Goal: Task Accomplishment & Management: Use online tool/utility

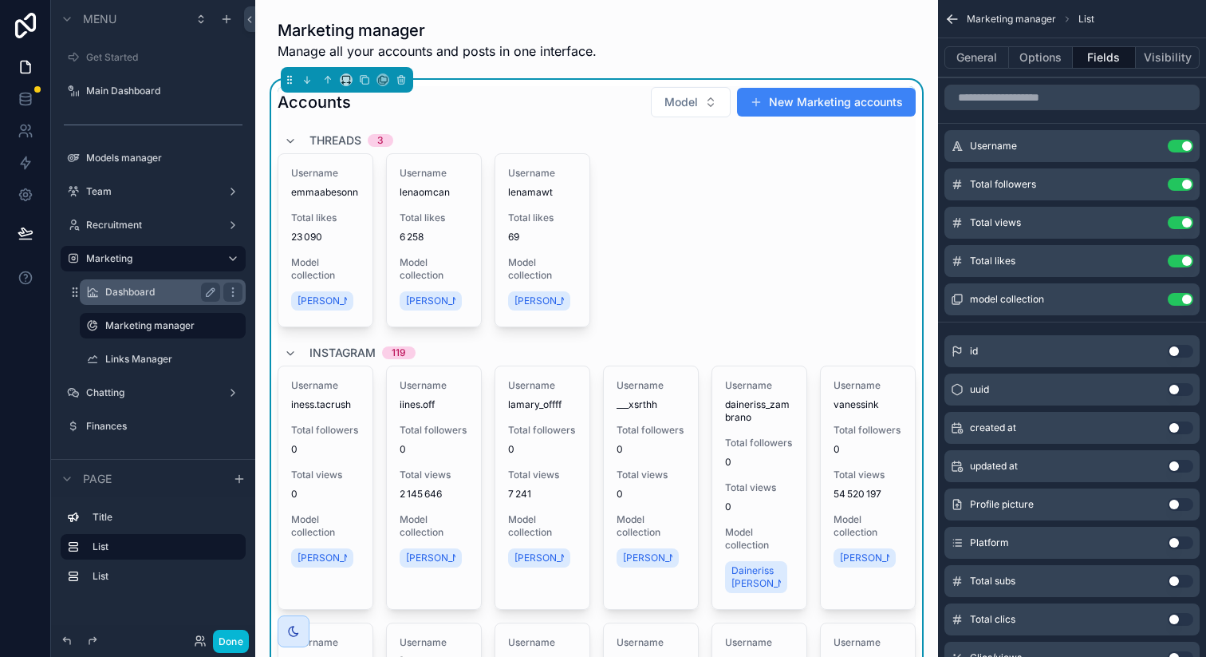
click at [146, 294] on label "Dashboard" at bounding box center [159, 292] width 109 height 13
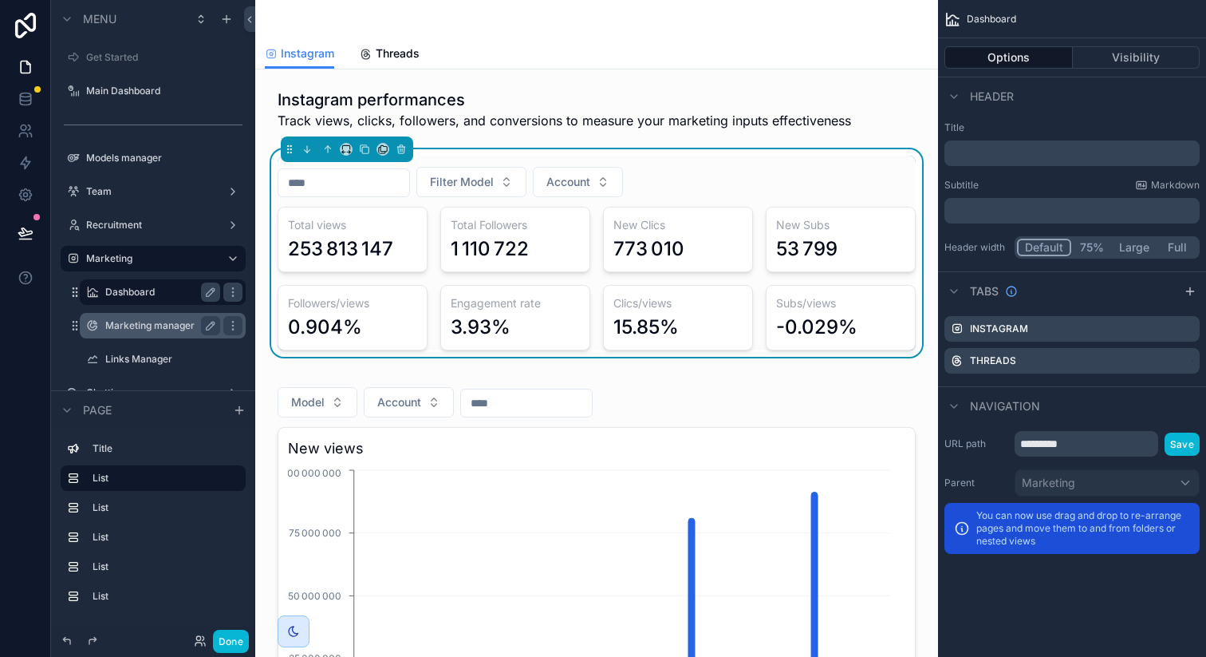
click at [153, 332] on div "Marketing manager" at bounding box center [162, 325] width 115 height 19
click at [155, 326] on label "Marketing manager" at bounding box center [159, 325] width 109 height 13
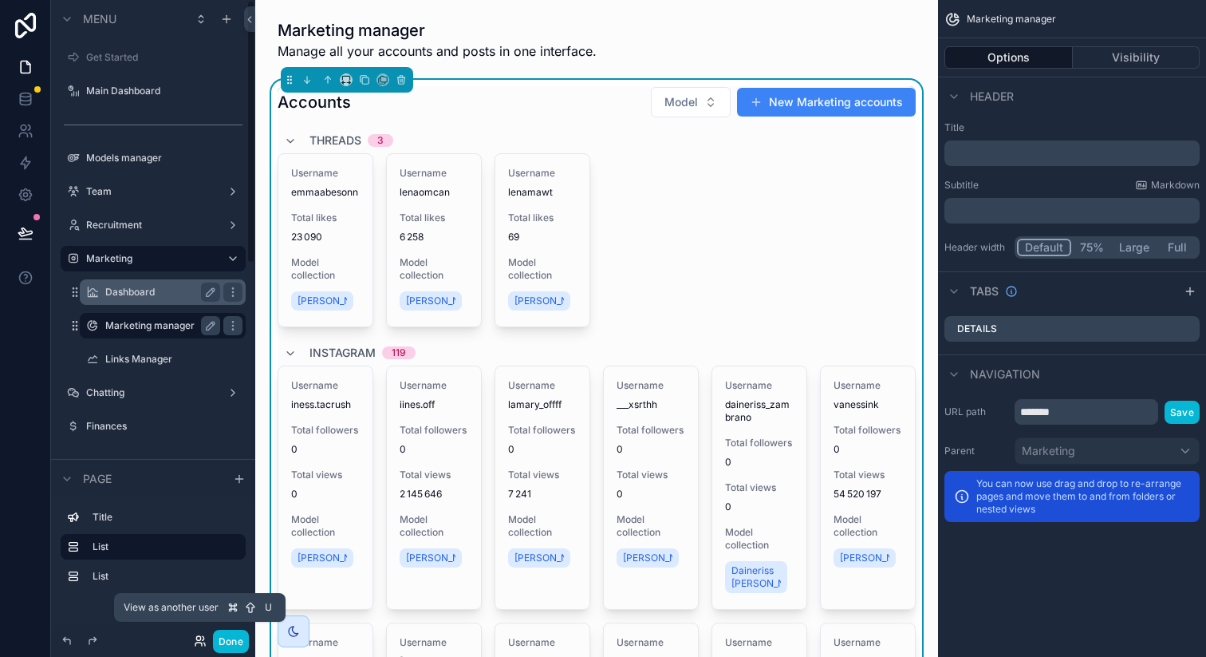
click at [196, 636] on icon at bounding box center [200, 640] width 13 height 13
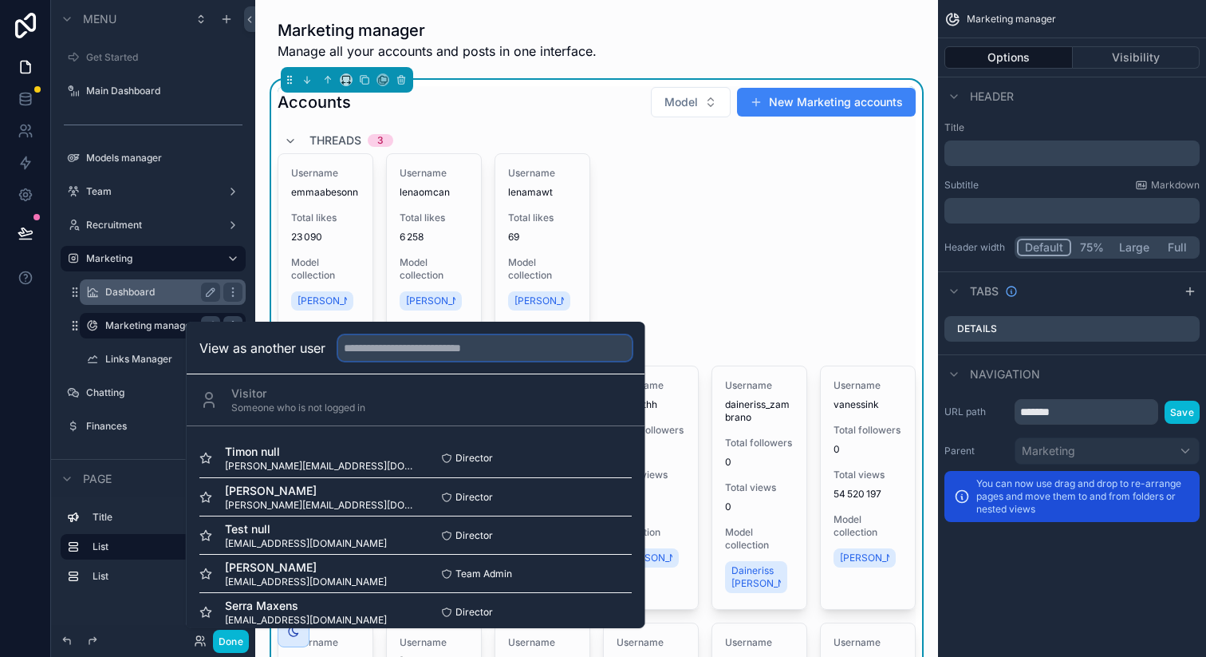
click at [404, 345] on input "text" at bounding box center [485, 348] width 294 height 26
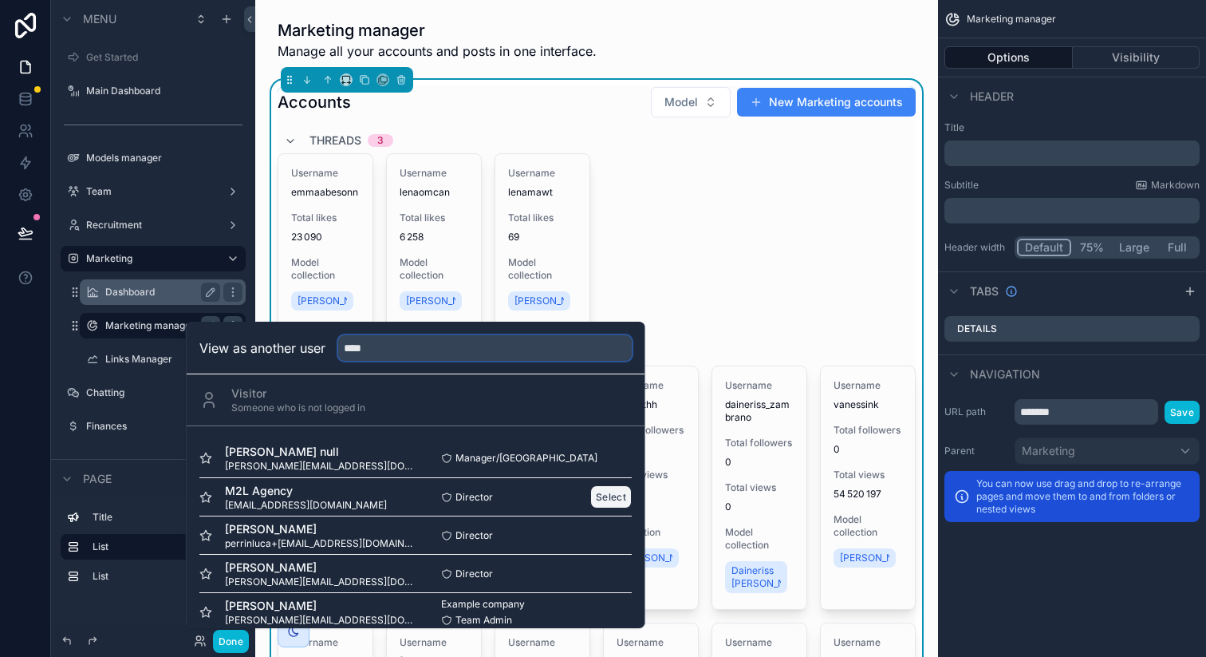
scroll to position [16, 0]
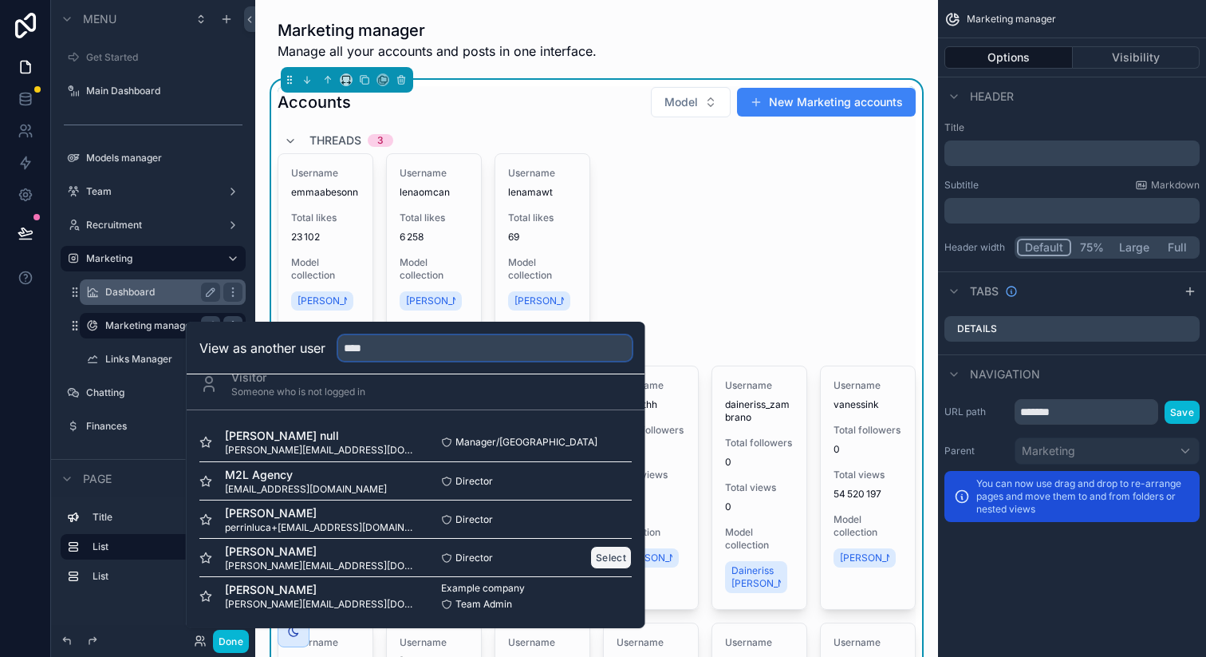
type input "****"
click at [605, 556] on button "Select" at bounding box center [610, 557] width 41 height 23
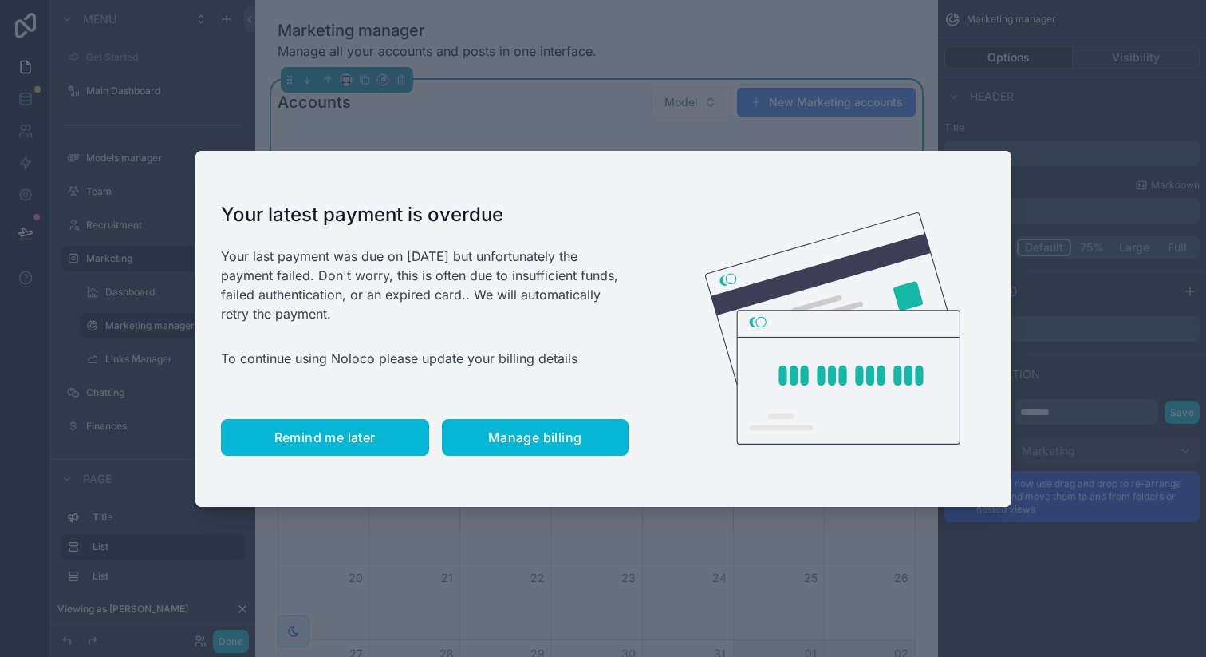
click at [318, 433] on span "Remind me later" at bounding box center [324, 437] width 101 height 16
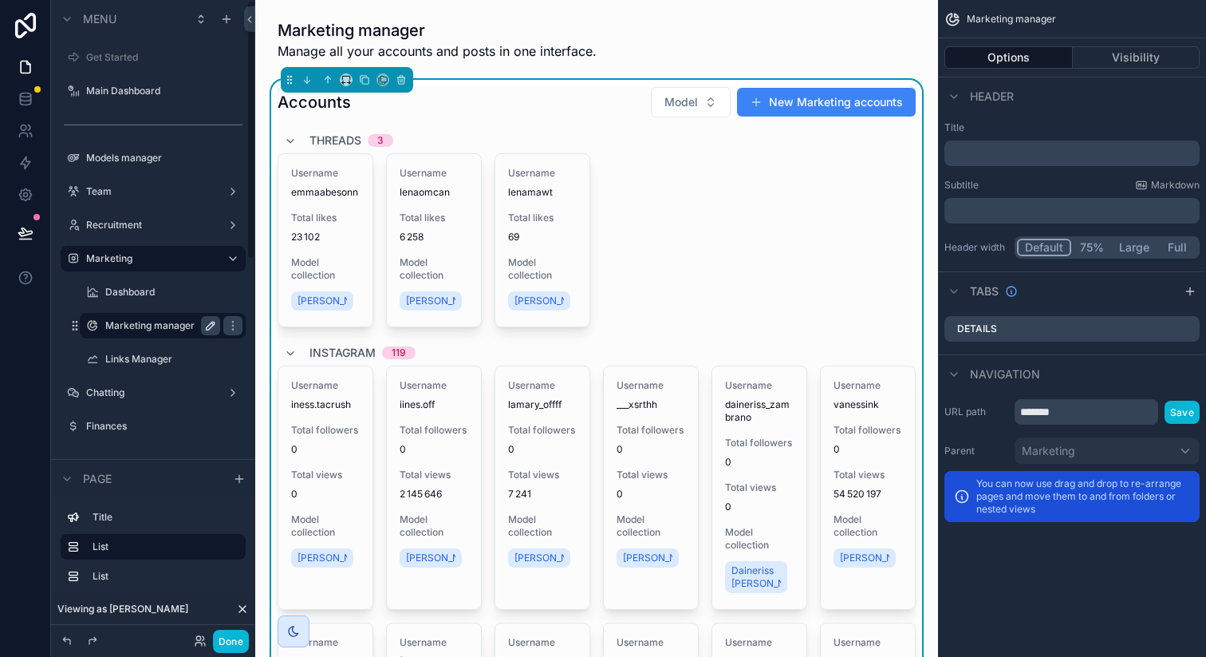
click at [205, 329] on icon "scrollable content" at bounding box center [210, 325] width 13 height 13
click at [164, 329] on input "**********" at bounding box center [149, 325] width 89 height 19
type input "********"
click at [212, 329] on icon "scrollable content" at bounding box center [210, 325] width 13 height 13
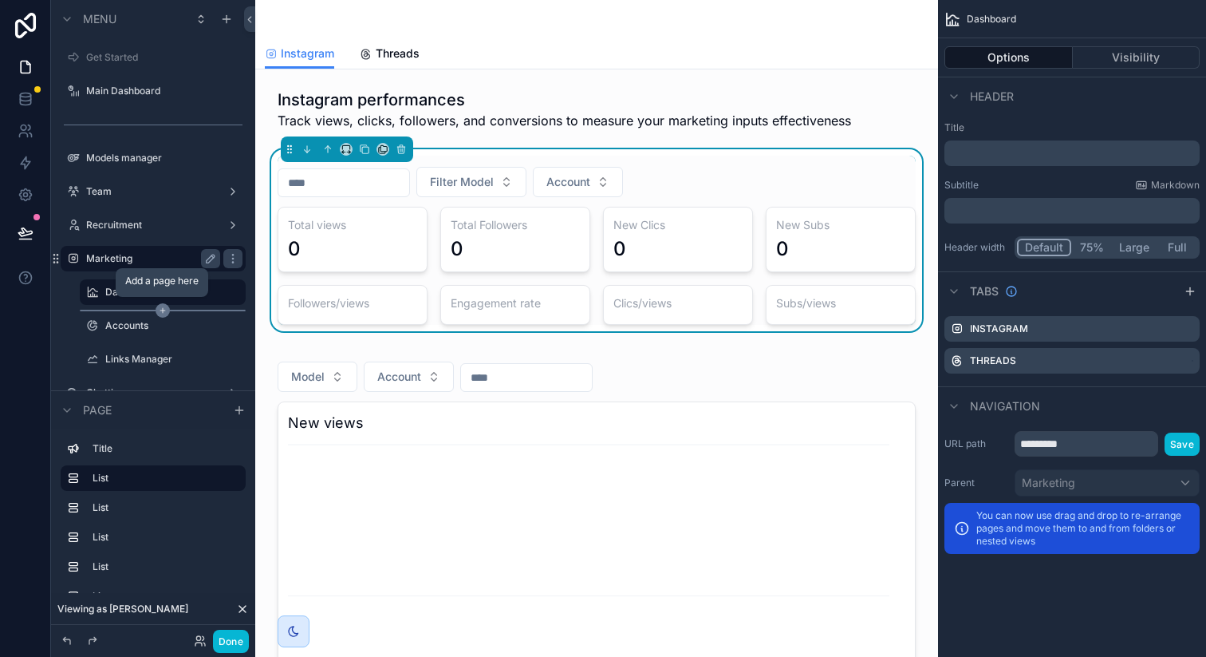
click at [159, 311] on icon "scrollable content" at bounding box center [163, 310] width 14 height 14
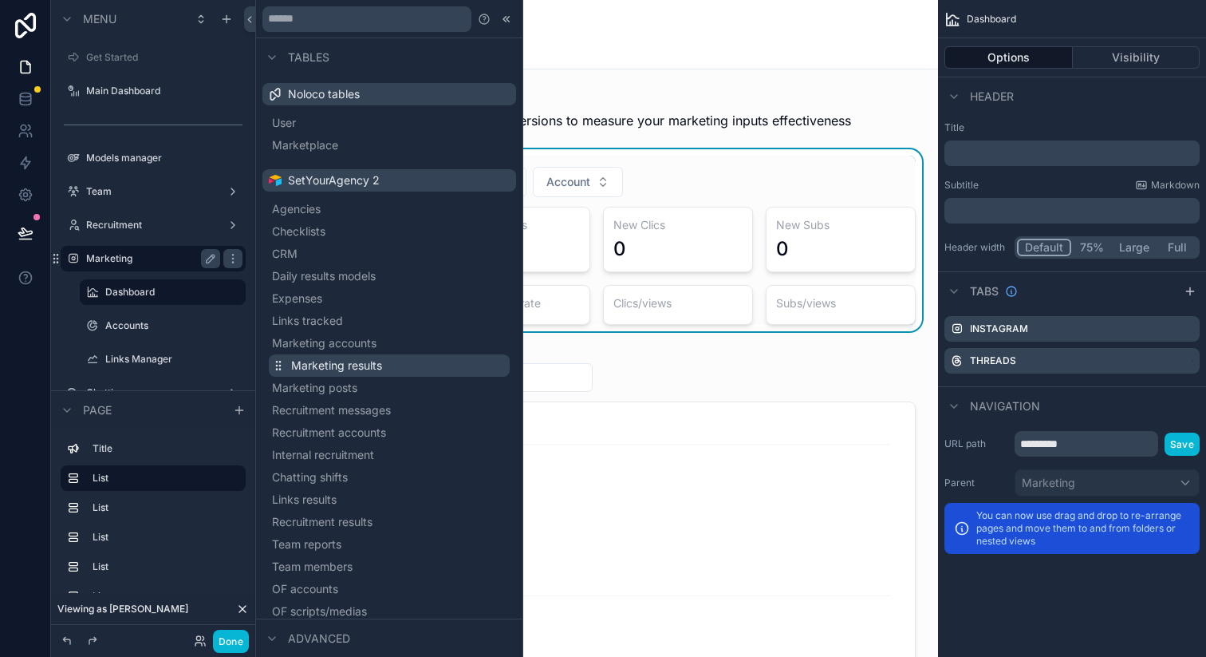
scroll to position [397, 0]
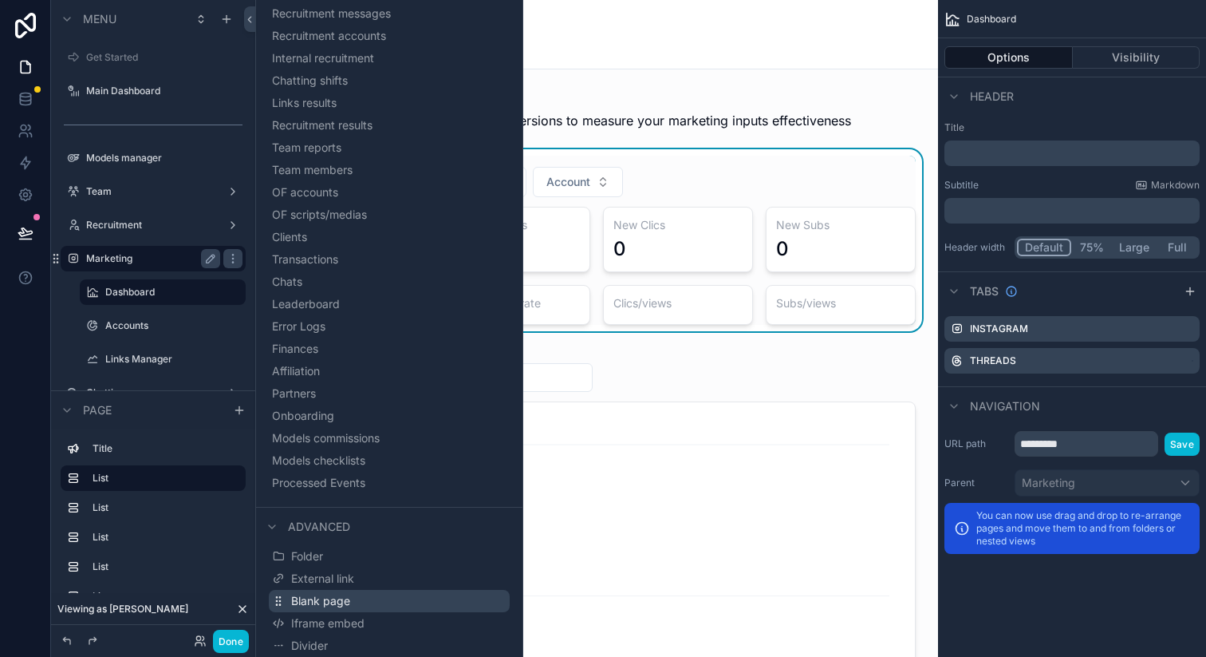
click at [333, 595] on span "Blank page" at bounding box center [320, 601] width 59 height 16
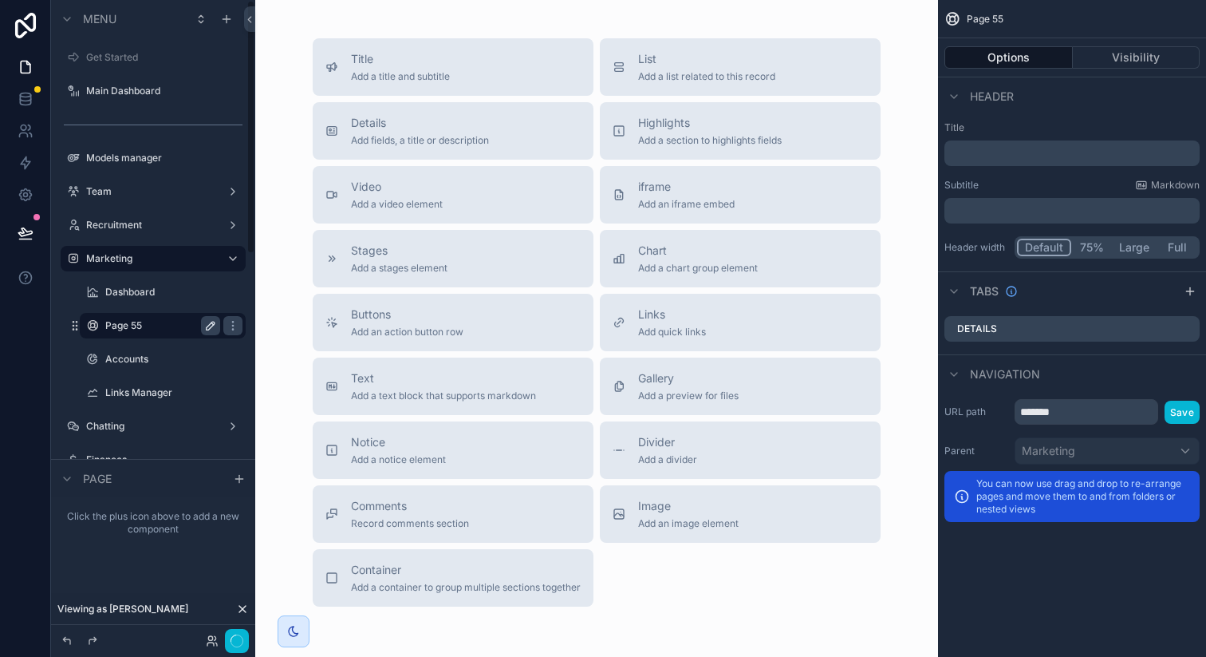
click at [215, 326] on icon "scrollable content" at bounding box center [210, 325] width 13 height 13
click at [156, 326] on input "*******" at bounding box center [149, 325] width 89 height 19
type input "**********"
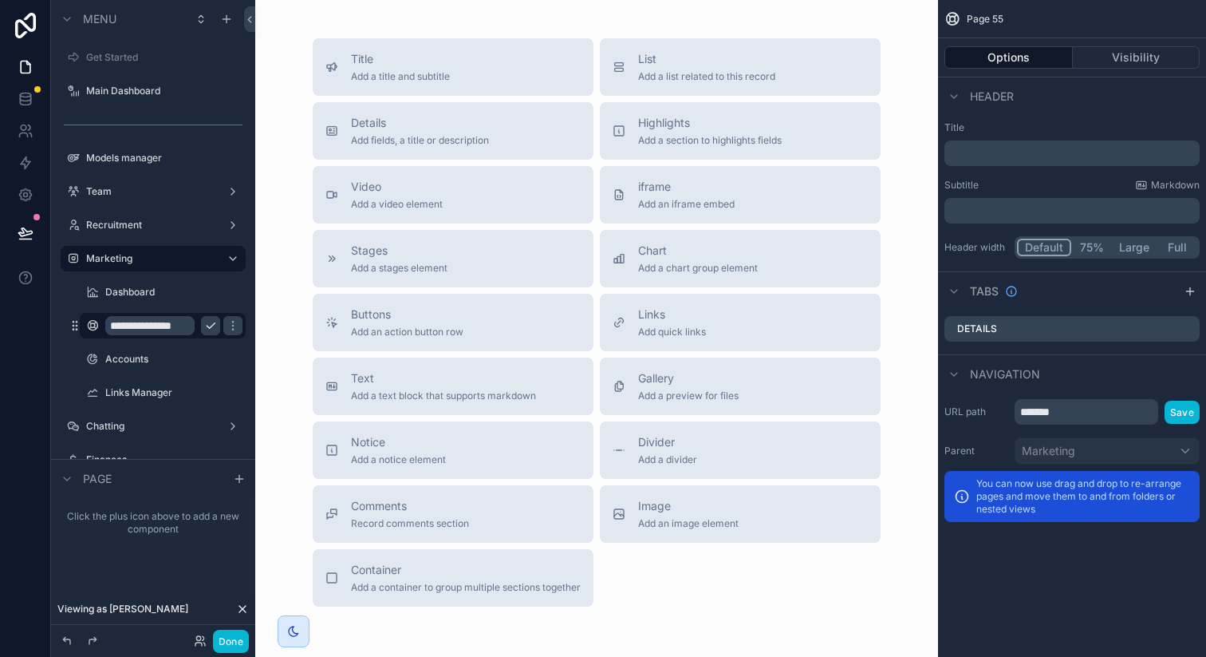
click at [204, 326] on icon "scrollable content" at bounding box center [210, 325] width 13 height 13
click at [386, 69] on div "Title Add a title and subtitle" at bounding box center [400, 67] width 99 height 32
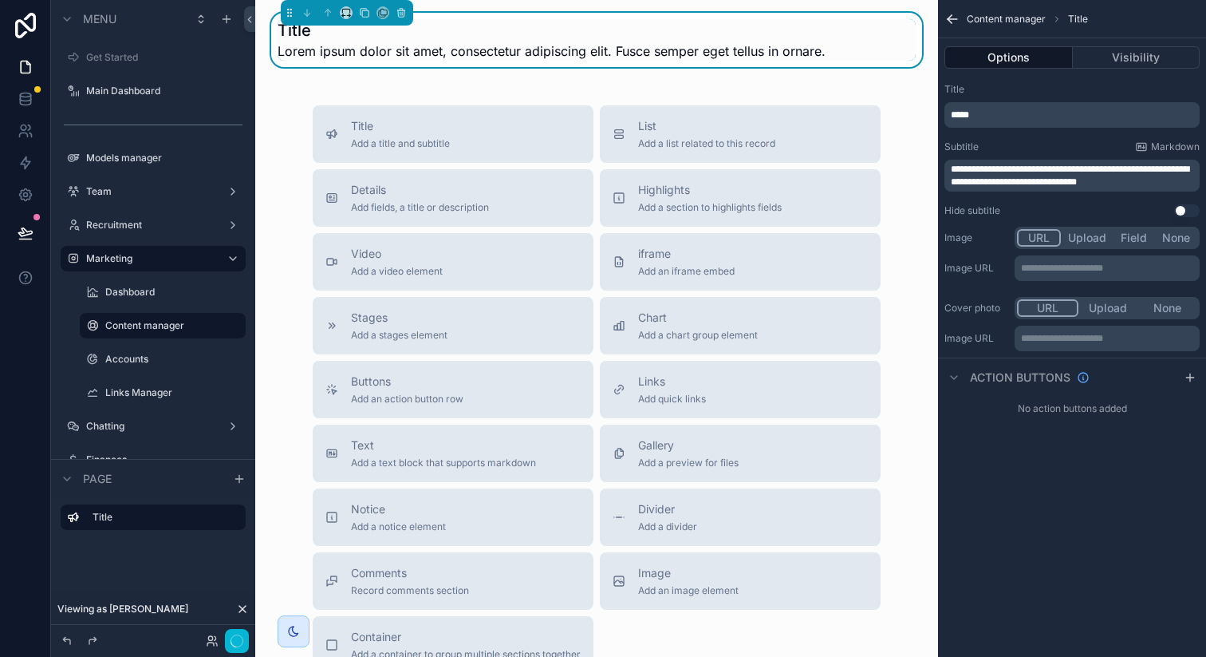
click at [1004, 112] on p "*****" at bounding box center [1074, 115] width 246 height 13
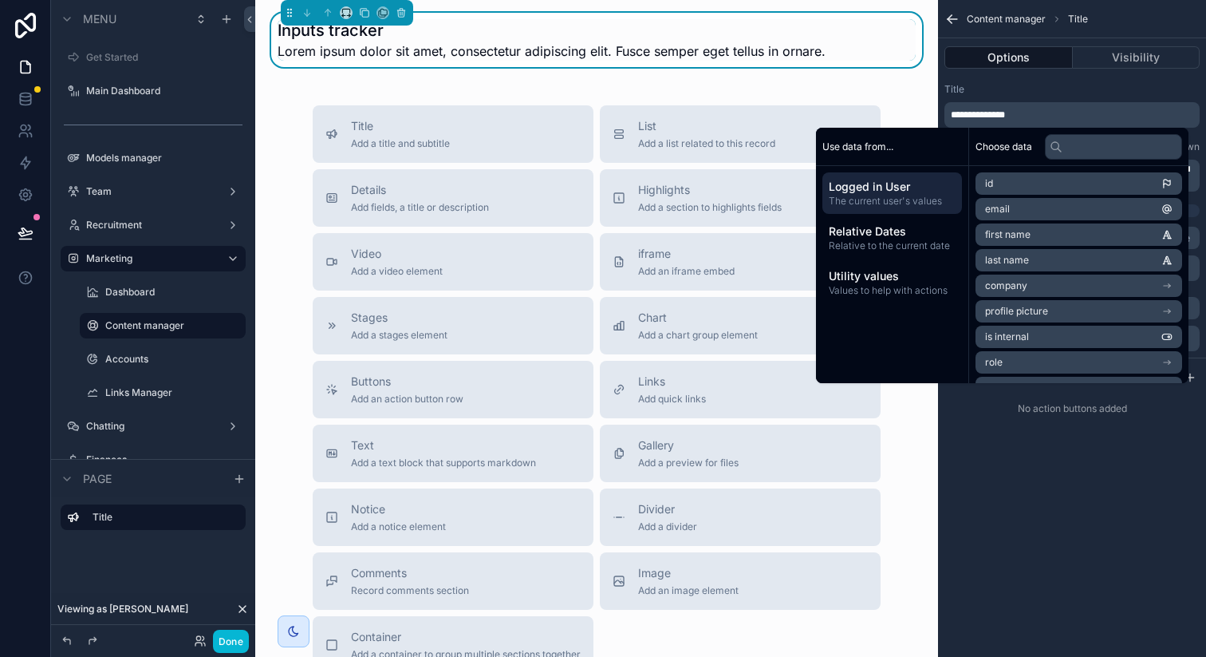
click at [1044, 90] on div "Title" at bounding box center [1072, 89] width 255 height 13
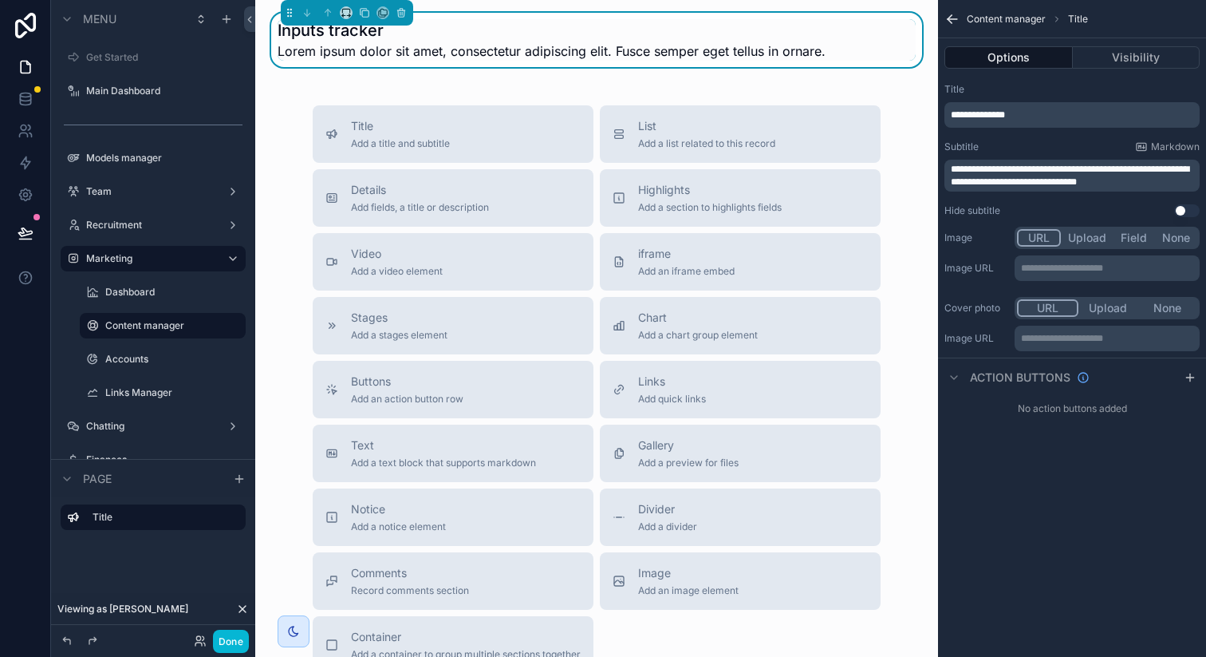
click at [985, 114] on span "**********" at bounding box center [978, 115] width 54 height 10
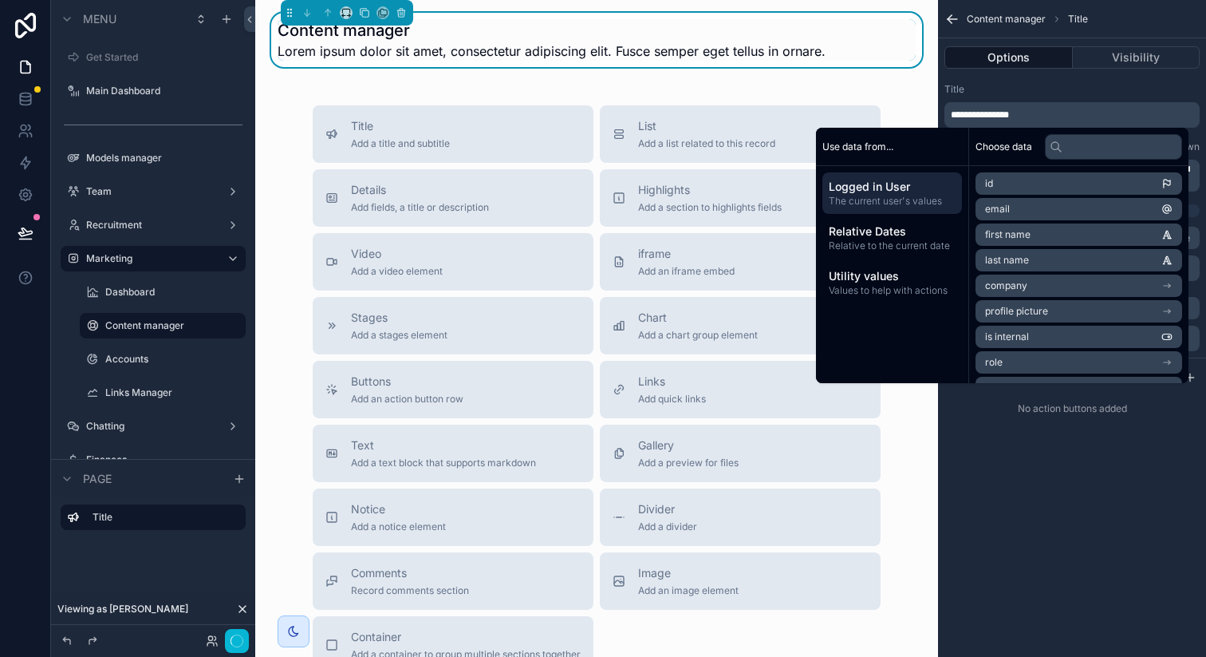
click at [1053, 91] on div "Title" at bounding box center [1072, 89] width 255 height 13
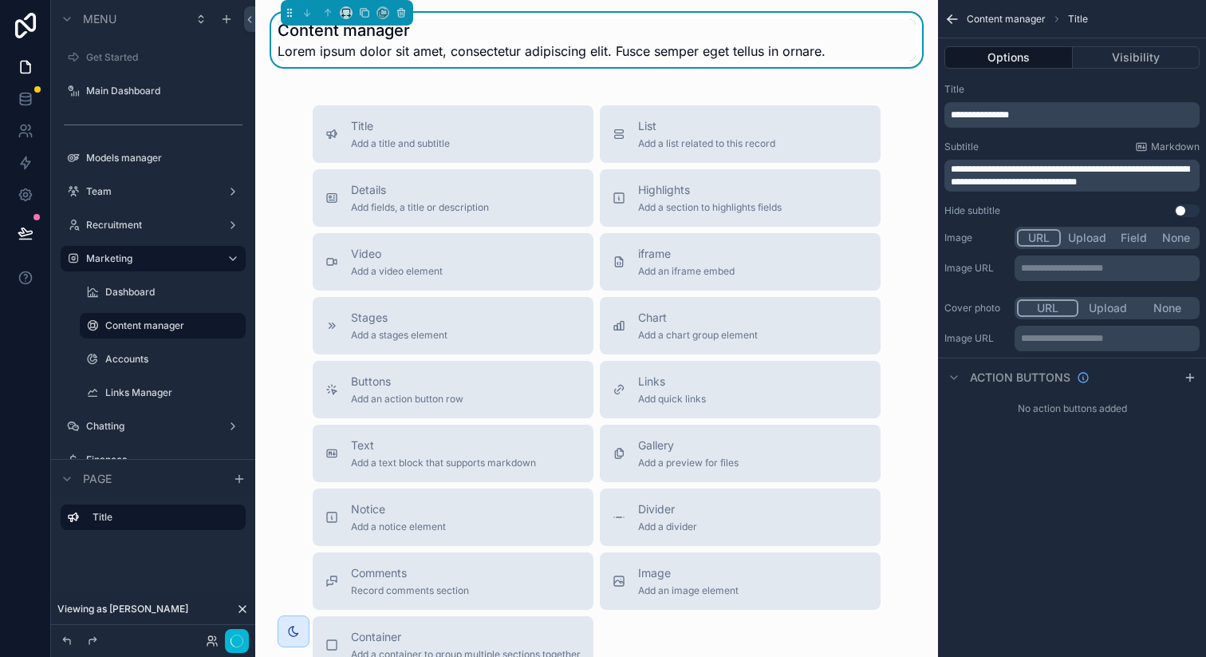
click at [1047, 169] on span "**********" at bounding box center [1070, 175] width 239 height 22
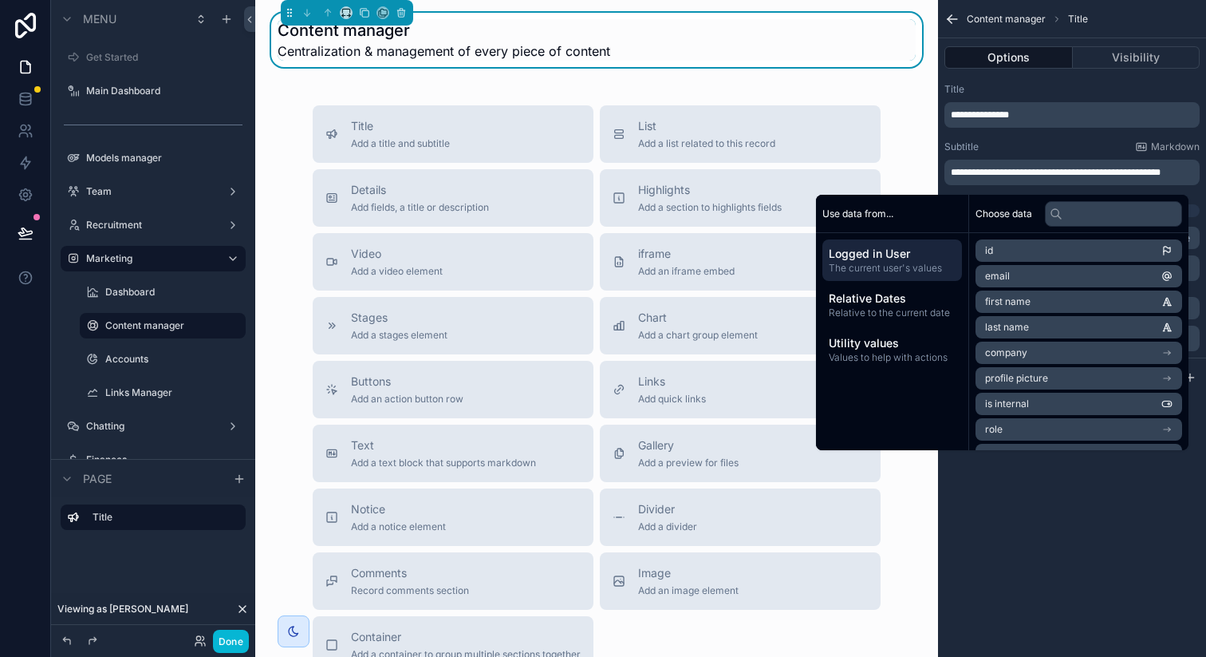
click at [722, 74] on div "Content manager Centralization & management of every piece of content Title Add…" at bounding box center [596, 400] width 683 height 801
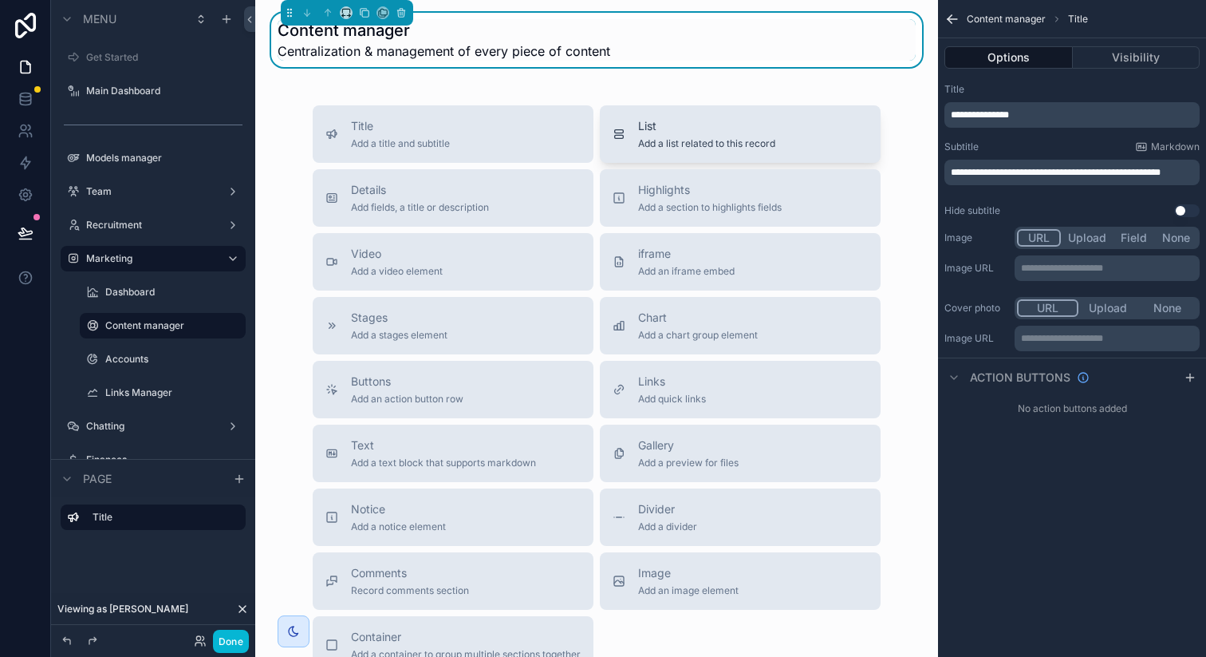
click at [645, 143] on span "Add a list related to this record" at bounding box center [706, 143] width 137 height 13
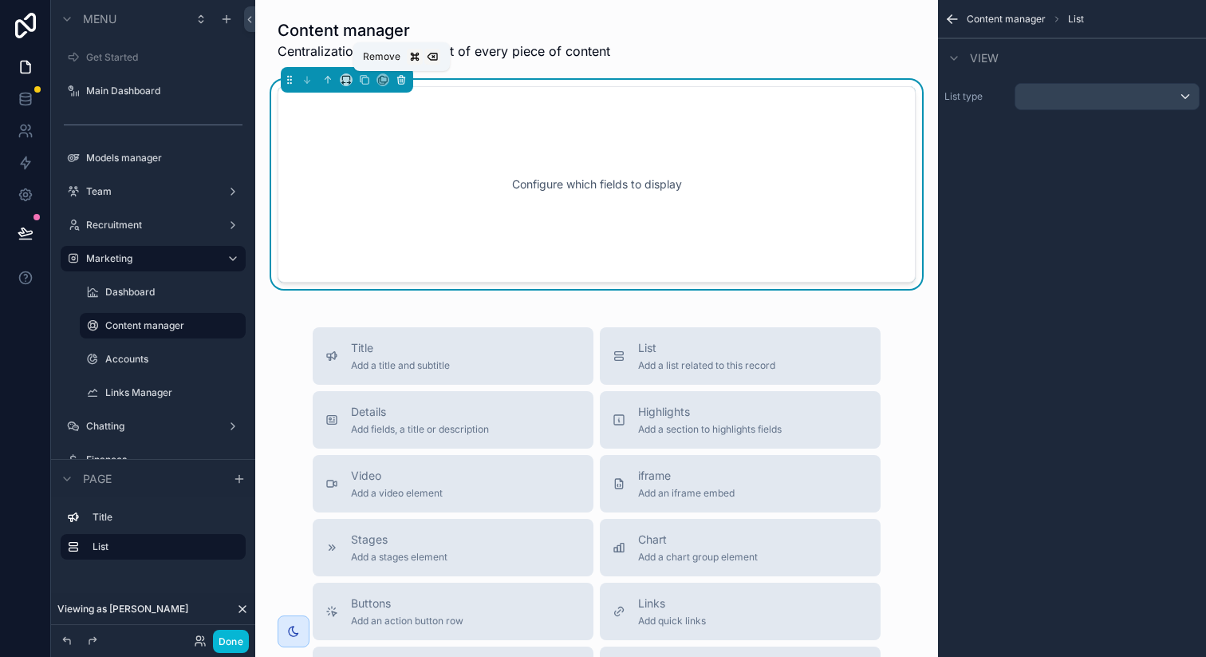
click at [403, 82] on icon "scrollable content" at bounding box center [401, 79] width 11 height 11
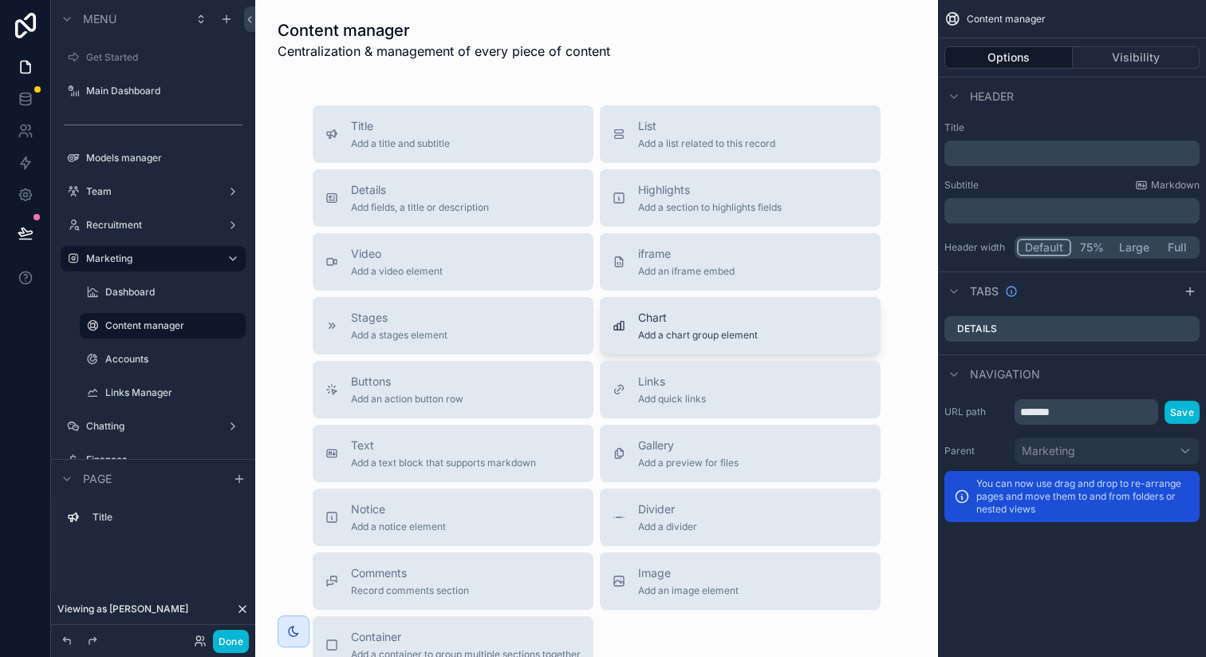
click at [706, 326] on div "Chart Add a chart group element" at bounding box center [698, 326] width 120 height 32
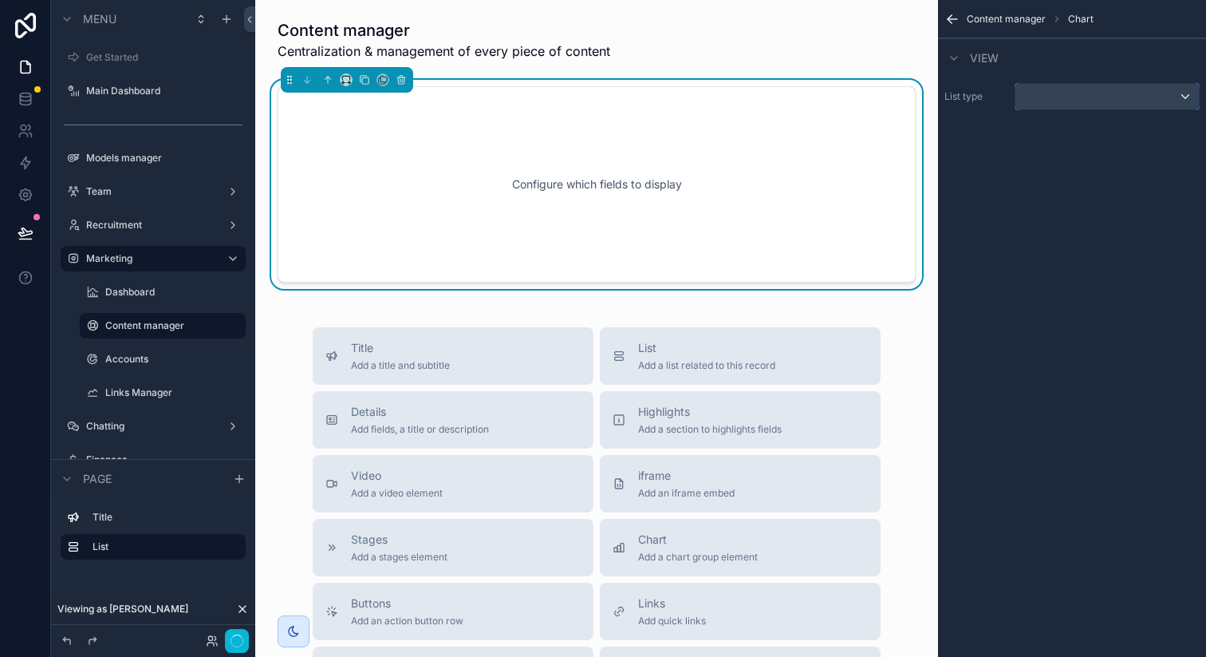
click at [1063, 102] on div "scrollable content" at bounding box center [1107, 97] width 183 height 26
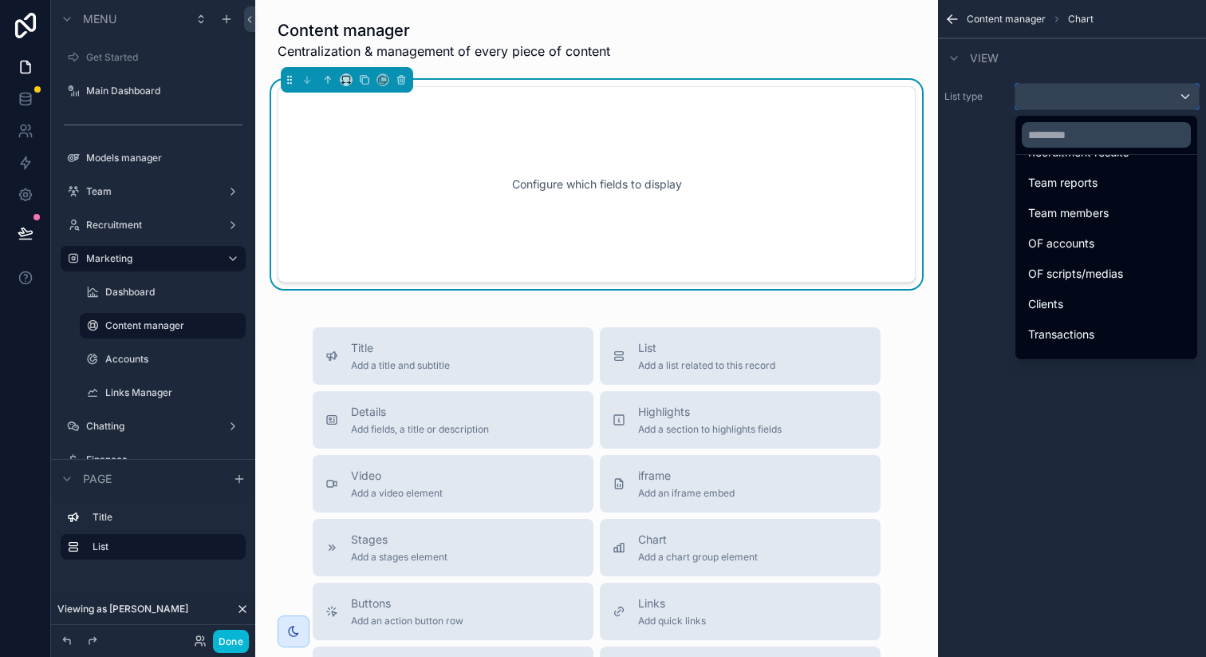
scroll to position [889, 0]
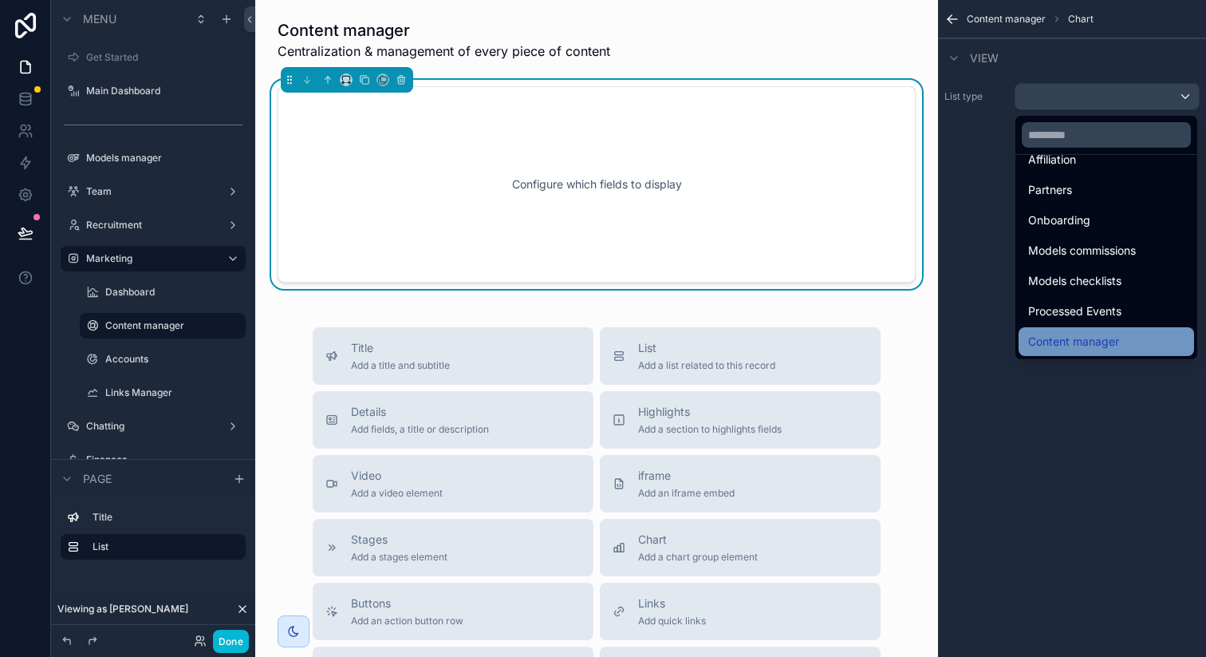
click at [1096, 335] on span "Content manager" at bounding box center [1073, 341] width 91 height 19
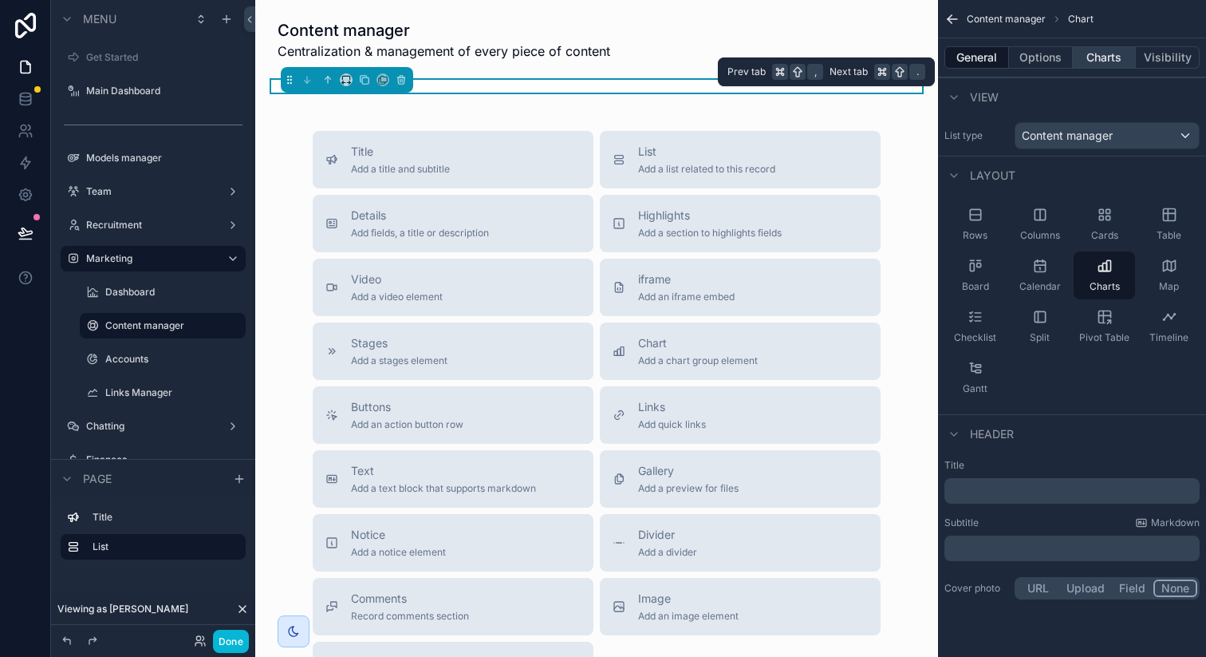
click at [1099, 57] on button "Charts" at bounding box center [1105, 57] width 64 height 22
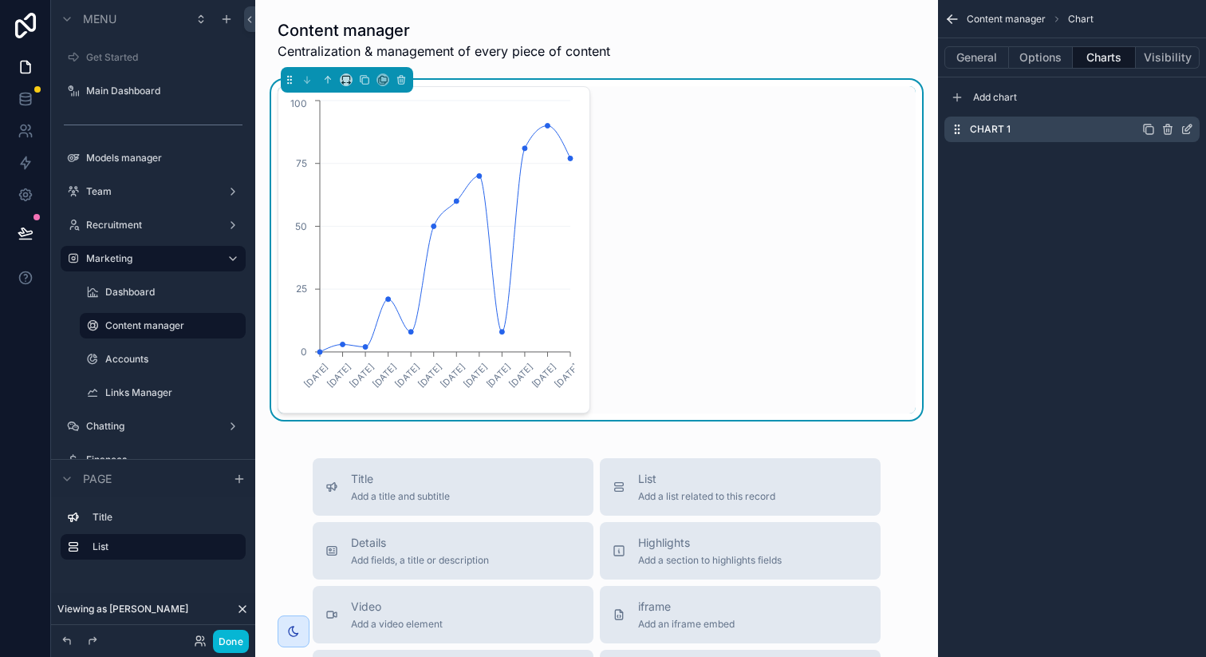
click at [1186, 126] on icon "scrollable content" at bounding box center [1187, 129] width 13 height 13
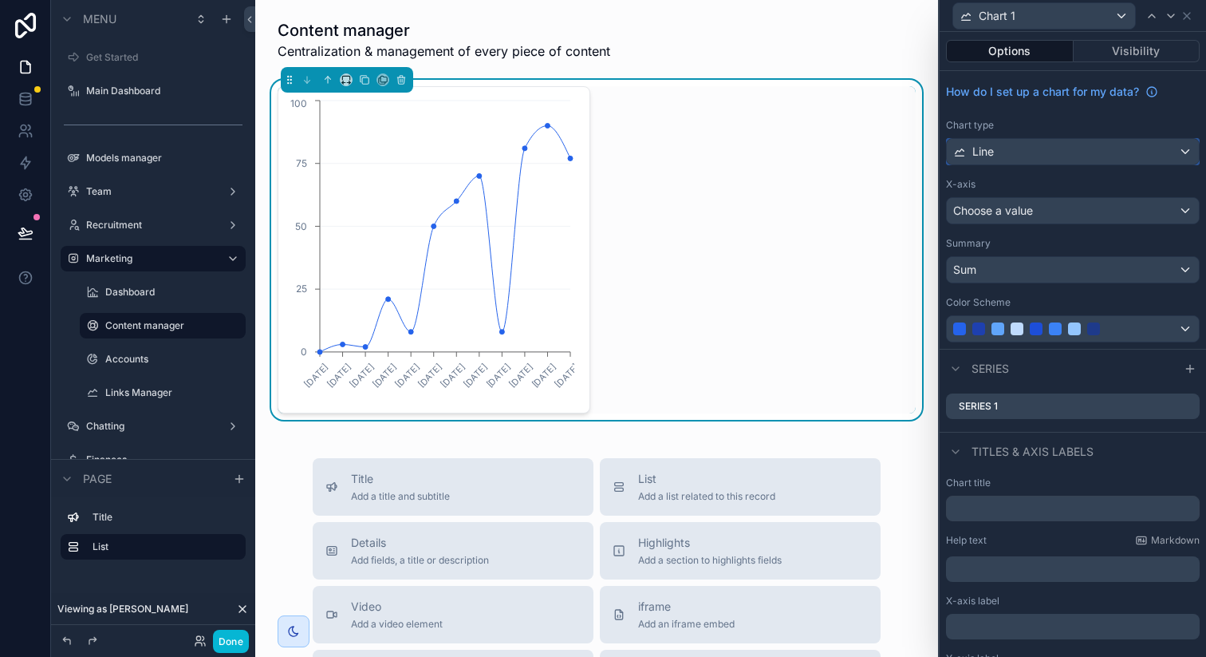
click at [1016, 151] on div "Line" at bounding box center [1073, 152] width 252 height 26
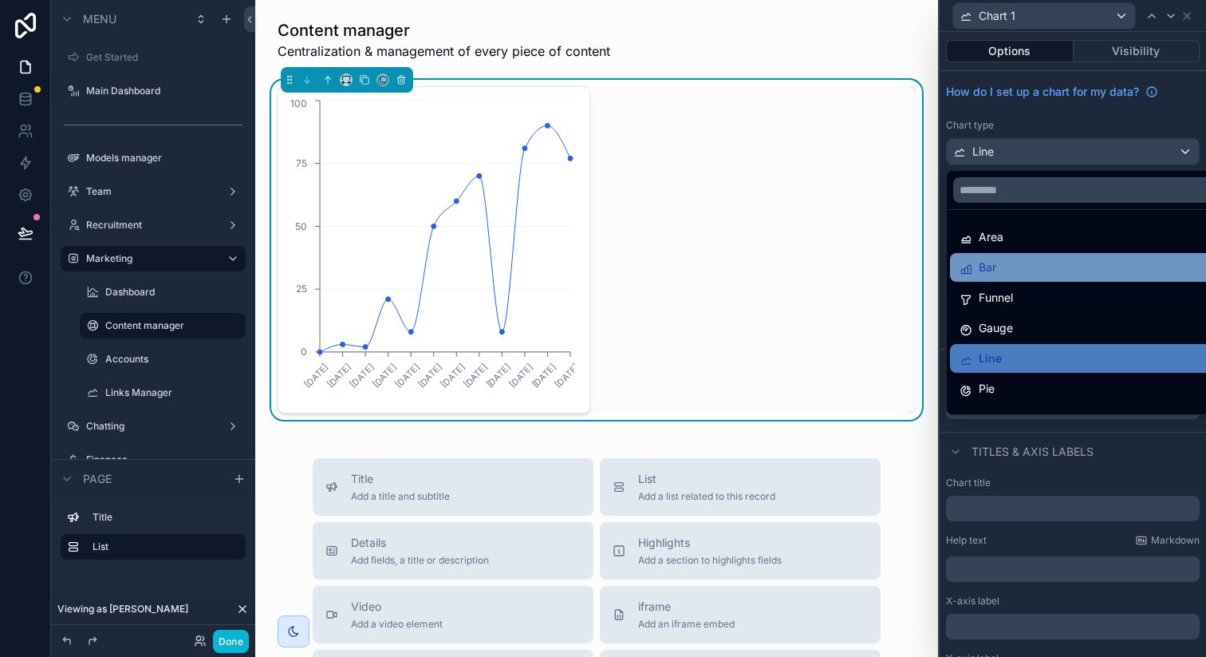
click at [1014, 253] on div "Bar" at bounding box center [1085, 267] width 270 height 29
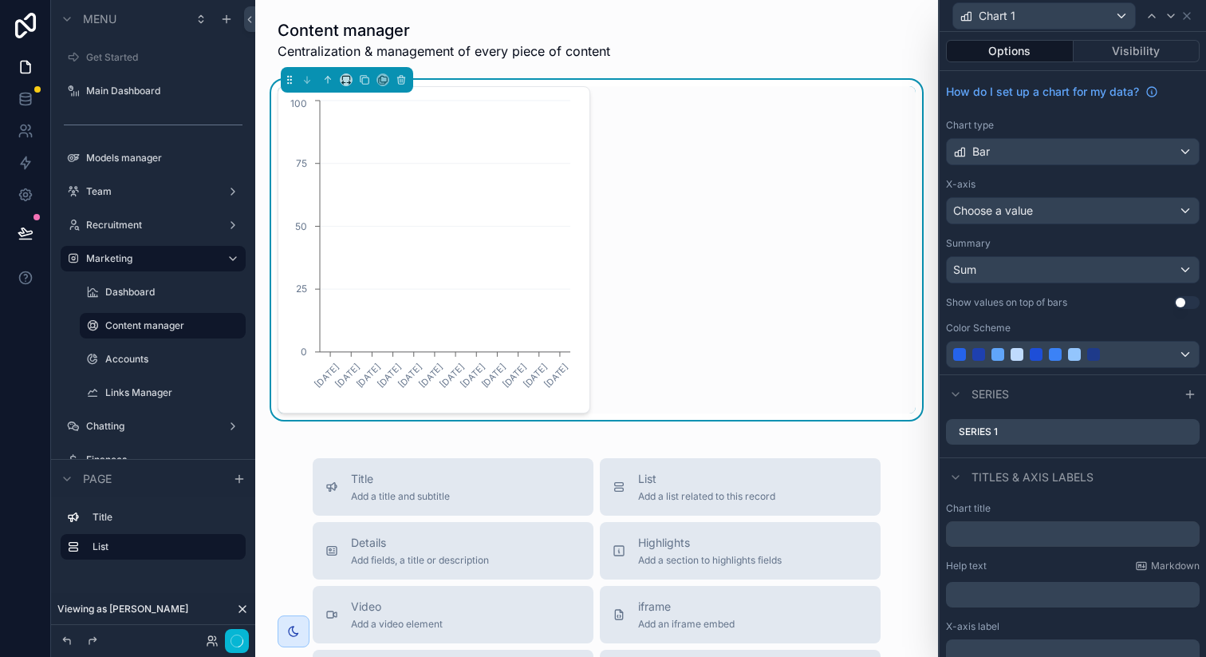
scroll to position [23, 0]
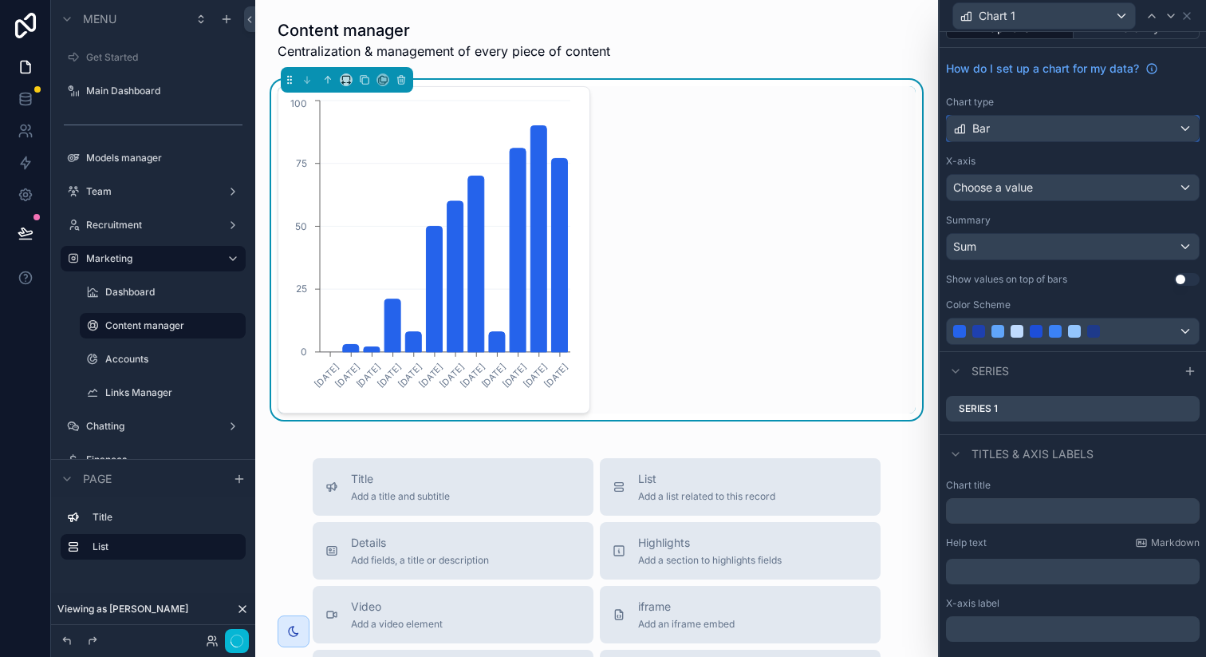
click at [1000, 128] on div "Bar" at bounding box center [1073, 129] width 252 height 26
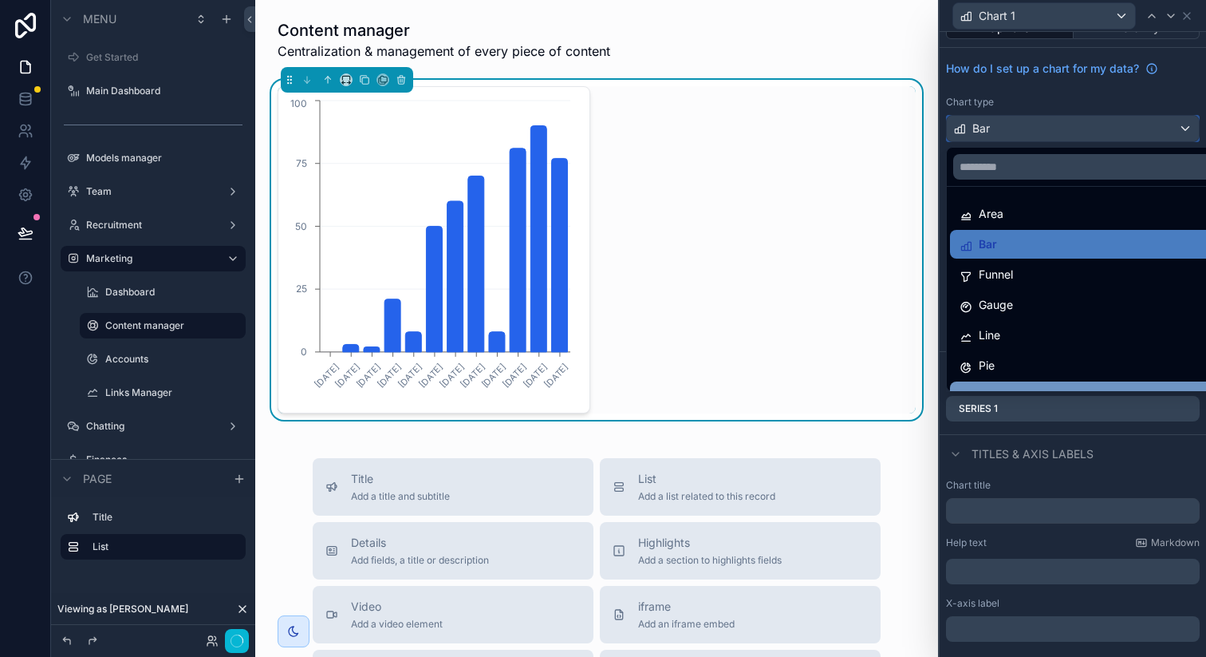
scroll to position [113, 0]
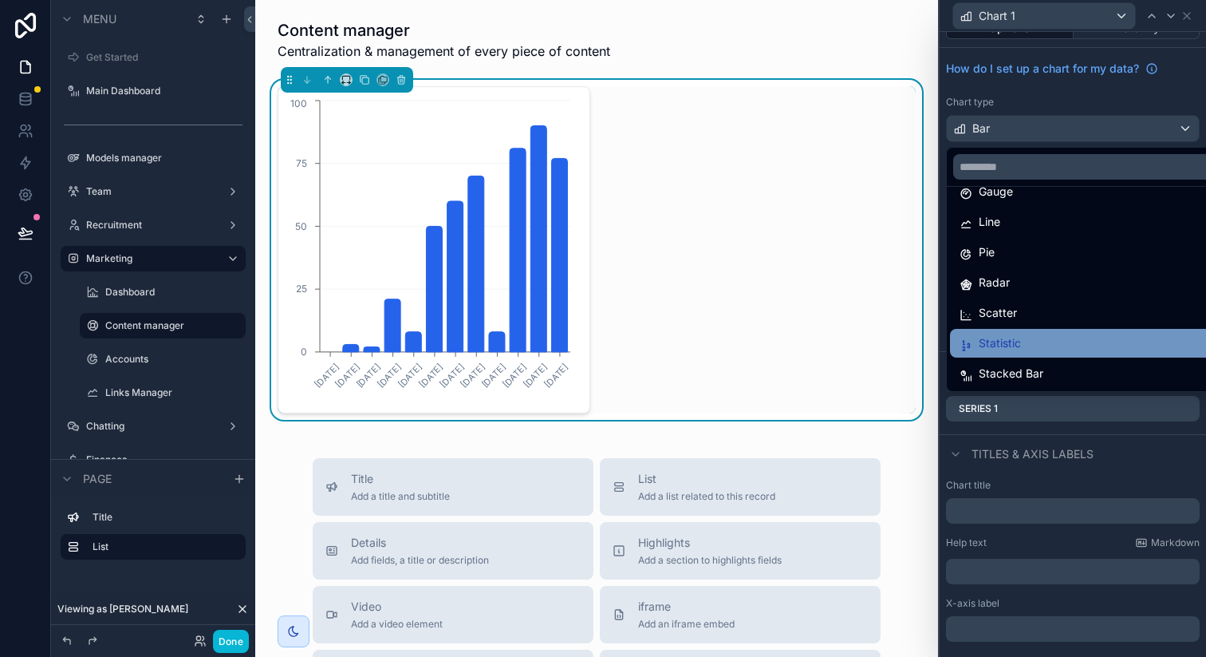
click at [1032, 341] on div "Statistic" at bounding box center [1085, 342] width 251 height 19
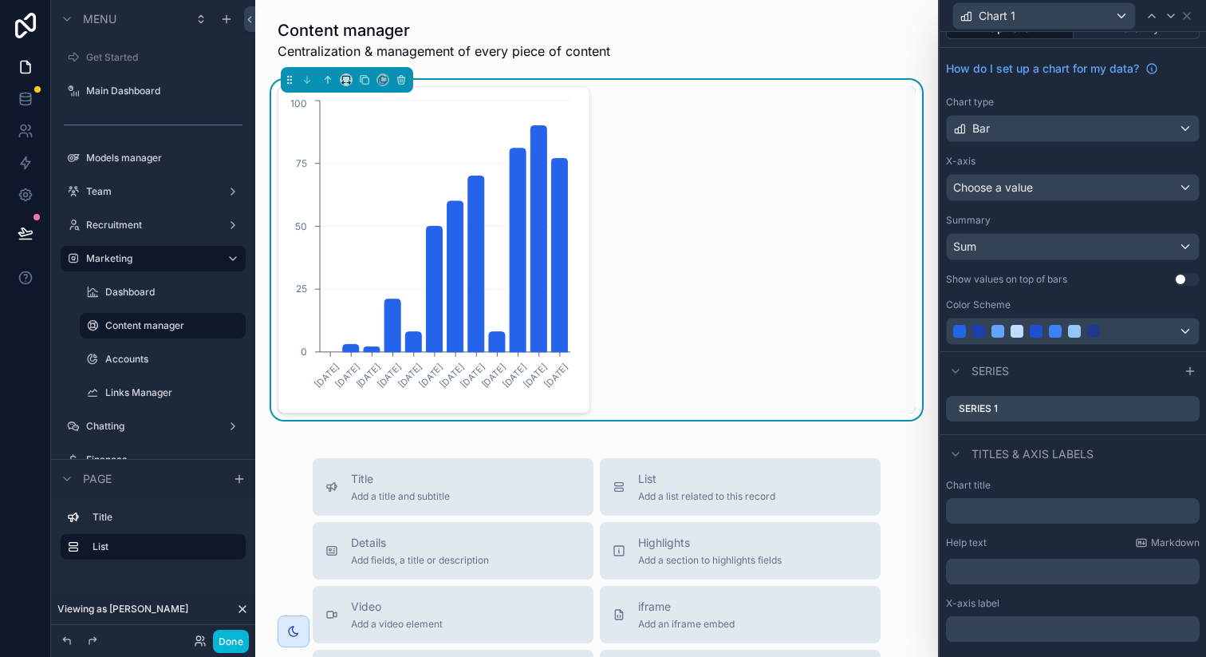
scroll to position [0, 0]
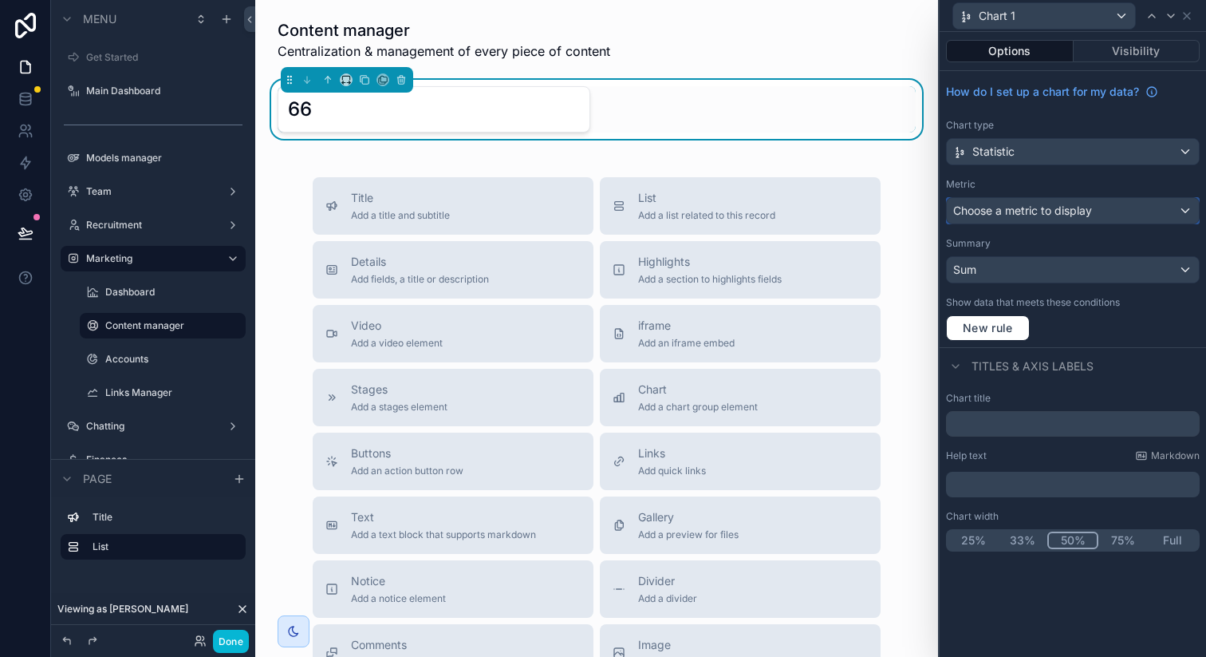
click at [1035, 208] on span "Choose a metric to display" at bounding box center [1022, 210] width 139 height 14
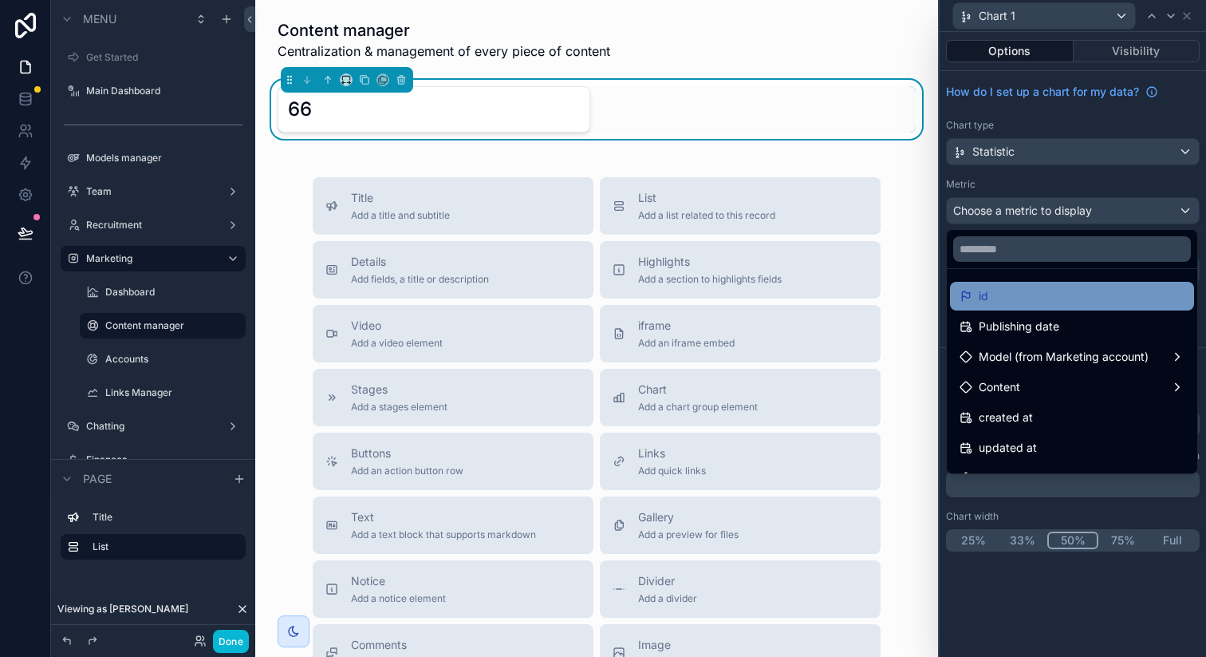
click at [1039, 300] on div "id" at bounding box center [1072, 295] width 225 height 19
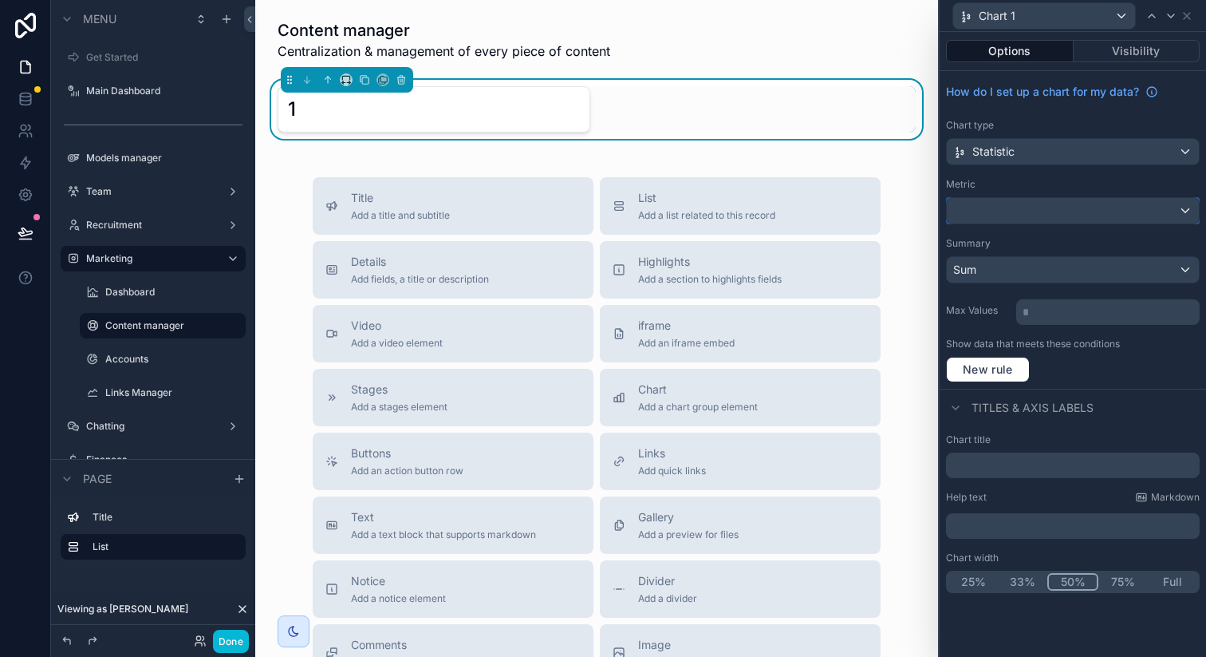
click at [1040, 208] on div at bounding box center [1073, 211] width 252 height 26
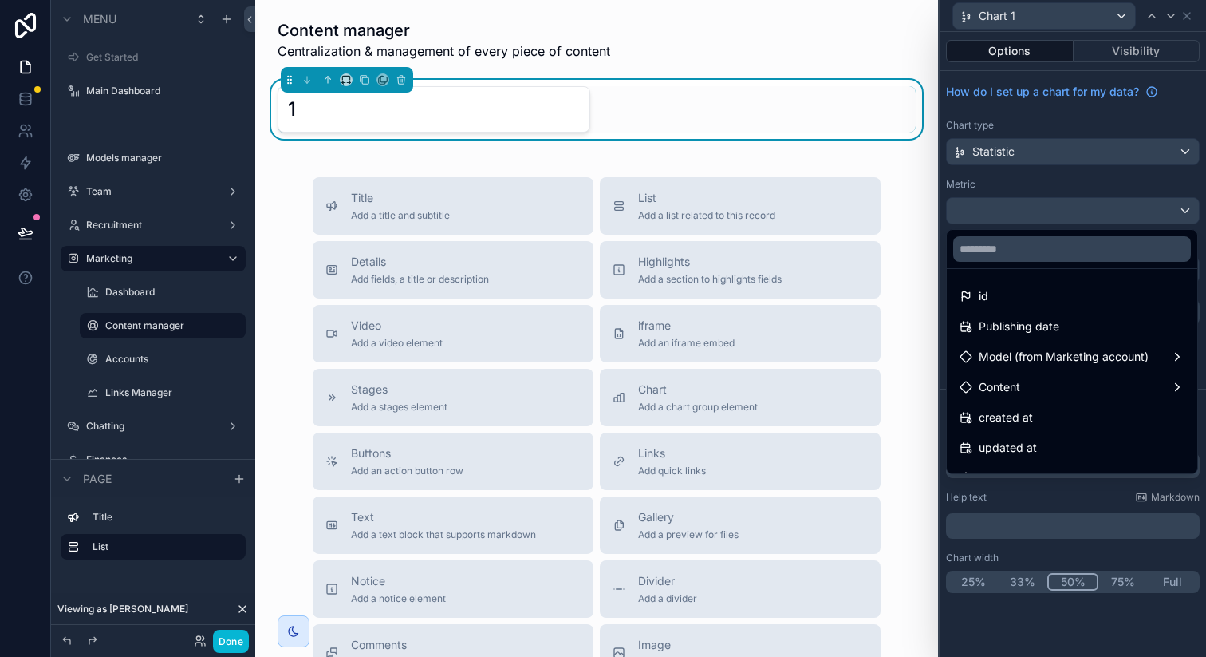
click at [1037, 208] on div at bounding box center [1073, 328] width 266 height 657
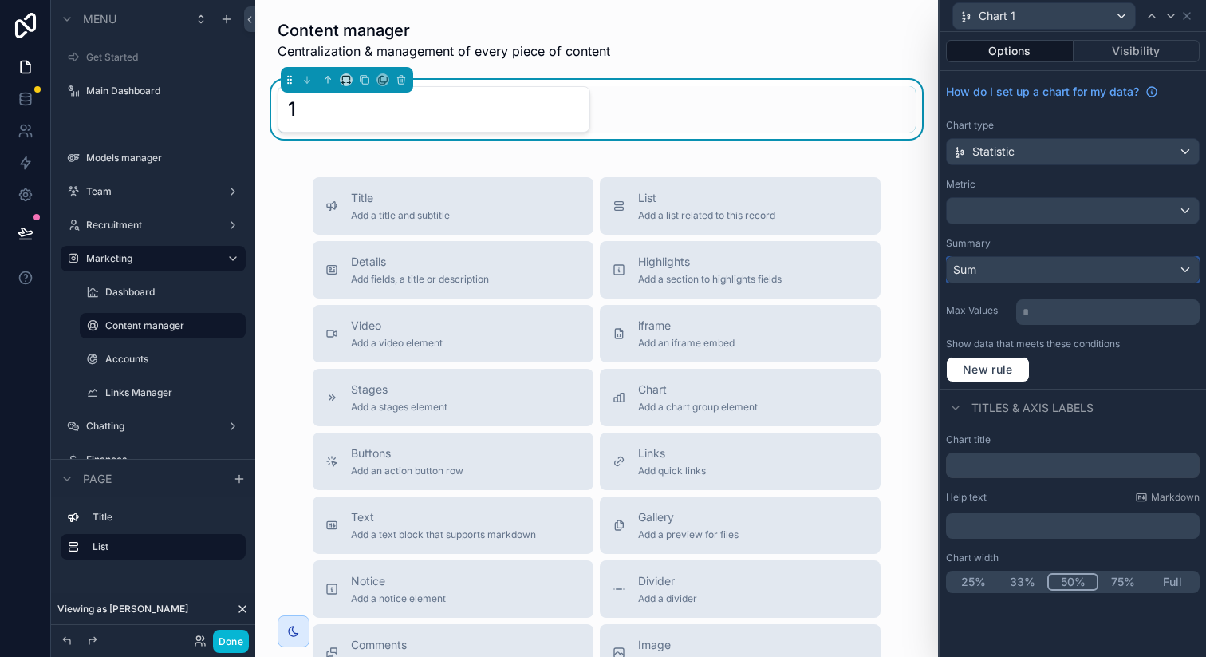
click at [1000, 273] on div "Sum" at bounding box center [1073, 270] width 252 height 26
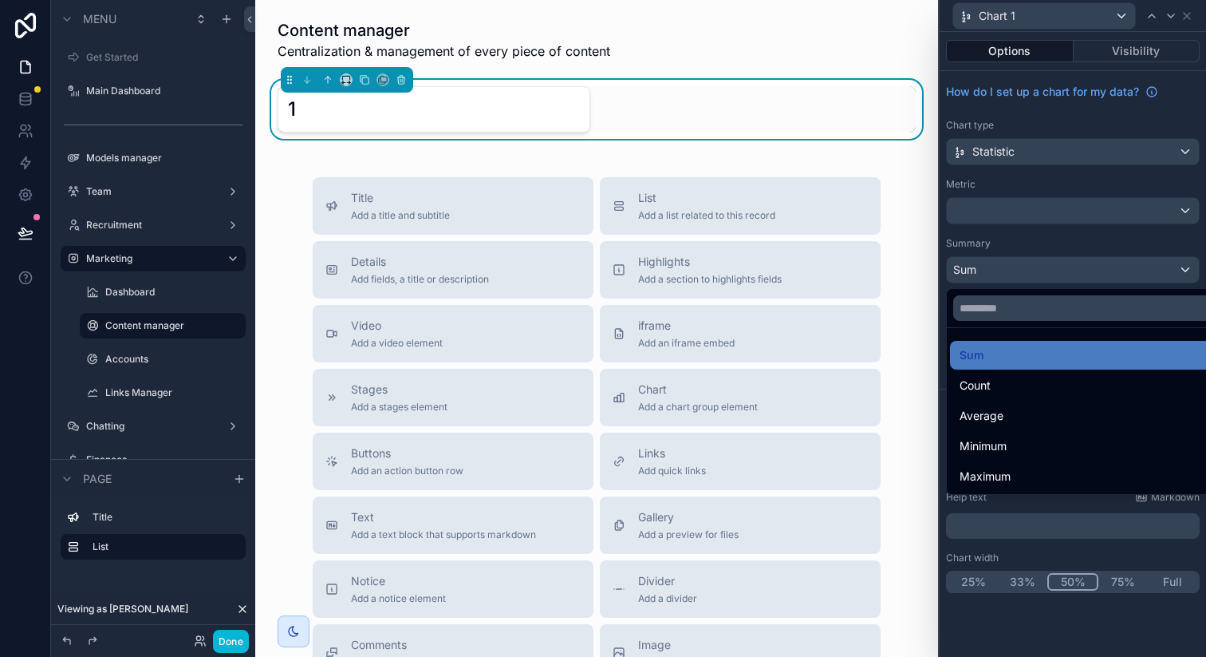
click at [1001, 271] on div at bounding box center [1073, 328] width 266 height 657
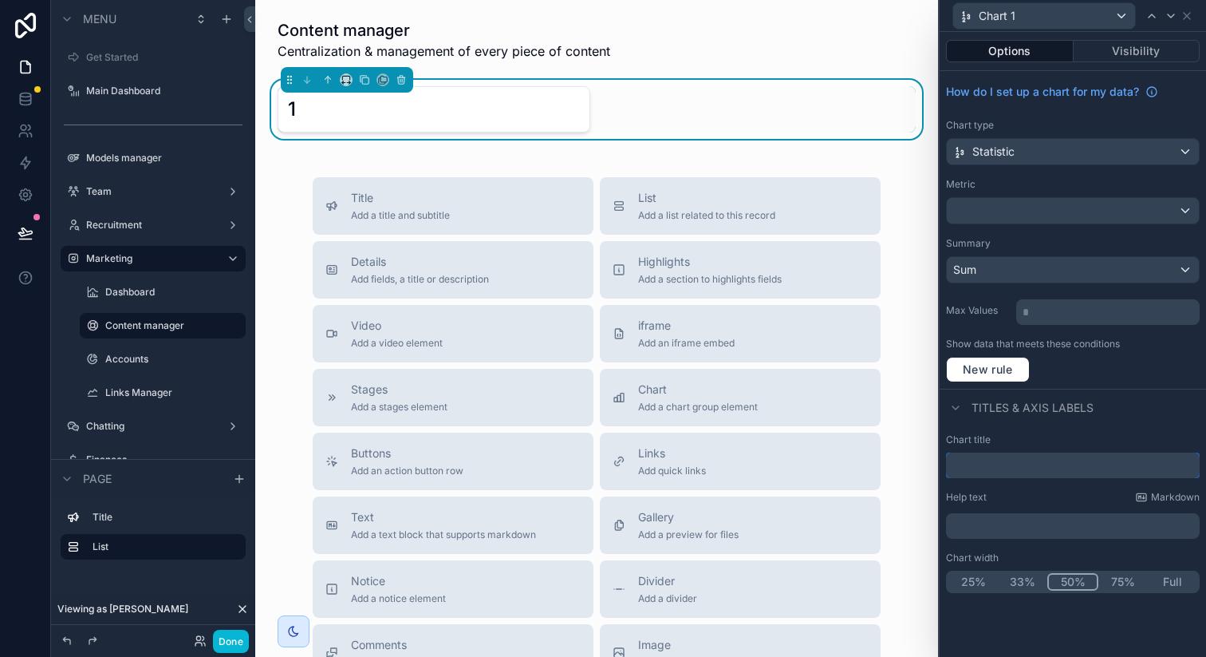
click at [993, 460] on input "text" at bounding box center [1073, 465] width 254 height 26
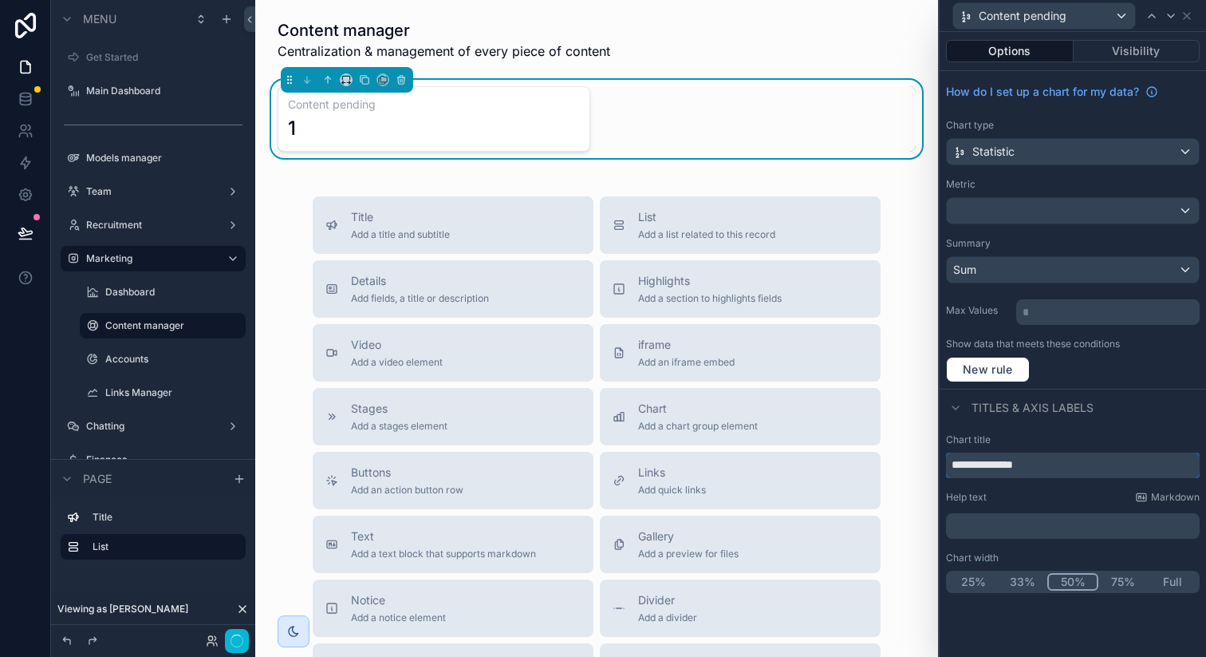
type input "**********"
click at [1045, 434] on div "Chart title" at bounding box center [1073, 439] width 254 height 13
click at [975, 582] on button "25%" at bounding box center [973, 582] width 49 height 18
click at [996, 369] on span "New rule" at bounding box center [988, 369] width 63 height 14
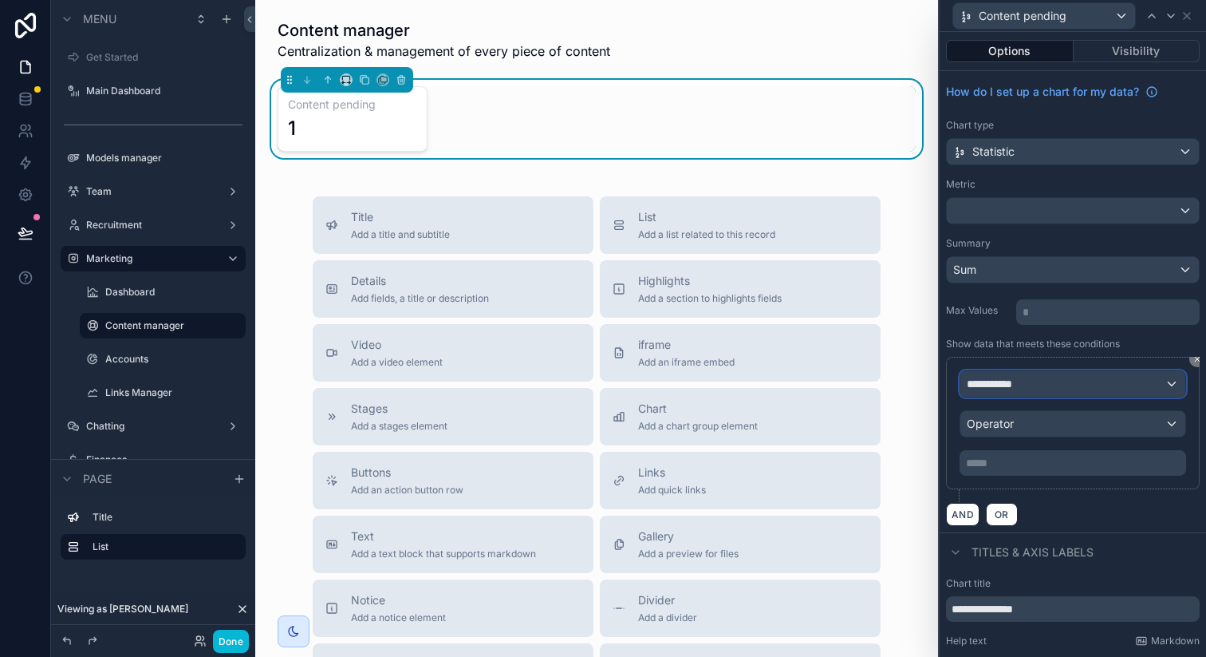
click at [1012, 382] on span "**********" at bounding box center [996, 384] width 59 height 16
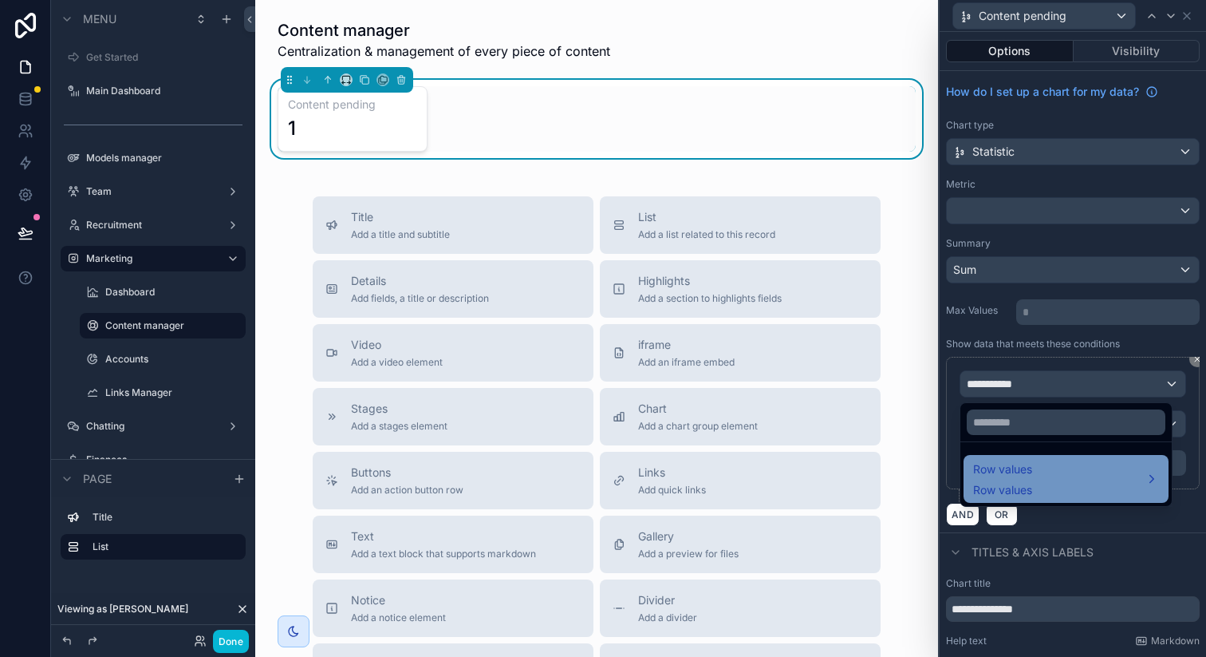
click at [1022, 474] on span "Row values" at bounding box center [1002, 469] width 59 height 19
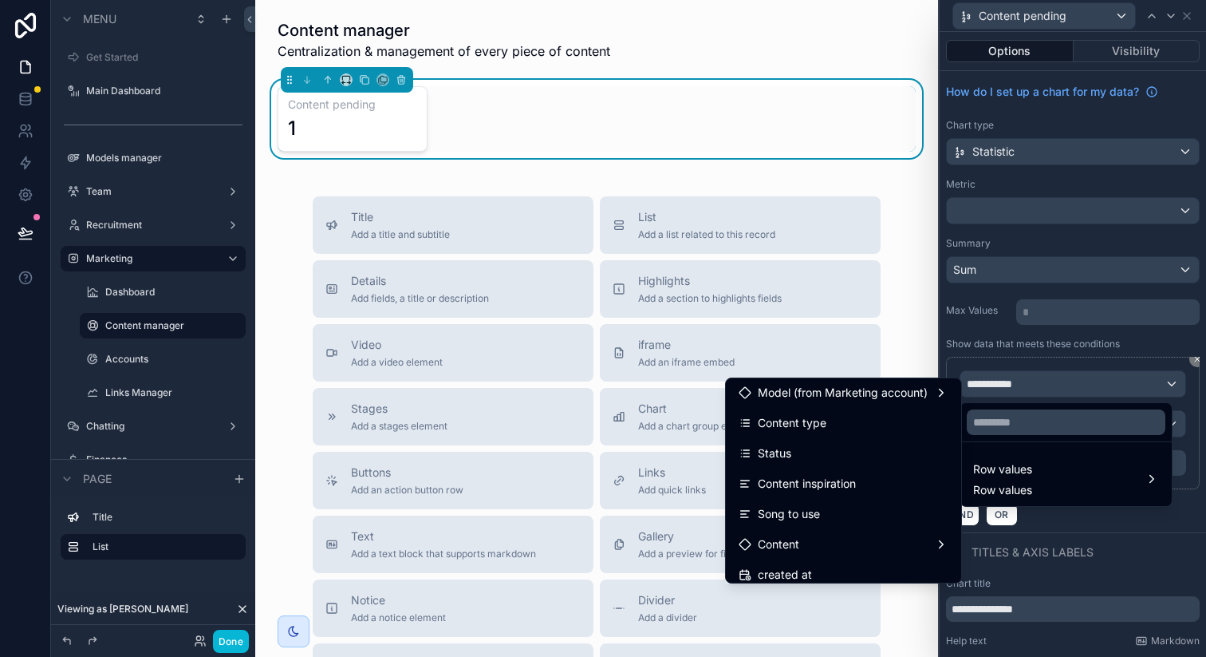
scroll to position [107, 0]
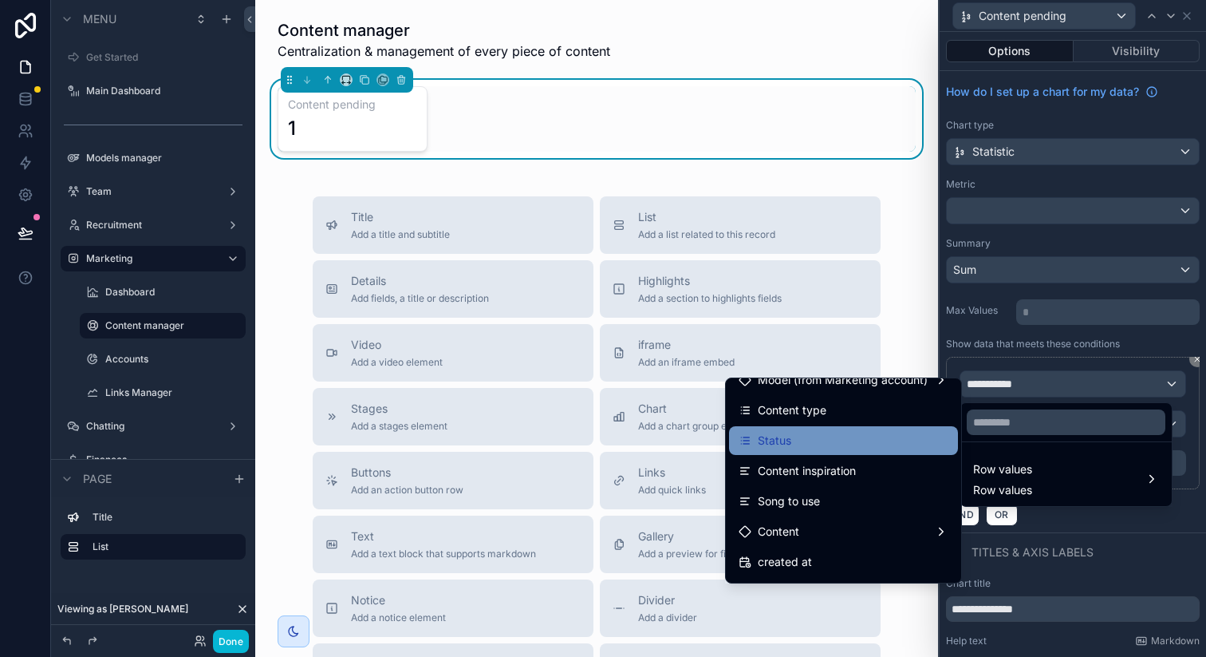
click at [799, 442] on div "Status" at bounding box center [844, 440] width 210 height 19
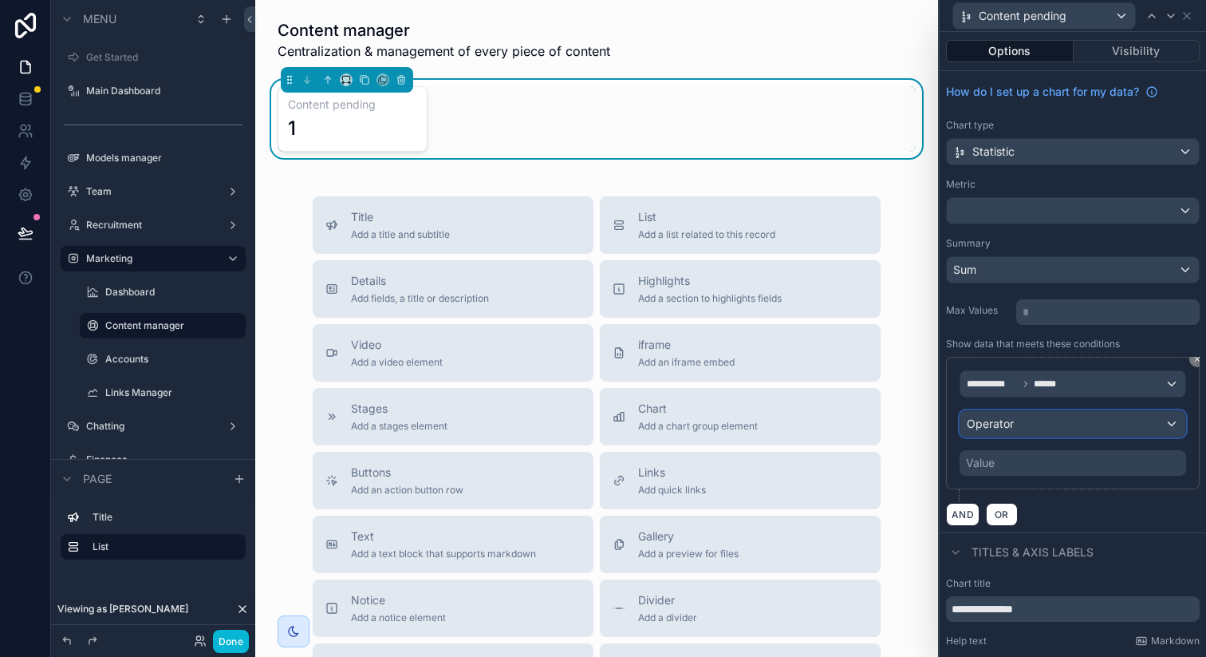
click at [1013, 431] on span "Operator" at bounding box center [990, 424] width 47 height 16
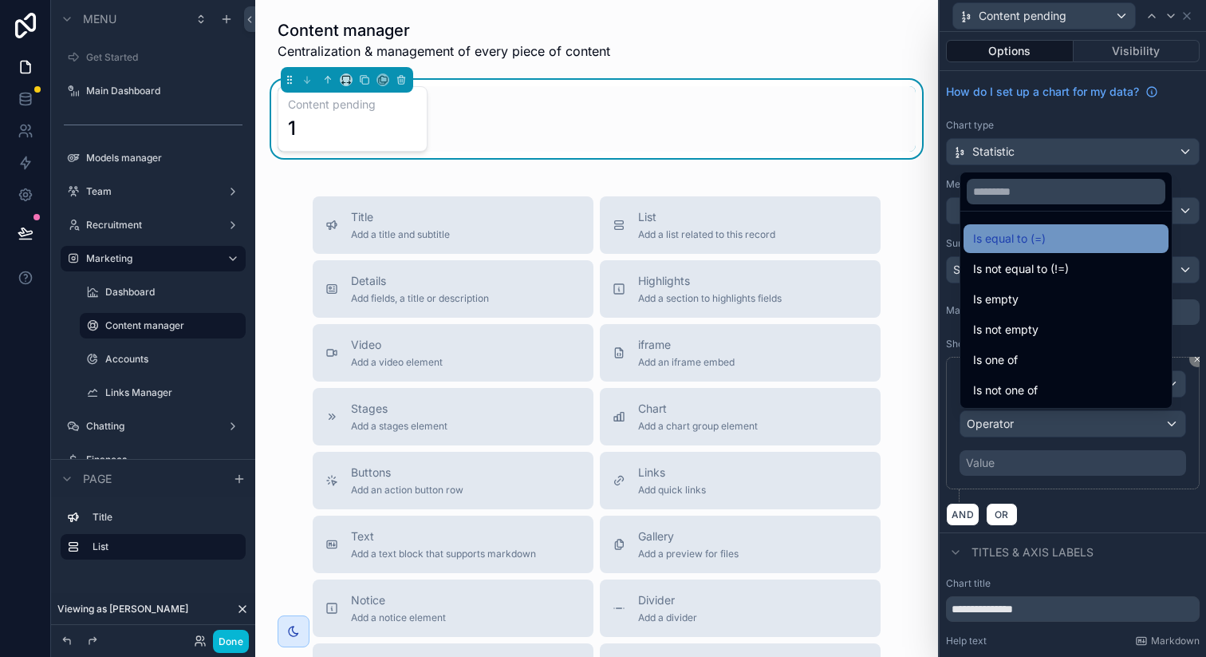
click at [1050, 238] on div "Is equal to (=)" at bounding box center [1066, 238] width 186 height 19
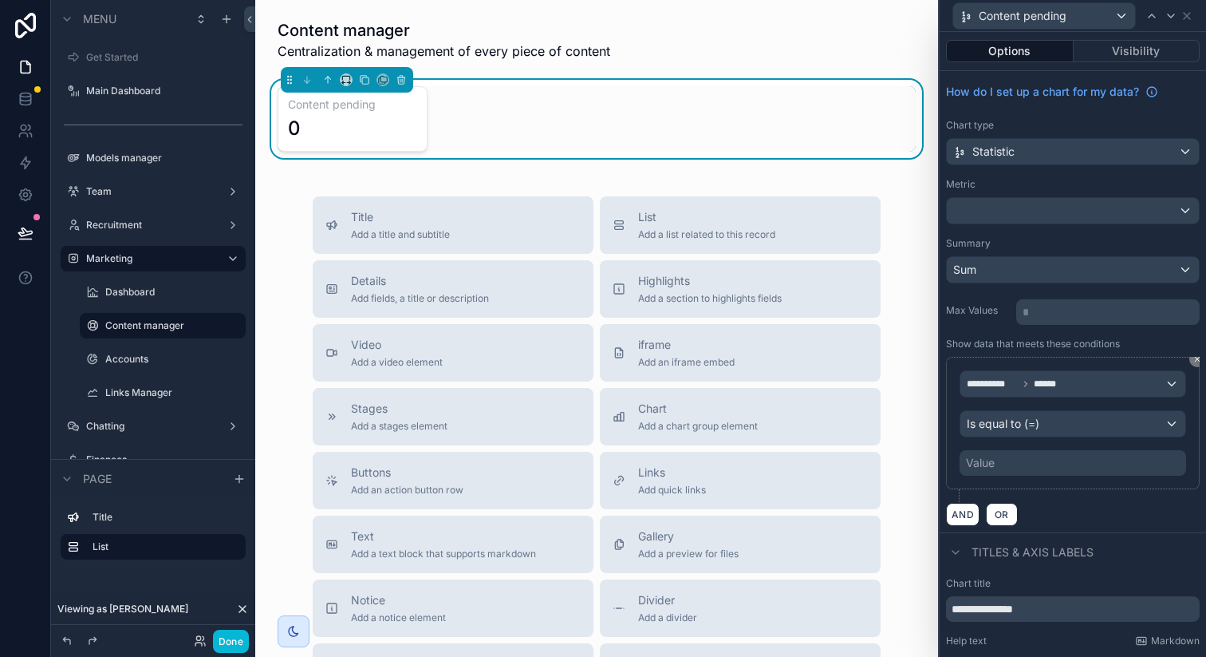
click at [1014, 455] on div "Value" at bounding box center [1073, 463] width 227 height 26
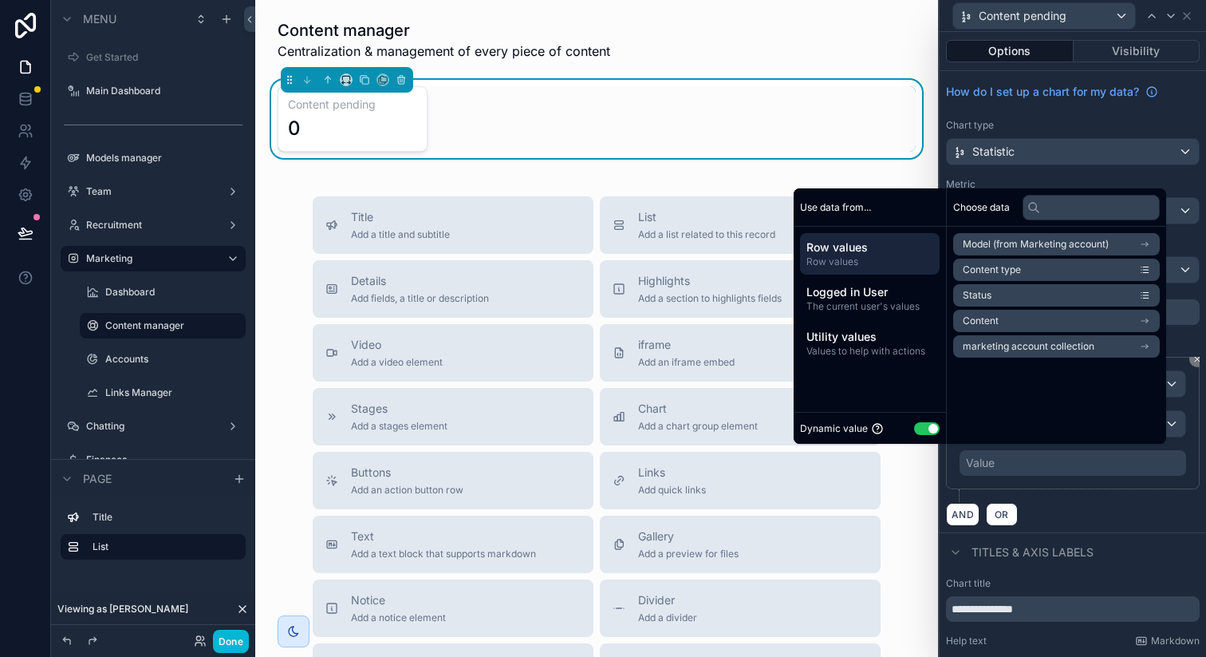
click at [921, 429] on button "Use setting" at bounding box center [927, 428] width 26 height 13
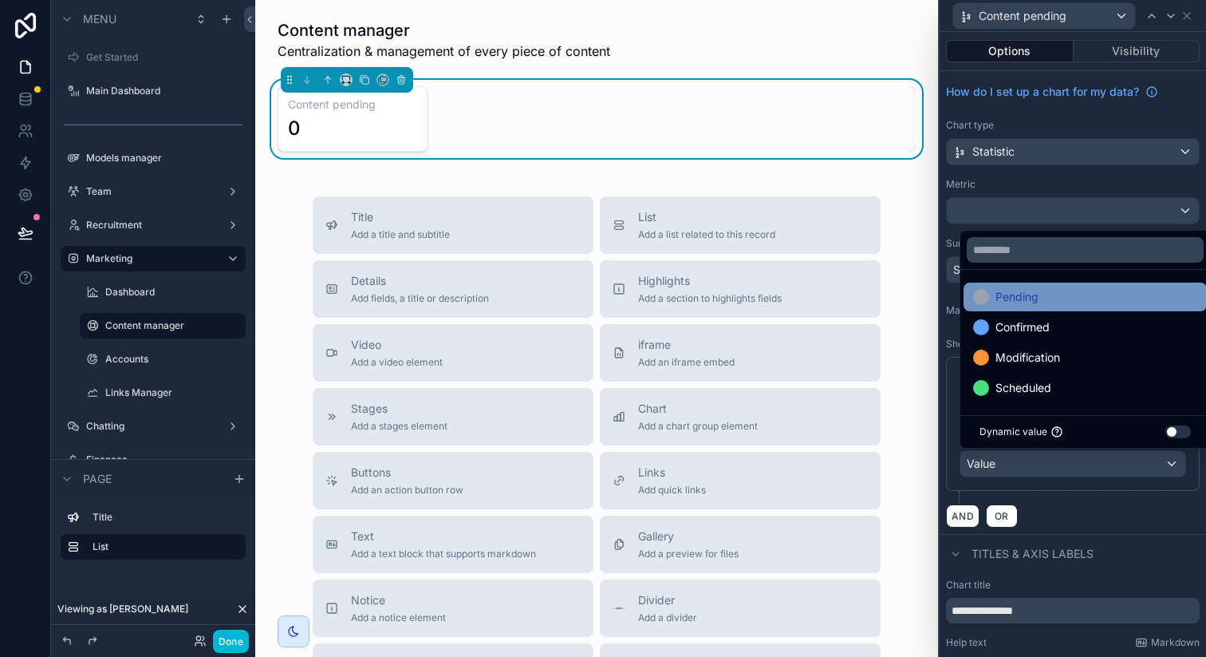
click at [1033, 304] on span "Pending" at bounding box center [1017, 296] width 43 height 19
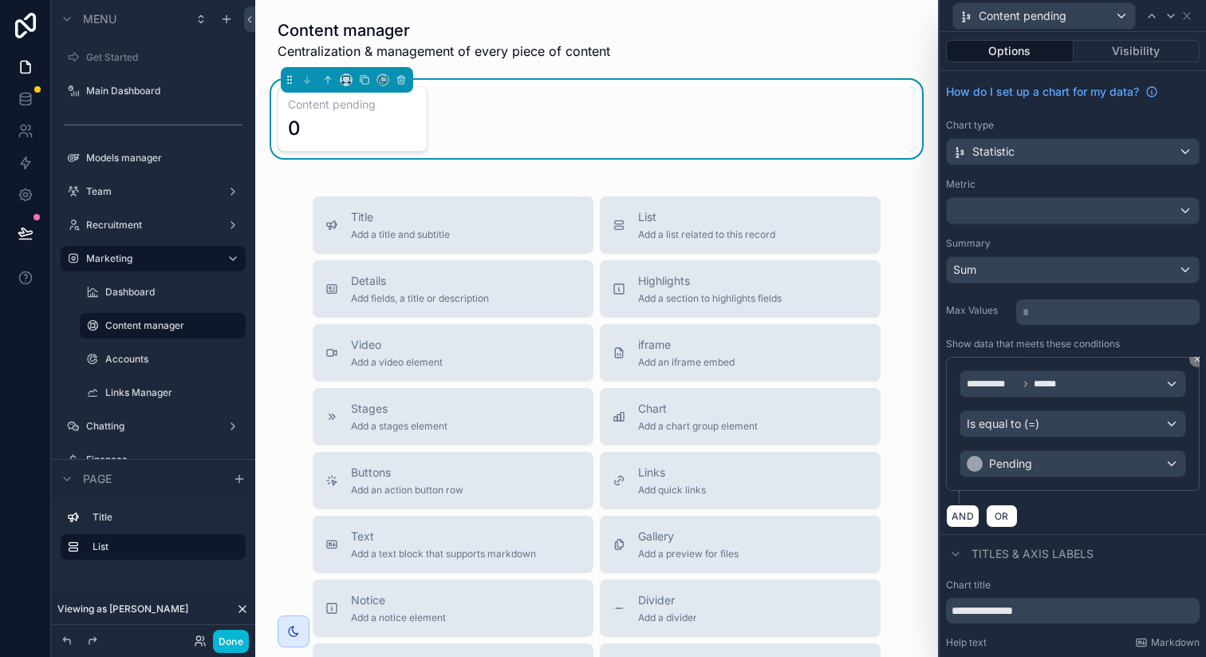
click at [1093, 506] on div "AND OR" at bounding box center [1073, 515] width 254 height 24
click at [1189, 19] on icon at bounding box center [1187, 16] width 13 height 13
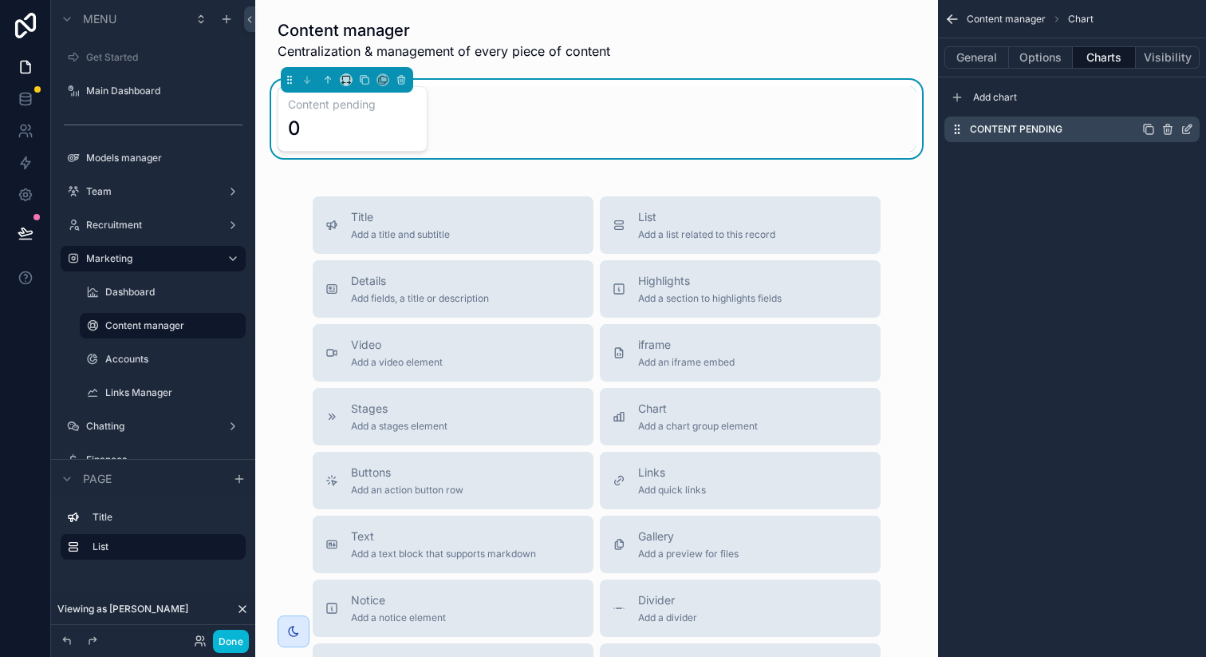
click at [1150, 128] on icon "scrollable content" at bounding box center [1148, 129] width 13 height 13
click at [1150, 155] on icon "scrollable content" at bounding box center [1148, 161] width 13 height 13
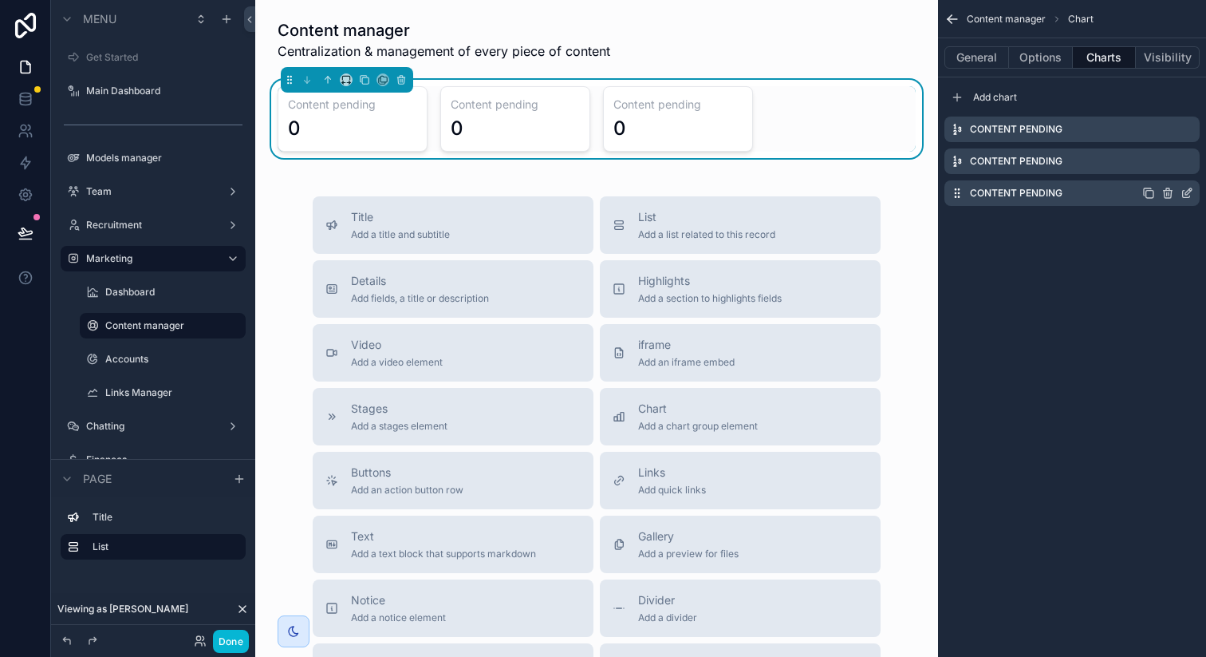
click at [1150, 195] on icon "scrollable content" at bounding box center [1148, 193] width 13 height 13
click at [1186, 160] on icon "scrollable content" at bounding box center [1189, 159] width 6 height 6
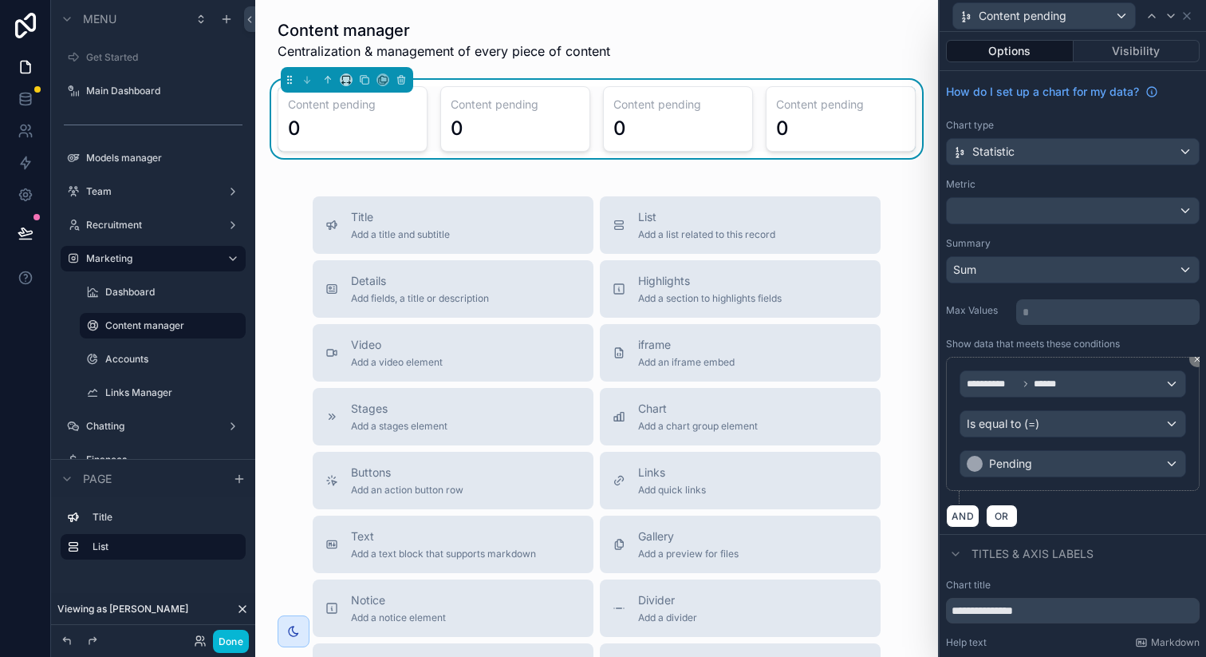
scroll to position [62, 0]
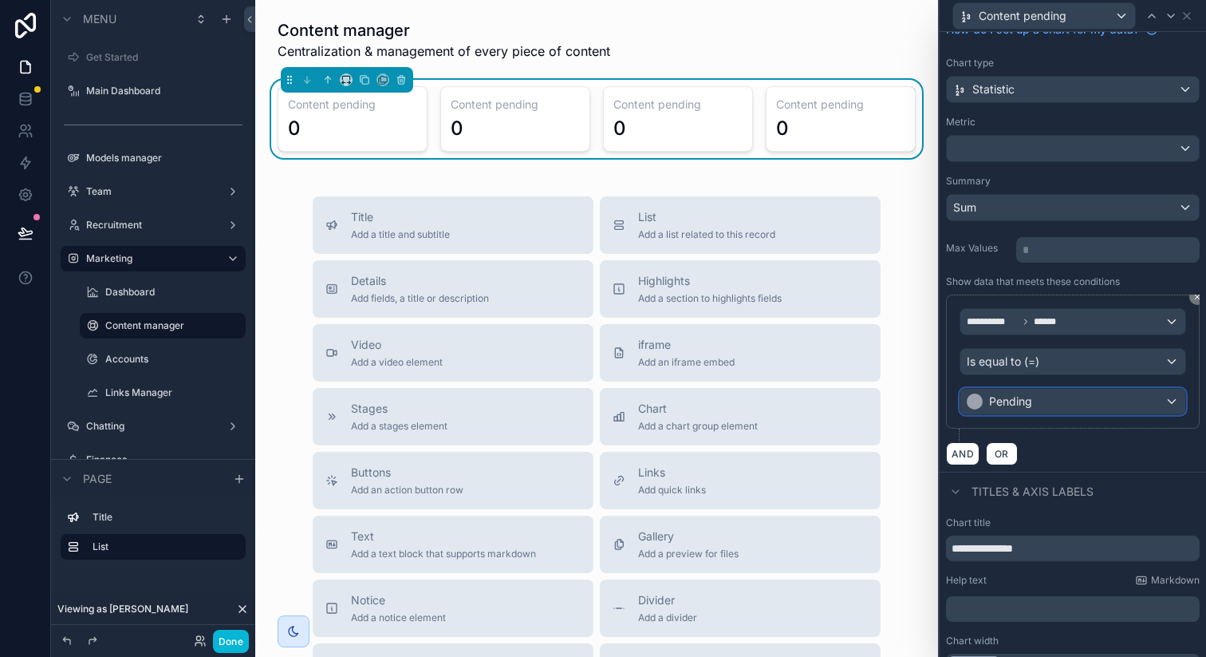
click at [1030, 397] on span "Pending" at bounding box center [1010, 401] width 43 height 16
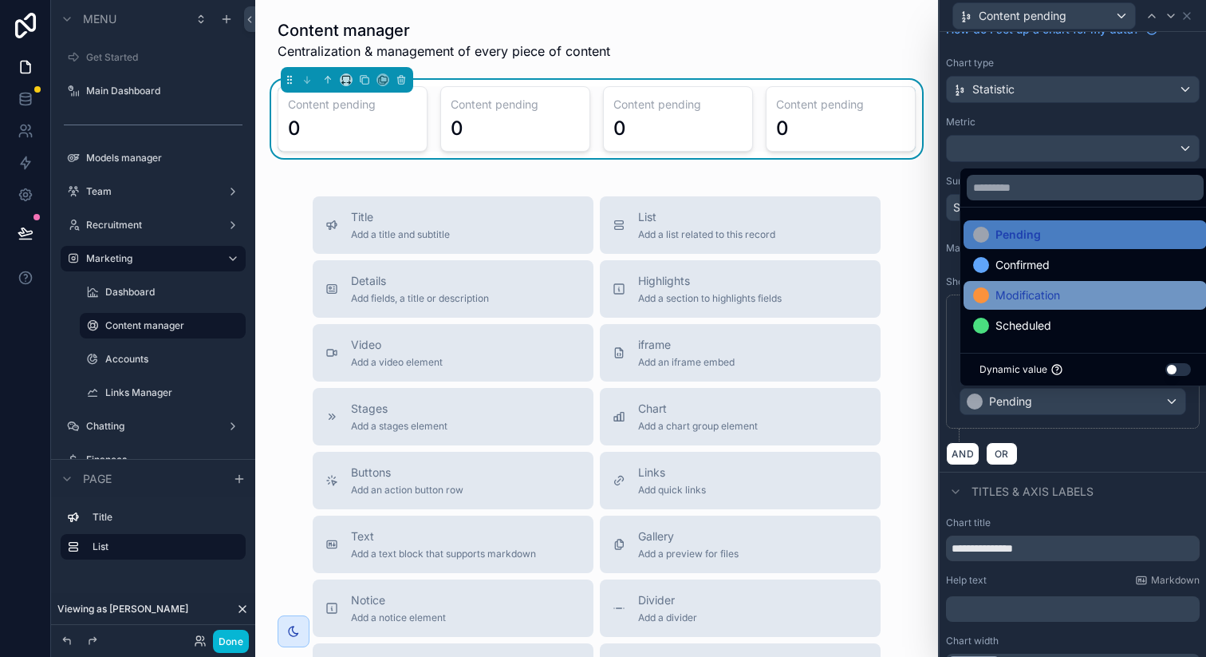
click at [1036, 300] on span "Modification" at bounding box center [1028, 295] width 65 height 19
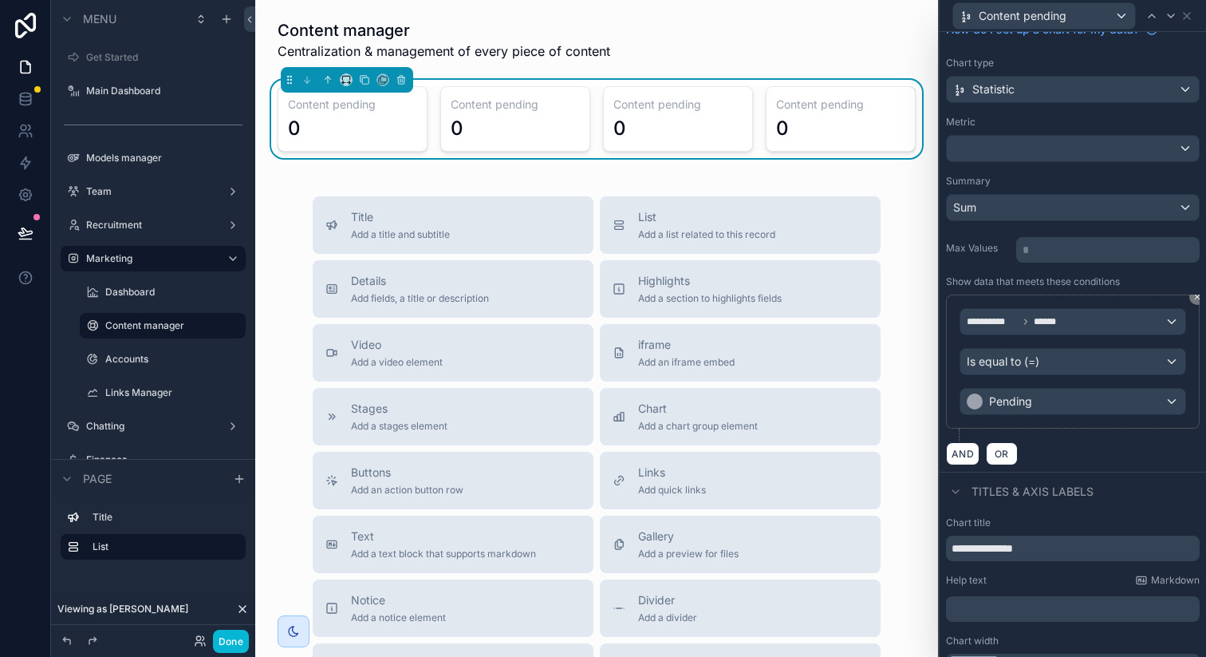
scroll to position [88, 0]
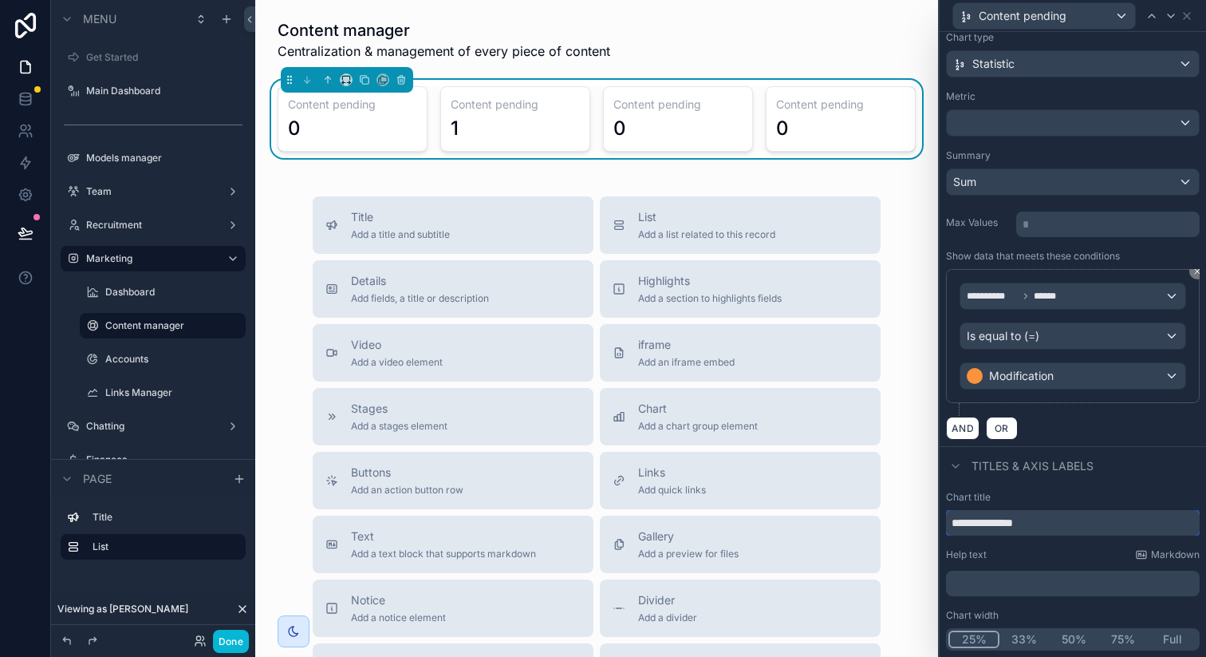
click at [1024, 526] on input "**********" at bounding box center [1073, 523] width 254 height 26
click at [1085, 493] on div "Chart title" at bounding box center [1073, 497] width 254 height 13
click at [1025, 530] on input "**********" at bounding box center [1073, 523] width 254 height 26
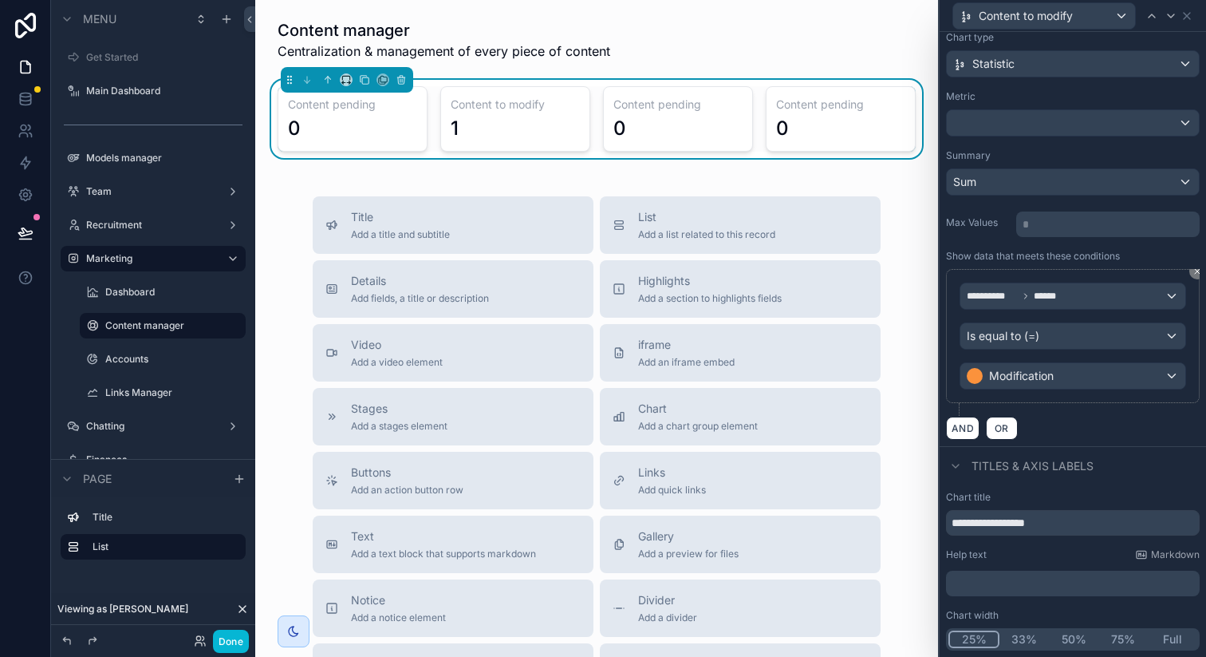
click at [1069, 498] on div "Chart title" at bounding box center [1073, 497] width 254 height 13
click at [1051, 523] on input "**********" at bounding box center [1073, 523] width 254 height 26
type input "**********"
click at [1109, 491] on div "Chart title" at bounding box center [1073, 497] width 254 height 13
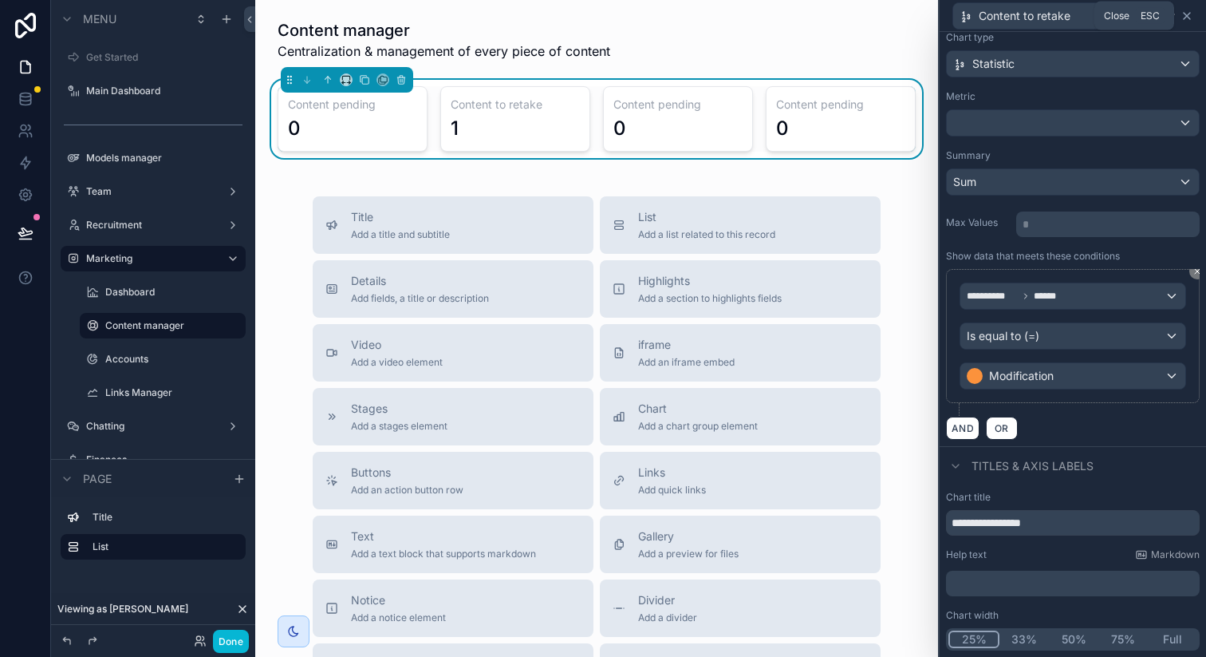
click at [1186, 18] on icon at bounding box center [1187, 16] width 13 height 13
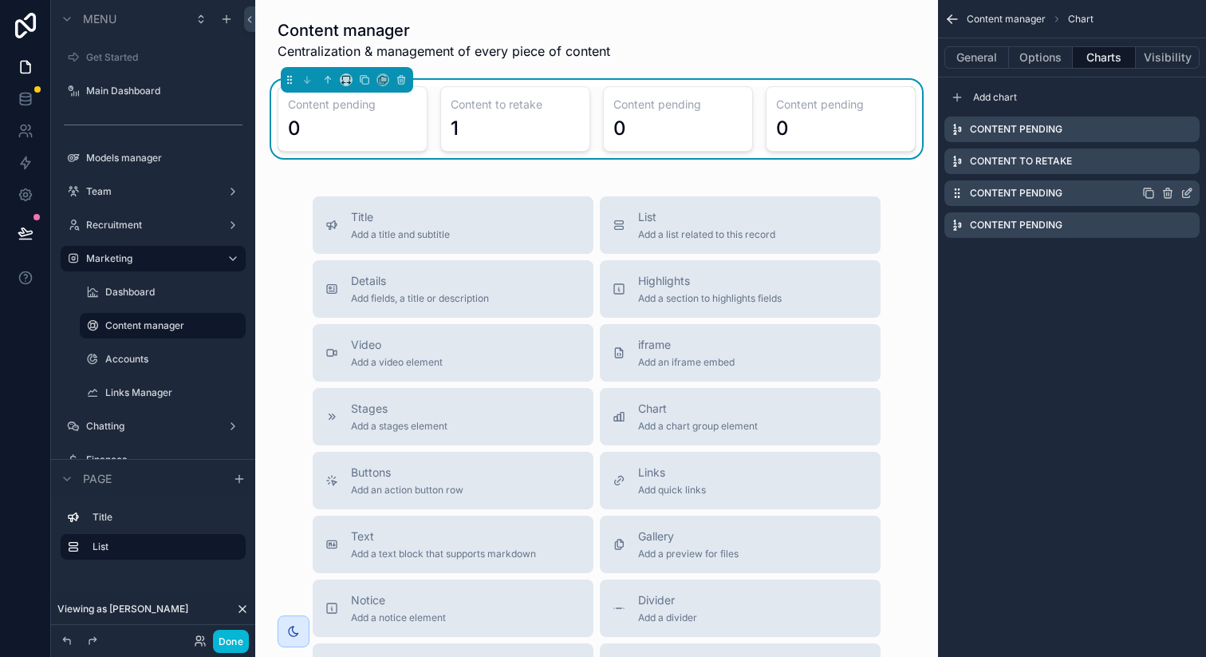
click at [1169, 199] on icon "scrollable content" at bounding box center [1168, 193] width 13 height 13
click at [1163, 172] on icon at bounding box center [1161, 167] width 13 height 13
click at [1168, 197] on icon "scrollable content" at bounding box center [1167, 194] width 7 height 7
click at [1159, 173] on icon at bounding box center [1161, 167] width 13 height 13
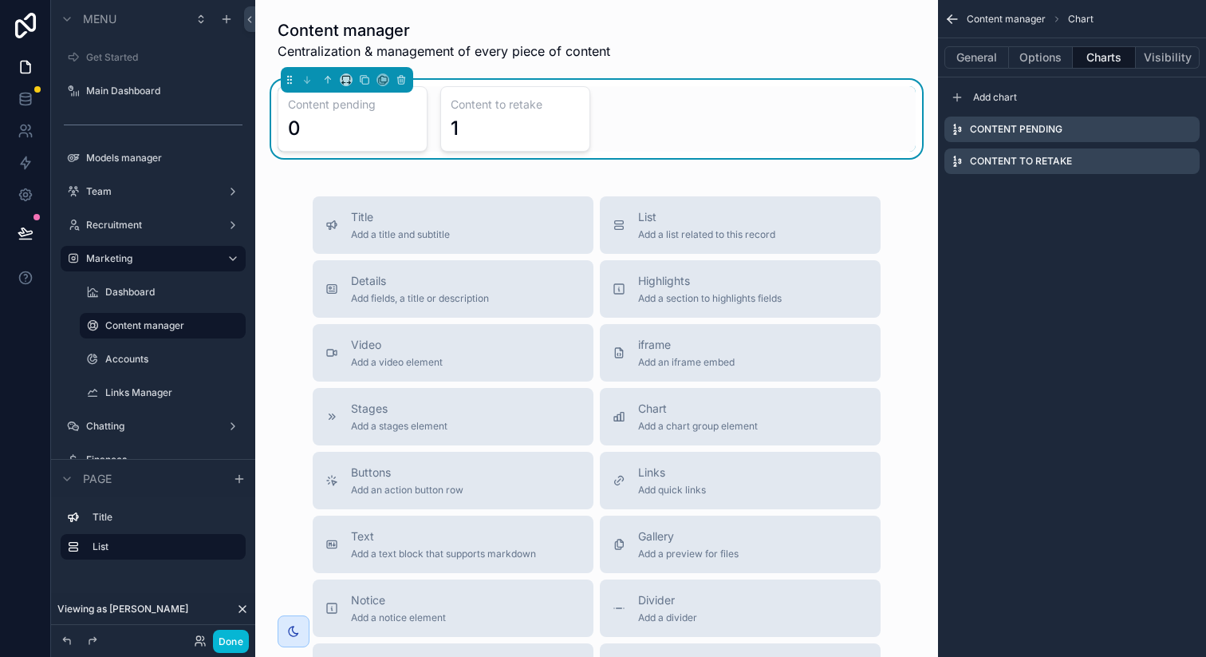
click at [422, 181] on div "Content manager Centralization & management of every piece of content Content p…" at bounding box center [596, 446] width 683 height 892
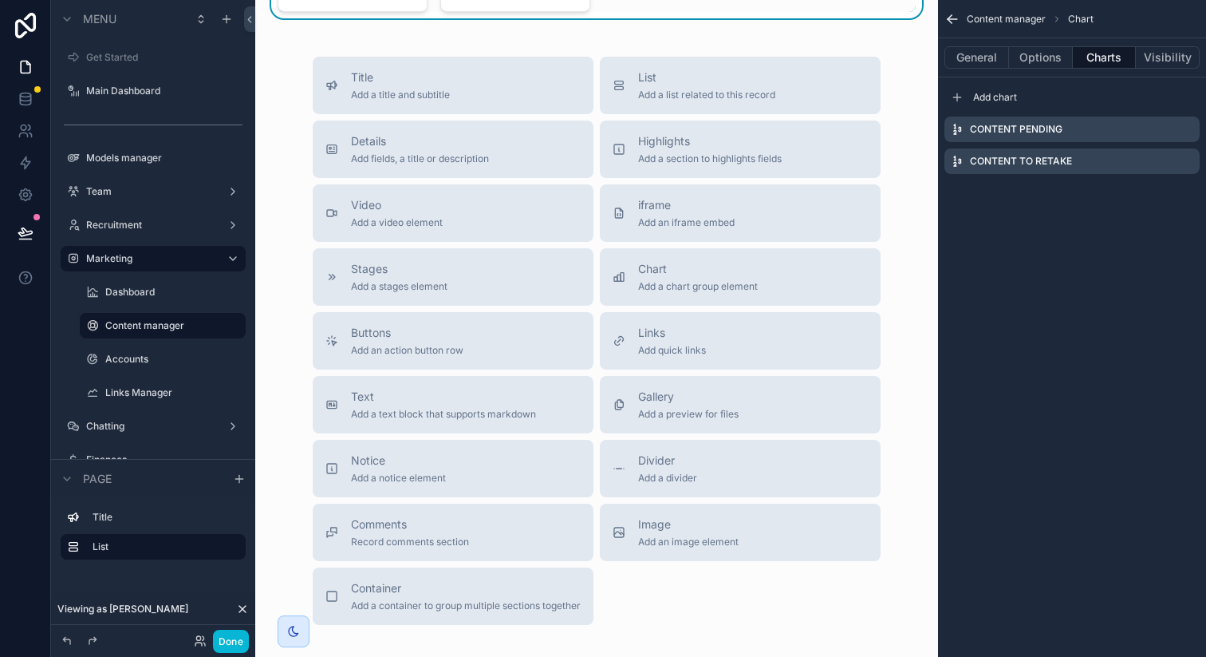
scroll to position [180, 0]
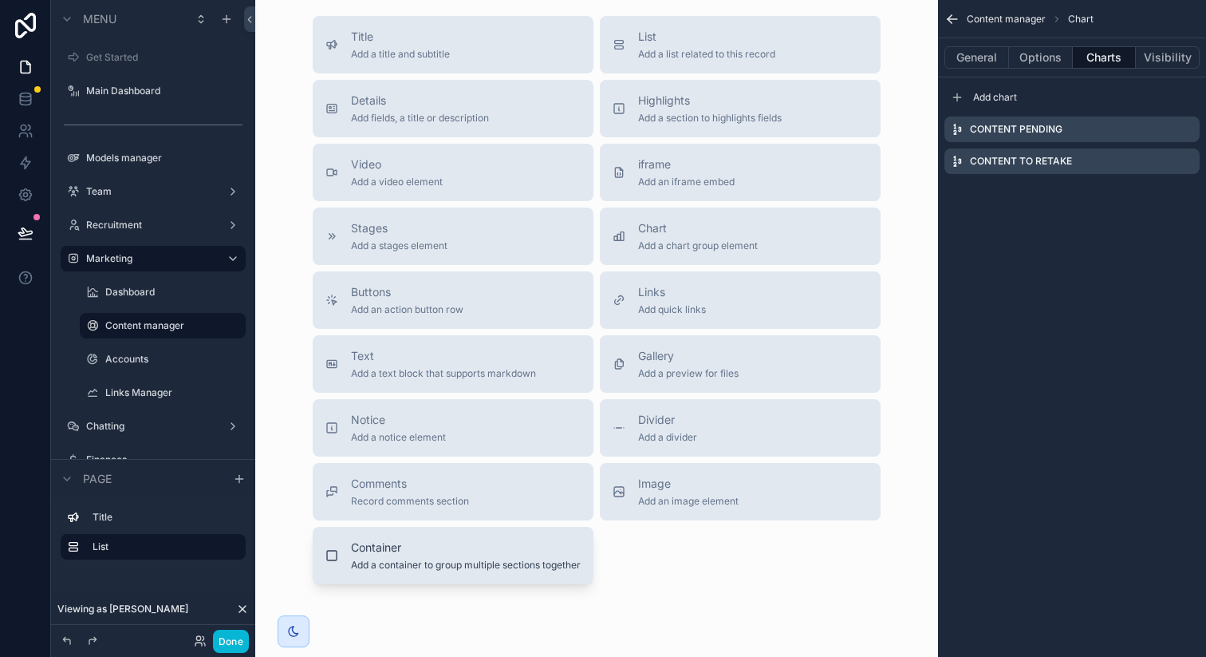
click at [487, 557] on div "Container Add a container to group multiple sections together" at bounding box center [466, 555] width 230 height 32
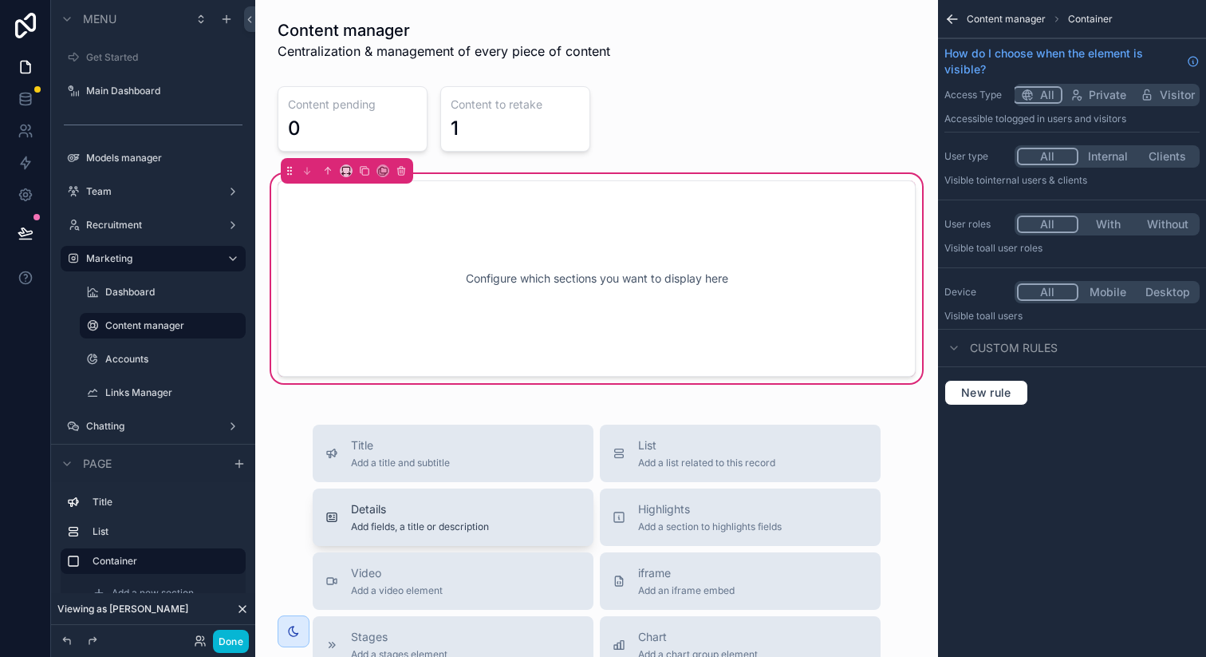
scroll to position [0, 0]
click at [636, 251] on div "Configure which sections you want to display here" at bounding box center [597, 279] width 586 height 144
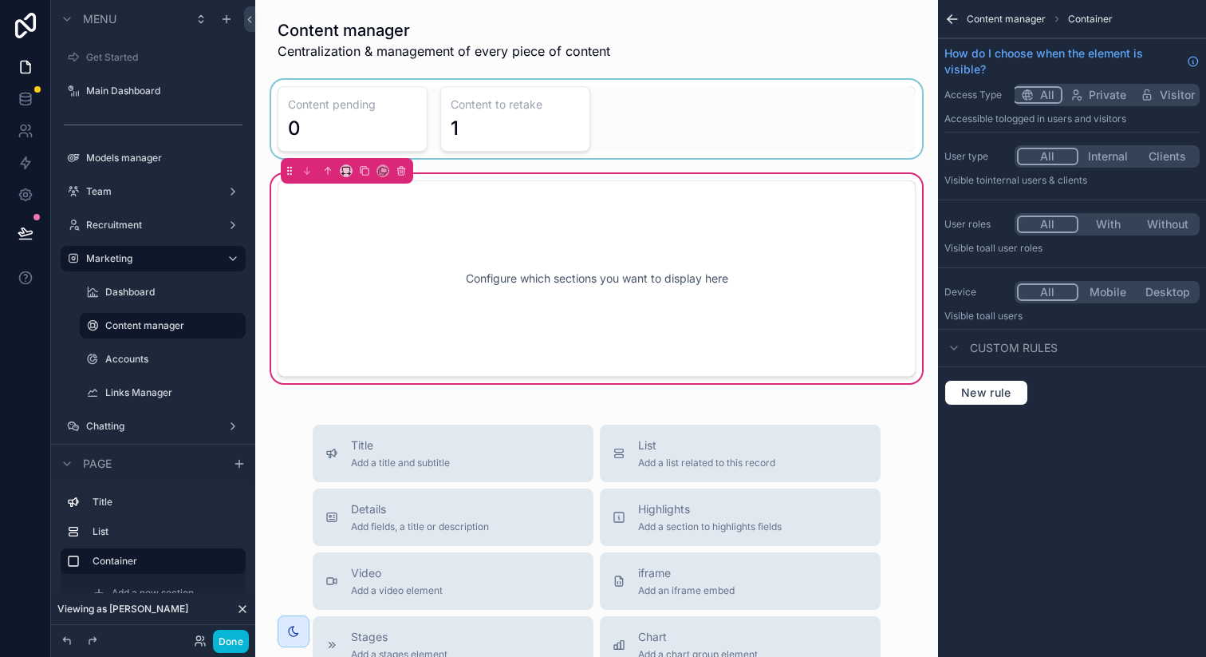
click at [666, 102] on div "scrollable content" at bounding box center [596, 119] width 657 height 78
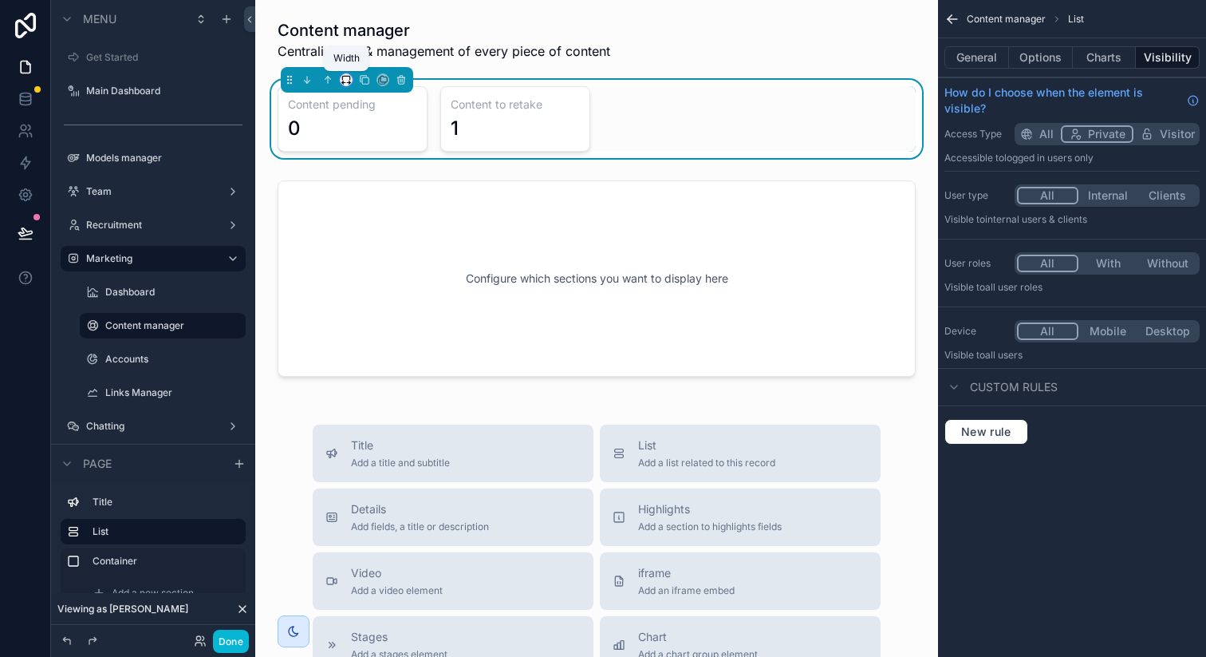
click at [349, 83] on icon "scrollable content" at bounding box center [348, 83] width 3 height 0
click at [346, 81] on div "scrollable content" at bounding box center [603, 328] width 1206 height 657
click at [283, 75] on div "scrollable content" at bounding box center [347, 80] width 132 height 26
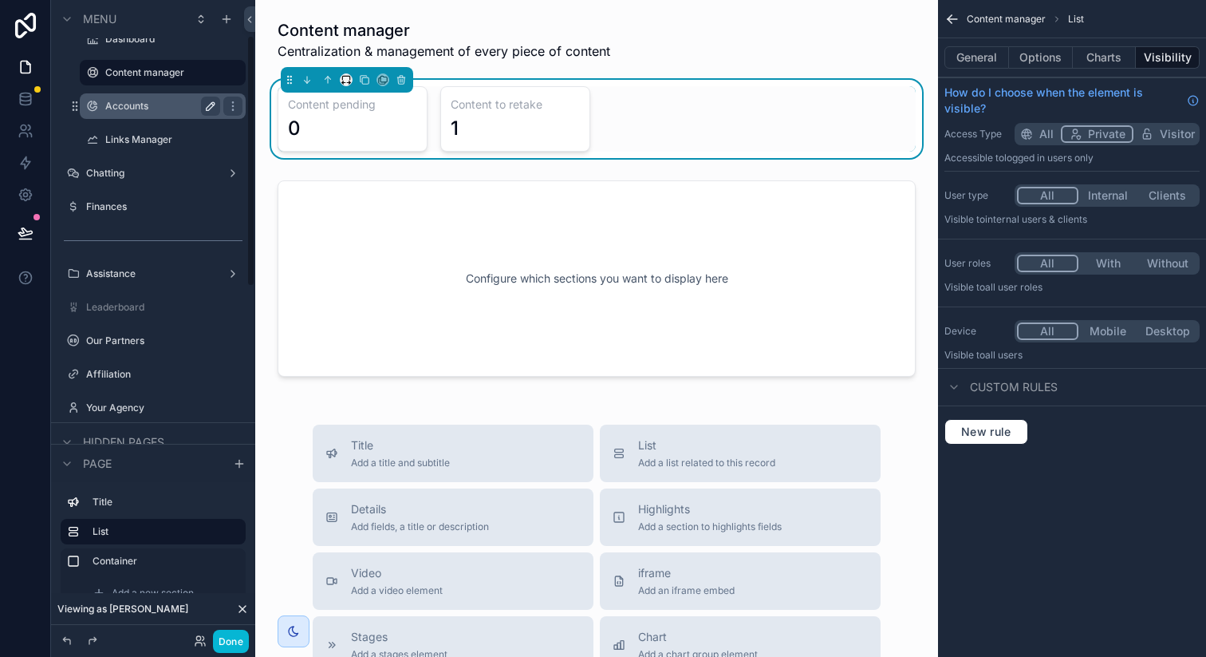
scroll to position [281, 0]
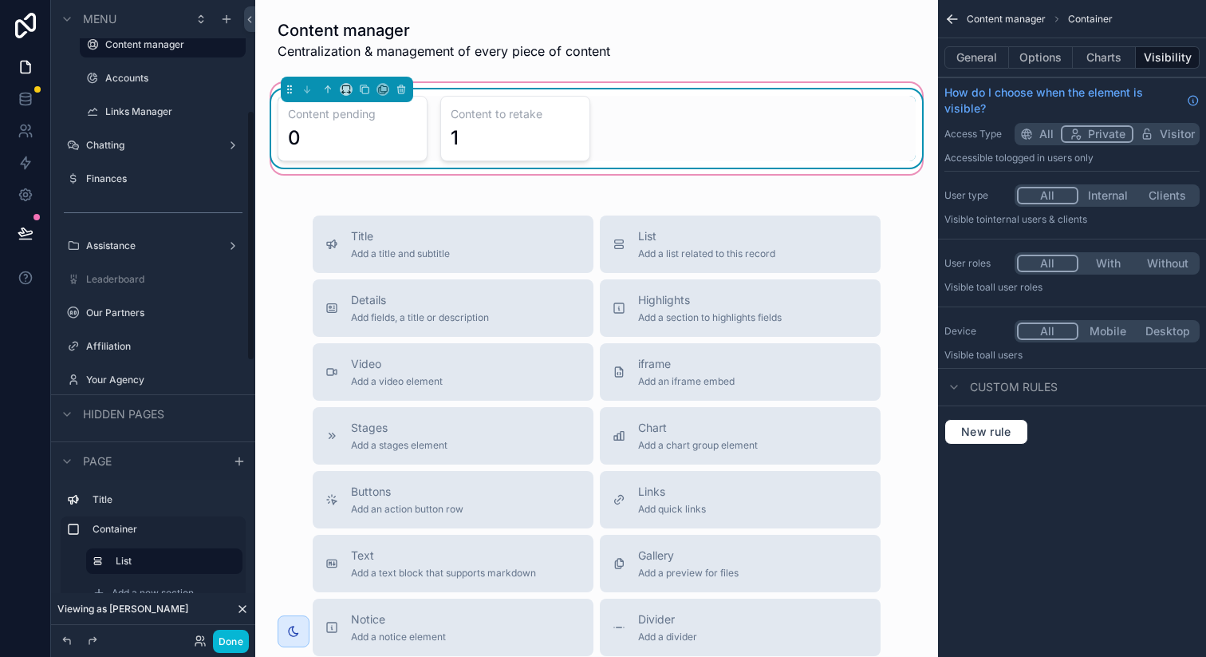
click at [594, 96] on div "Content pending 0 Content to retake 1" at bounding box center [597, 128] width 638 height 65
click at [621, 211] on div "Content manager Centralization & management of every piece of content Content p…" at bounding box center [596, 455] width 683 height 911
click at [642, 220] on button "List Add a list related to this record" at bounding box center [740, 243] width 281 height 57
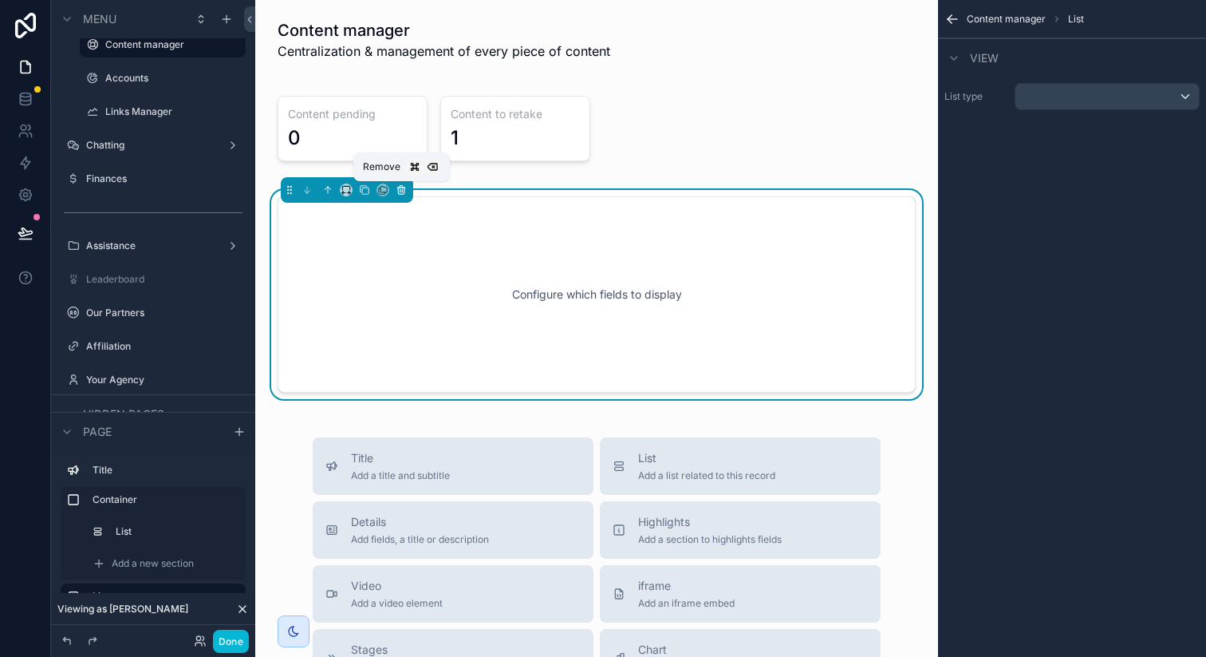
click at [400, 186] on icon "scrollable content" at bounding box center [401, 189] width 11 height 11
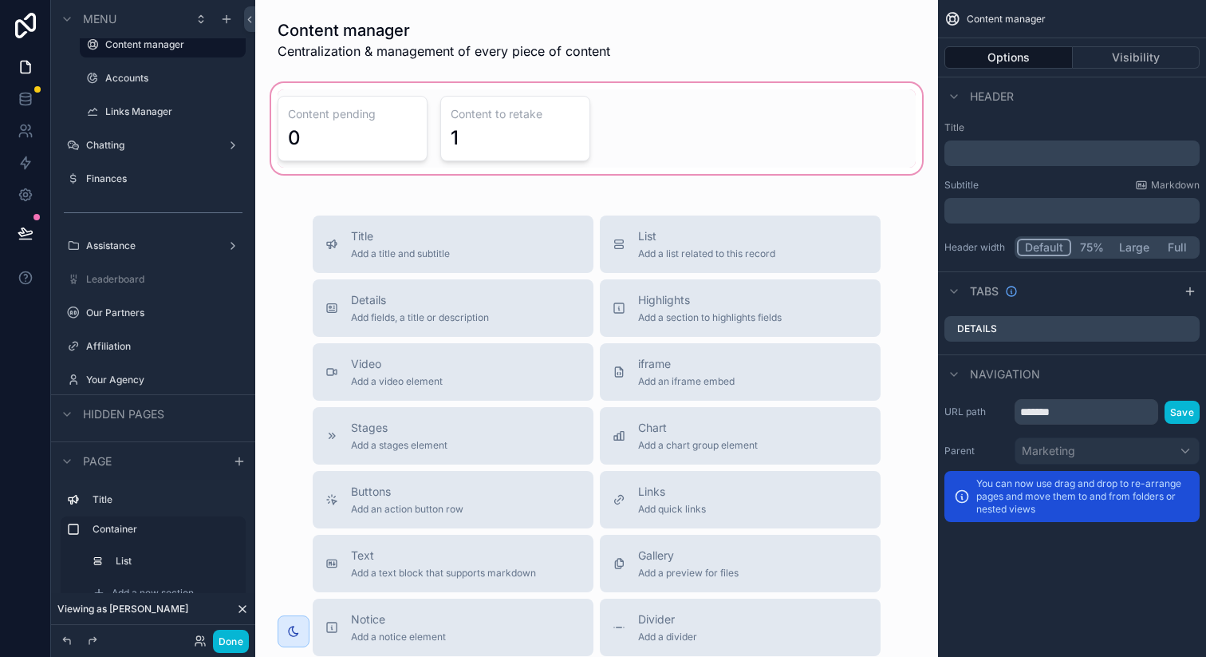
click at [615, 131] on div "scrollable content" at bounding box center [596, 128] width 657 height 97
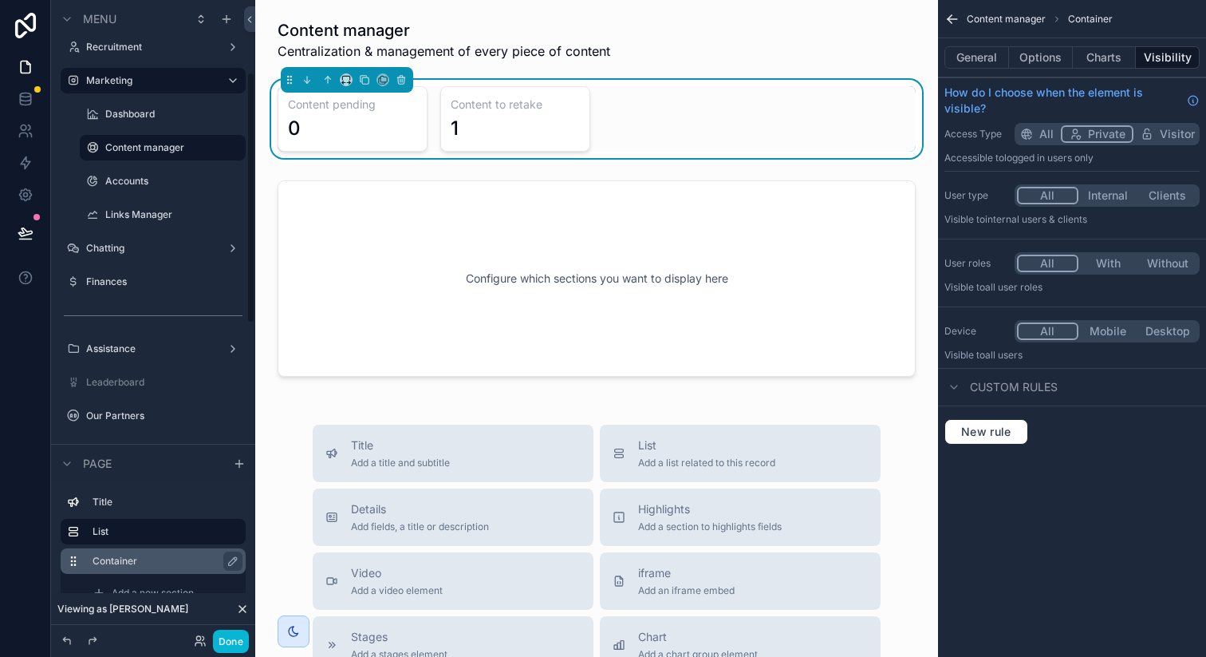
scroll to position [172, 0]
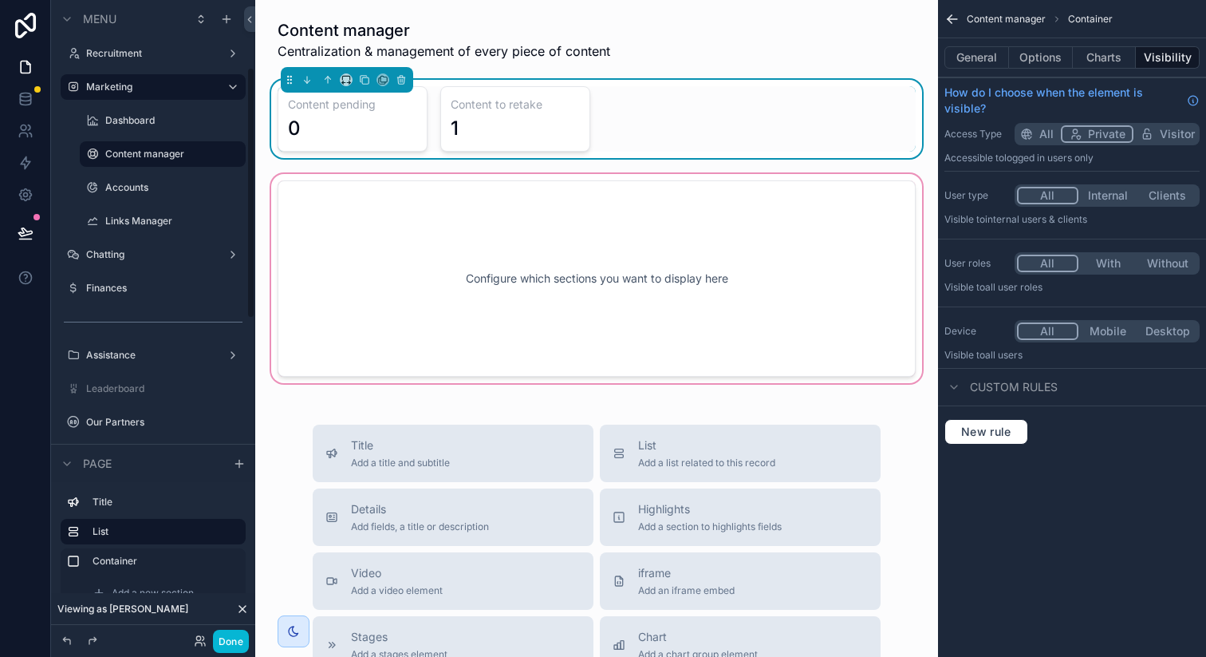
click at [436, 272] on div "scrollable content" at bounding box center [596, 278] width 657 height 215
click at [382, 198] on div "scrollable content" at bounding box center [596, 278] width 657 height 215
click at [604, 212] on div "scrollable content" at bounding box center [596, 278] width 657 height 215
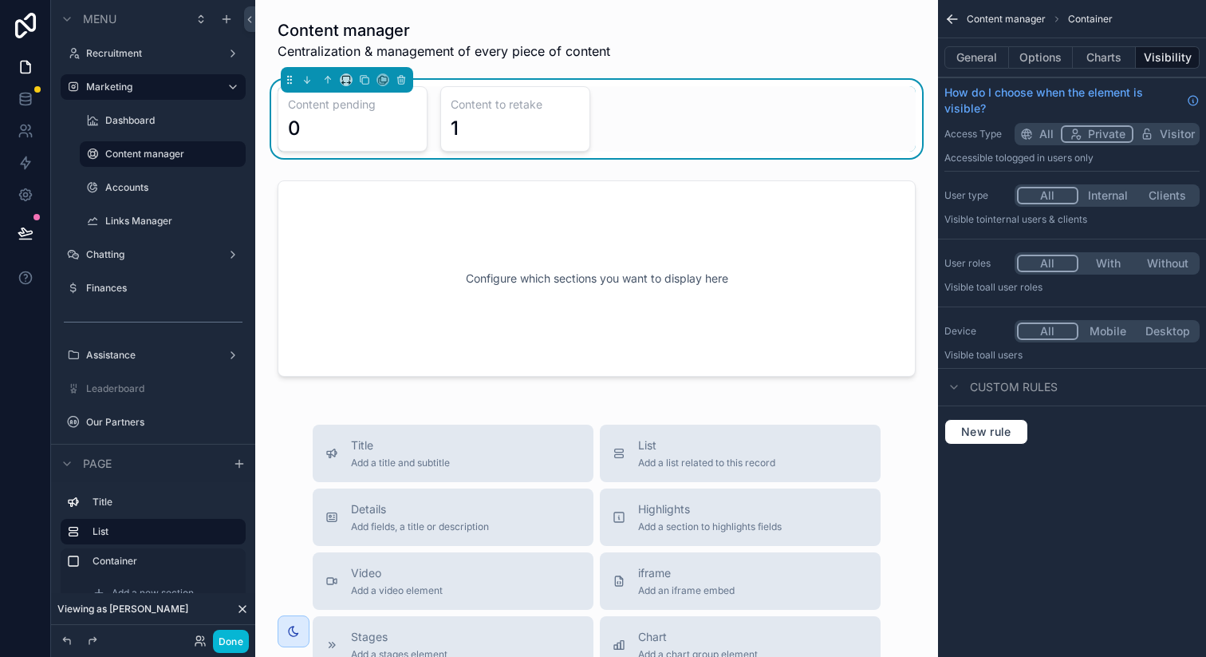
click at [642, 144] on div "Content pending 0 Content to retake 1" at bounding box center [597, 118] width 638 height 65
click at [606, 169] on div "Content manager Centralization & management of every piece of content Content p…" at bounding box center [596, 560] width 683 height 1120
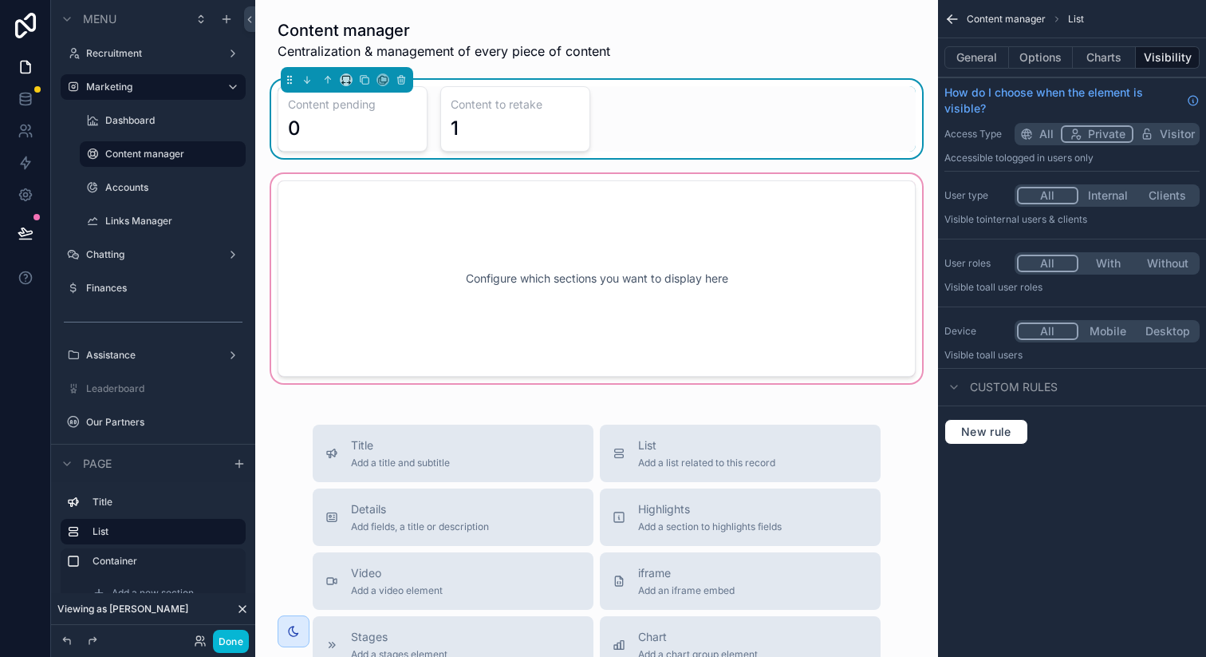
click at [602, 195] on div "scrollable content" at bounding box center [596, 278] width 657 height 215
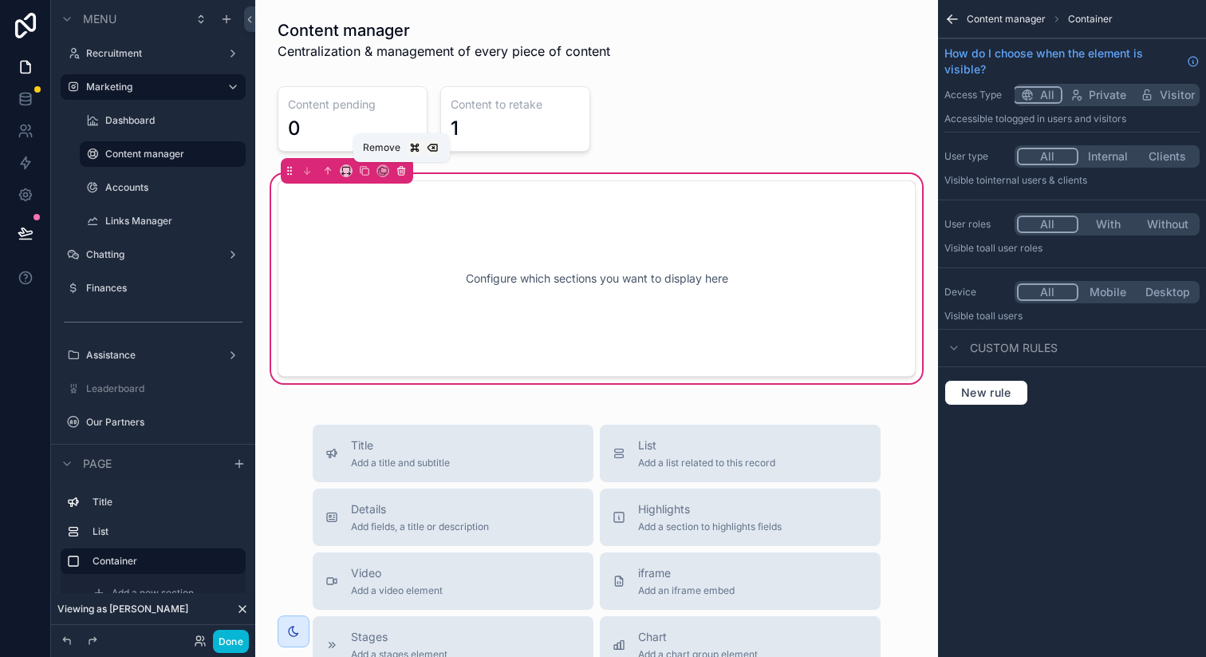
click at [397, 175] on icon "scrollable content" at bounding box center [401, 170] width 11 height 11
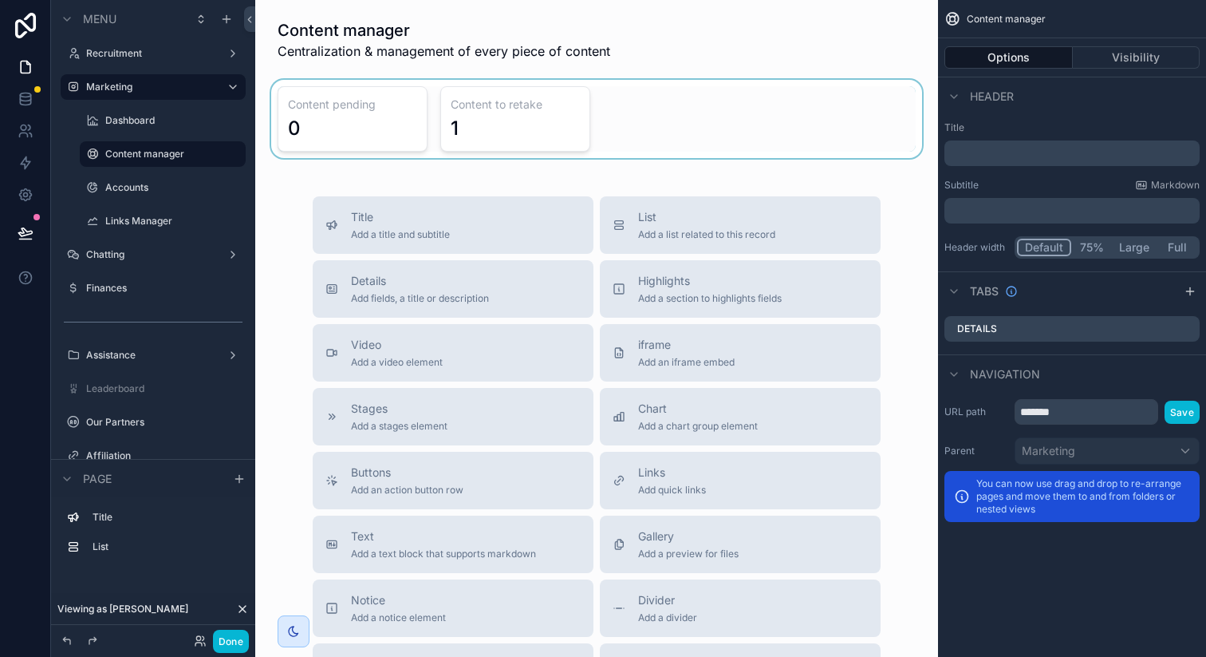
click at [636, 95] on div "scrollable content" at bounding box center [596, 119] width 657 height 78
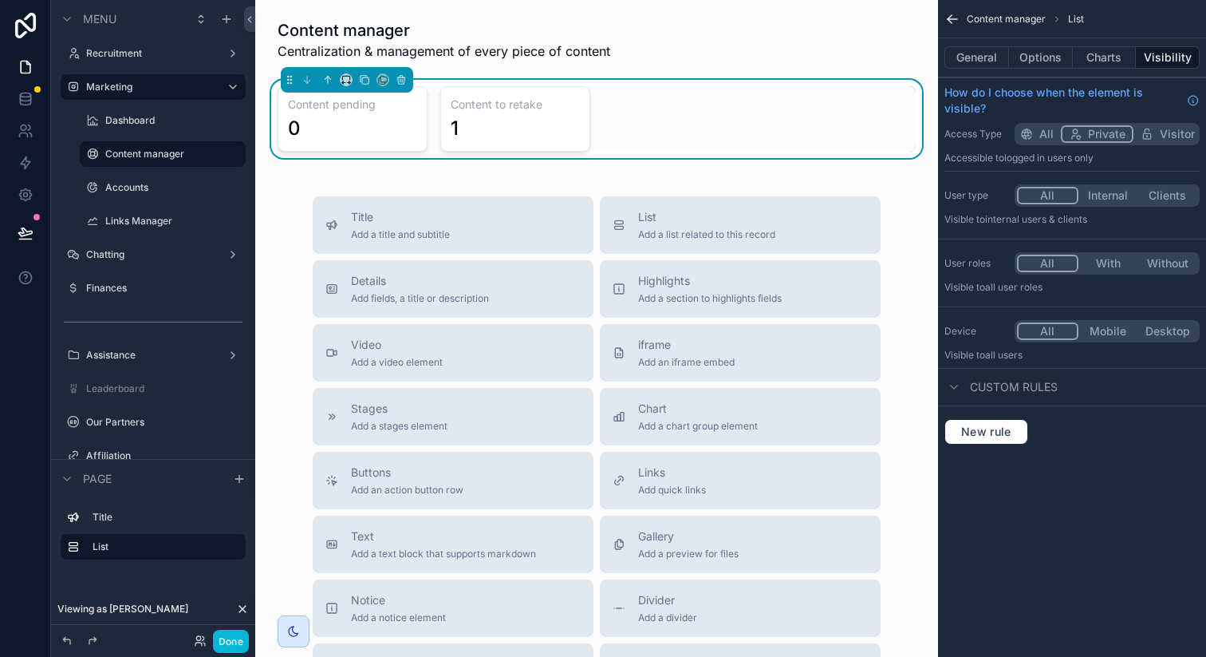
click at [841, 69] on div "Content manager Centralization & management of every piece of content Content p…" at bounding box center [596, 446] width 683 height 892
click at [1055, 54] on button "Options" at bounding box center [1041, 57] width 64 height 22
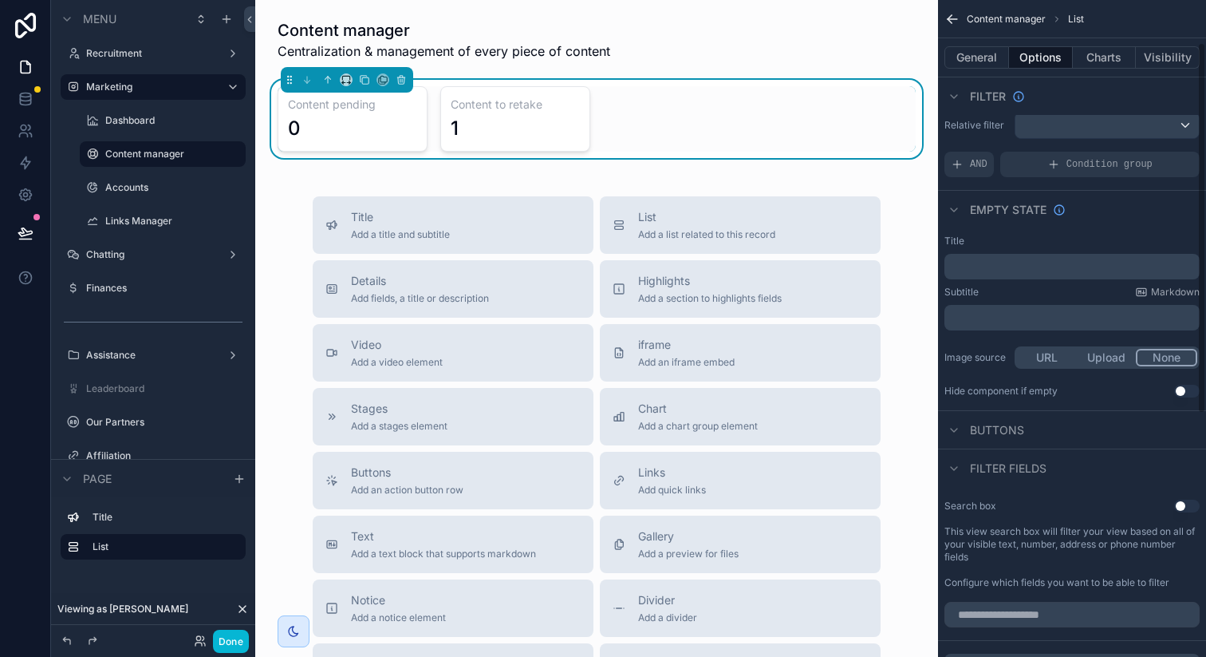
scroll to position [0, 0]
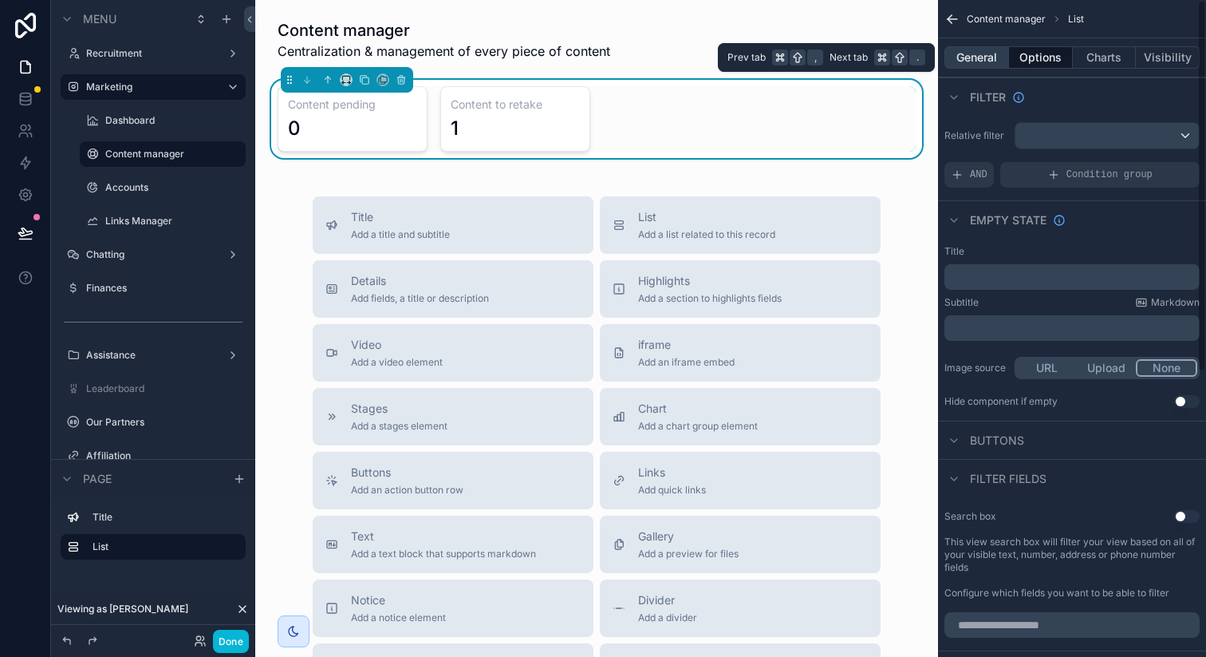
click at [985, 56] on button "General" at bounding box center [977, 57] width 65 height 22
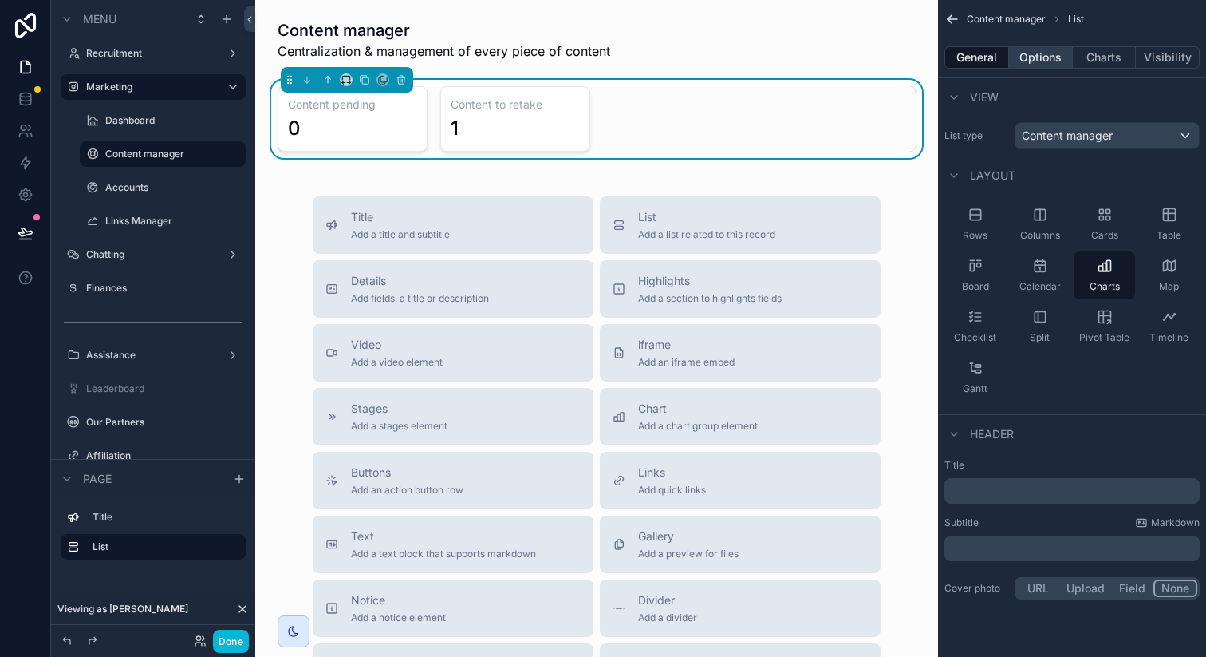
click at [1053, 52] on button "Options" at bounding box center [1041, 57] width 64 height 22
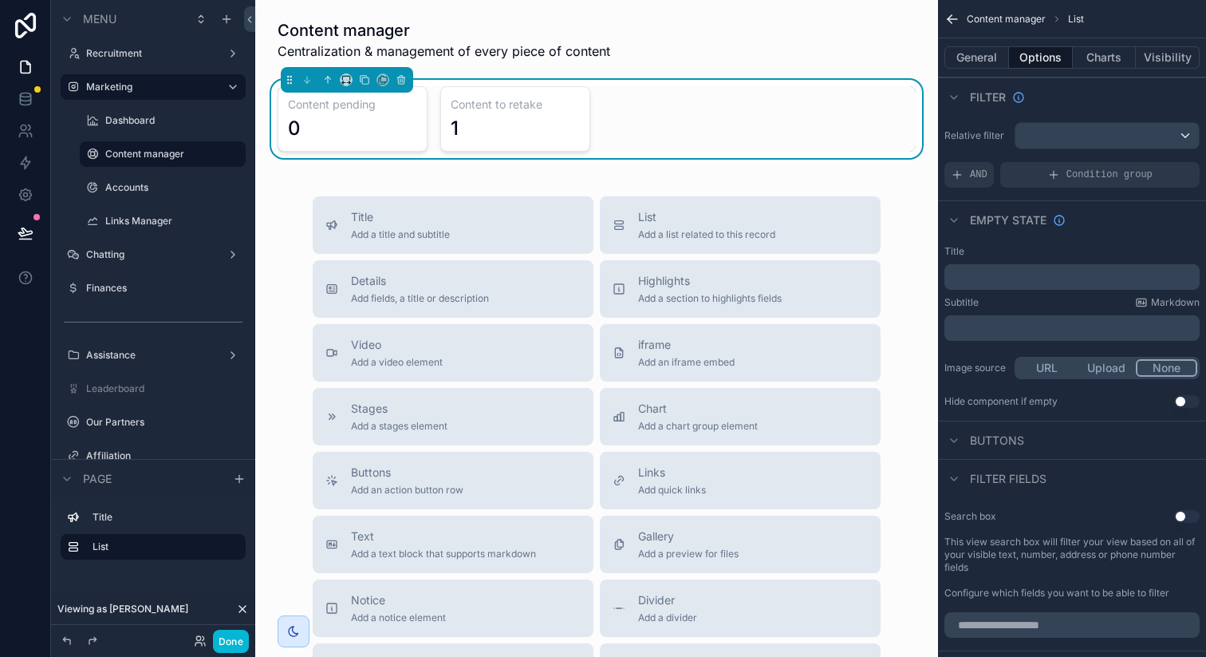
click at [917, 33] on div "Content manager Centralization & management of every piece of content Content p…" at bounding box center [596, 446] width 683 height 892
click at [278, 204] on div "Title Add a title and subtitle List Add a list related to this record Details A…" at bounding box center [596, 480] width 657 height 568
click at [156, 172] on icon "scrollable content" at bounding box center [163, 172] width 14 height 14
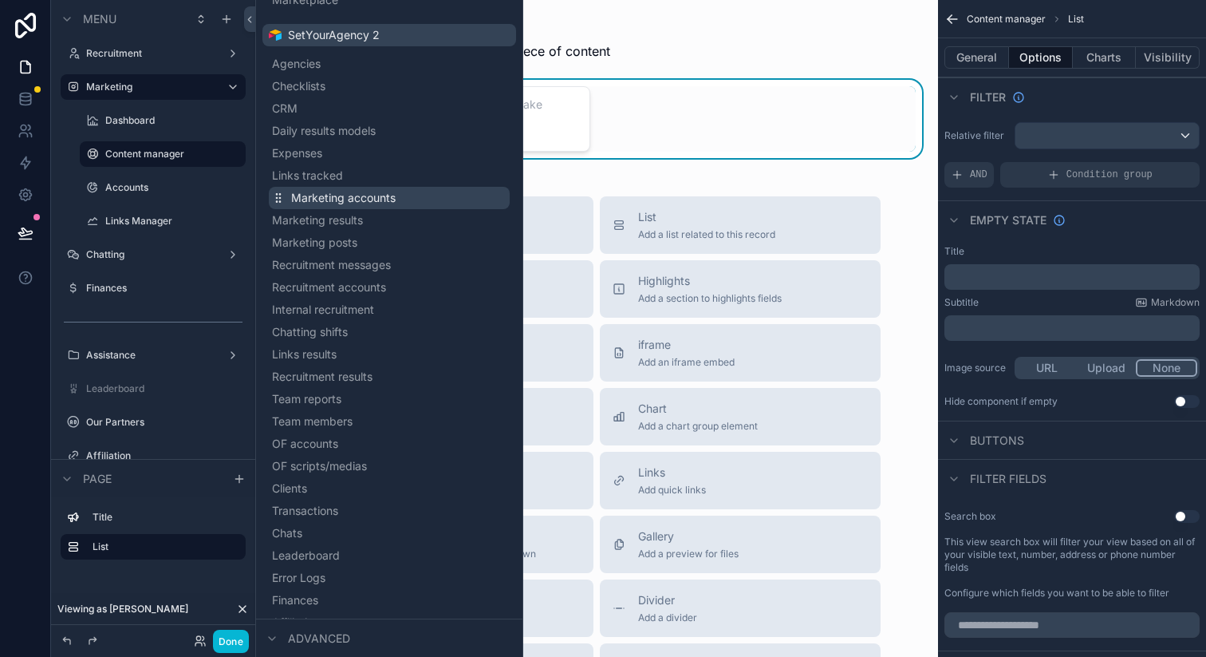
scroll to position [419, 0]
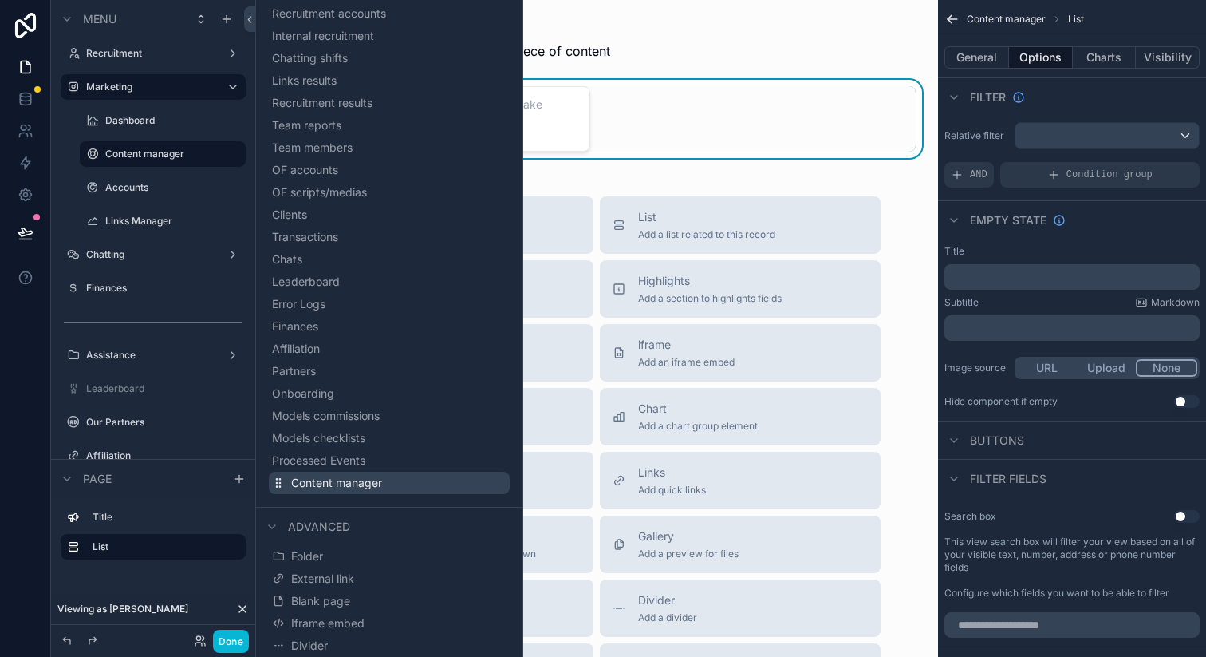
click at [342, 478] on span "Content manager" at bounding box center [336, 483] width 91 height 16
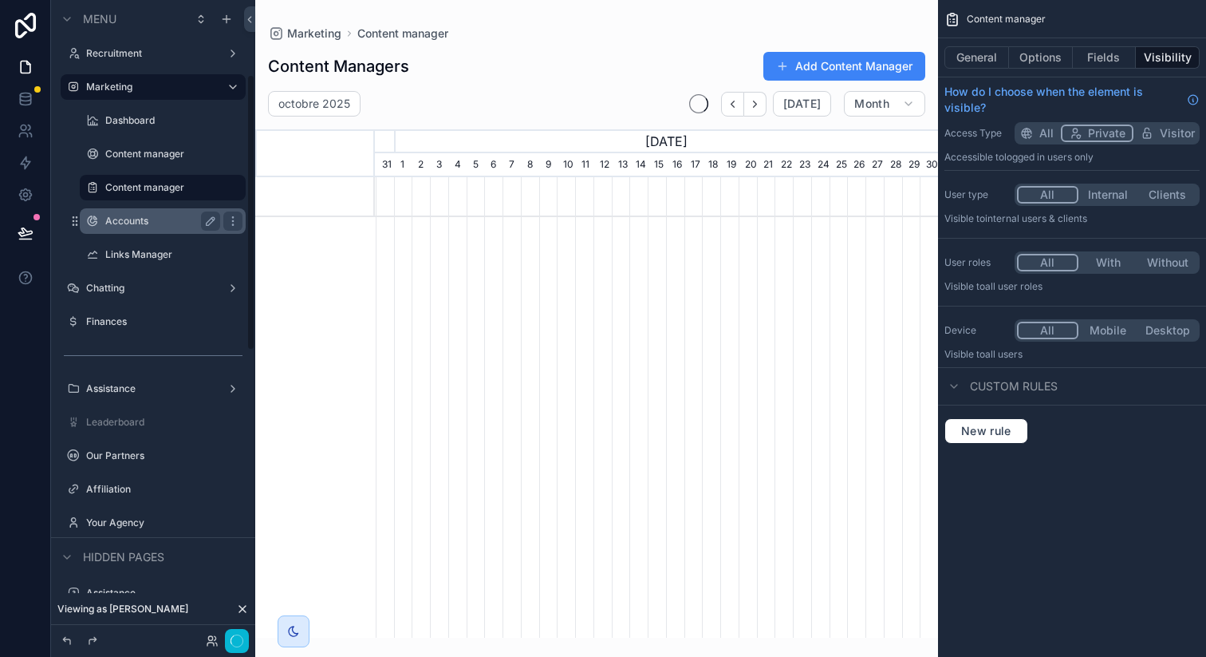
scroll to position [0, 563]
click at [614, 89] on div "scrollable content" at bounding box center [596, 318] width 683 height 637
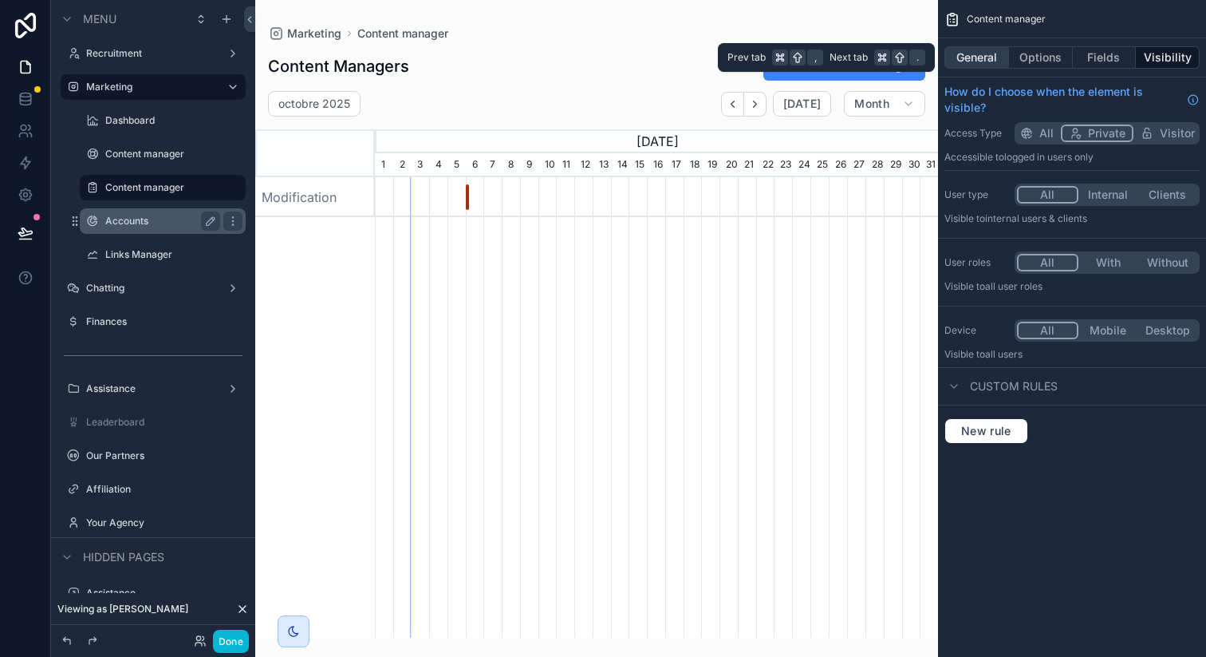
click at [985, 54] on button "General" at bounding box center [977, 57] width 65 height 22
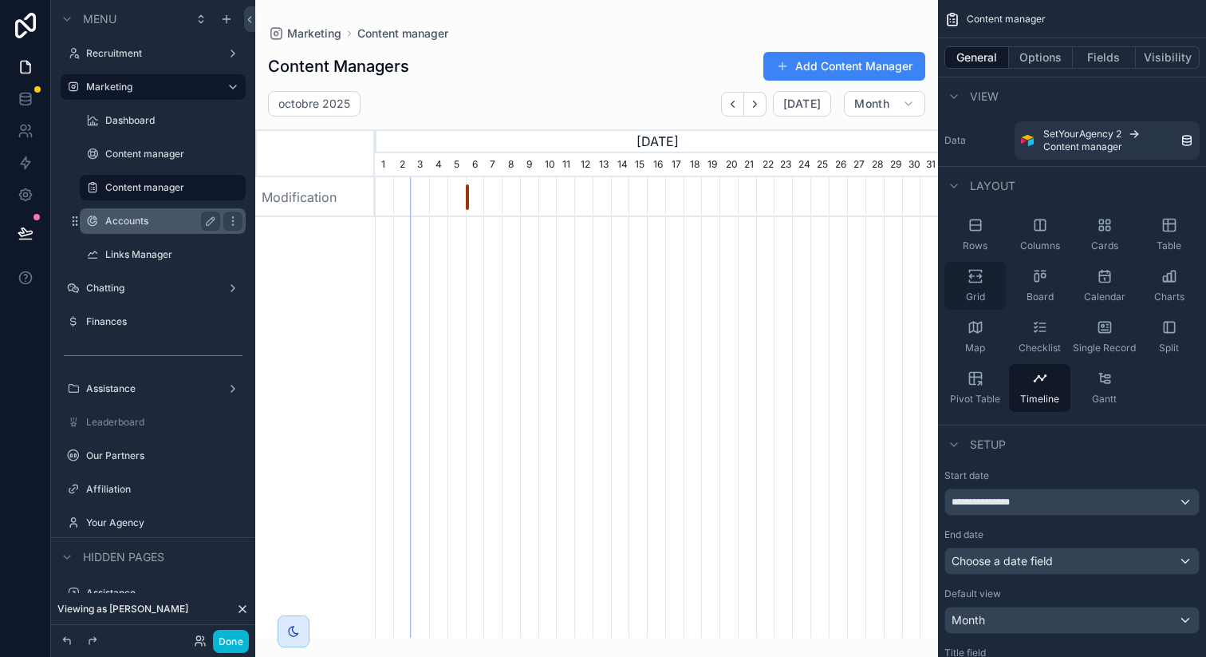
click at [986, 283] on div "Grid" at bounding box center [975, 286] width 61 height 48
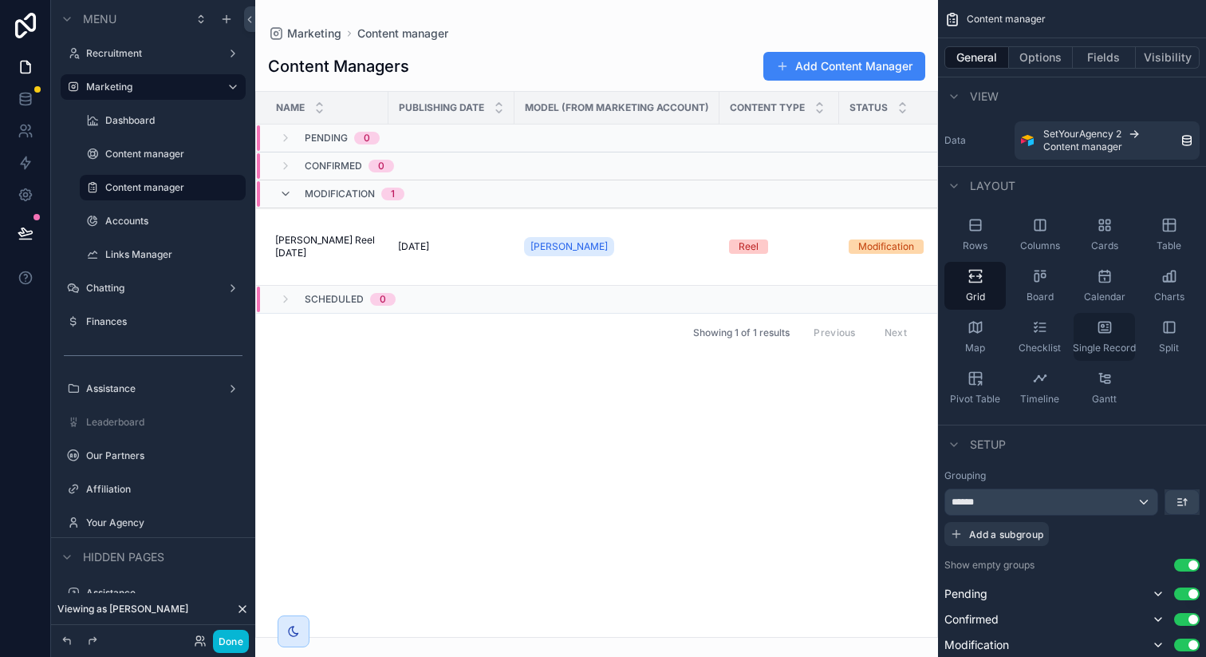
click at [1096, 338] on div "Single Record" at bounding box center [1104, 337] width 61 height 48
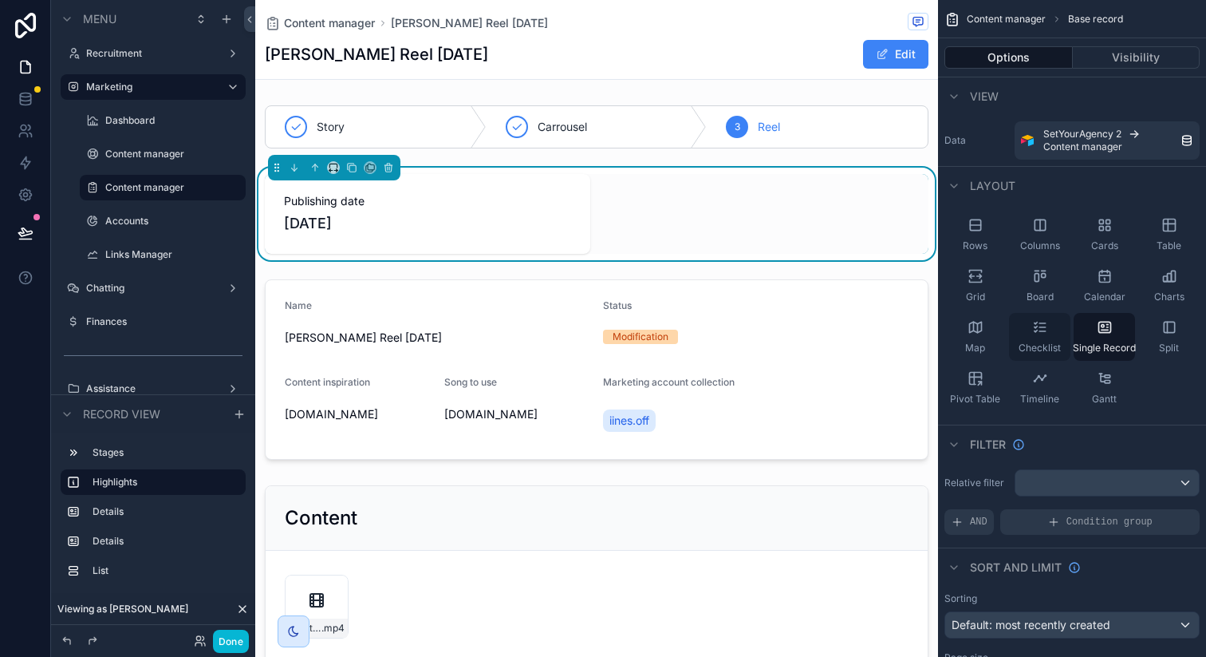
click at [1035, 328] on icon "scrollable content" at bounding box center [1035, 327] width 2 height 2
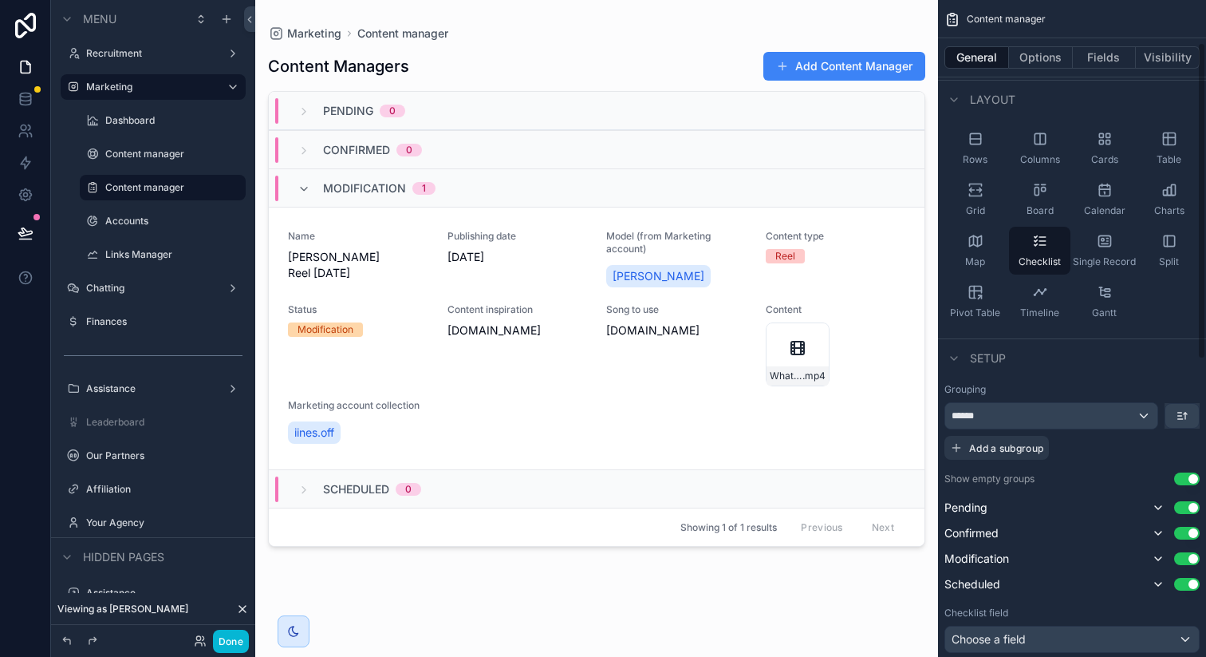
scroll to position [88, 0]
click at [1039, 409] on div "******" at bounding box center [1051, 414] width 212 height 26
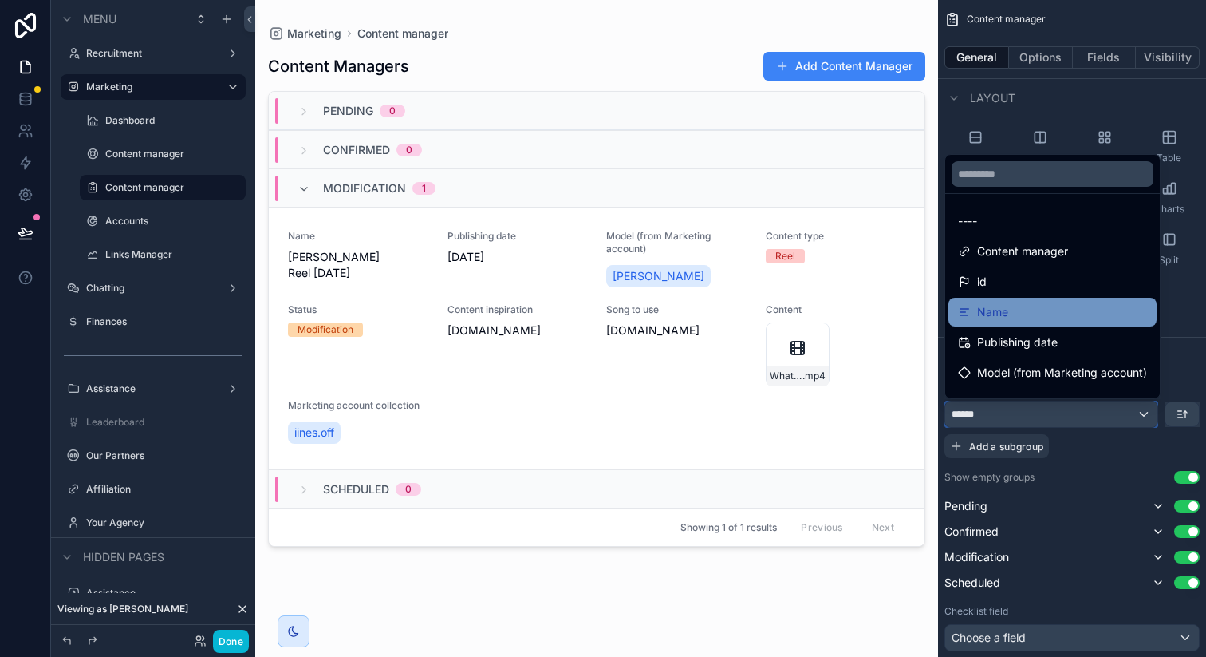
scroll to position [34, 0]
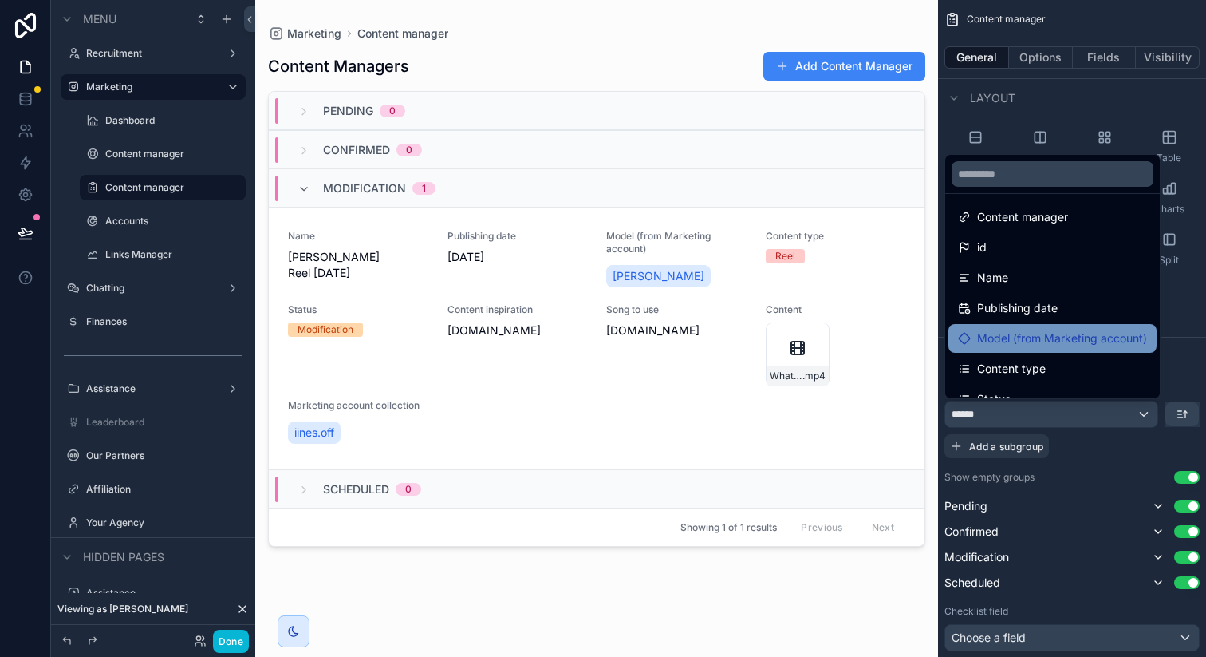
click at [1056, 337] on span "Model (from Marketing account)" at bounding box center [1062, 338] width 170 height 19
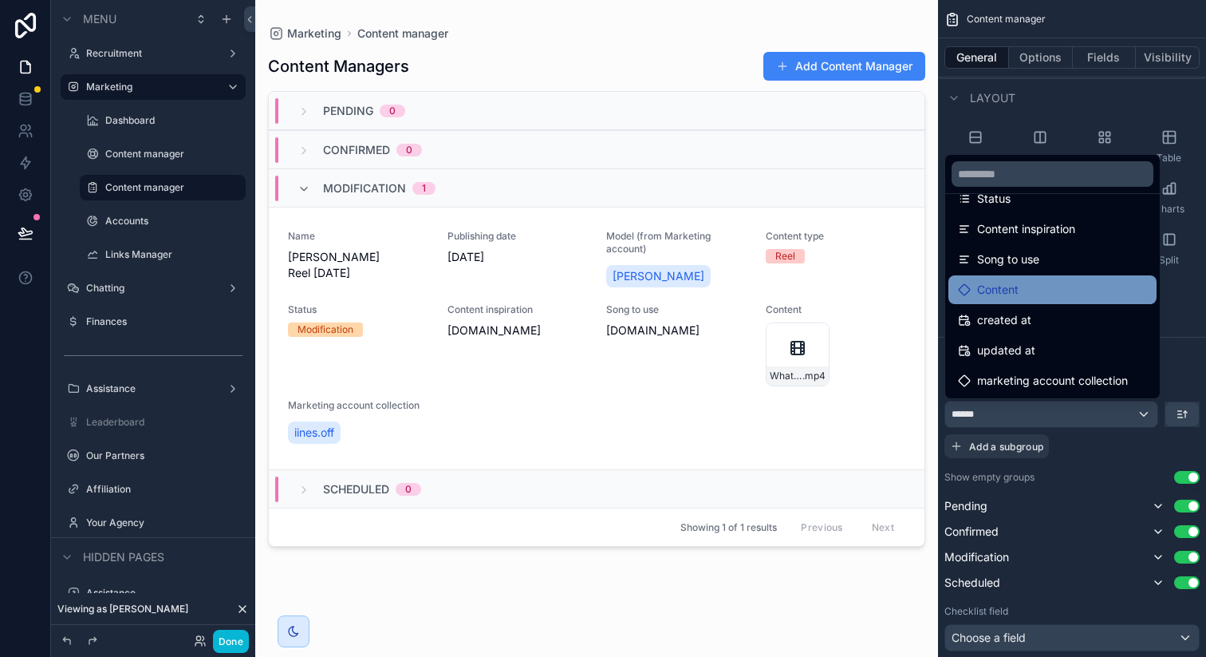
scroll to position [265, 0]
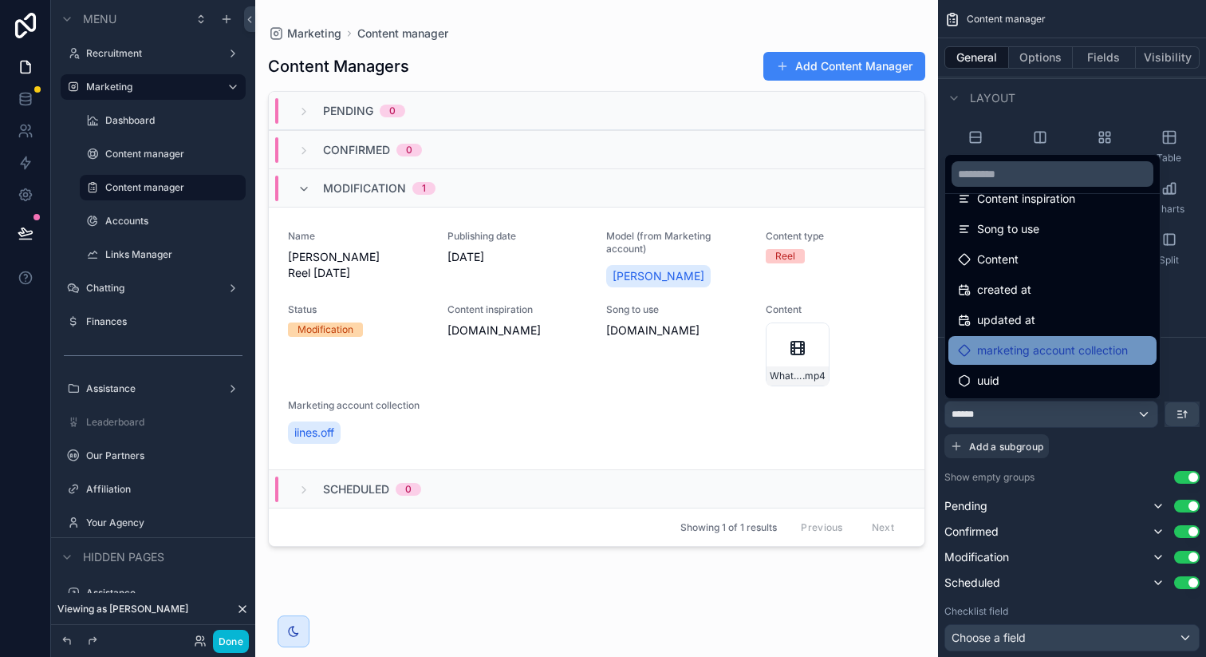
click at [1039, 351] on span "marketing account collection" at bounding box center [1052, 350] width 151 height 19
click at [1186, 353] on div "scrollable content" at bounding box center [603, 328] width 1206 height 657
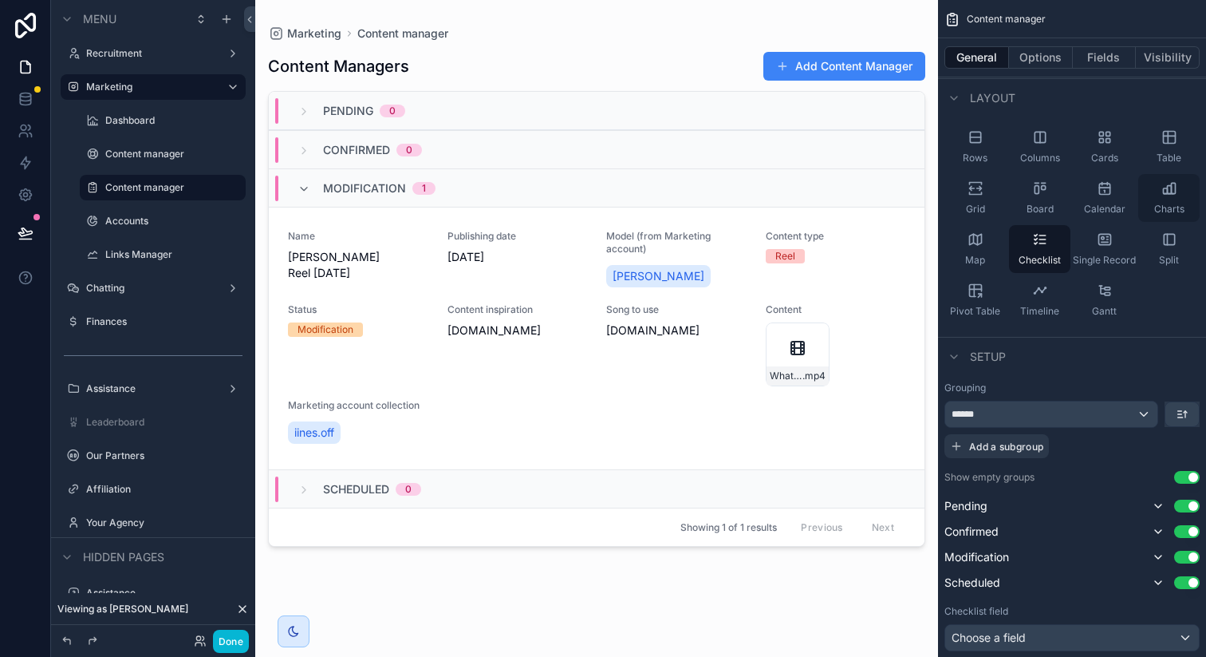
click at [1161, 204] on span "Charts" at bounding box center [1169, 209] width 30 height 13
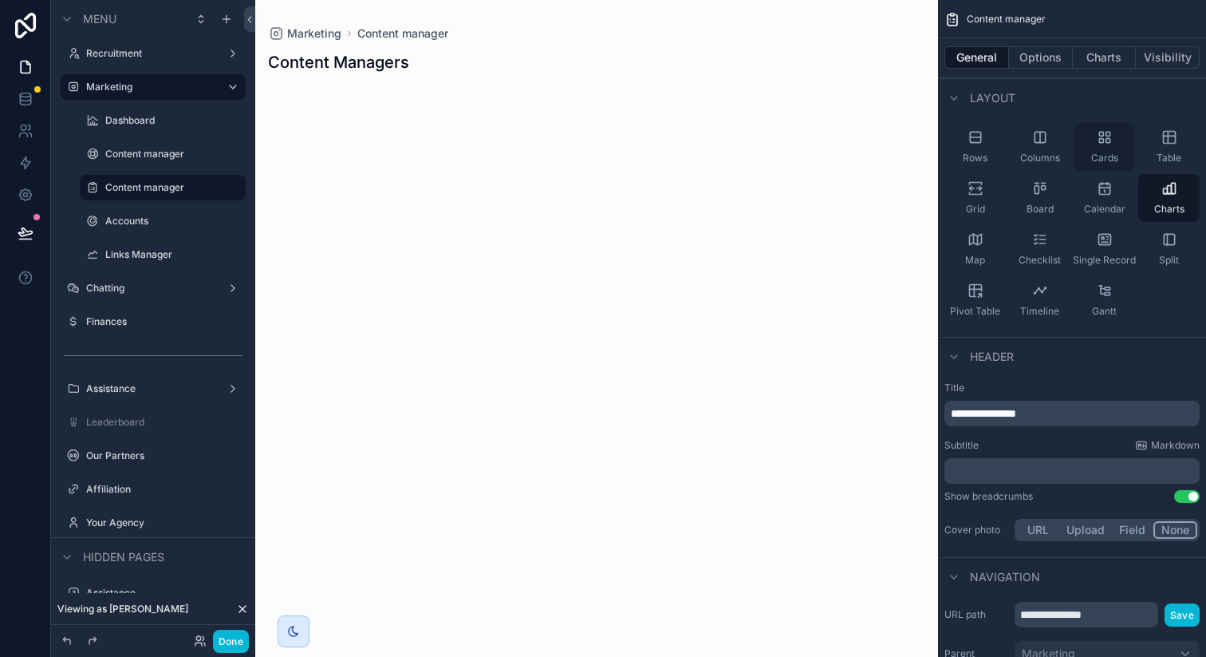
click at [1120, 154] on div "Cards" at bounding box center [1104, 147] width 61 height 48
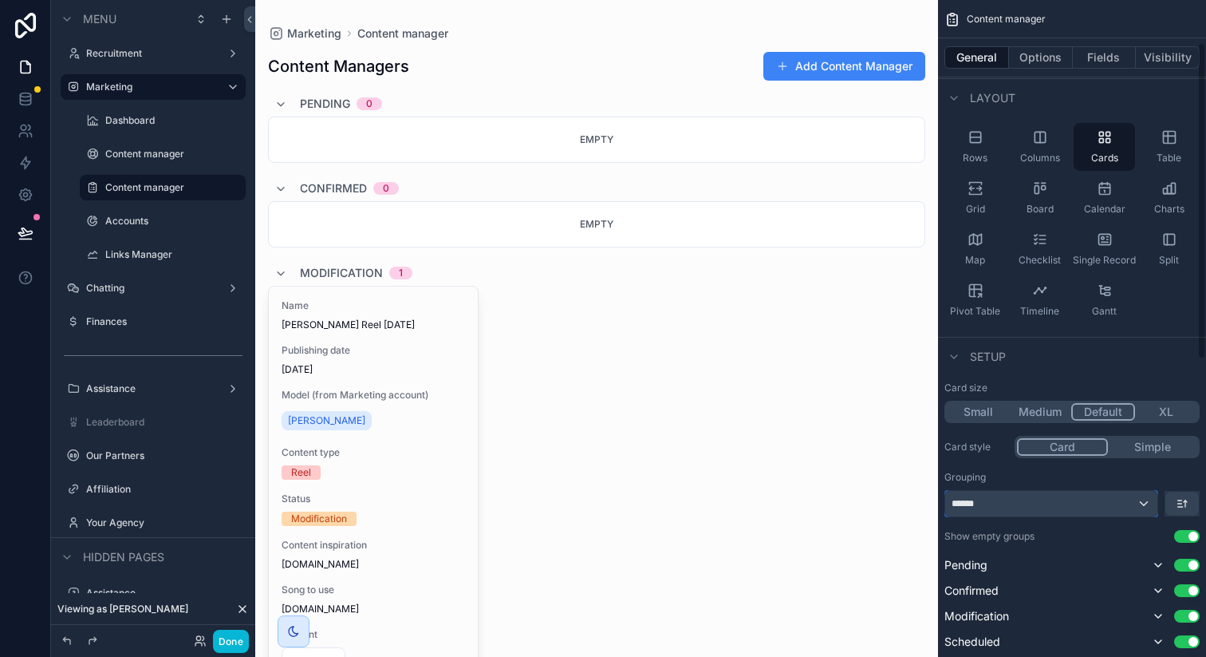
click at [1066, 503] on div "******" at bounding box center [1051, 504] width 212 height 26
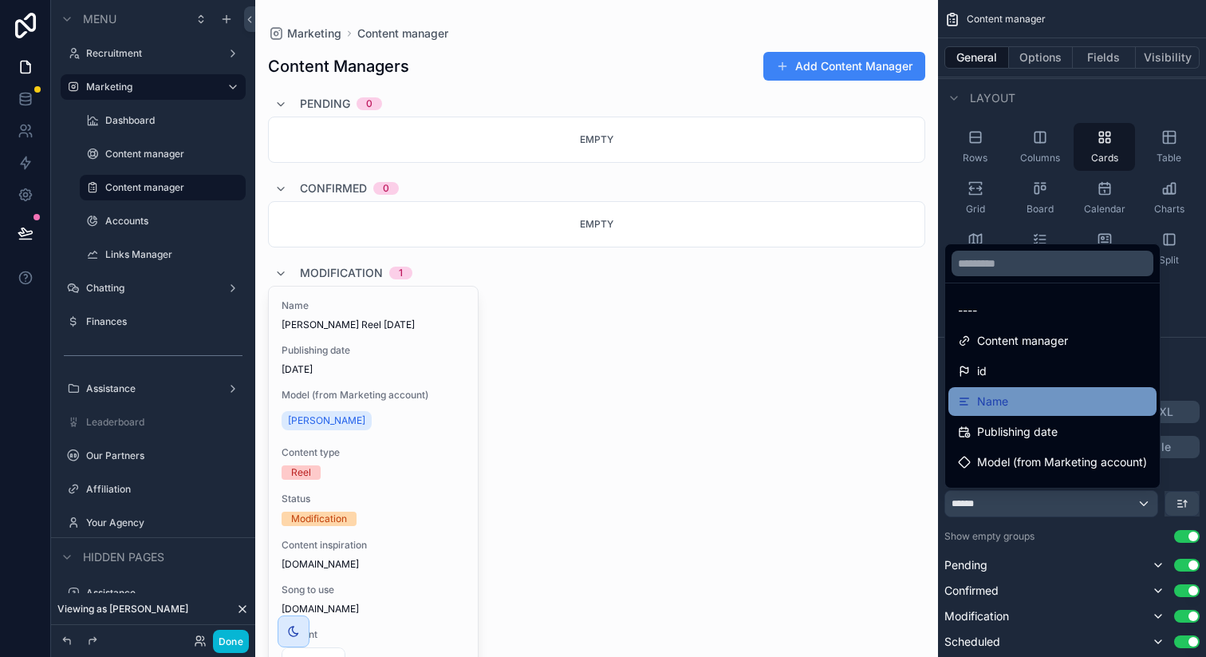
click at [1053, 412] on div "Name" at bounding box center [1053, 401] width 208 height 29
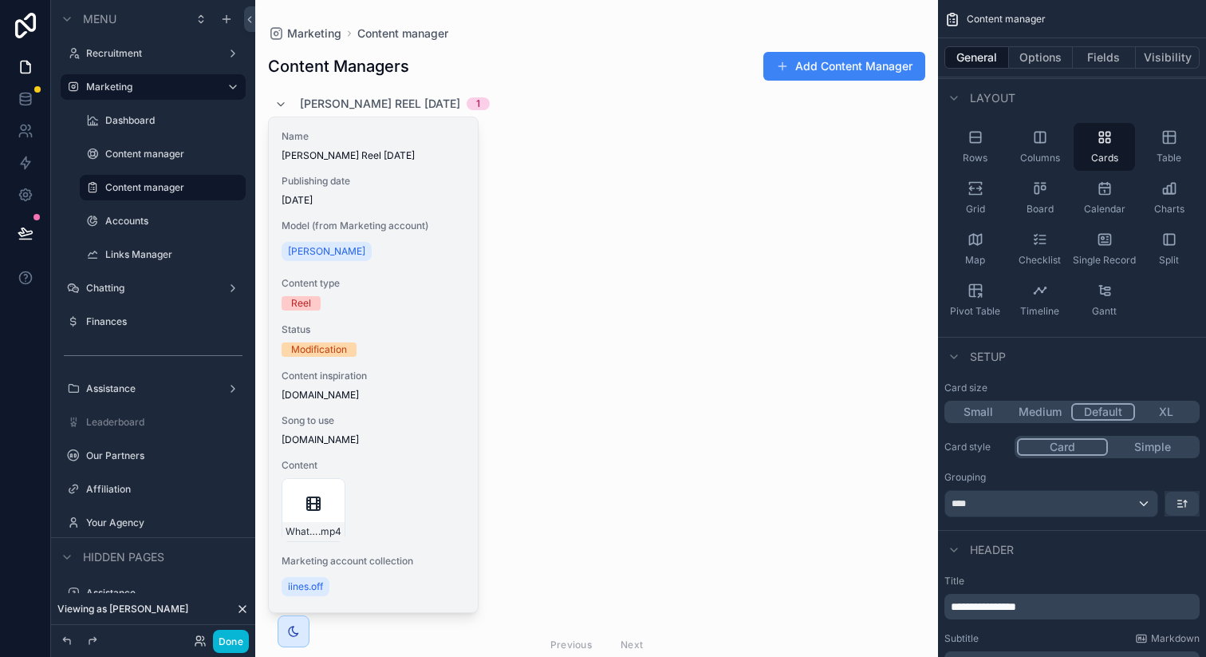
click at [453, 178] on span "Publishing date" at bounding box center [373, 181] width 183 height 13
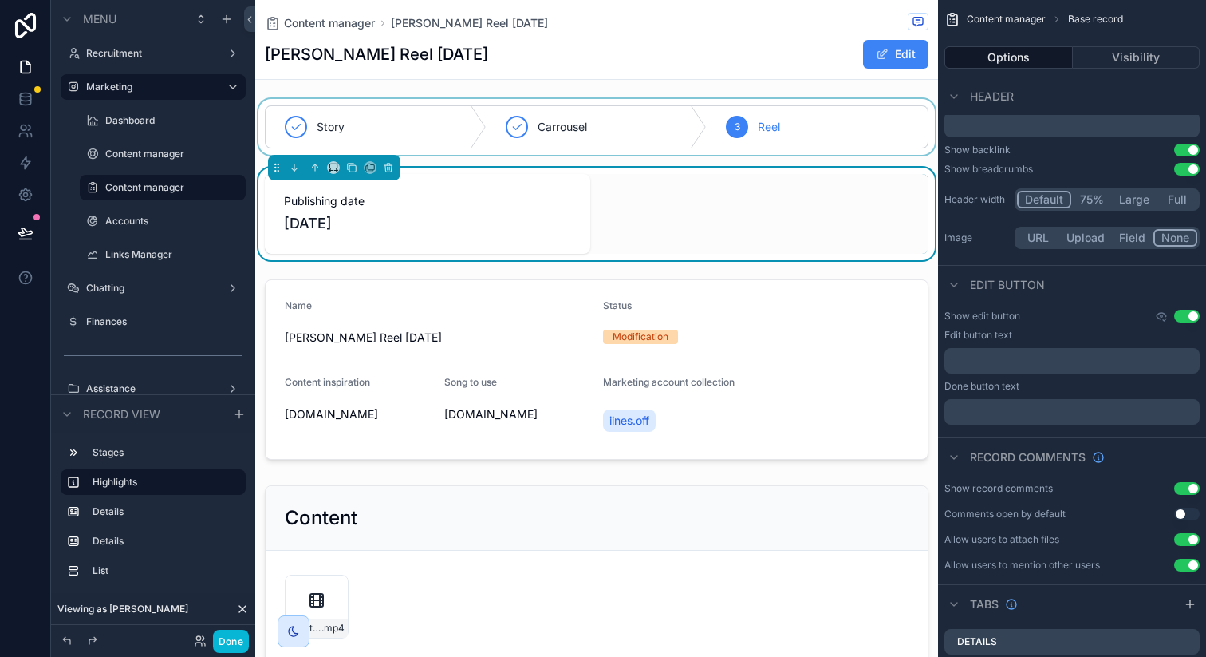
click at [600, 127] on div "scrollable content" at bounding box center [596, 127] width 683 height 56
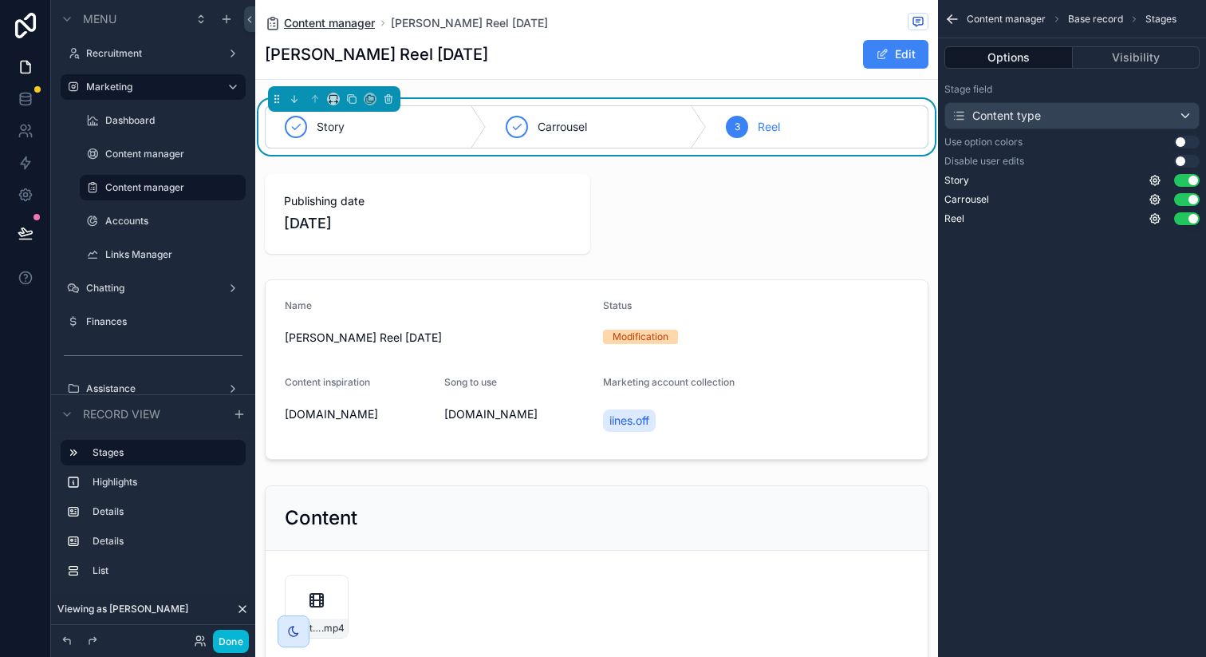
click at [342, 26] on span "Content manager" at bounding box center [329, 23] width 91 height 16
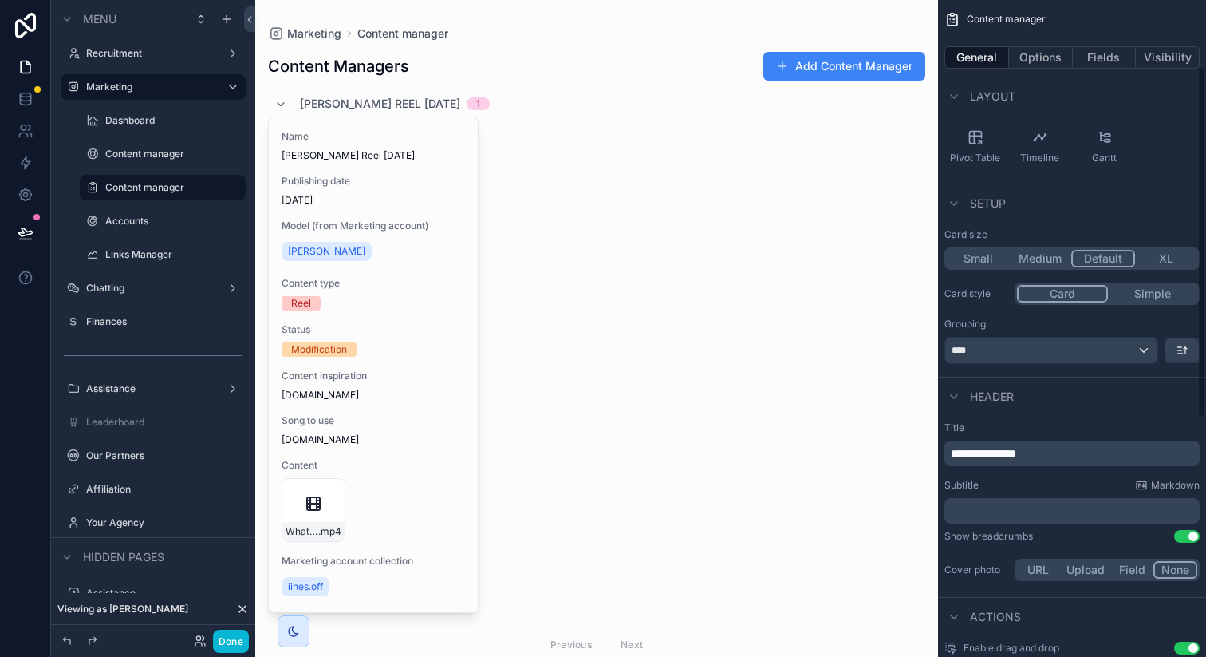
scroll to position [285, 0]
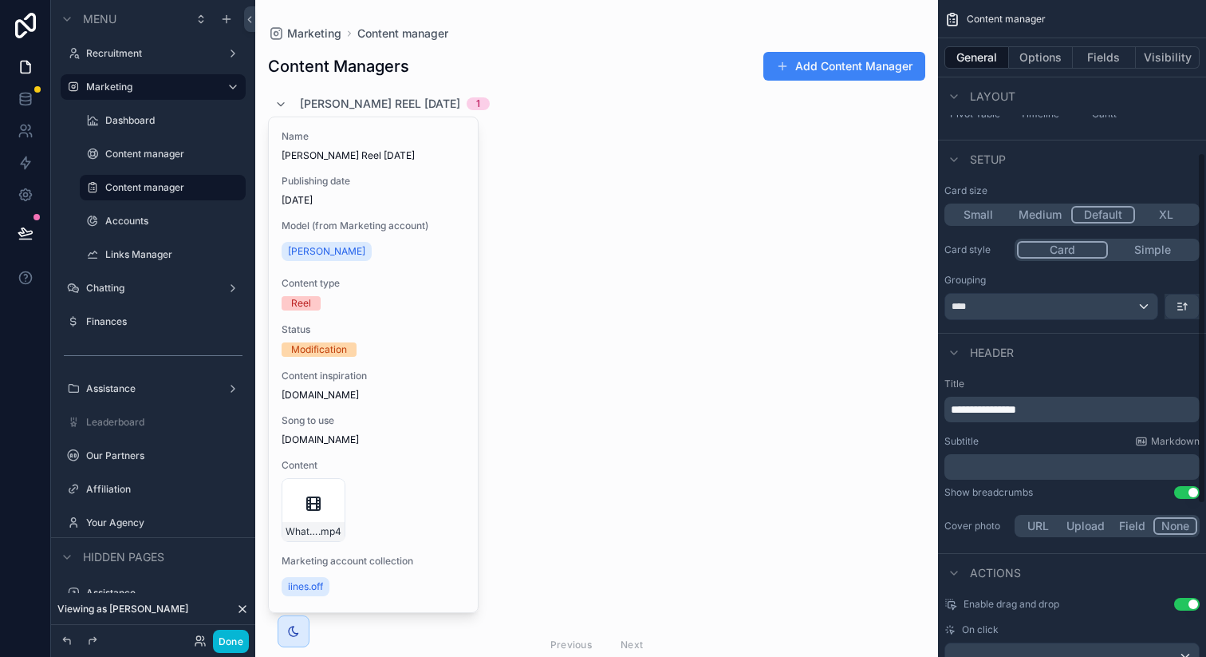
click at [1065, 411] on p "**********" at bounding box center [1074, 409] width 246 height 16
click at [613, 295] on div "Name Ines Massin Reel 06/10/2025 Publishing date 06/10/2025 Model (from Marketi…" at bounding box center [596, 364] width 657 height 496
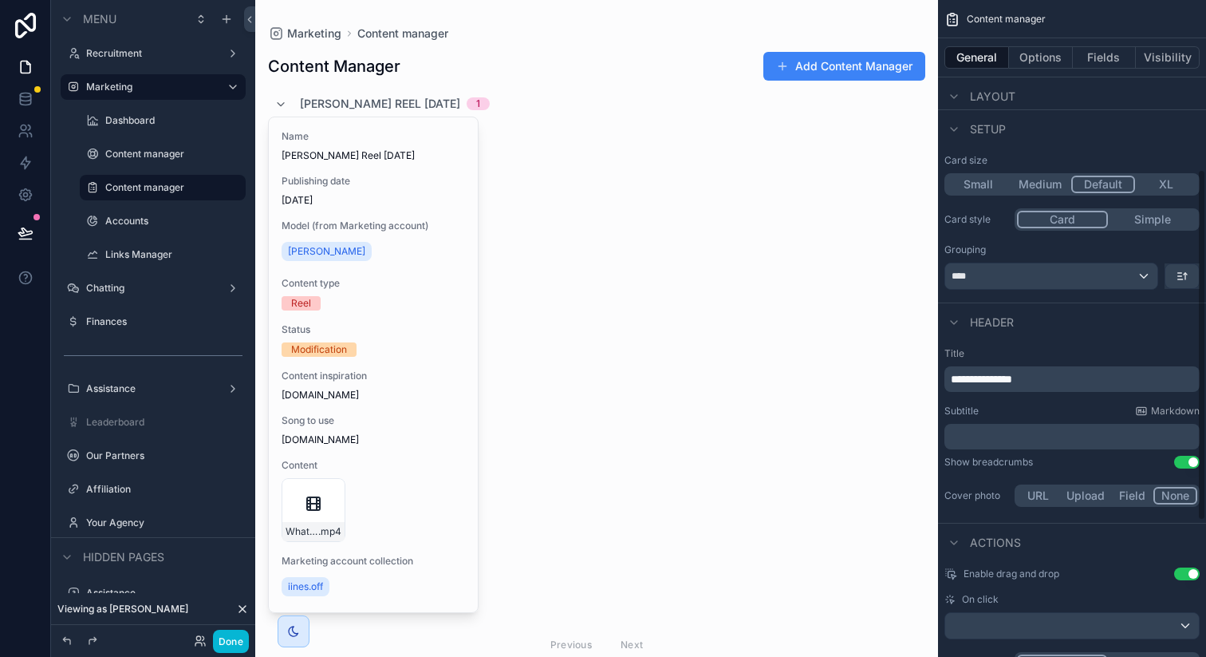
scroll to position [317, 0]
click at [1032, 432] on p "﻿" at bounding box center [1074, 435] width 246 height 16
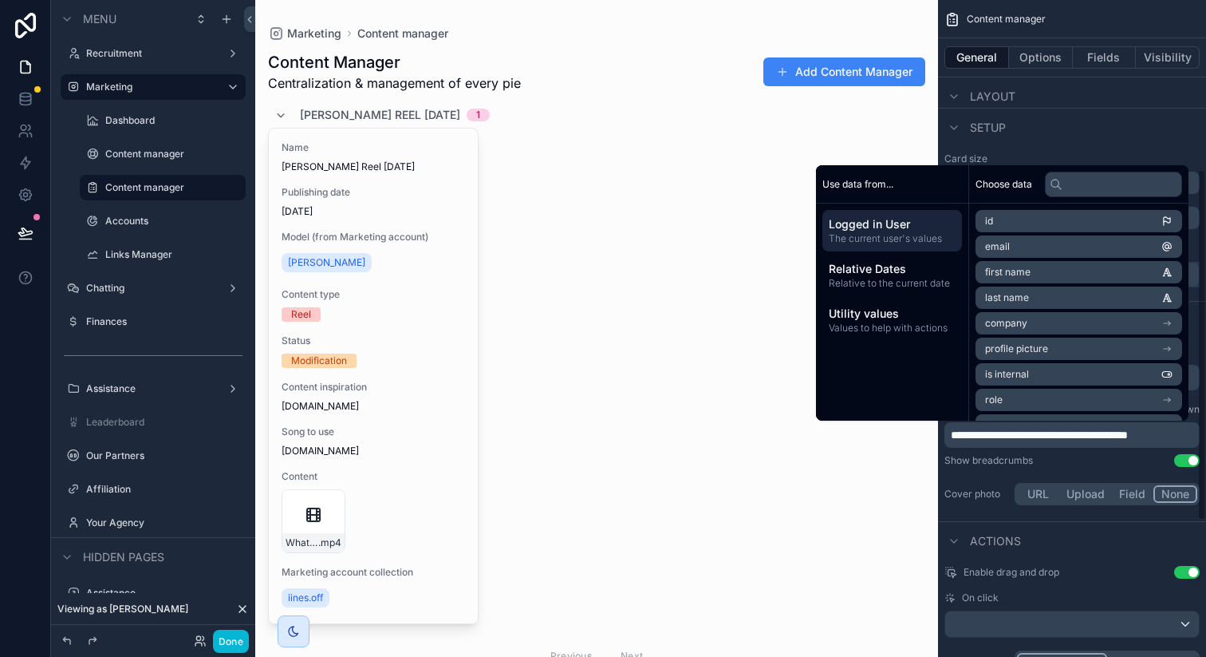
scroll to position [315, 0]
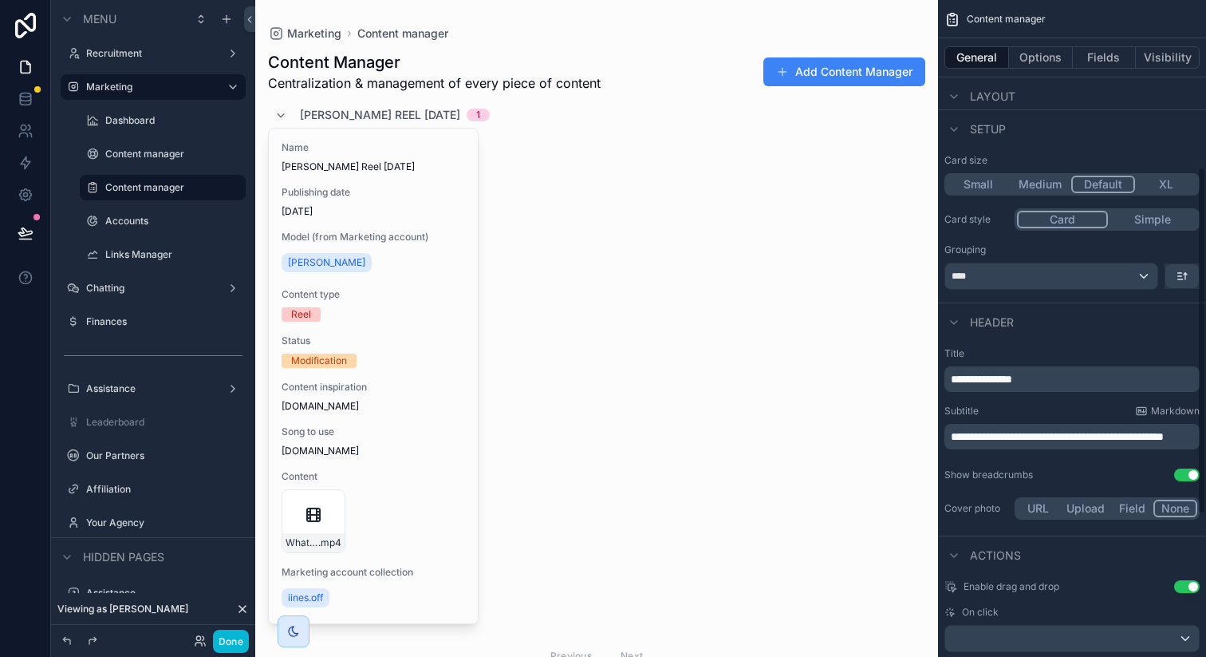
click at [1101, 471] on div "Show breadcrumbs Use setting" at bounding box center [1072, 474] width 255 height 13
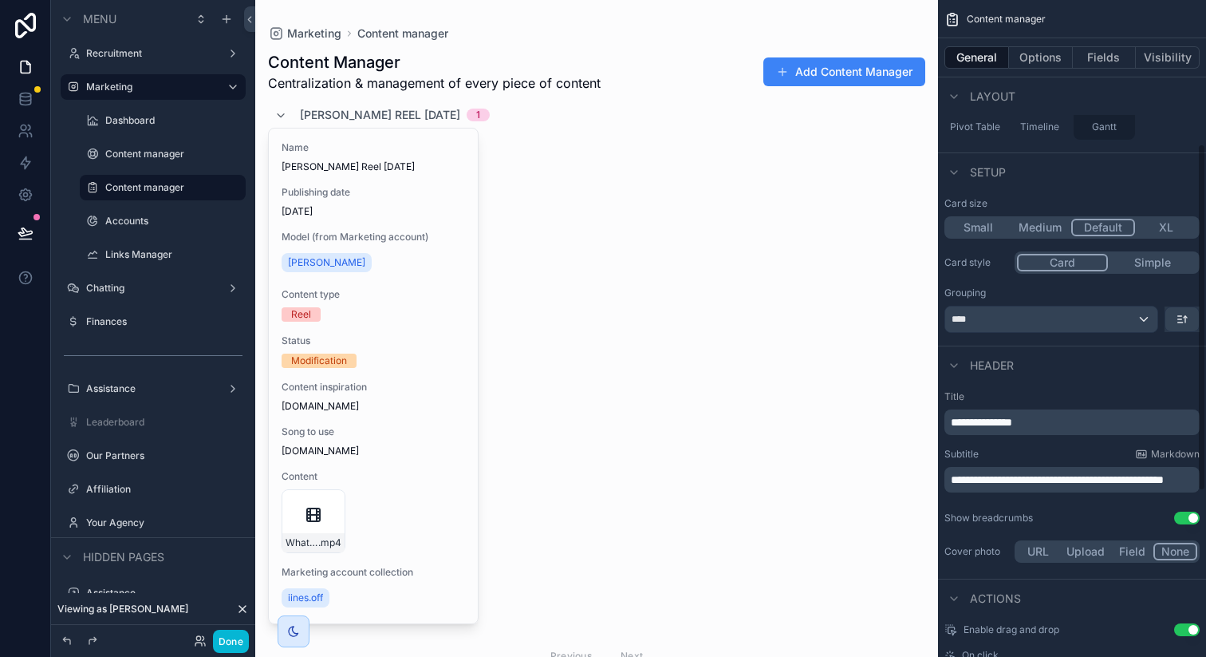
scroll to position [273, 0]
click at [1017, 320] on div "****" at bounding box center [1051, 319] width 212 height 26
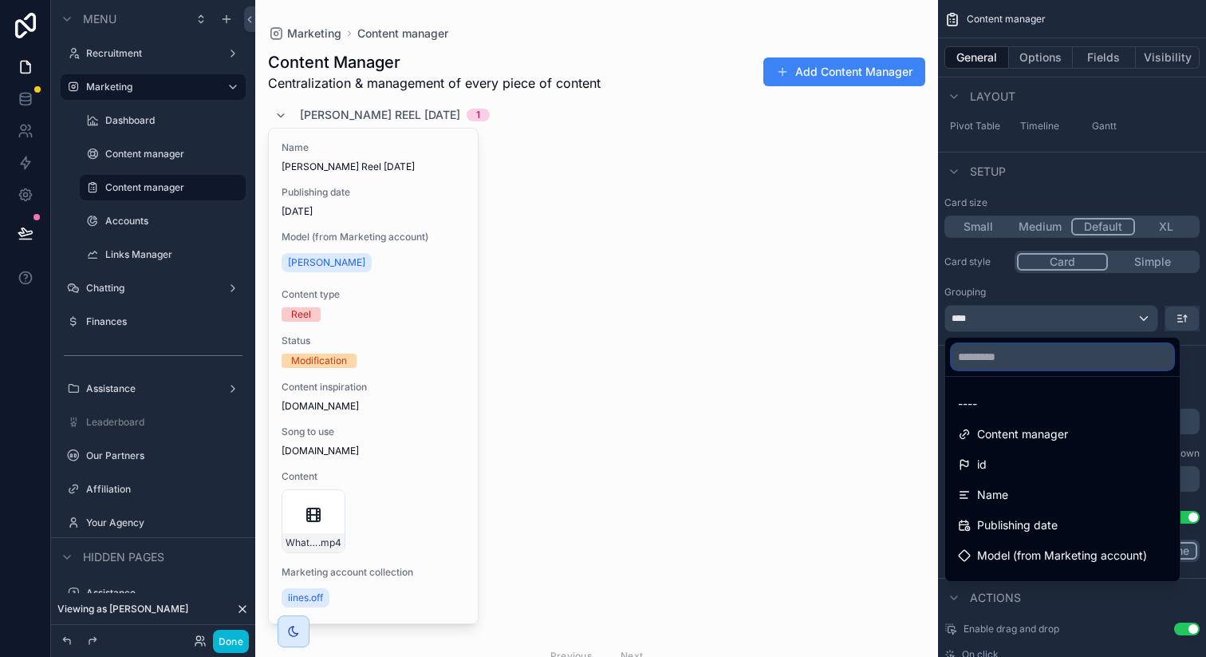
click at [1018, 351] on input "text" at bounding box center [1063, 357] width 222 height 26
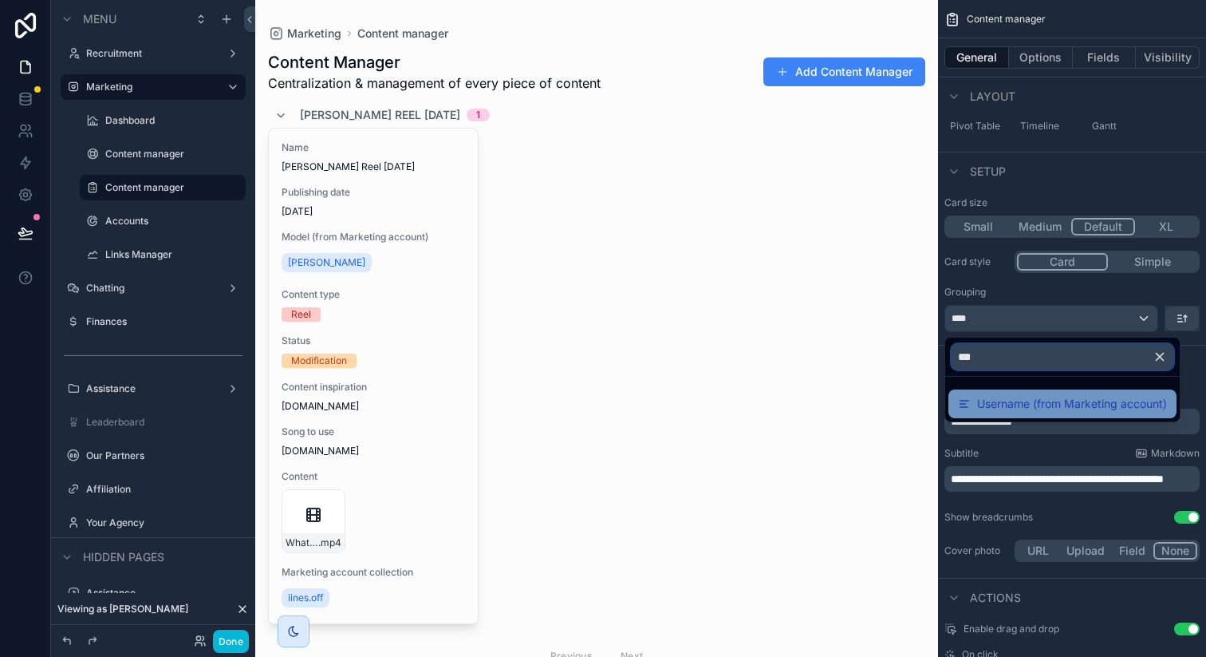
type input "***"
click at [1026, 394] on span "Username (from Marketing account)" at bounding box center [1072, 403] width 190 height 19
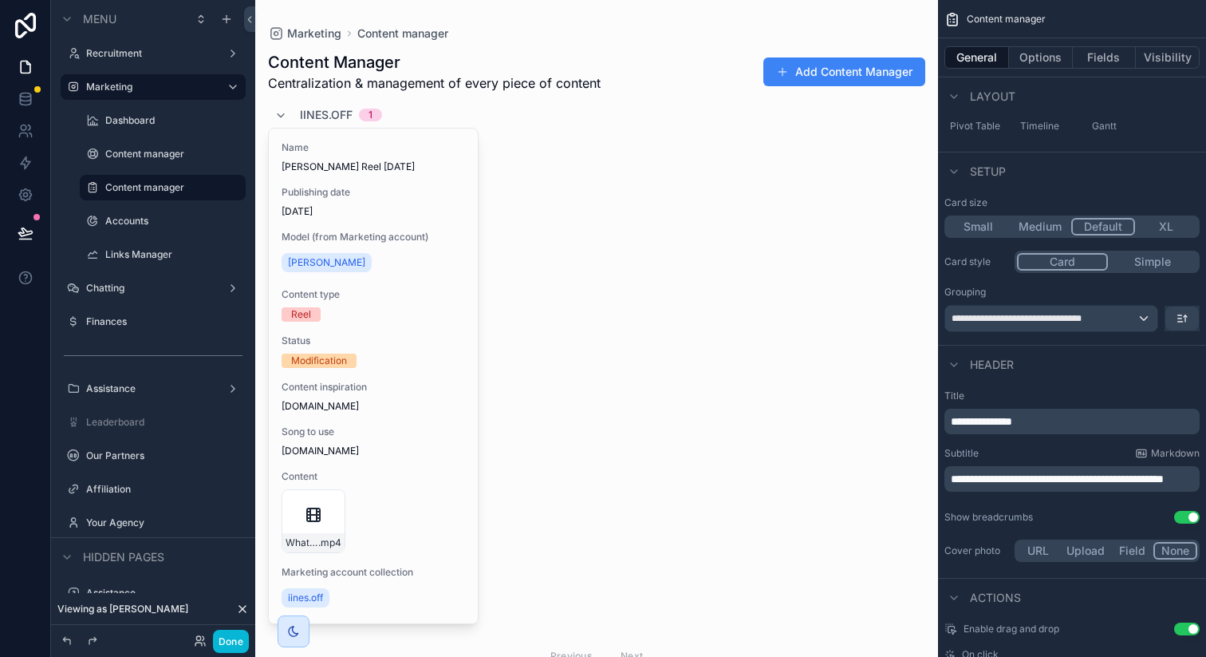
click at [553, 296] on div "Name Ines Massin Reel 06/10/2025 Publishing date 06/10/2025 Model (from Marketi…" at bounding box center [596, 376] width 657 height 496
click at [1048, 322] on div "*******" at bounding box center [1051, 319] width 212 height 26
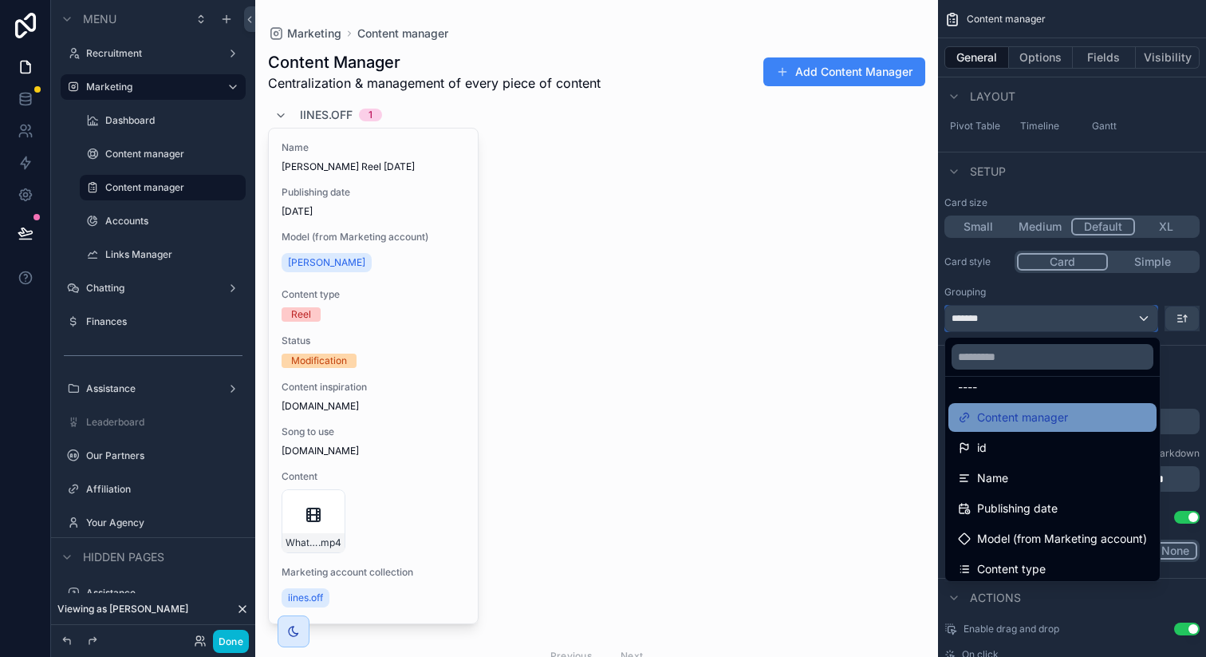
scroll to position [0, 0]
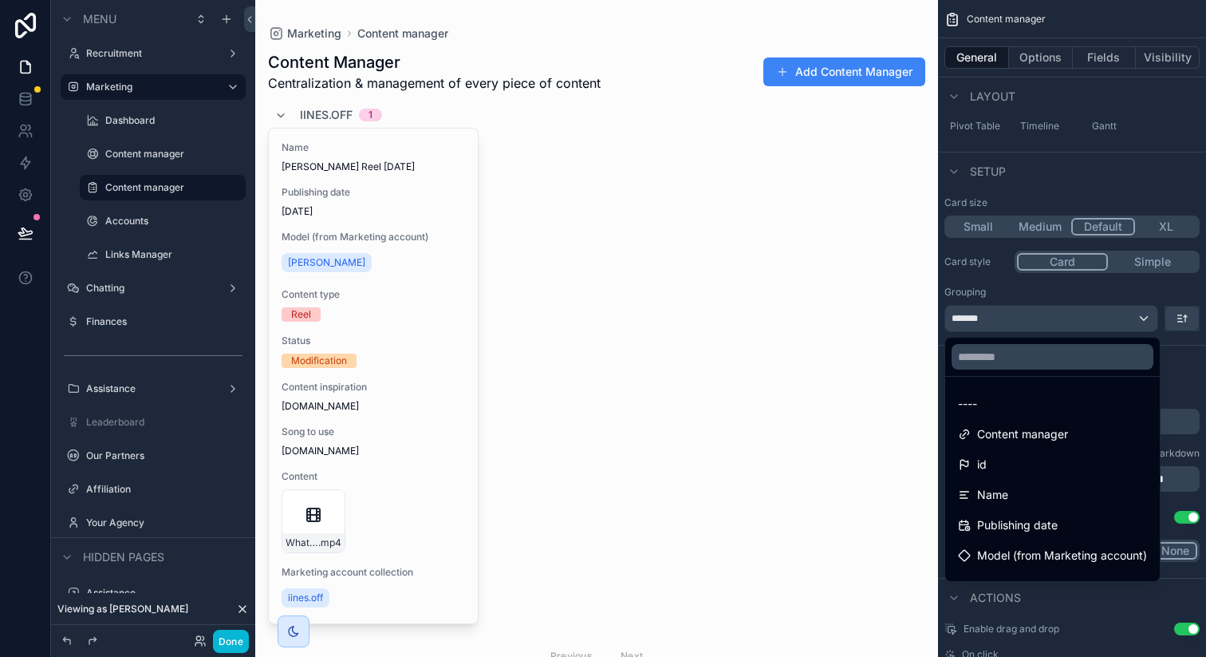
click at [1182, 369] on div "scrollable content" at bounding box center [603, 328] width 1206 height 657
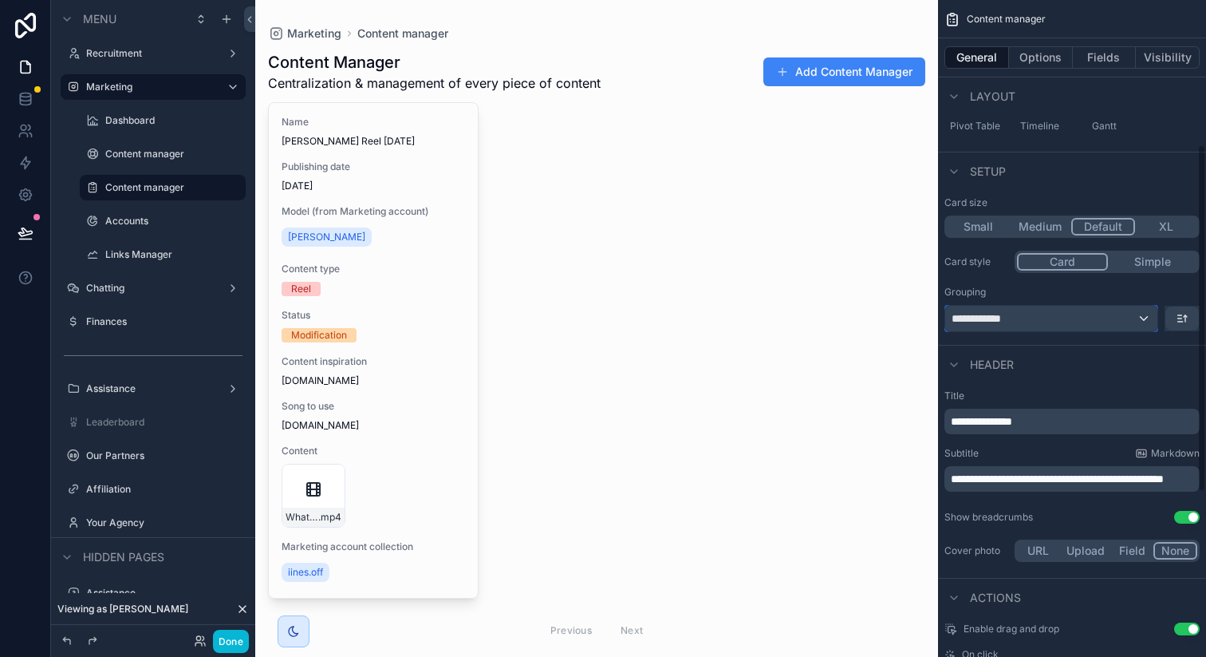
click at [1000, 318] on span "**********" at bounding box center [982, 318] width 60 height 16
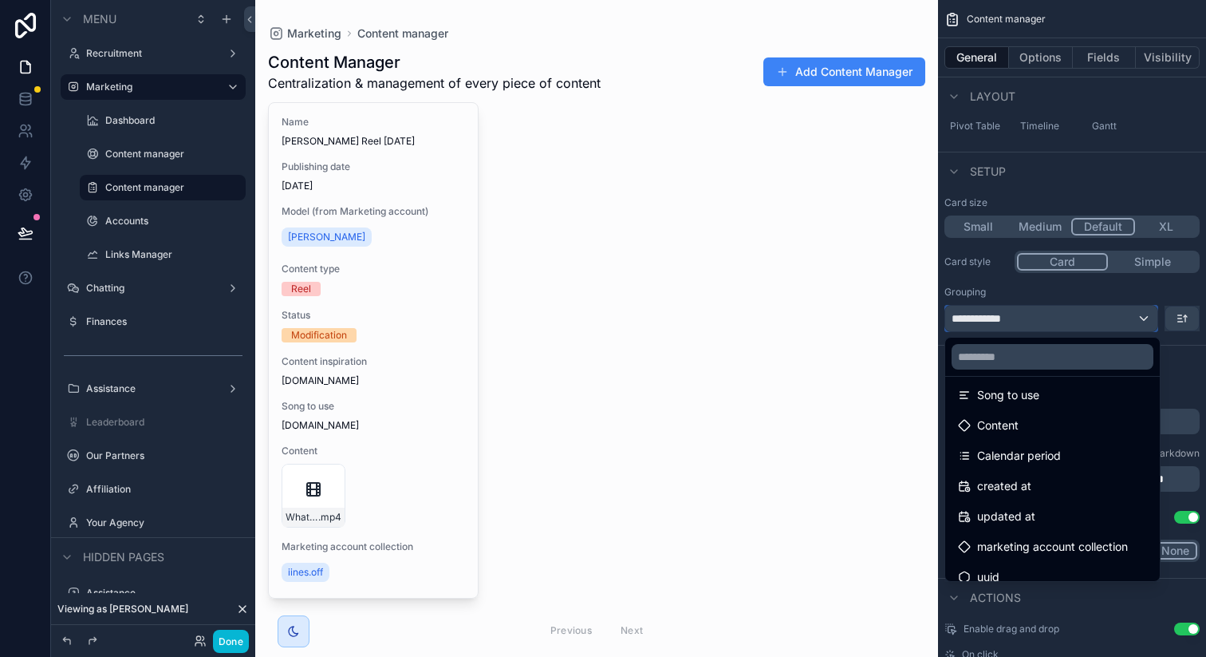
scroll to position [287, 0]
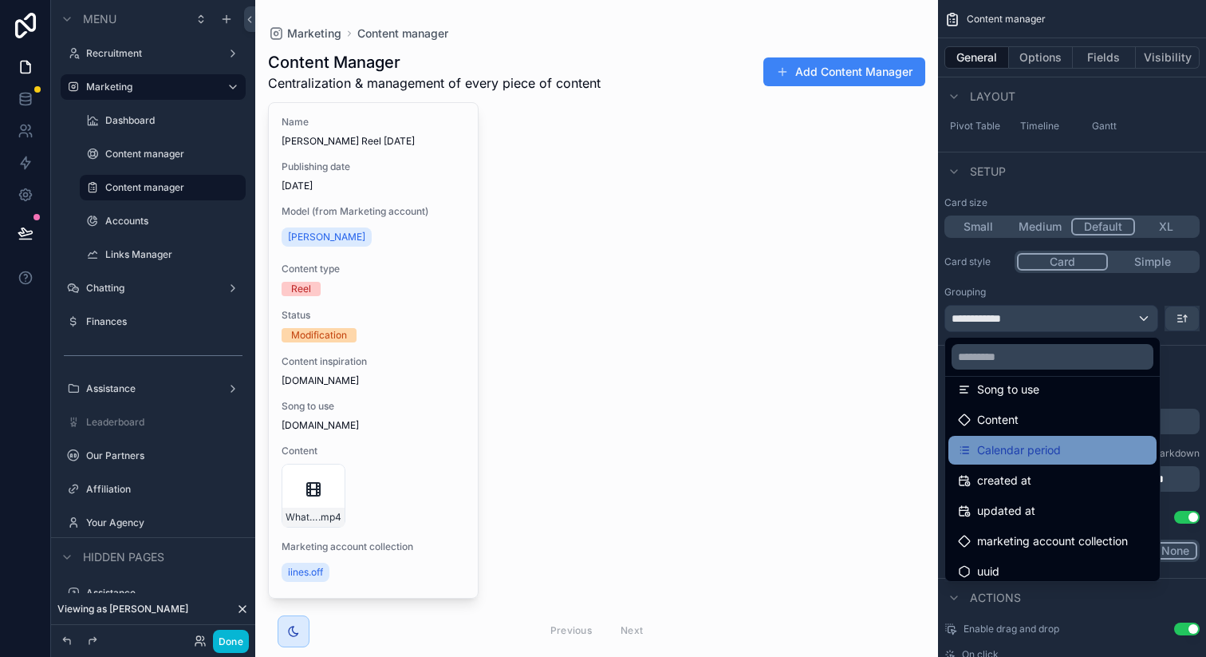
click at [1036, 451] on span "Calendar period" at bounding box center [1019, 449] width 84 height 19
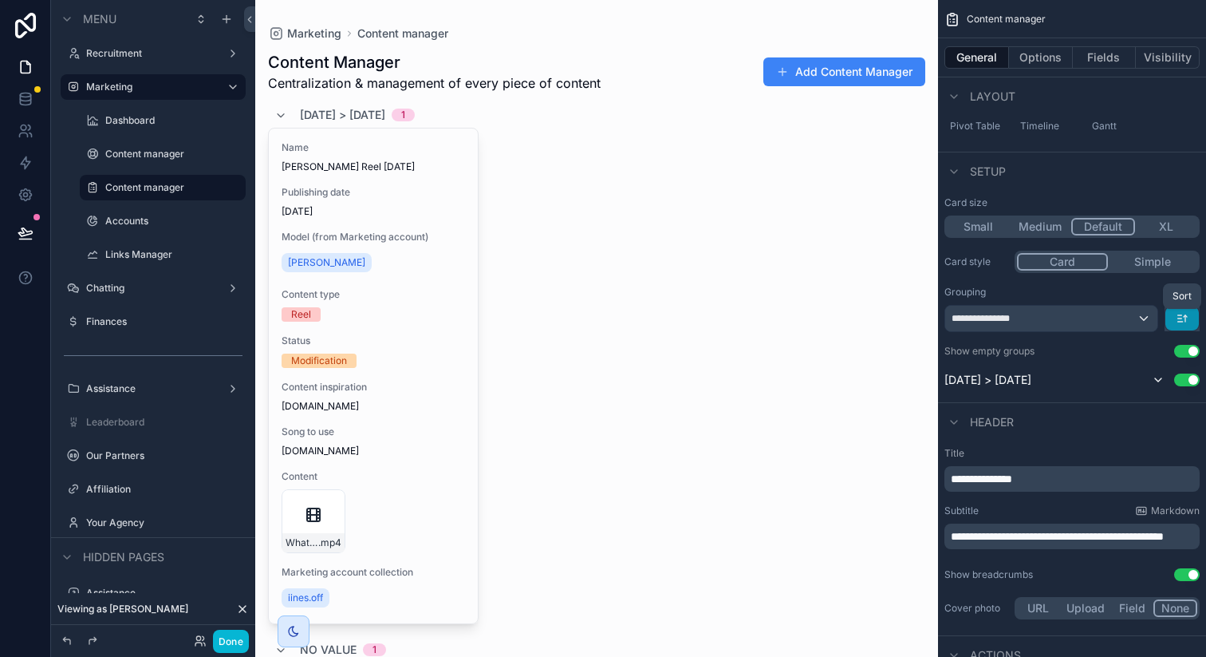
click at [1178, 319] on icon "scrollable content" at bounding box center [1182, 318] width 13 height 13
click at [1161, 376] on span "Last -> First" at bounding box center [1152, 384] width 61 height 19
click at [1185, 322] on icon "scrollable content" at bounding box center [1182, 318] width 13 height 13
click at [620, 274] on div "Name Ines Massin Reel 06/10/2025 Publishing date 06/10/2025 Model (from Marketi…" at bounding box center [596, 376] width 657 height 496
click at [854, 256] on div "Name Ines Massin Reel 06/10/2025 Publishing date 06/10/2025 Model (from Marketi…" at bounding box center [596, 376] width 657 height 496
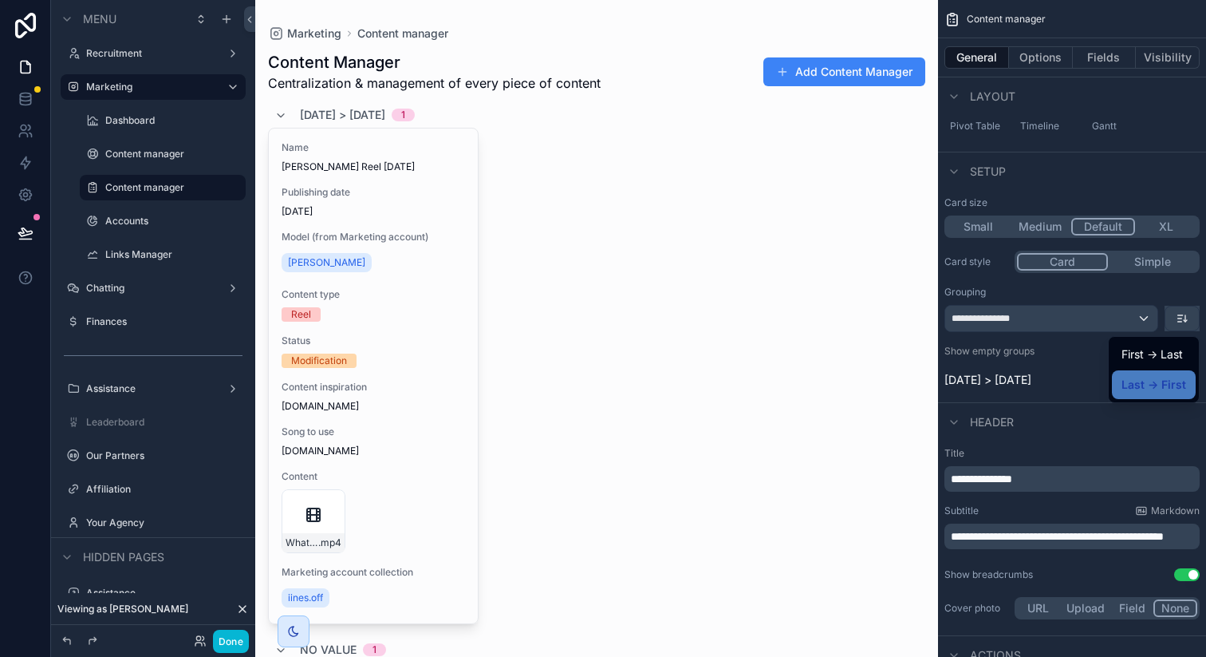
click at [1067, 416] on div "scrollable content" at bounding box center [603, 328] width 1206 height 657
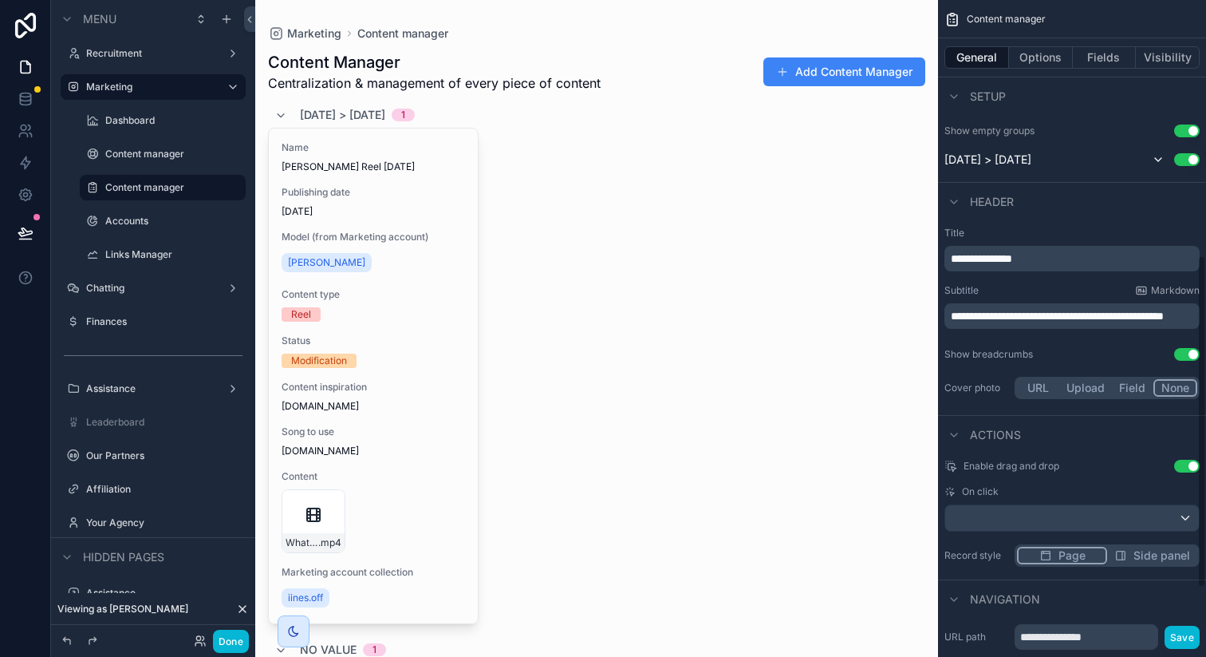
scroll to position [512, 0]
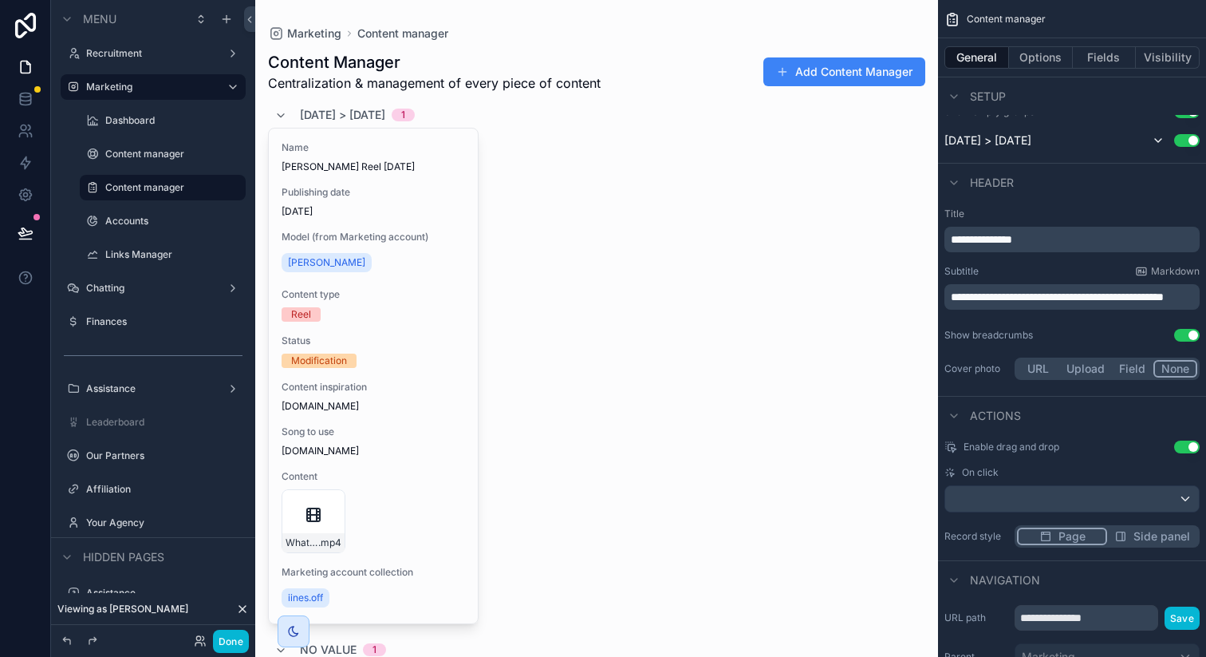
click at [1142, 371] on button "Field" at bounding box center [1133, 369] width 42 height 18
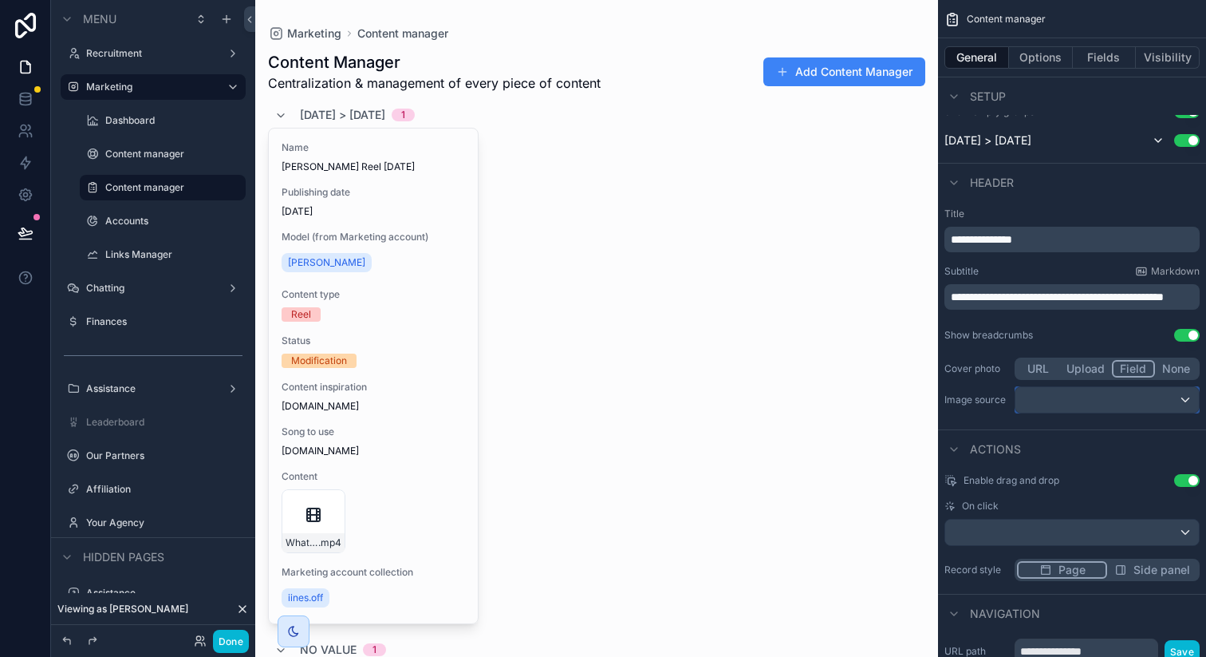
click at [1123, 405] on div "scrollable content" at bounding box center [1107, 400] width 183 height 26
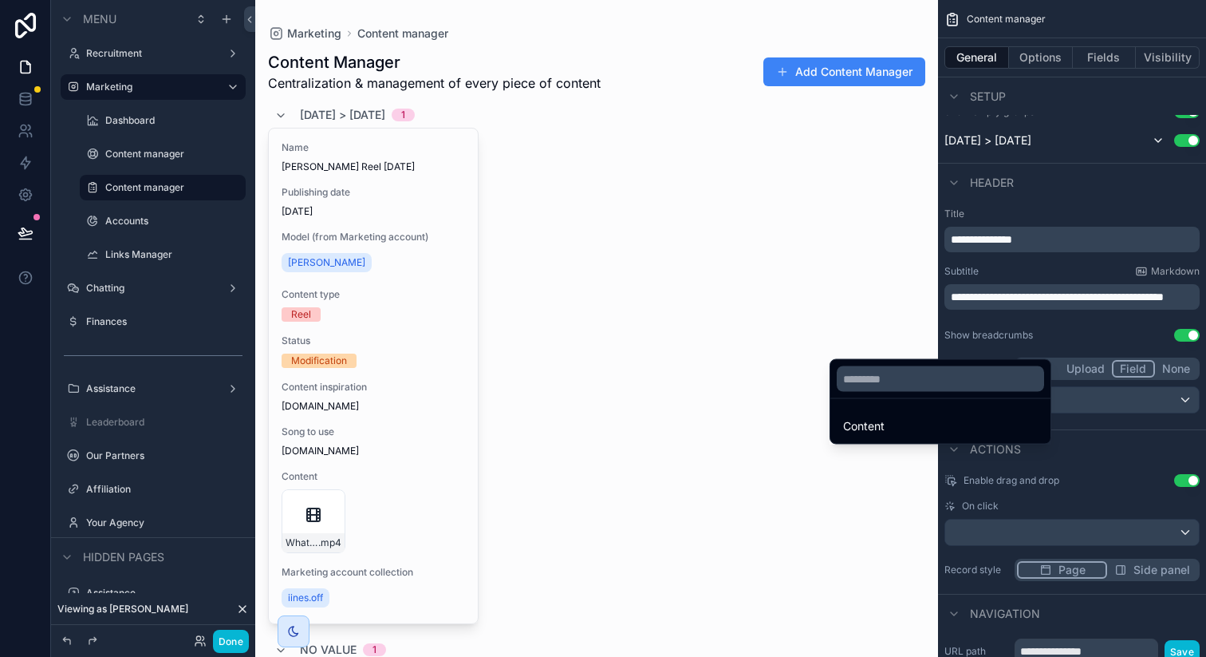
click at [1123, 405] on div "scrollable content" at bounding box center [603, 328] width 1206 height 657
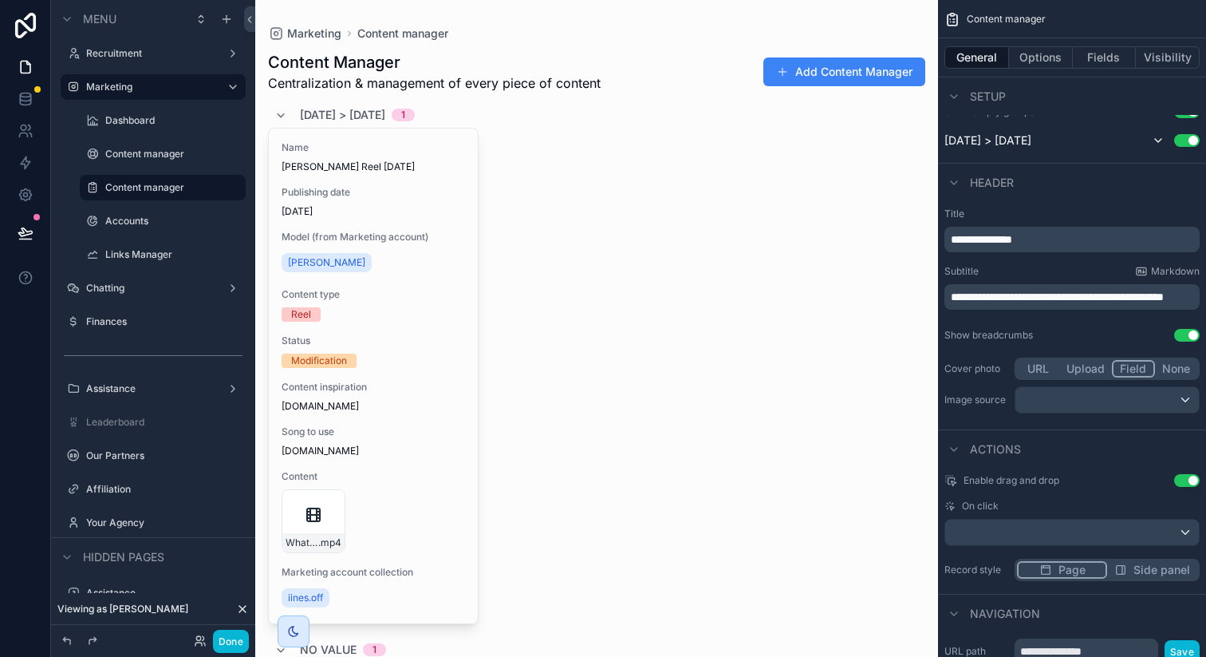
click at [670, 241] on div "Name Ines Massin Reel 06/10/2025 Publishing date 06/10/2025 Model (from Marketi…" at bounding box center [596, 376] width 657 height 496
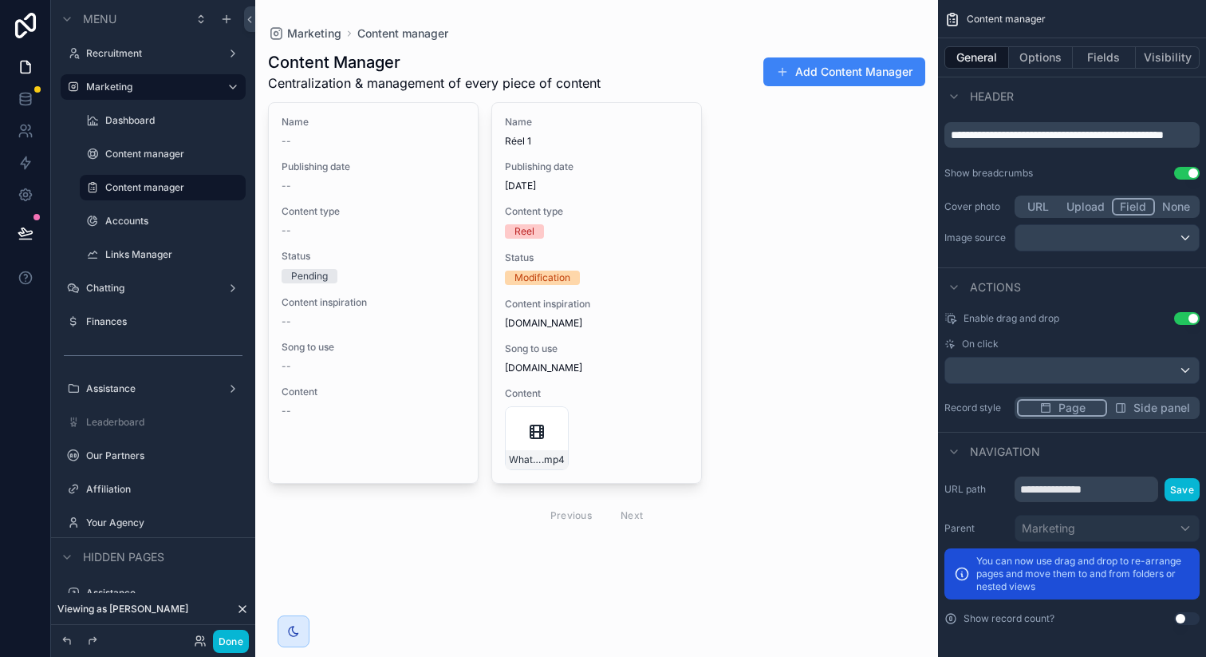
scroll to position [617, 0]
click at [231, 191] on icon "scrollable content" at bounding box center [233, 187] width 13 height 13
click at [293, 203] on span "Remove" at bounding box center [305, 199] width 42 height 16
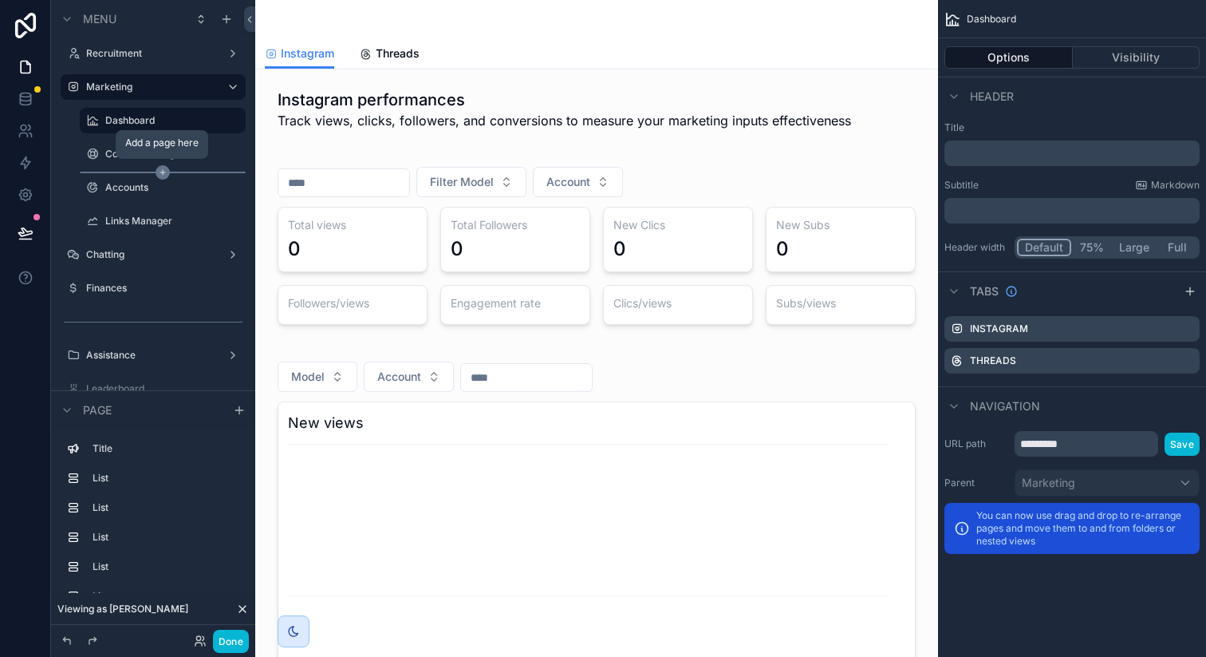
click at [164, 169] on icon "scrollable content" at bounding box center [163, 172] width 14 height 14
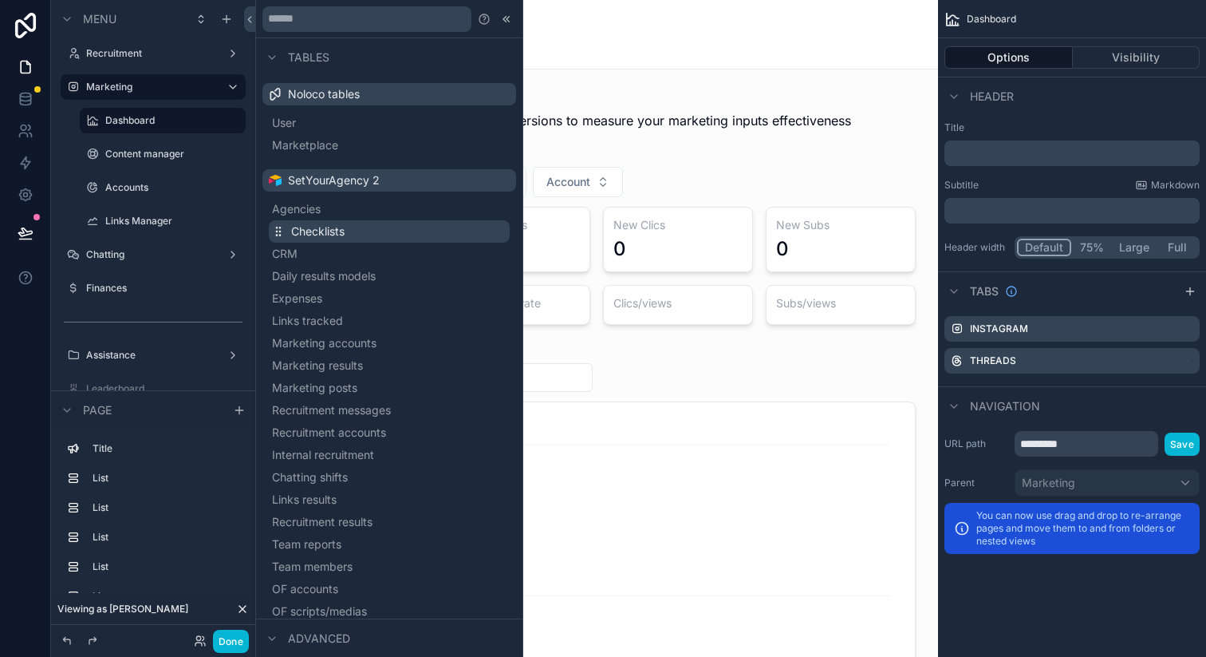
scroll to position [441, 0]
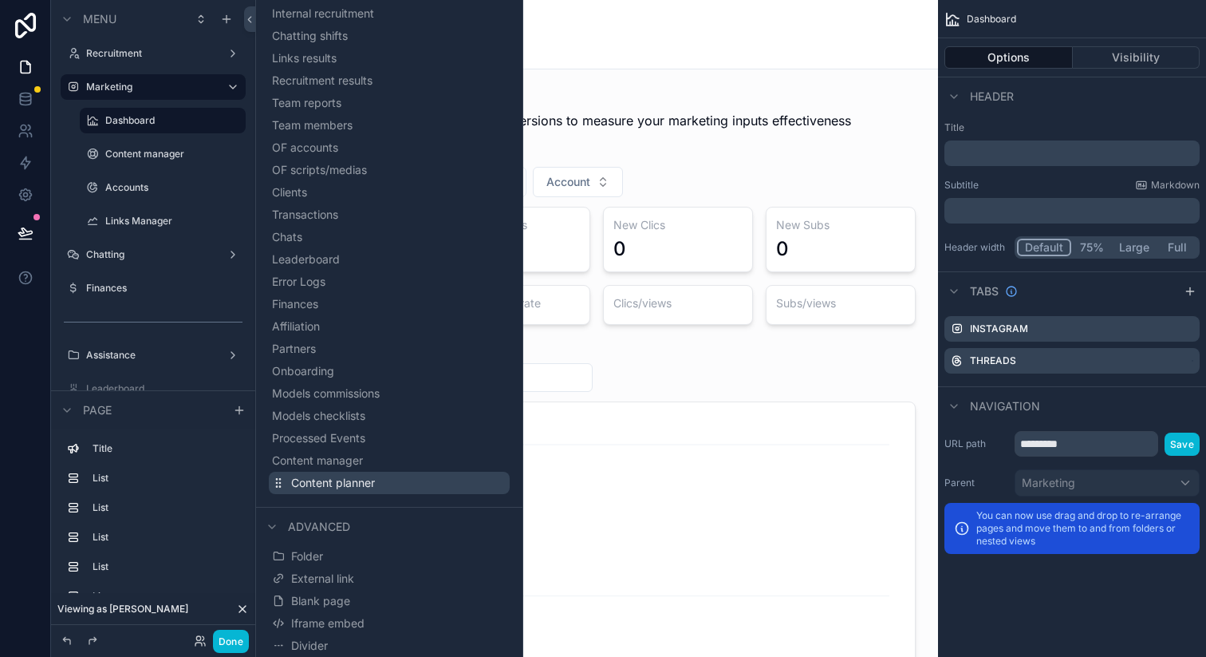
click at [364, 488] on span "Content planner" at bounding box center [333, 483] width 84 height 16
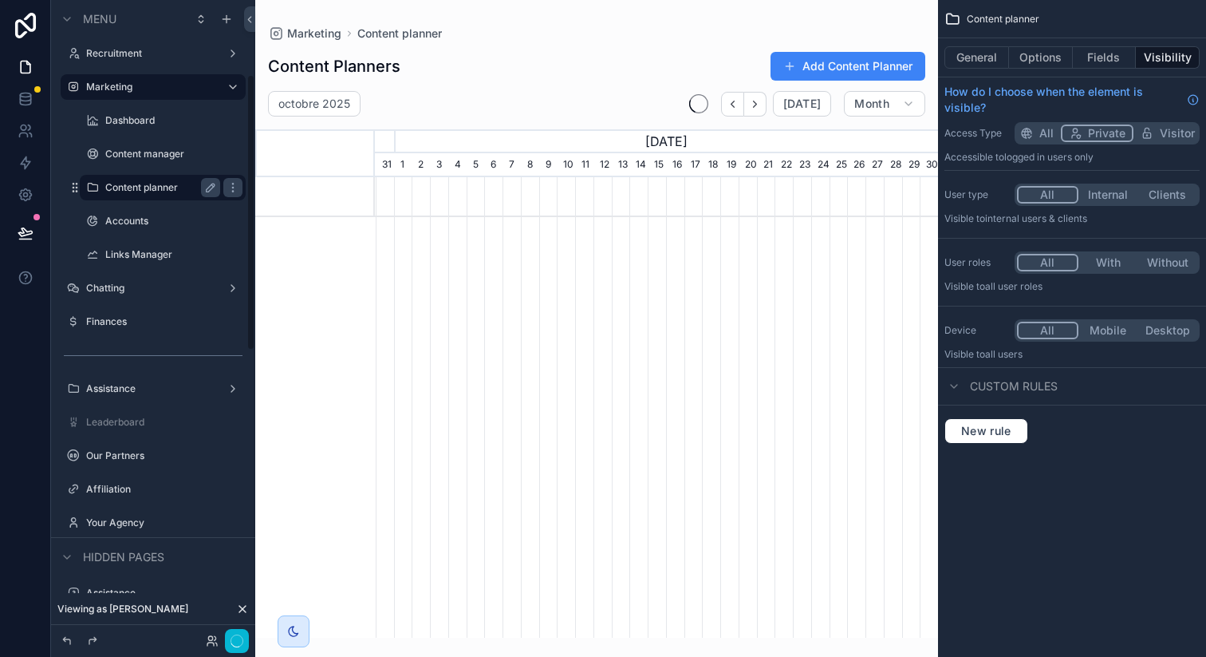
scroll to position [0, 563]
click at [214, 187] on icon "scrollable content" at bounding box center [210, 187] width 13 height 13
click at [185, 187] on input "**********" at bounding box center [149, 187] width 89 height 19
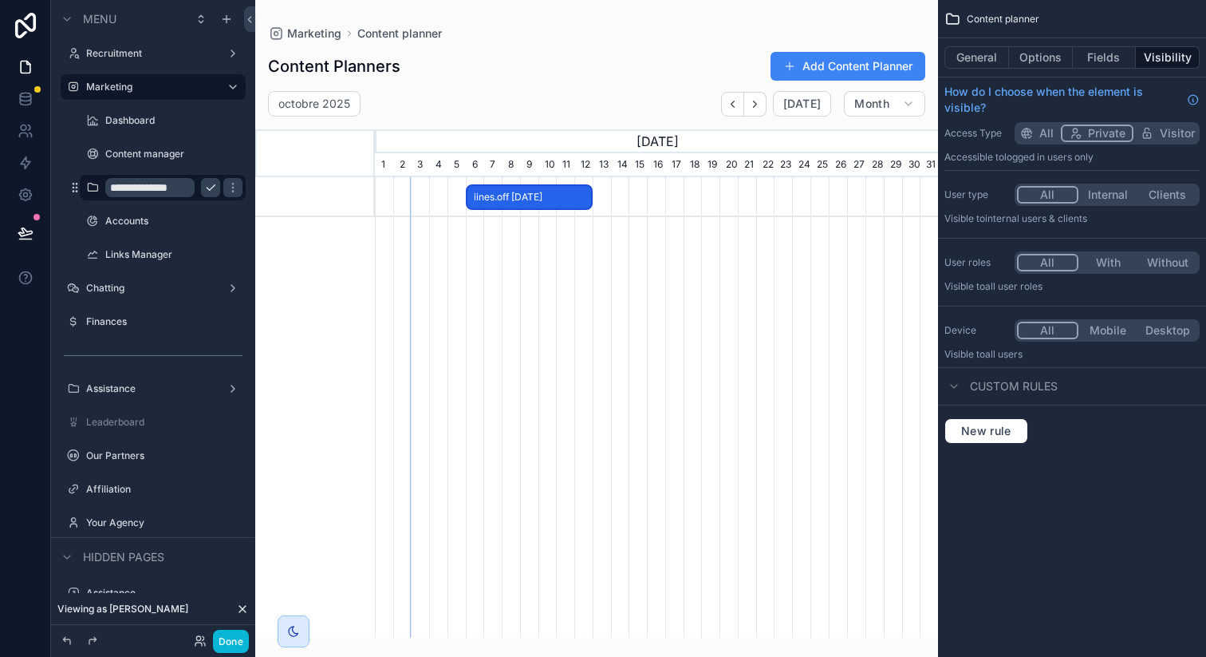
type input "**********"
click at [210, 189] on icon "scrollable content" at bounding box center [211, 188] width 8 height 6
click at [481, 105] on div "scrollable content" at bounding box center [596, 318] width 683 height 637
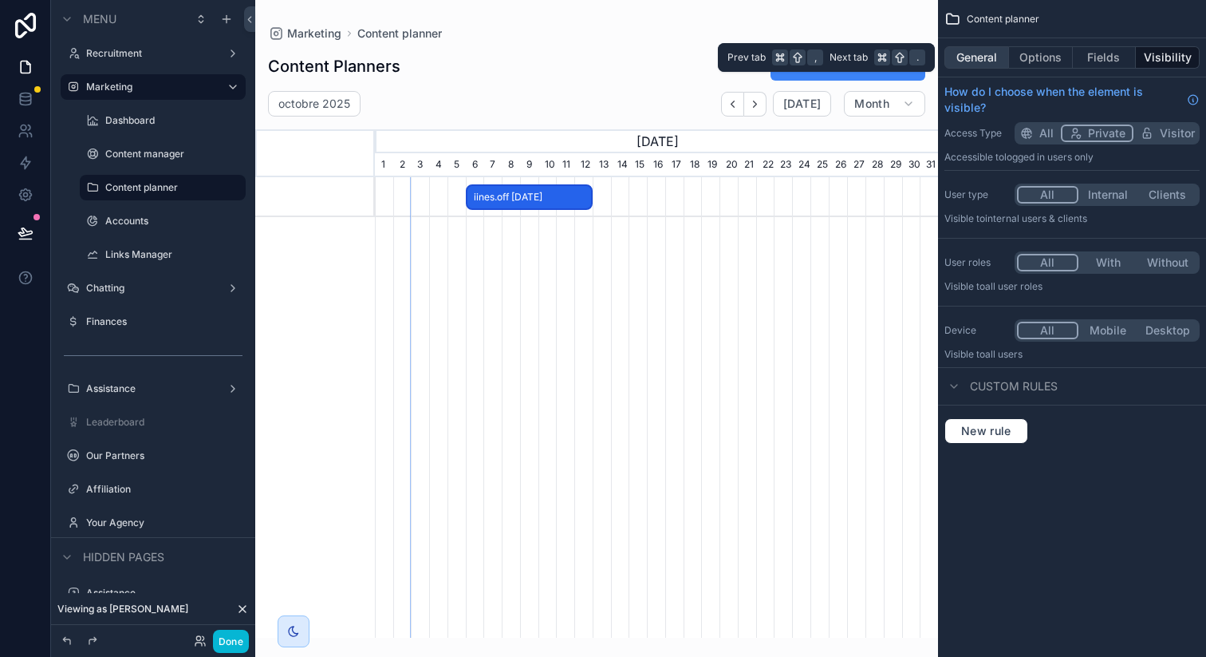
click at [981, 50] on button "General" at bounding box center [977, 57] width 65 height 22
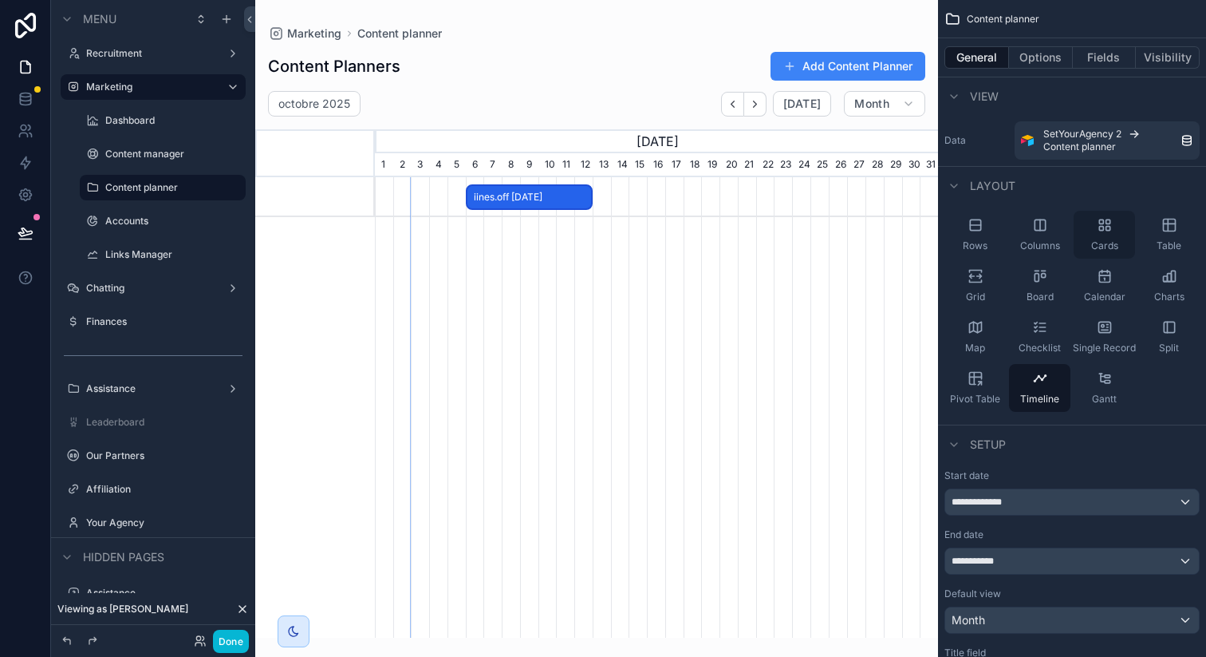
click at [1109, 246] on span "Cards" at bounding box center [1104, 245] width 27 height 13
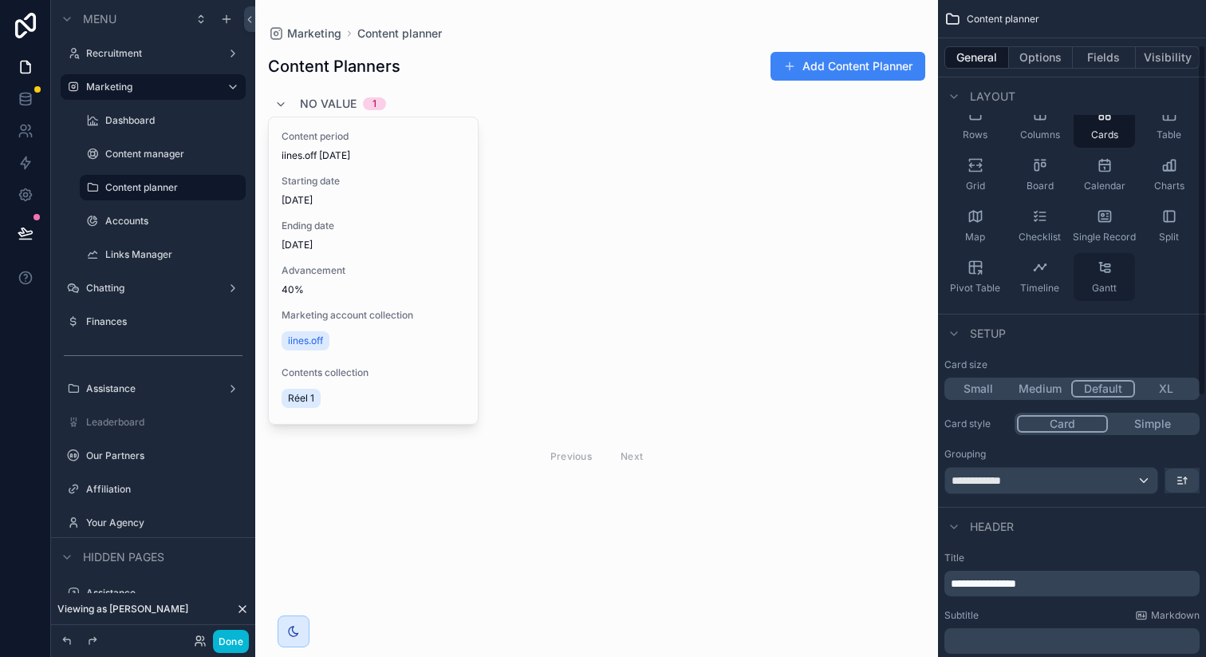
scroll to position [217, 0]
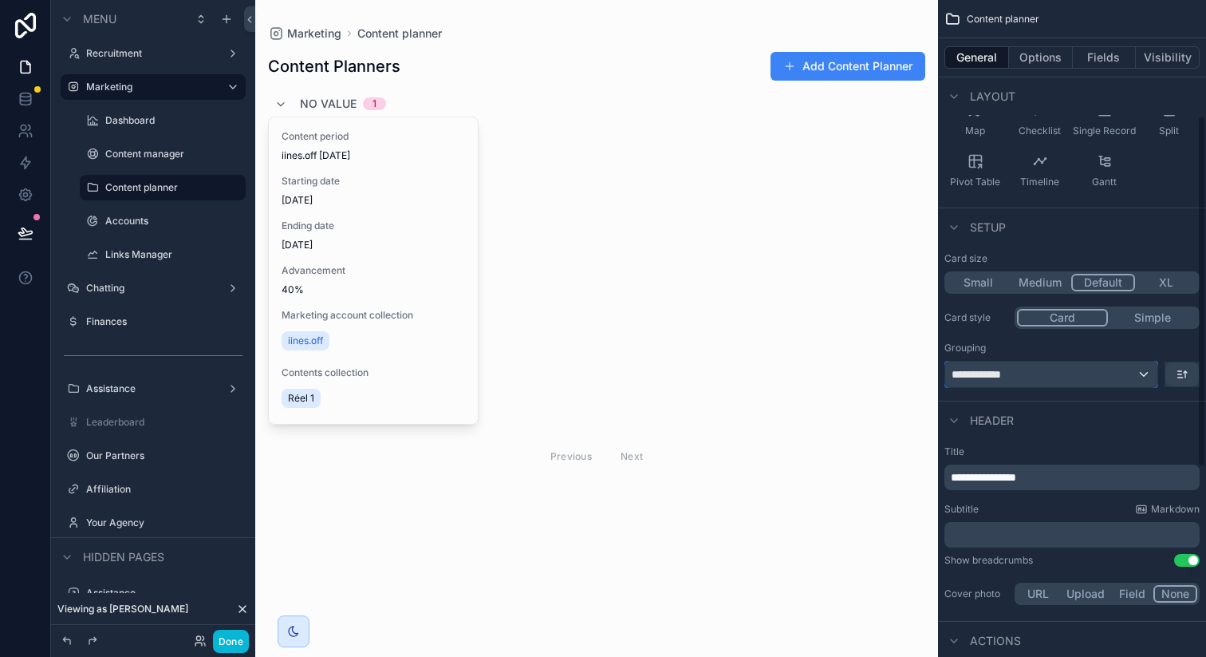
click at [1077, 381] on div "**********" at bounding box center [1051, 374] width 212 height 26
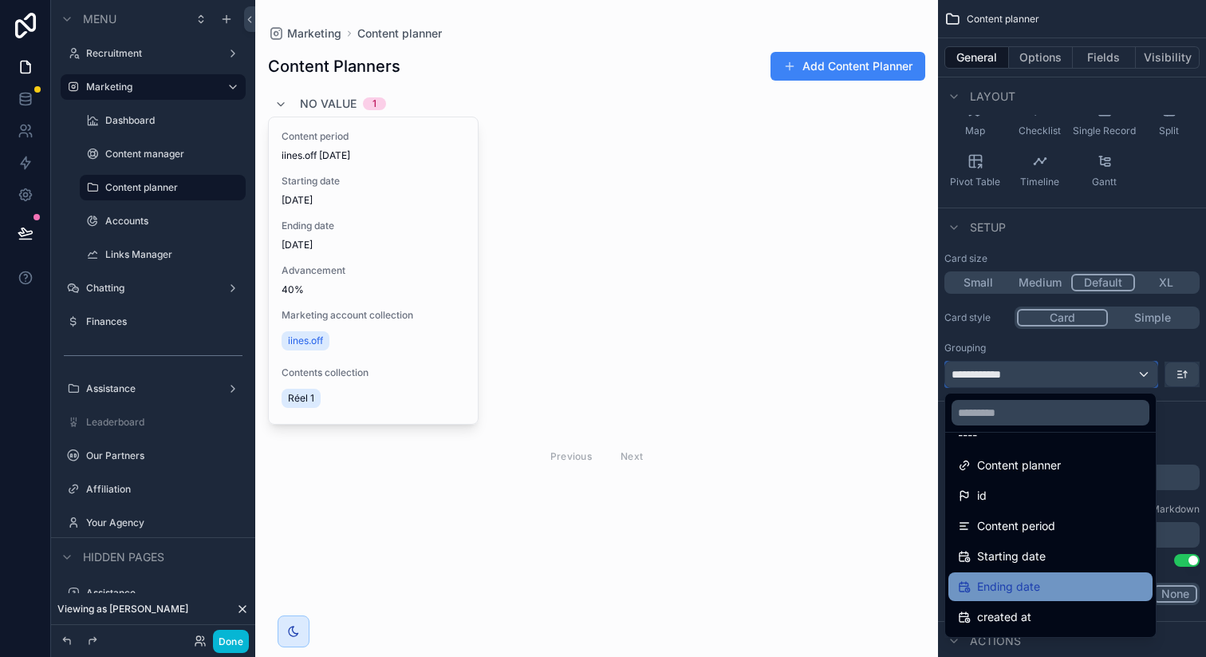
scroll to position [0, 0]
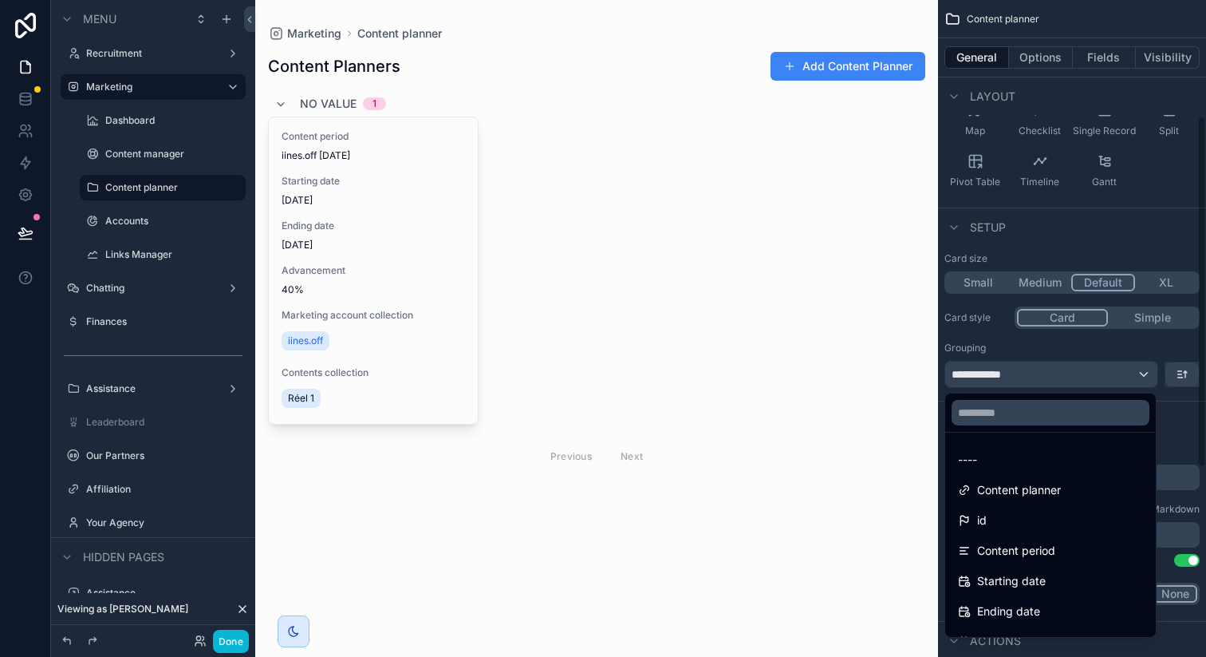
click at [865, 236] on div "Content period iines.off 06/10/2025 Starting date 06/10/2025 Ending date 12/10/…" at bounding box center [596, 270] width 657 height 308
click at [771, 275] on div "Content period iines.off 06/10/2025 Starting date 06/10/2025 Ending date 12/10/…" at bounding box center [596, 270] width 657 height 308
click at [844, 219] on div "Content period iines.off 06/10/2025 Starting date 06/10/2025 Ending date 12/10/…" at bounding box center [596, 270] width 657 height 308
click at [1127, 278] on div "scrollable content" at bounding box center [603, 328] width 1206 height 657
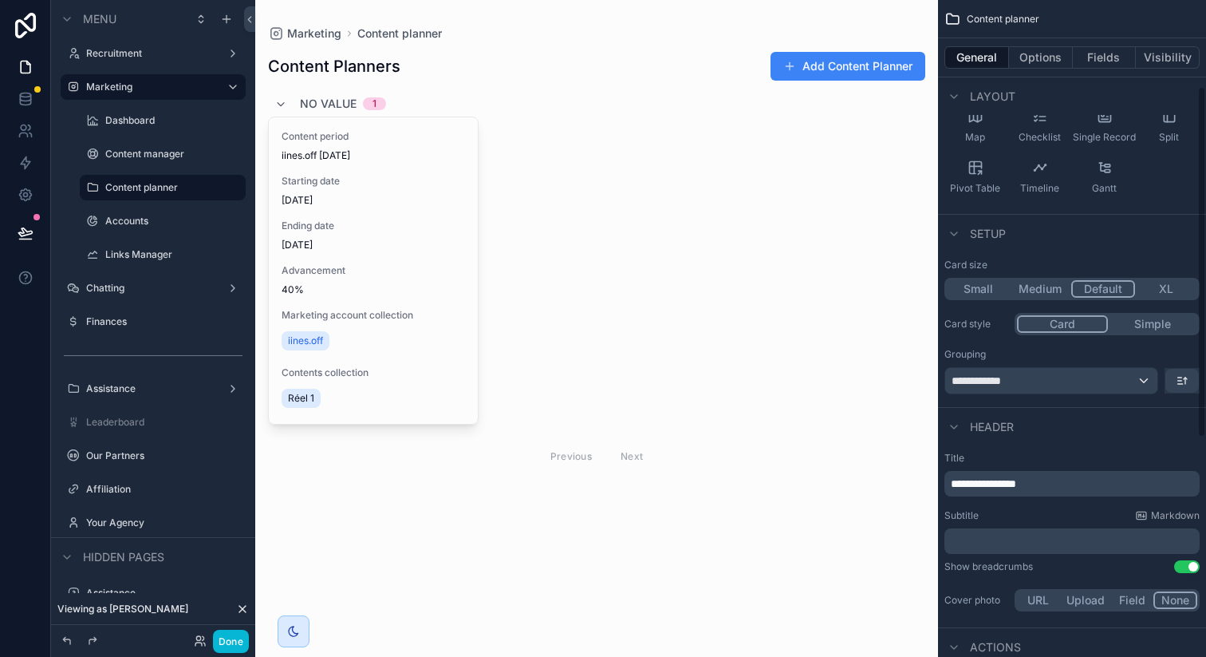
scroll to position [254, 0]
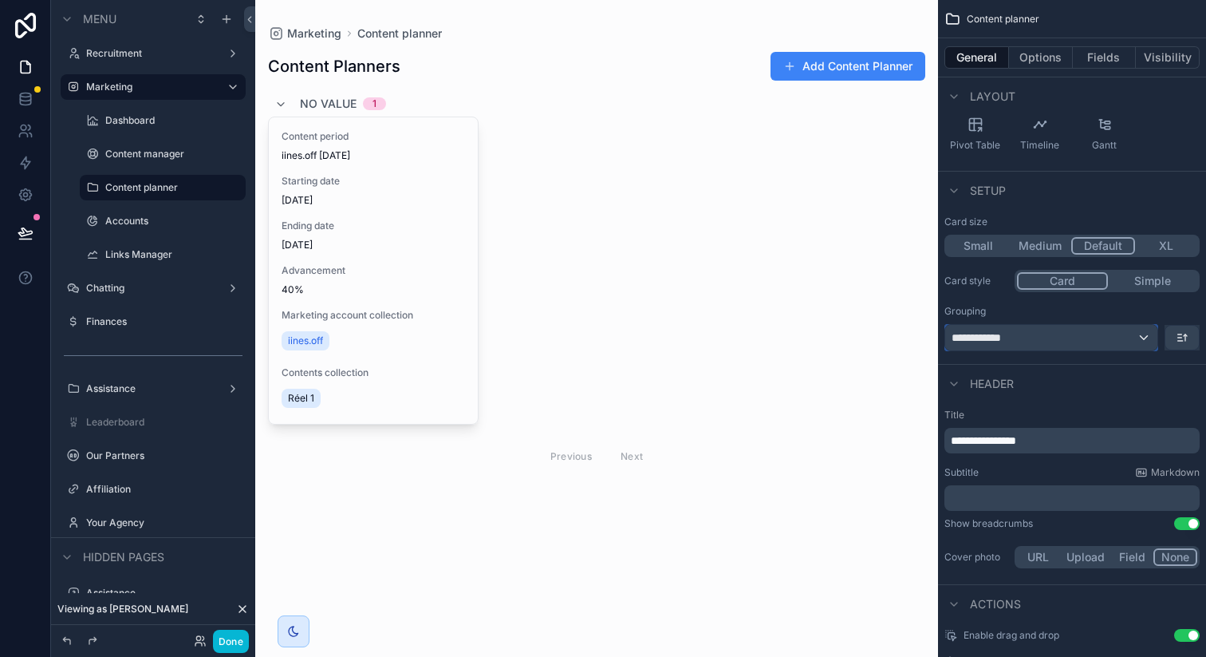
click at [1064, 343] on div "**********" at bounding box center [1051, 338] width 212 height 26
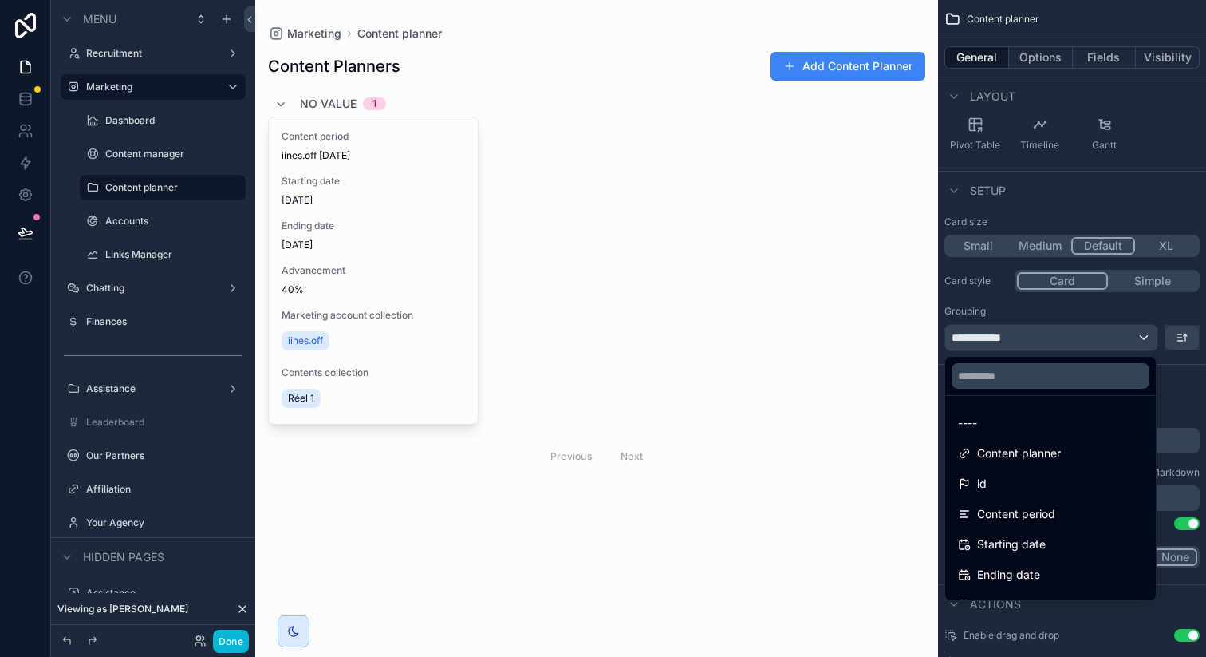
click at [1064, 343] on div "scrollable content" at bounding box center [603, 328] width 1206 height 657
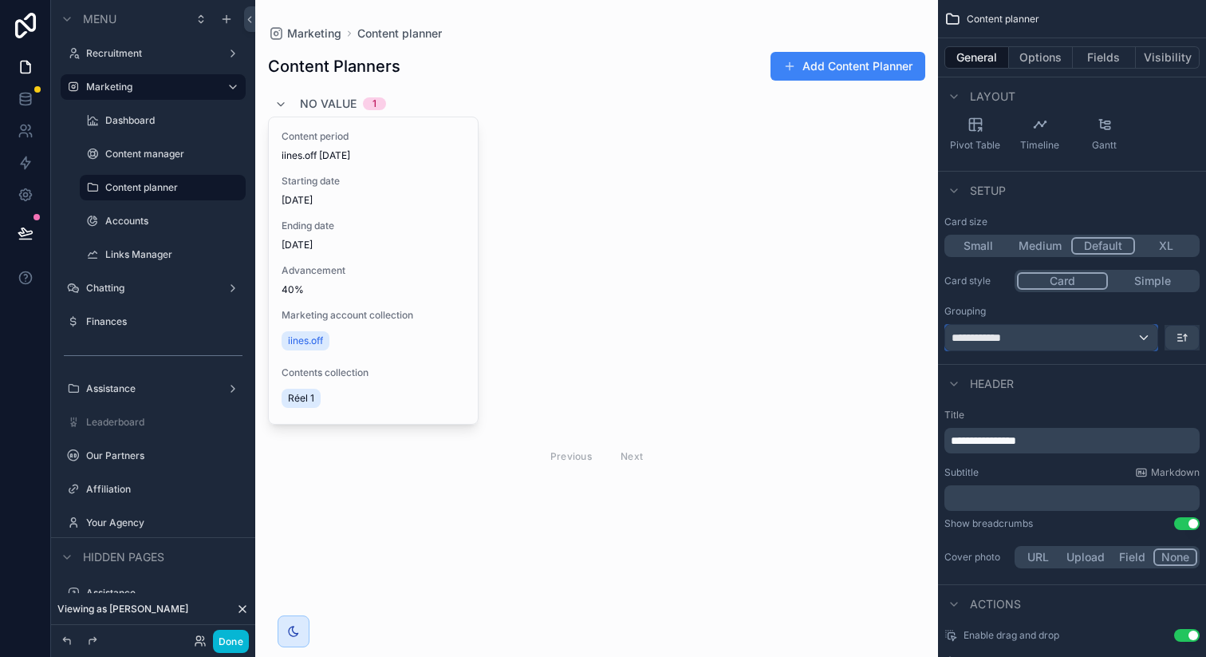
click at [1064, 343] on div "**********" at bounding box center [1051, 338] width 212 height 26
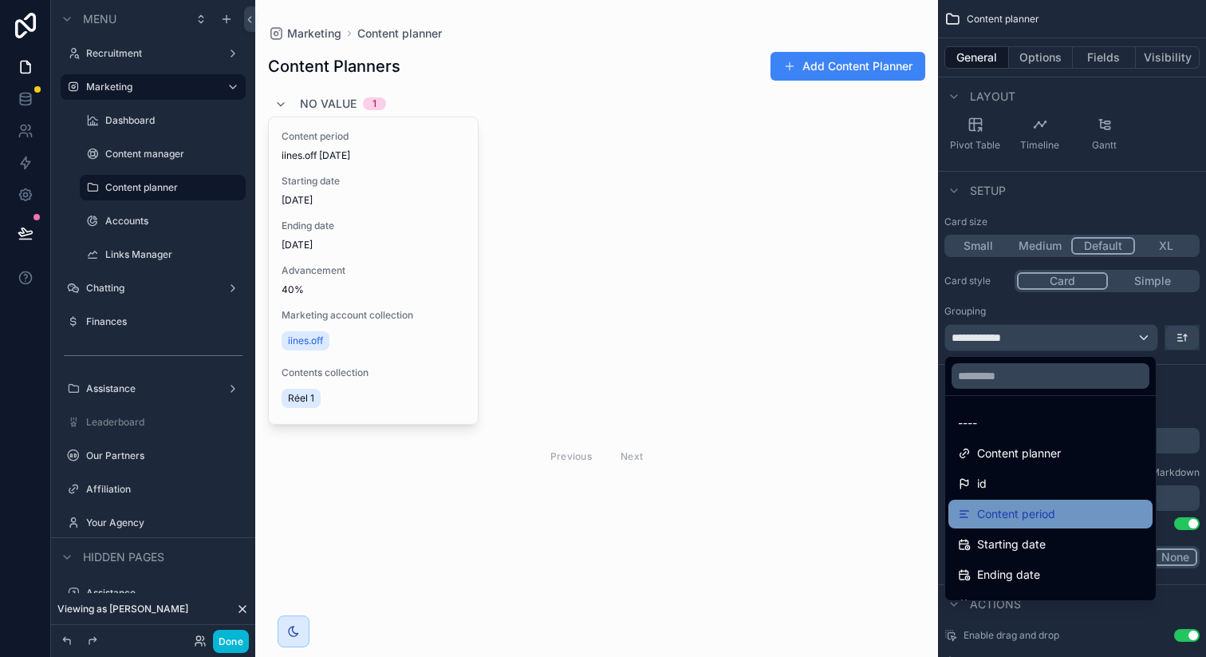
click at [1028, 508] on span "Content period" at bounding box center [1016, 513] width 78 height 19
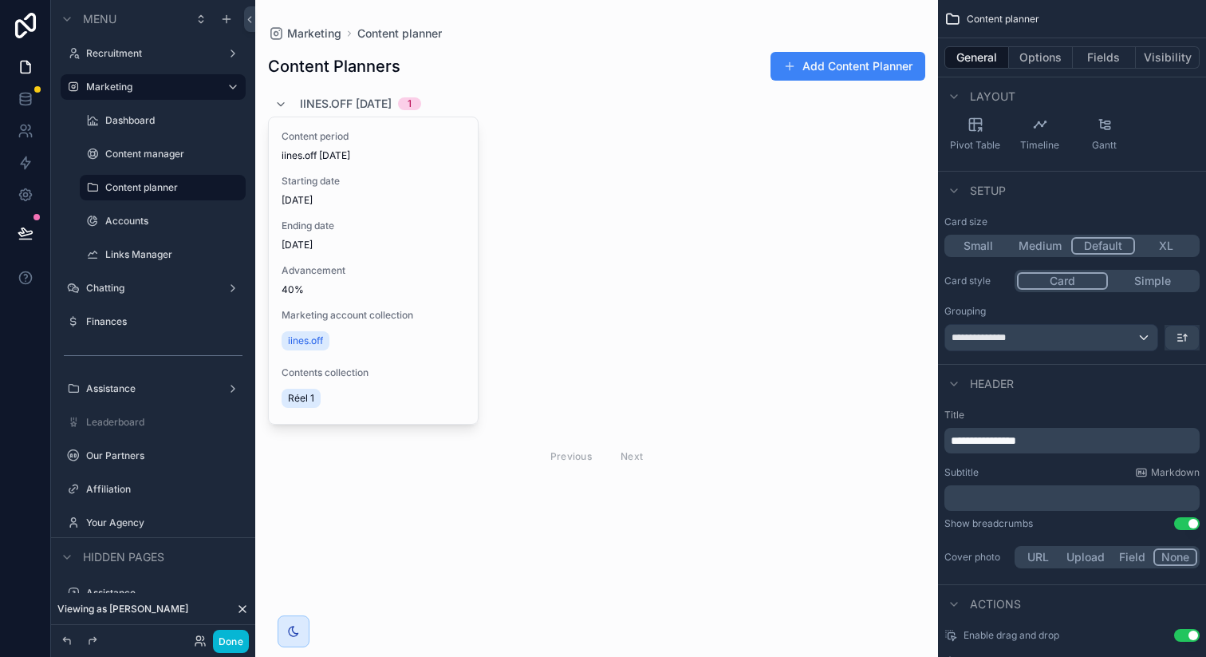
click at [627, 238] on div "Content period iines.off 06/10/2025 Starting date 06/10/2025 Ending date 12/10/…" at bounding box center [596, 270] width 657 height 308
click at [1020, 330] on div "**********" at bounding box center [1051, 338] width 212 height 26
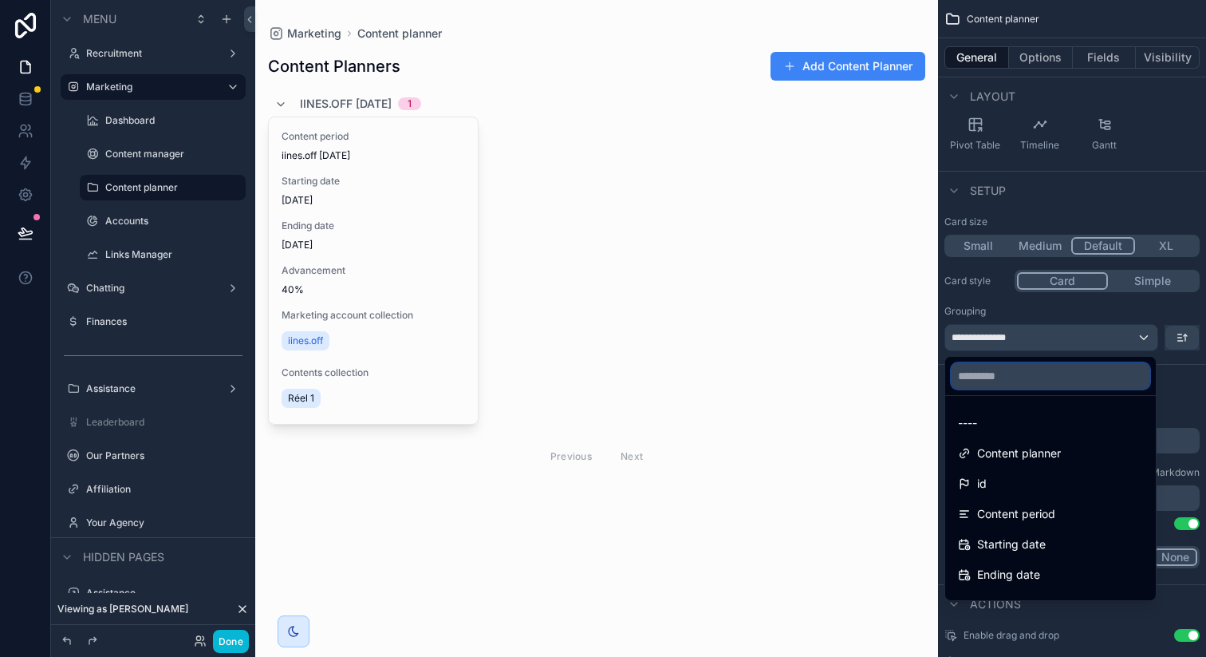
click at [992, 373] on input "text" at bounding box center [1051, 376] width 198 height 26
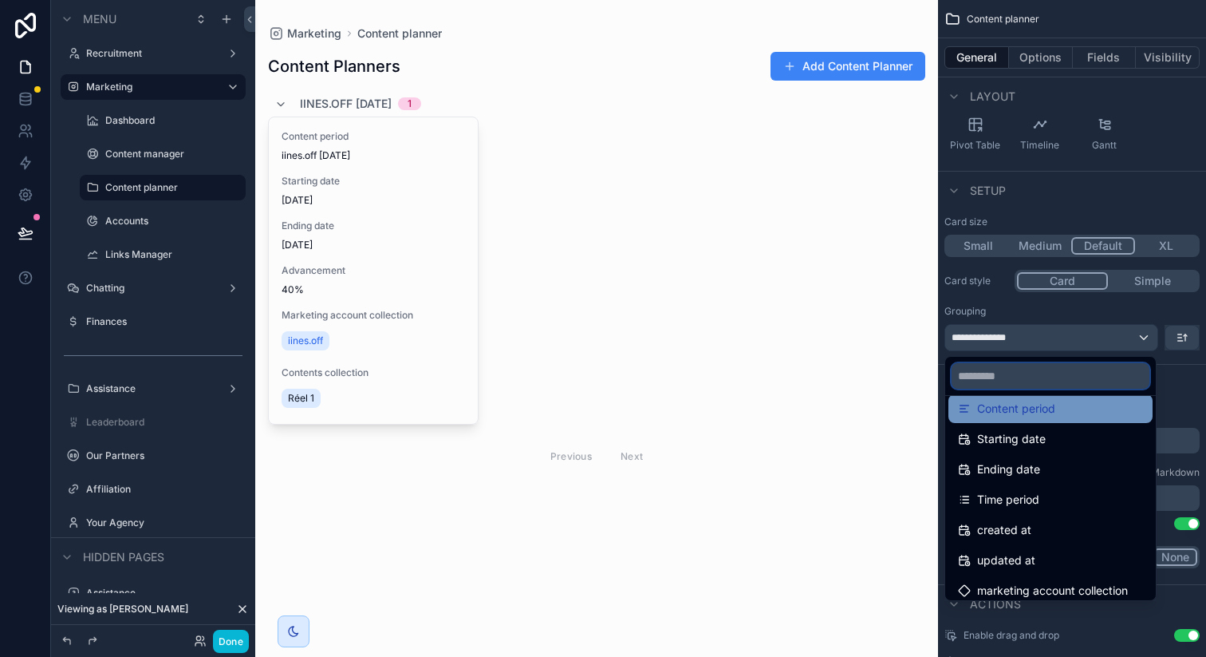
scroll to position [109, 0]
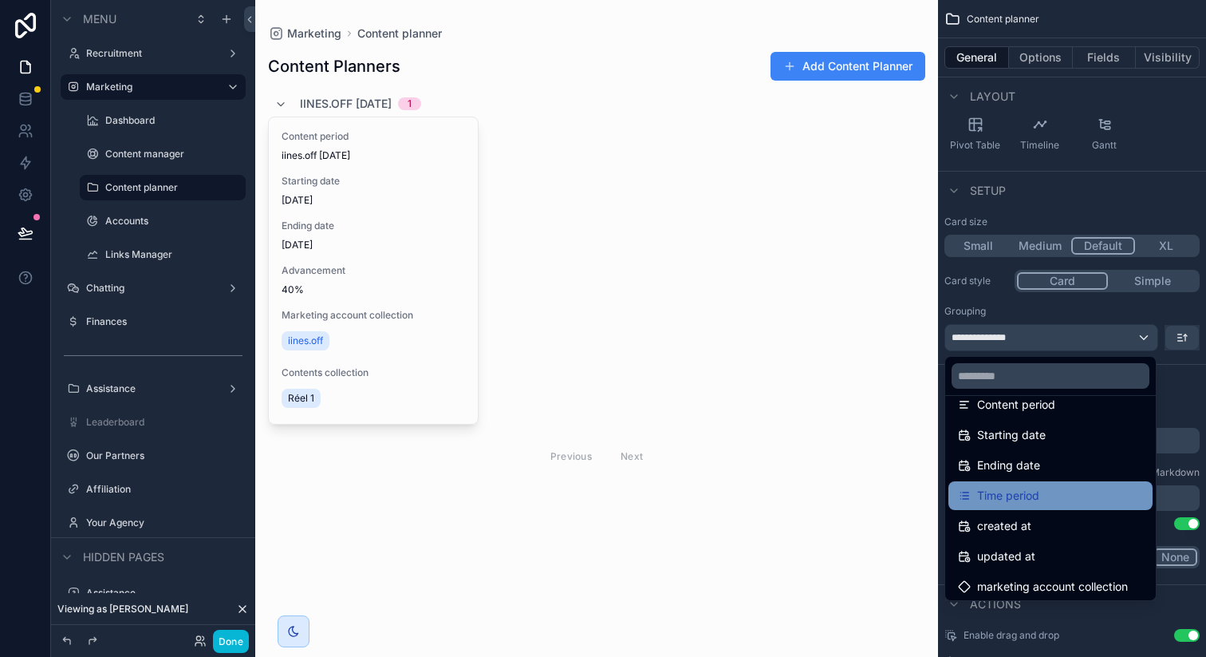
click at [1012, 495] on span "Time period" at bounding box center [1008, 495] width 62 height 19
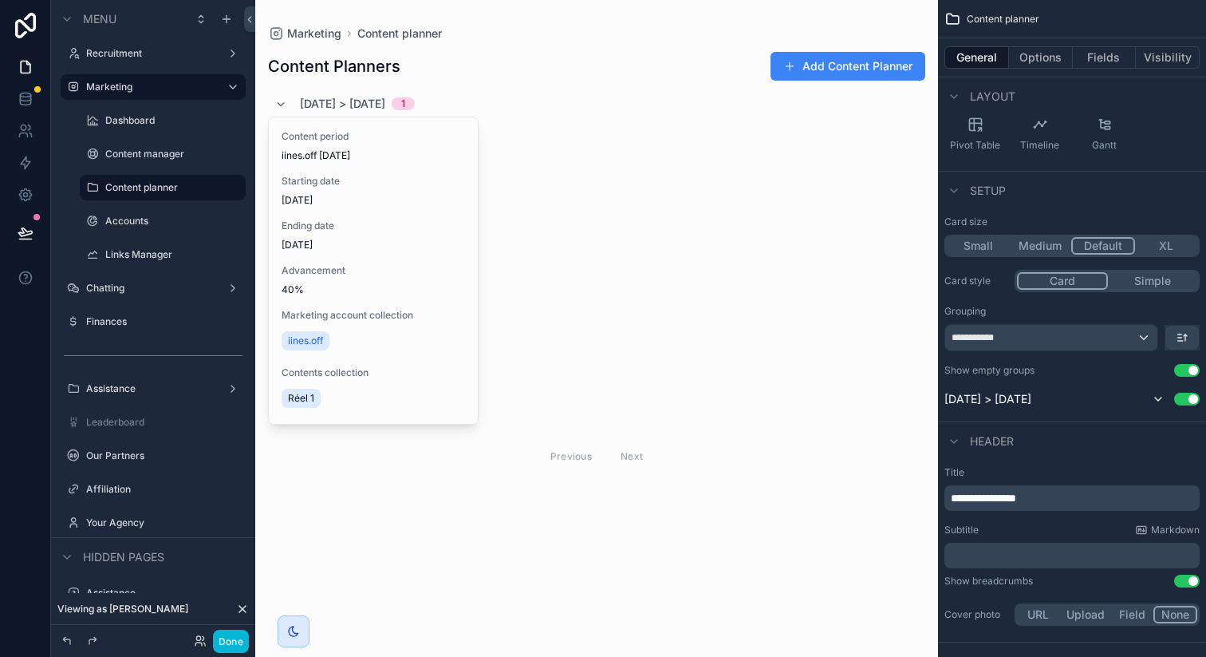
click at [737, 215] on div "Content period iines.off 06/10/2025 Starting date 06/10/2025 Ending date 12/10/…" at bounding box center [596, 270] width 657 height 308
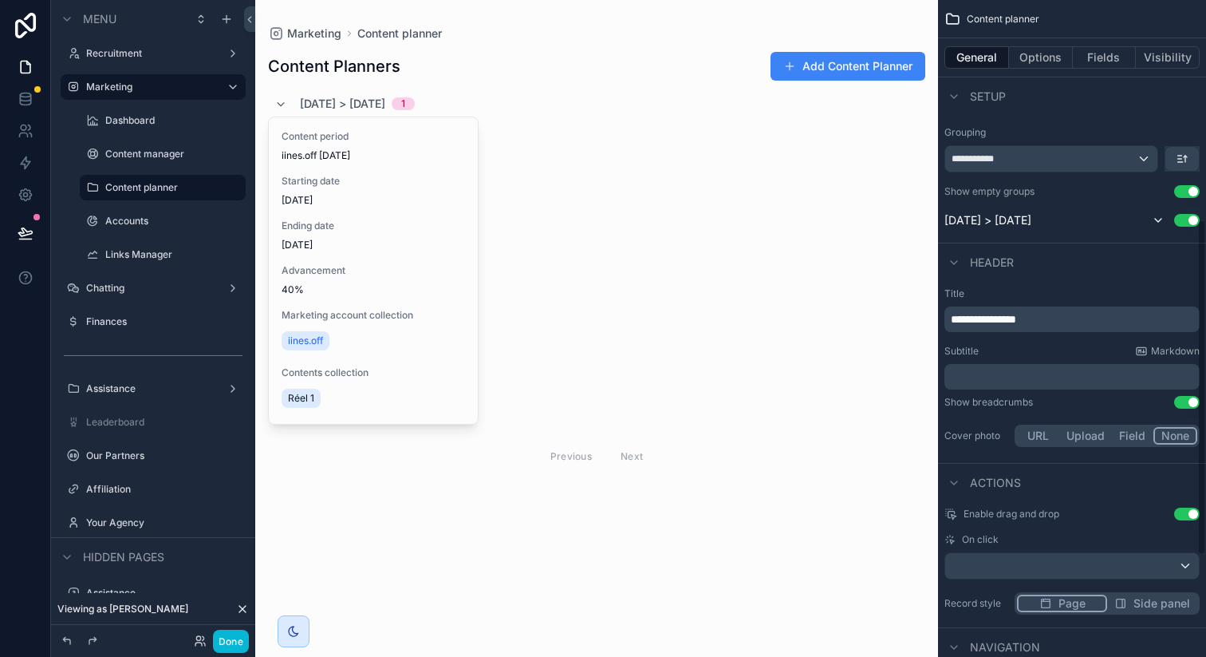
scroll to position [444, 0]
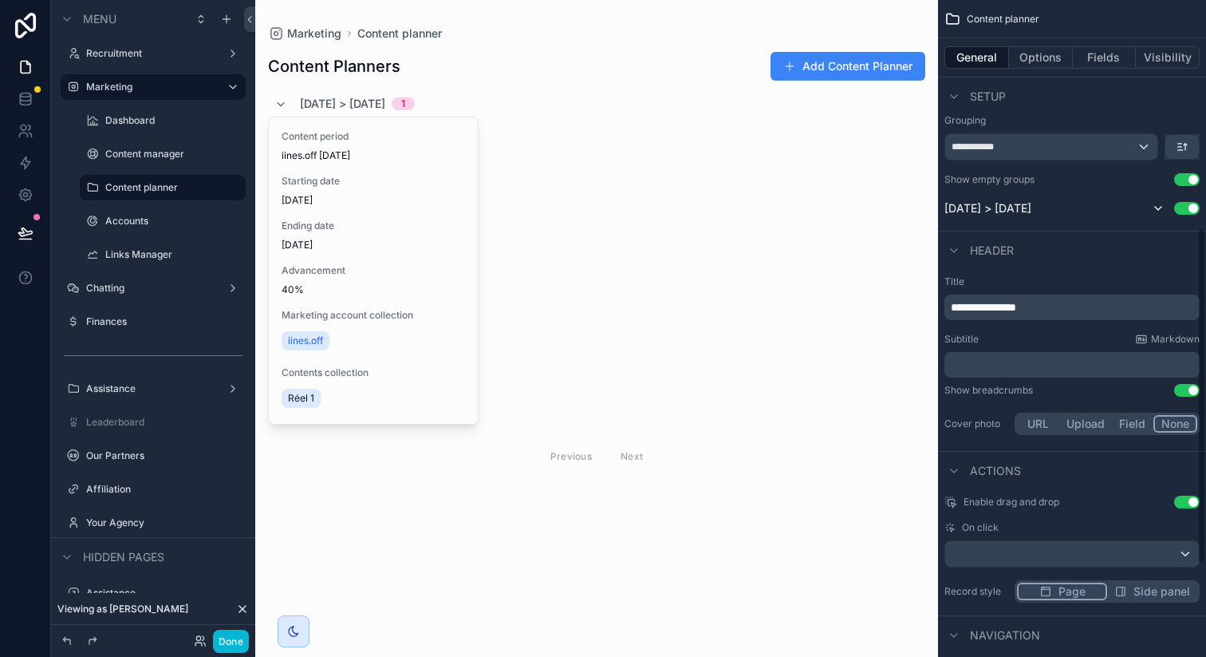
click at [1056, 314] on p "**********" at bounding box center [1074, 307] width 246 height 16
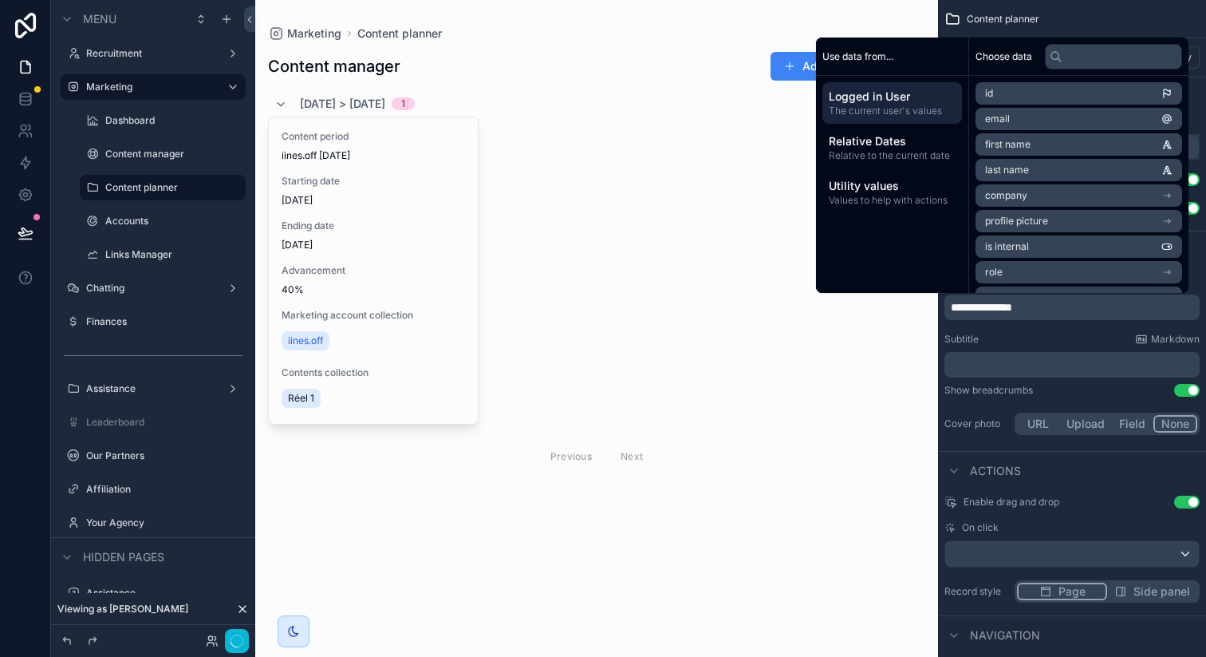
click at [1059, 327] on div "**********" at bounding box center [1072, 357] width 268 height 176
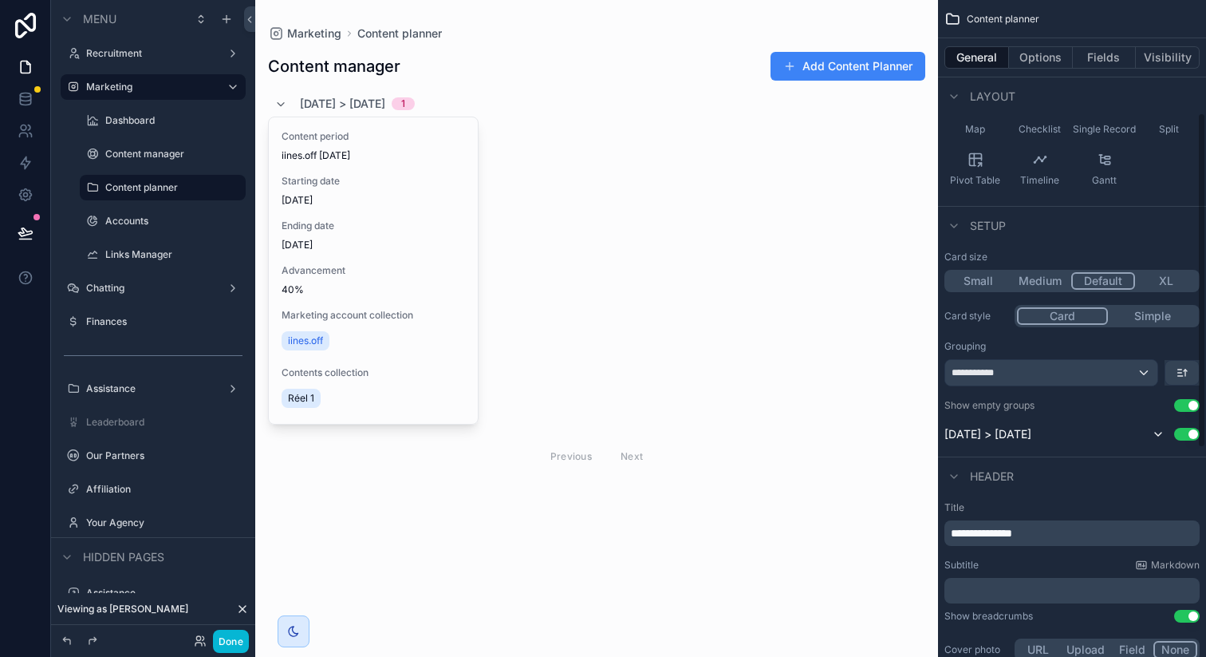
scroll to position [218, 0]
click at [525, 113] on div "[DATE] > [DATE] 1" at bounding box center [596, 104] width 657 height 26
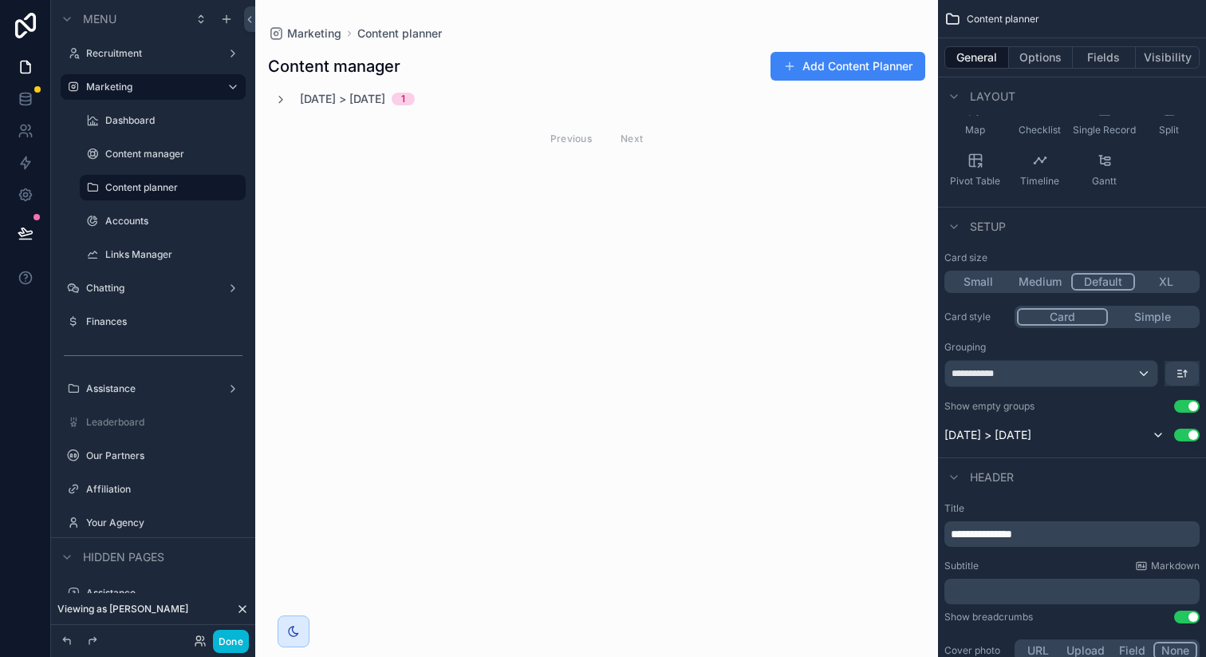
click at [525, 113] on div "6/10/25 > 12/10/25 1 Previous Next" at bounding box center [596, 124] width 657 height 66
click at [279, 97] on icon "scrollable content" at bounding box center [280, 99] width 13 height 13
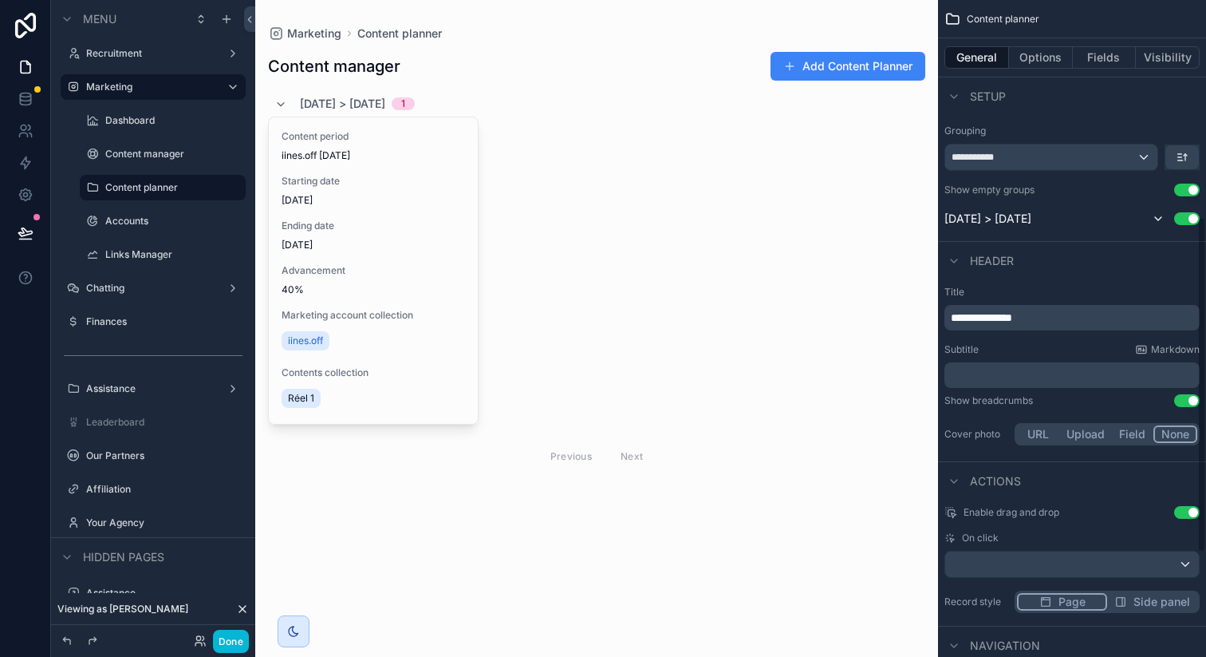
scroll to position [439, 0]
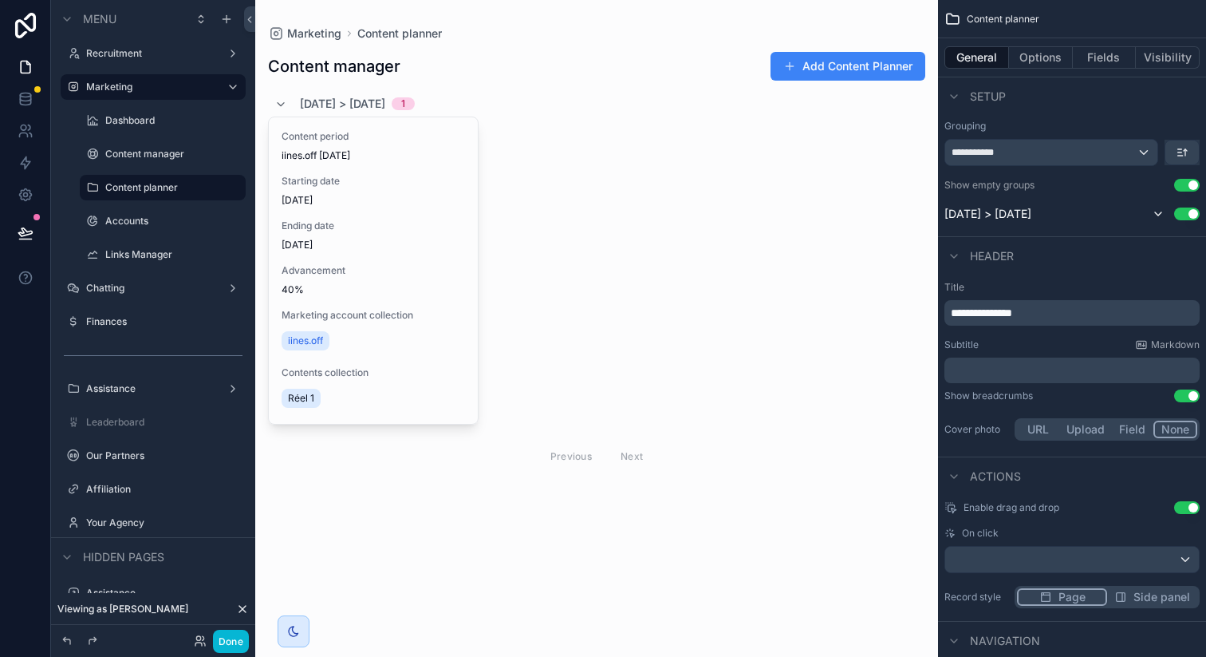
click at [1082, 278] on div "**********" at bounding box center [1072, 362] width 268 height 176
click at [1019, 250] on div "Header" at bounding box center [1072, 255] width 268 height 38
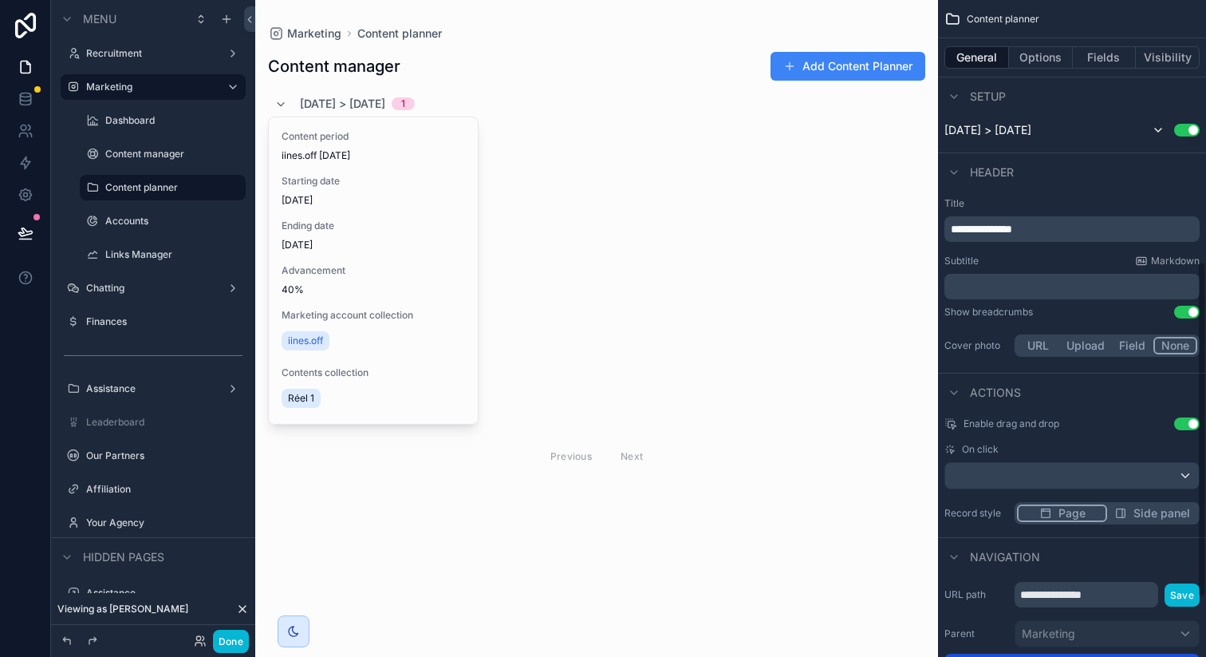
scroll to position [541, 0]
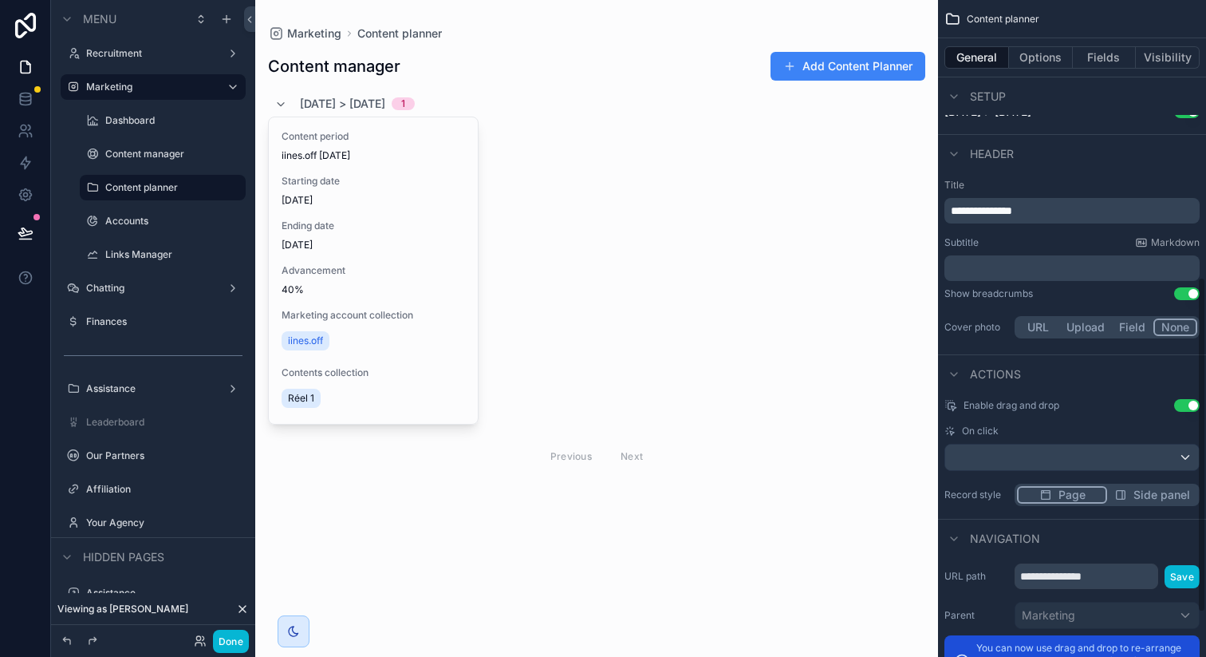
click at [1142, 332] on button "Field" at bounding box center [1133, 327] width 42 height 18
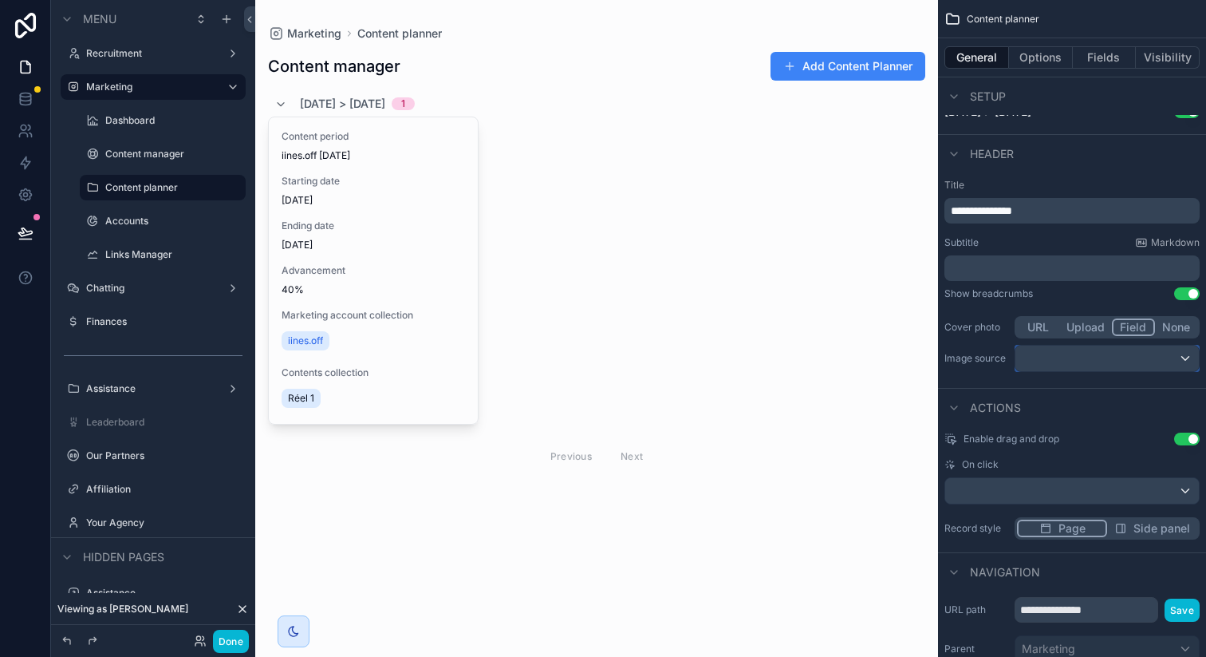
click at [1103, 357] on div "scrollable content" at bounding box center [1107, 358] width 183 height 26
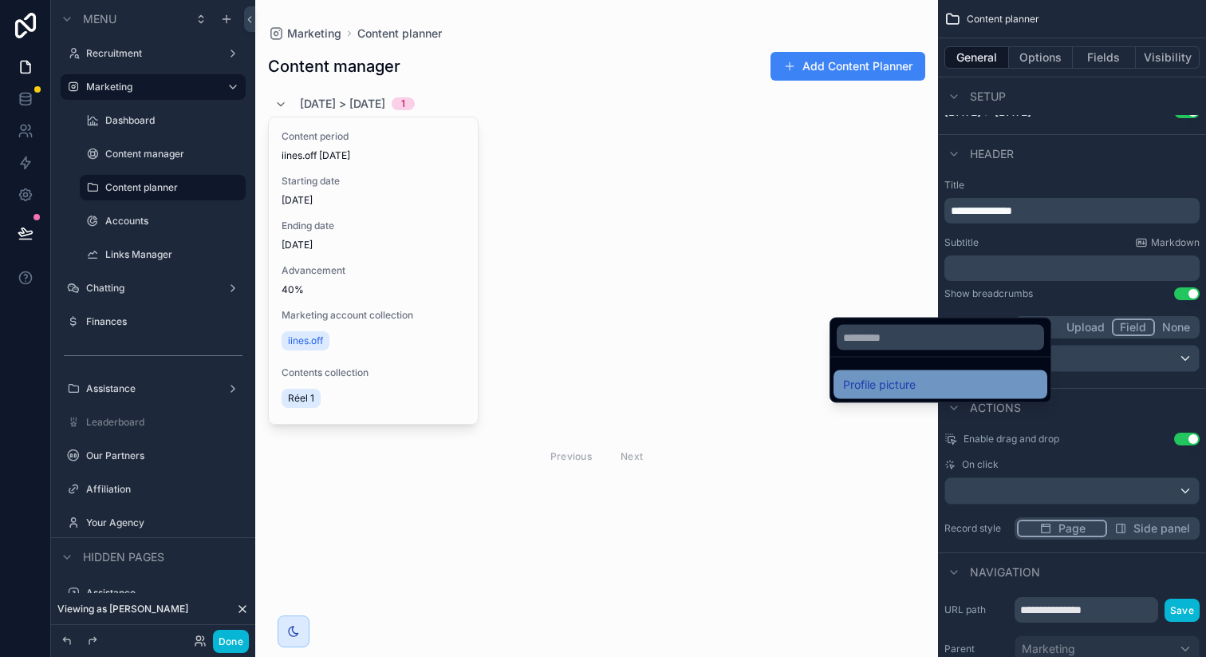
click at [923, 376] on div "Profile picture" at bounding box center [940, 384] width 195 height 19
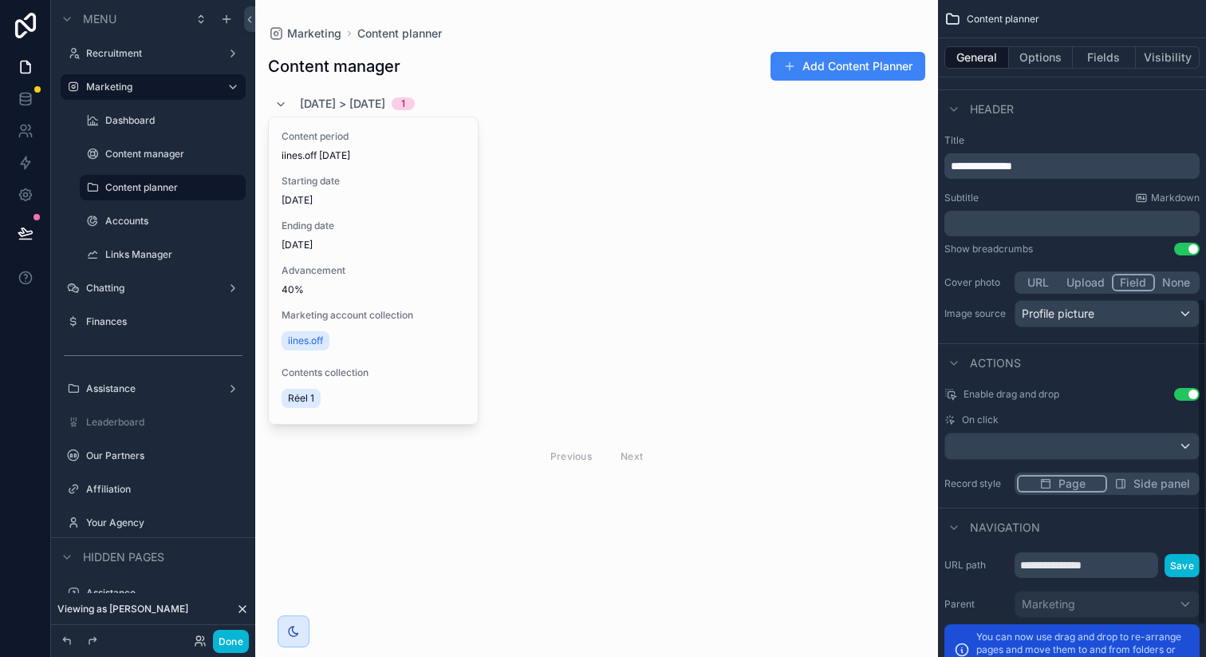
scroll to position [661, 0]
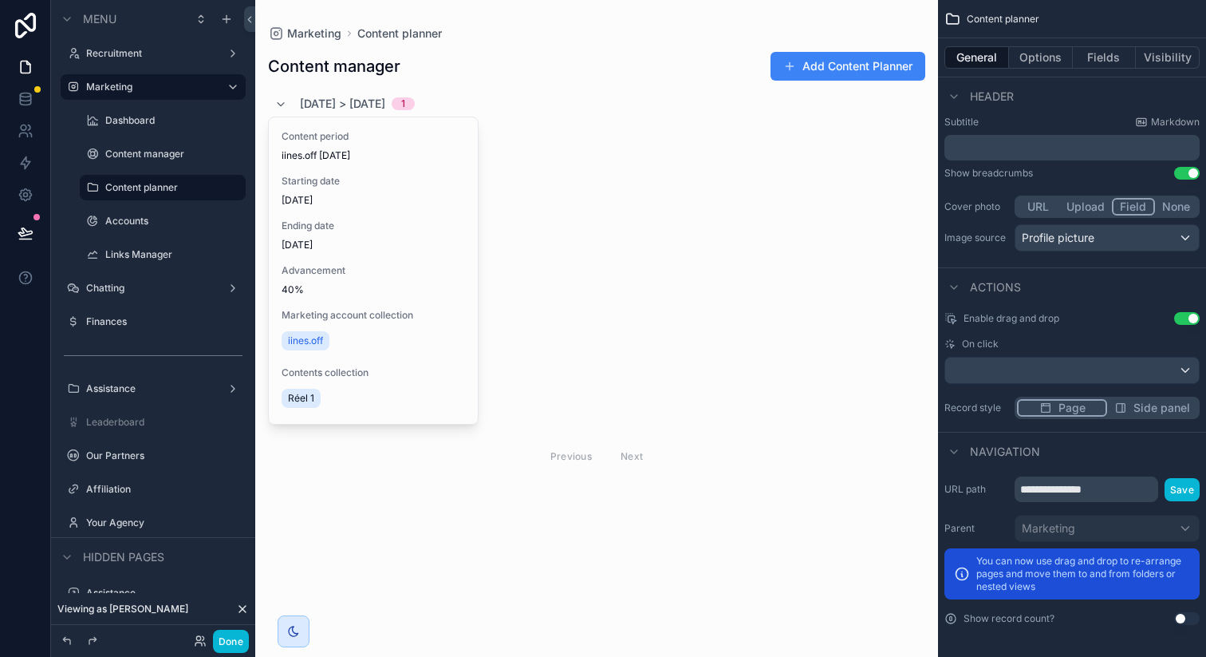
click at [1177, 172] on button "Use setting" at bounding box center [1187, 173] width 26 height 13
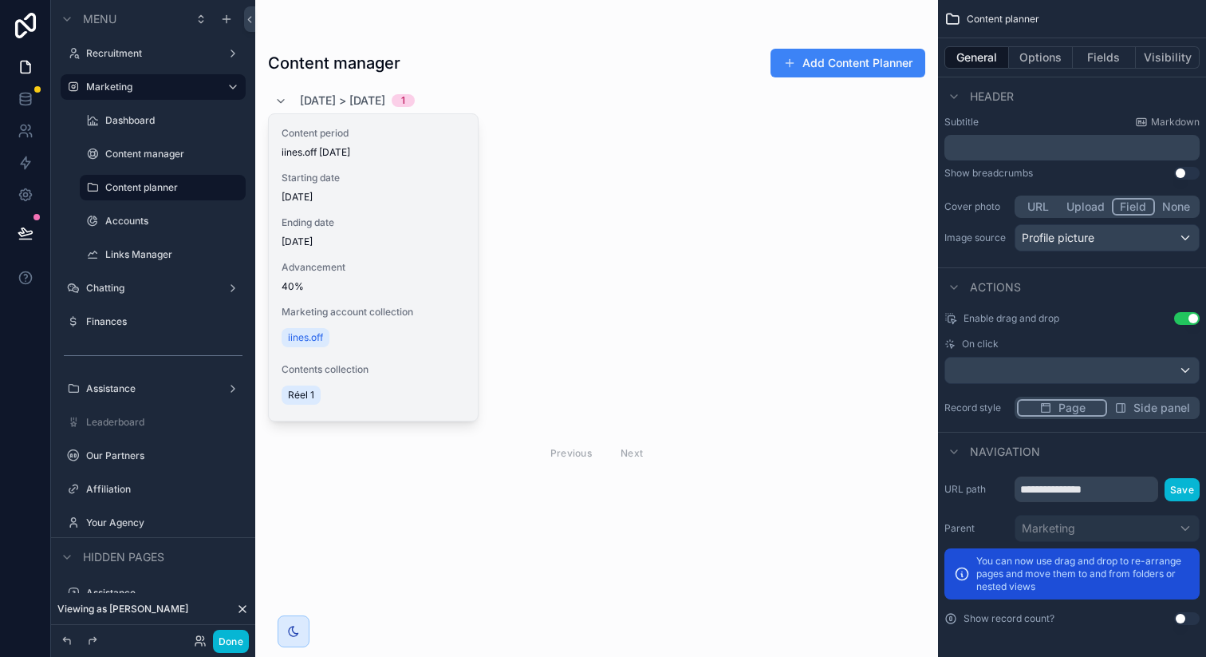
click at [429, 208] on div "Content period iines.off 06/10/2025 Starting date 06/10/2025 Ending date 12/10/…" at bounding box center [373, 267] width 209 height 306
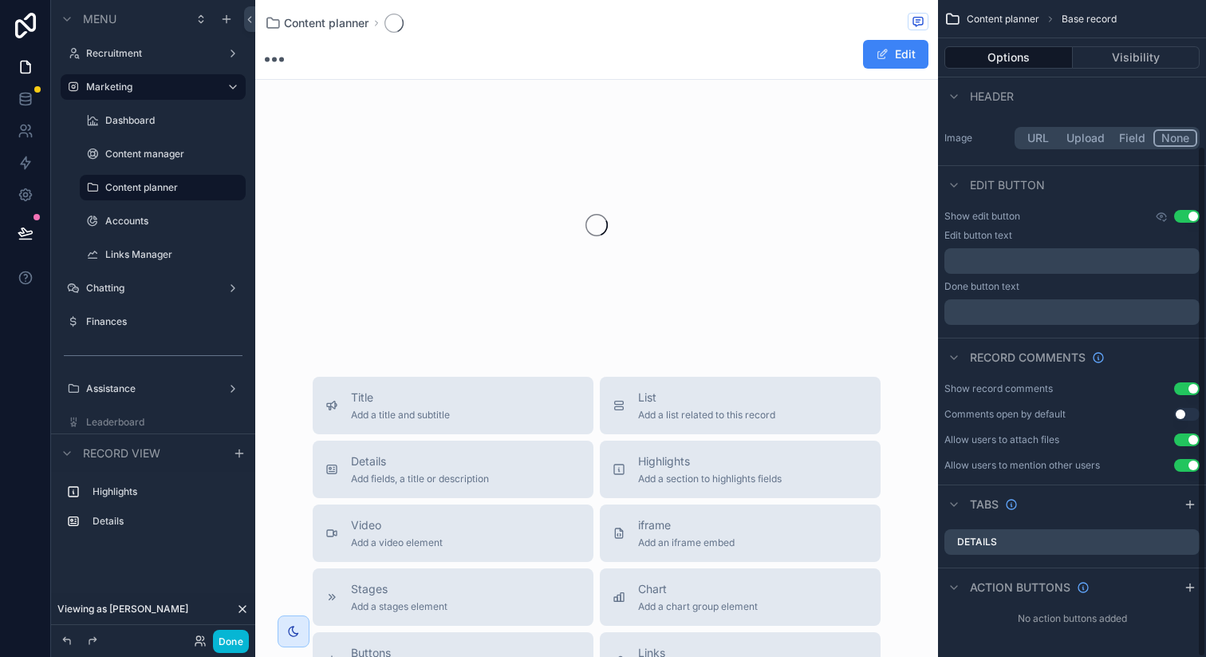
scroll to position [187, 0]
click at [338, 24] on span "Content planner" at bounding box center [326, 23] width 85 height 16
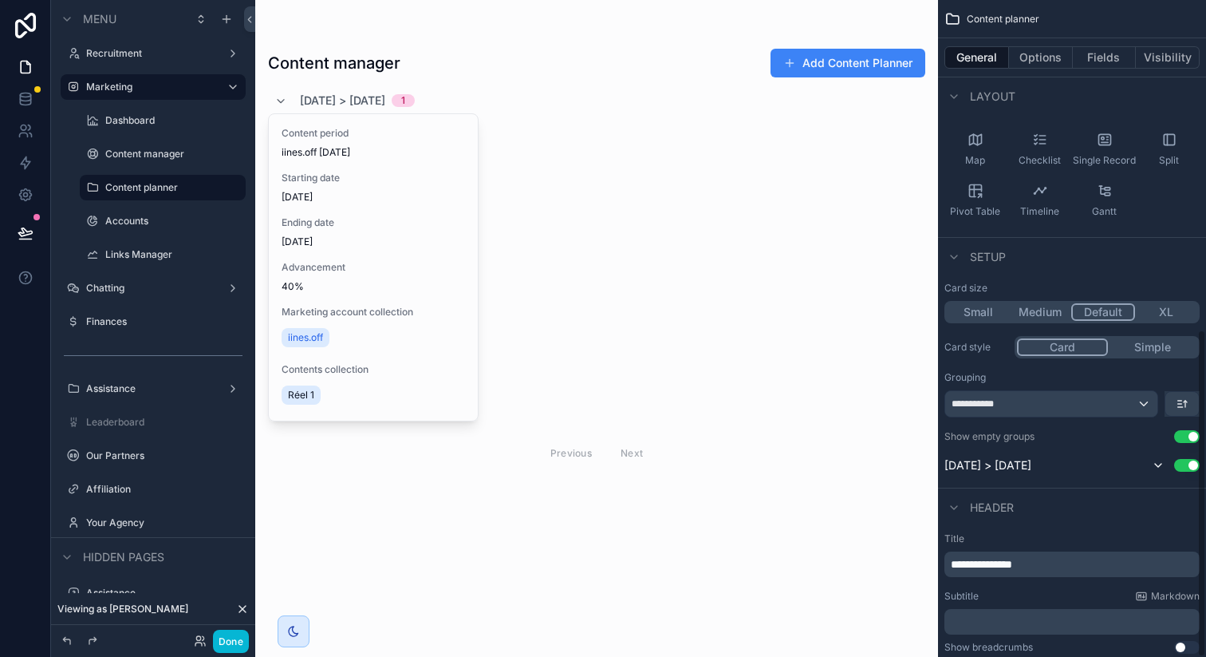
scroll to position [661, 0]
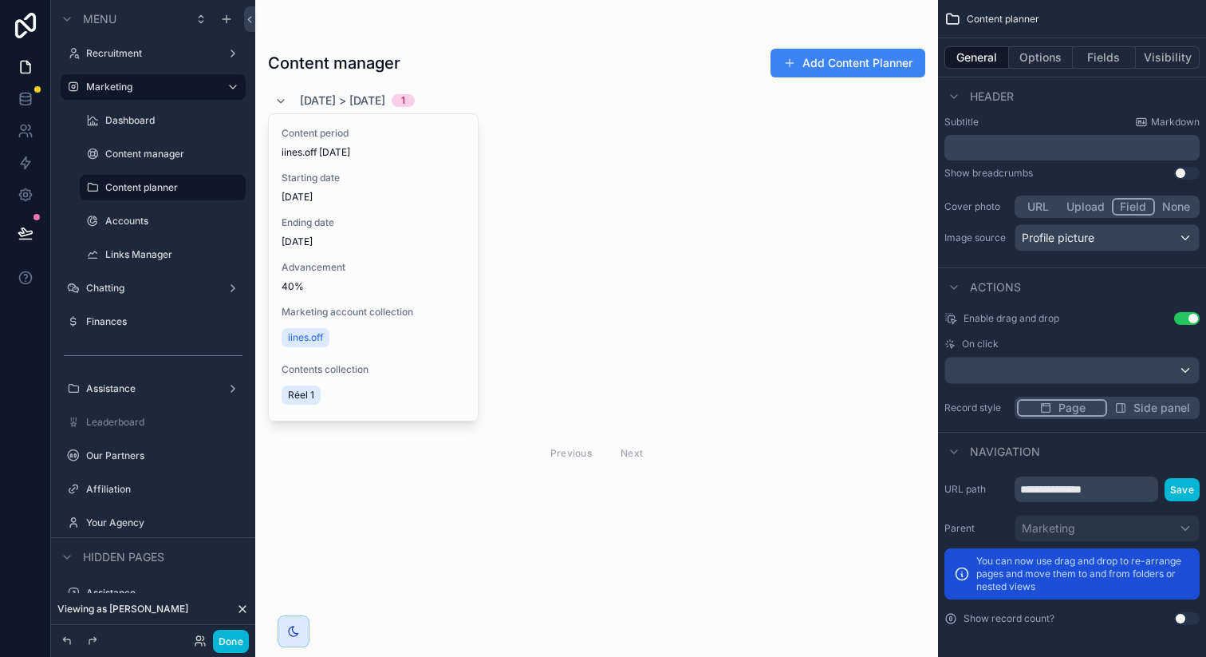
click at [1179, 211] on div "**********" at bounding box center [1072, 156] width 268 height 209
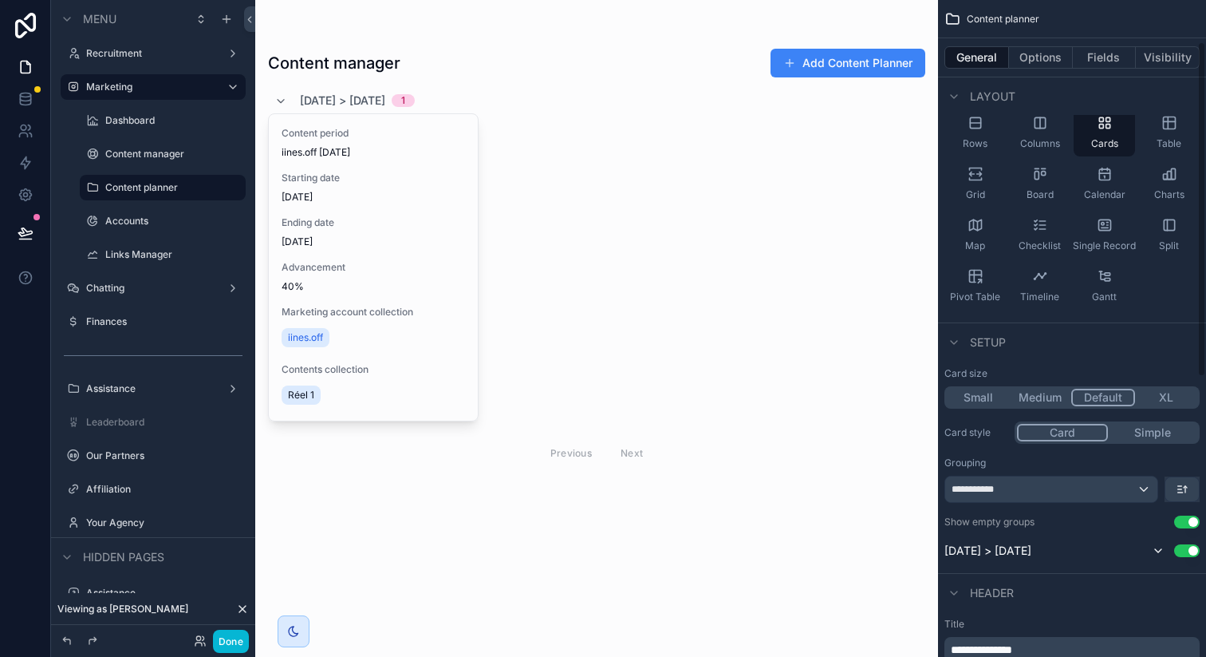
scroll to position [0, 0]
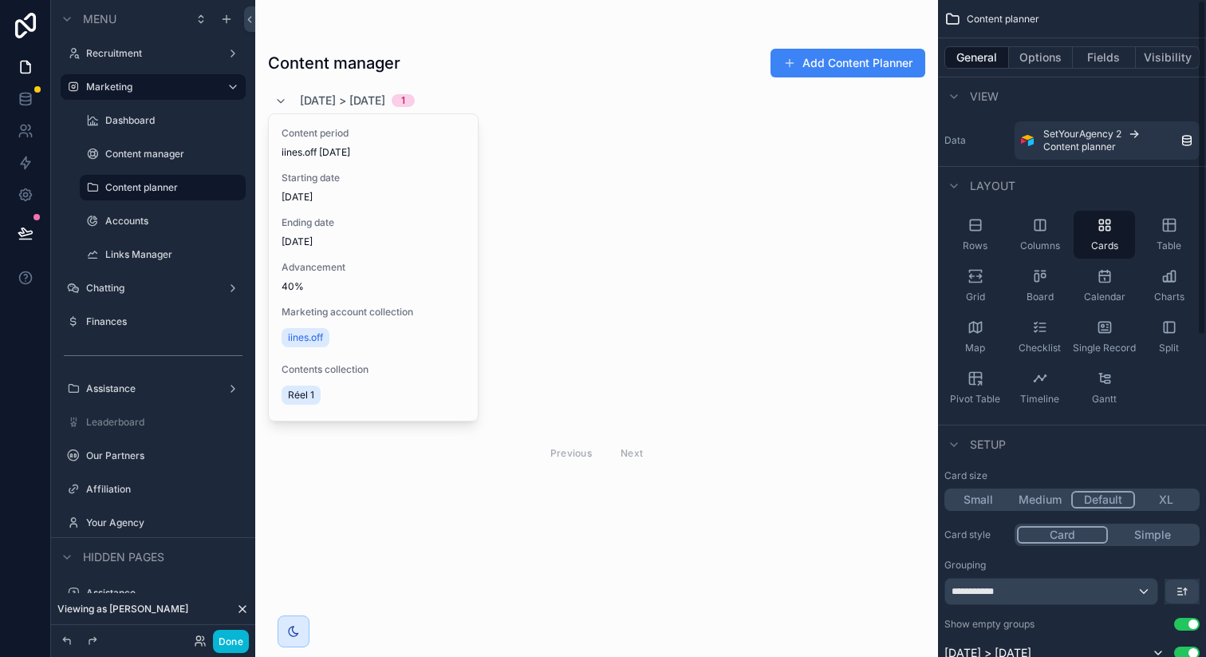
click at [1041, 44] on div "General Options Fields Visibility" at bounding box center [1072, 57] width 268 height 38
click at [1041, 46] on button "Options" at bounding box center [1041, 57] width 64 height 22
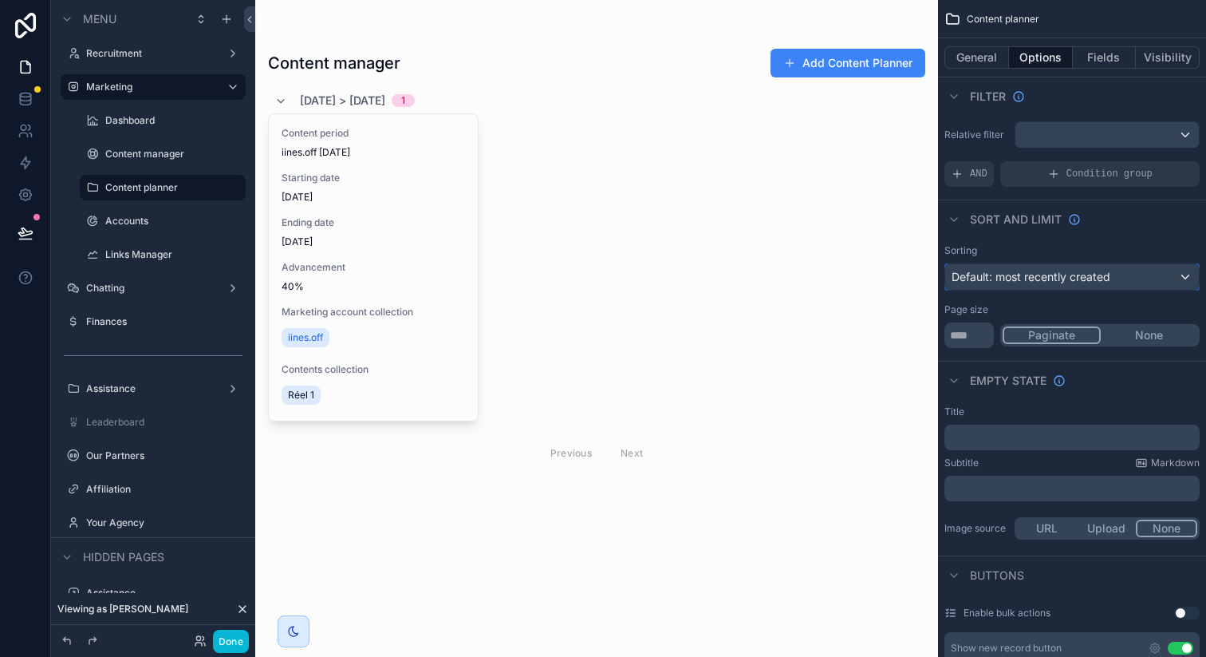
click at [1013, 277] on span "Default: most recently created" at bounding box center [1031, 277] width 159 height 14
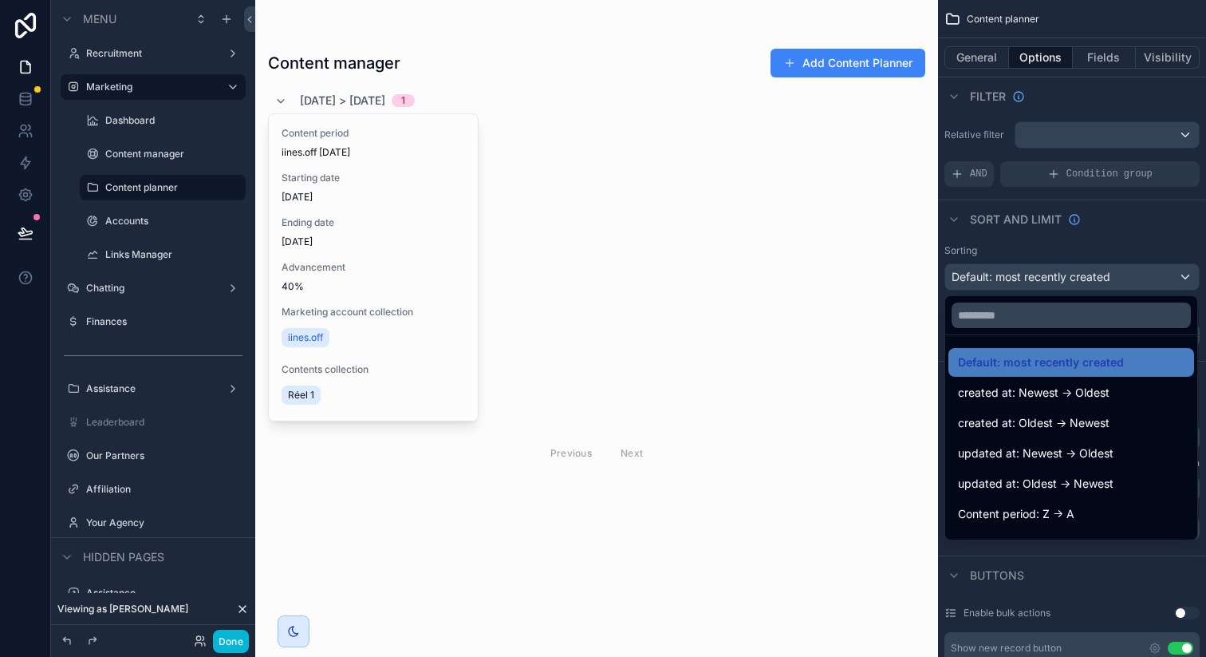
click at [1013, 277] on div "scrollable content" at bounding box center [603, 328] width 1206 height 657
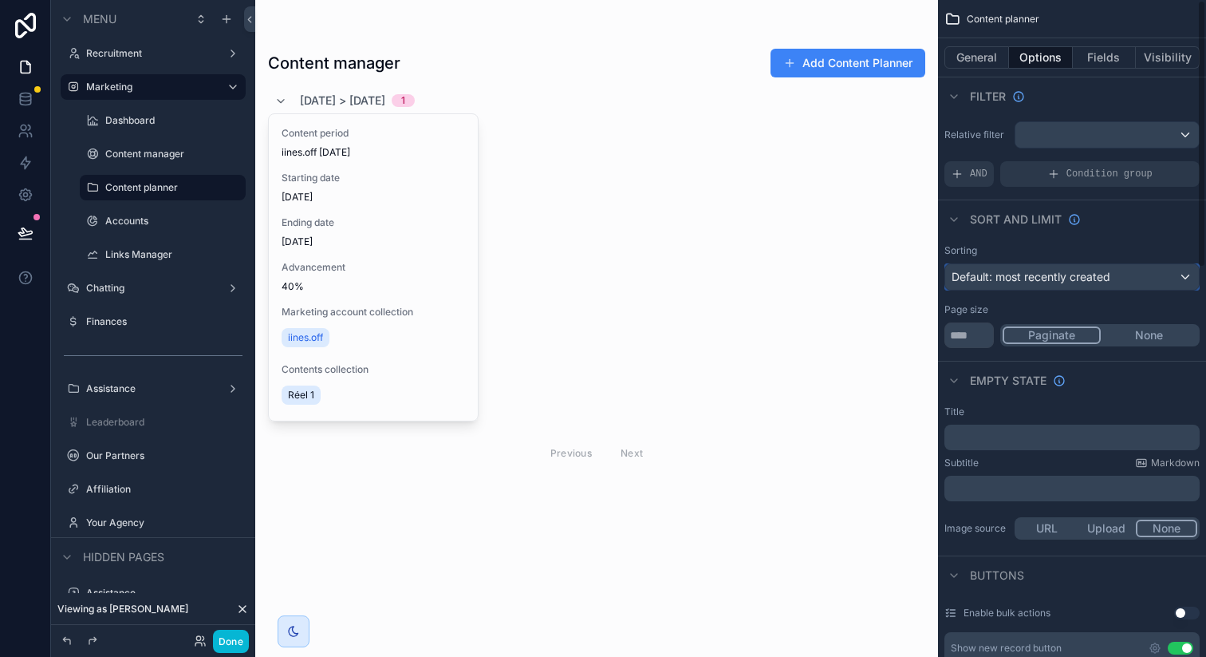
click at [1013, 277] on span "Default: most recently created" at bounding box center [1031, 277] width 159 height 14
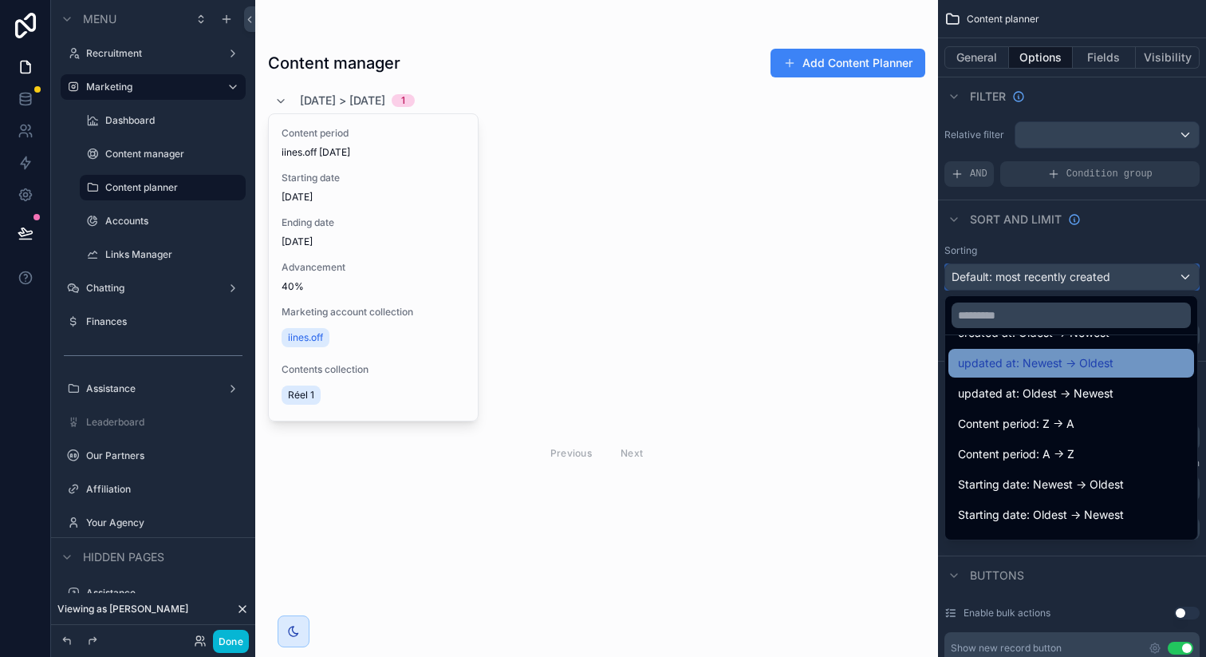
scroll to position [95, 0]
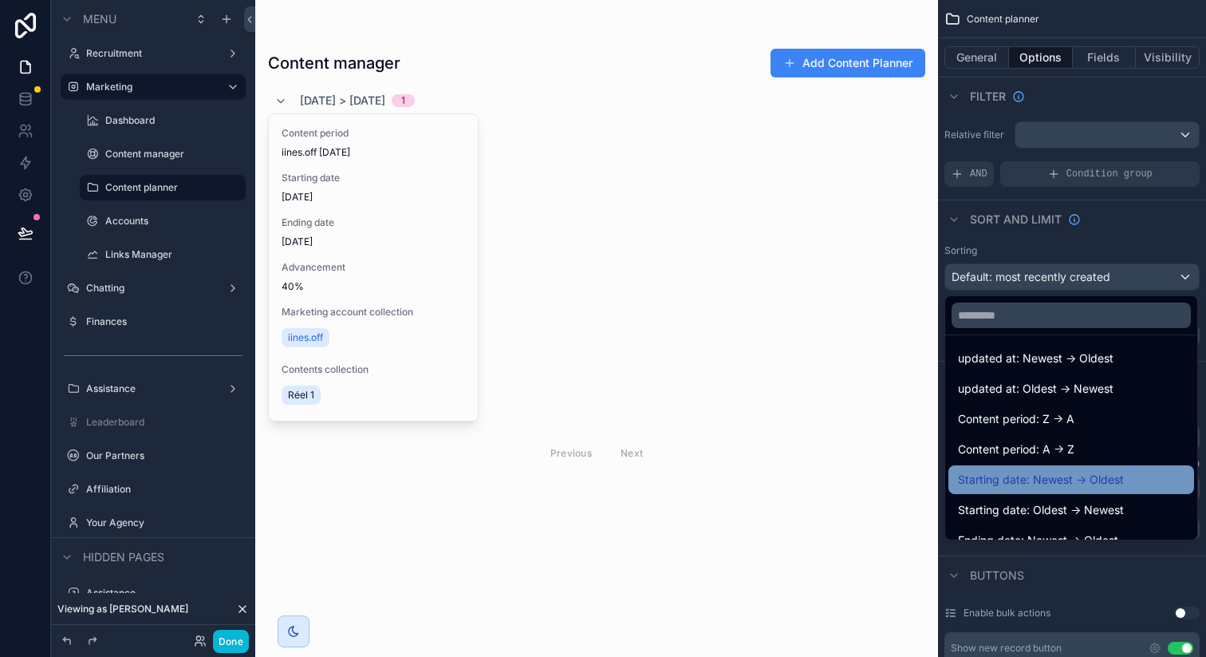
click at [1050, 477] on span "Starting date: Newest -> Oldest" at bounding box center [1041, 479] width 166 height 19
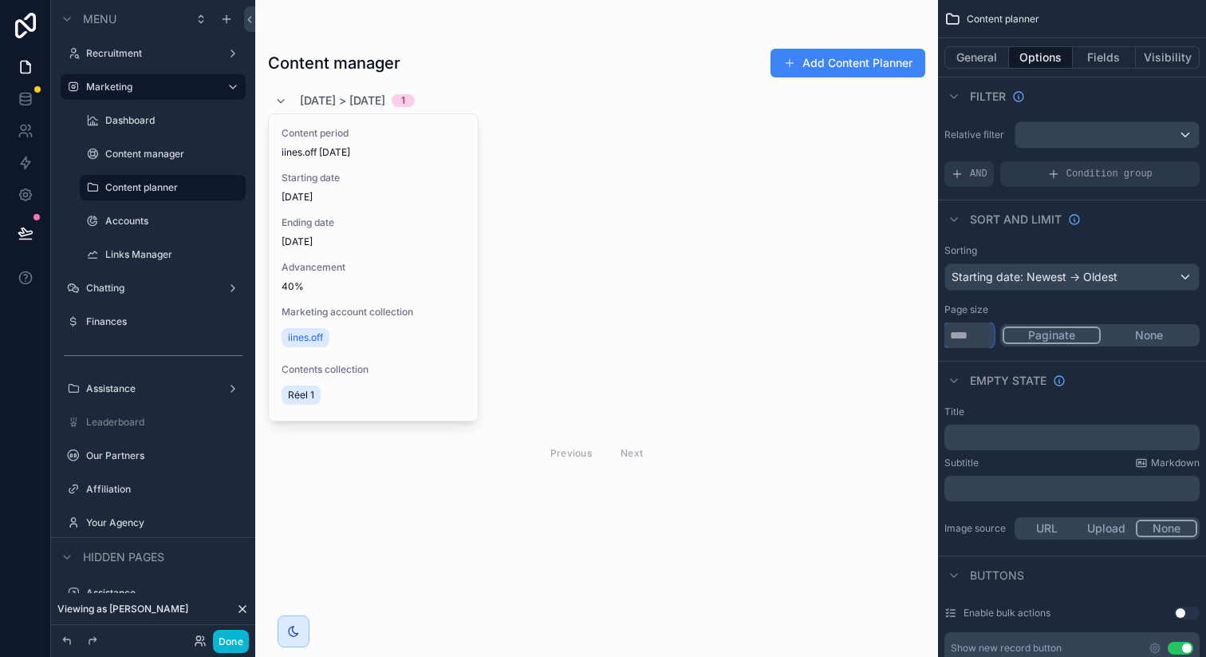
click at [975, 337] on input "**" at bounding box center [969, 335] width 49 height 26
type input "*"
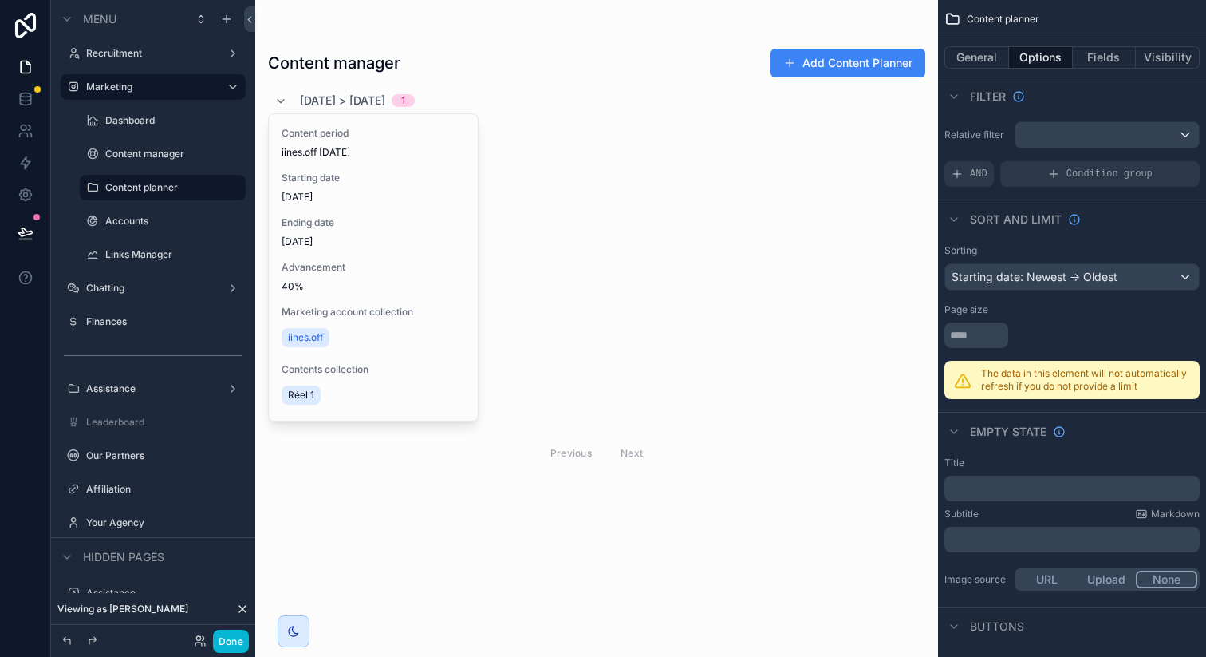
click at [1060, 304] on div "Page size" at bounding box center [1072, 309] width 255 height 13
click at [986, 62] on button "General" at bounding box center [977, 57] width 65 height 22
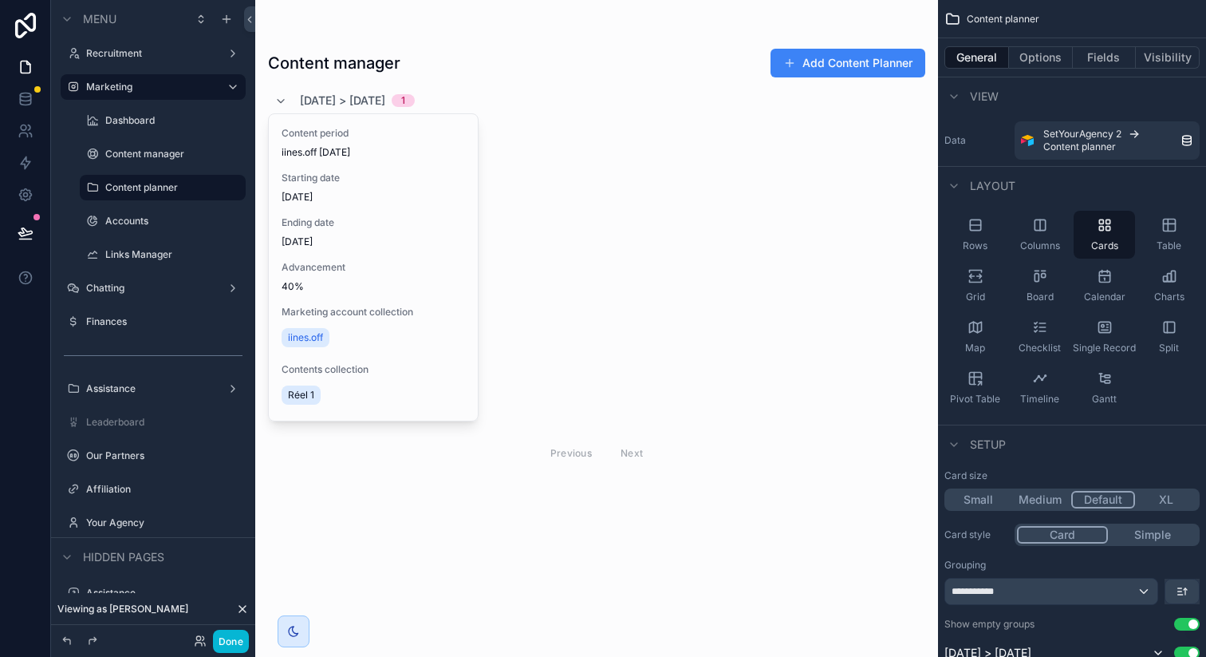
click at [1083, 179] on div "Layout" at bounding box center [1072, 185] width 268 height 38
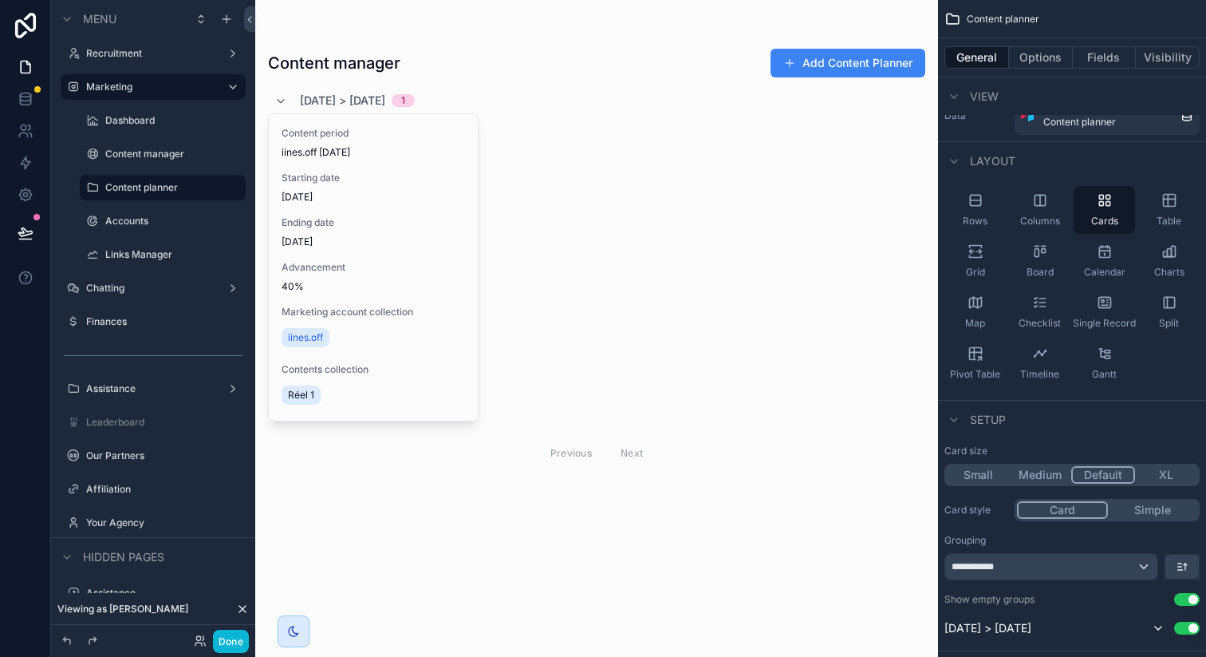
scroll to position [0, 0]
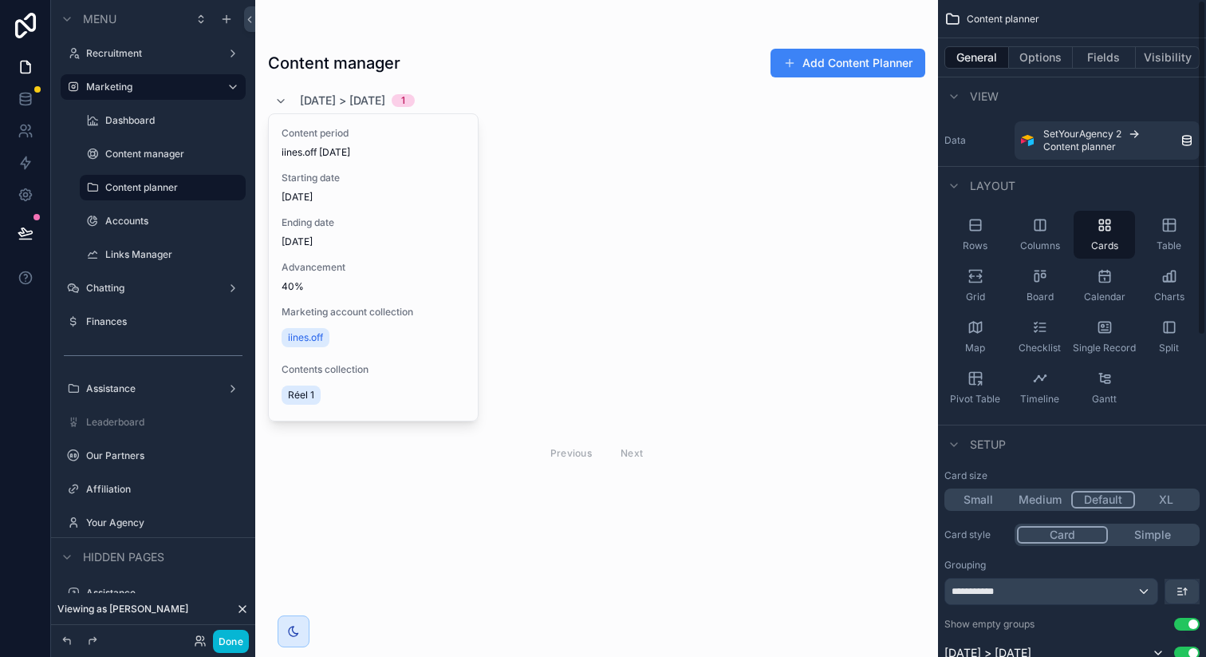
click at [1083, 179] on div "Layout" at bounding box center [1072, 185] width 268 height 38
click at [1039, 179] on div "Layout" at bounding box center [1072, 185] width 268 height 38
click at [1039, 58] on button "Options" at bounding box center [1041, 57] width 64 height 22
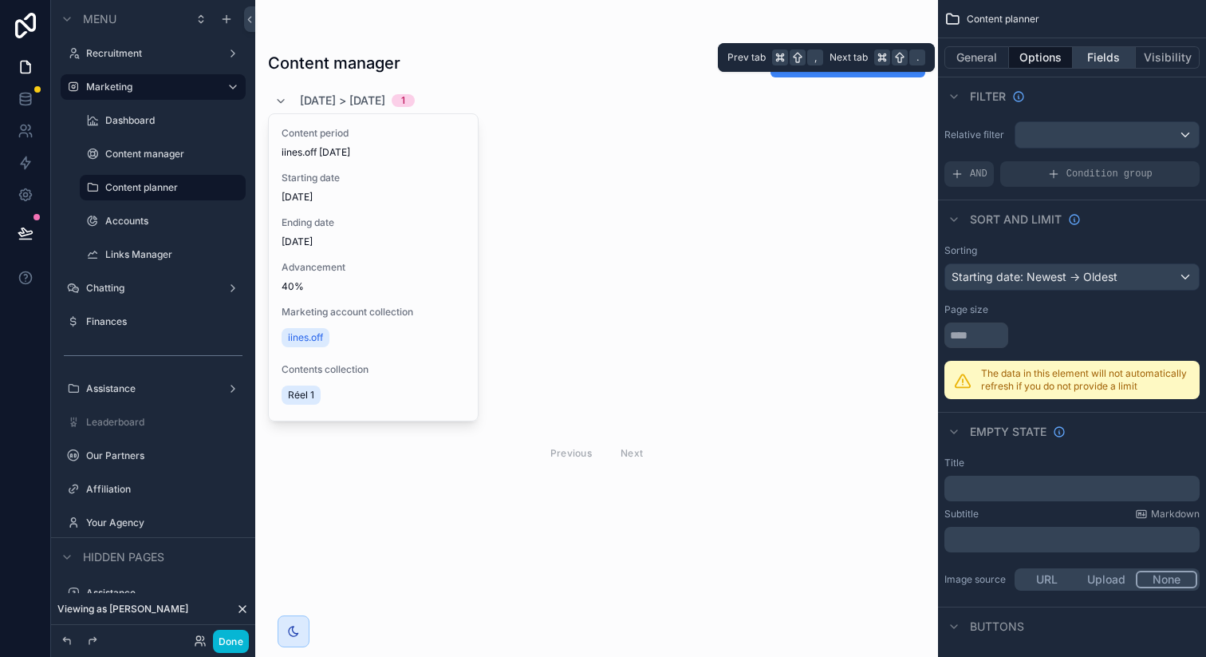
click at [1088, 59] on button "Fields" at bounding box center [1105, 57] width 64 height 22
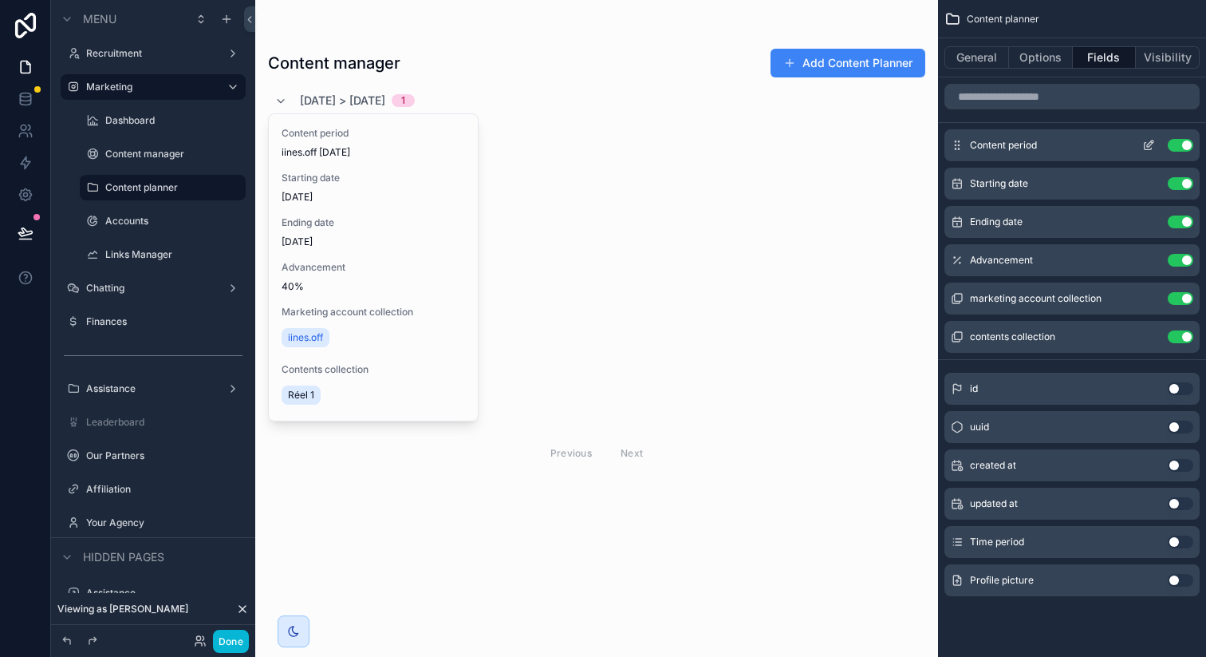
click at [1177, 144] on button "Use setting" at bounding box center [1181, 145] width 26 height 13
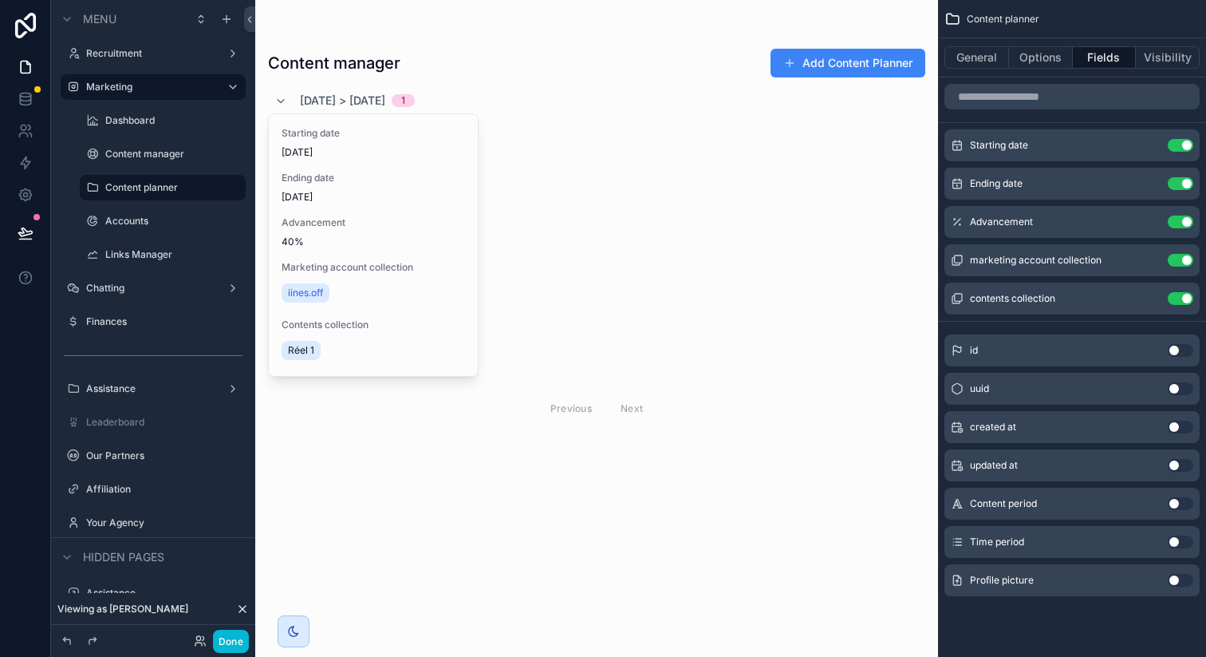
click at [1177, 144] on button "Use setting" at bounding box center [1181, 145] width 26 height 13
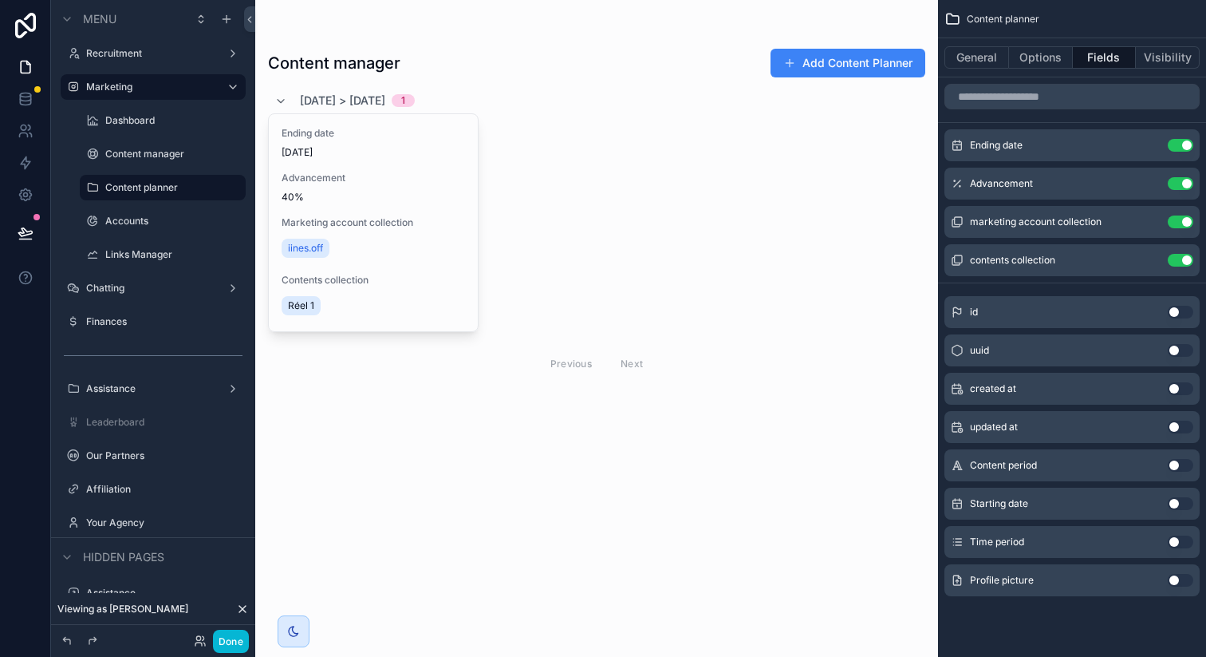
click at [1177, 144] on button "Use setting" at bounding box center [1181, 145] width 26 height 13
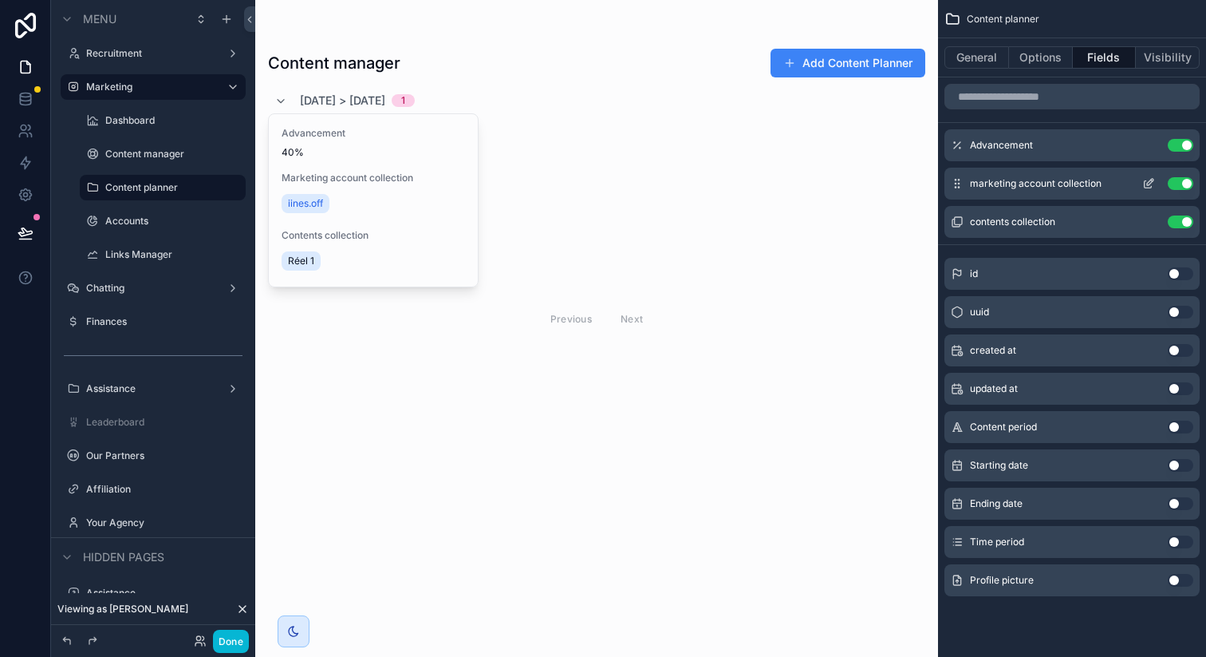
click at [1134, 180] on div "marketing account collection Use setting" at bounding box center [1072, 184] width 255 height 32
click at [1154, 183] on icon "scrollable content" at bounding box center [1148, 183] width 13 height 13
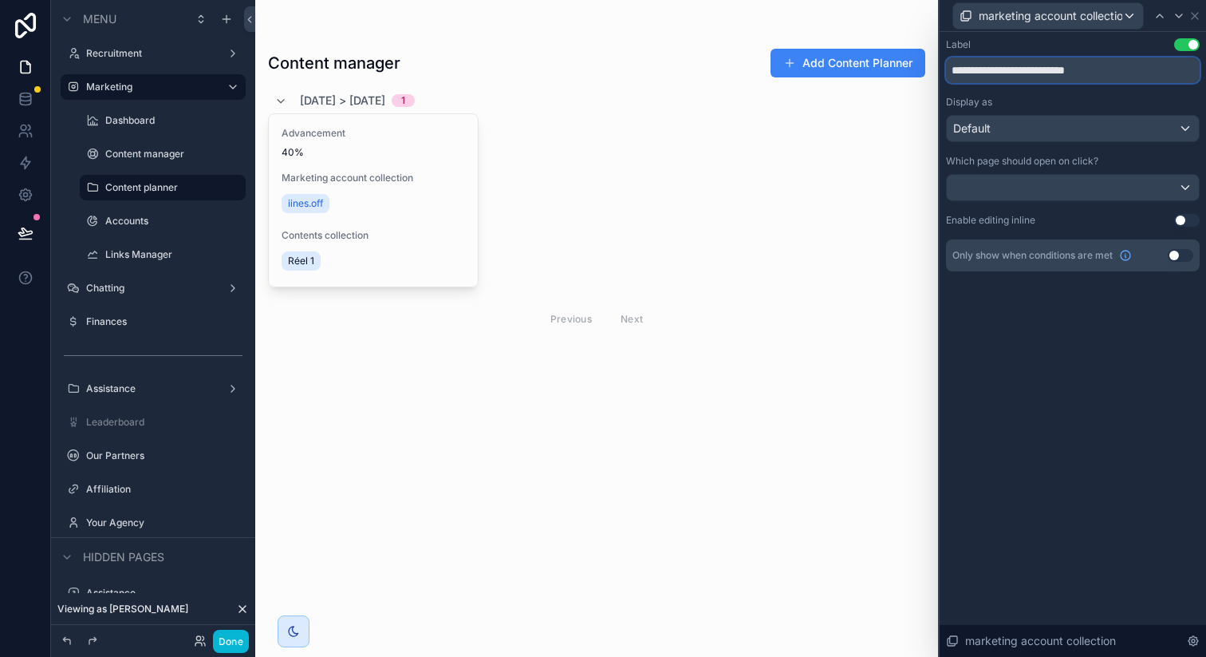
click at [1075, 74] on input "**********" at bounding box center [1073, 70] width 254 height 26
type input "**********"
click at [1104, 49] on div "Label Use setting" at bounding box center [1073, 44] width 254 height 13
click at [1197, 14] on icon at bounding box center [1195, 16] width 13 height 13
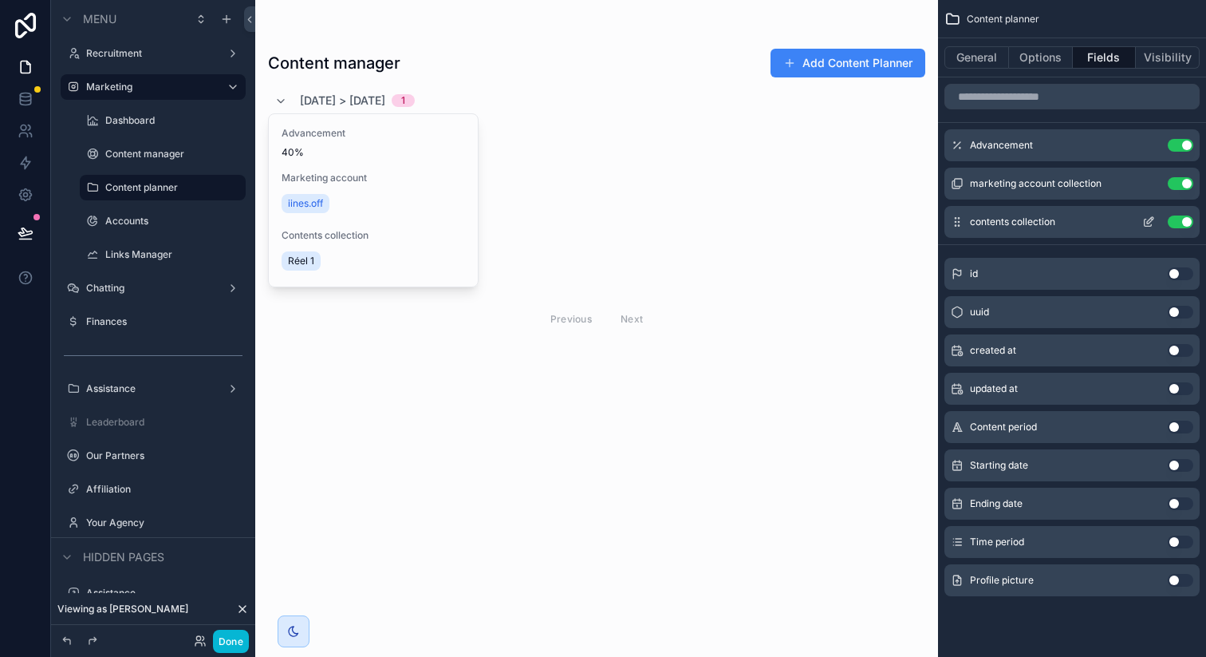
click at [1180, 223] on button "Use setting" at bounding box center [1181, 221] width 26 height 13
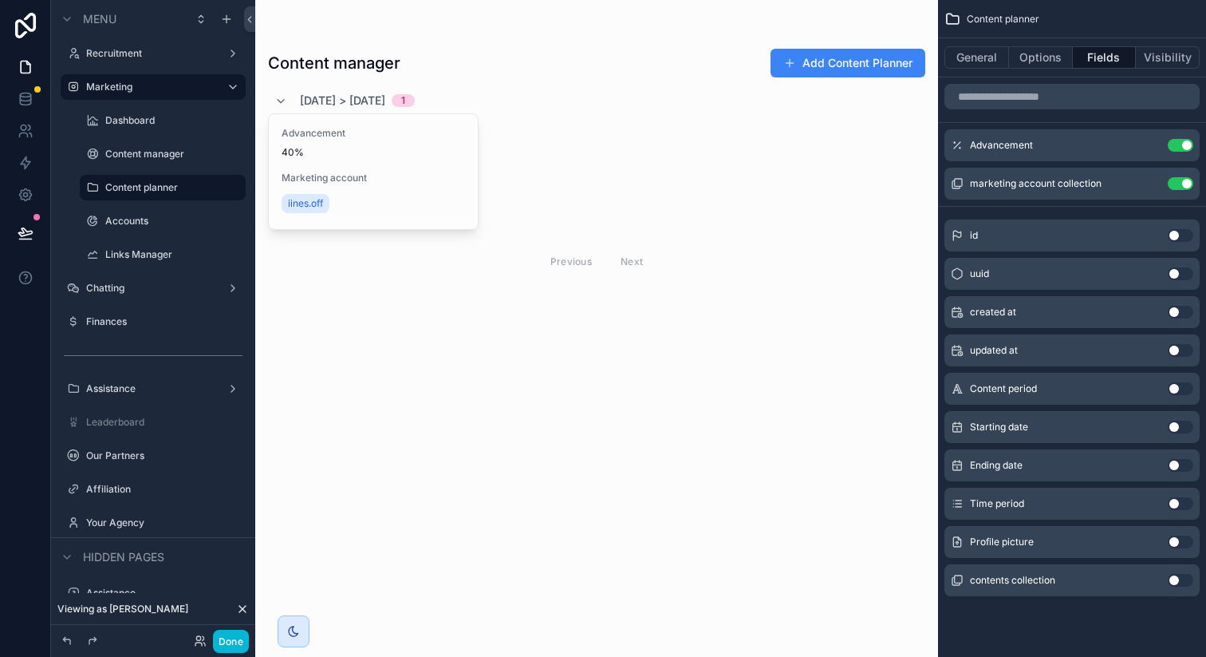
click at [1178, 538] on button "Use setting" at bounding box center [1181, 541] width 26 height 13
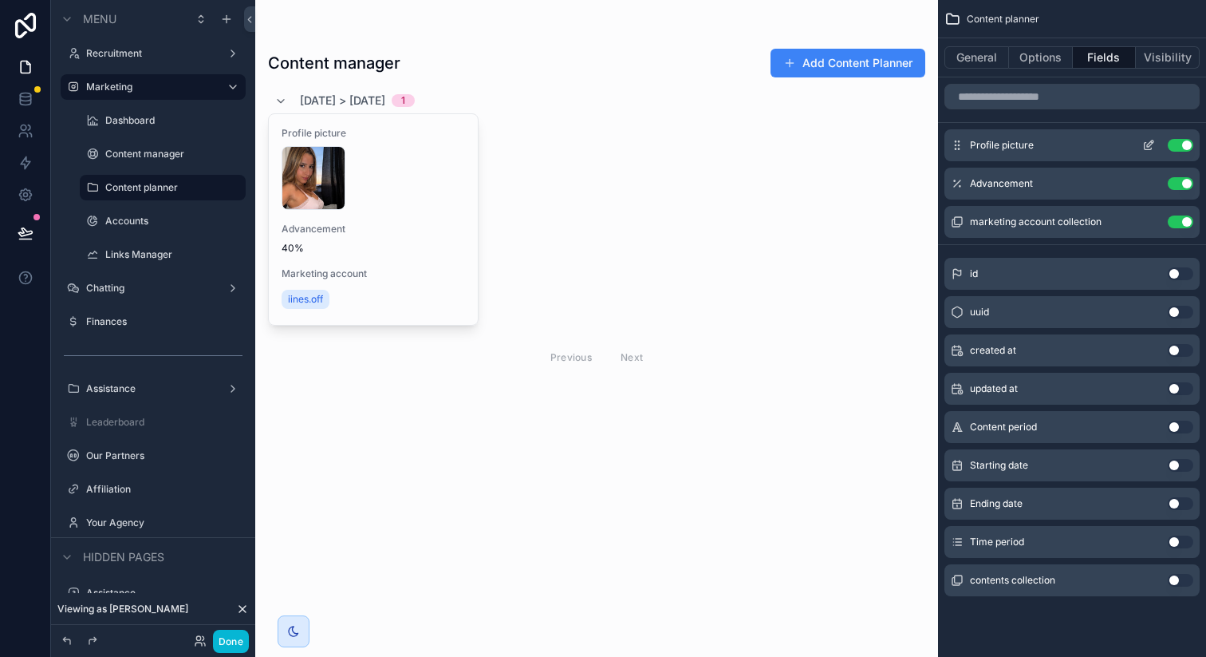
click at [1146, 146] on icon "scrollable content" at bounding box center [1148, 145] width 13 height 13
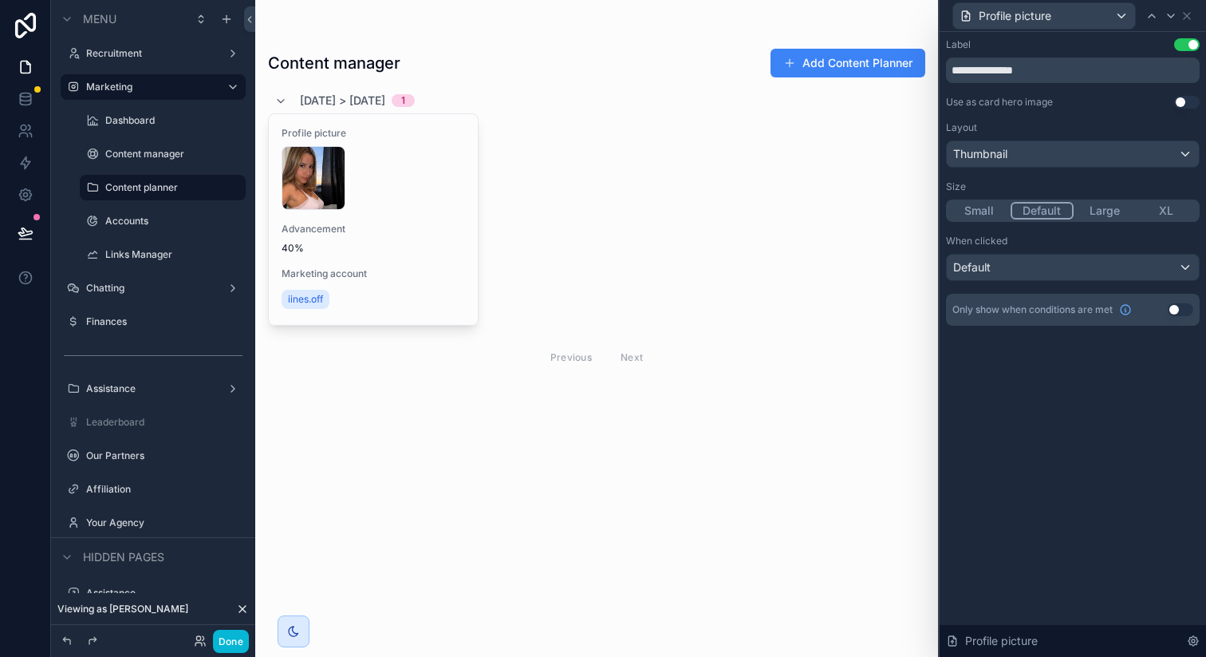
click at [1190, 47] on button "Use setting" at bounding box center [1187, 44] width 26 height 13
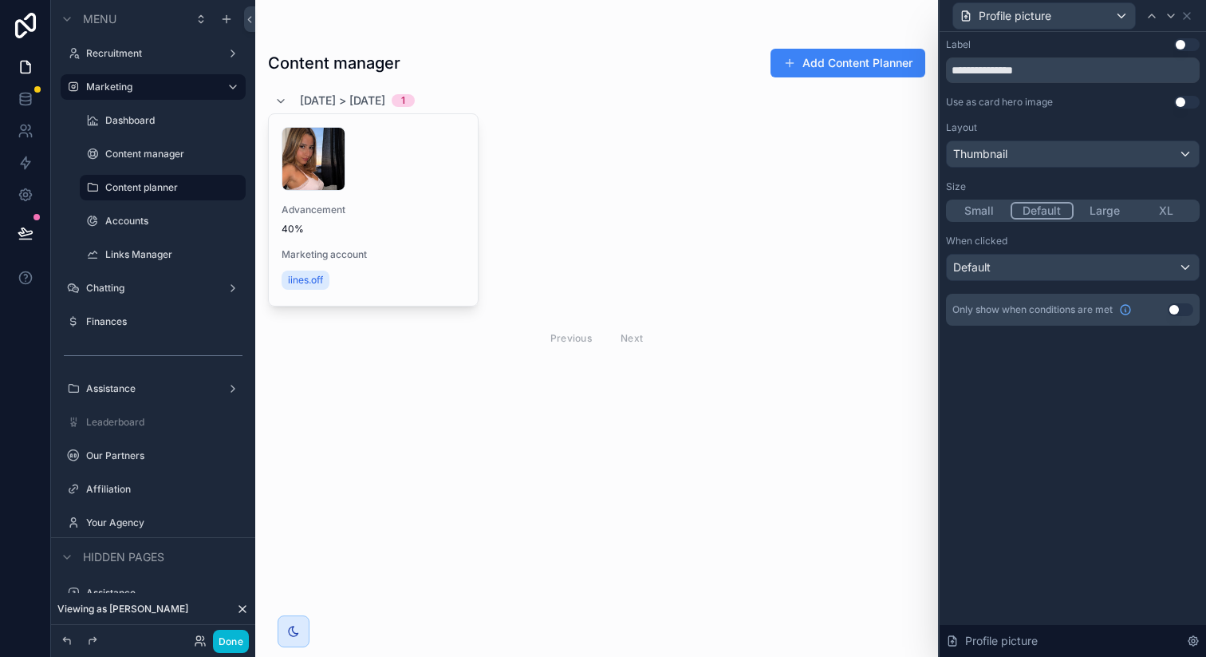
click at [981, 207] on button "Small" at bounding box center [980, 211] width 62 height 18
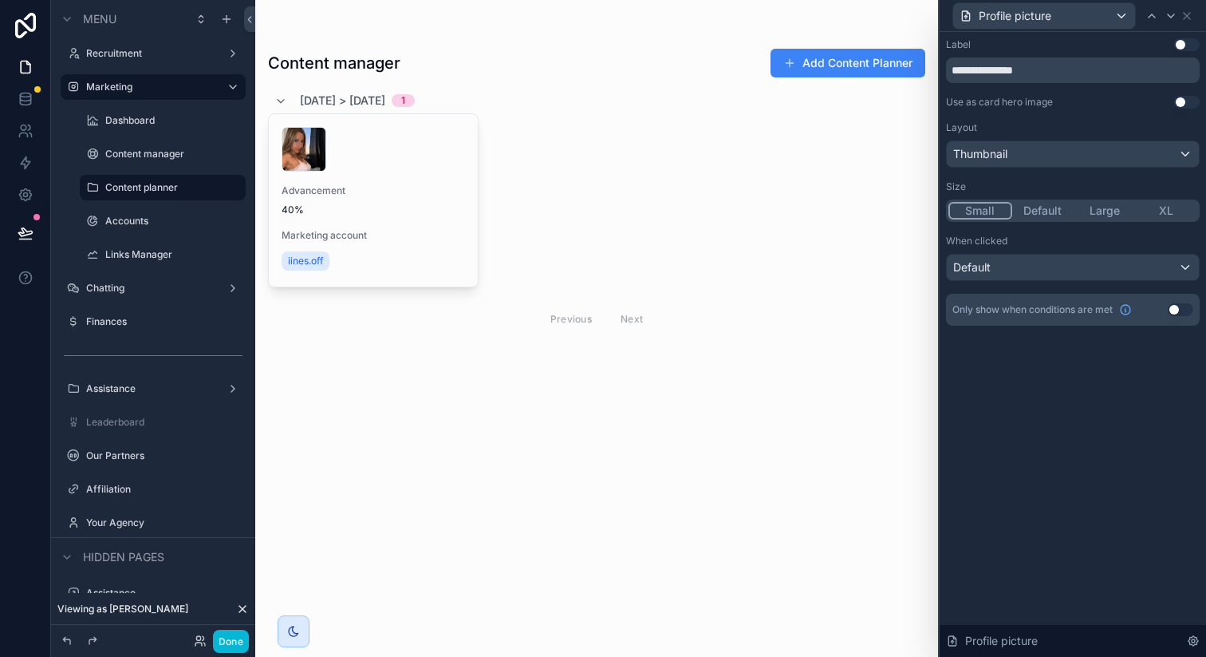
click at [1111, 242] on div "When clicked" at bounding box center [1073, 241] width 254 height 13
click at [1178, 100] on button "Use setting" at bounding box center [1187, 102] width 26 height 13
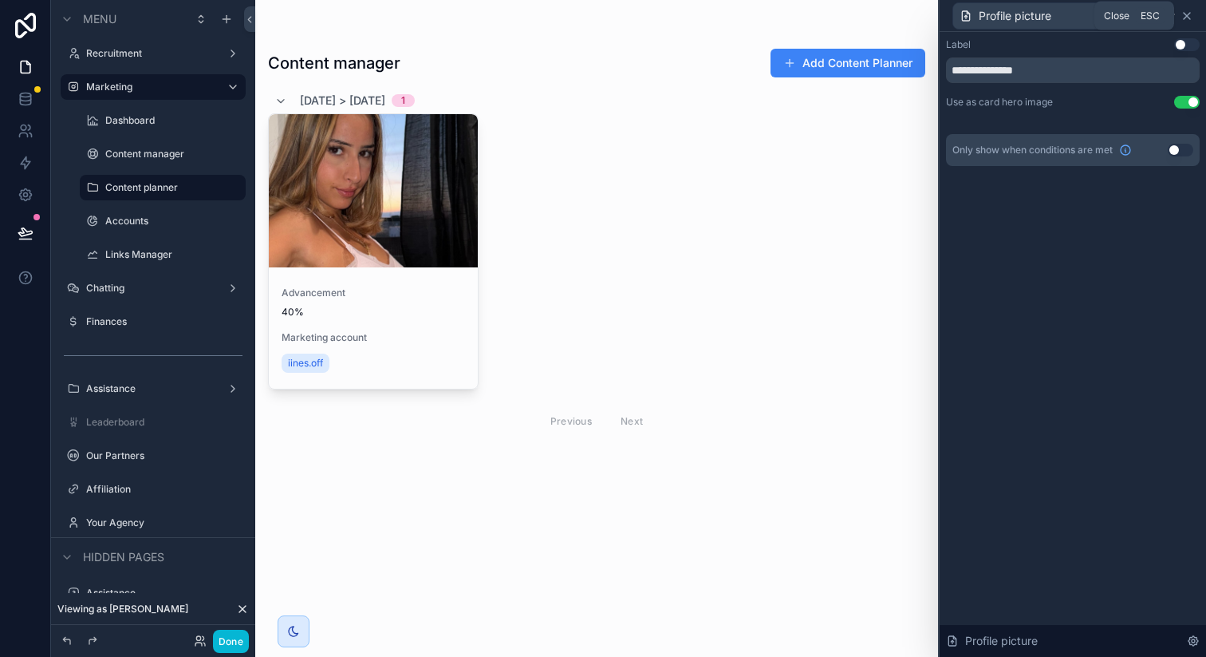
click at [1188, 18] on icon at bounding box center [1187, 16] width 13 height 13
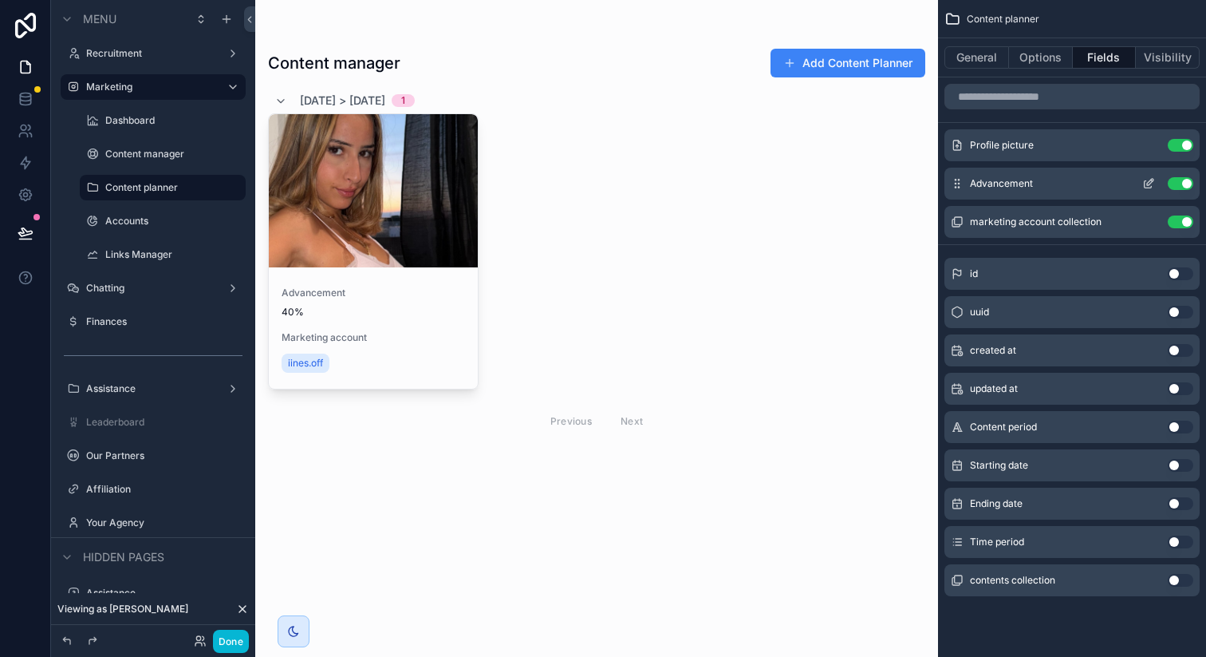
click at [1142, 182] on button "scrollable content" at bounding box center [1149, 183] width 26 height 13
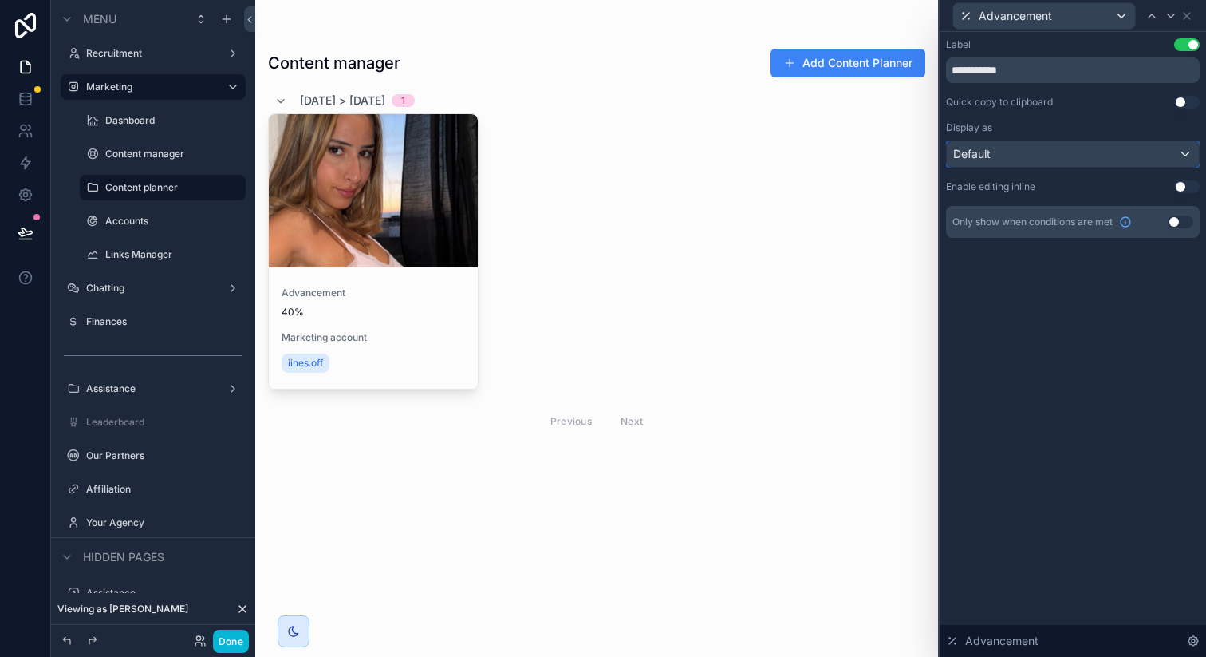
click at [1045, 154] on div "Default" at bounding box center [1073, 154] width 252 height 26
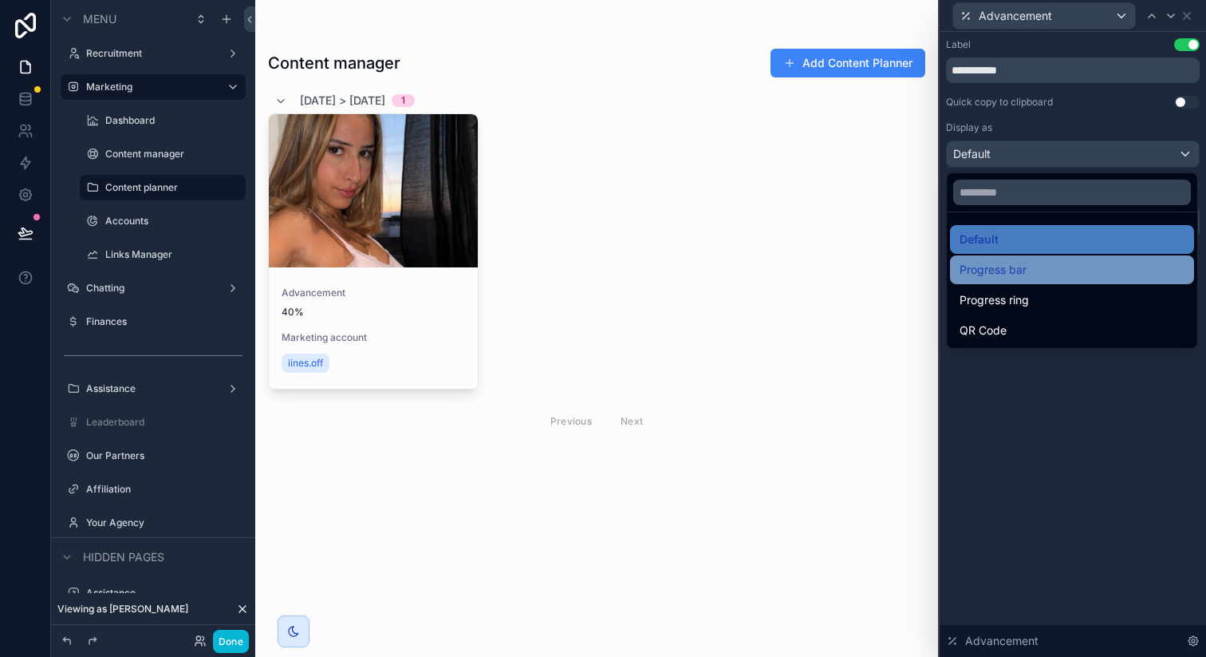
click at [1031, 269] on div "Progress bar" at bounding box center [1072, 269] width 225 height 19
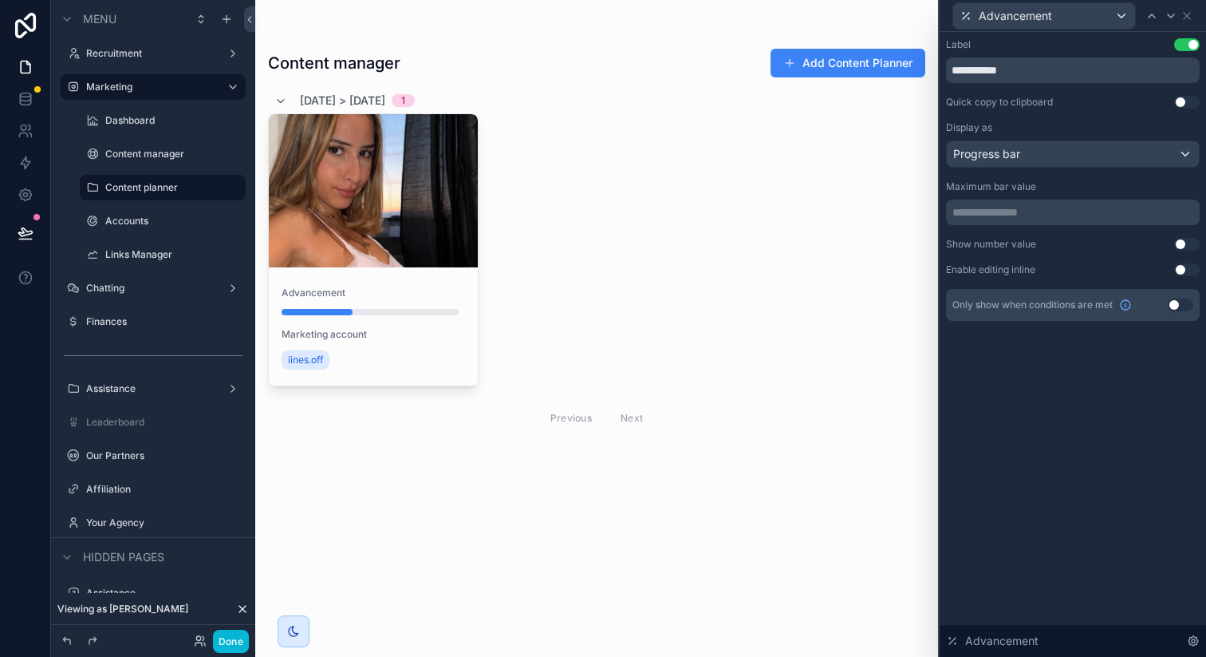
click at [1185, 242] on button "Use setting" at bounding box center [1187, 244] width 26 height 13
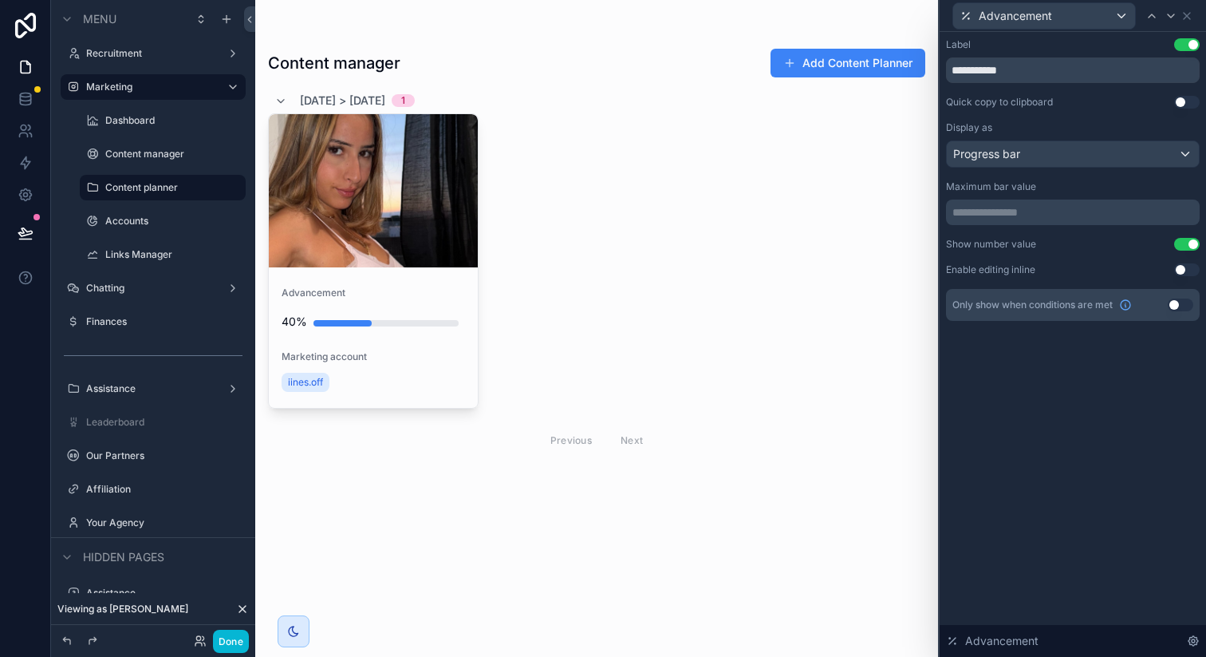
click at [1185, 242] on button "Use setting" at bounding box center [1187, 244] width 26 height 13
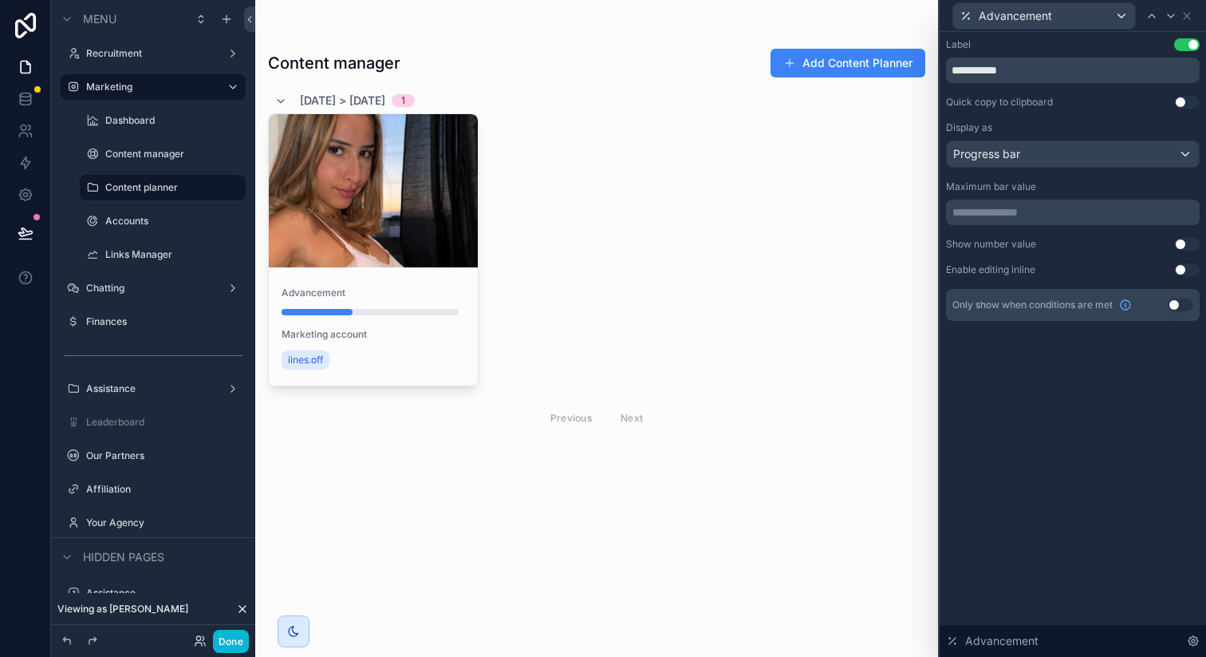
click at [1185, 242] on button "Use setting" at bounding box center [1187, 244] width 26 height 13
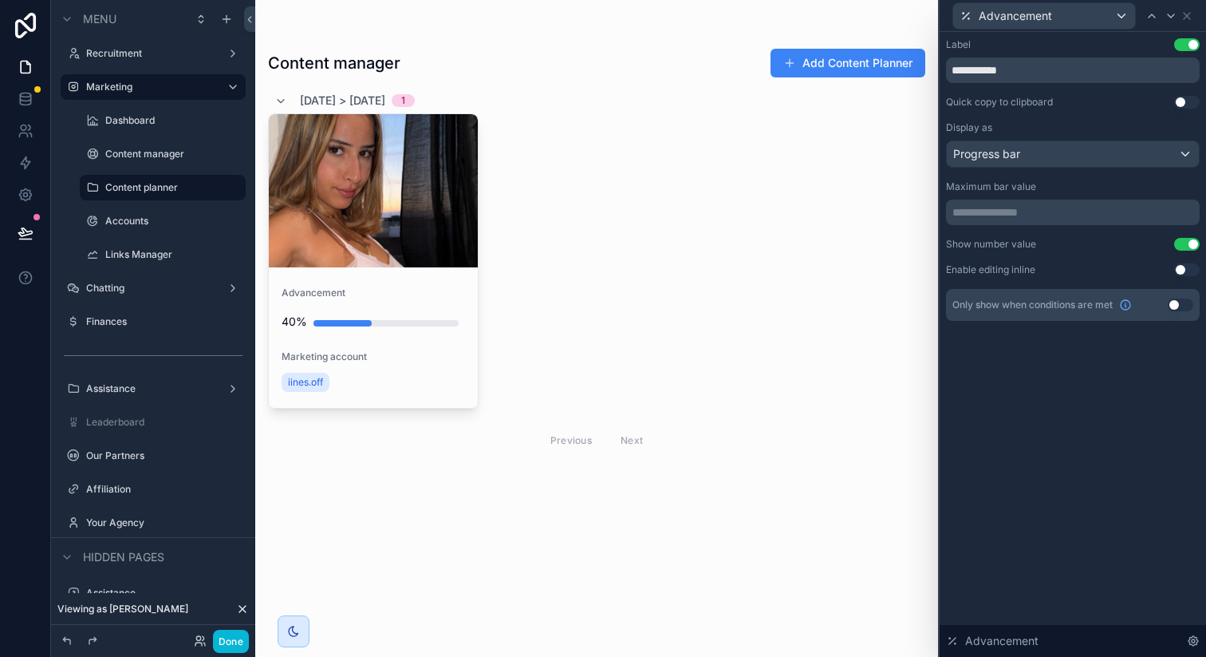
click at [1187, 52] on div "**********" at bounding box center [1073, 60] width 254 height 45
click at [1186, 43] on button "Use setting" at bounding box center [1187, 44] width 26 height 13
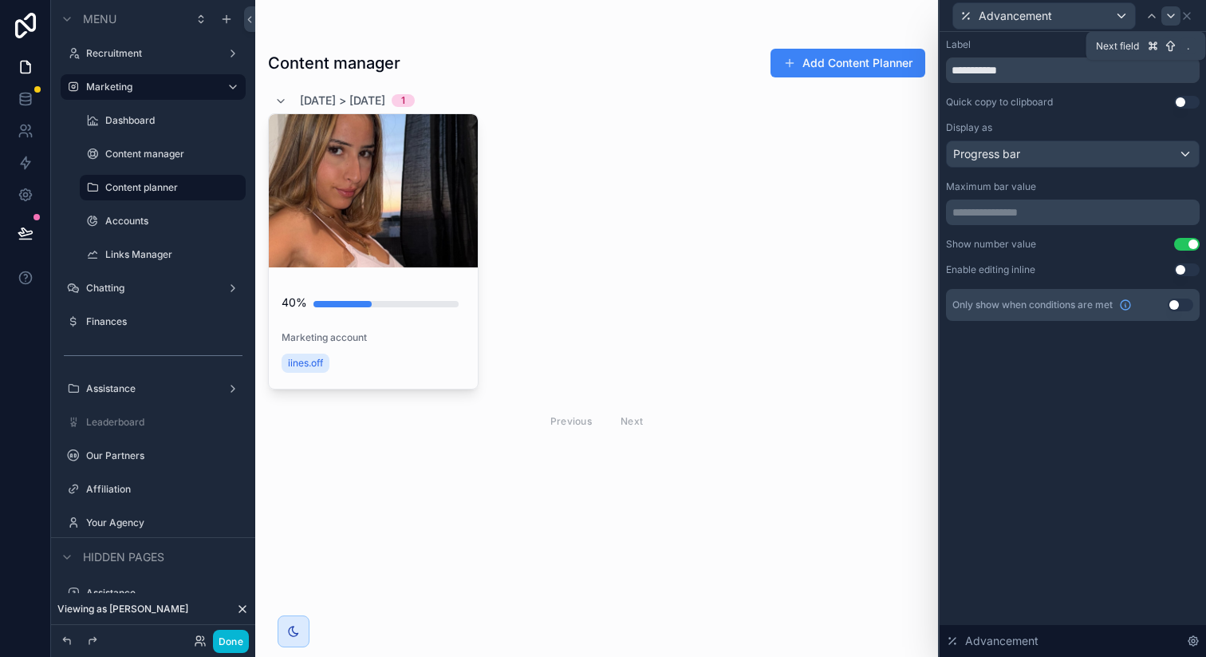
click at [1172, 19] on icon at bounding box center [1171, 16] width 13 height 13
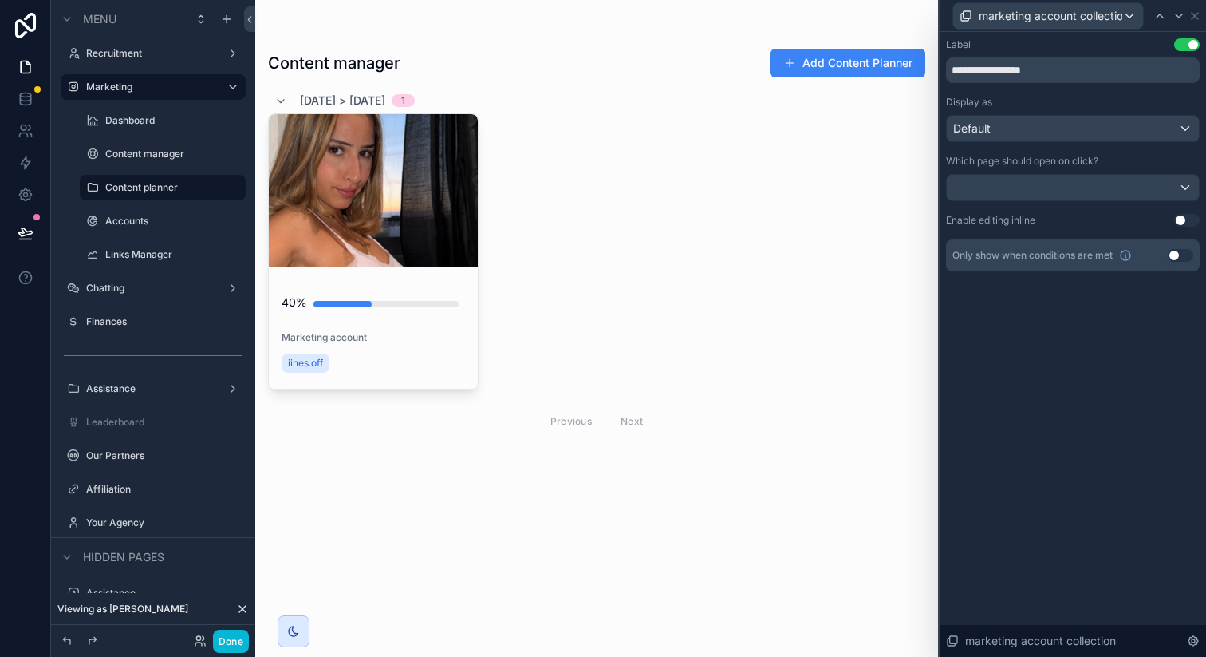
click at [1184, 44] on button "Use setting" at bounding box center [1187, 44] width 26 height 13
click at [1192, 14] on icon at bounding box center [1195, 16] width 13 height 13
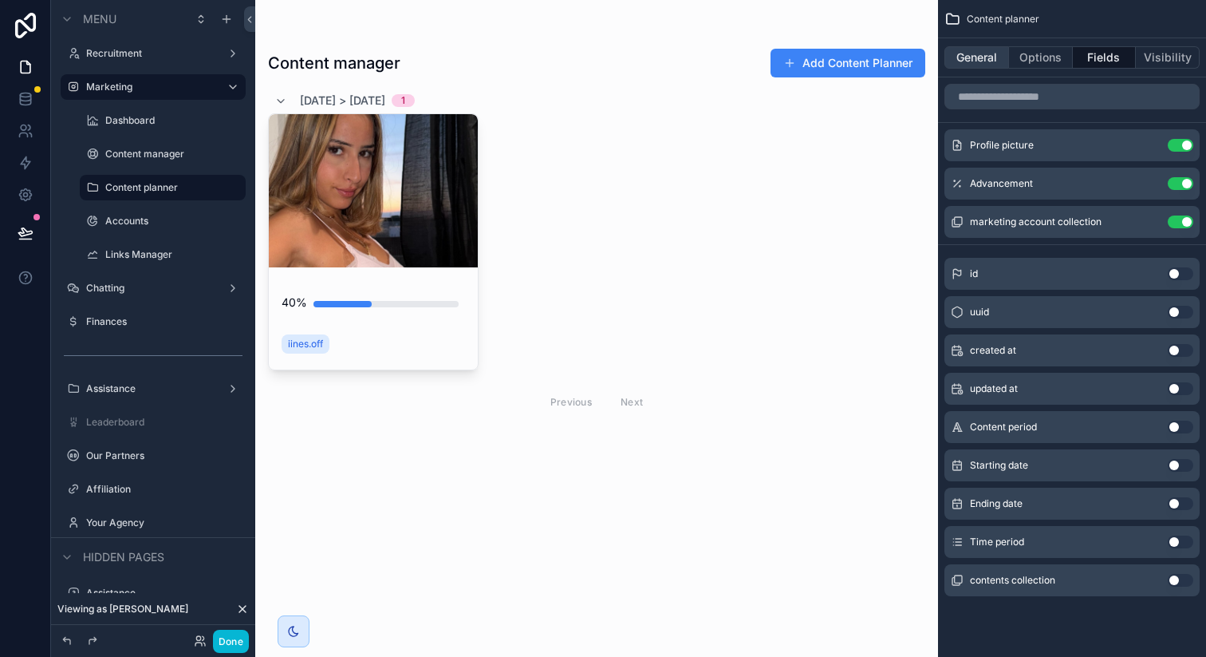
click at [980, 56] on button "General" at bounding box center [977, 57] width 65 height 22
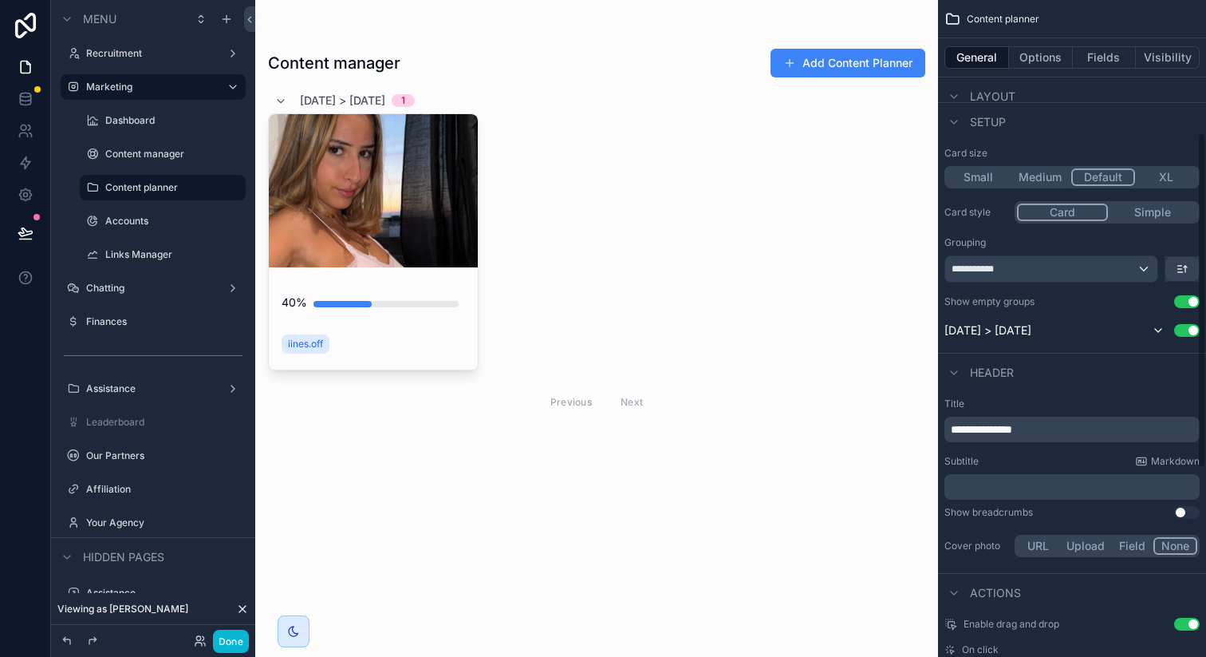
scroll to position [338, 0]
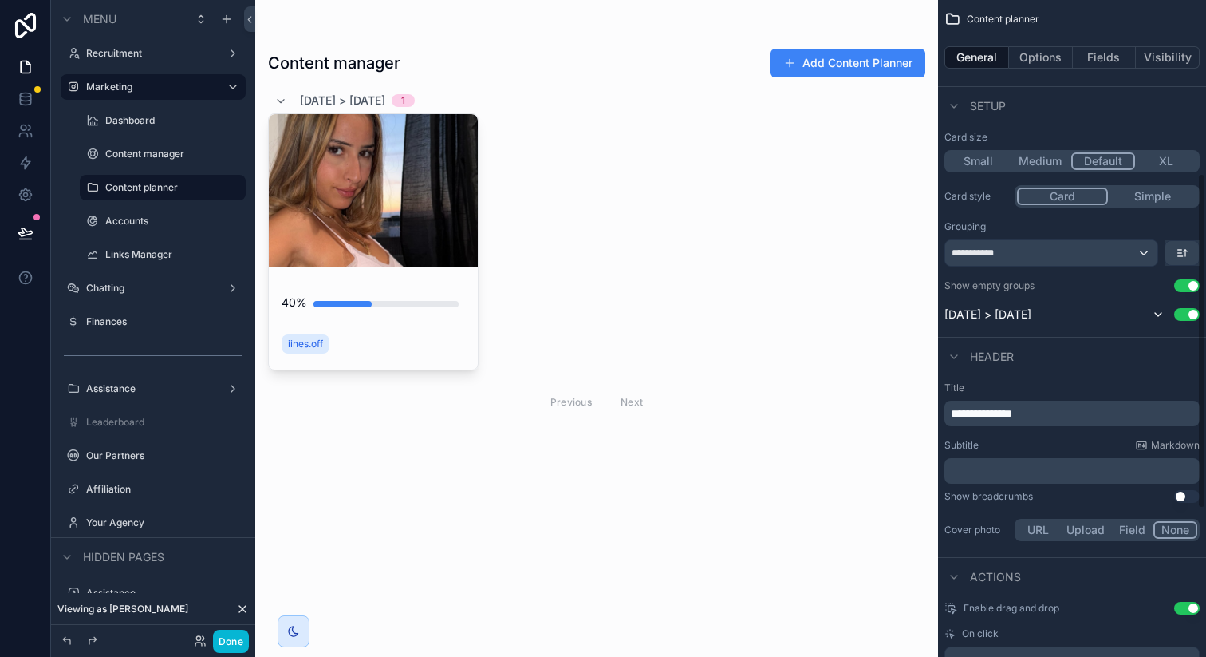
click at [1044, 406] on p "**********" at bounding box center [1074, 413] width 246 height 16
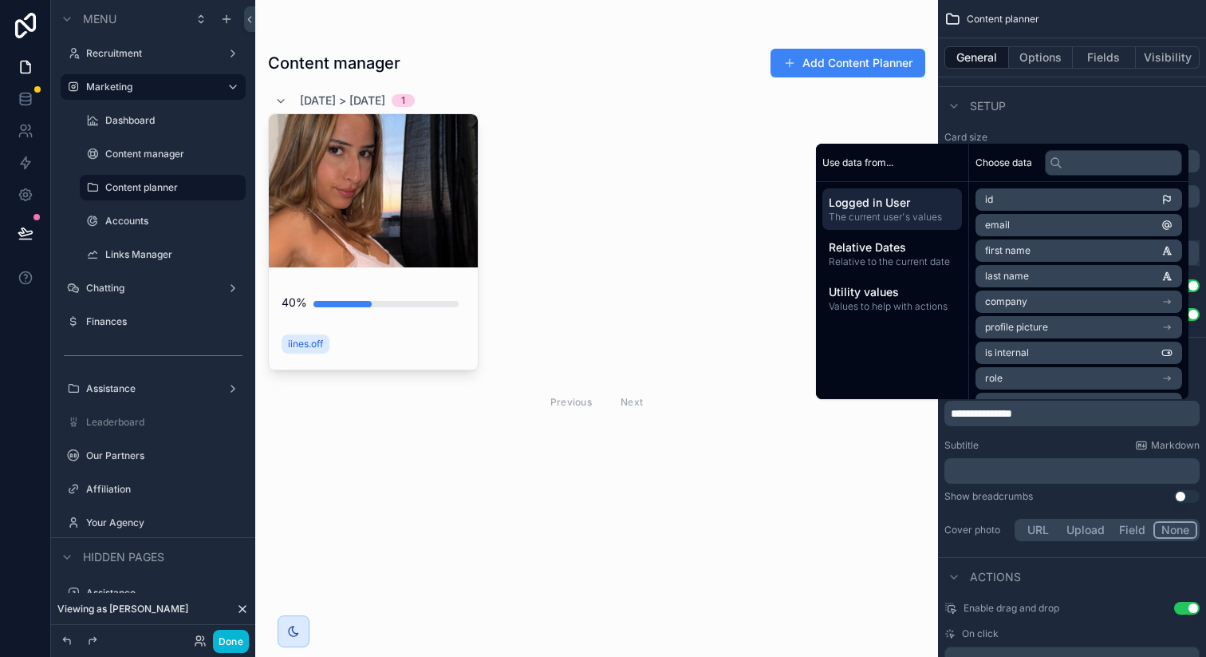
click at [1040, 471] on p "﻿" at bounding box center [1074, 471] width 246 height 16
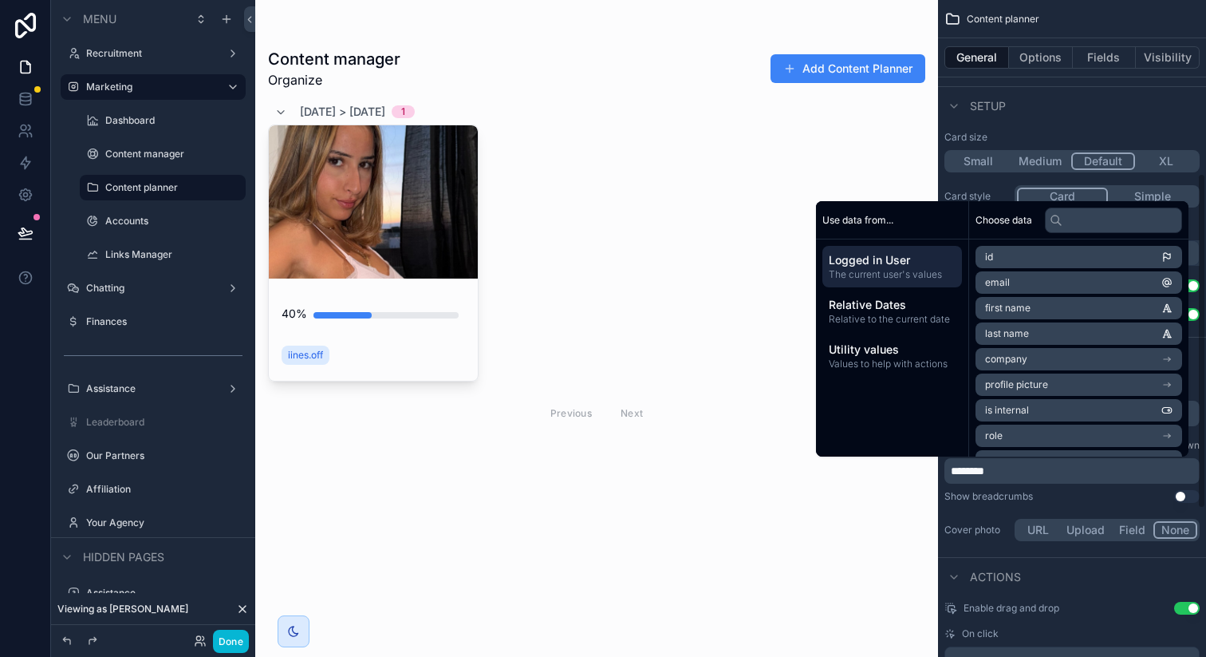
click at [1064, 126] on div "**********" at bounding box center [1072, 227] width 268 height 206
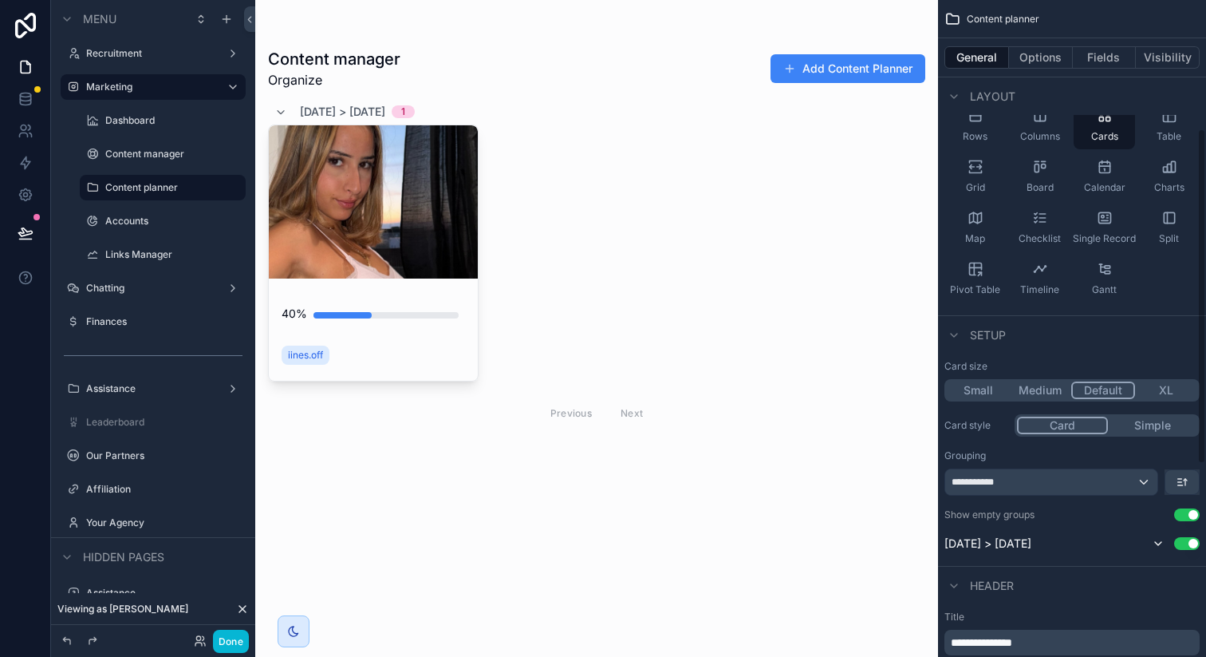
scroll to position [0, 0]
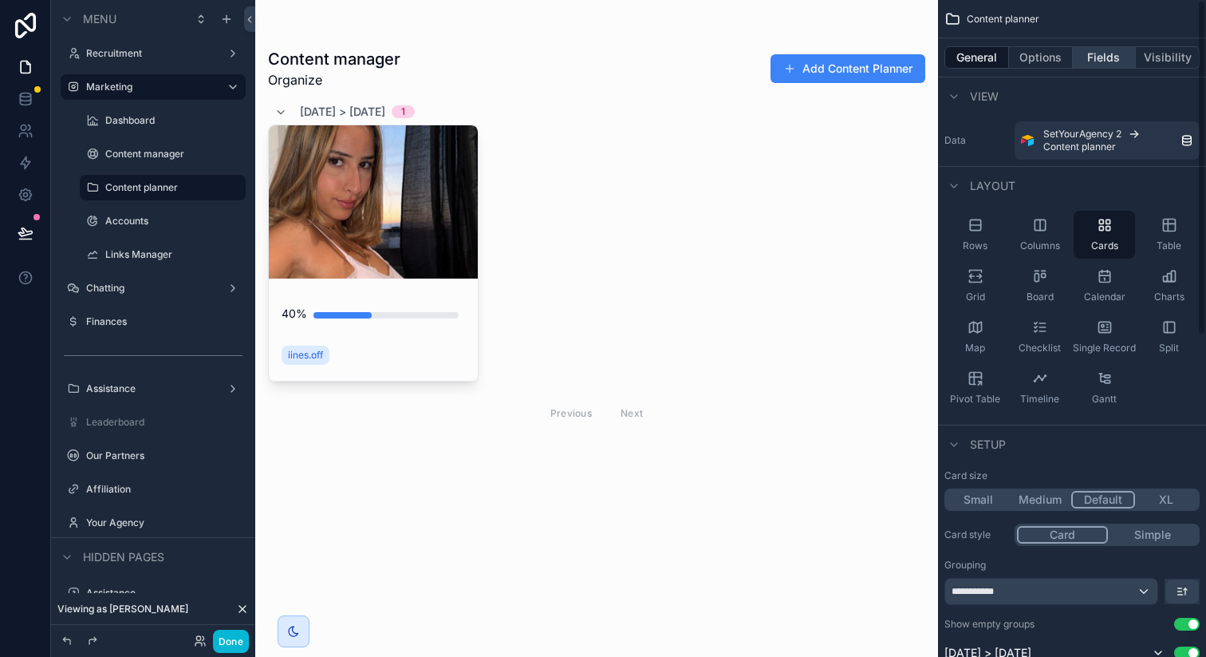
click at [1096, 60] on button "Fields" at bounding box center [1105, 57] width 64 height 22
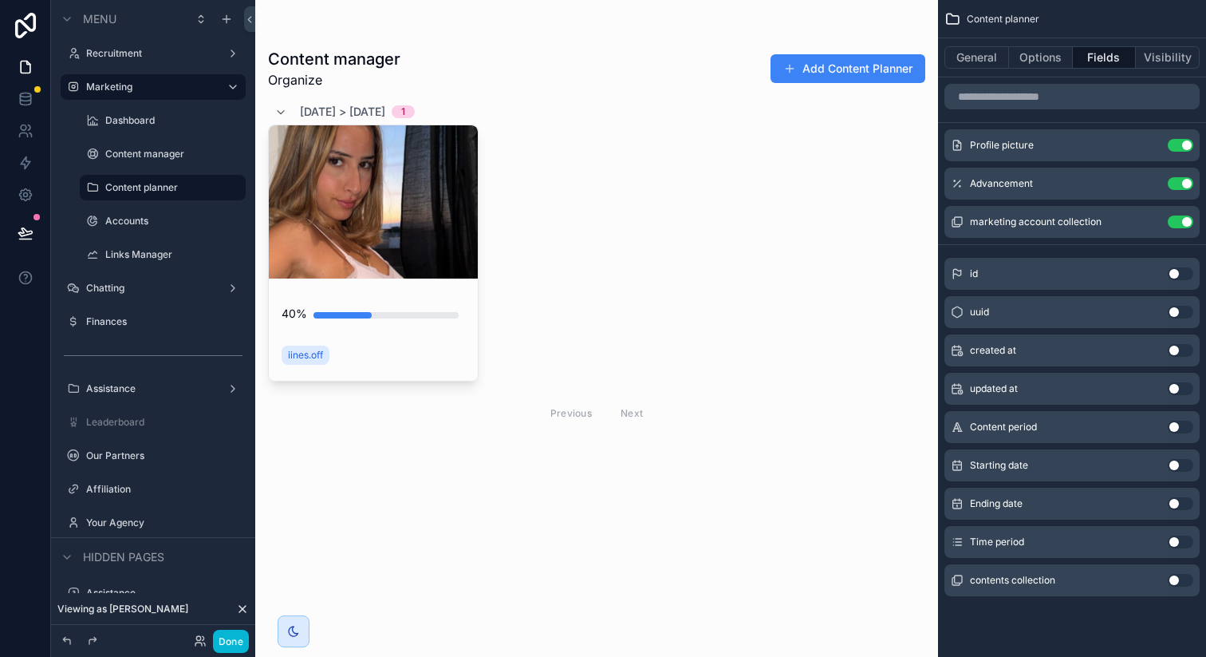
click at [1186, 423] on button "Use setting" at bounding box center [1181, 426] width 26 height 13
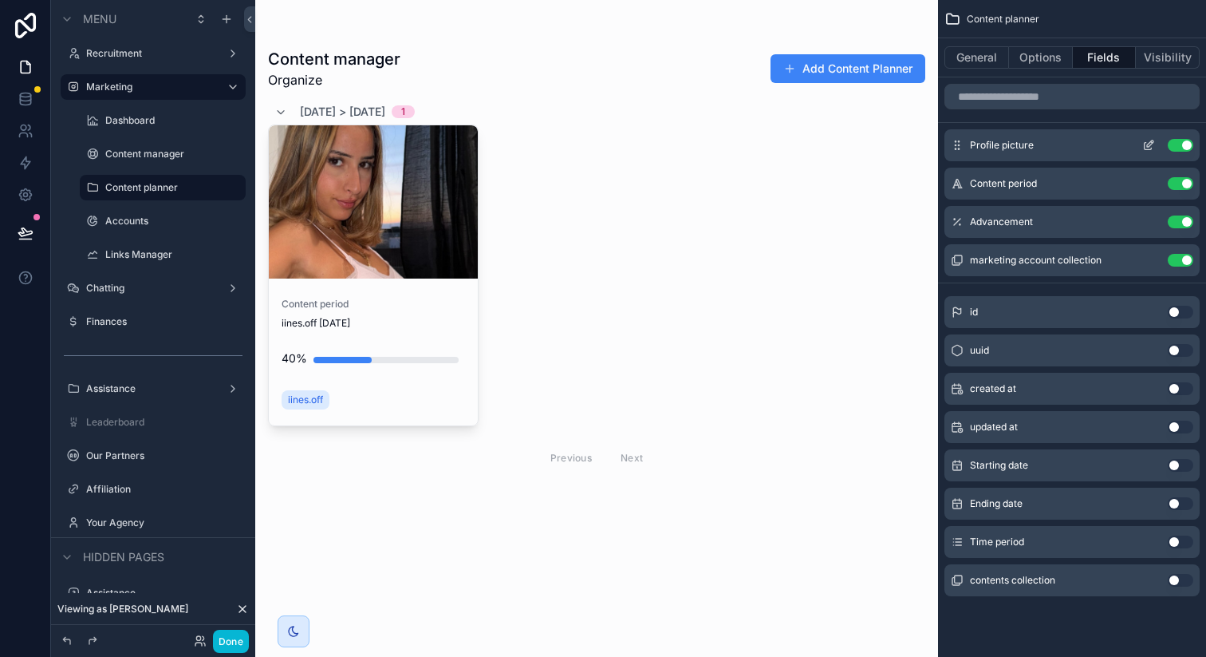
click at [1182, 144] on button "Use setting" at bounding box center [1181, 145] width 26 height 13
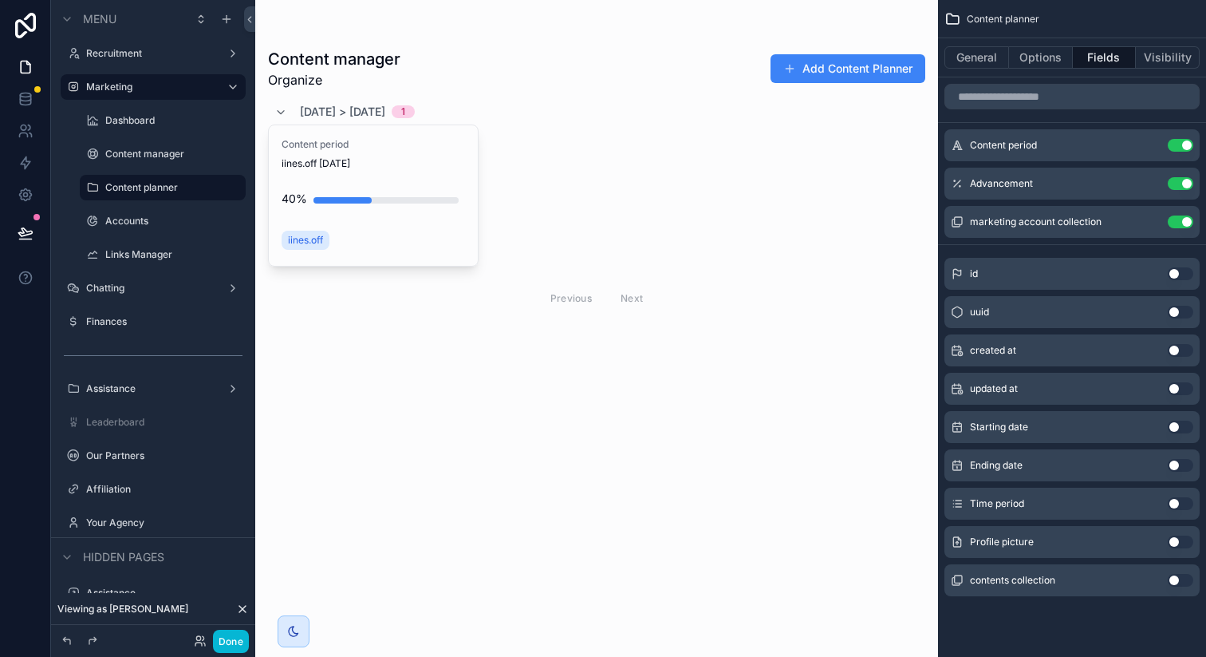
click at [1182, 144] on button "Use setting" at bounding box center [1181, 145] width 26 height 13
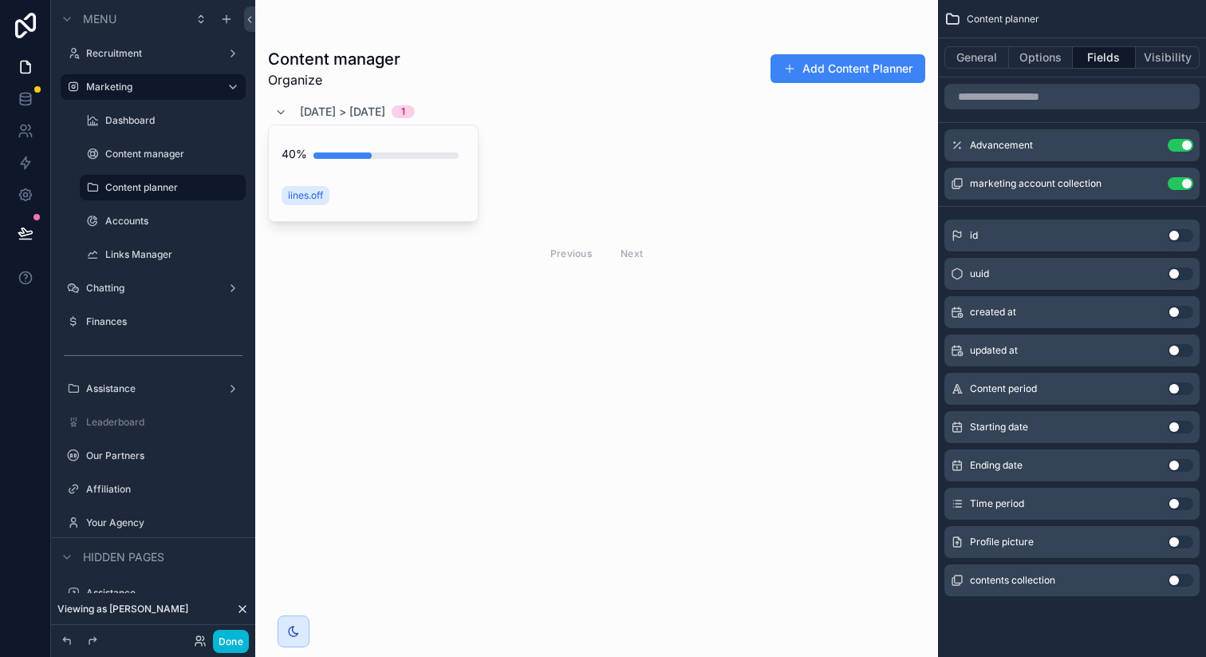
click at [1181, 538] on button "Use setting" at bounding box center [1181, 541] width 26 height 13
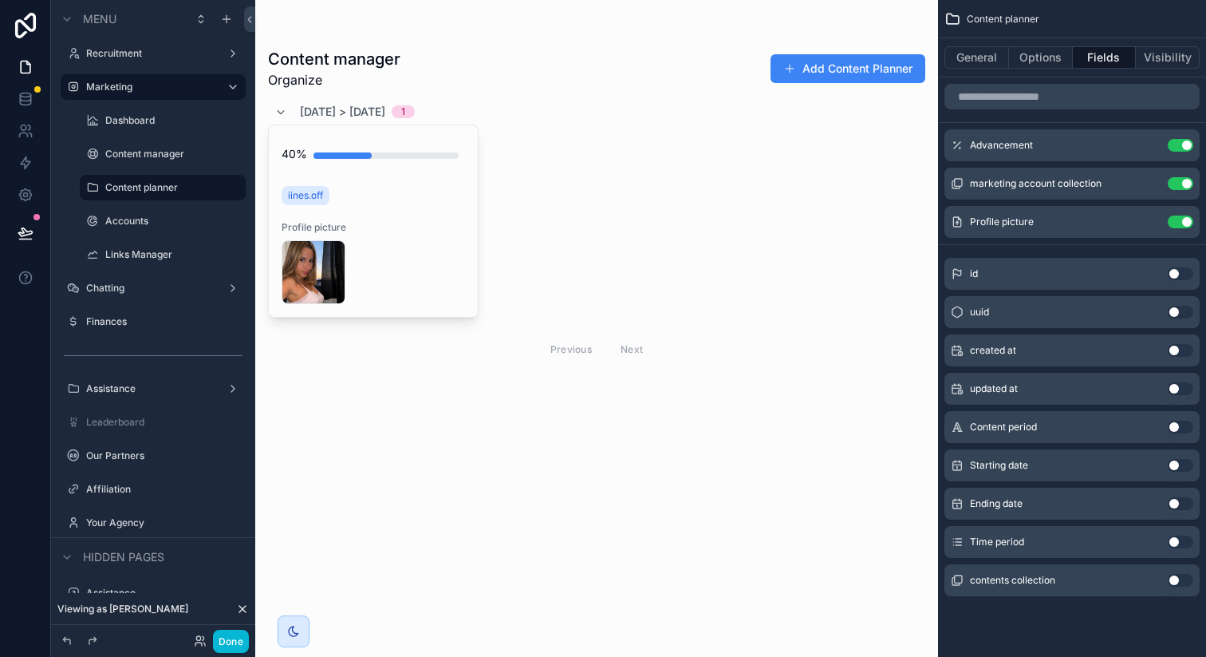
click at [1183, 422] on button "Use setting" at bounding box center [1181, 426] width 26 height 13
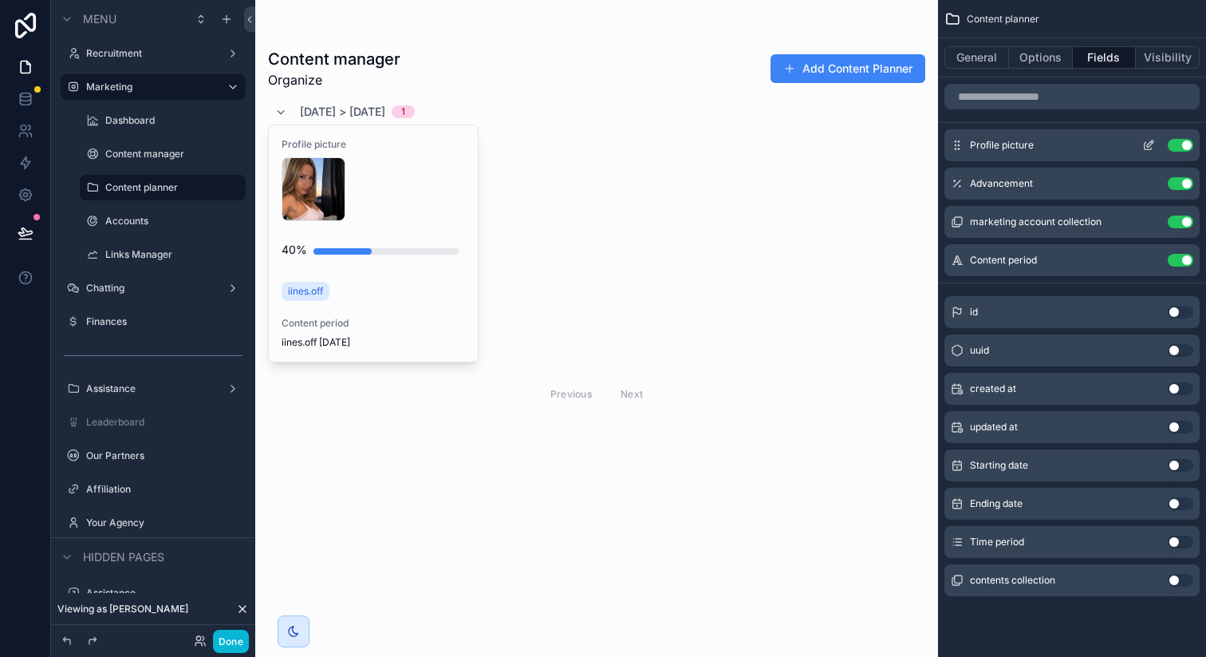
click at [1150, 142] on icon "scrollable content" at bounding box center [1150, 143] width 6 height 6
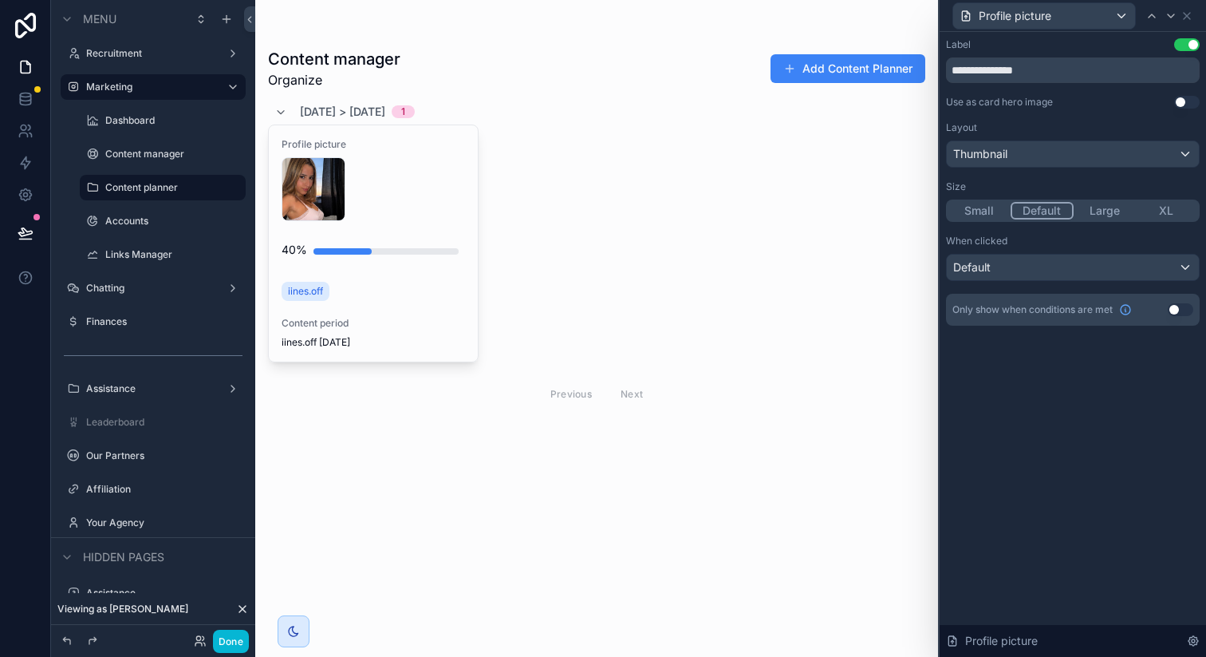
click at [1189, 49] on button "Use setting" at bounding box center [1187, 44] width 26 height 13
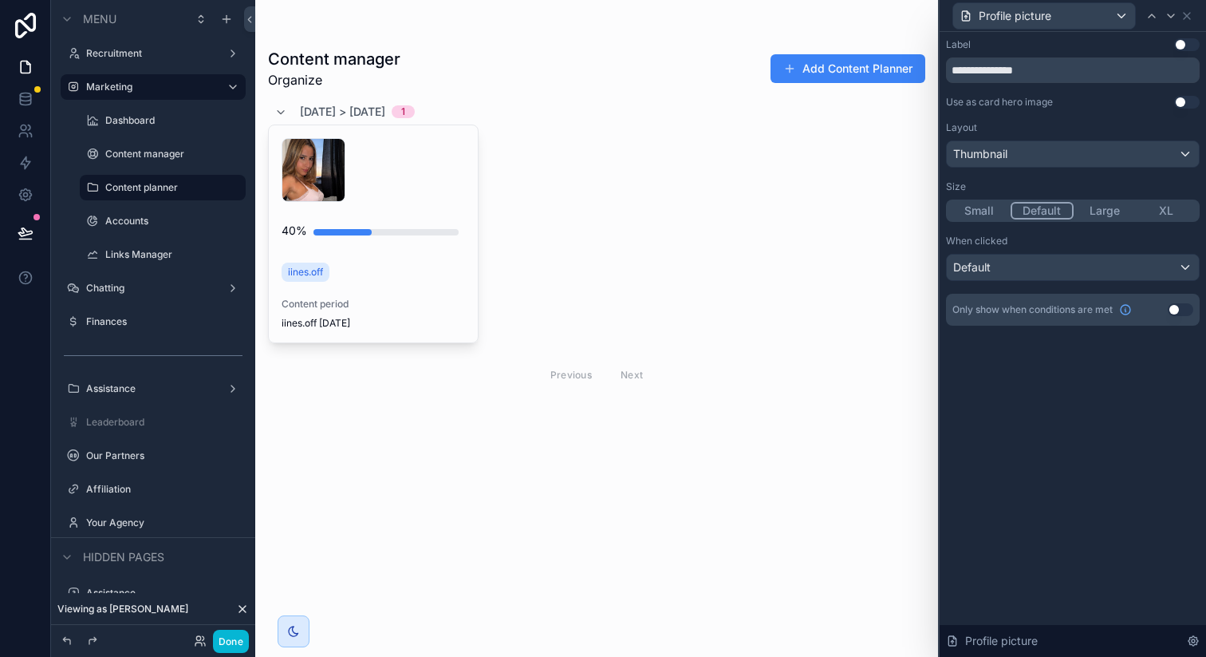
click at [1184, 102] on button "Use setting" at bounding box center [1187, 102] width 26 height 13
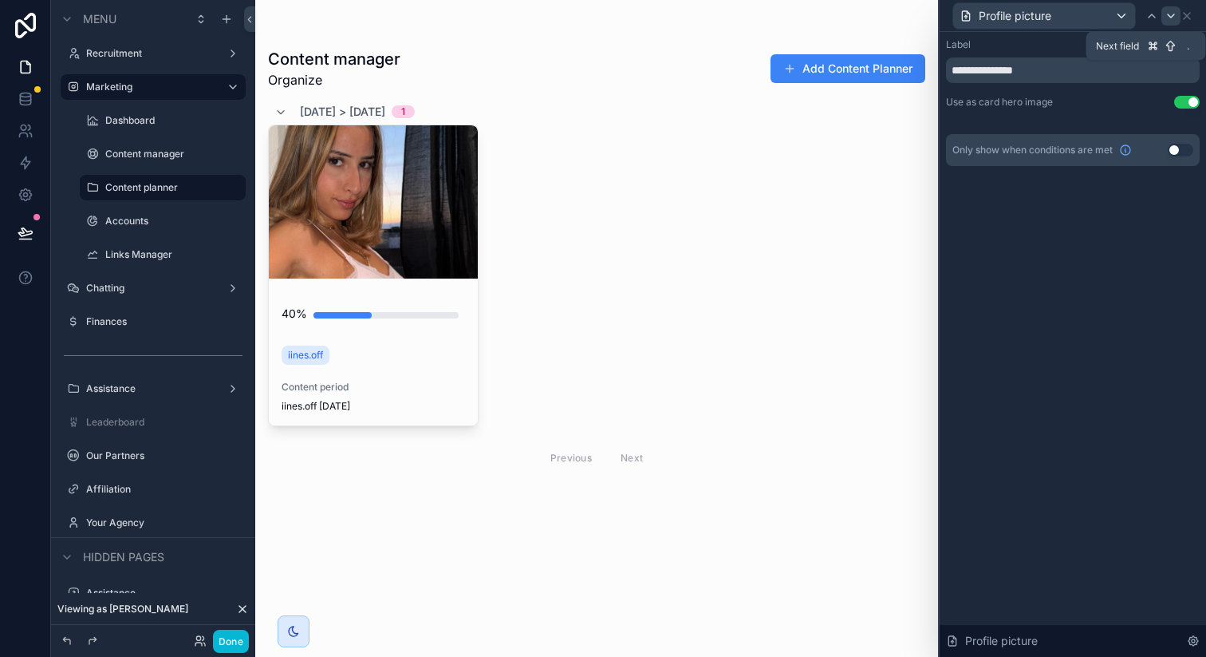
click at [1172, 22] on div at bounding box center [1171, 15] width 19 height 19
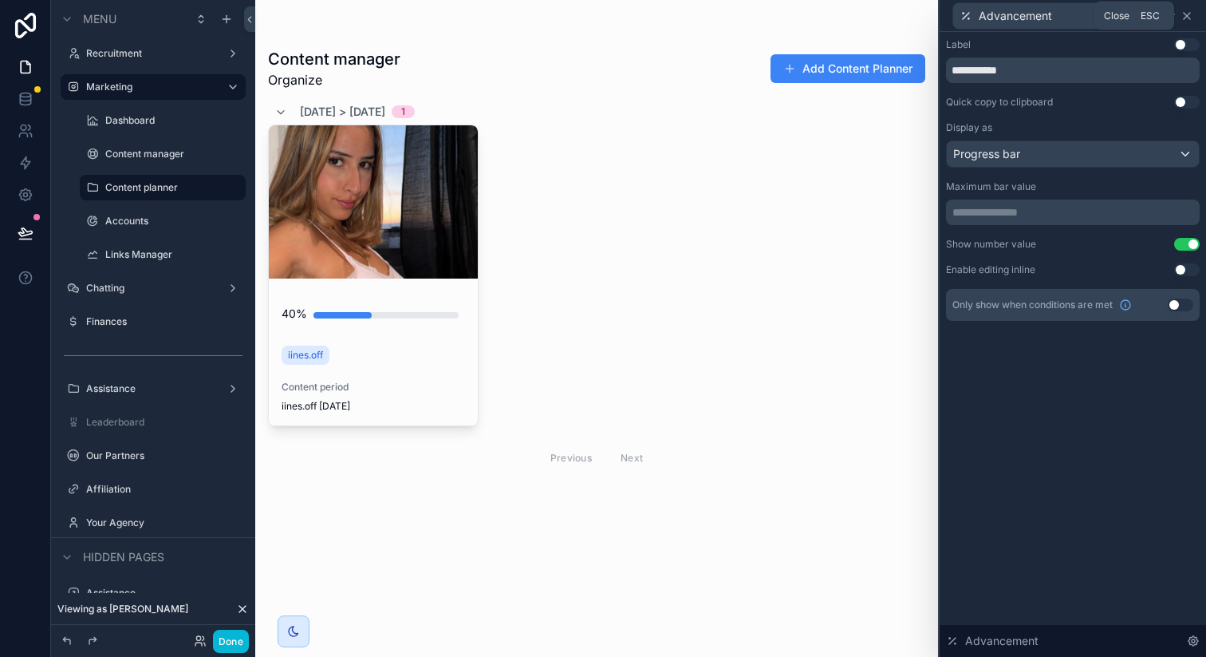
click at [1189, 15] on icon at bounding box center [1187, 16] width 13 height 13
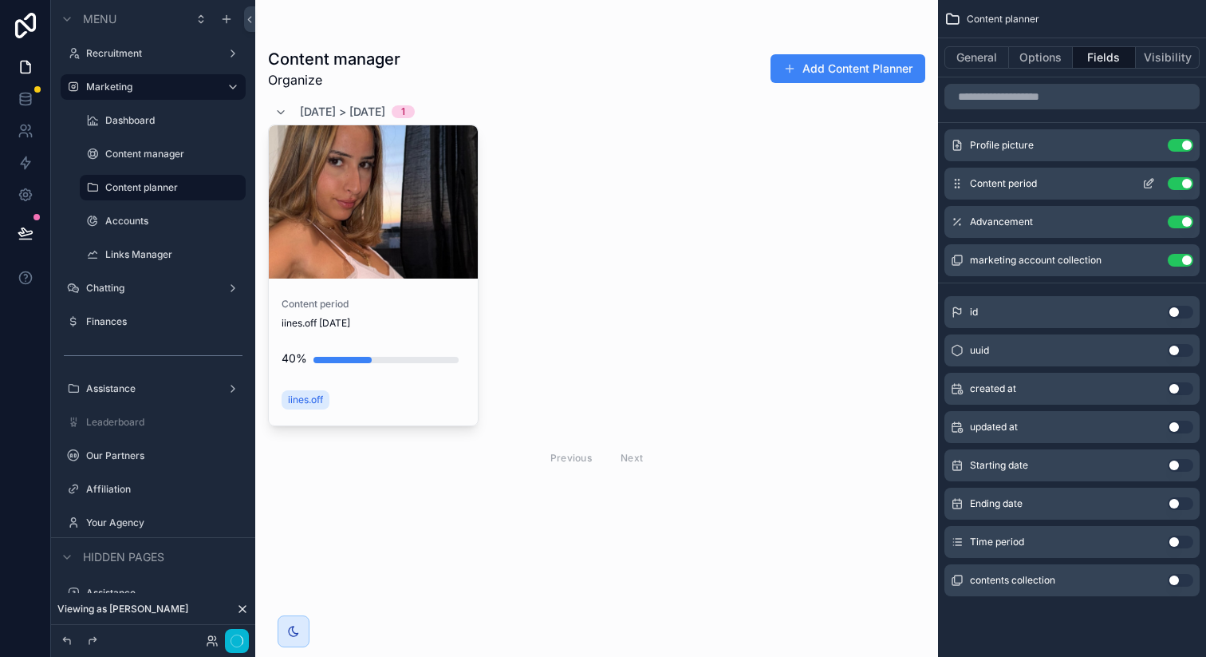
click at [1145, 182] on icon "scrollable content" at bounding box center [1148, 183] width 13 height 13
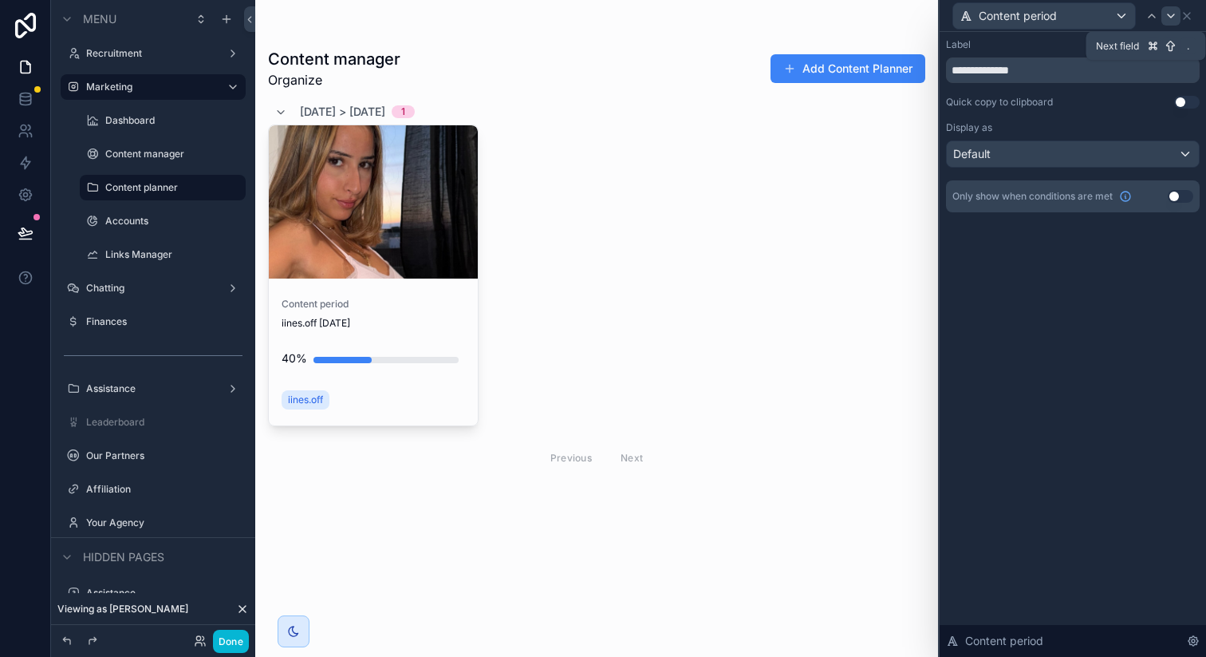
click at [1165, 16] on icon at bounding box center [1171, 16] width 13 height 13
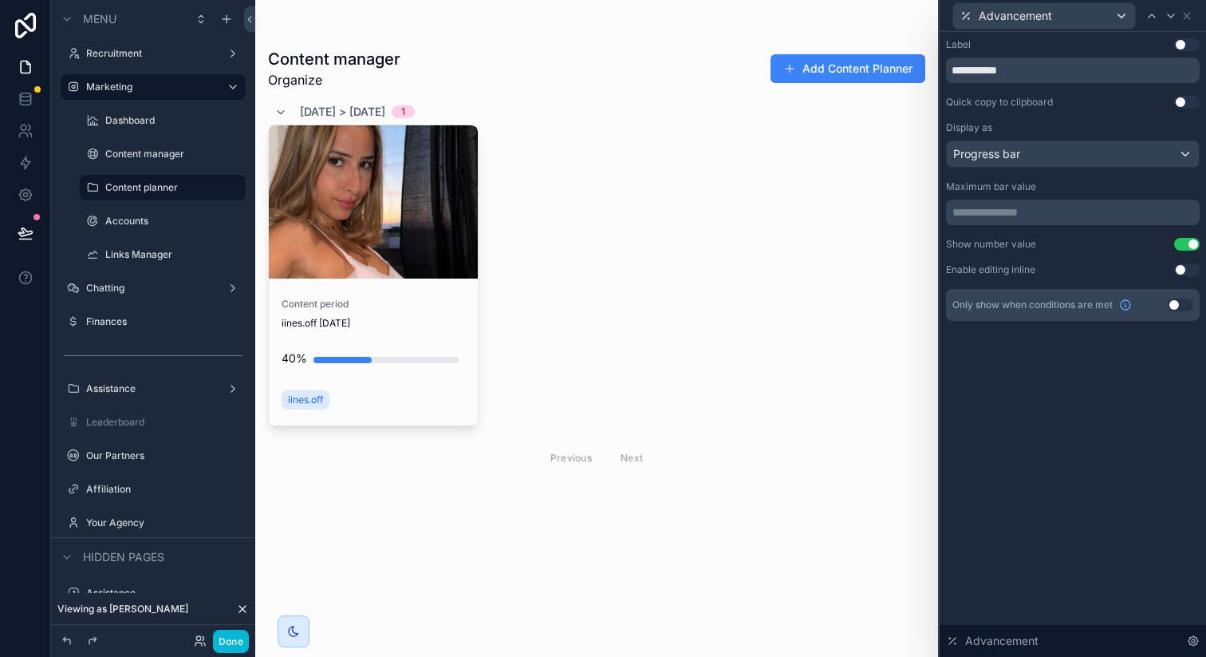
click at [1190, 243] on button "Use setting" at bounding box center [1187, 244] width 26 height 13
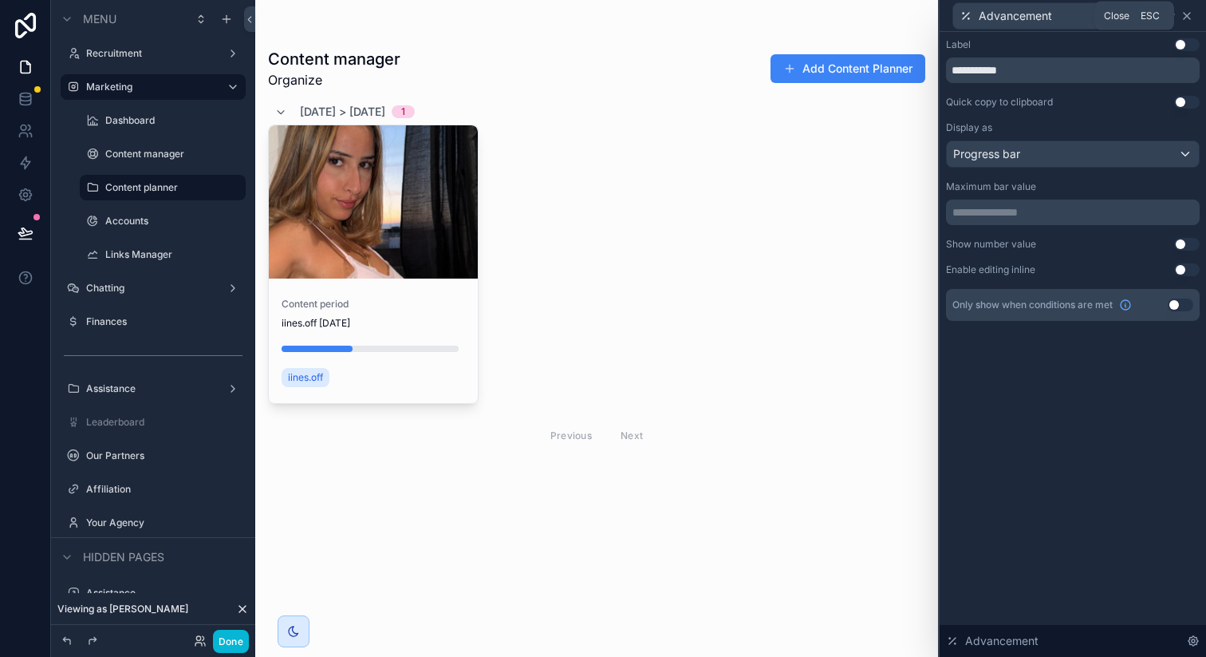
click at [1190, 13] on icon at bounding box center [1187, 16] width 6 height 6
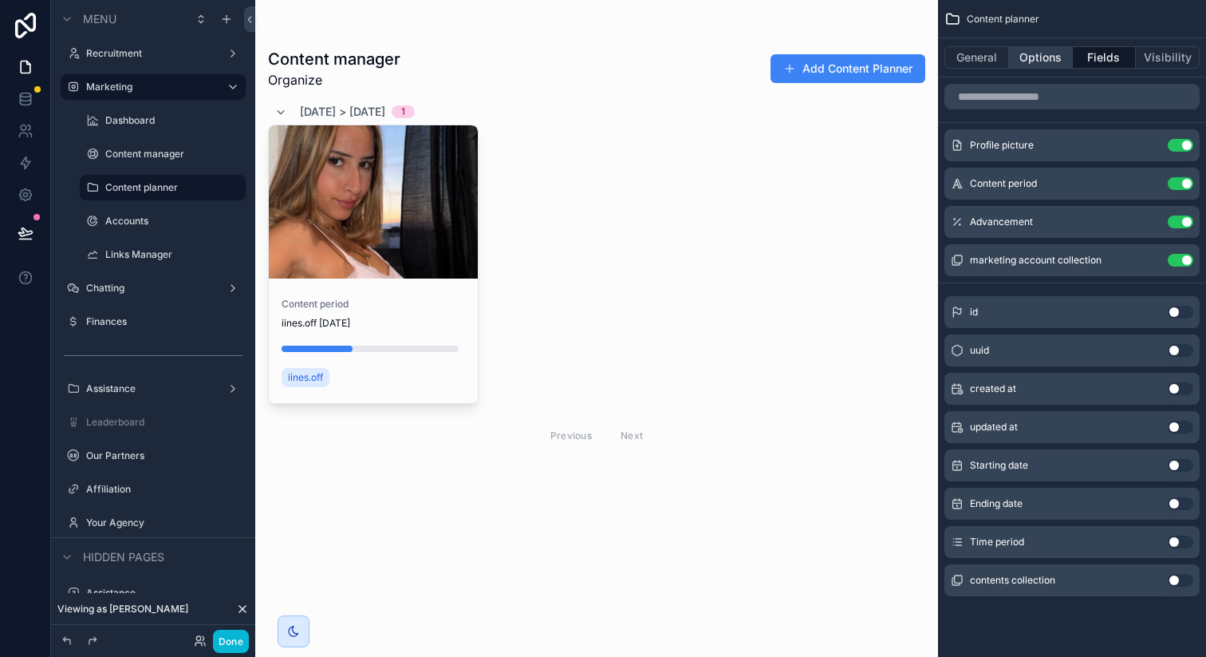
click at [1040, 61] on button "Options" at bounding box center [1041, 57] width 64 height 22
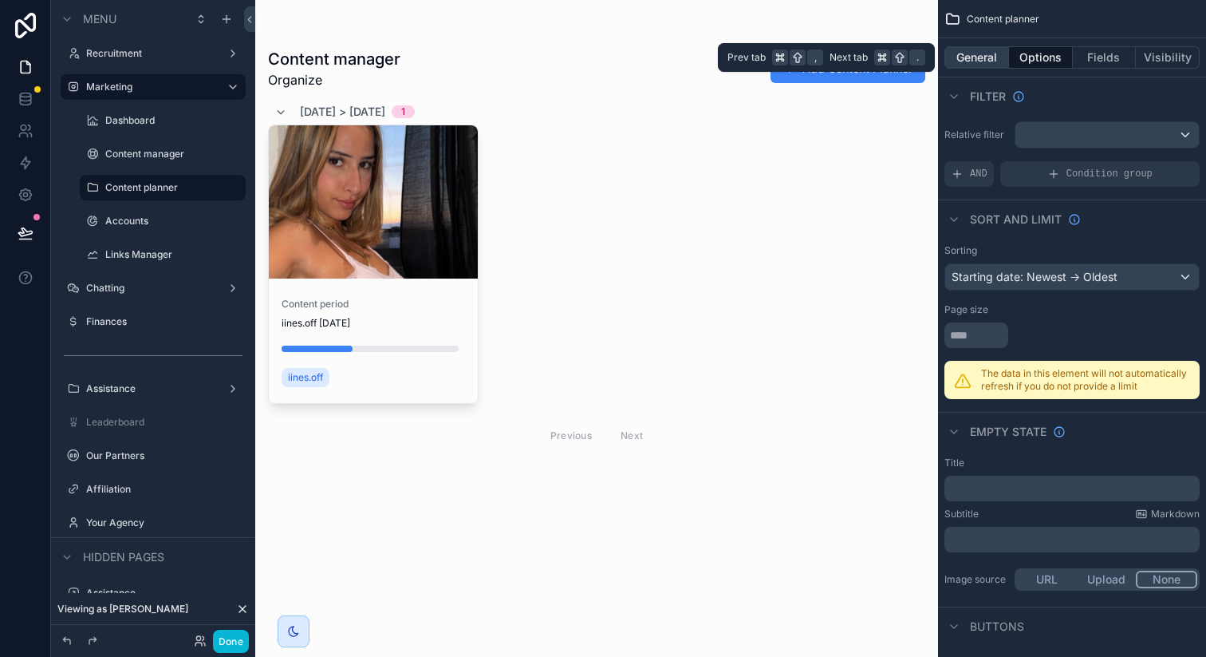
click at [987, 61] on button "General" at bounding box center [977, 57] width 65 height 22
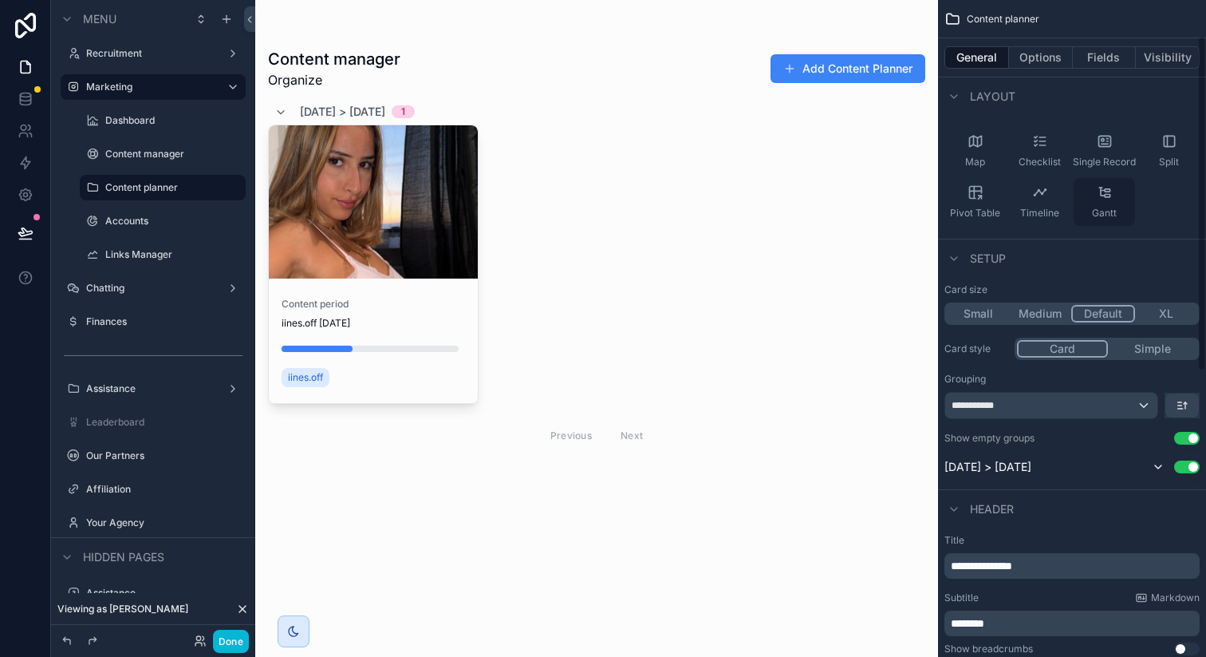
scroll to position [208, 0]
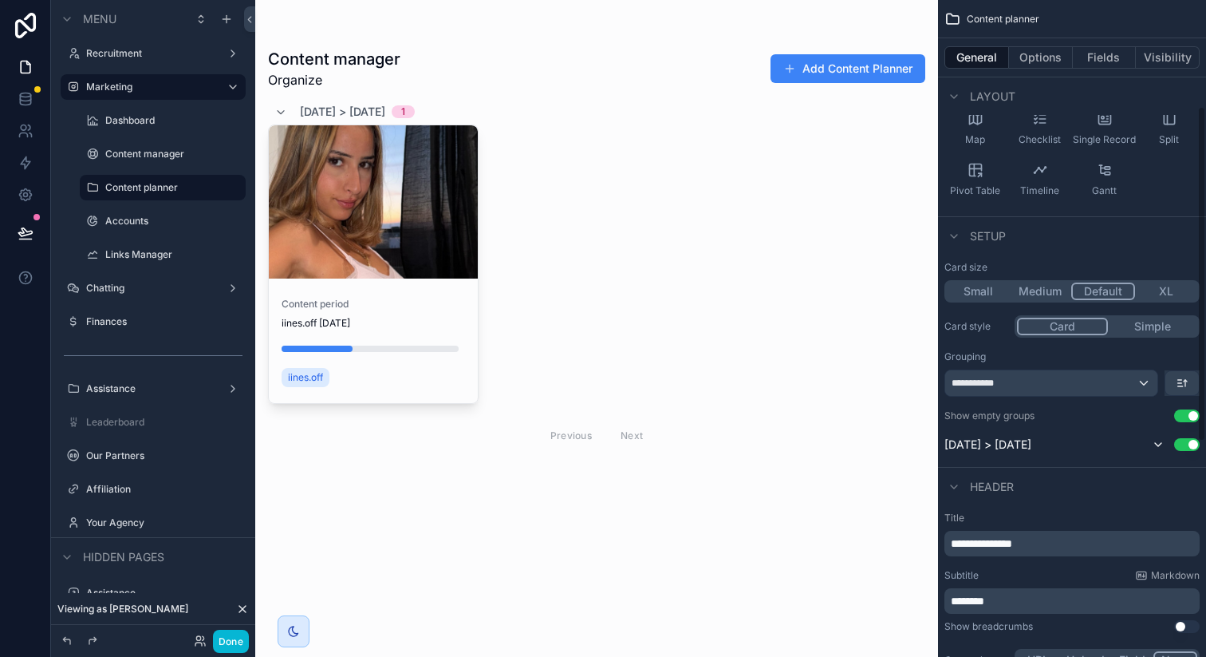
click at [1044, 295] on button "Medium" at bounding box center [1040, 291] width 62 height 18
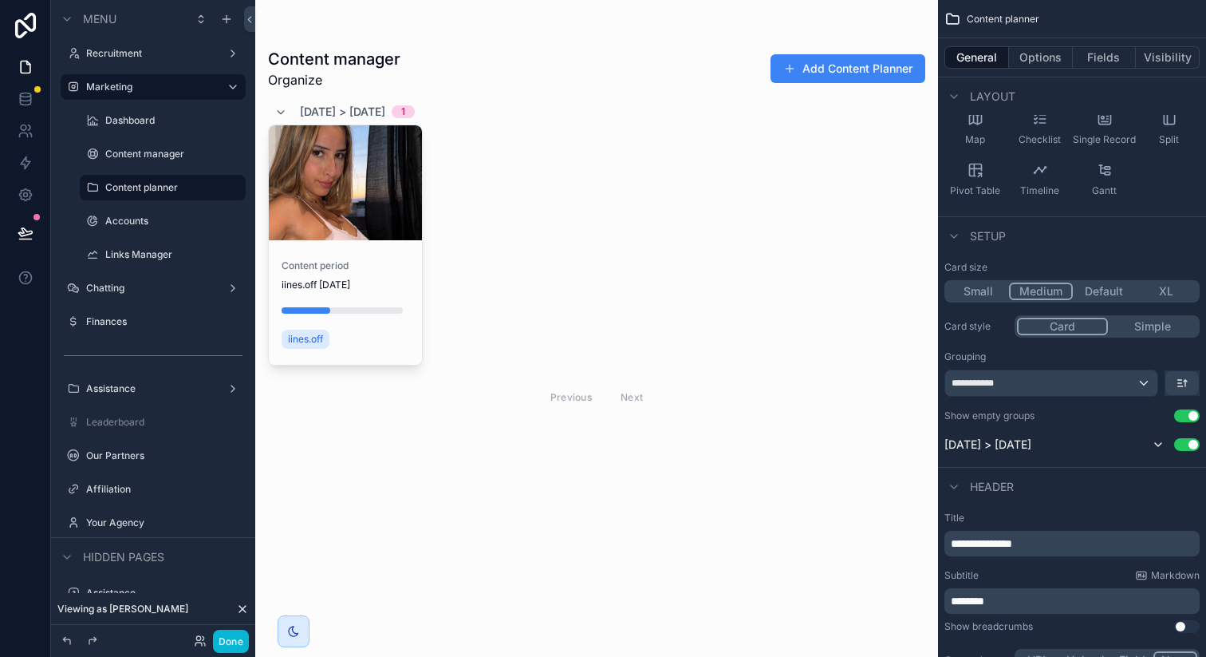
click at [974, 288] on button "Small" at bounding box center [978, 291] width 62 height 18
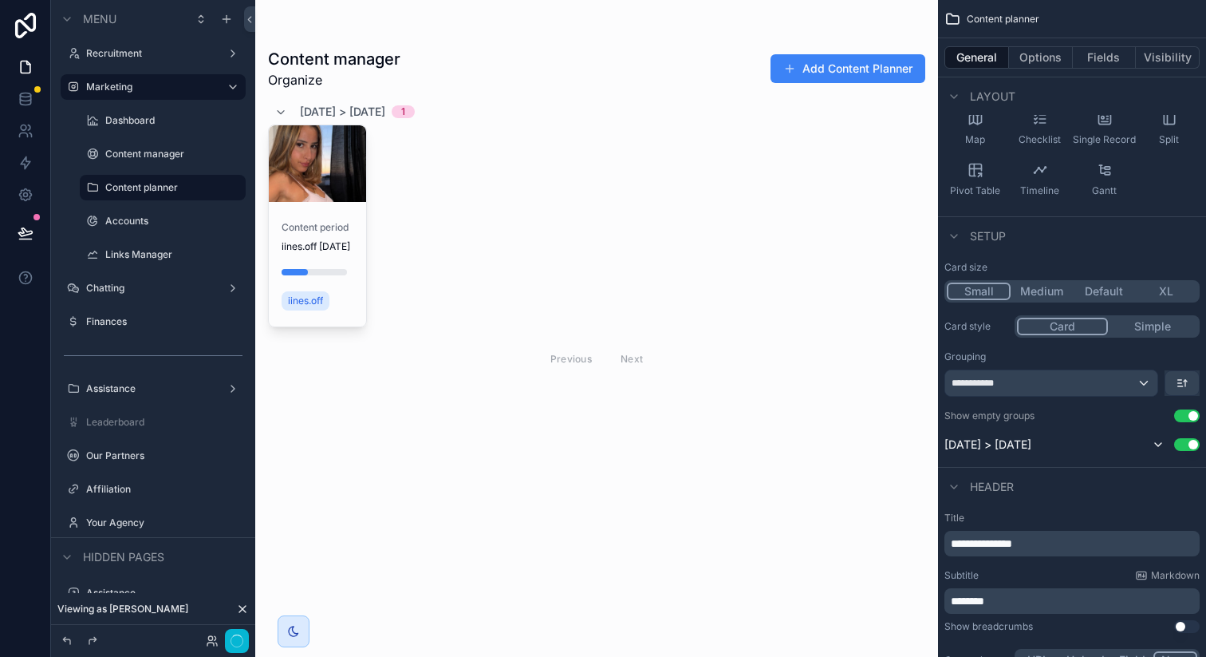
click at [1023, 288] on button "Medium" at bounding box center [1042, 291] width 62 height 18
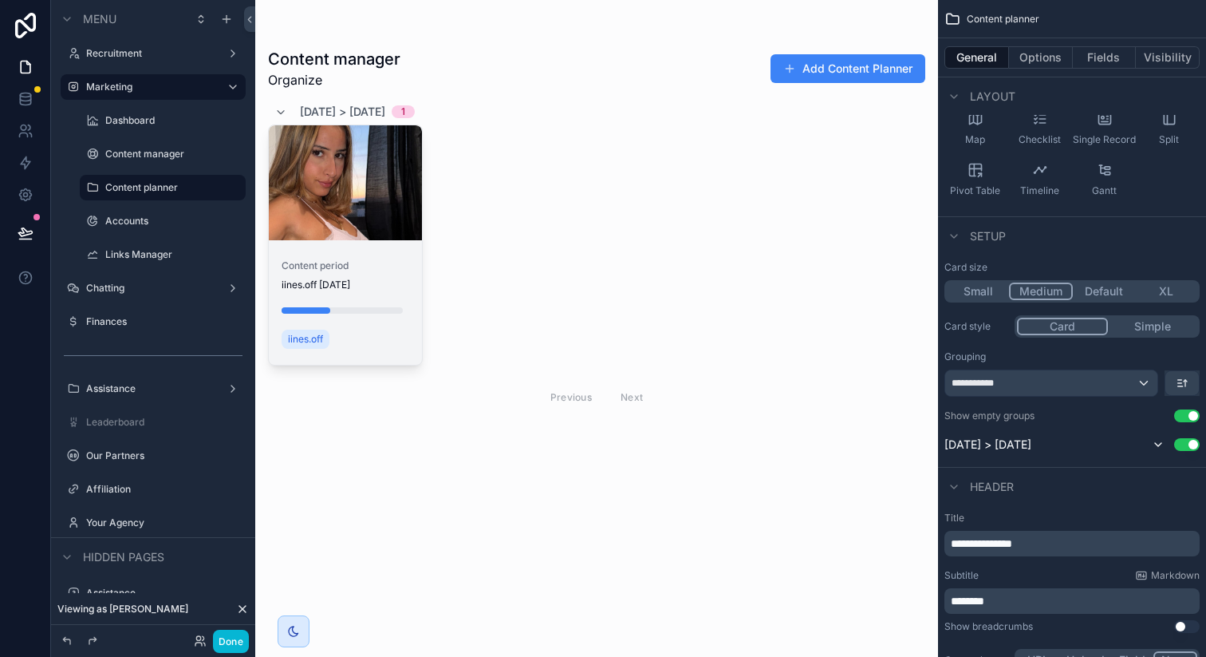
click at [354, 200] on div "scrollable content" at bounding box center [345, 182] width 153 height 115
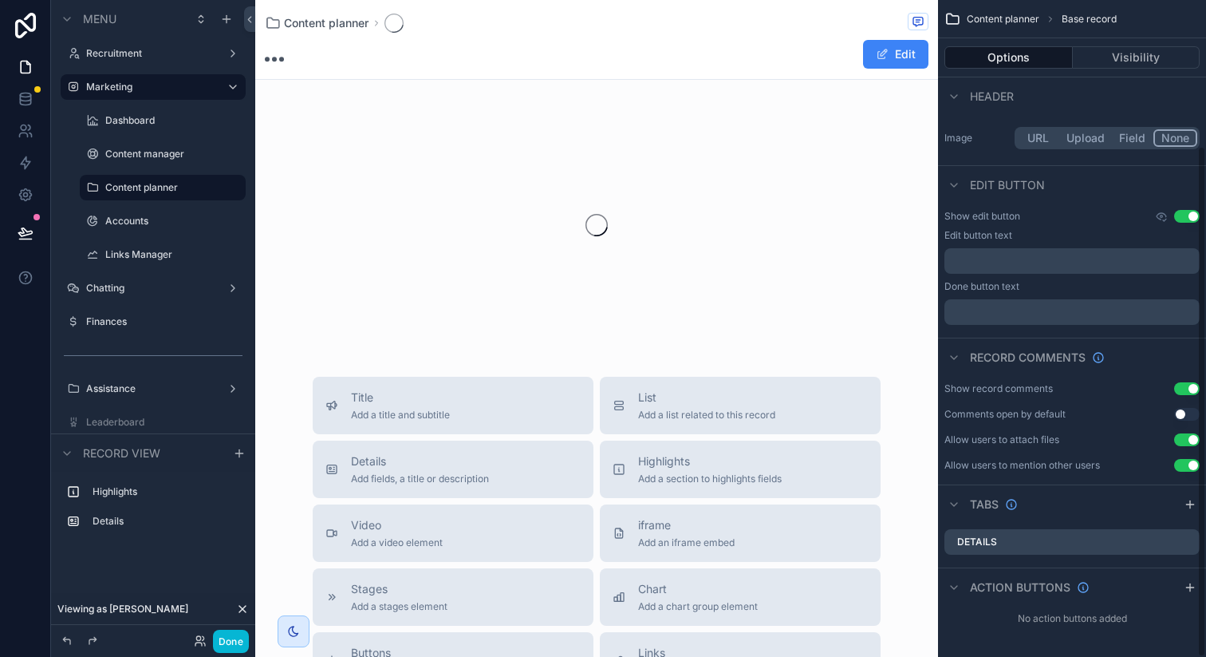
scroll to position [187, 0]
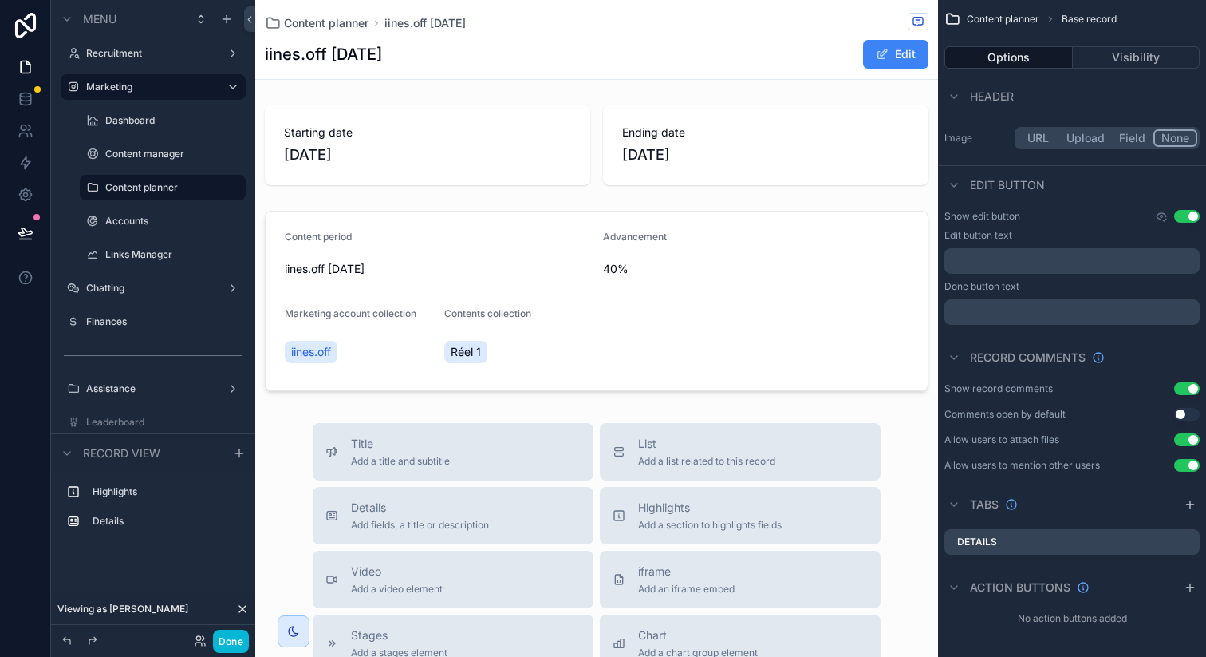
click at [508, 49] on div "iines.off 06/10/2025 Edit" at bounding box center [597, 54] width 664 height 30
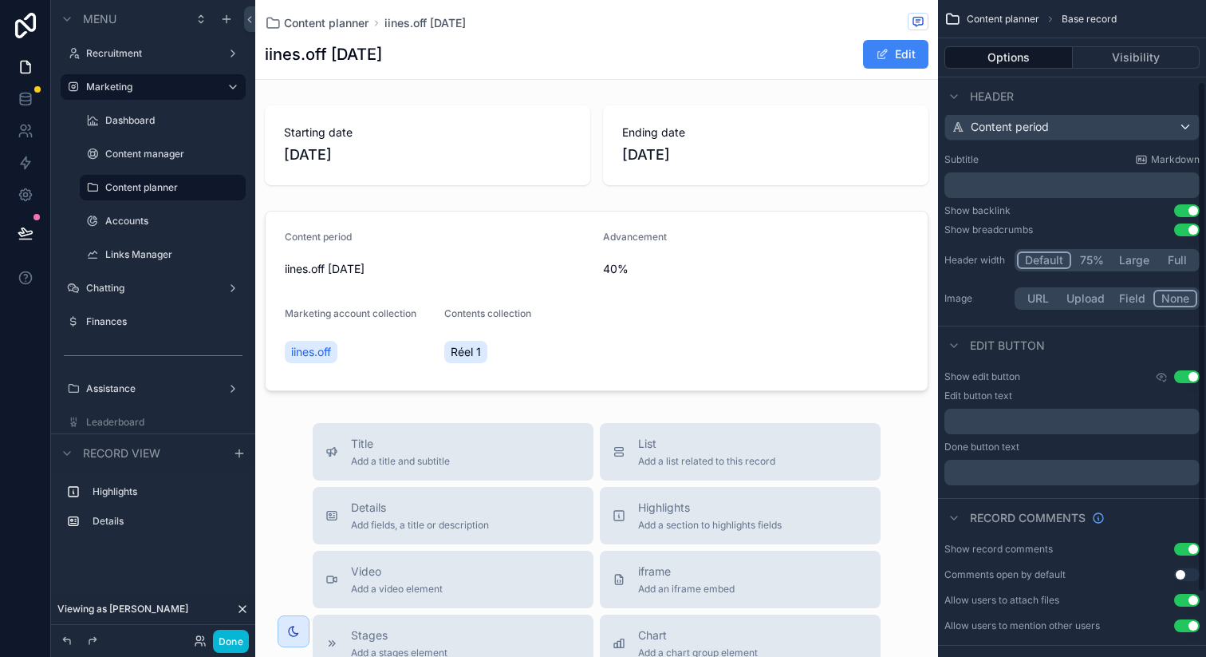
scroll to position [0, 0]
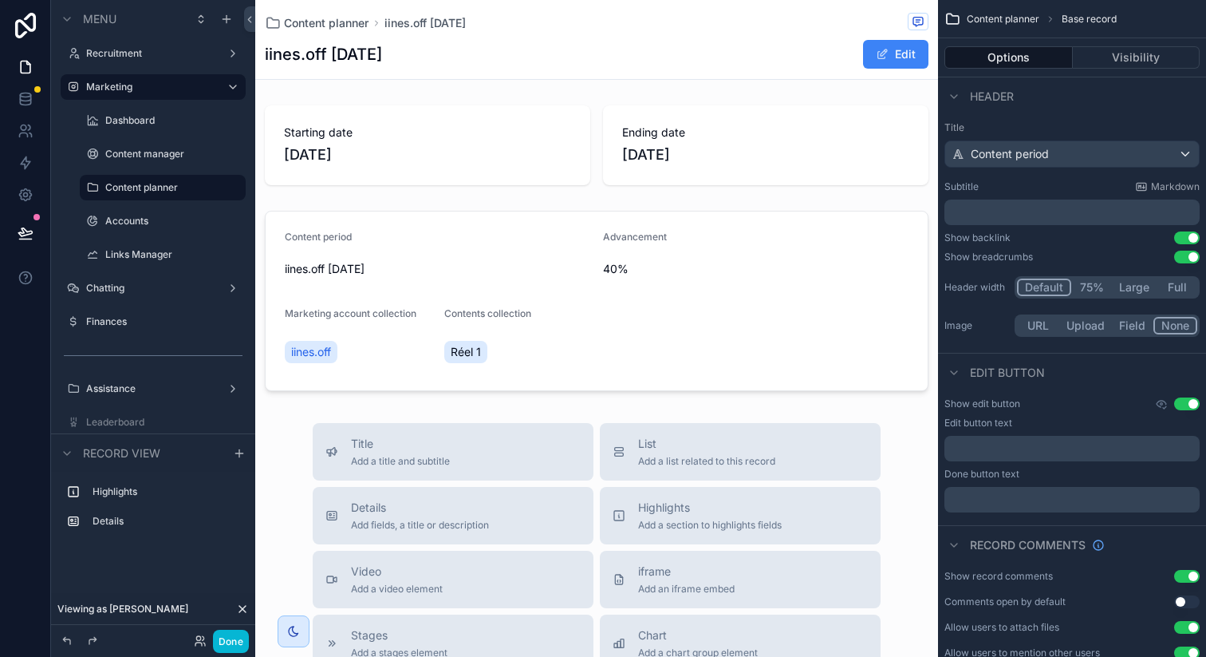
click at [1190, 238] on button "Use setting" at bounding box center [1187, 237] width 26 height 13
click at [1187, 260] on button "Use setting" at bounding box center [1187, 257] width 26 height 13
click at [1186, 235] on button "Use setting" at bounding box center [1187, 237] width 26 height 13
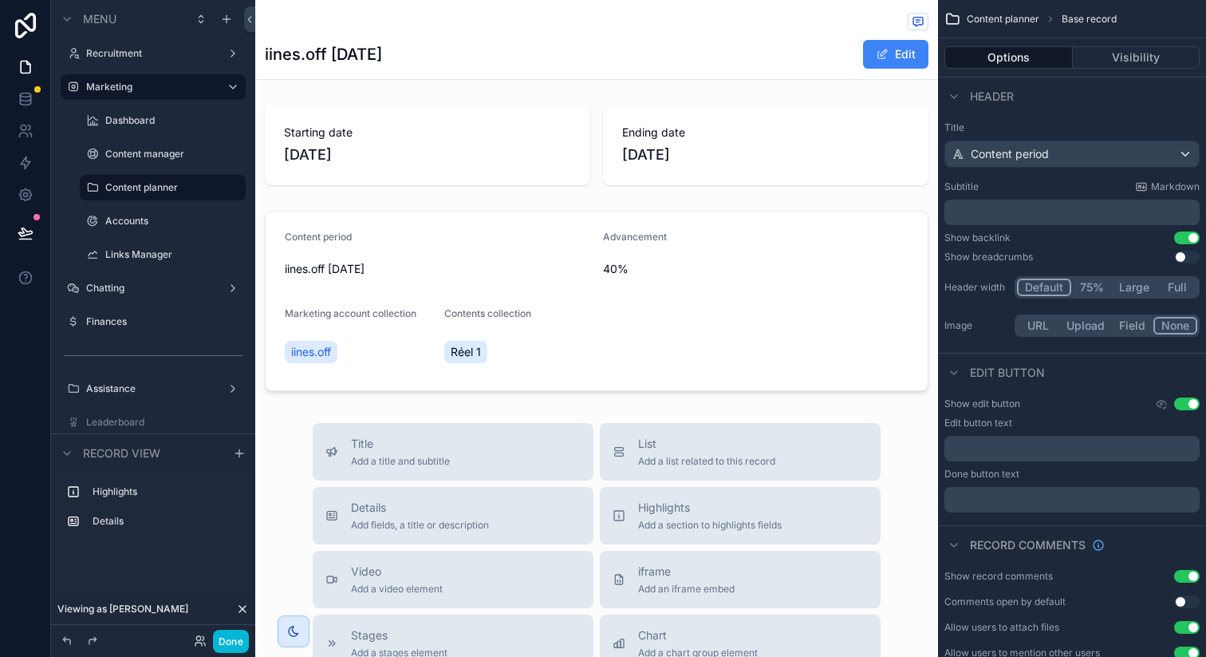
click at [1186, 235] on button "Use setting" at bounding box center [1187, 237] width 26 height 13
click at [1184, 255] on button "Use setting" at bounding box center [1187, 257] width 26 height 13
click at [1184, 241] on button "Use setting" at bounding box center [1187, 237] width 26 height 13
click at [1124, 238] on div "Show backlink Use setting" at bounding box center [1072, 237] width 255 height 13
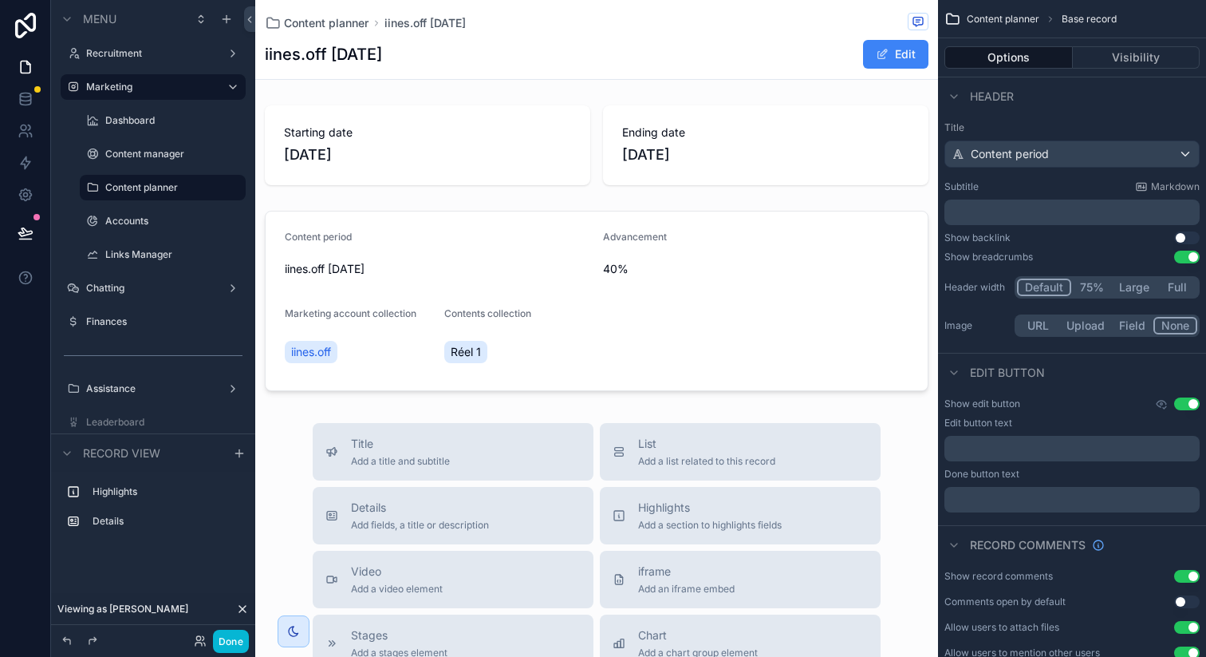
click at [1123, 325] on button "Field" at bounding box center [1133, 326] width 42 height 18
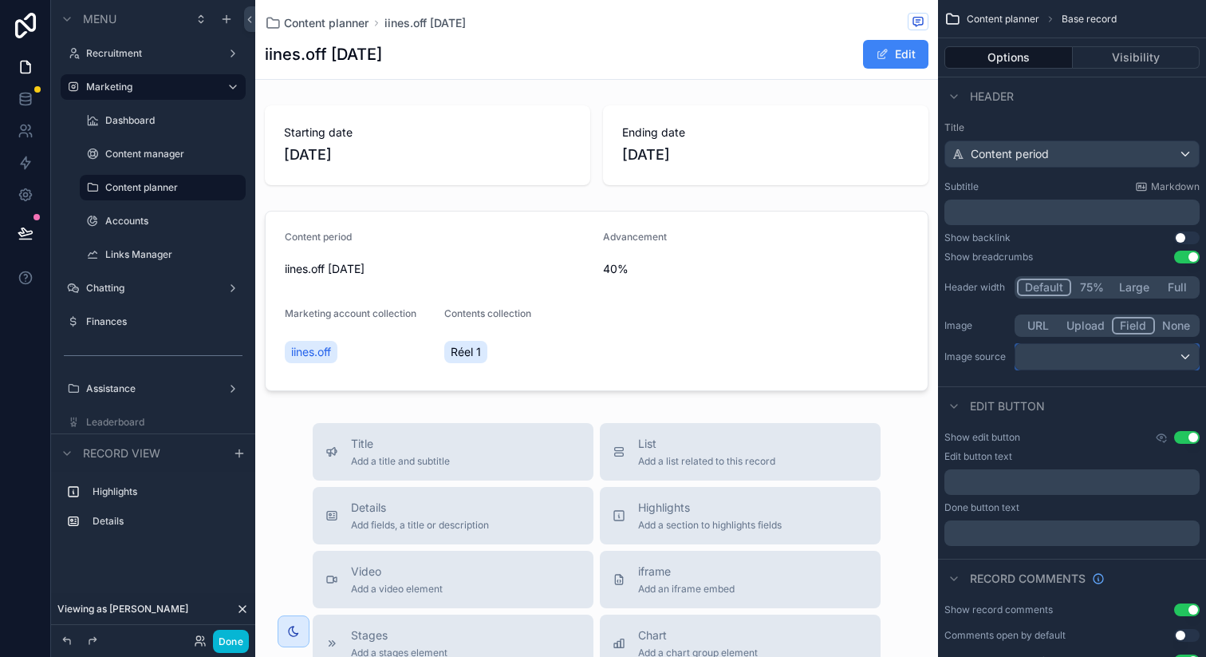
click at [1116, 357] on div "scrollable content" at bounding box center [1107, 357] width 183 height 26
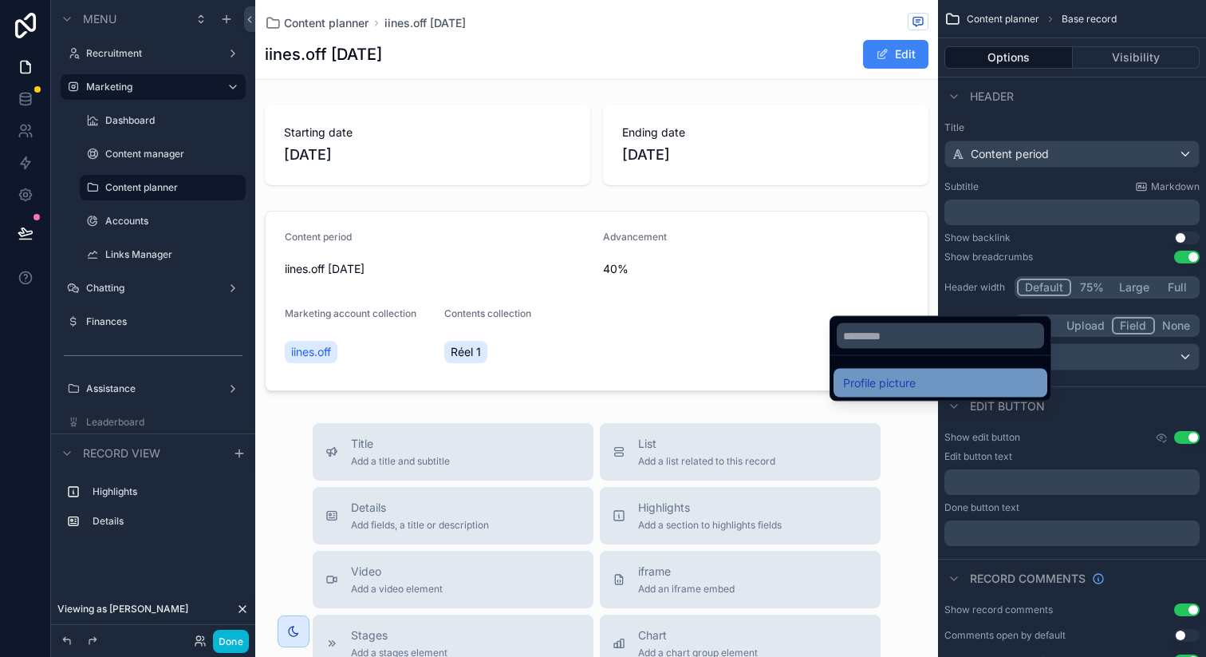
click at [948, 380] on div "Profile picture" at bounding box center [940, 382] width 195 height 19
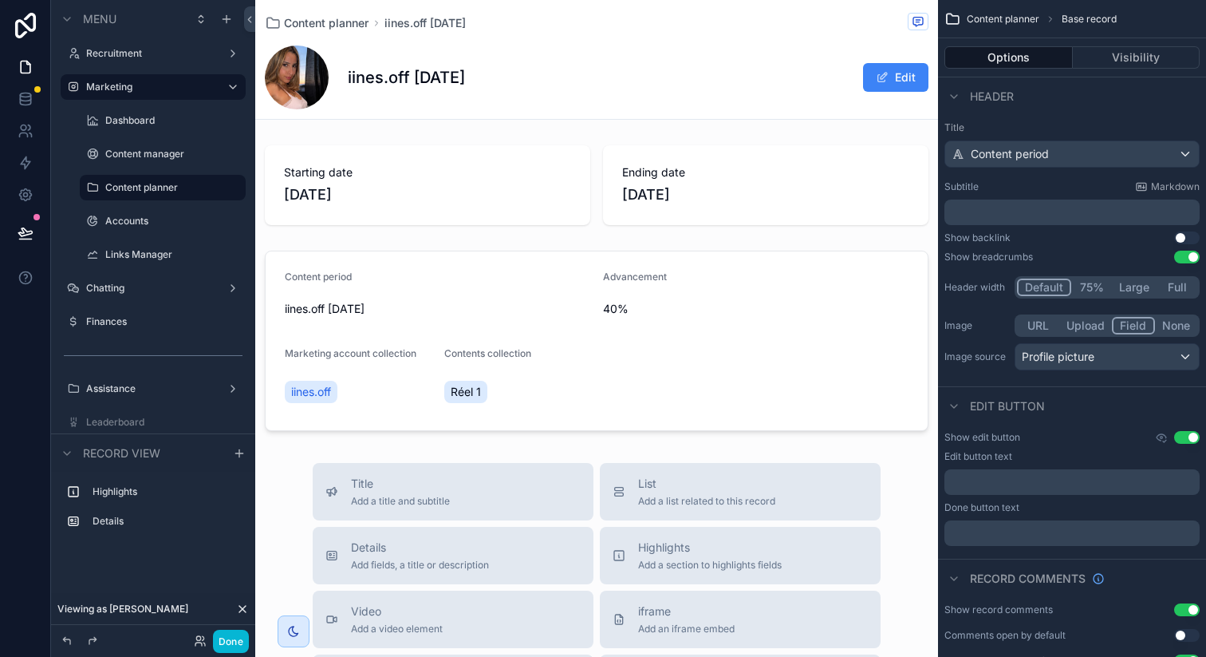
click at [1098, 237] on div "Show backlink Use setting" at bounding box center [1072, 237] width 255 height 13
click at [1087, 286] on button "75%" at bounding box center [1091, 287] width 41 height 18
click at [1059, 285] on button "Default" at bounding box center [1043, 287] width 53 height 18
click at [1186, 436] on button "Use setting" at bounding box center [1187, 437] width 26 height 13
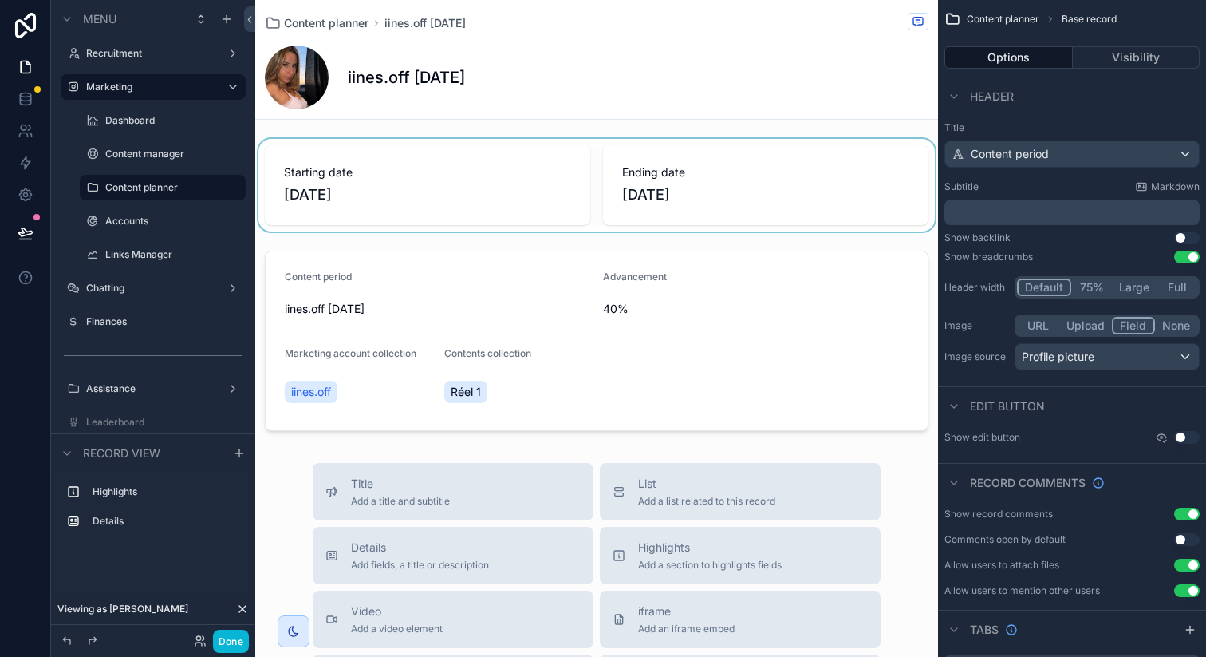
click at [597, 180] on div "scrollable content" at bounding box center [596, 185] width 683 height 93
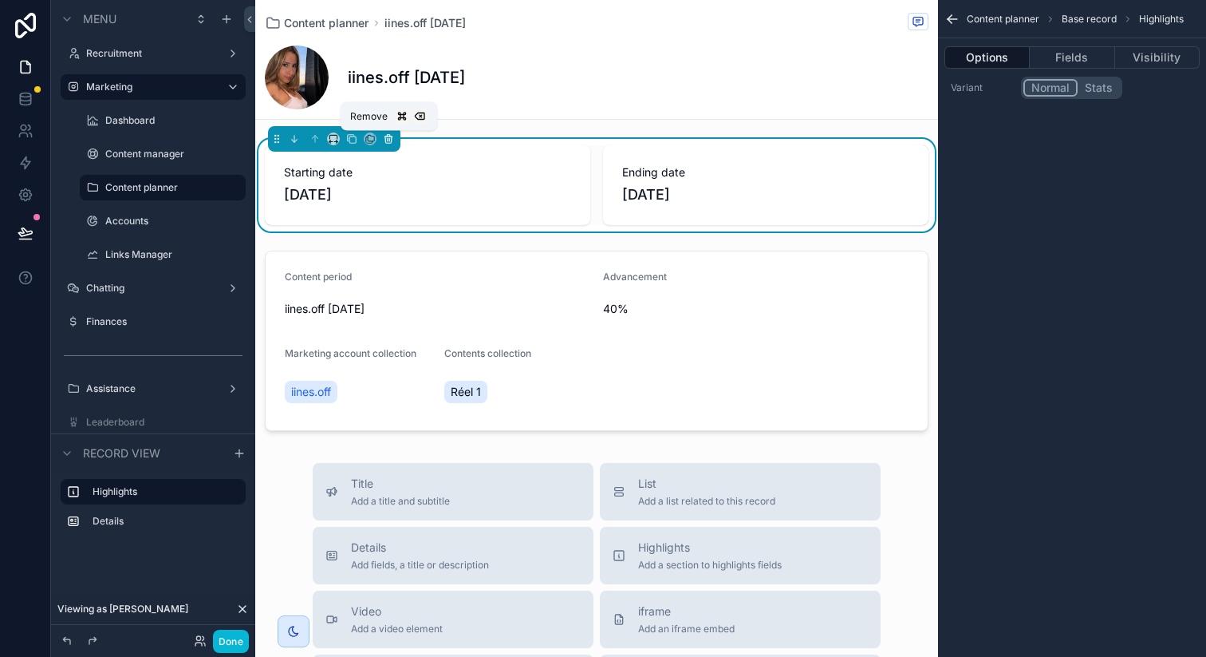
click at [387, 141] on icon "scrollable content" at bounding box center [388, 138] width 11 height 11
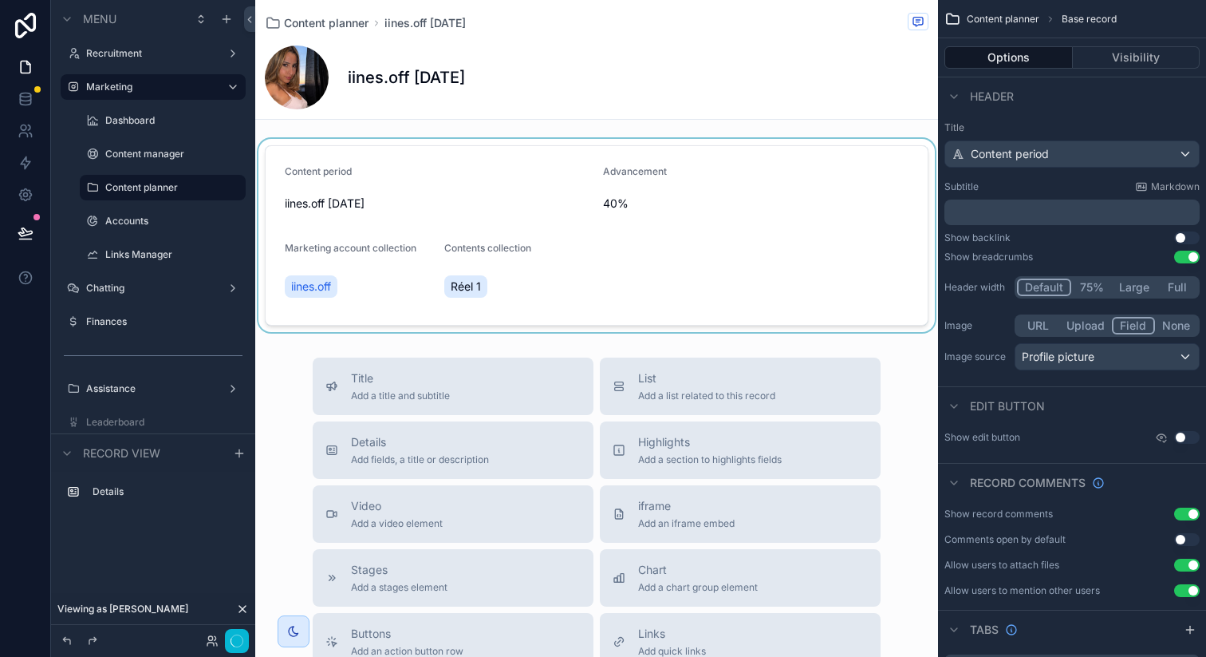
click at [440, 150] on div "scrollable content" at bounding box center [596, 235] width 683 height 193
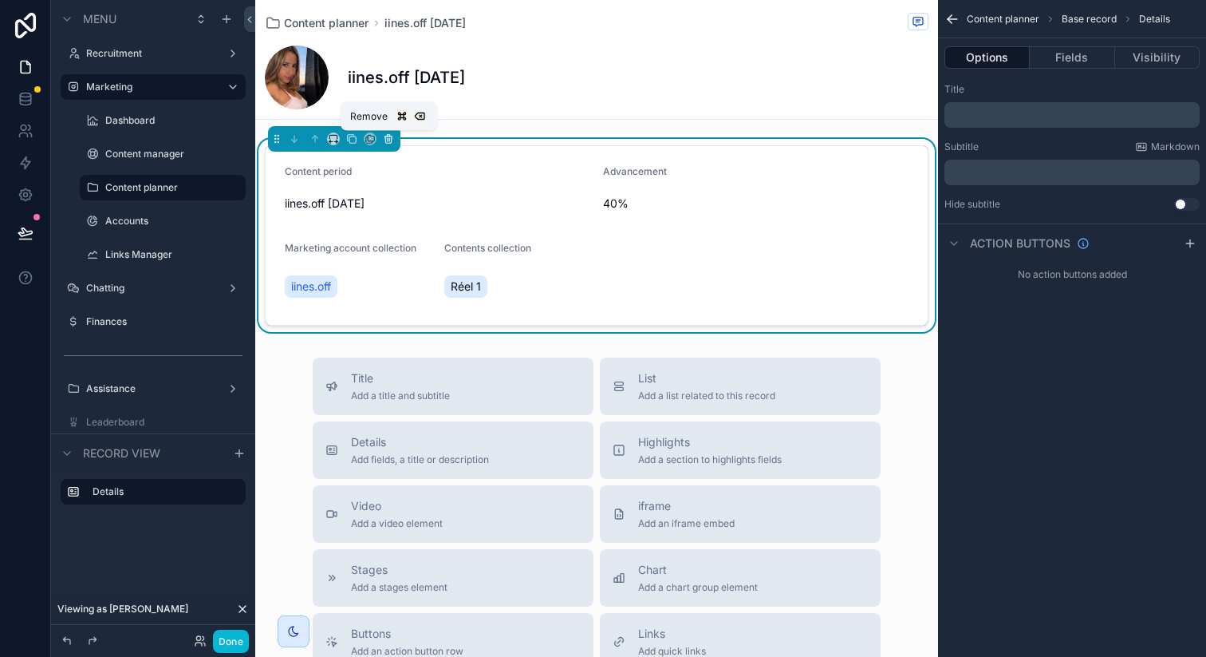
click at [390, 140] on icon "scrollable content" at bounding box center [388, 138] width 11 height 11
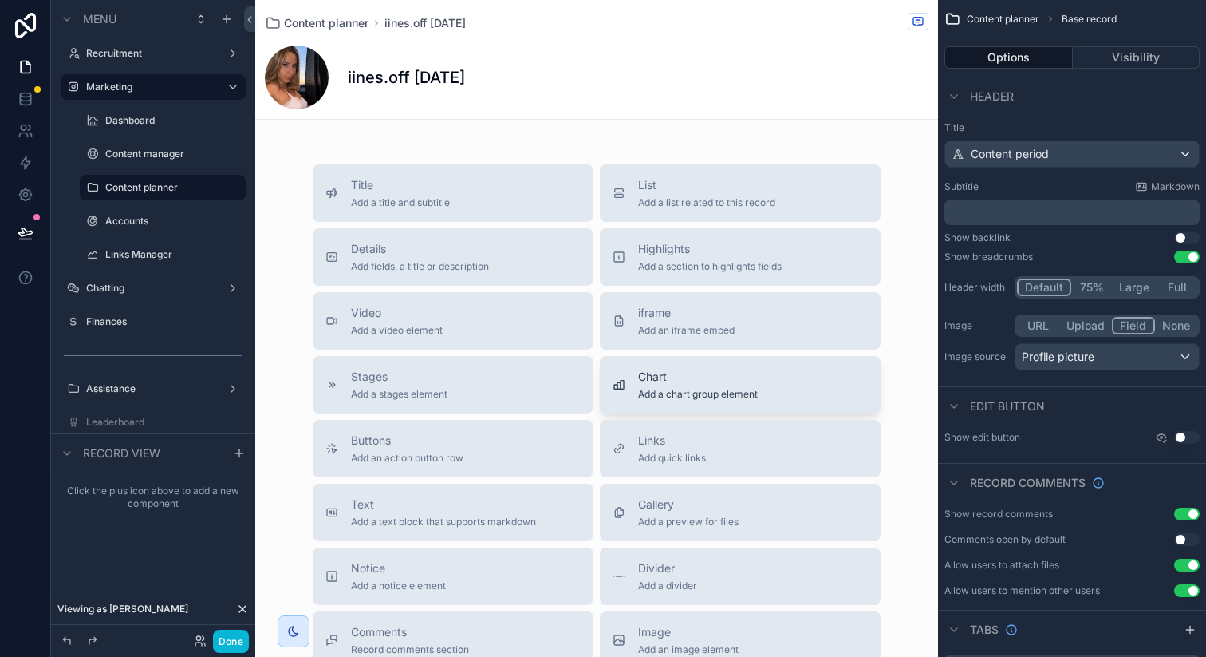
click at [658, 400] on span "Add a chart group element" at bounding box center [698, 394] width 120 height 13
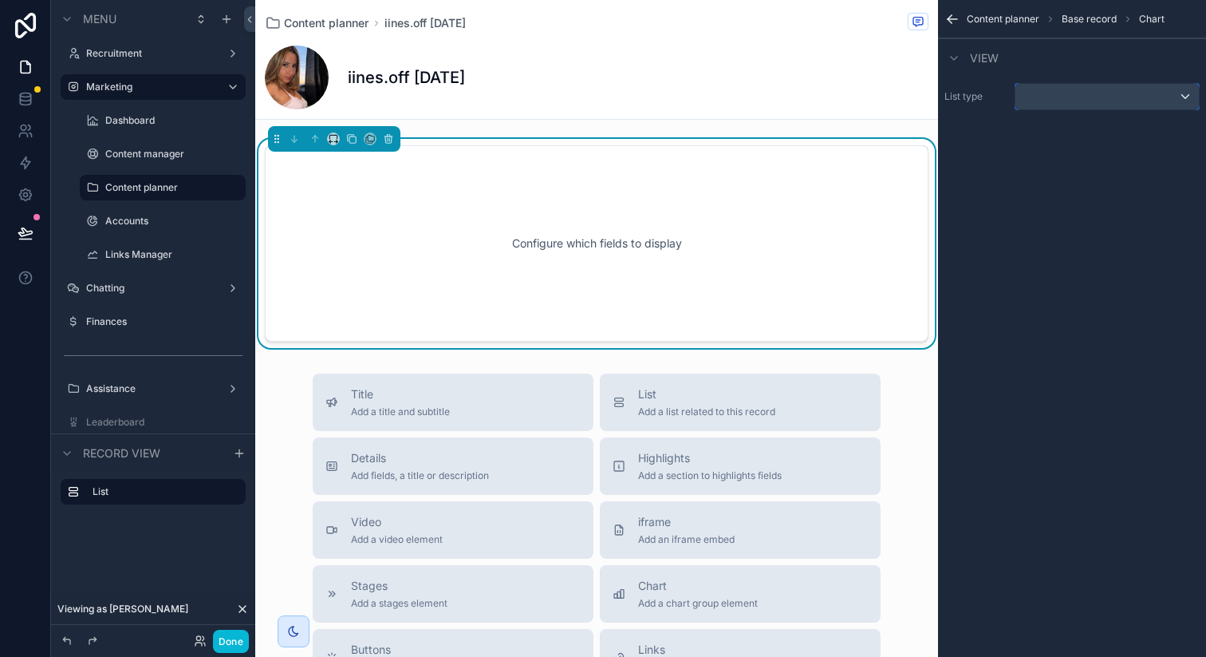
click at [1095, 92] on div "scrollable content" at bounding box center [1107, 97] width 183 height 26
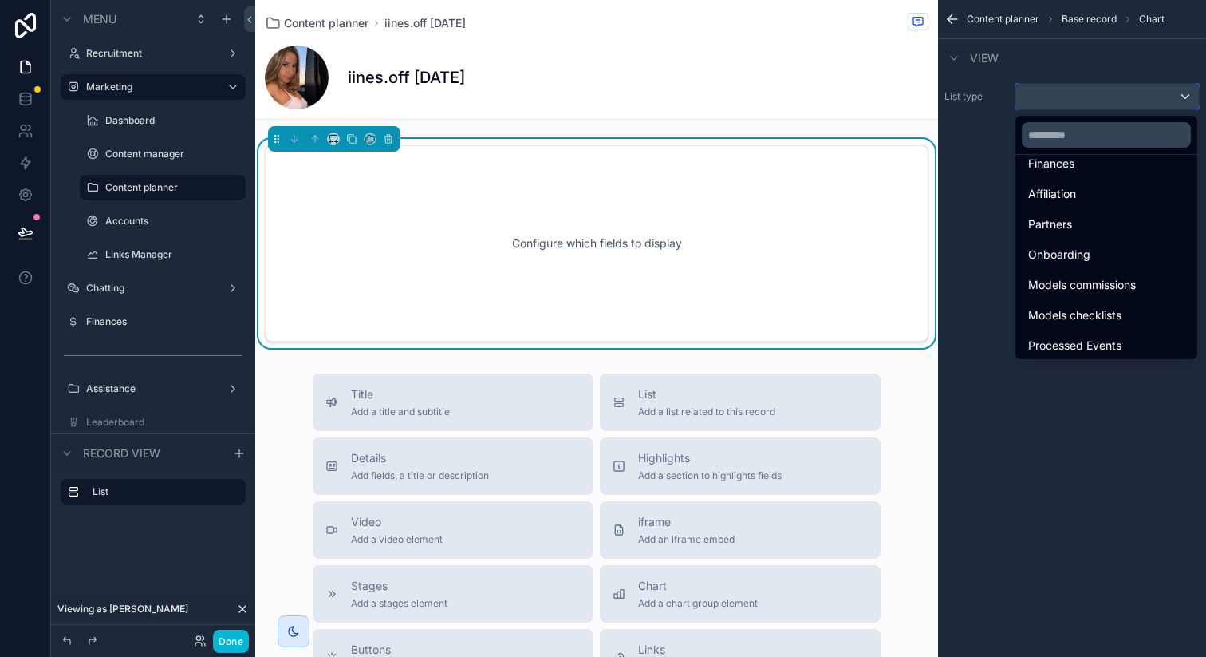
scroll to position [919, 0]
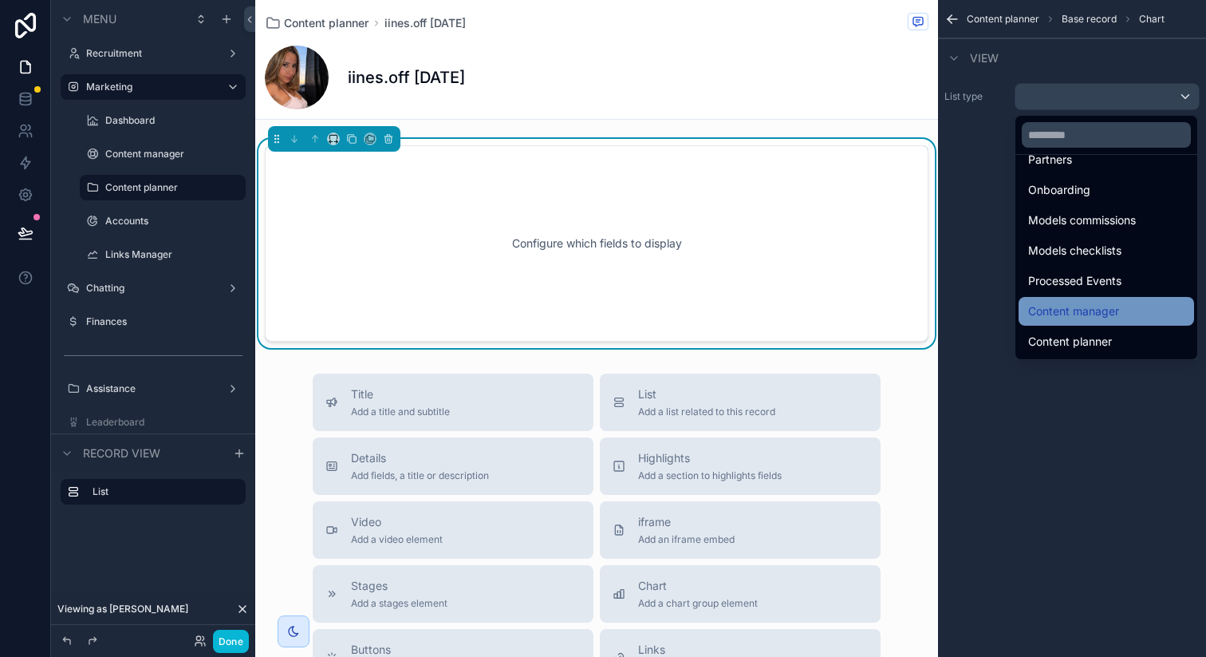
click at [1102, 317] on span "Content manager" at bounding box center [1073, 311] width 91 height 19
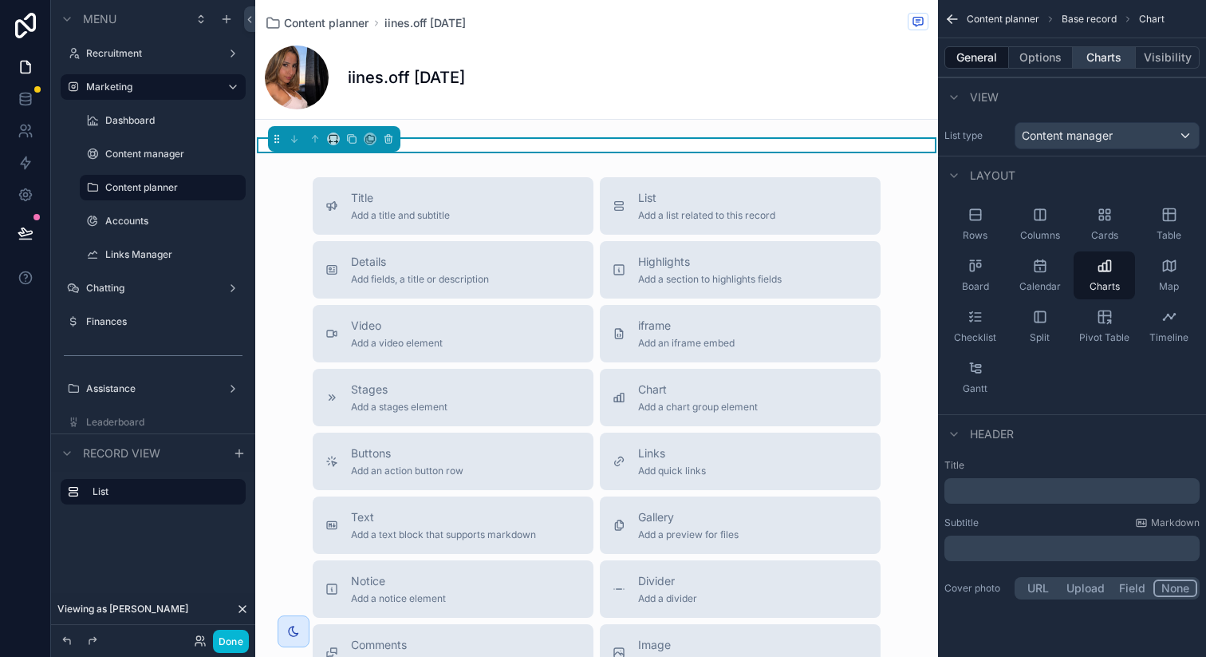
click at [1108, 57] on button "Charts" at bounding box center [1105, 57] width 64 height 22
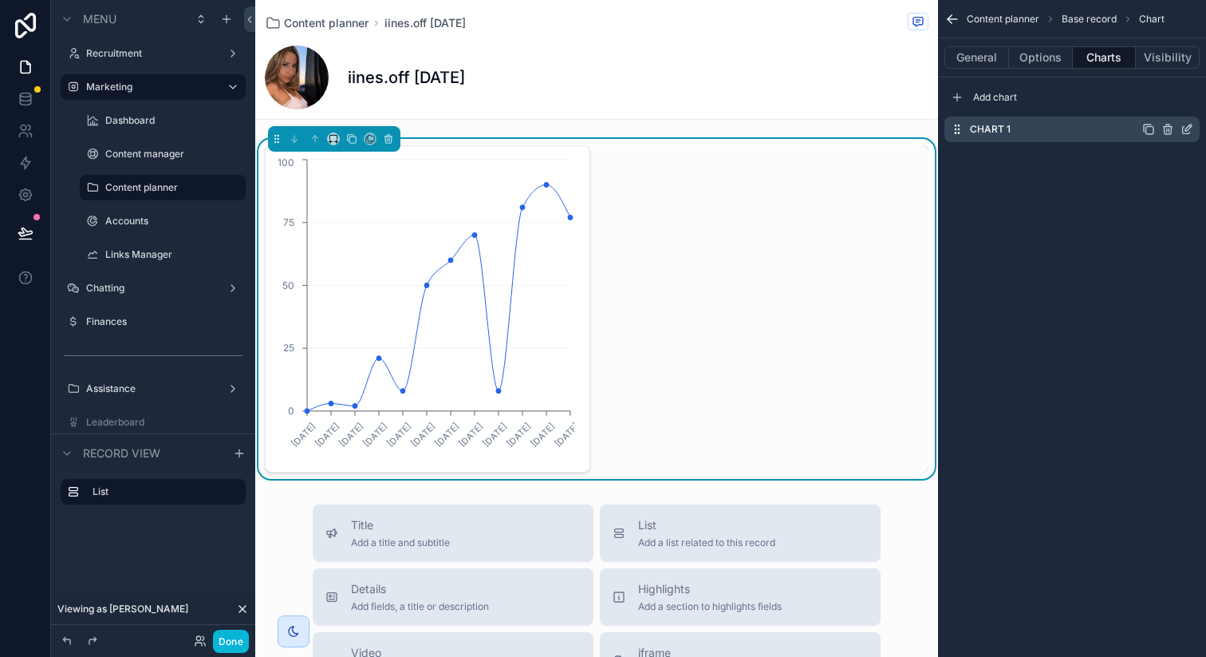
click at [1187, 128] on icon "scrollable content" at bounding box center [1189, 127] width 6 height 6
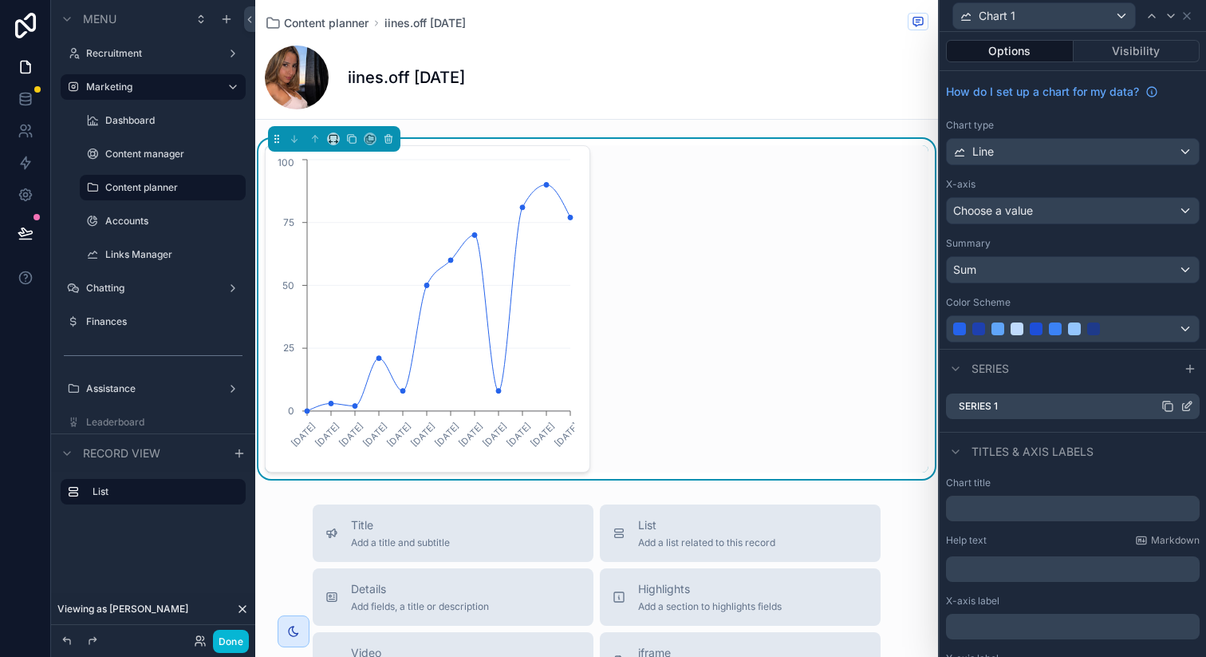
click at [1181, 408] on icon at bounding box center [1187, 406] width 13 height 13
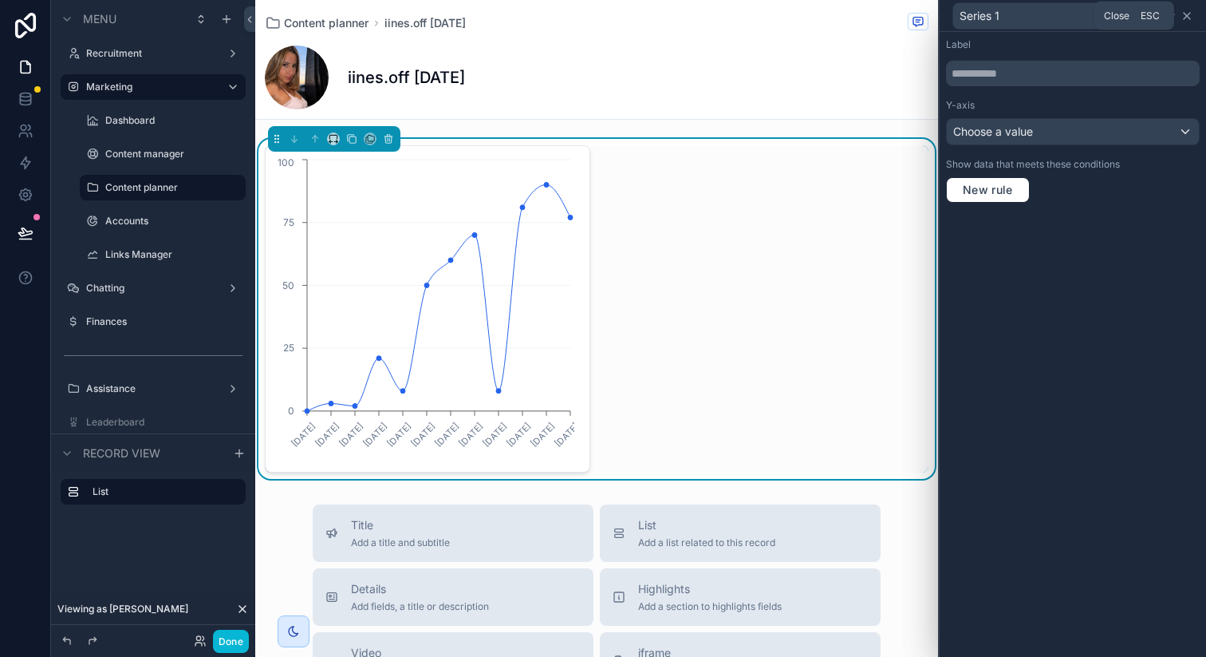
click at [1187, 14] on icon at bounding box center [1187, 16] width 6 height 6
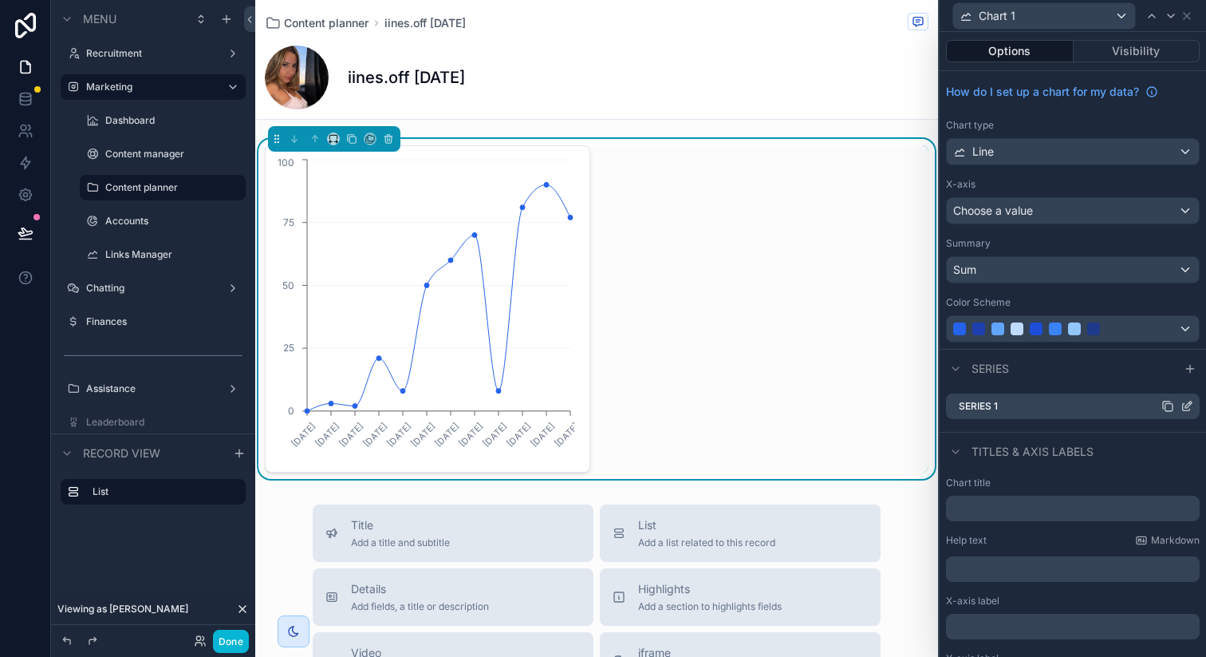
click at [1181, 404] on icon at bounding box center [1187, 406] width 13 height 13
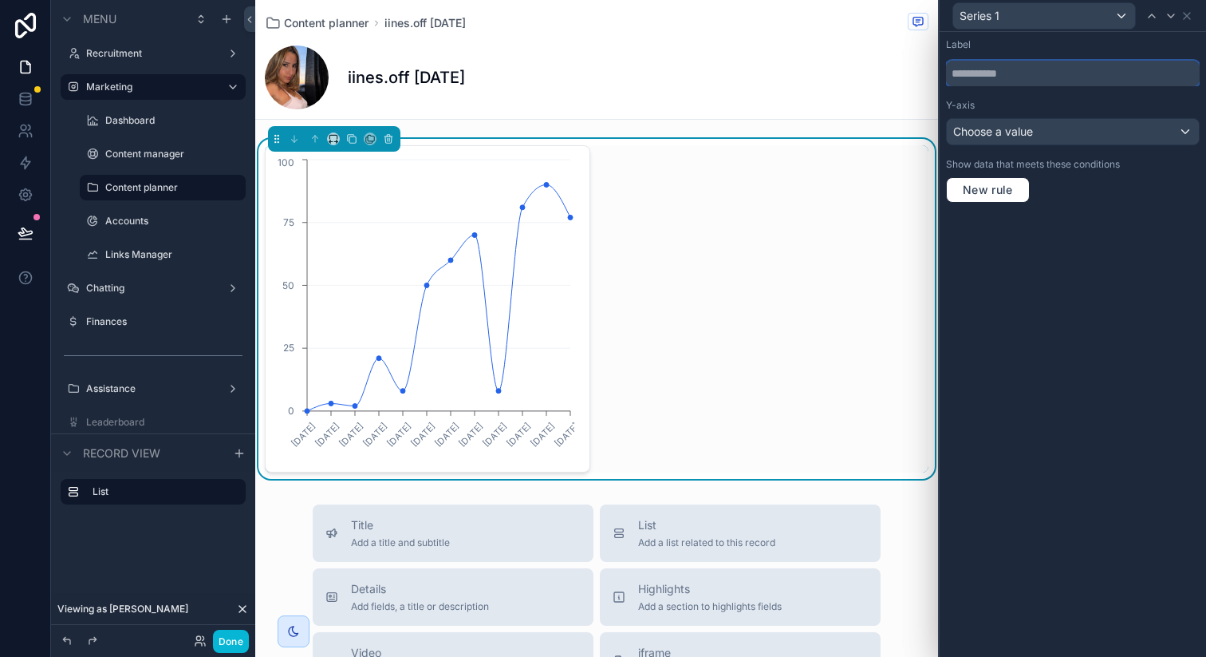
click at [1052, 77] on input "text" at bounding box center [1073, 74] width 254 height 26
click at [1052, 132] on div "Choose a value" at bounding box center [1073, 132] width 252 height 26
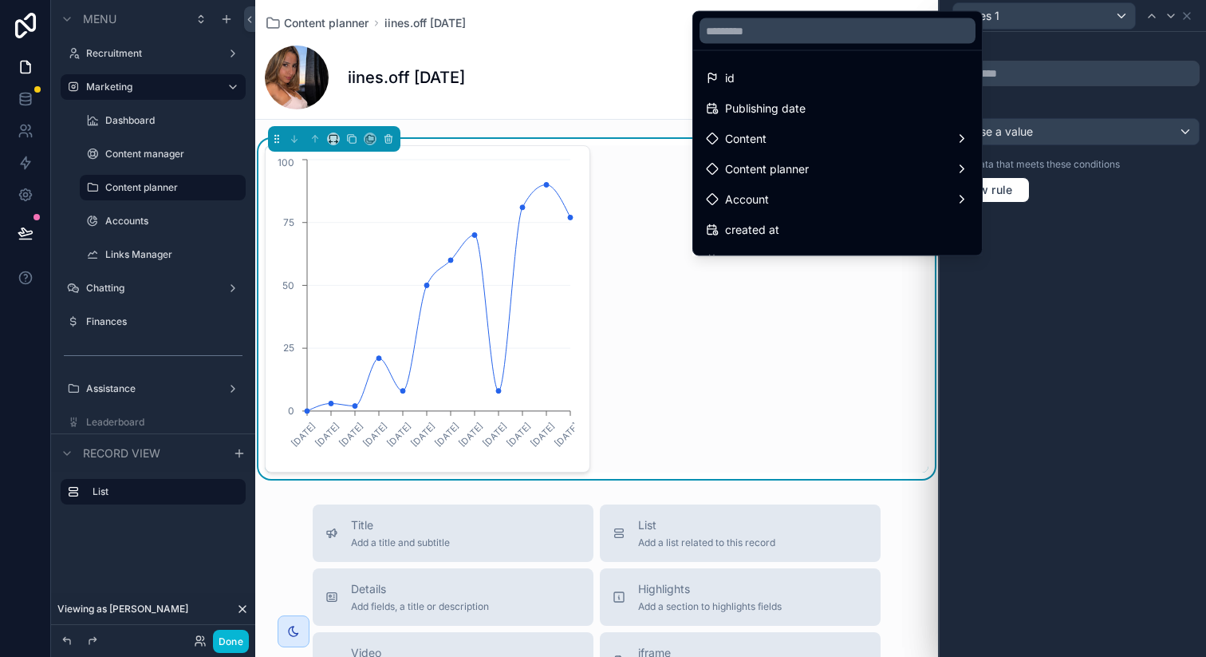
click at [1190, 11] on div at bounding box center [1073, 328] width 266 height 657
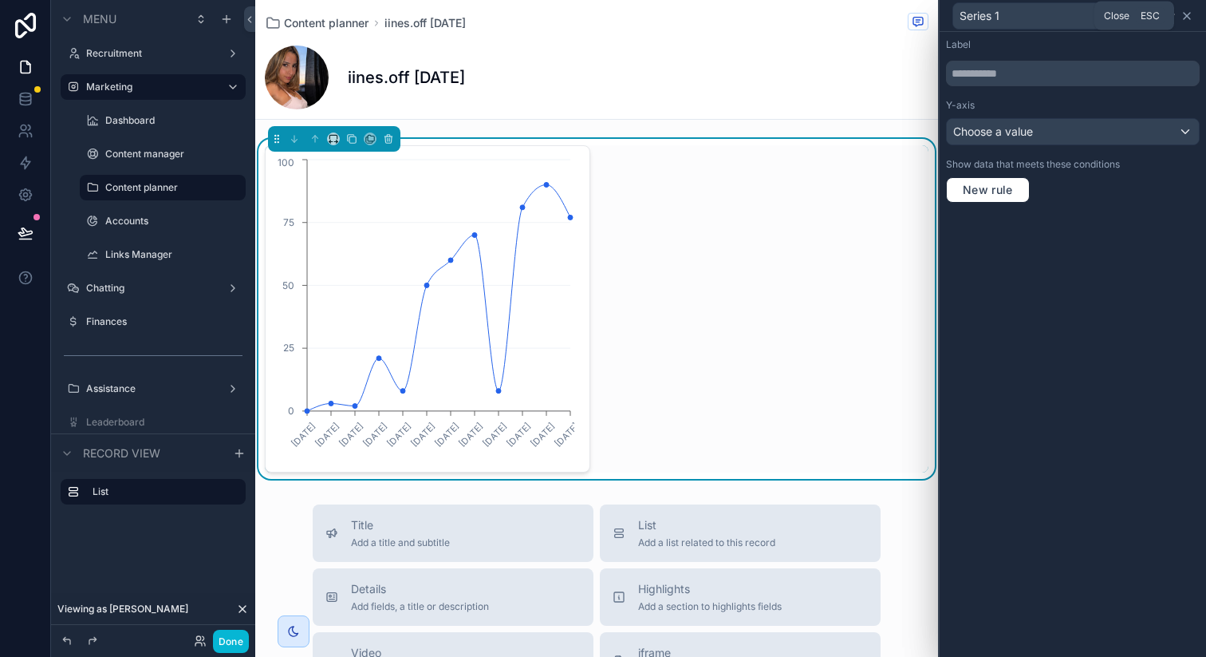
click at [1190, 12] on icon at bounding box center [1187, 16] width 13 height 13
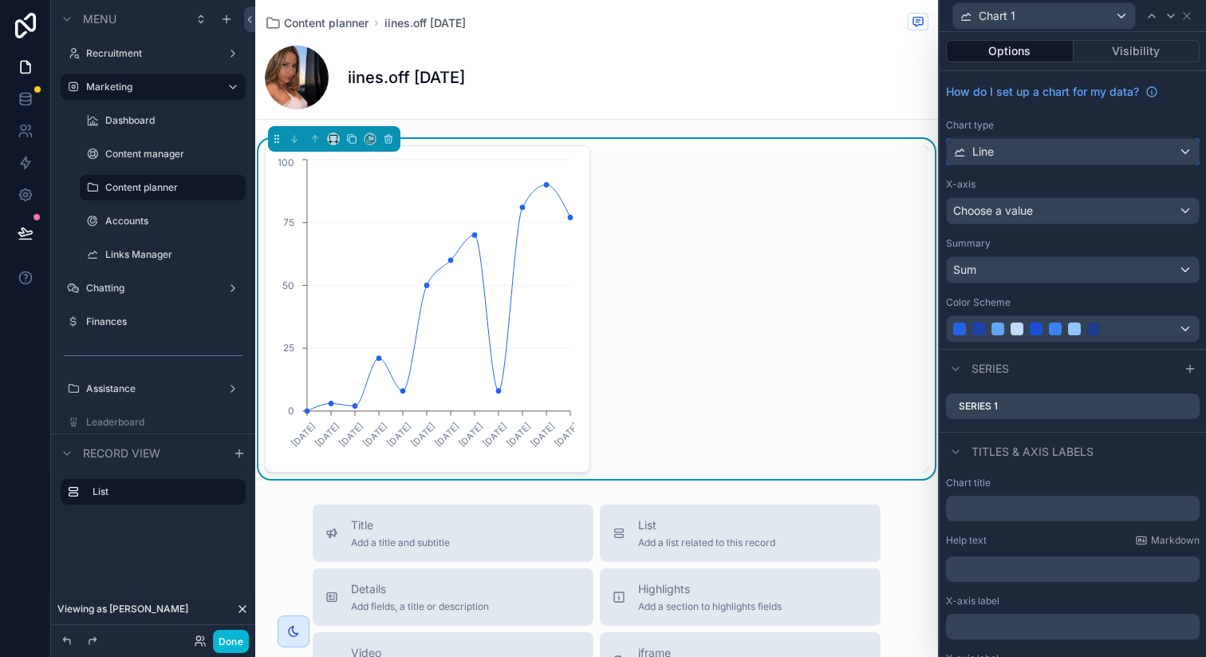
click at [1104, 151] on div "Line" at bounding box center [1073, 152] width 252 height 26
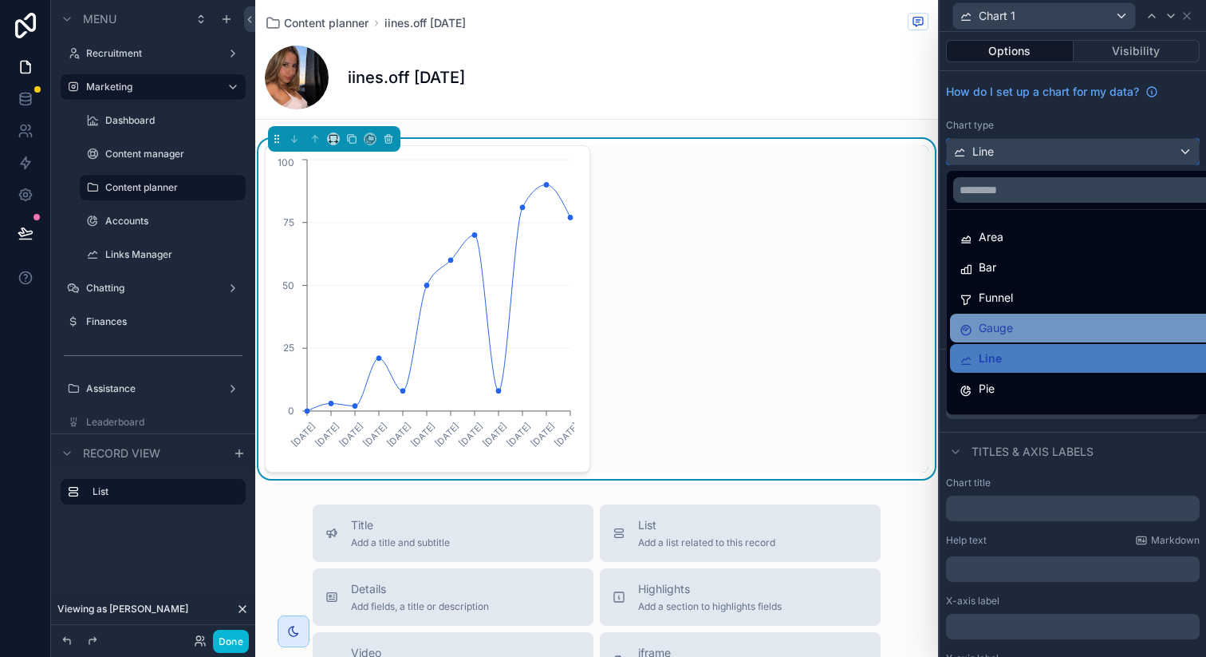
scroll to position [113, 0]
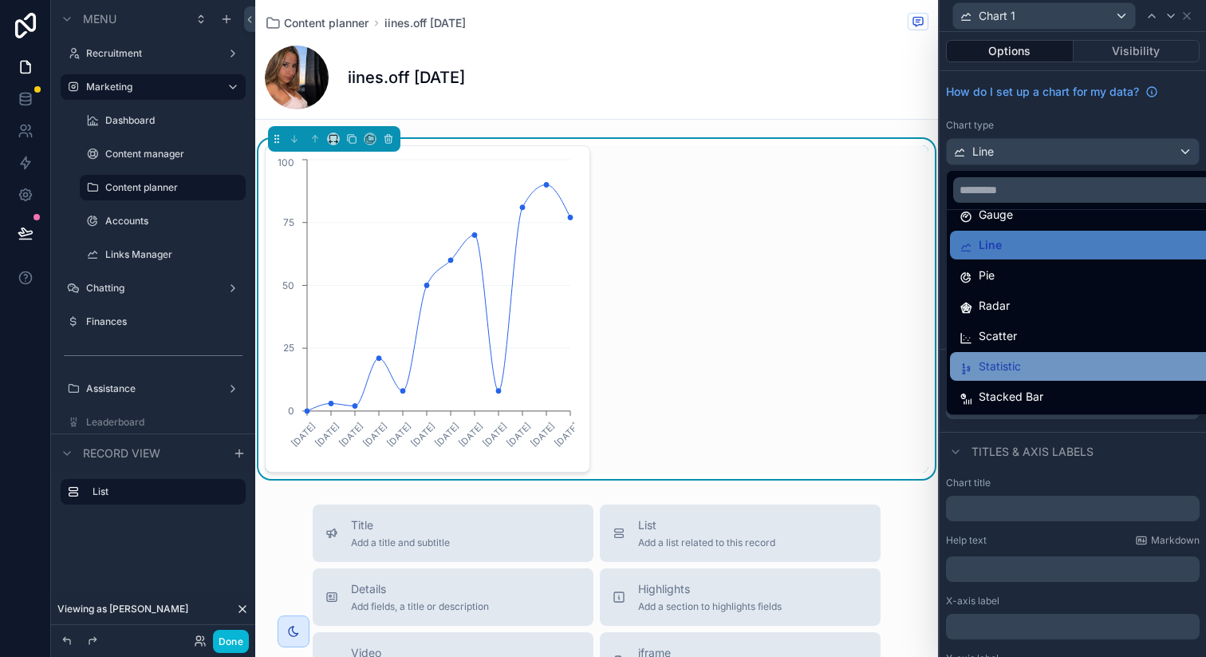
click at [1044, 368] on div "Statistic" at bounding box center [1085, 366] width 251 height 19
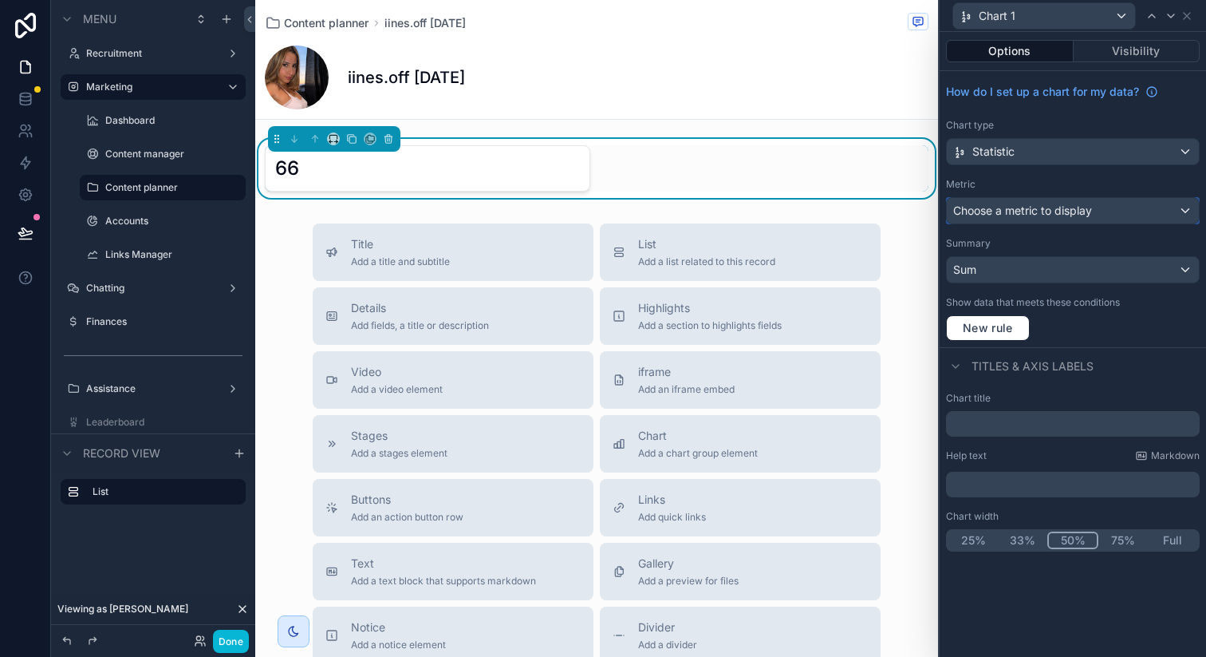
click at [1085, 210] on span "Choose a metric to display" at bounding box center [1022, 210] width 139 height 14
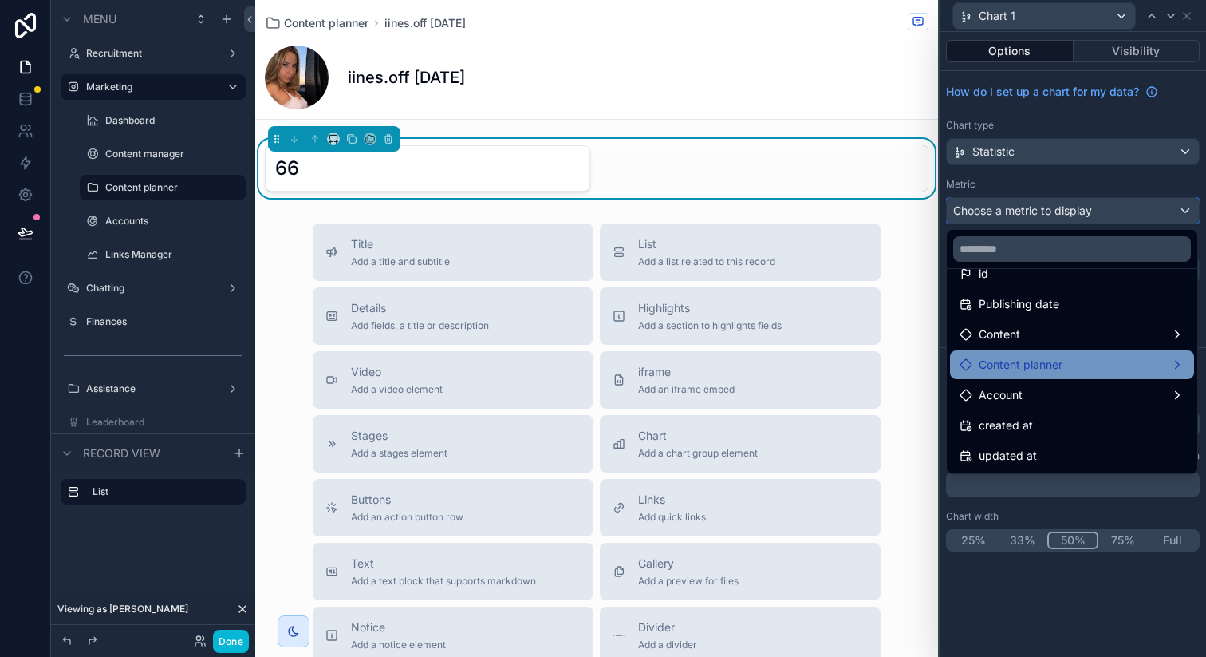
scroll to position [0, 0]
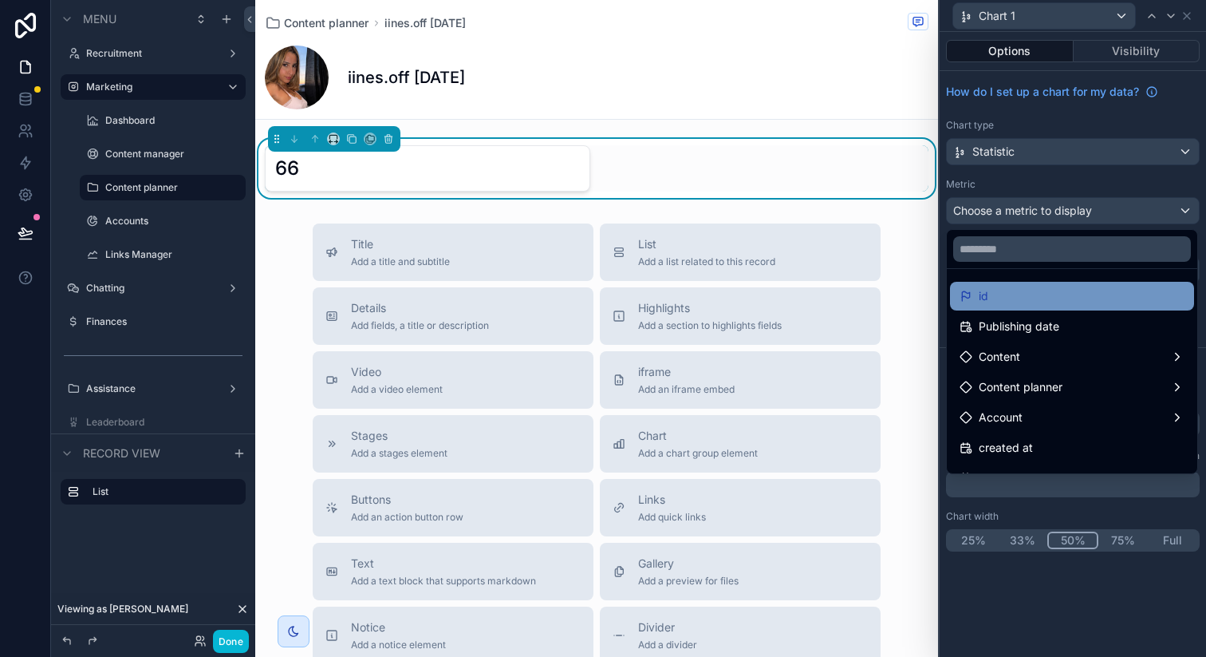
click at [987, 294] on span "id" at bounding box center [984, 295] width 10 height 19
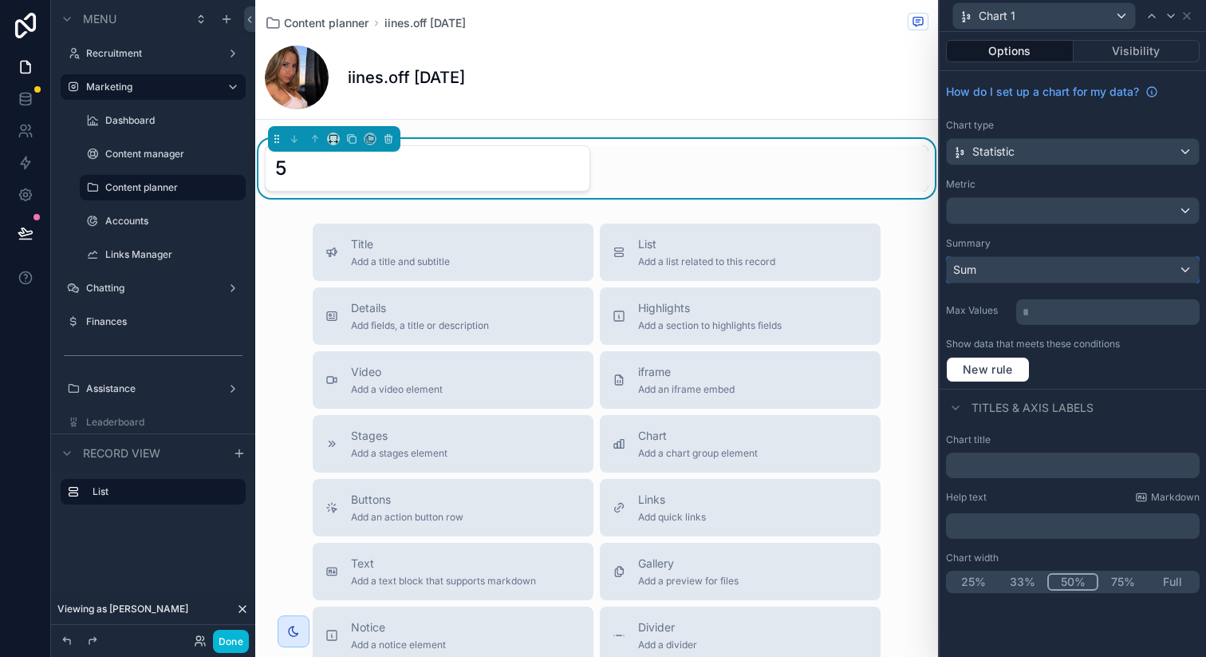
click at [992, 277] on div "Sum" at bounding box center [1073, 270] width 252 height 26
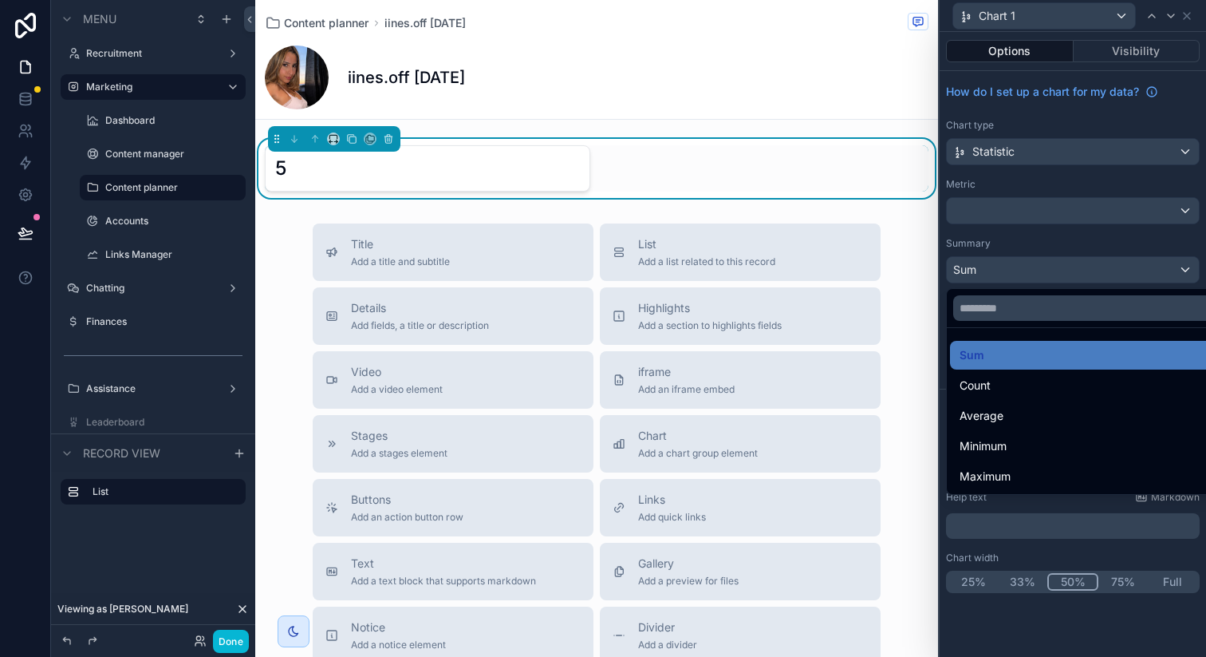
click at [992, 277] on div at bounding box center [1073, 328] width 266 height 657
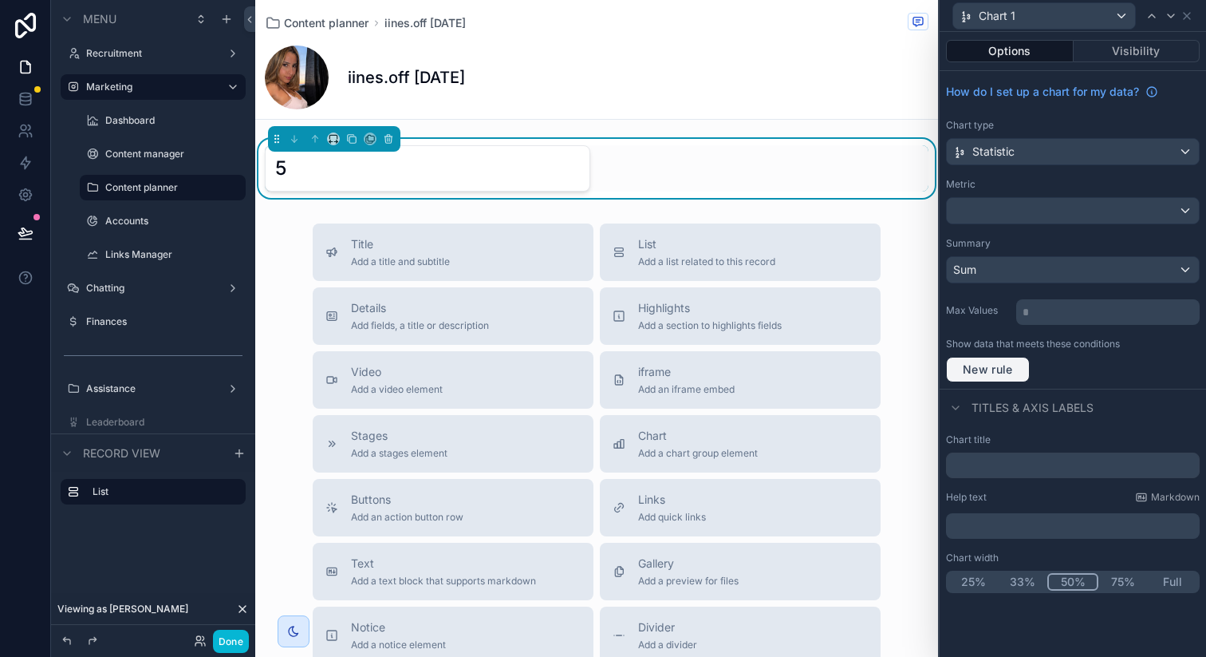
click at [996, 363] on span "New rule" at bounding box center [988, 369] width 63 height 14
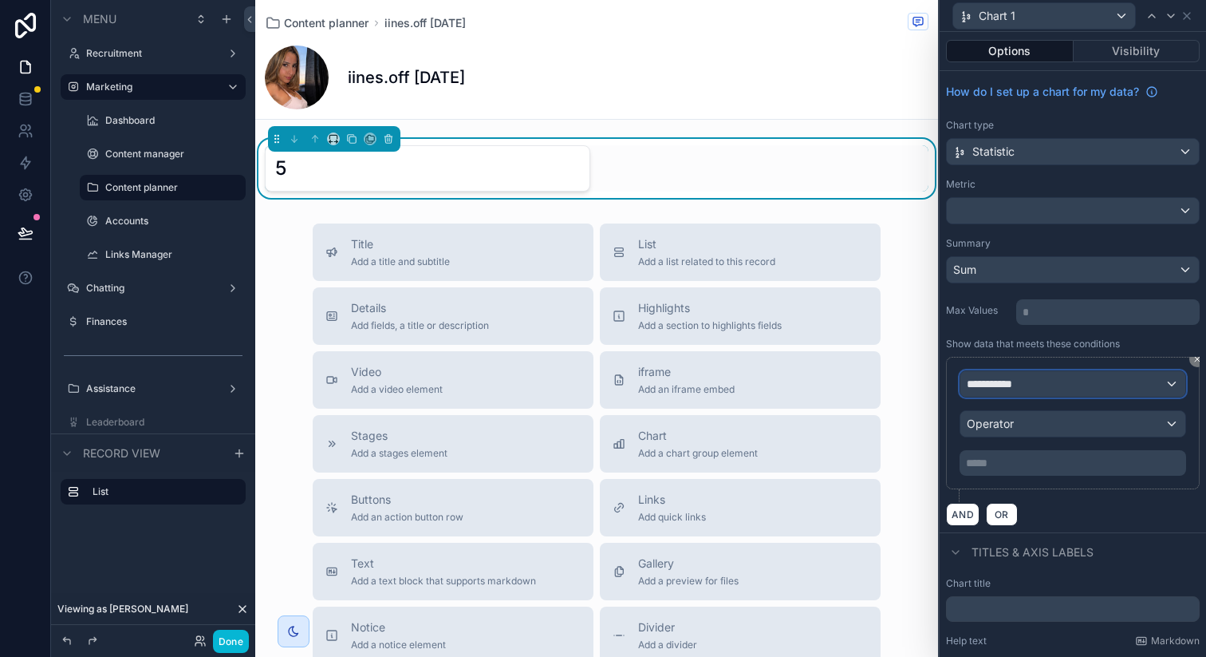
click at [1070, 382] on div "**********" at bounding box center [1073, 384] width 225 height 26
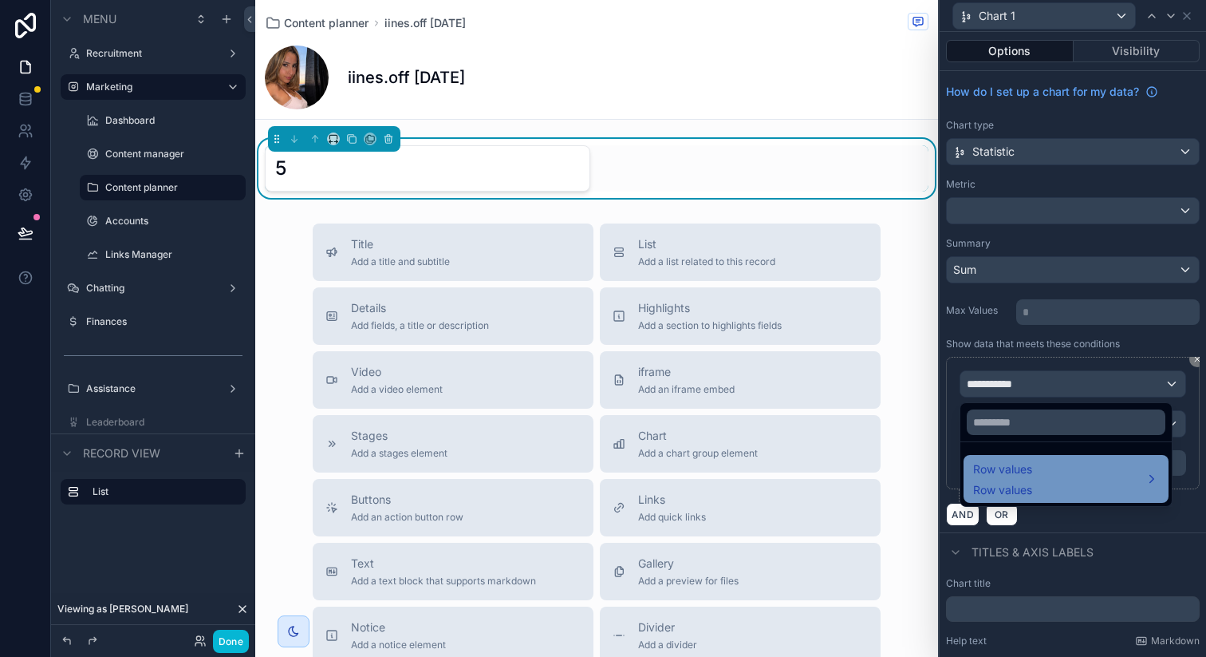
click at [1038, 476] on div "Row values Row values" at bounding box center [1066, 479] width 186 height 38
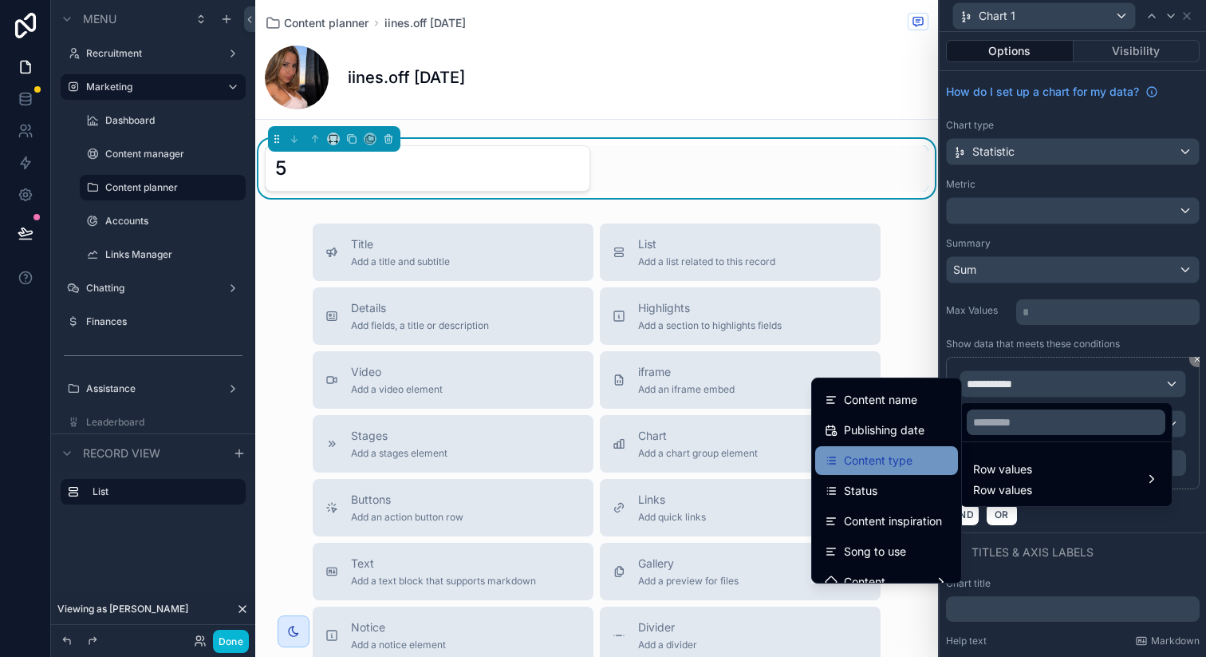
scroll to position [29, 0]
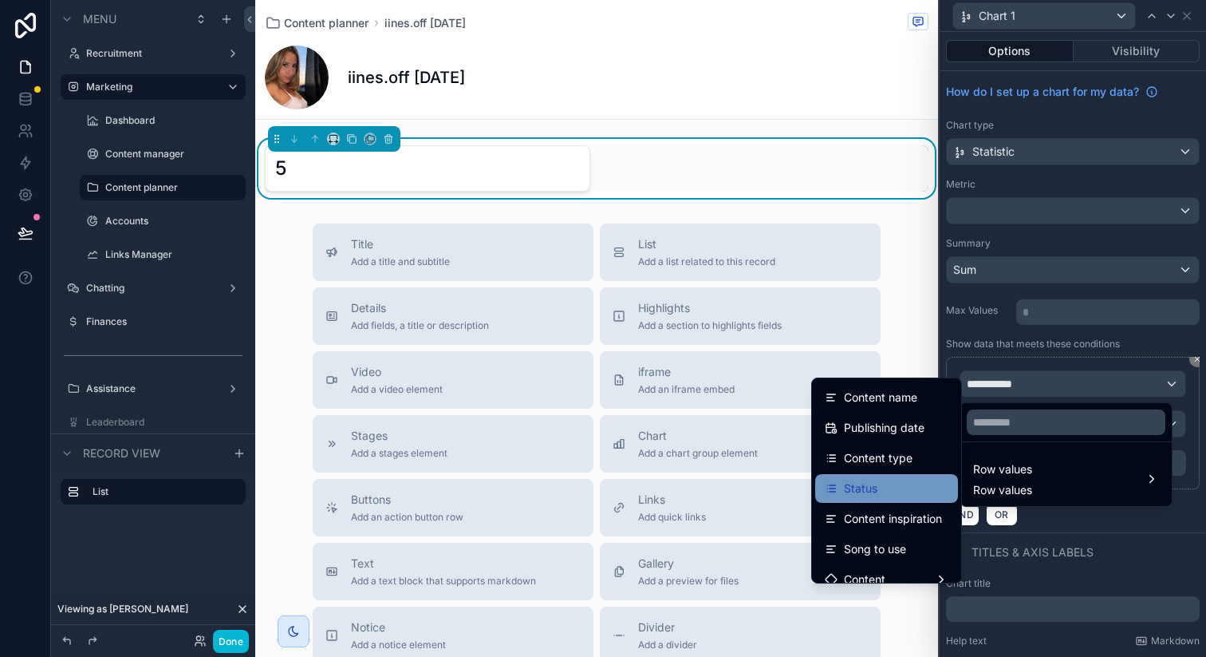
click at [886, 498] on div "Status" at bounding box center [886, 488] width 143 height 29
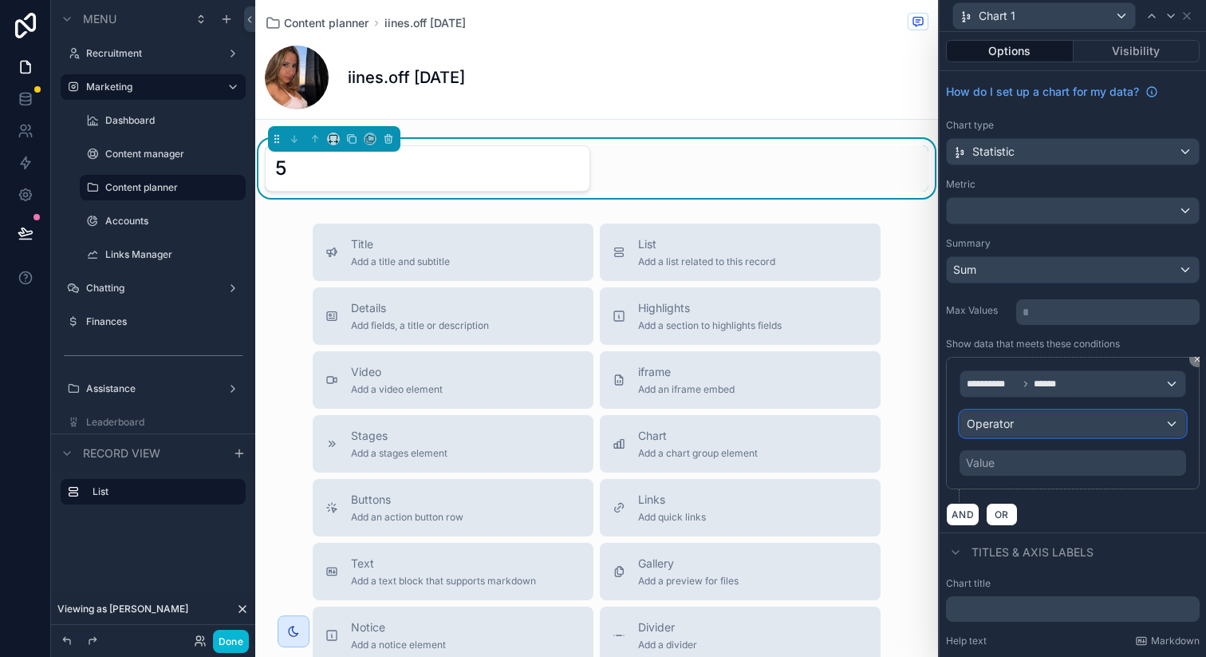
click at [1059, 418] on div "Operator" at bounding box center [1073, 424] width 225 height 26
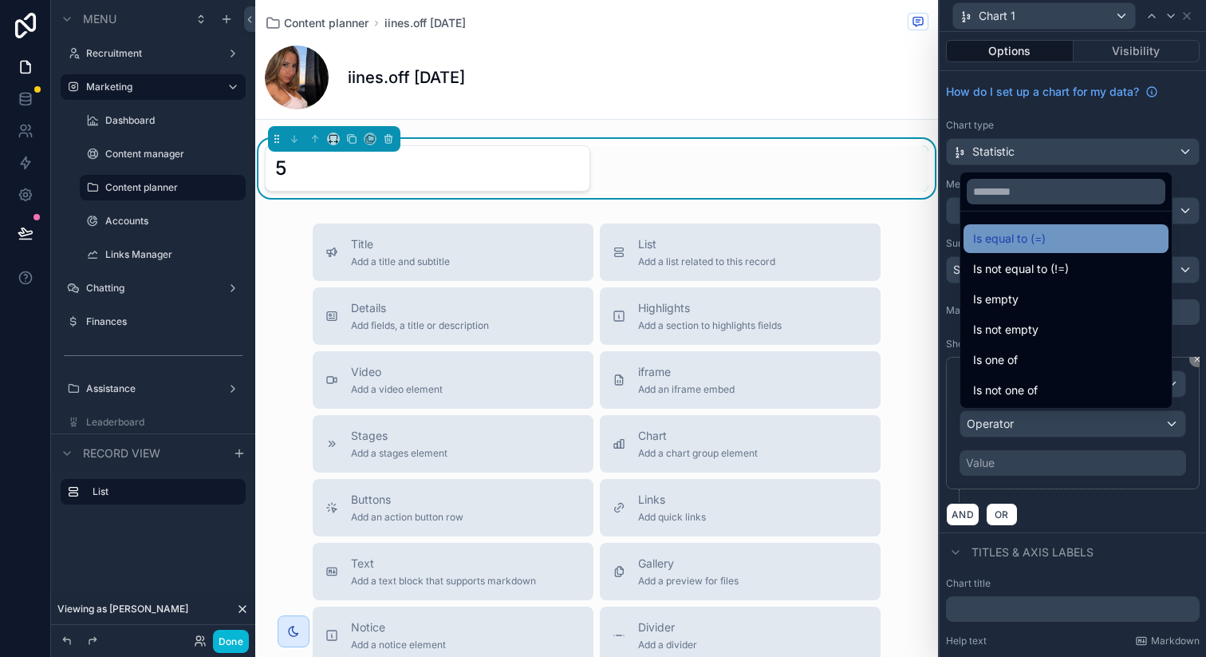
click at [1046, 238] on span "Is equal to (=)" at bounding box center [1009, 238] width 73 height 19
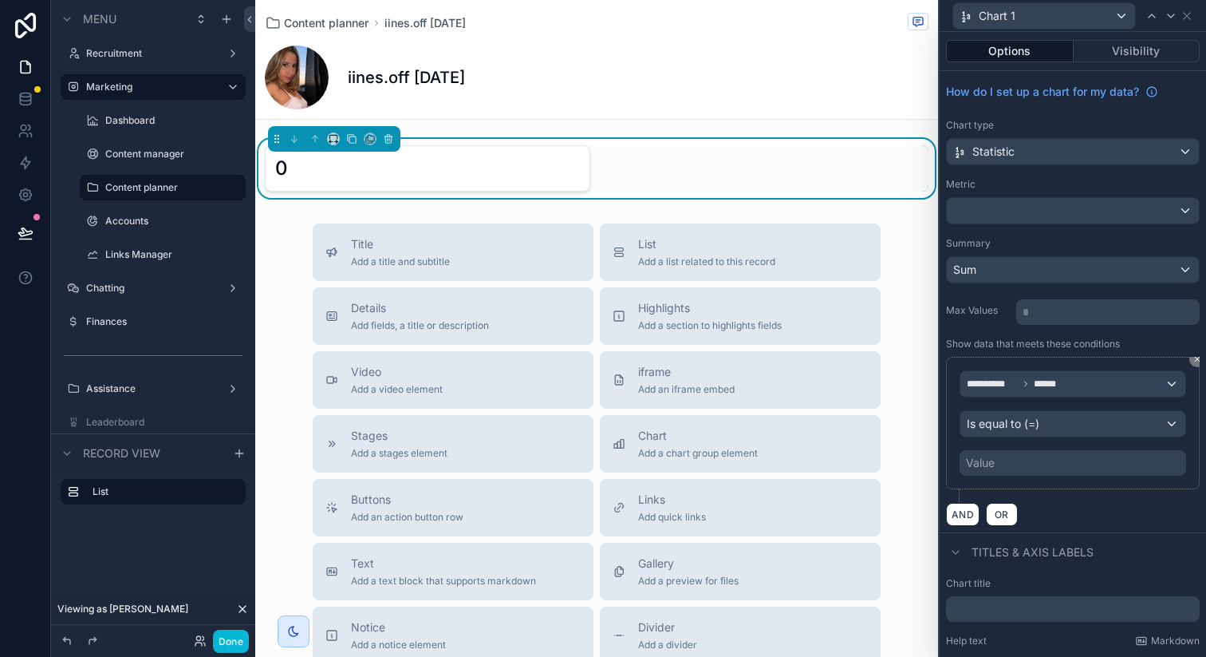
click at [1026, 457] on div "Value" at bounding box center [1073, 463] width 227 height 26
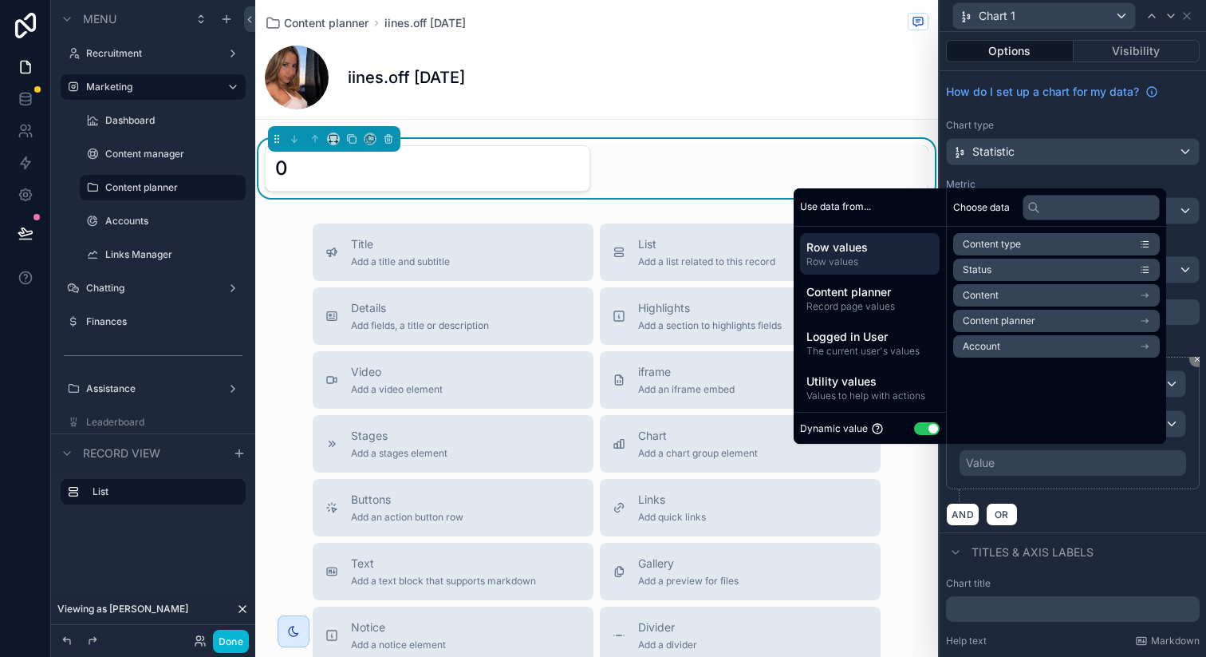
click at [917, 426] on button "Use setting" at bounding box center [927, 428] width 26 height 13
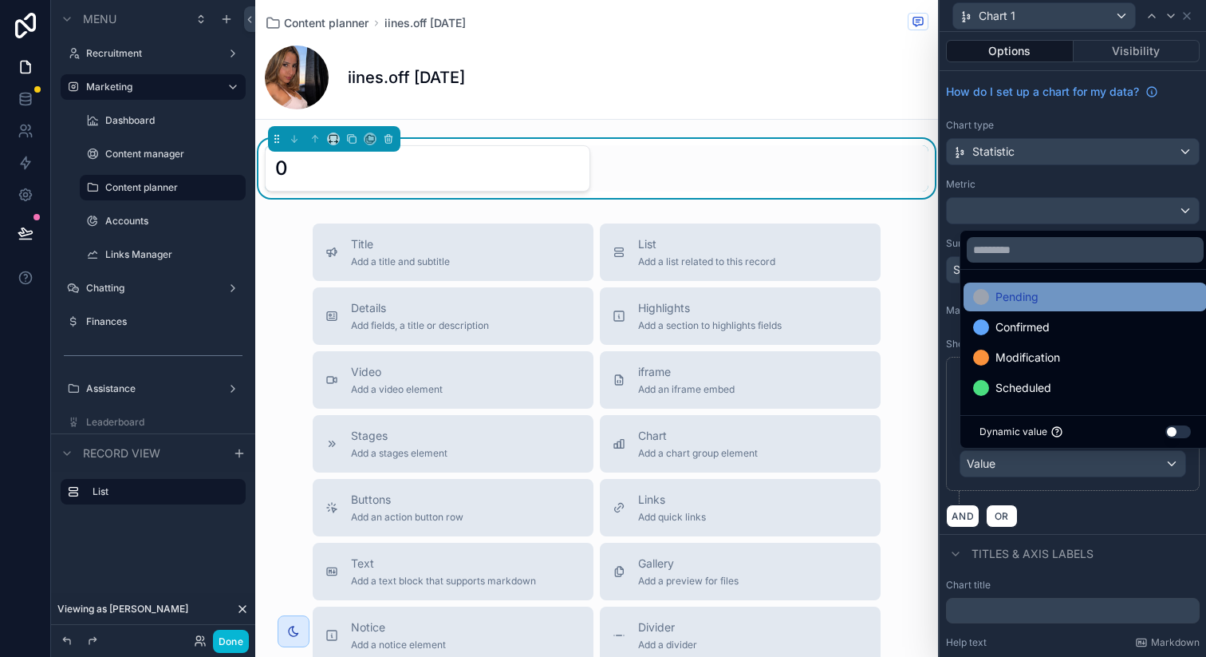
click at [1048, 299] on div "Pending" at bounding box center [1085, 296] width 224 height 19
click at [1021, 608] on input "text" at bounding box center [1073, 611] width 254 height 26
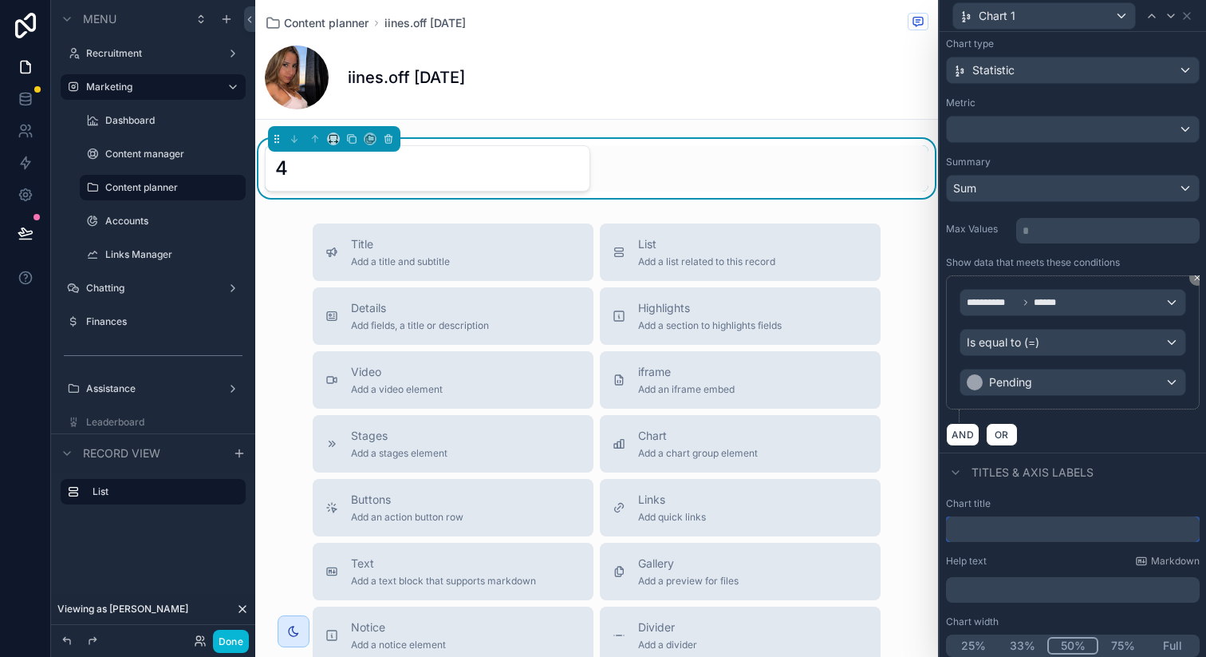
scroll to position [88, 0]
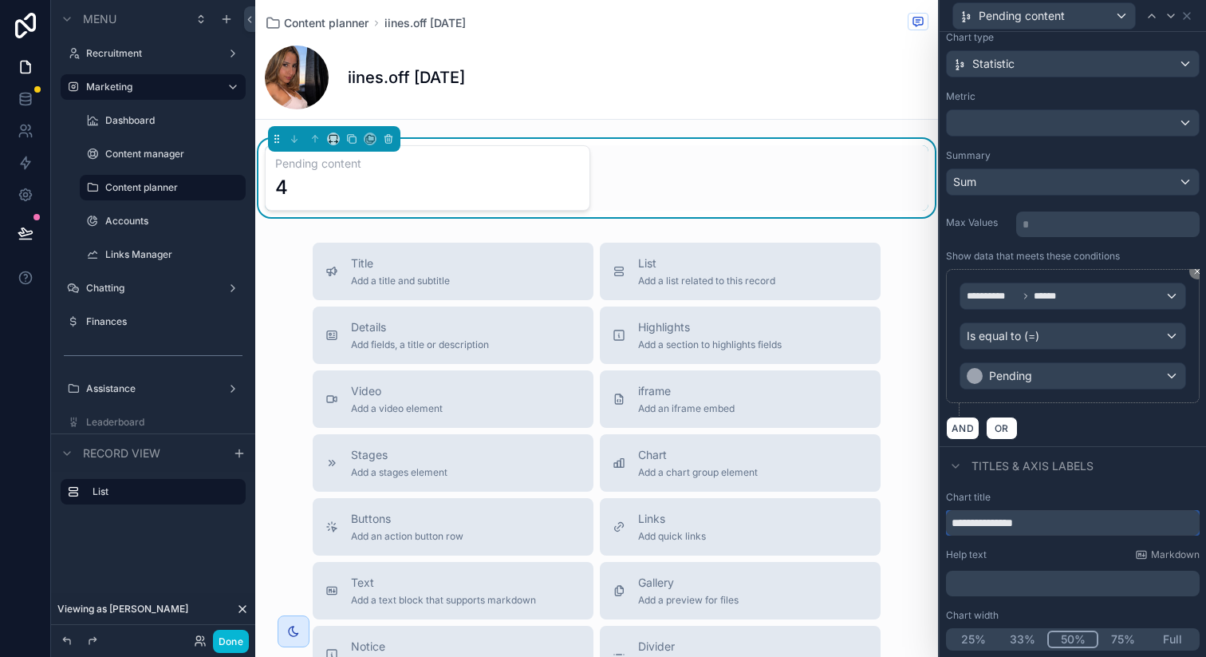
type input "**********"
click at [1120, 484] on div "**********" at bounding box center [1073, 570] width 266 height 172
click at [981, 639] on button "25%" at bounding box center [973, 639] width 49 height 18
click at [1188, 14] on icon at bounding box center [1187, 16] width 6 height 6
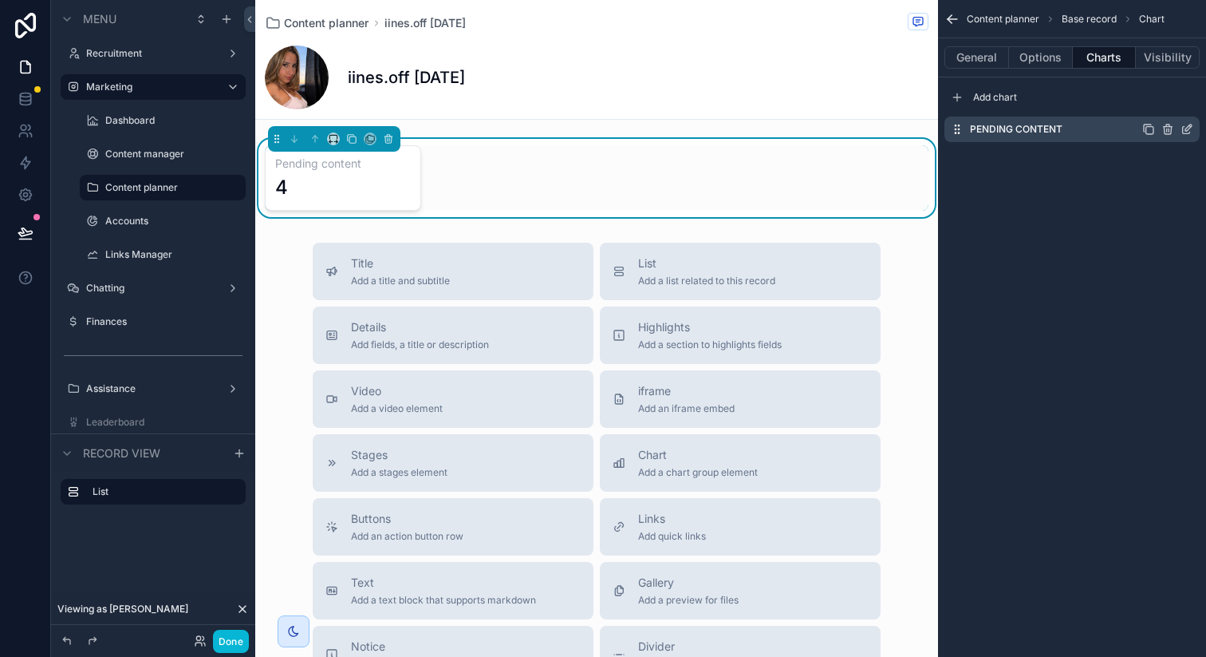
click at [1151, 128] on icon "scrollable content" at bounding box center [1148, 129] width 13 height 13
click at [1188, 160] on icon "scrollable content" at bounding box center [1189, 159] width 6 height 6
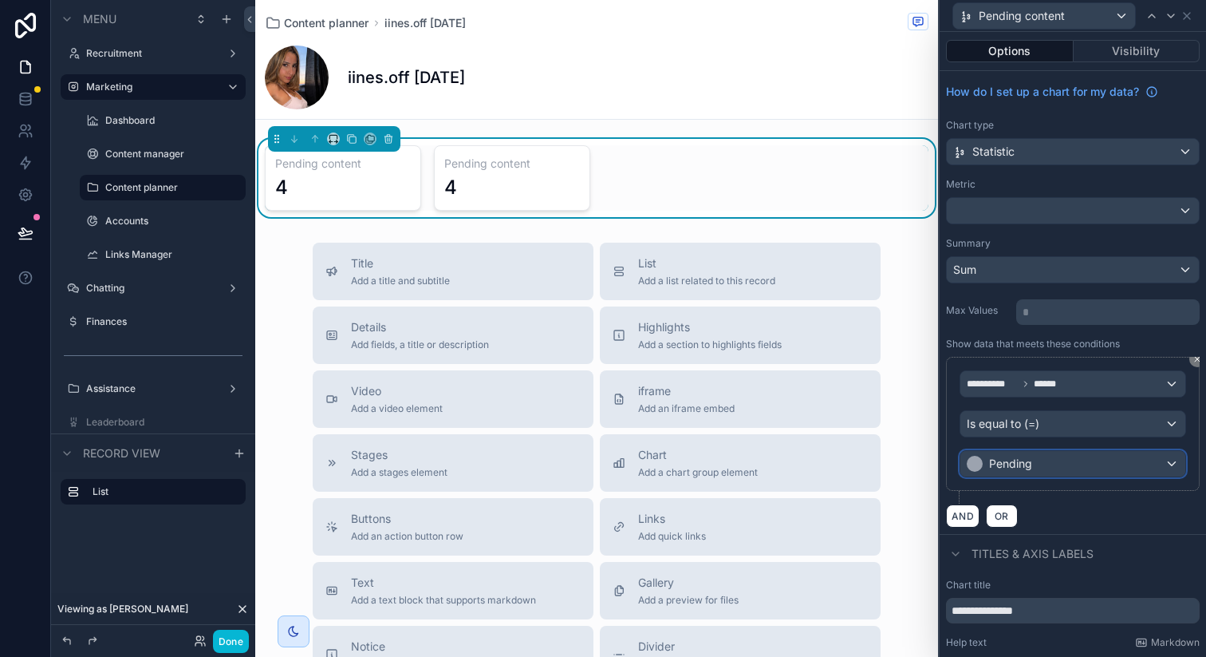
click at [1060, 460] on div "Pending" at bounding box center [1073, 464] width 225 height 26
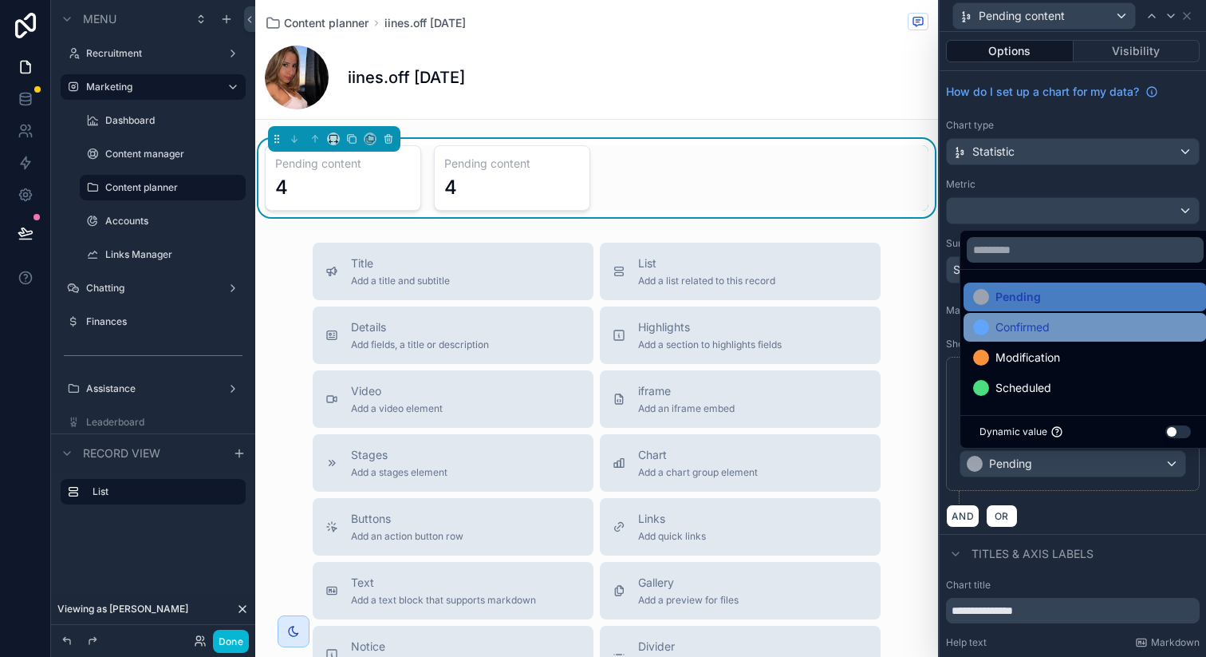
click at [1030, 331] on span "Confirmed" at bounding box center [1023, 327] width 54 height 19
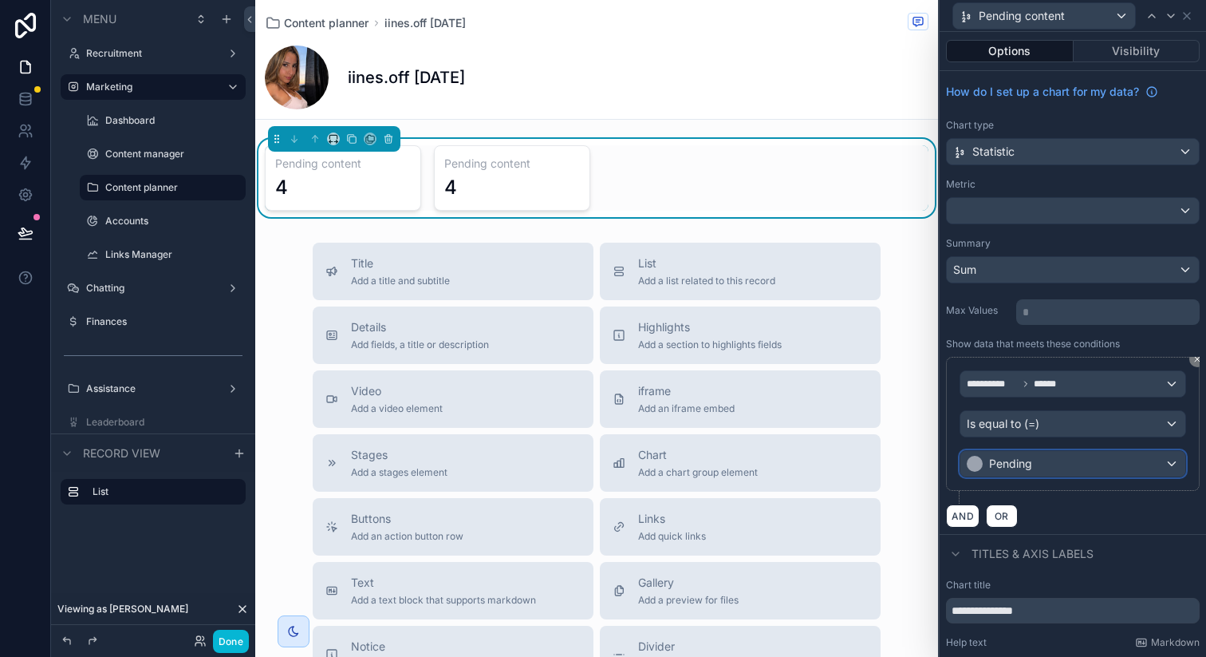
click at [1024, 461] on span "Pending" at bounding box center [1010, 464] width 43 height 16
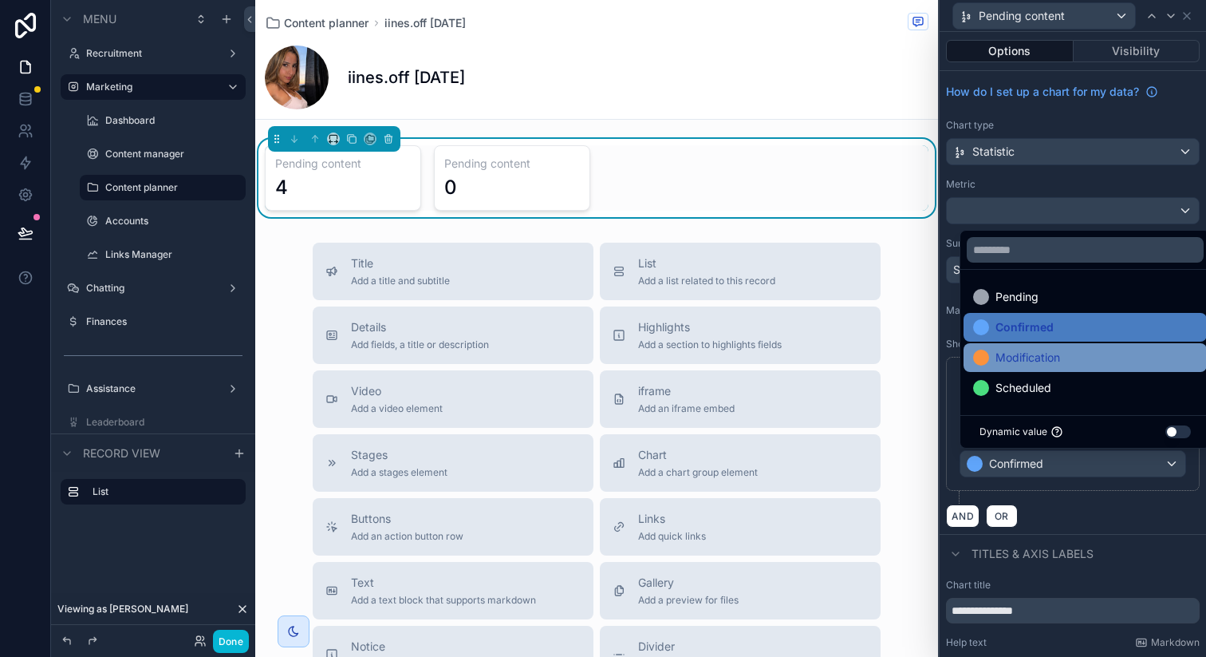
click at [1042, 359] on span "Modification" at bounding box center [1028, 357] width 65 height 19
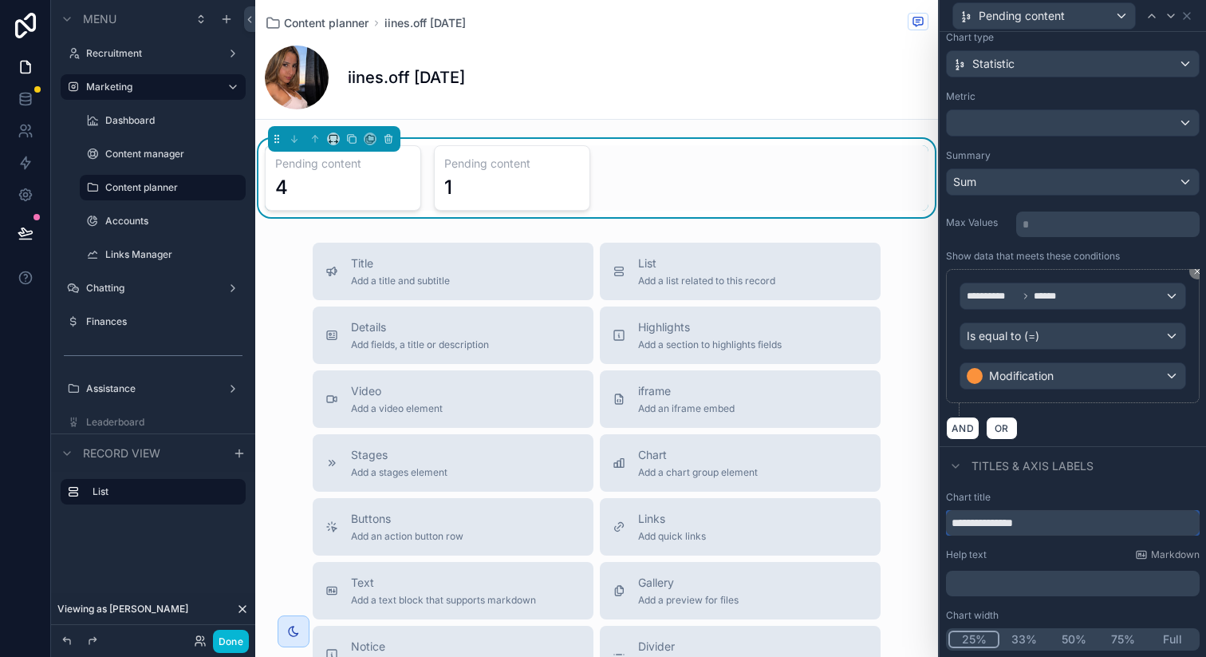
click at [978, 524] on input "**********" at bounding box center [1073, 523] width 254 height 26
type input "**********"
click at [1078, 485] on div "**********" at bounding box center [1073, 570] width 266 height 172
click at [1150, 11] on icon at bounding box center [1152, 16] width 13 height 13
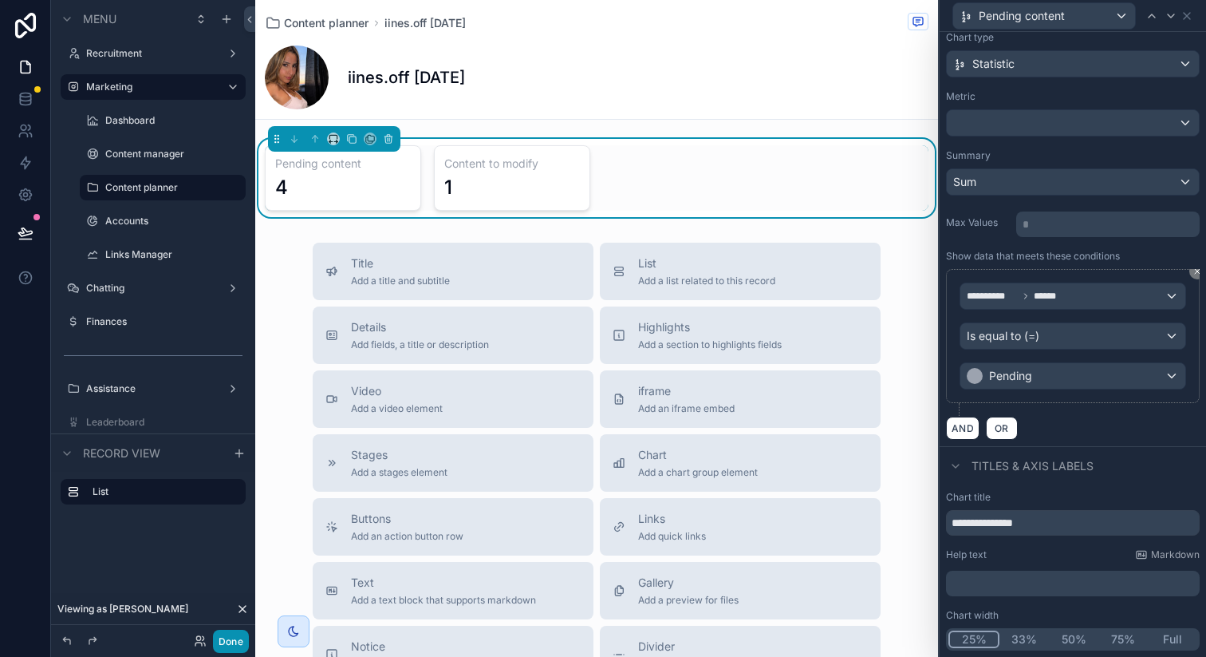
click at [240, 637] on button "Done" at bounding box center [231, 640] width 36 height 23
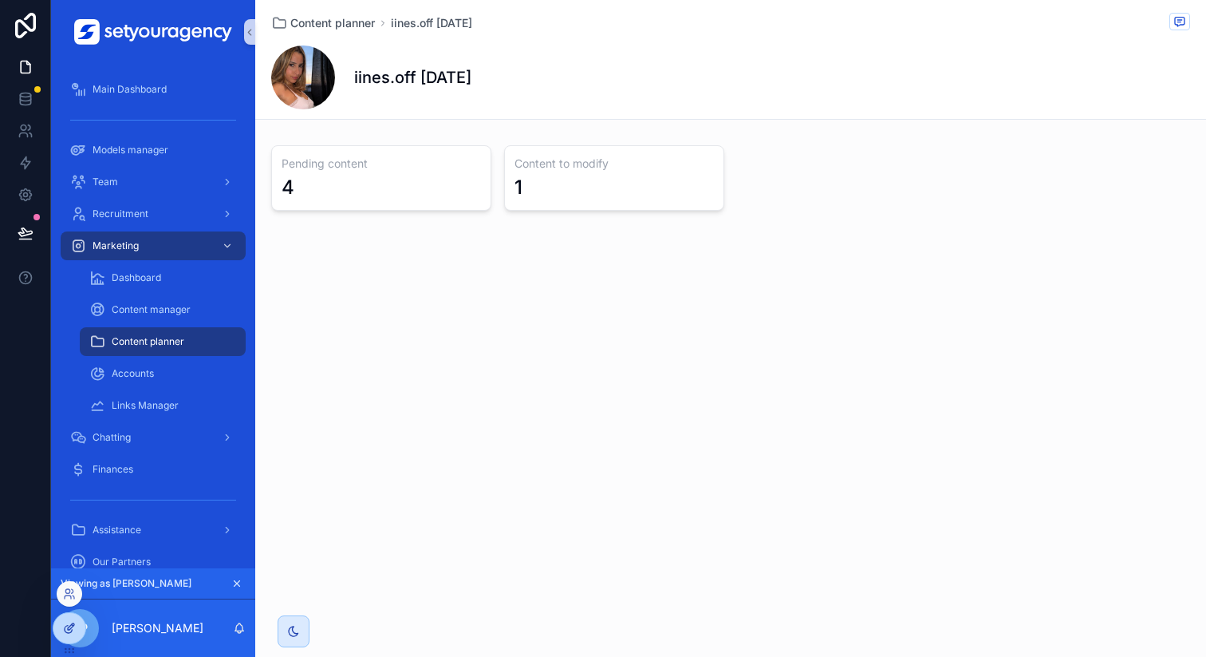
click at [69, 631] on icon at bounding box center [69, 628] width 13 height 13
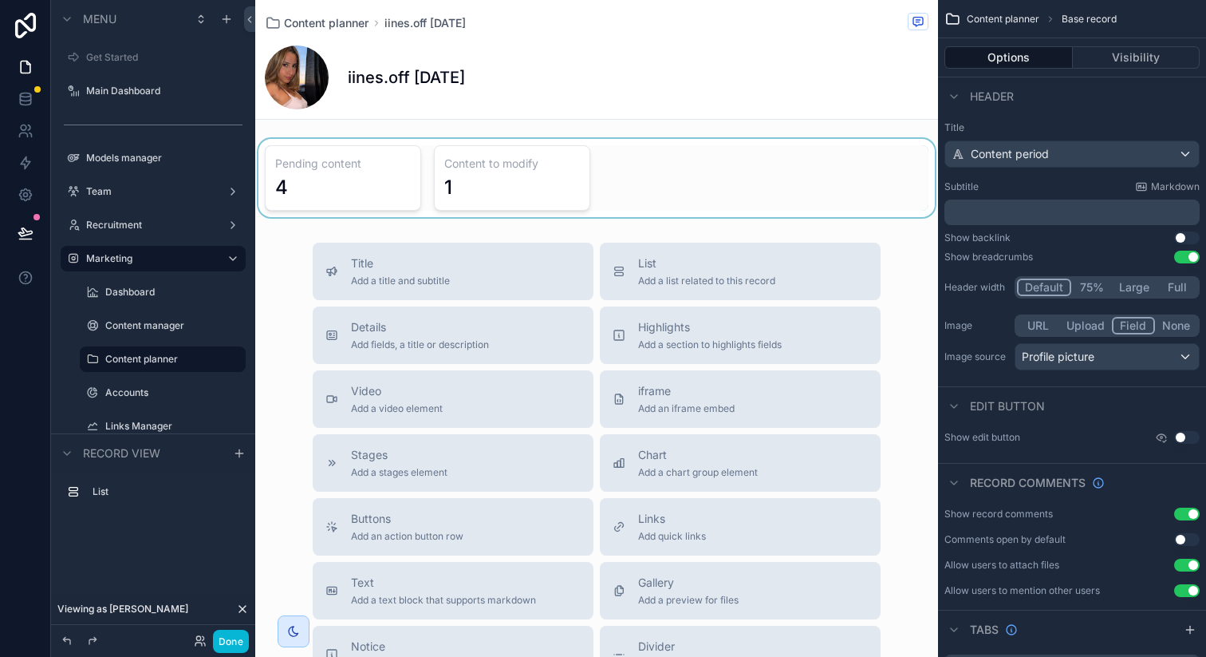
click at [417, 180] on div "scrollable content" at bounding box center [596, 178] width 683 height 78
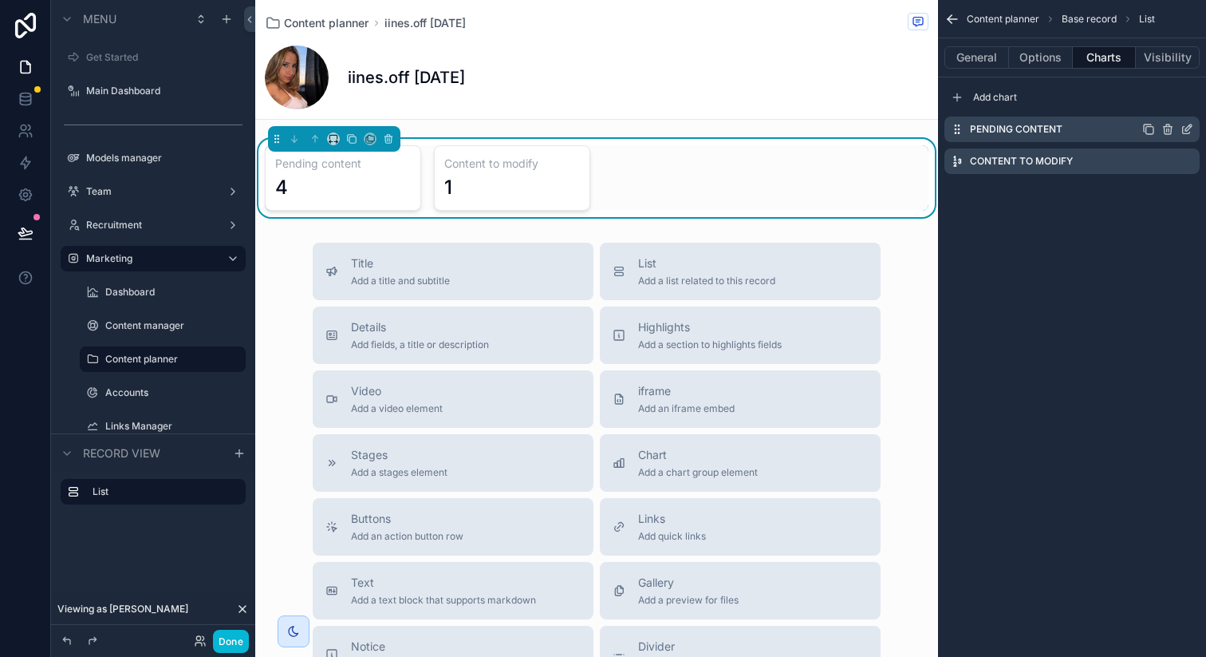
click at [1189, 131] on icon "scrollable content" at bounding box center [1187, 129] width 13 height 13
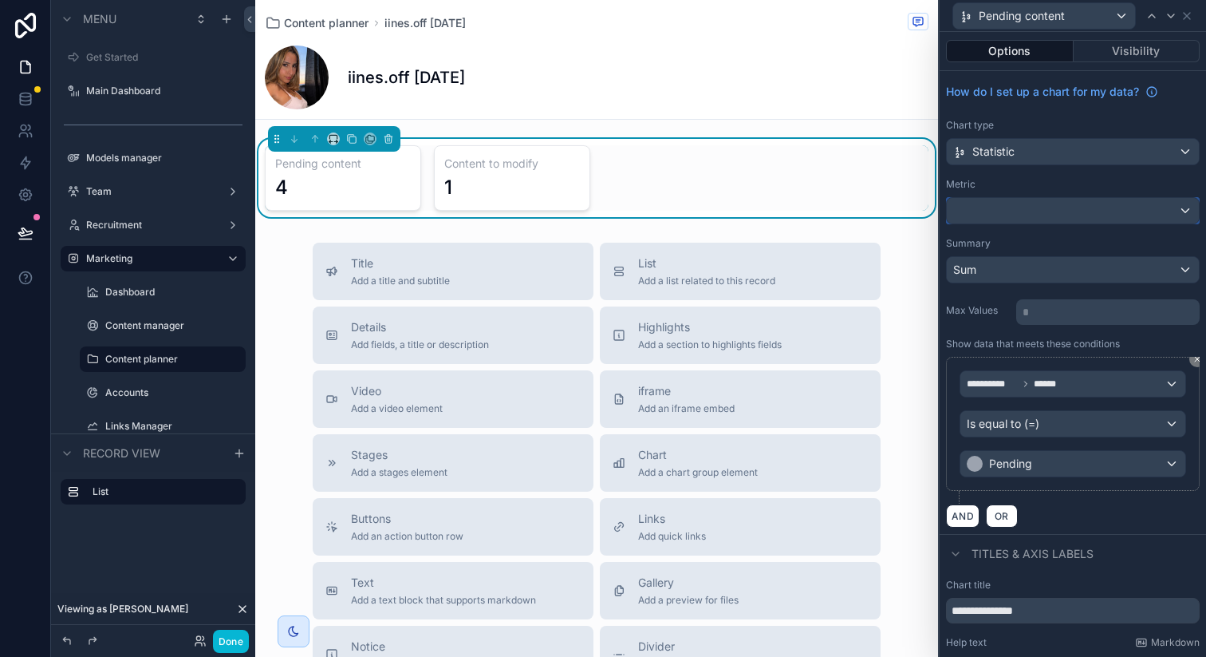
click at [997, 217] on div at bounding box center [1073, 211] width 252 height 26
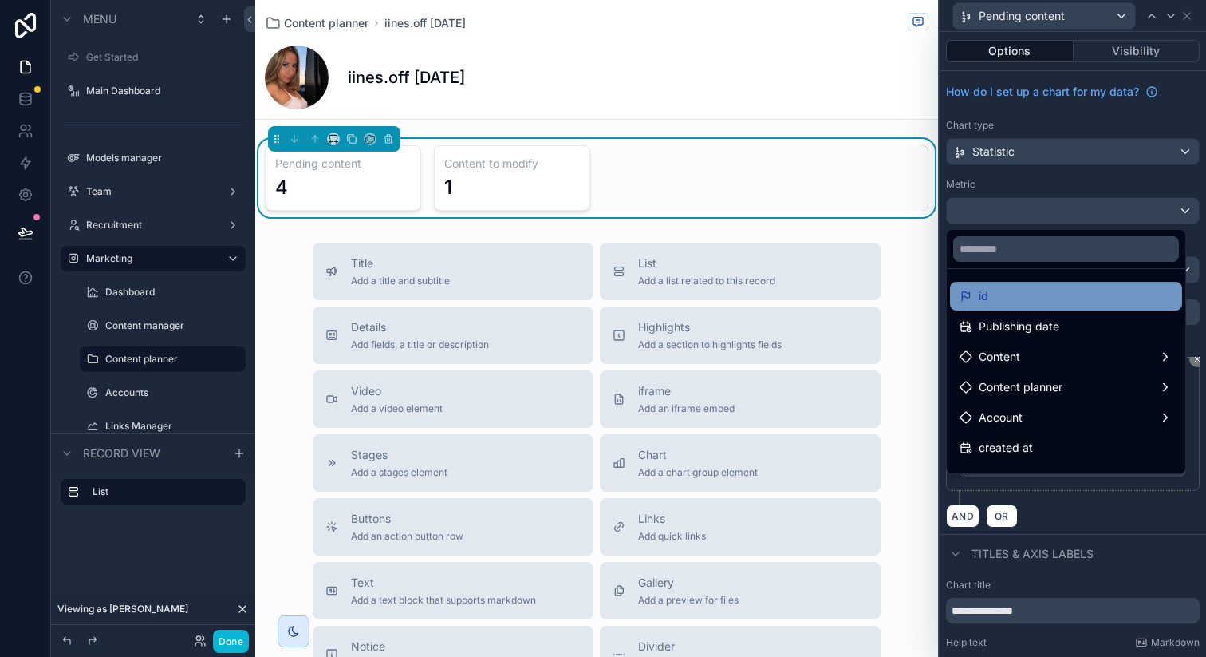
click at [997, 290] on div "id" at bounding box center [1066, 295] width 213 height 19
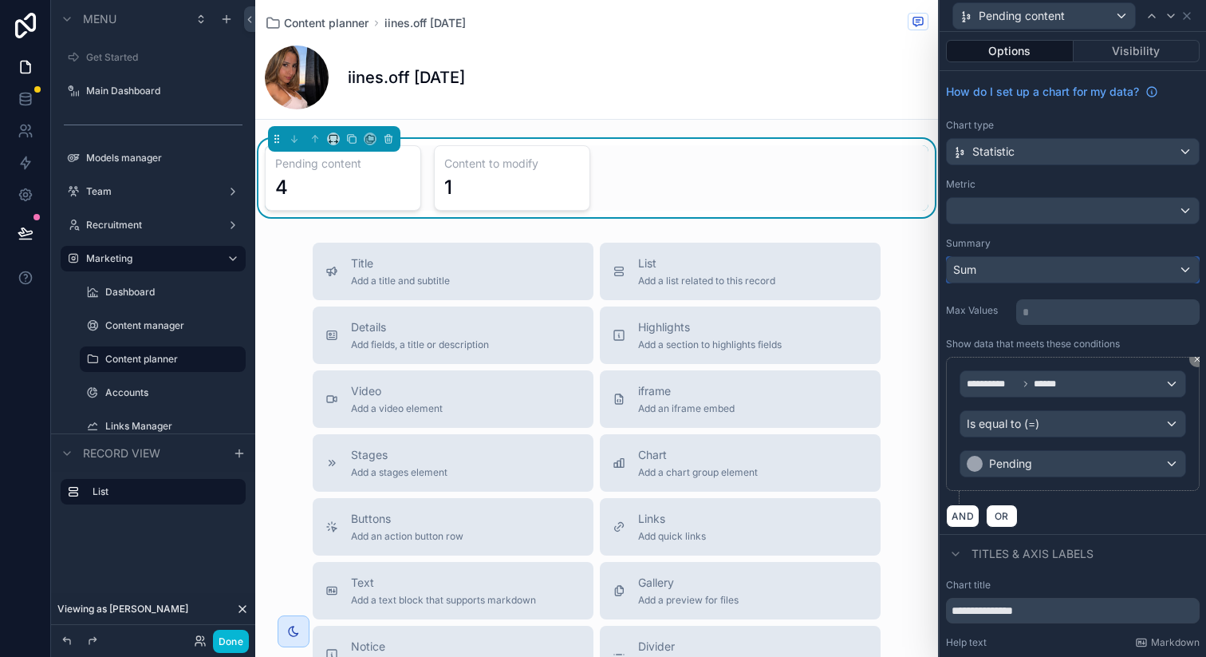
click at [1023, 256] on button "Sum" at bounding box center [1073, 269] width 254 height 27
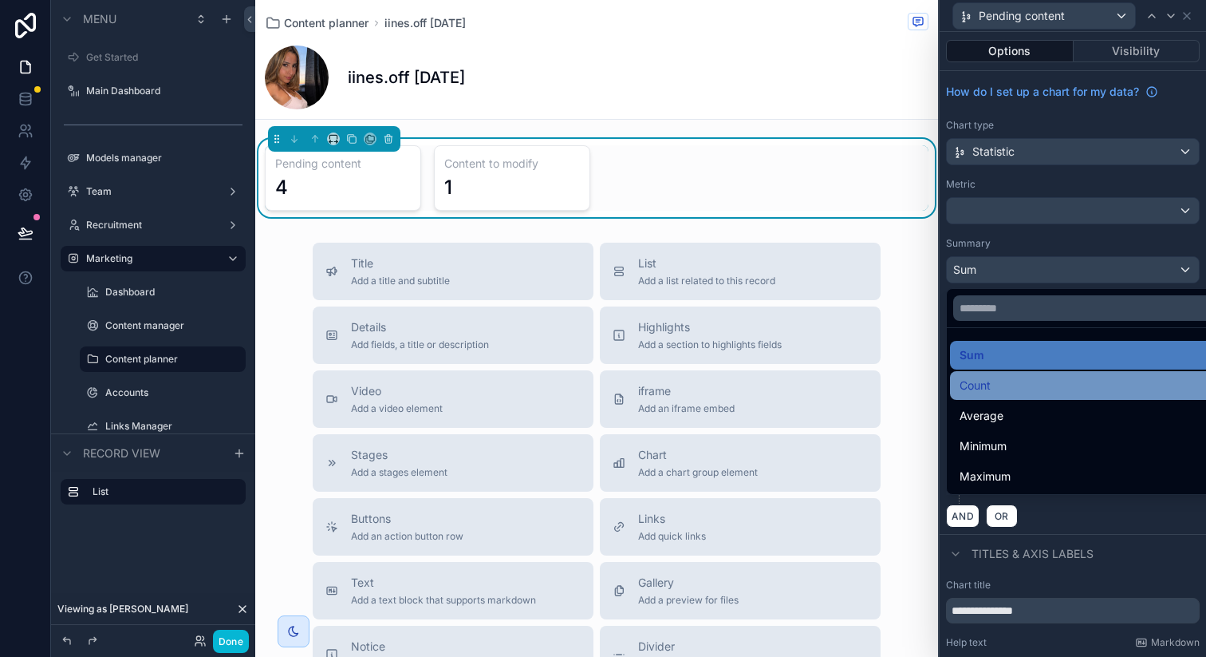
click at [992, 377] on div "Count" at bounding box center [1085, 385] width 251 height 19
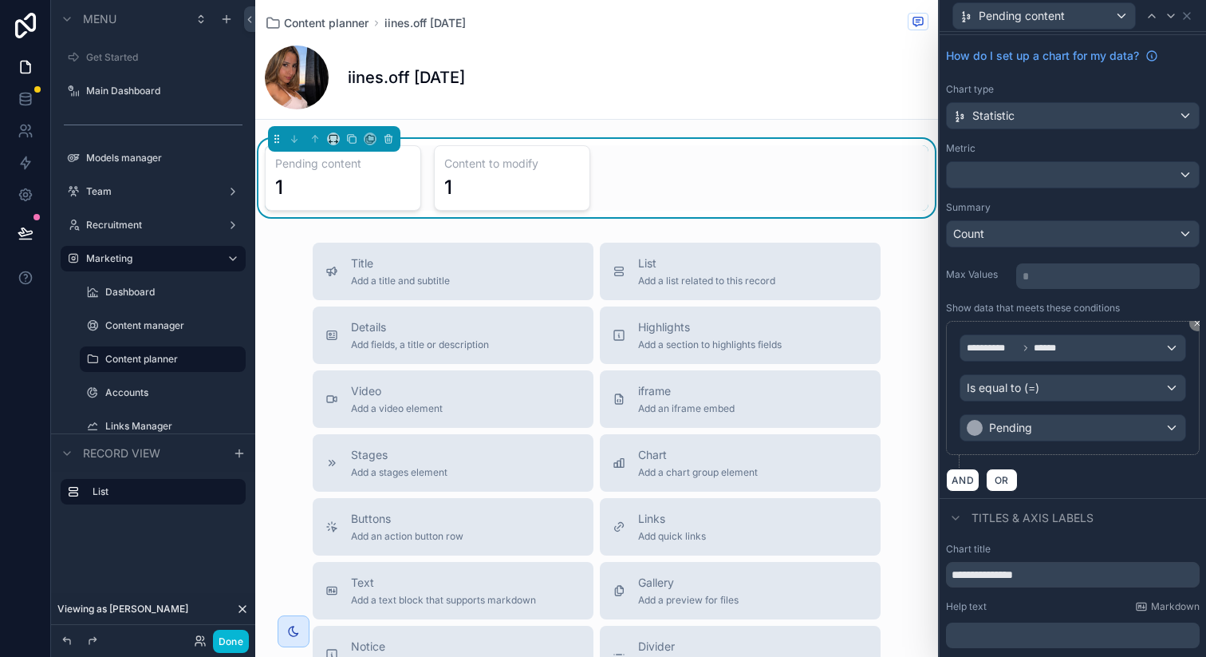
scroll to position [0, 0]
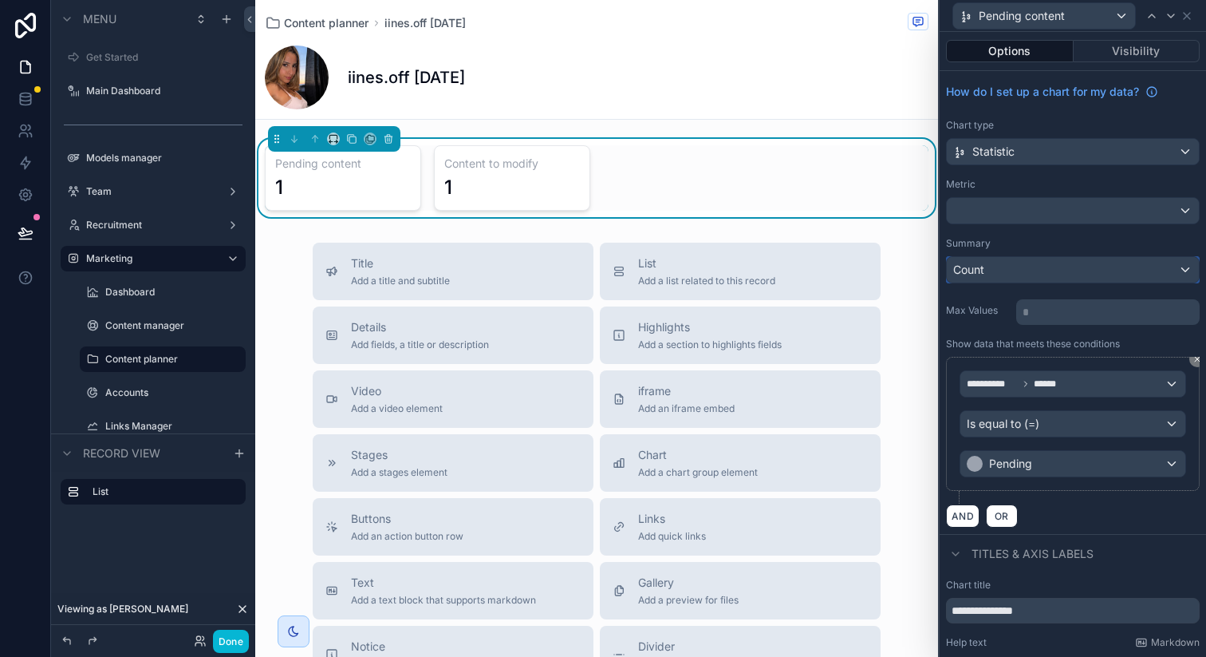
click at [1056, 274] on div "Count" at bounding box center [1073, 270] width 252 height 26
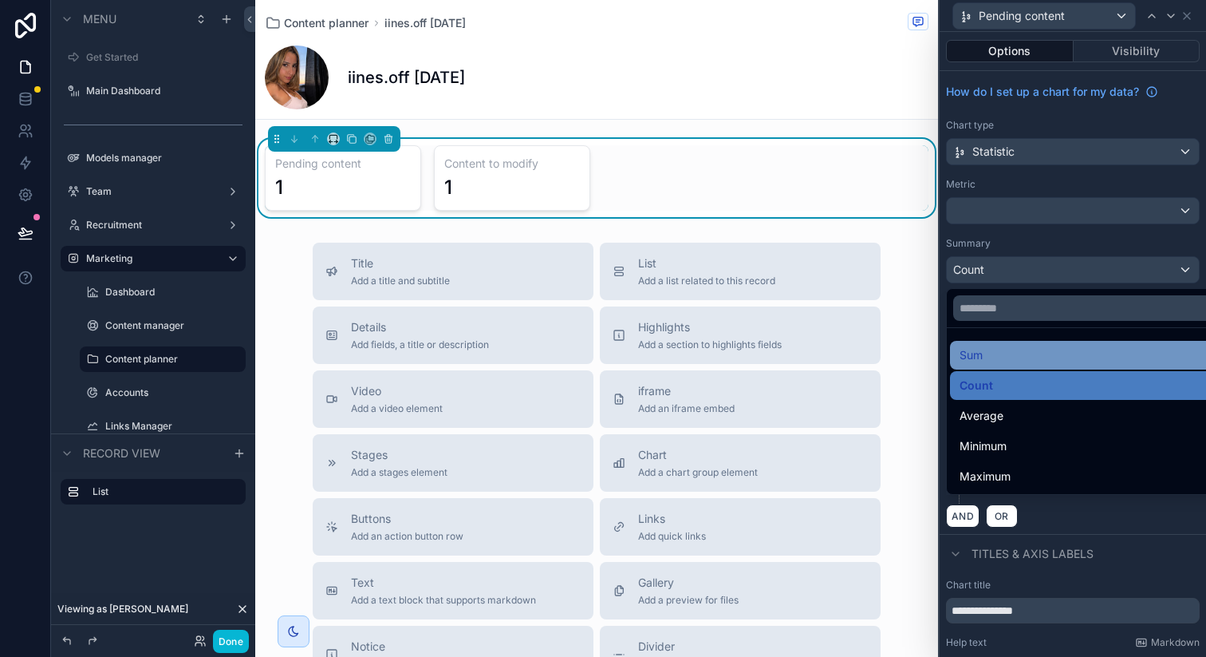
click at [1009, 365] on div "Sum" at bounding box center [1085, 355] width 270 height 29
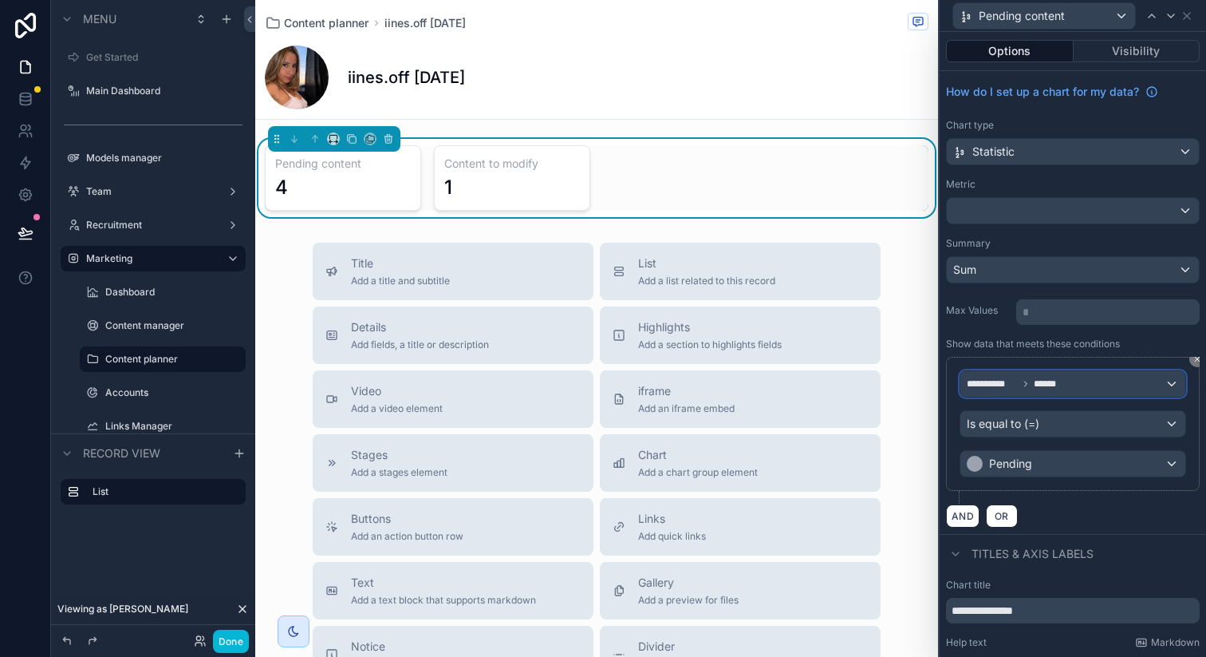
click at [1079, 391] on div "**********" at bounding box center [1073, 384] width 225 height 26
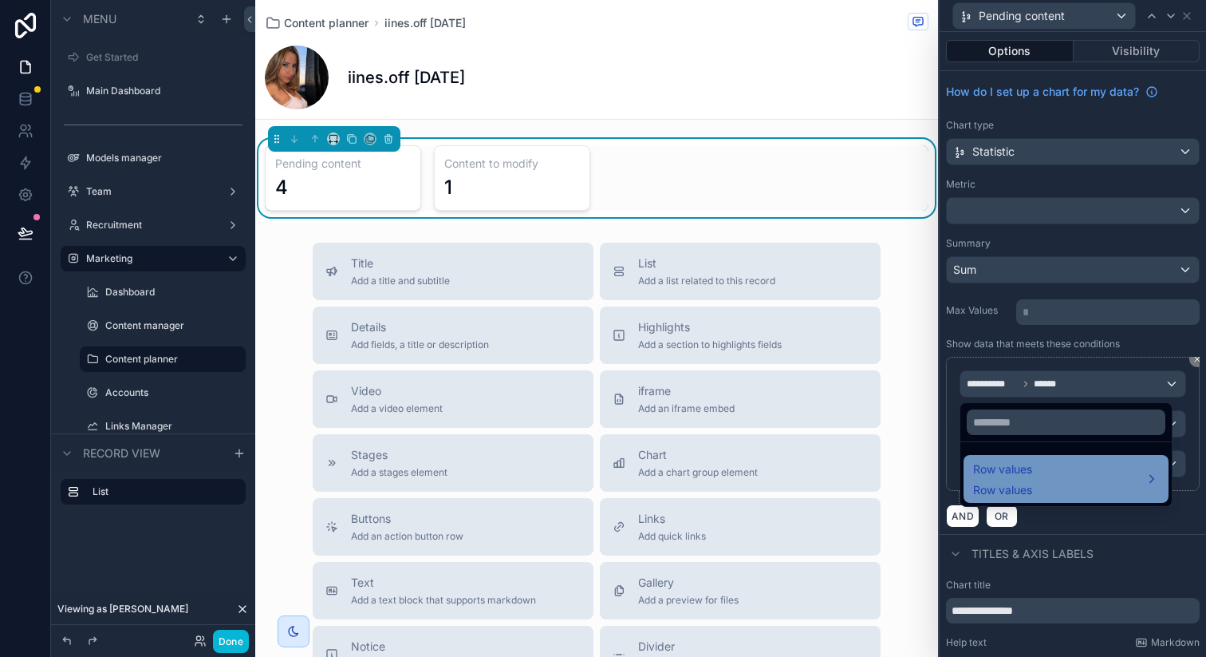
click at [1041, 468] on div "Row values Row values" at bounding box center [1066, 479] width 186 height 38
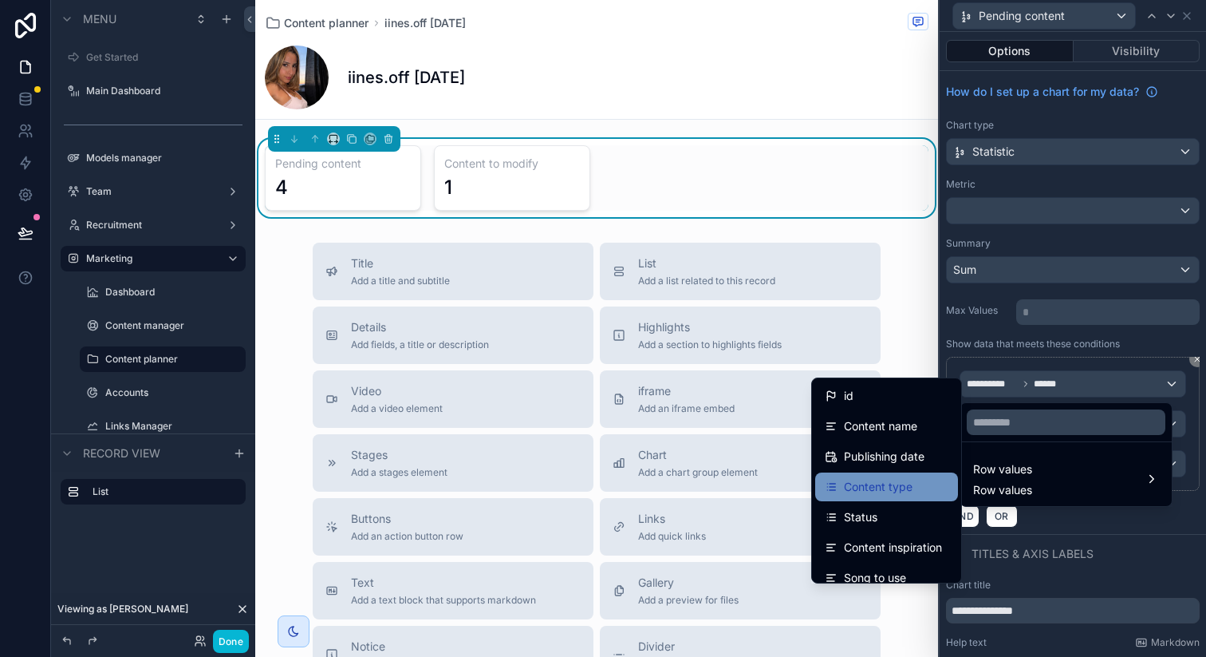
click at [884, 494] on span "Content type" at bounding box center [878, 486] width 69 height 19
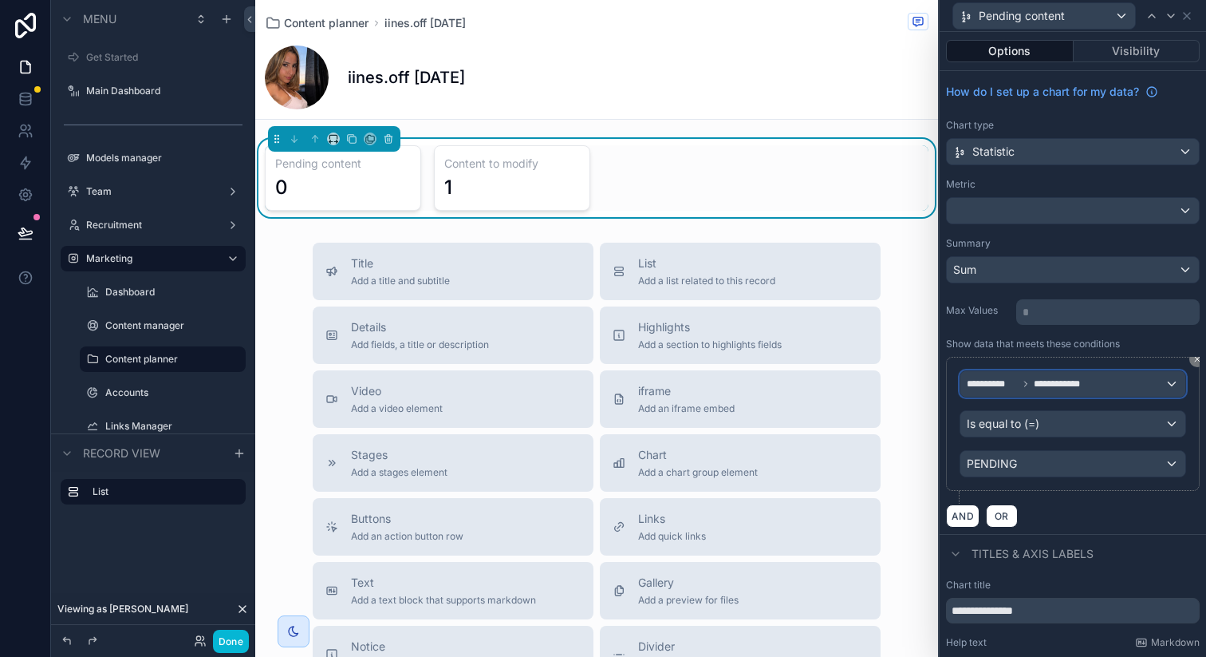
click at [1063, 393] on div "**********" at bounding box center [1073, 384] width 225 height 26
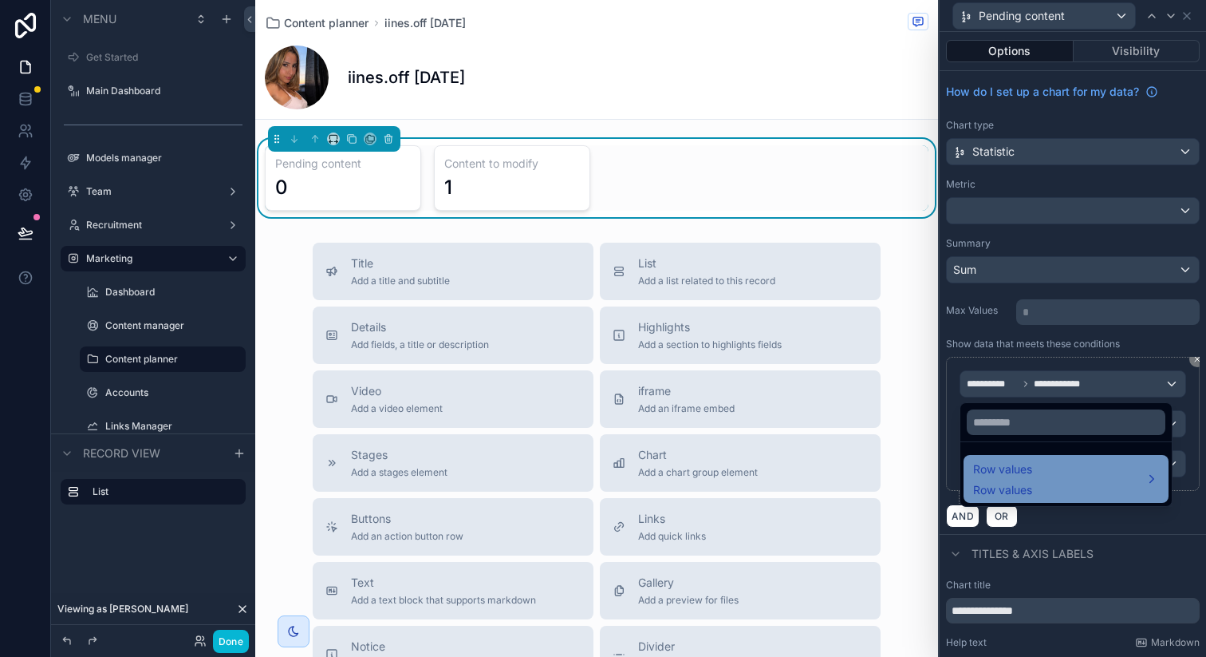
click at [1035, 476] on div "Row values Row values" at bounding box center [1066, 479] width 186 height 38
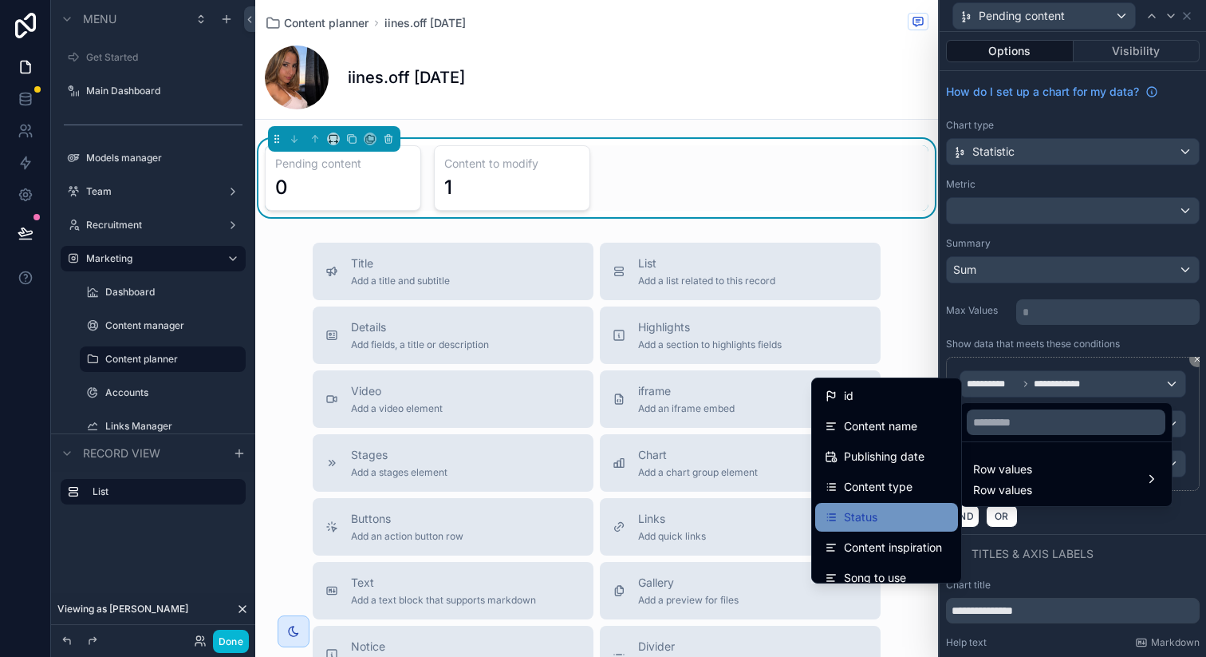
click at [862, 507] on div "Status" at bounding box center [886, 517] width 143 height 29
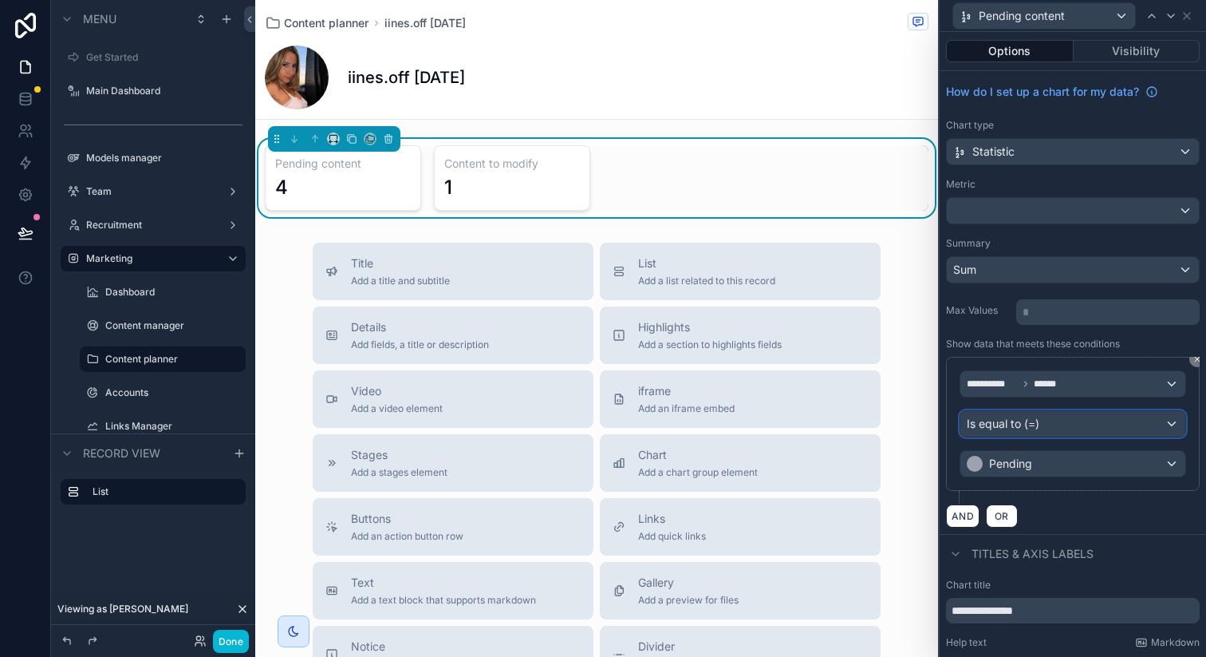
click at [1053, 428] on div "Is equal to (=)" at bounding box center [1073, 424] width 225 height 26
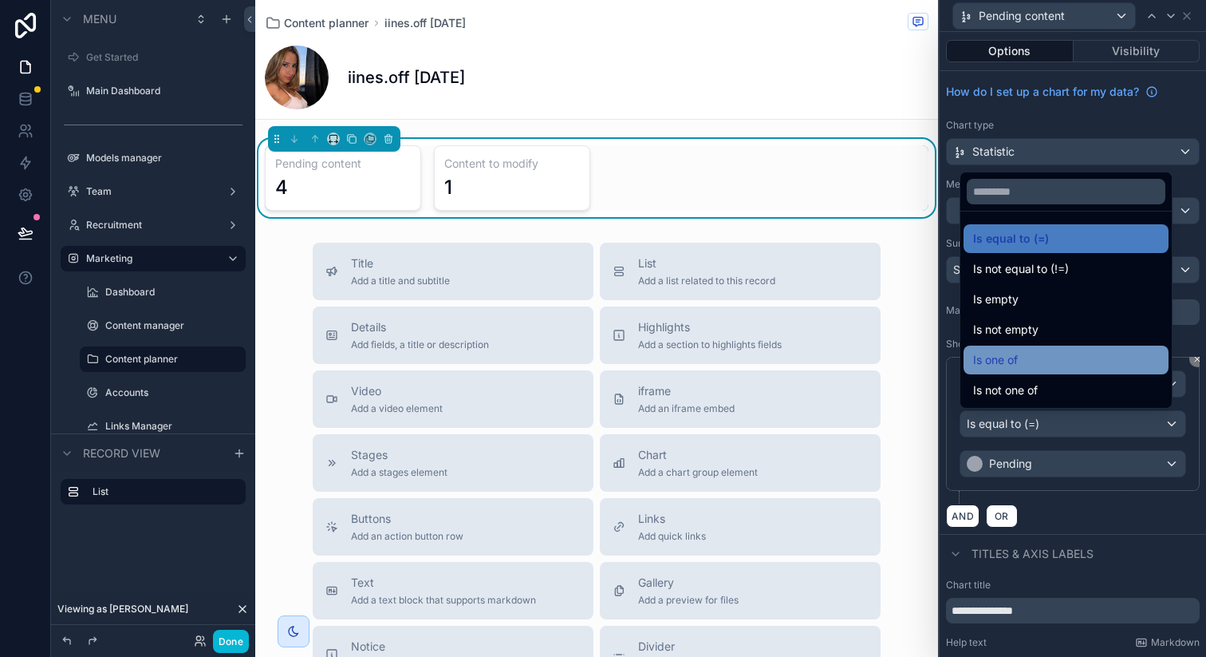
click at [1024, 372] on div "Is one of" at bounding box center [1066, 359] width 205 height 29
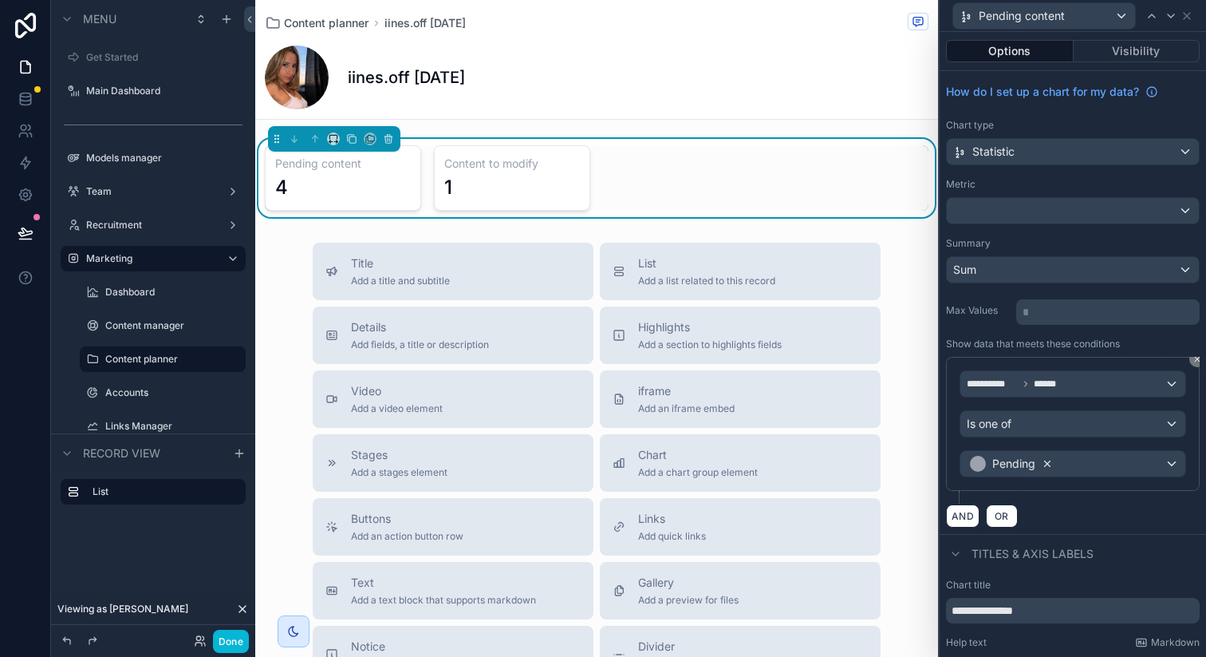
click at [1049, 466] on icon at bounding box center [1047, 463] width 11 height 11
click at [1043, 464] on div "Value" at bounding box center [1073, 464] width 225 height 26
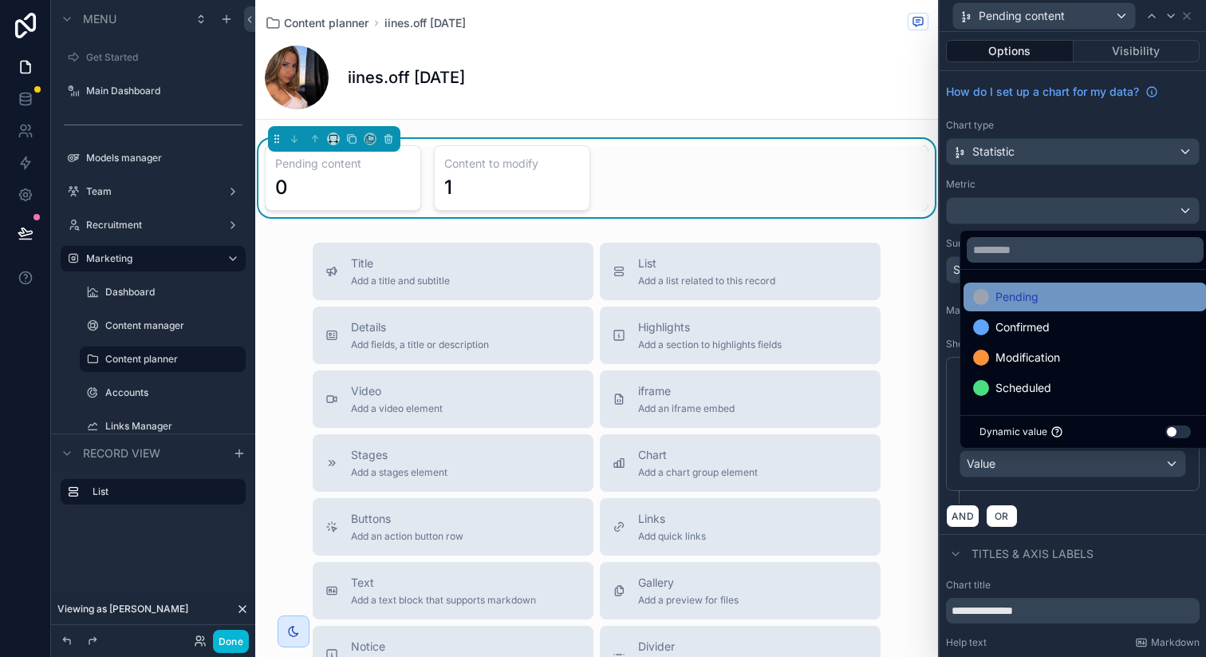
click at [1036, 302] on span "Pending" at bounding box center [1017, 296] width 43 height 19
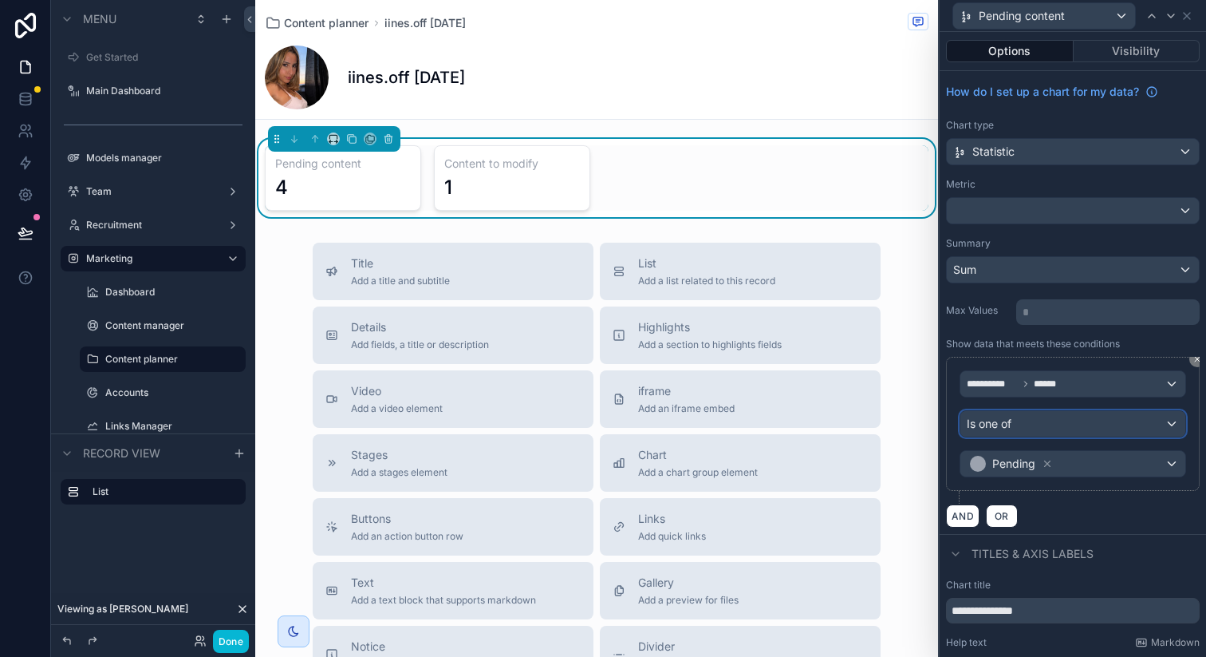
click at [1048, 420] on div "Is one of" at bounding box center [1073, 424] width 225 height 26
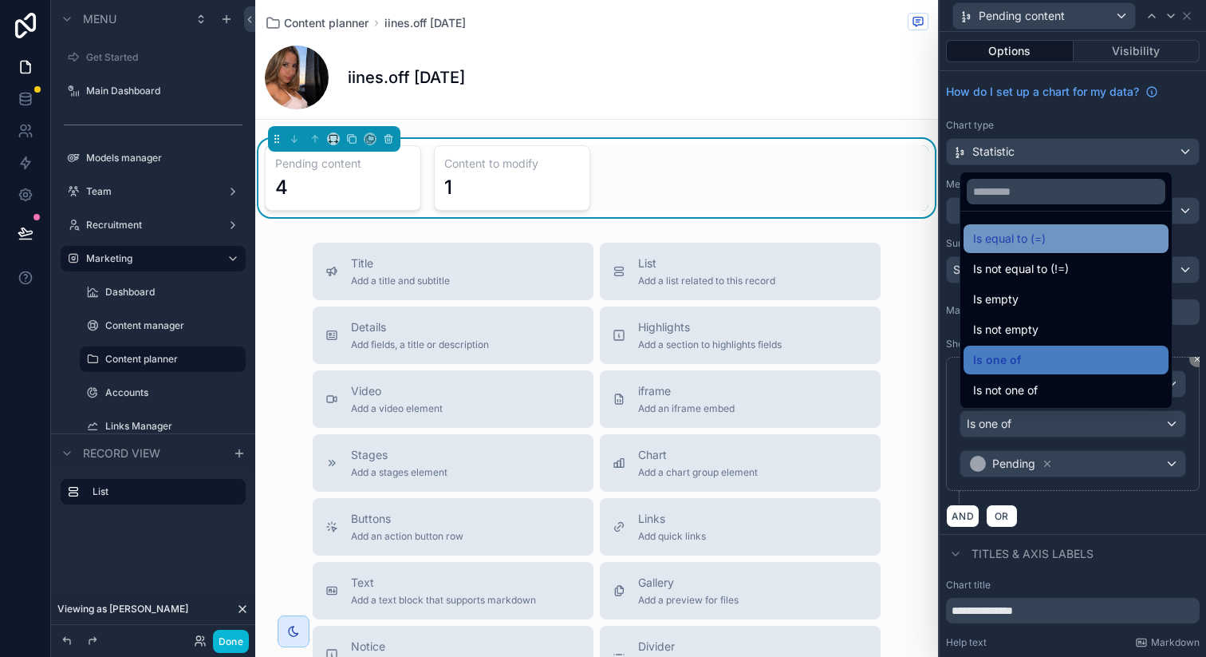
click at [1041, 237] on span "Is equal to (=)" at bounding box center [1009, 238] width 73 height 19
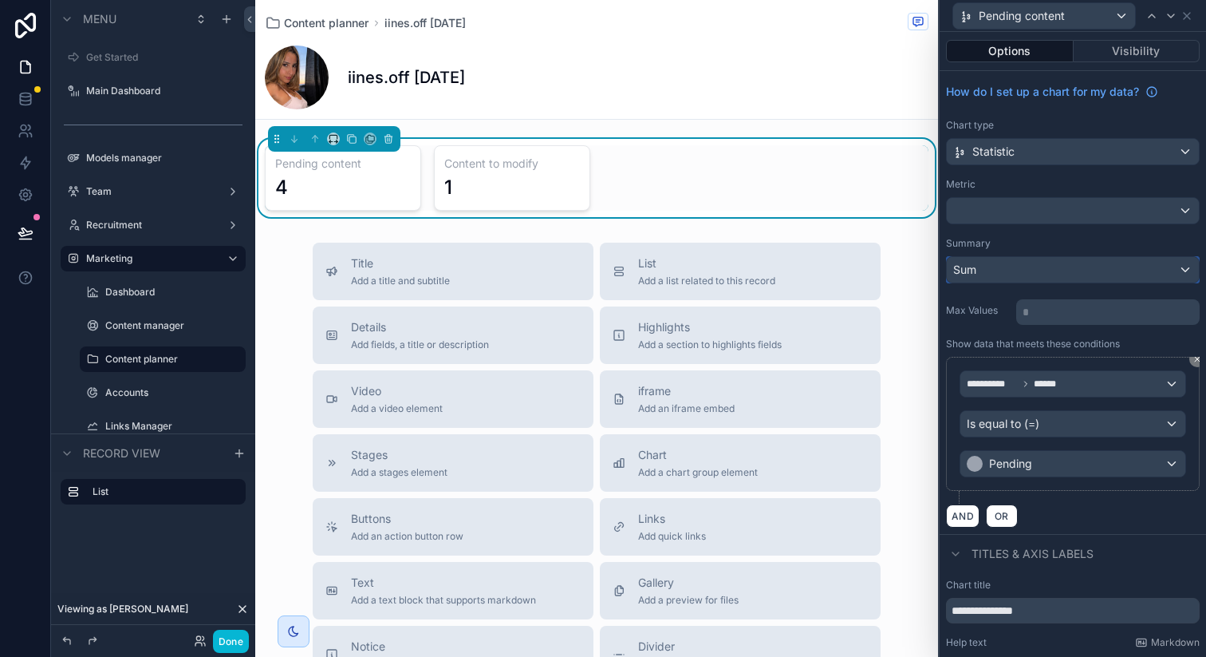
click at [980, 269] on div "Sum" at bounding box center [1073, 270] width 252 height 26
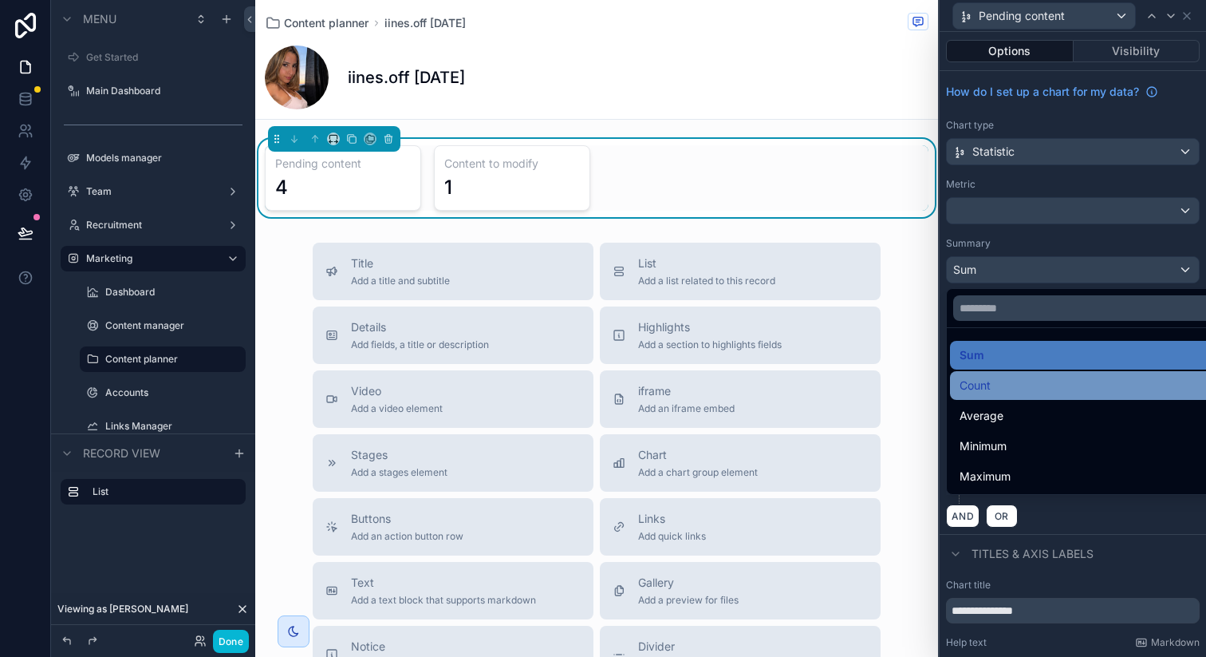
click at [980, 382] on span "Count" at bounding box center [975, 385] width 31 height 19
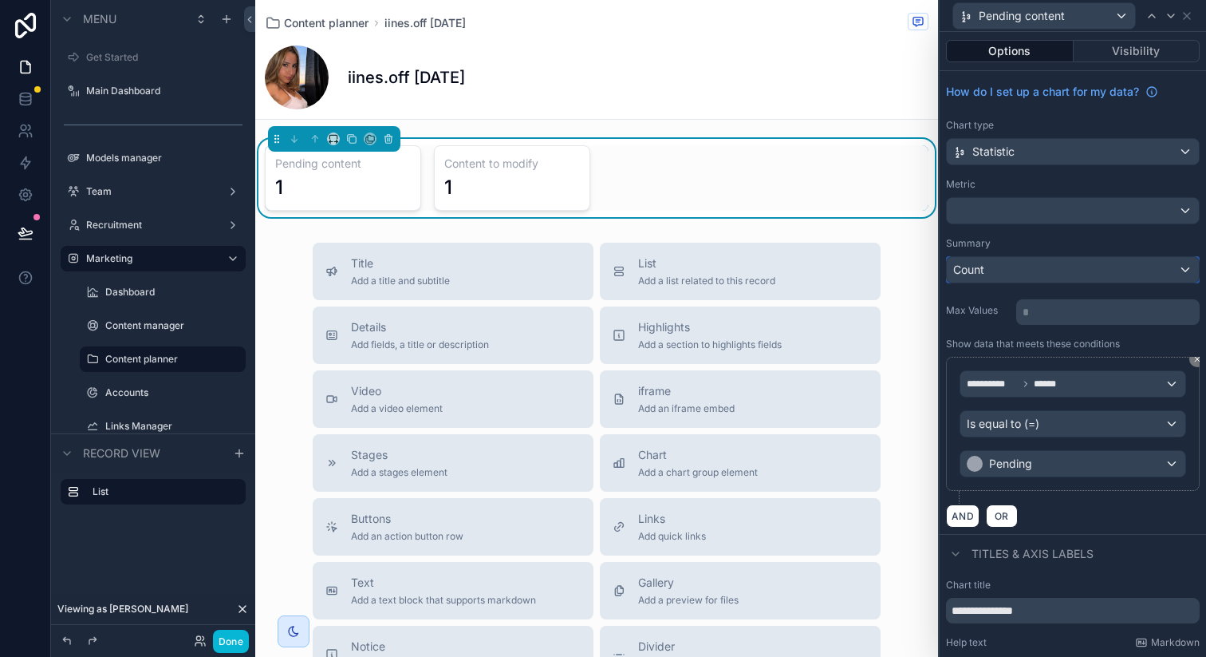
click at [982, 273] on span "Count" at bounding box center [968, 270] width 31 height 16
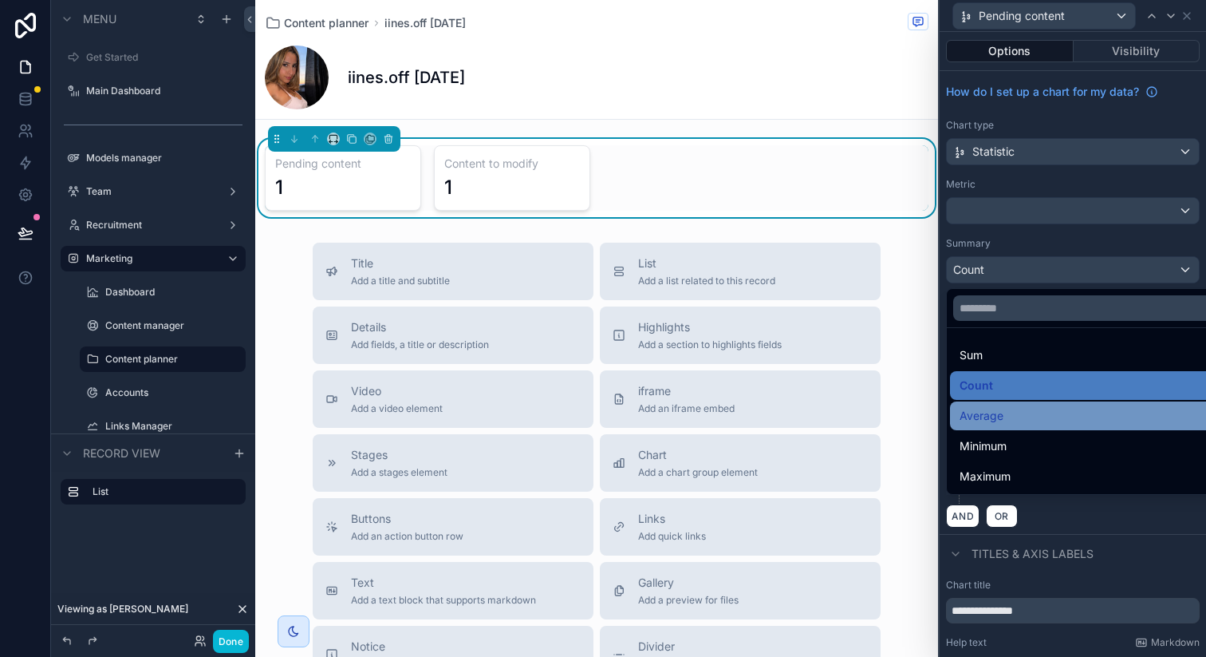
click at [994, 415] on span "Average" at bounding box center [982, 415] width 44 height 19
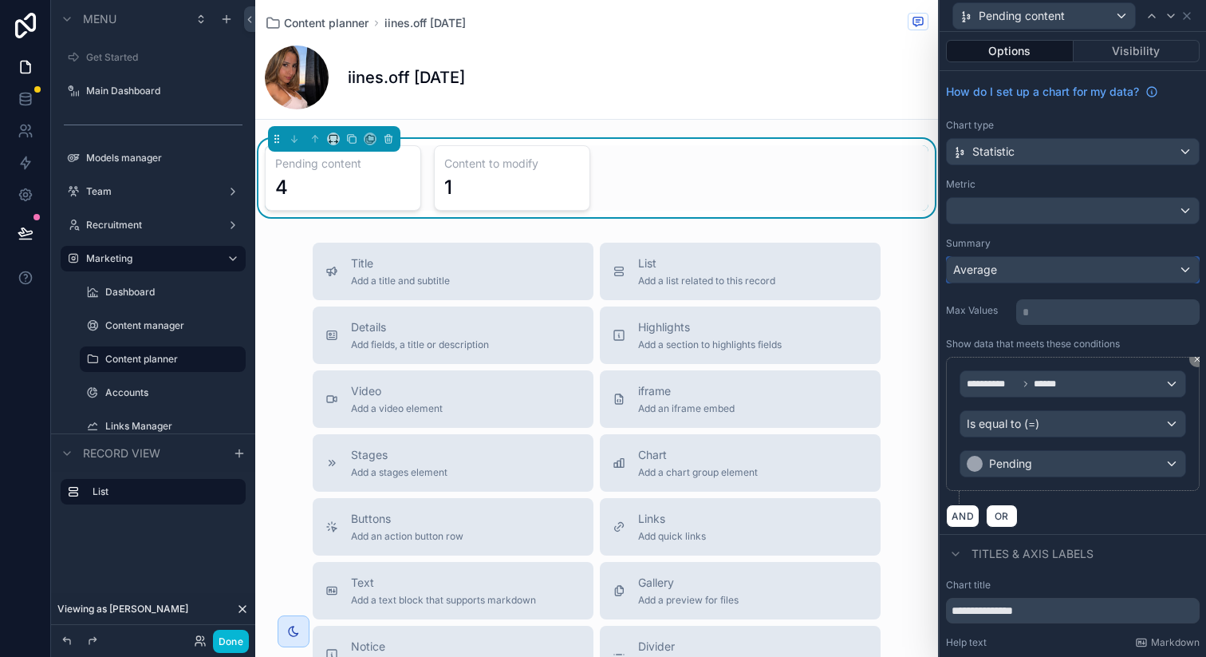
click at [993, 272] on span "Average" at bounding box center [975, 270] width 44 height 16
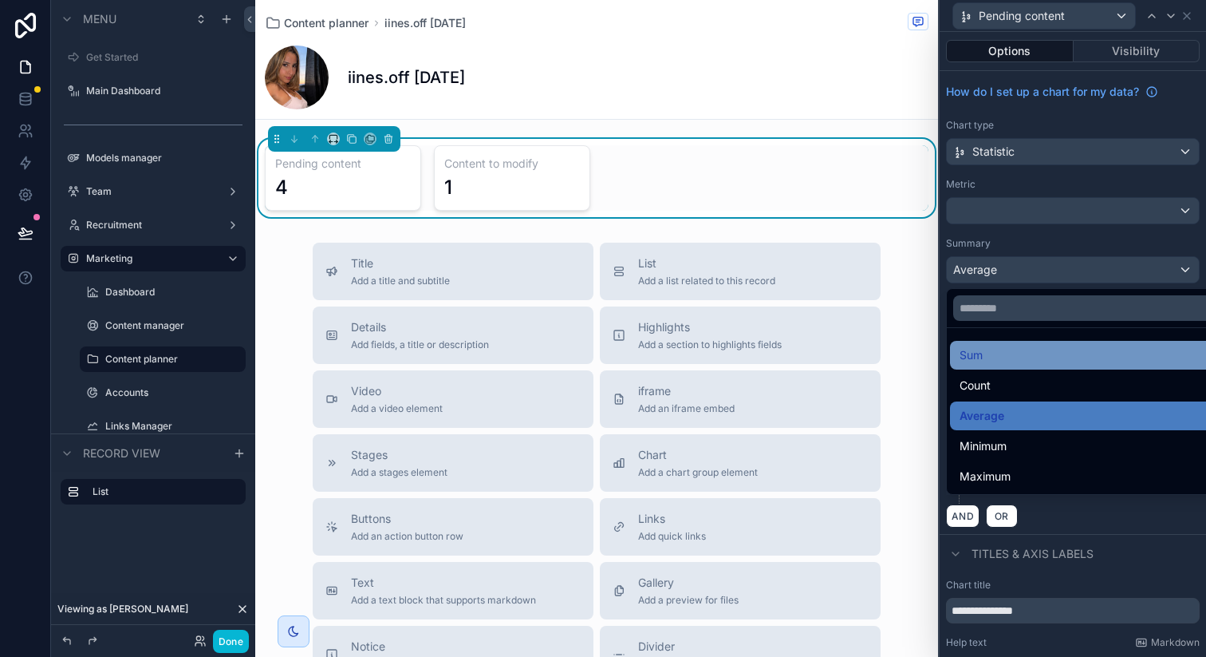
click at [998, 355] on div "Sum" at bounding box center [1085, 354] width 251 height 19
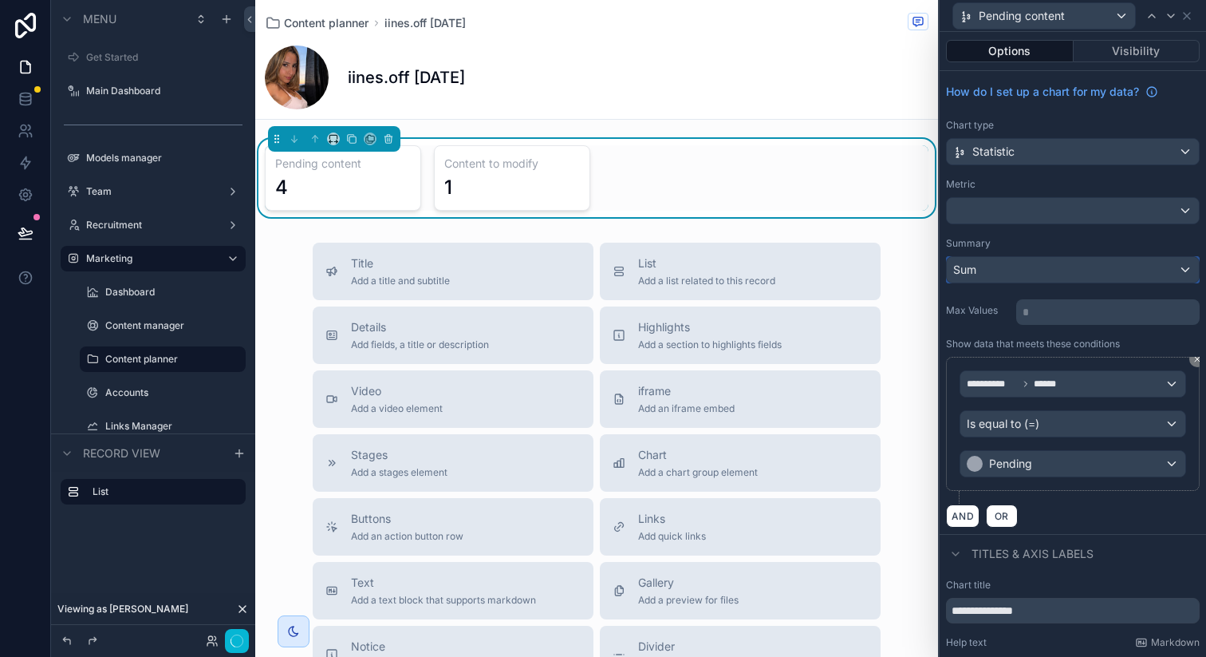
click at [1020, 267] on div "Sum" at bounding box center [1073, 270] width 252 height 26
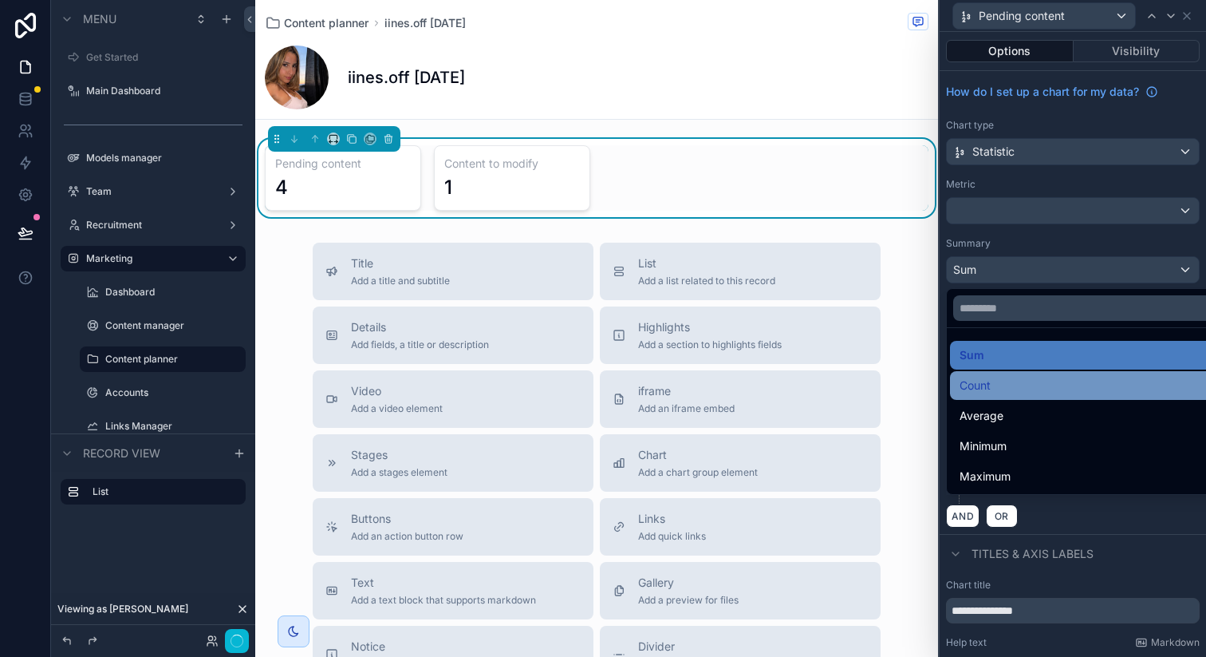
click at [981, 381] on span "Count" at bounding box center [975, 385] width 31 height 19
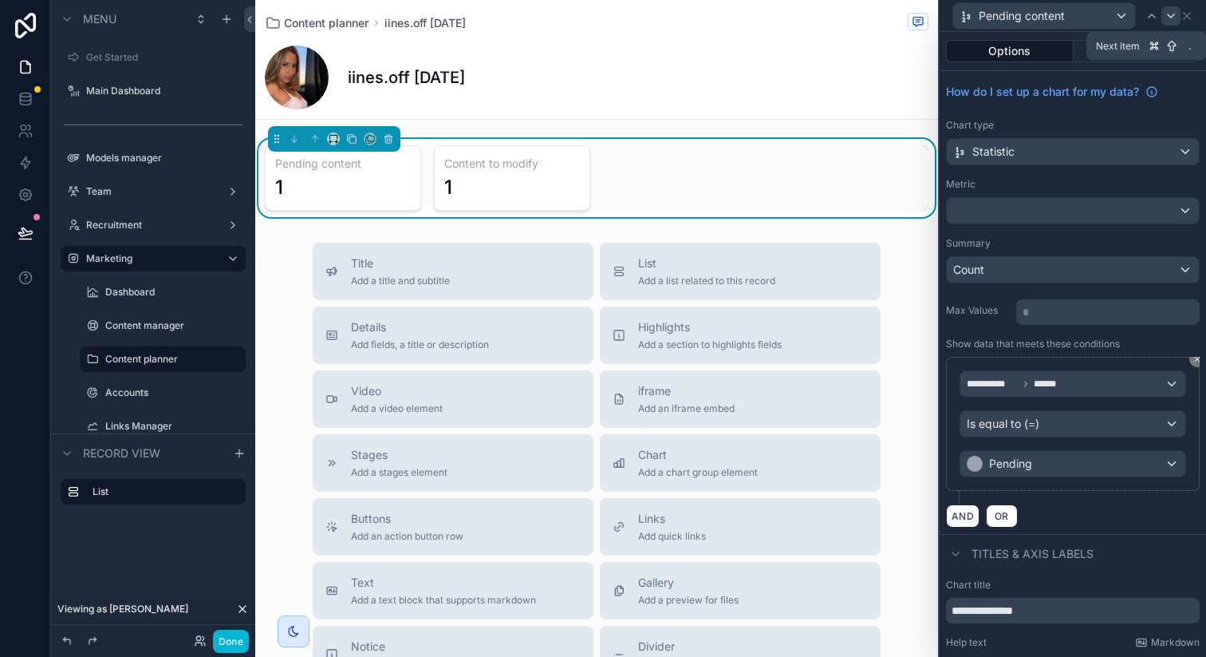
click at [1168, 20] on icon at bounding box center [1171, 16] width 13 height 13
click at [1009, 266] on div "Sum" at bounding box center [1073, 270] width 252 height 26
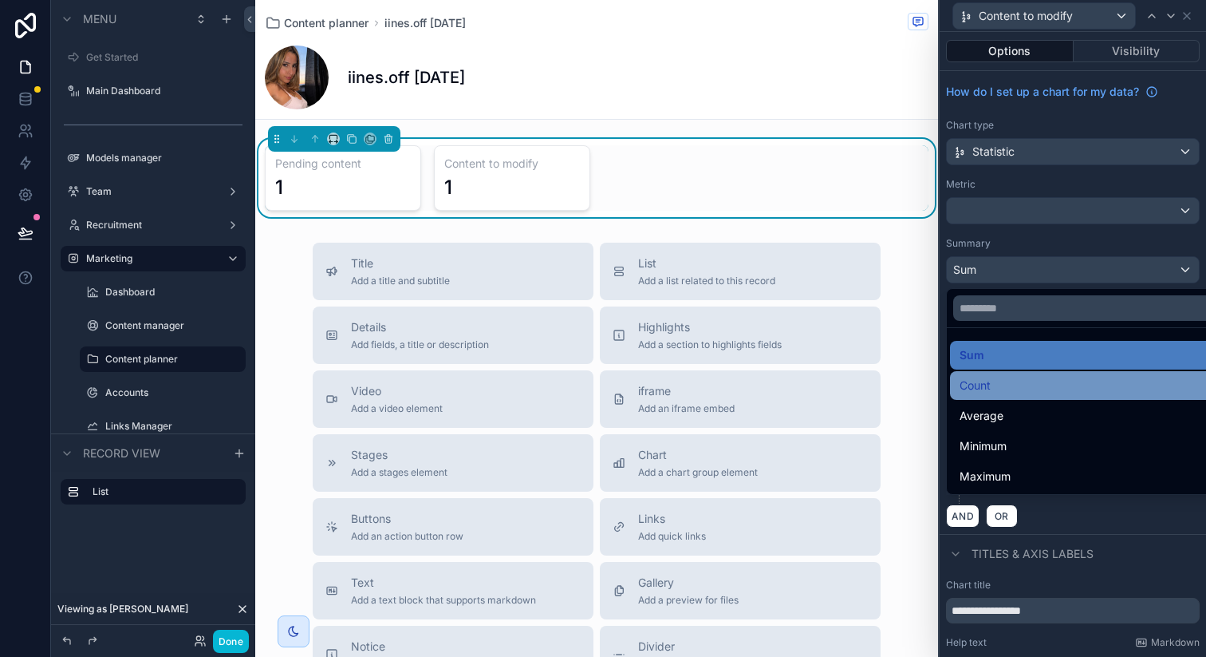
click at [984, 382] on span "Count" at bounding box center [975, 385] width 31 height 19
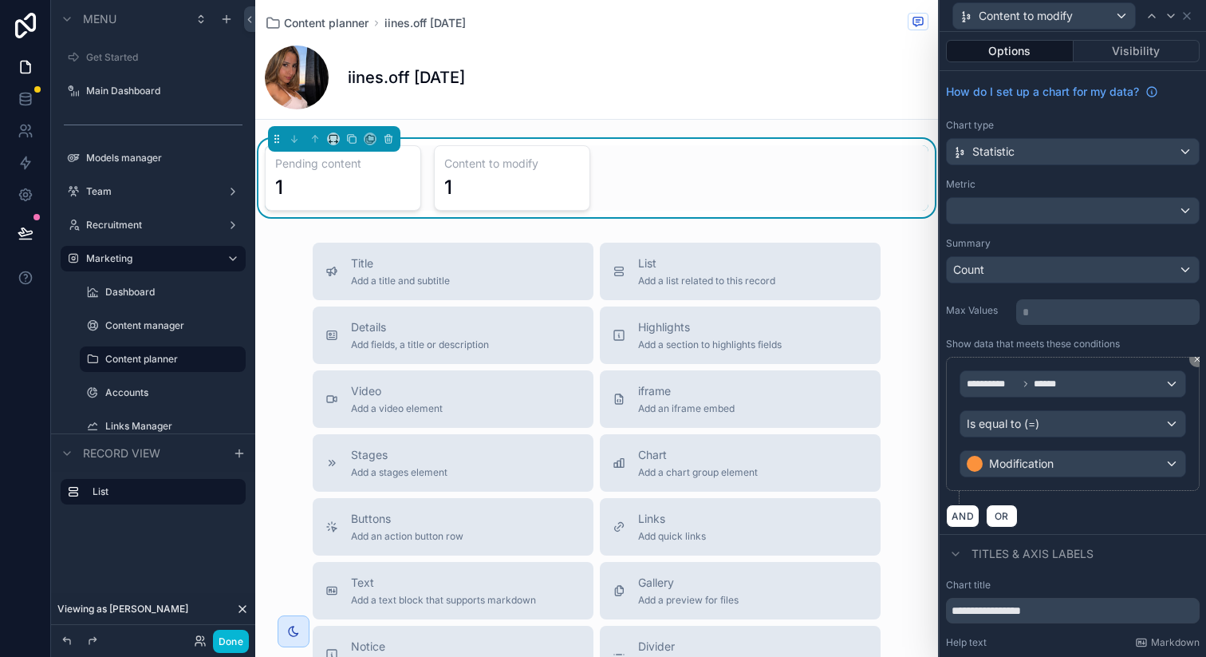
click at [693, 231] on div "Content planner iines.off 06/10/2025 iines.off 06/10/2025 Pending content 1 Con…" at bounding box center [596, 469] width 683 height 938
click at [567, 227] on div "Content planner iines.off 06/10/2025 iines.off 06/10/2025 Pending content 1 Con…" at bounding box center [596, 469] width 683 height 938
click at [1149, 12] on icon at bounding box center [1152, 16] width 13 height 13
click at [1193, 358] on icon at bounding box center [1198, 359] width 10 height 10
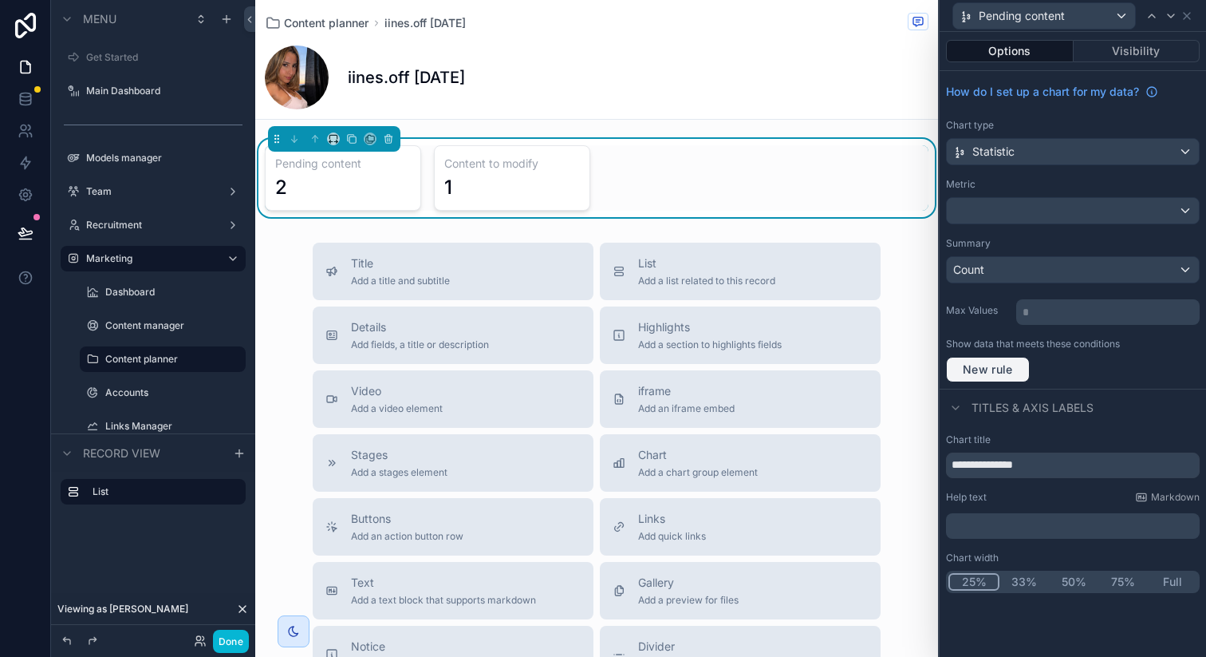
click at [996, 364] on span "New rule" at bounding box center [988, 369] width 63 height 14
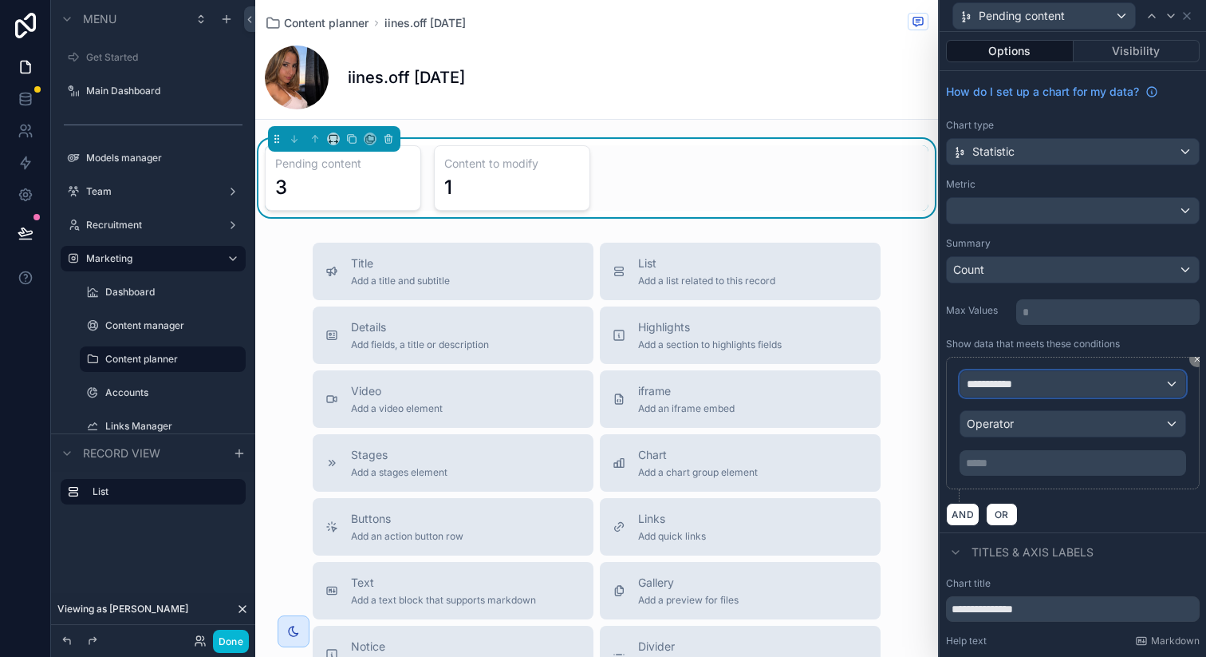
click at [1040, 387] on div "**********" at bounding box center [1073, 384] width 225 height 26
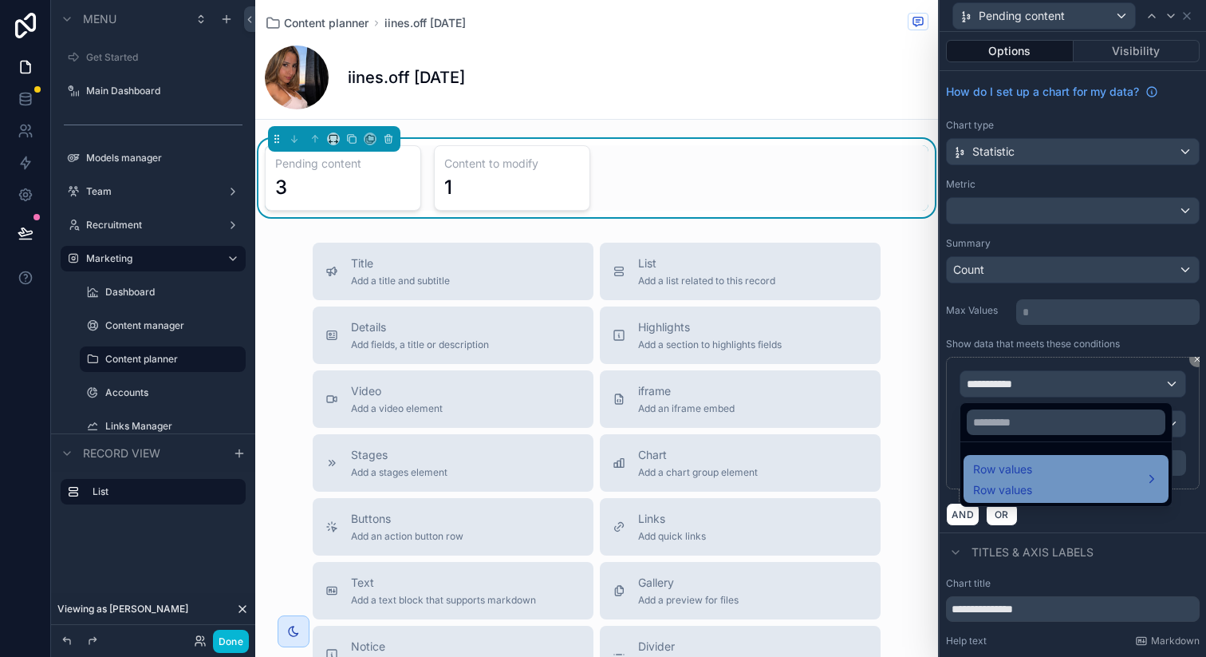
click at [999, 483] on span "Row values" at bounding box center [1002, 490] width 59 height 16
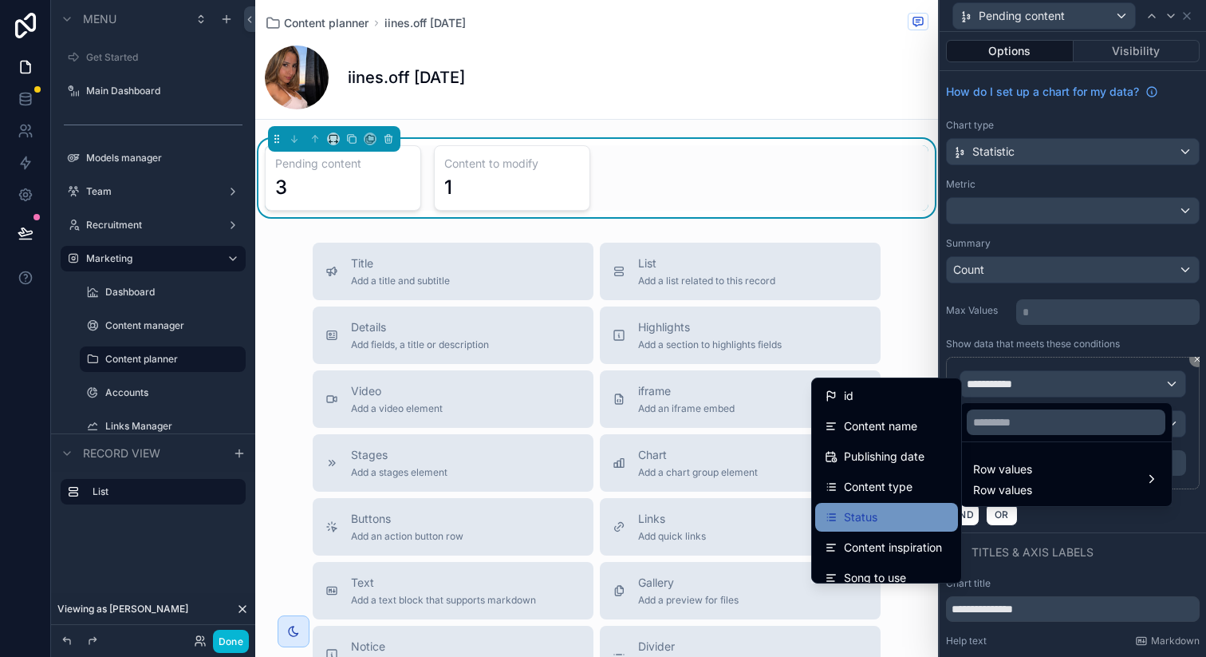
click at [891, 513] on div "Status" at bounding box center [887, 516] width 124 height 19
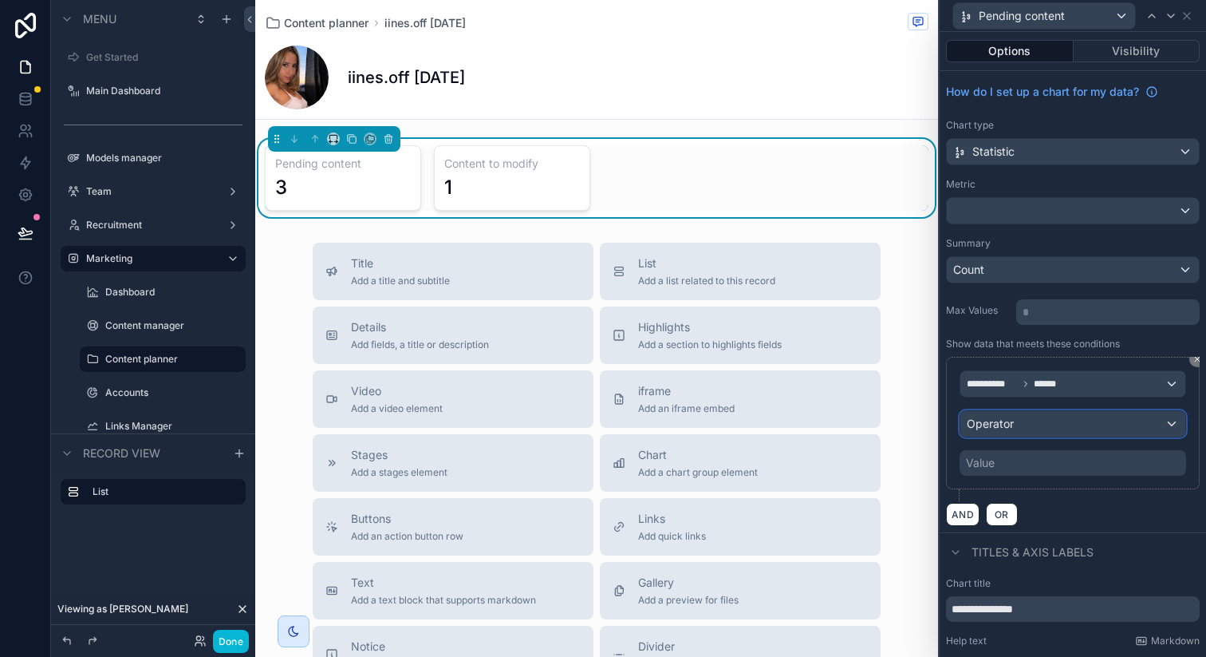
click at [1044, 428] on div "Operator" at bounding box center [1073, 424] width 225 height 26
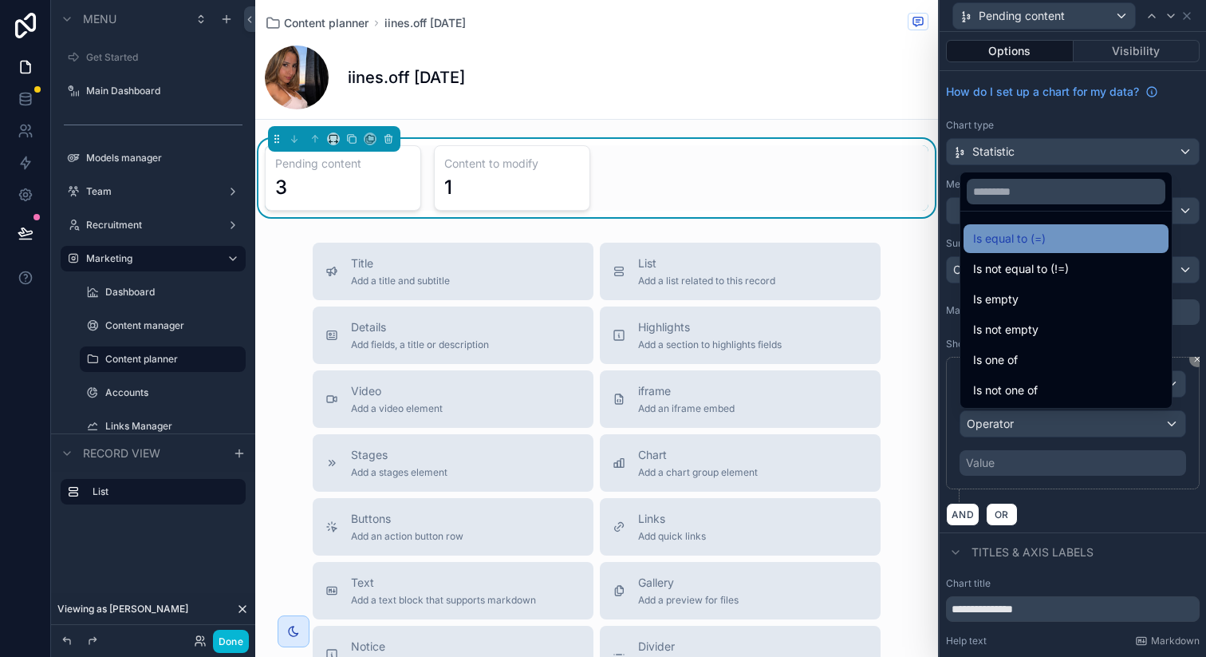
click at [1027, 233] on span "Is equal to (=)" at bounding box center [1009, 238] width 73 height 19
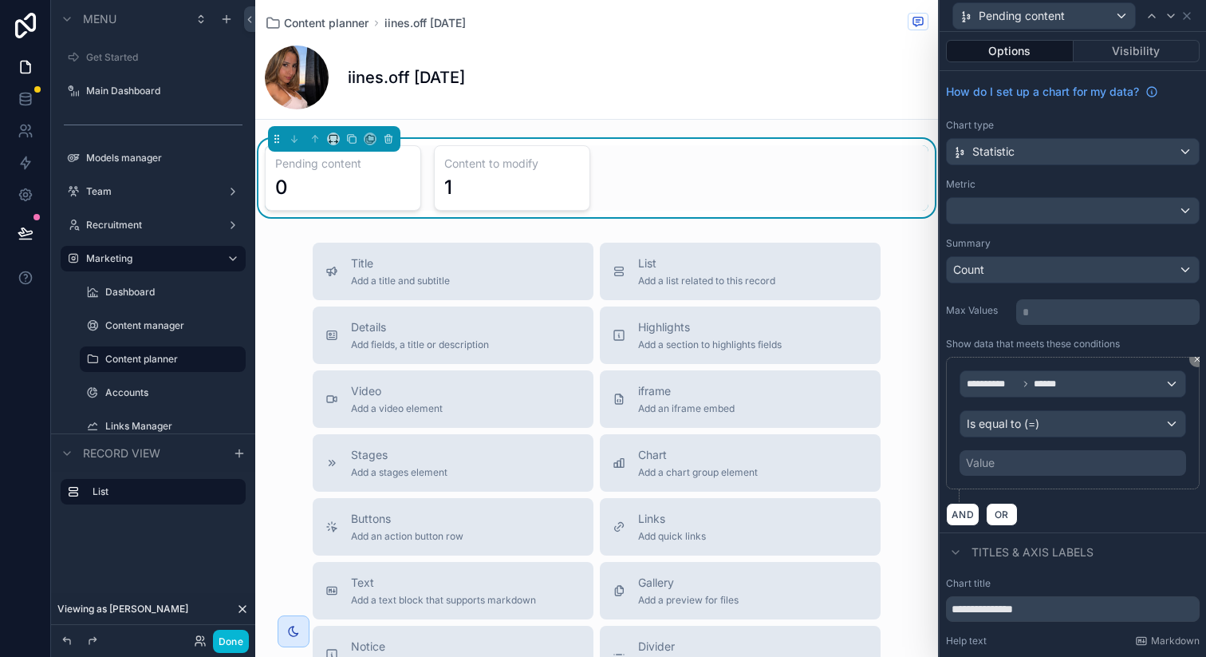
click at [1031, 461] on div "Value" at bounding box center [1073, 463] width 227 height 26
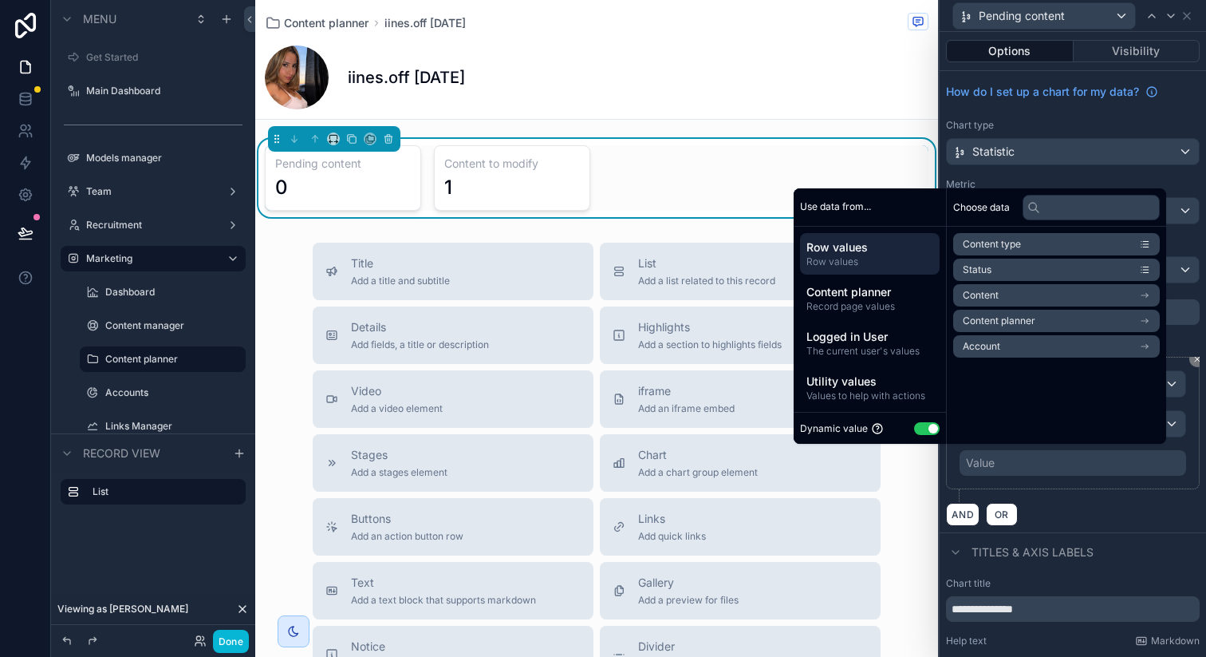
click at [918, 430] on button "Use setting" at bounding box center [927, 428] width 26 height 13
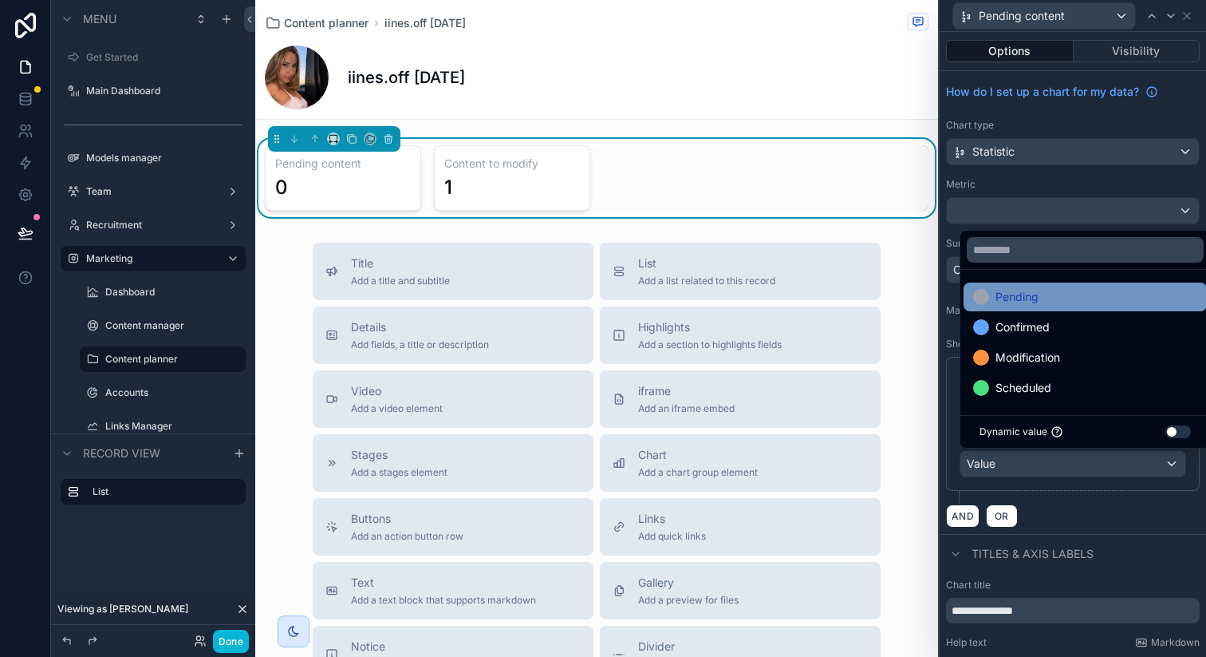
click at [1084, 305] on div "Pending" at bounding box center [1085, 296] width 224 height 19
click at [1119, 516] on div "AND OR" at bounding box center [1073, 515] width 254 height 24
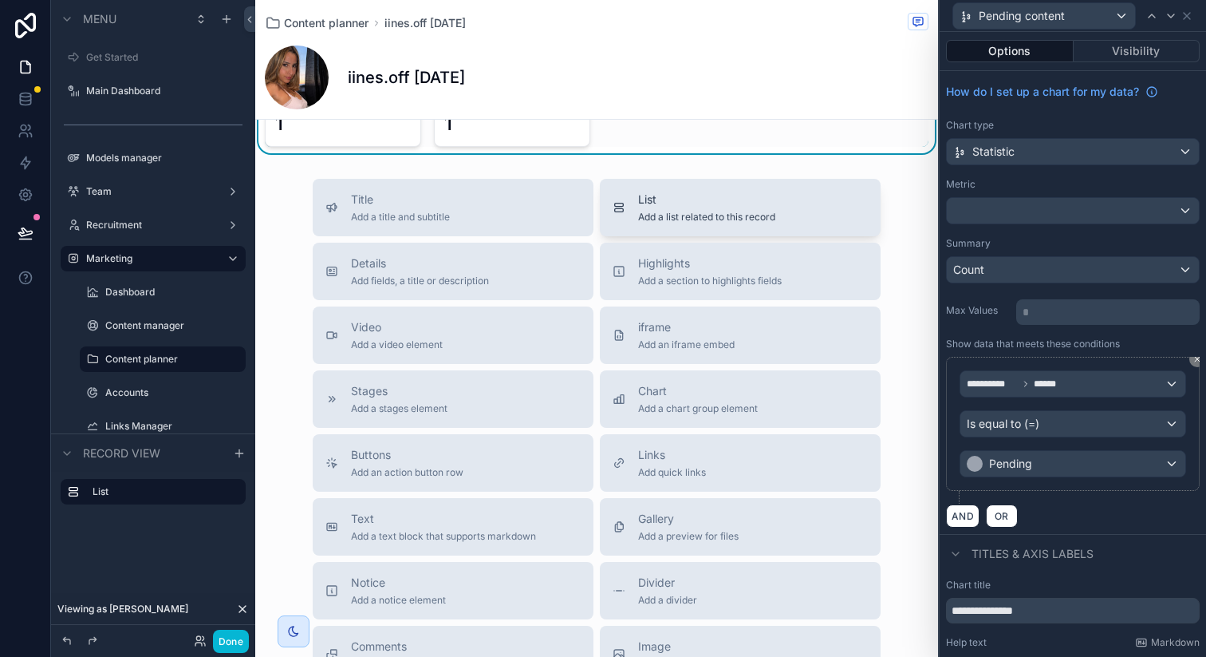
scroll to position [65, 0]
click at [696, 199] on span "List" at bounding box center [706, 198] width 137 height 16
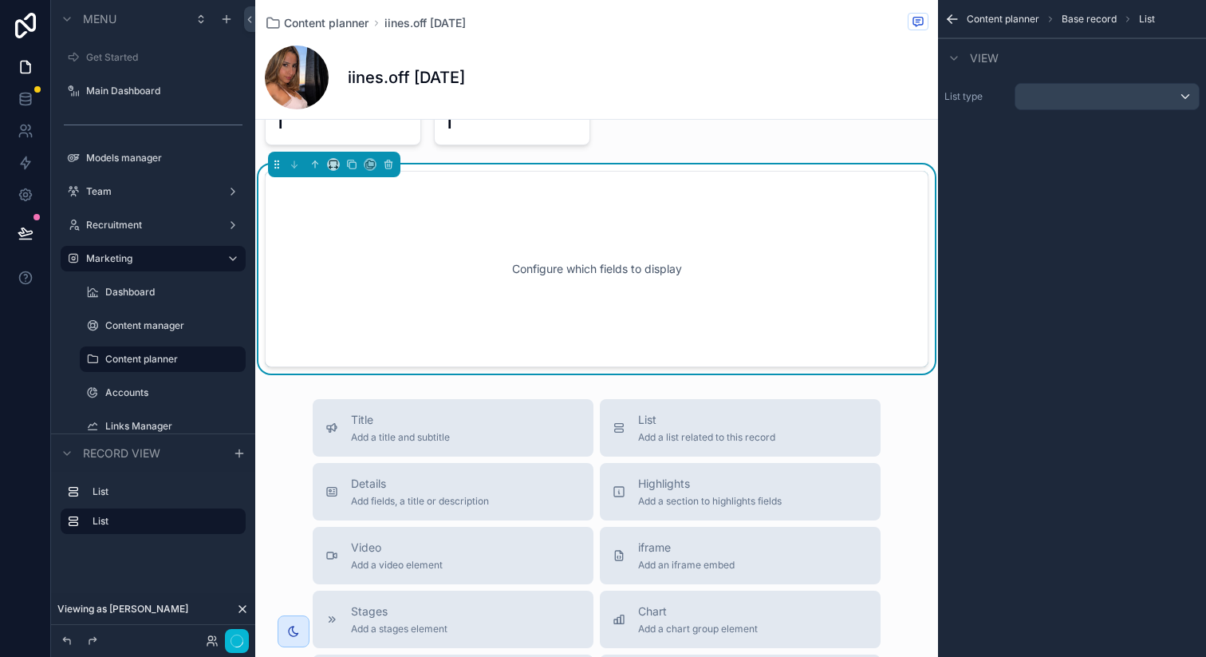
scroll to position [6, 0]
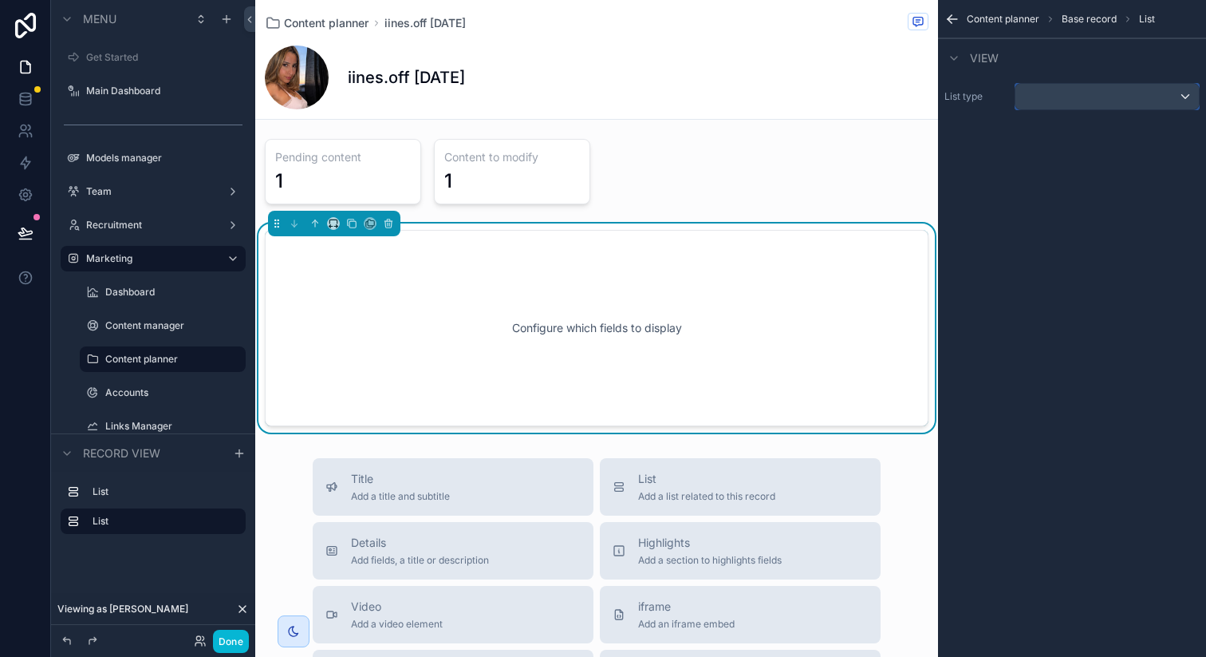
click at [1075, 105] on div "scrollable content" at bounding box center [1107, 97] width 183 height 26
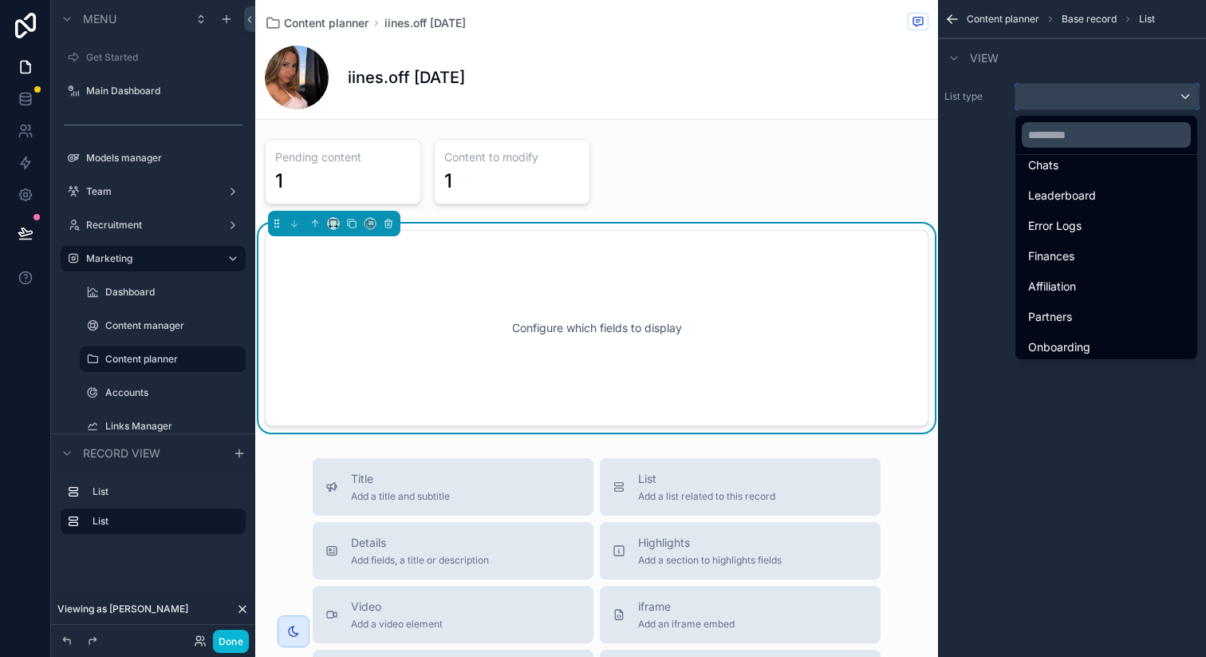
scroll to position [919, 0]
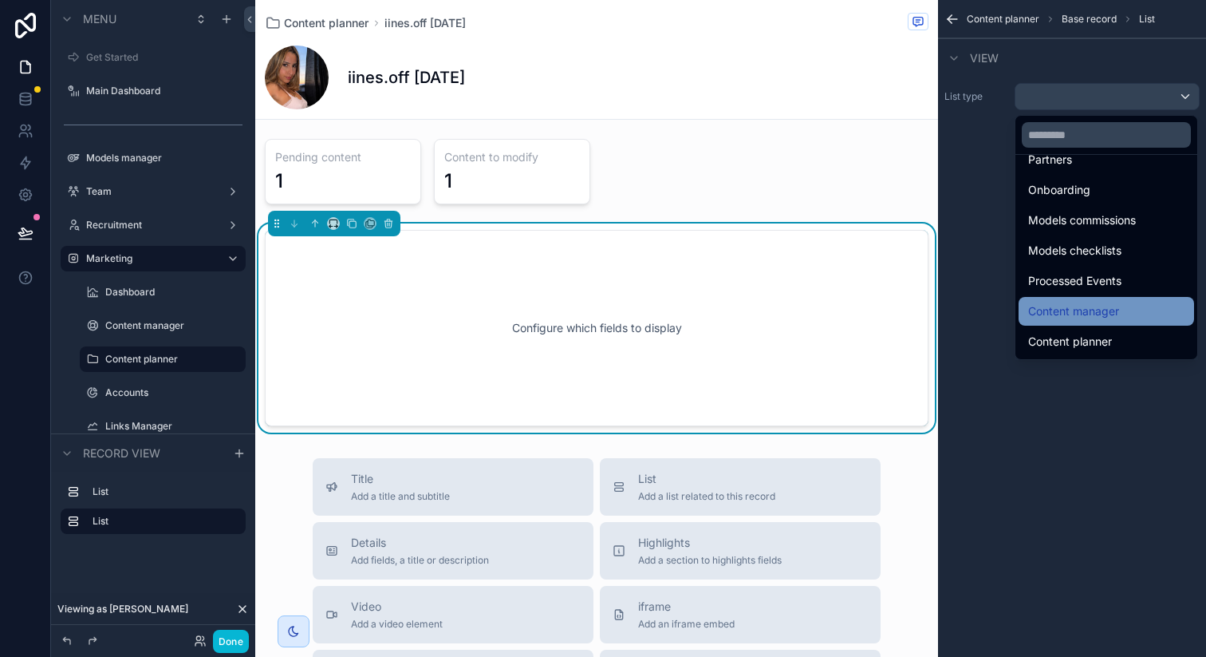
click at [1103, 320] on span "Content manager" at bounding box center [1073, 311] width 91 height 19
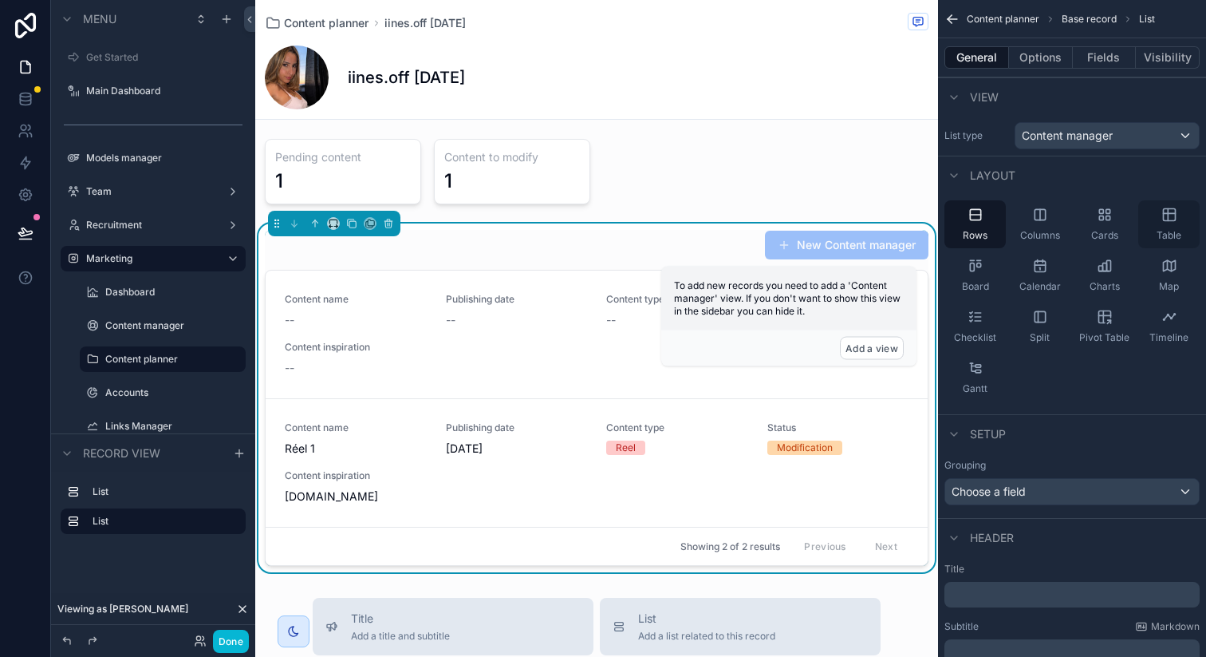
click at [1170, 231] on span "Table" at bounding box center [1169, 235] width 25 height 13
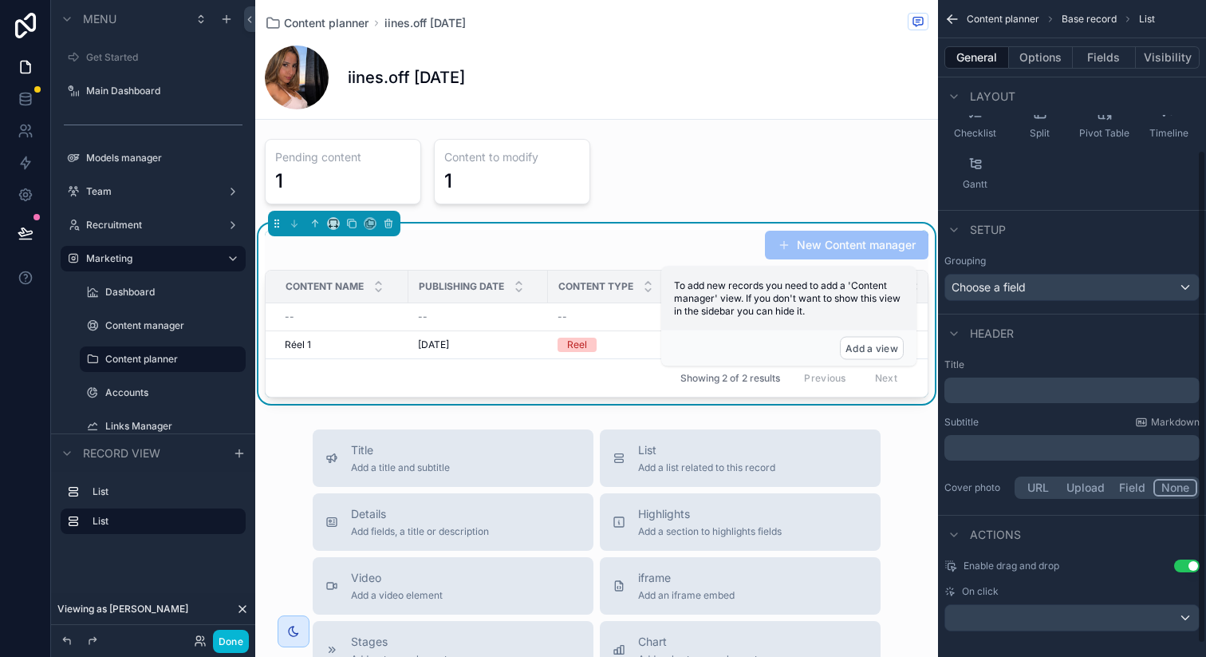
scroll to position [217, 0]
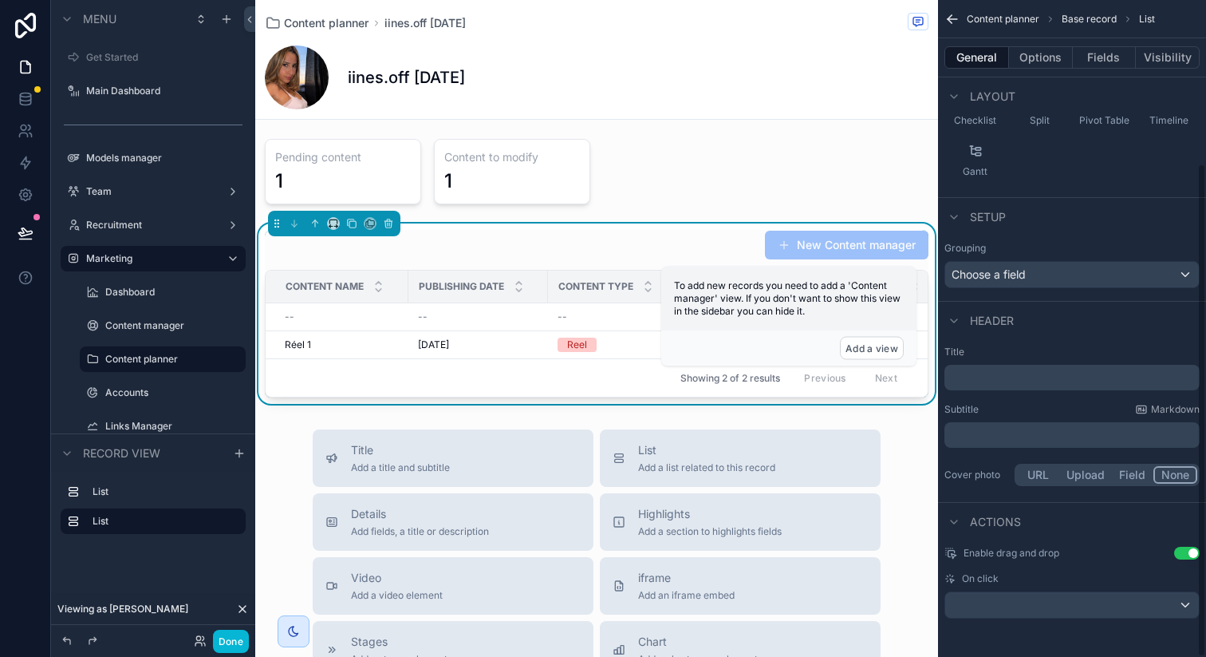
click at [1028, 380] on p "﻿" at bounding box center [1074, 377] width 246 height 16
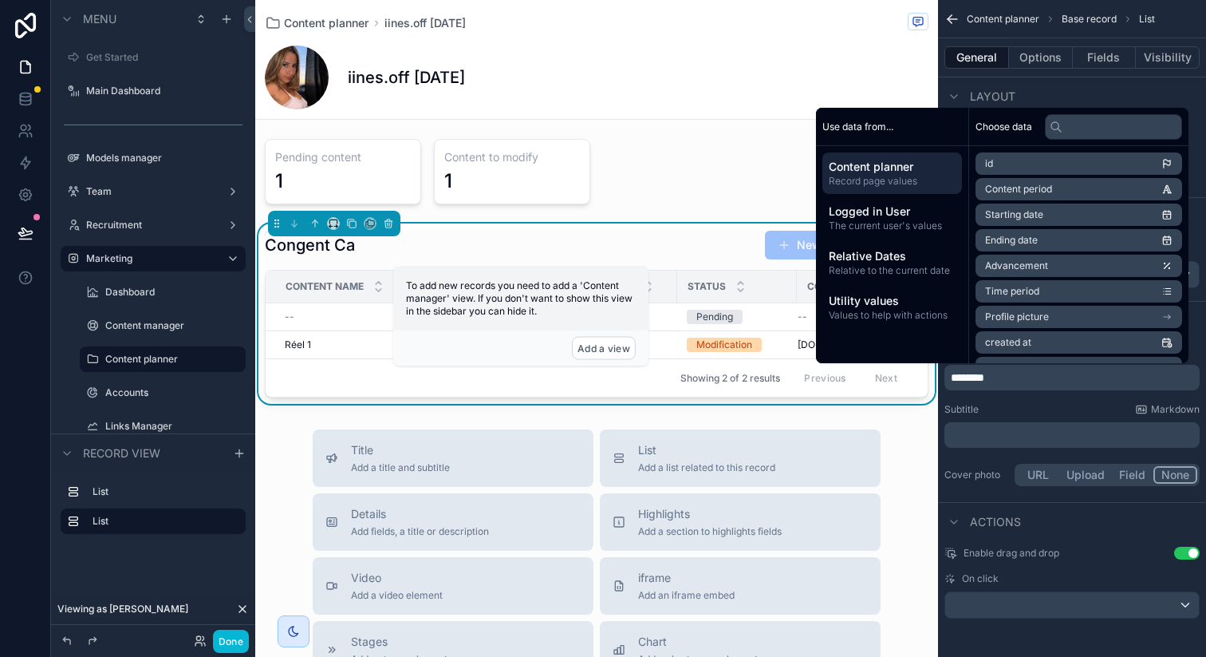
click at [1083, 406] on div "Subtitle Markdown" at bounding box center [1072, 409] width 255 height 13
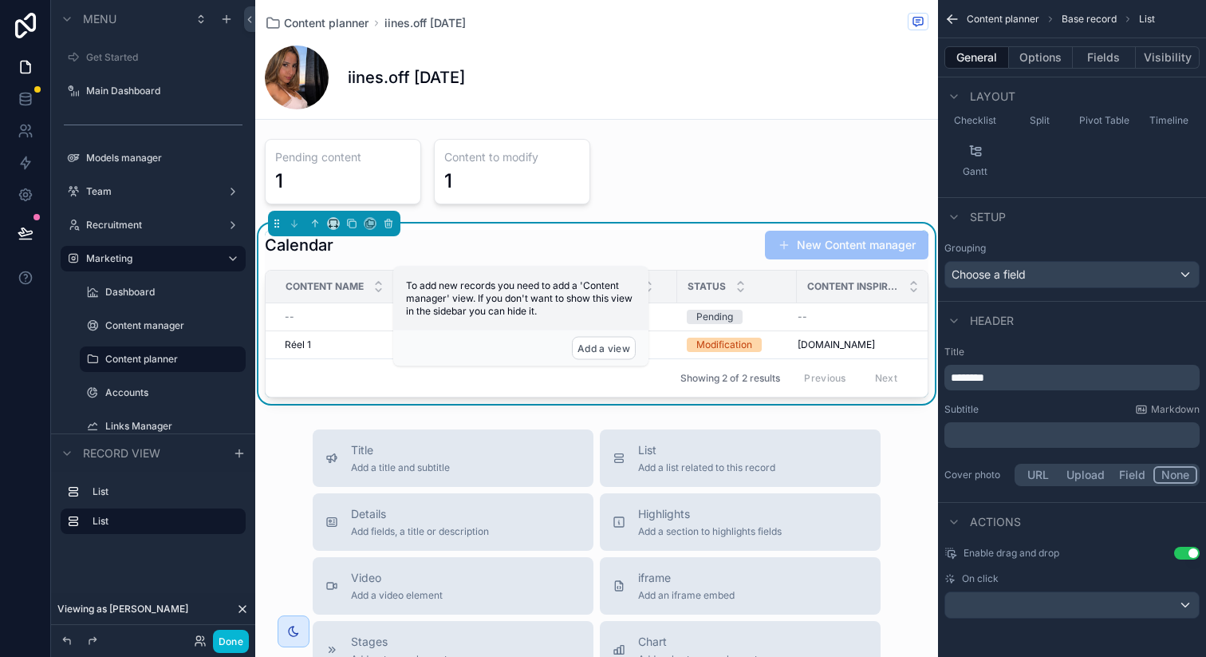
click at [1186, 553] on button "Use setting" at bounding box center [1187, 553] width 26 height 13
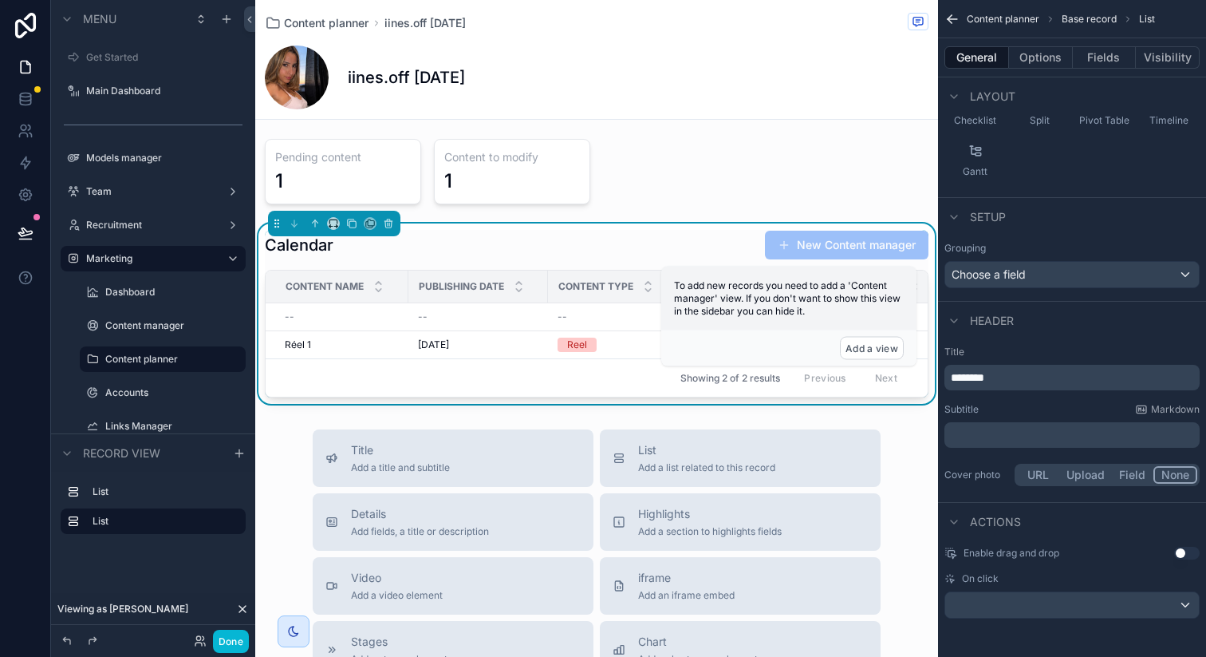
click at [1040, 372] on p "********" at bounding box center [1074, 377] width 246 height 16
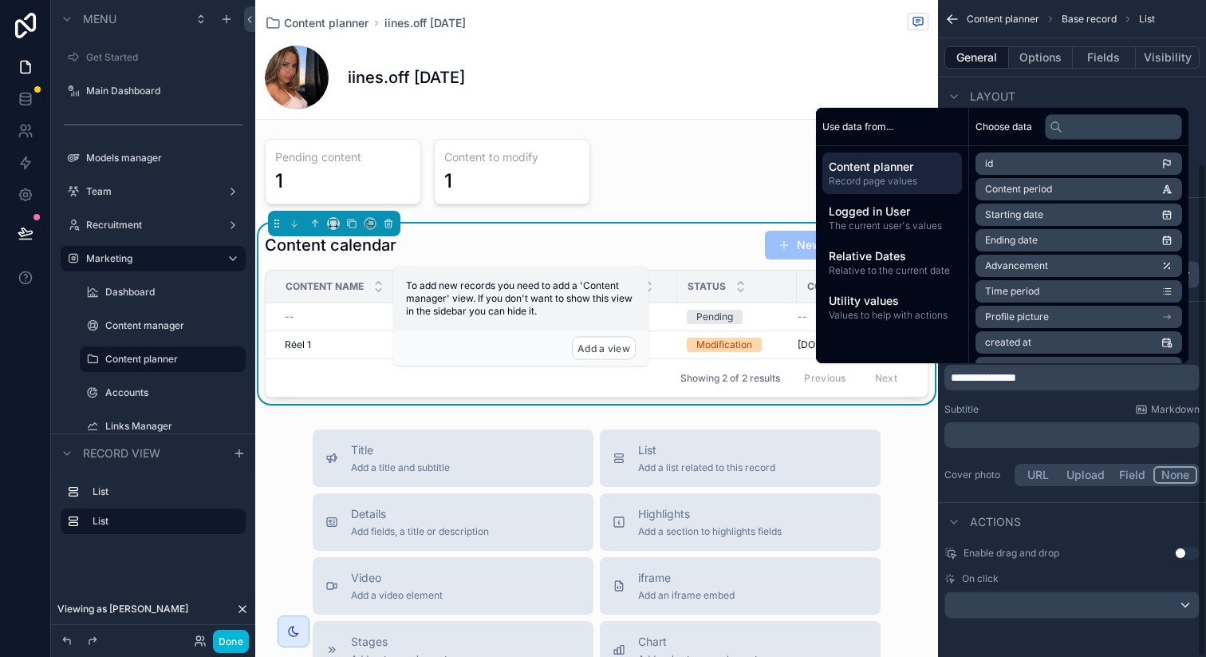
click at [1082, 403] on div "Subtitle Markdown" at bounding box center [1072, 409] width 255 height 13
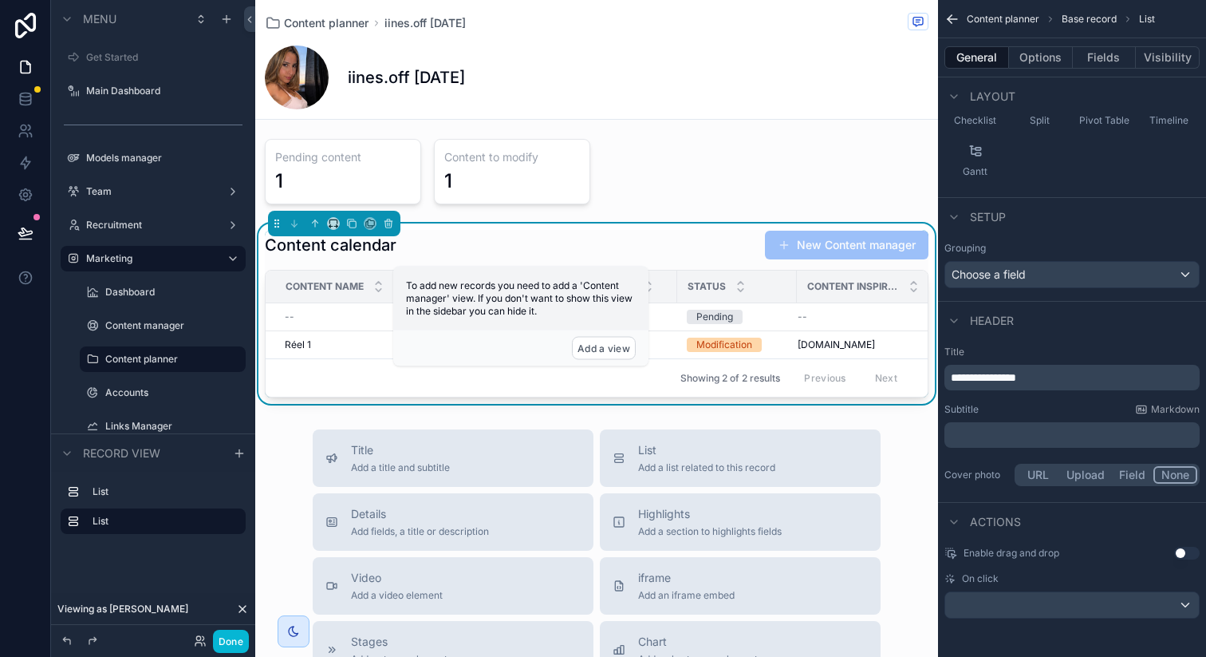
click at [1083, 377] on p "**********" at bounding box center [1074, 377] width 246 height 16
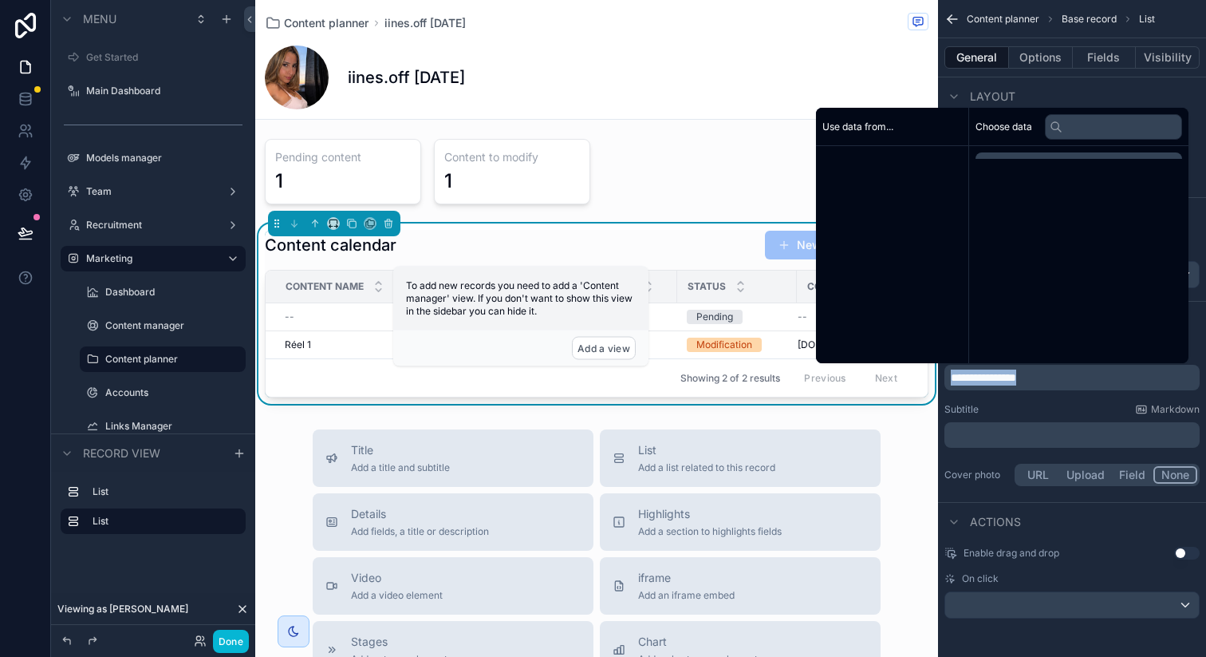
click at [1083, 377] on p "**********" at bounding box center [1074, 377] width 246 height 16
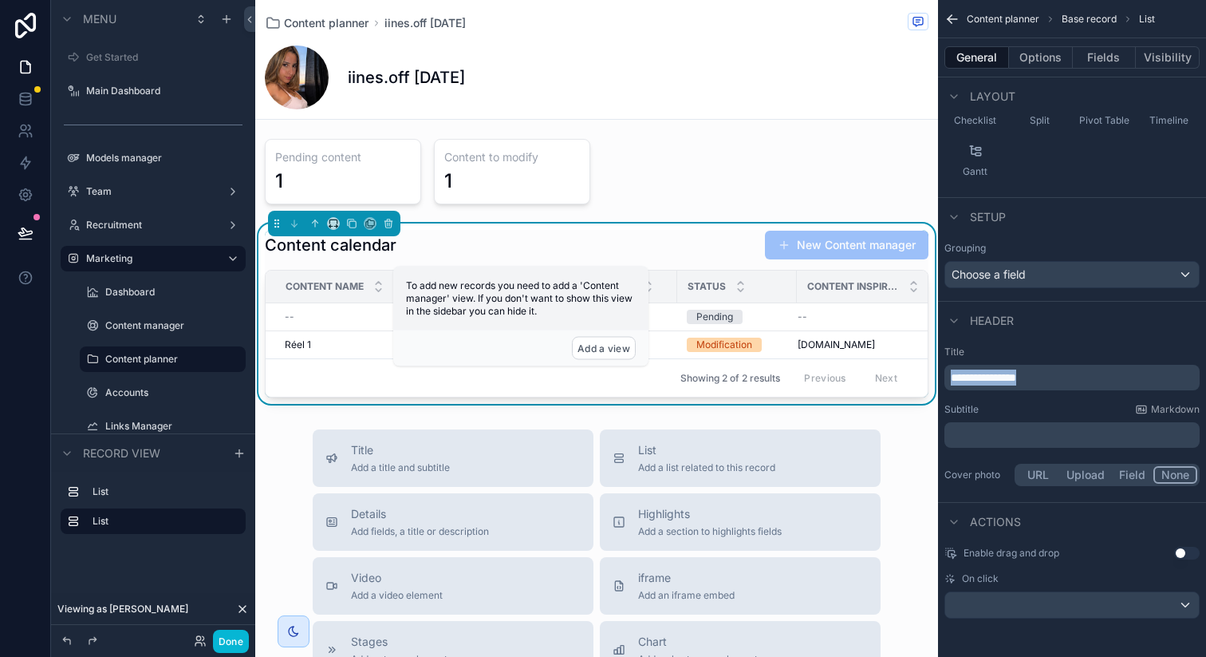
click at [1083, 377] on p "**********" at bounding box center [1074, 377] width 246 height 16
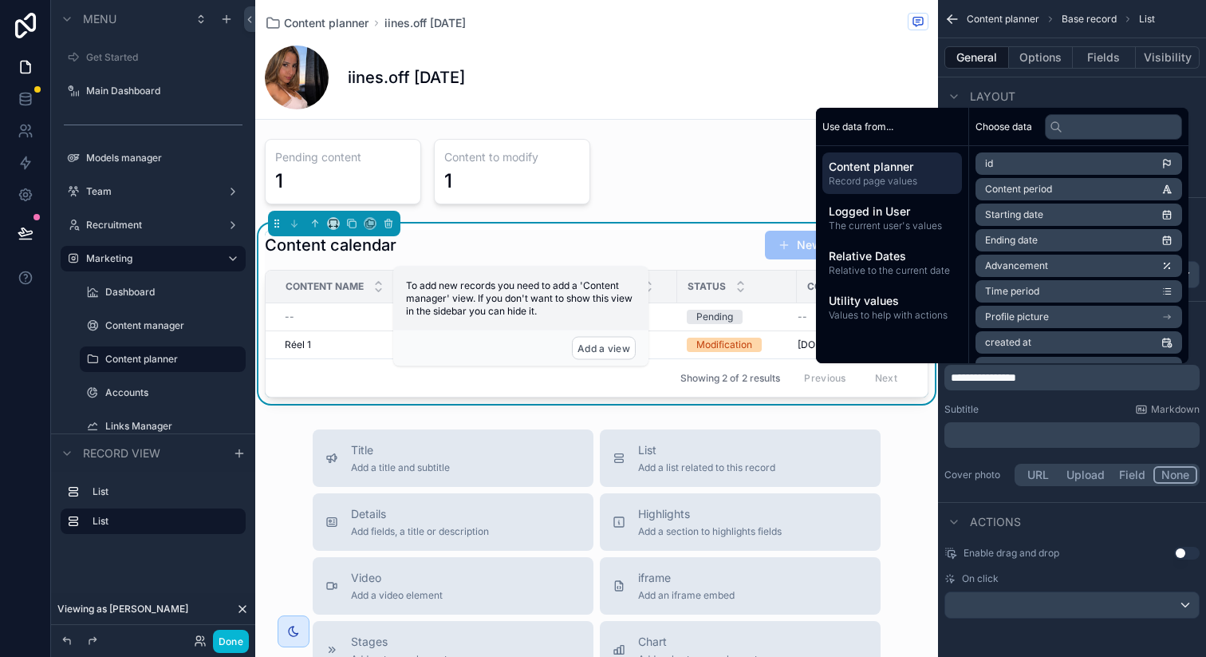
click at [1072, 393] on div "**********" at bounding box center [1072, 417] width 268 height 156
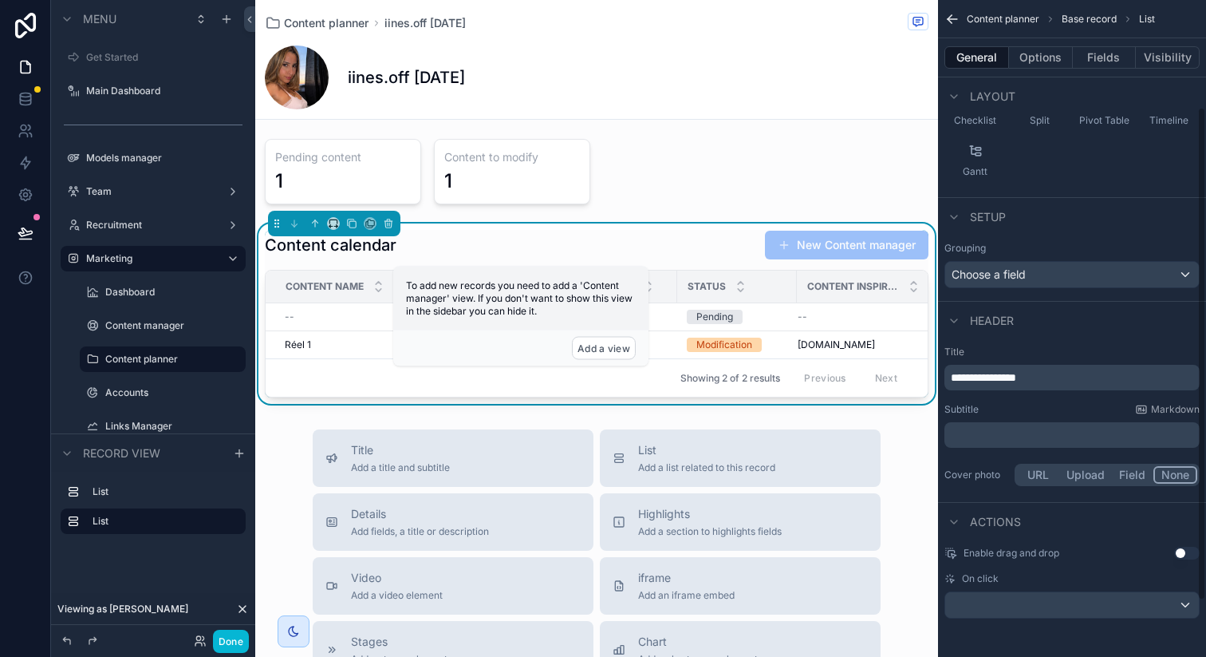
scroll to position [0, 0]
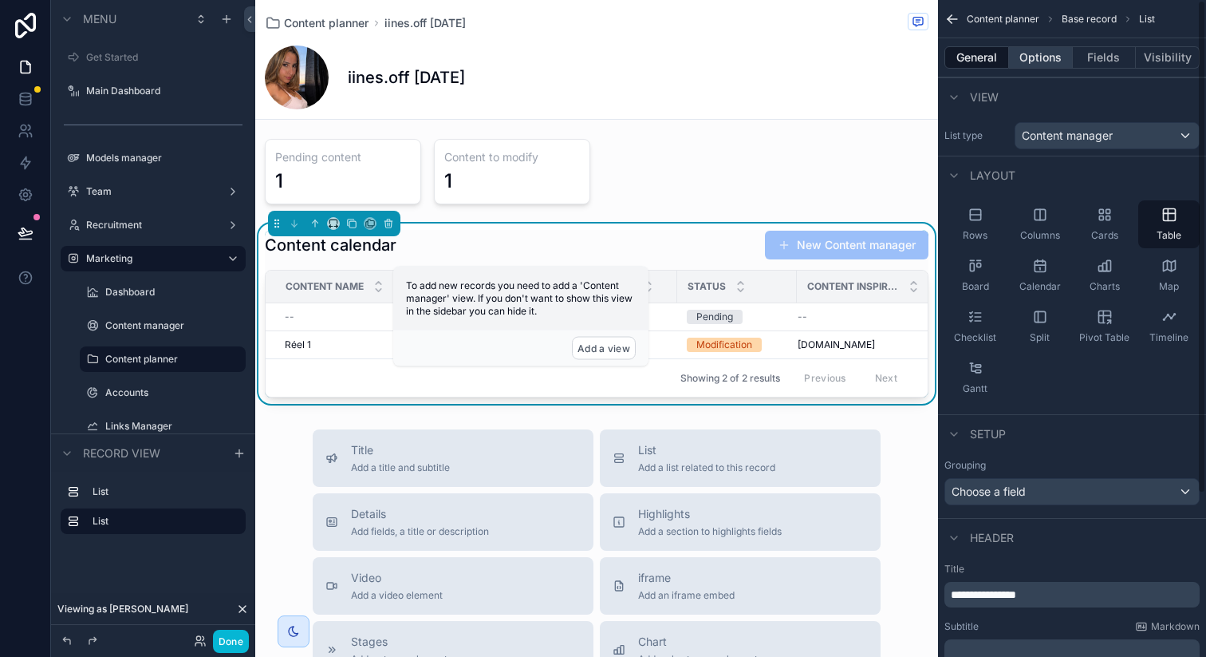
click at [1045, 57] on button "Options" at bounding box center [1041, 57] width 64 height 22
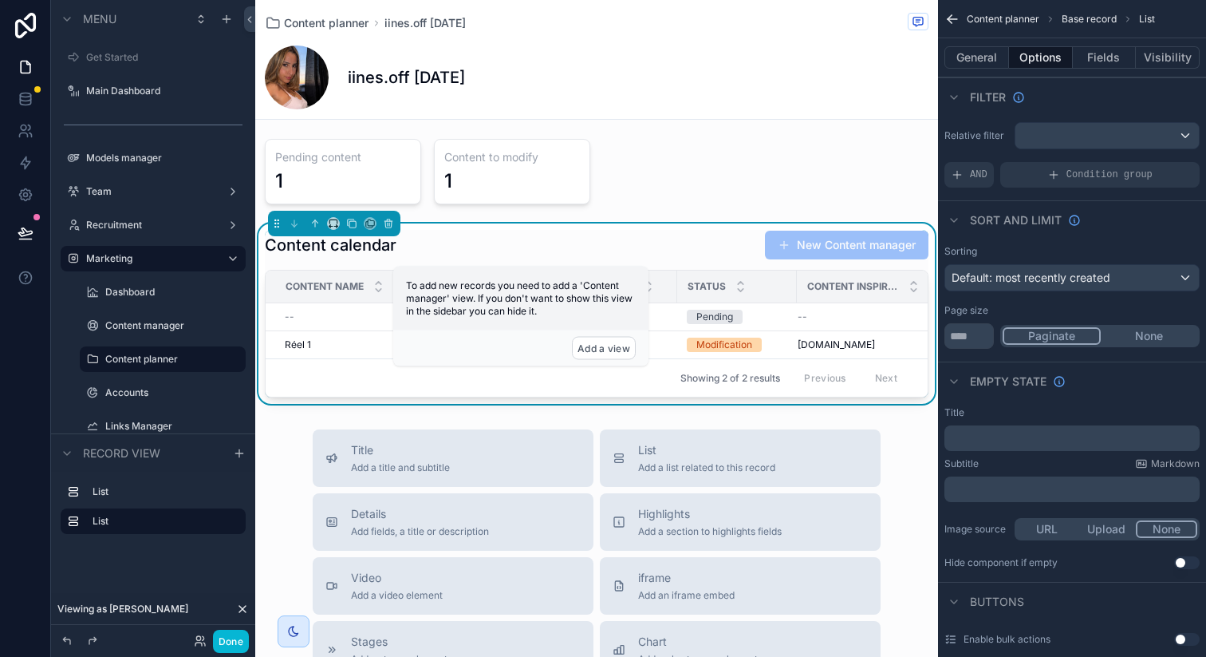
click at [1134, 333] on button "None" at bounding box center [1149, 336] width 97 height 18
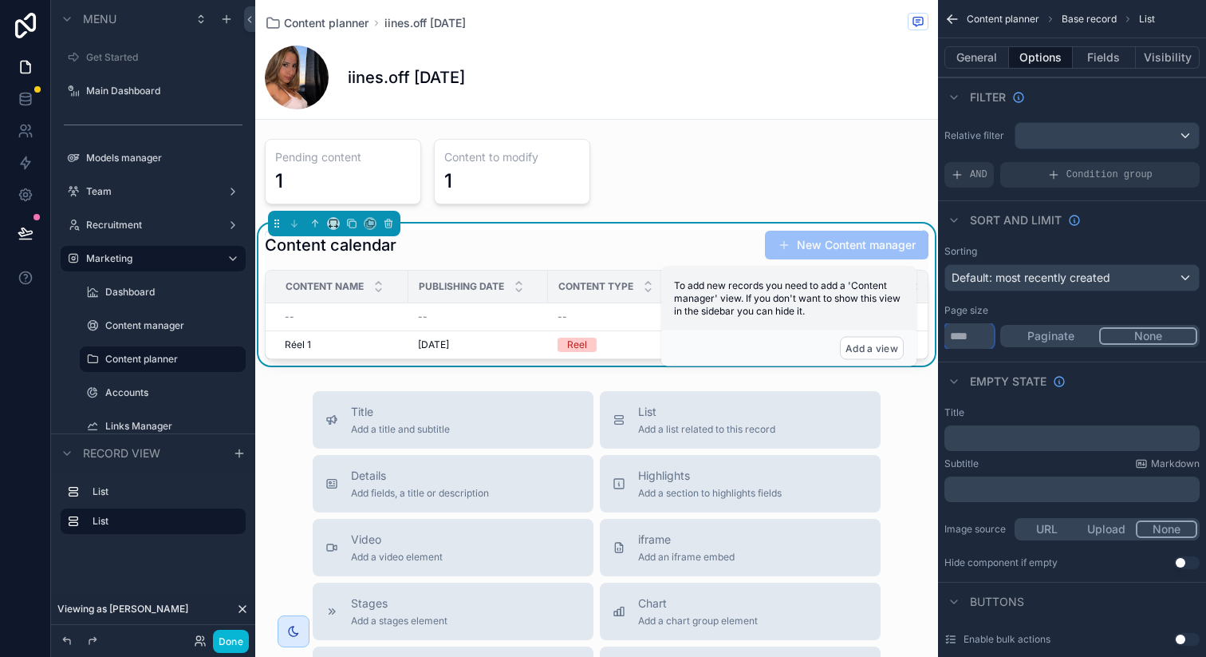
click at [981, 336] on input "**" at bounding box center [969, 336] width 49 height 26
type input "*"
click at [1043, 314] on div "Page size" at bounding box center [1072, 310] width 255 height 13
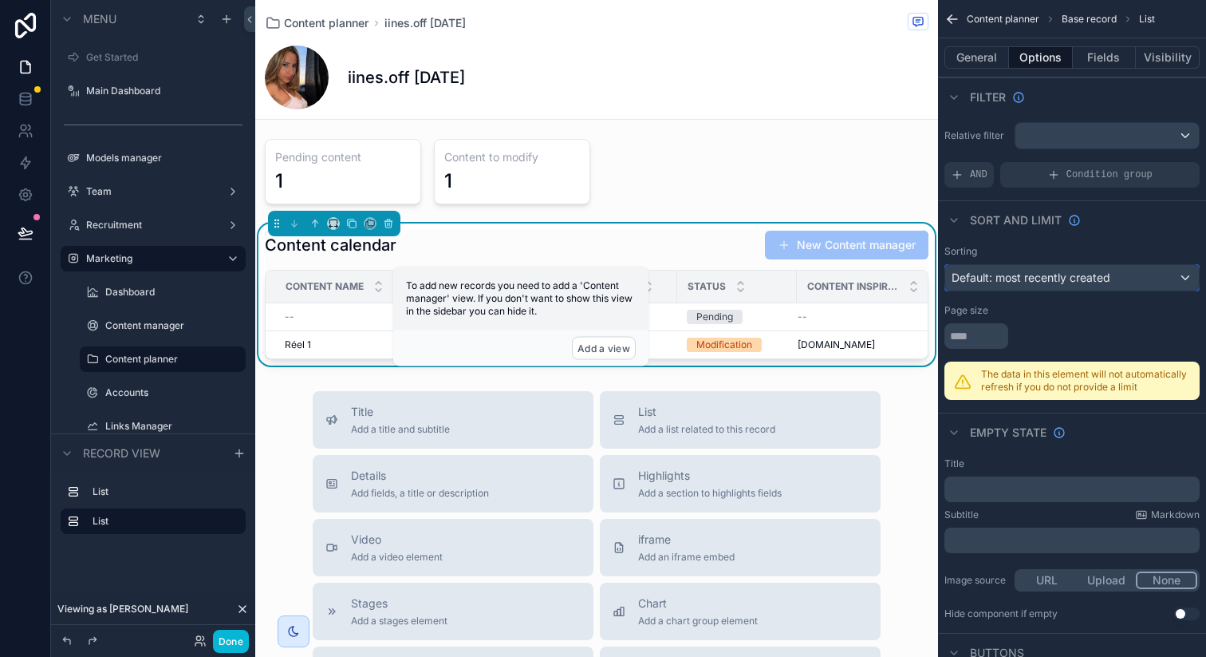
click at [1069, 281] on span "Default: most recently created" at bounding box center [1031, 277] width 159 height 14
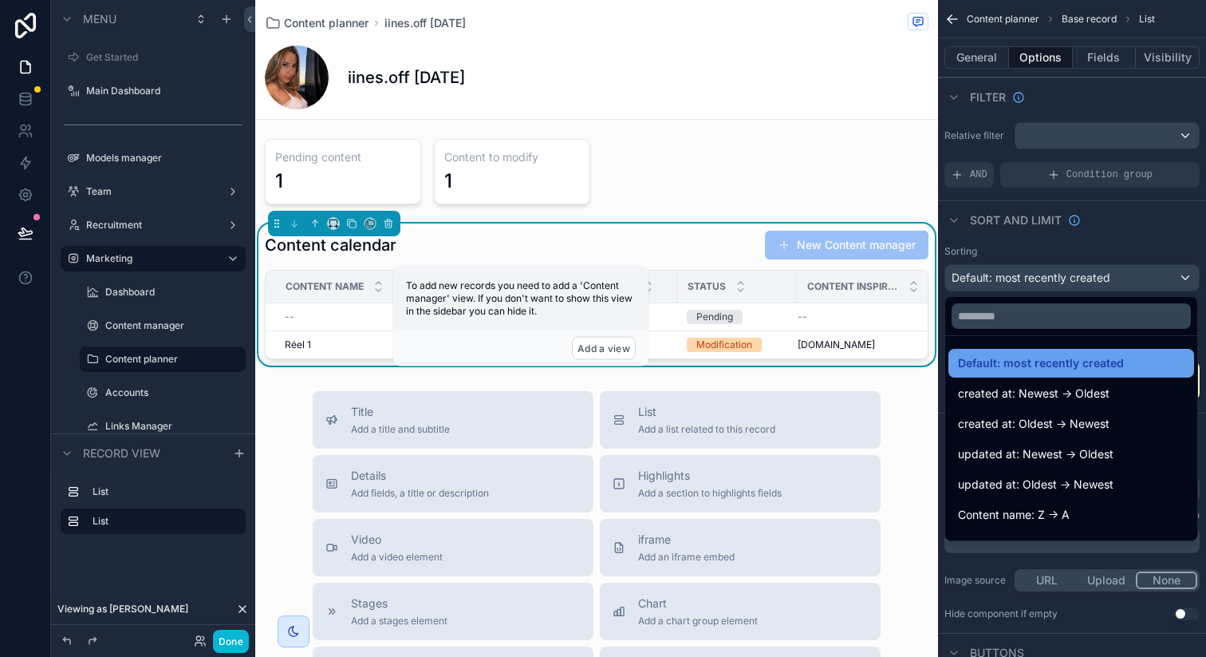
click at [1071, 365] on span "Default: most recently created" at bounding box center [1041, 362] width 166 height 19
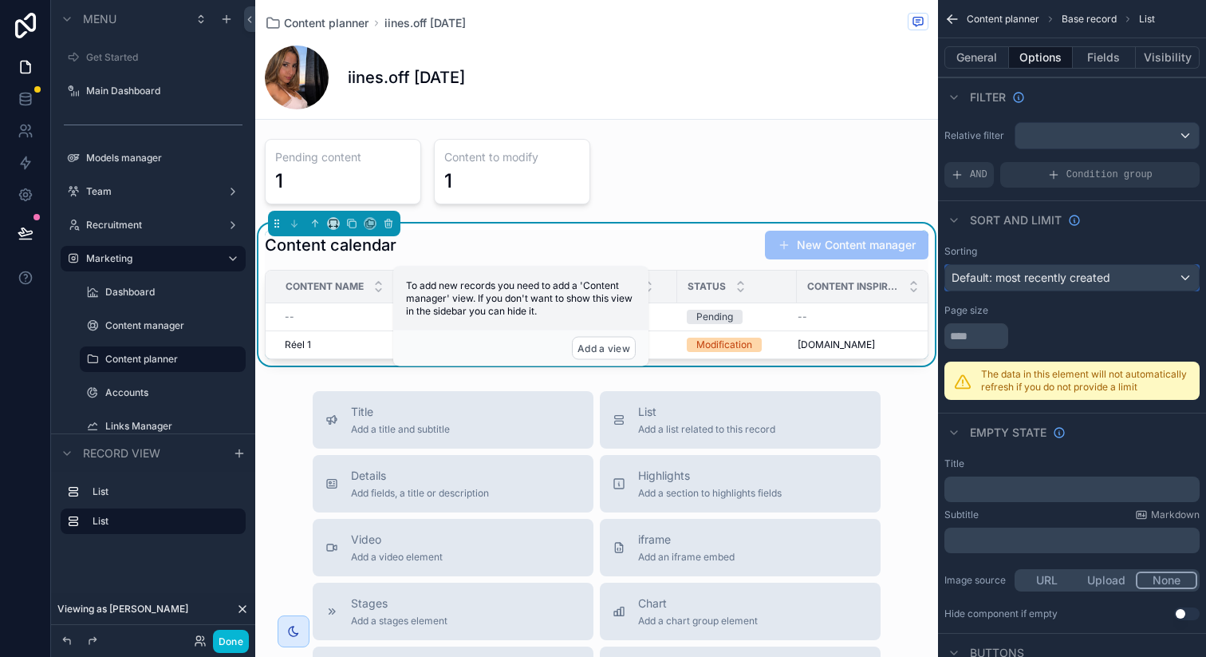
click at [1099, 268] on div "Default: most recently created" at bounding box center [1072, 278] width 254 height 26
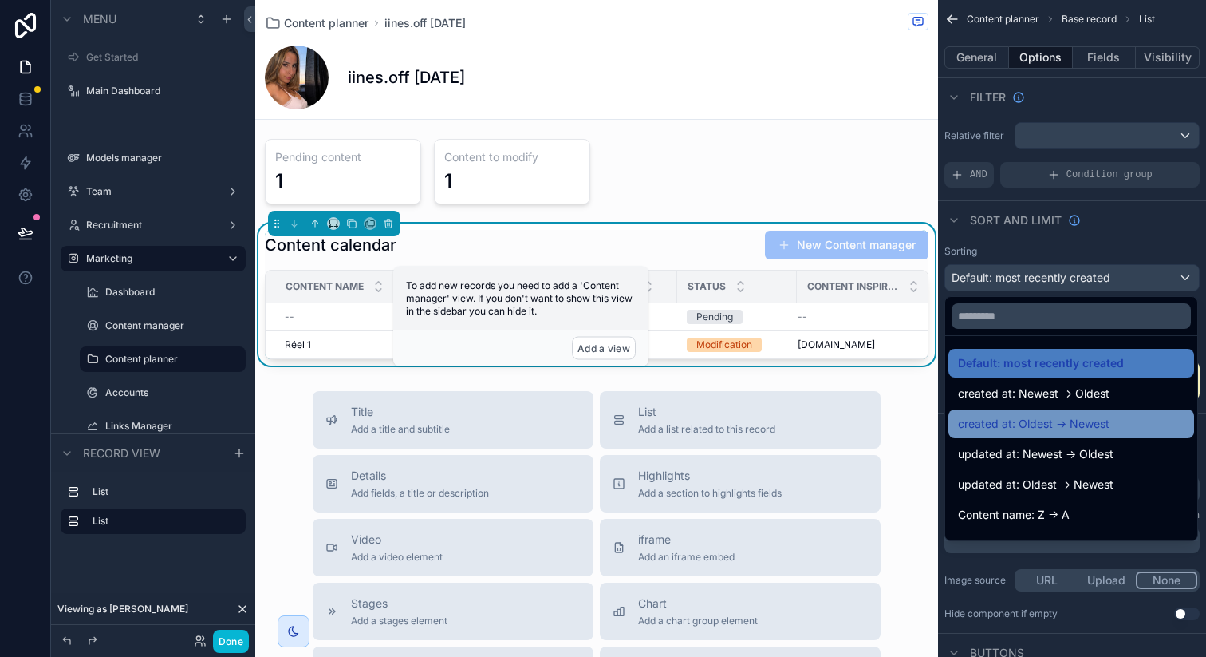
click at [1103, 419] on span "created at: Oldest -> Newest" at bounding box center [1034, 423] width 152 height 19
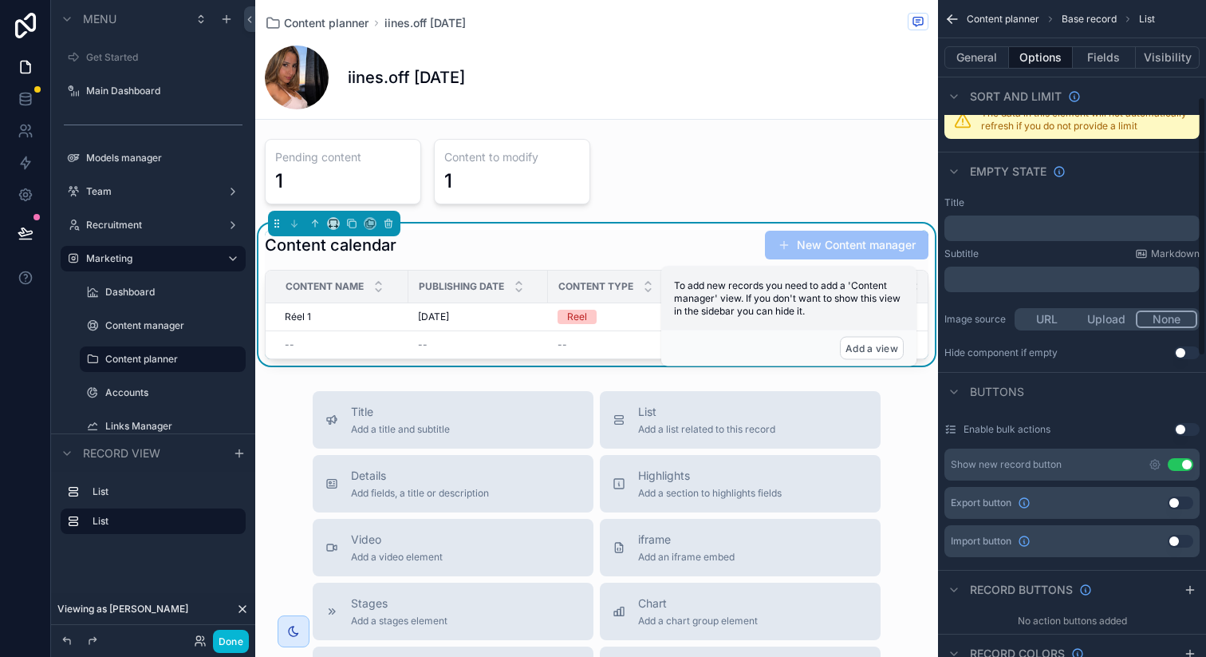
scroll to position [311, 0]
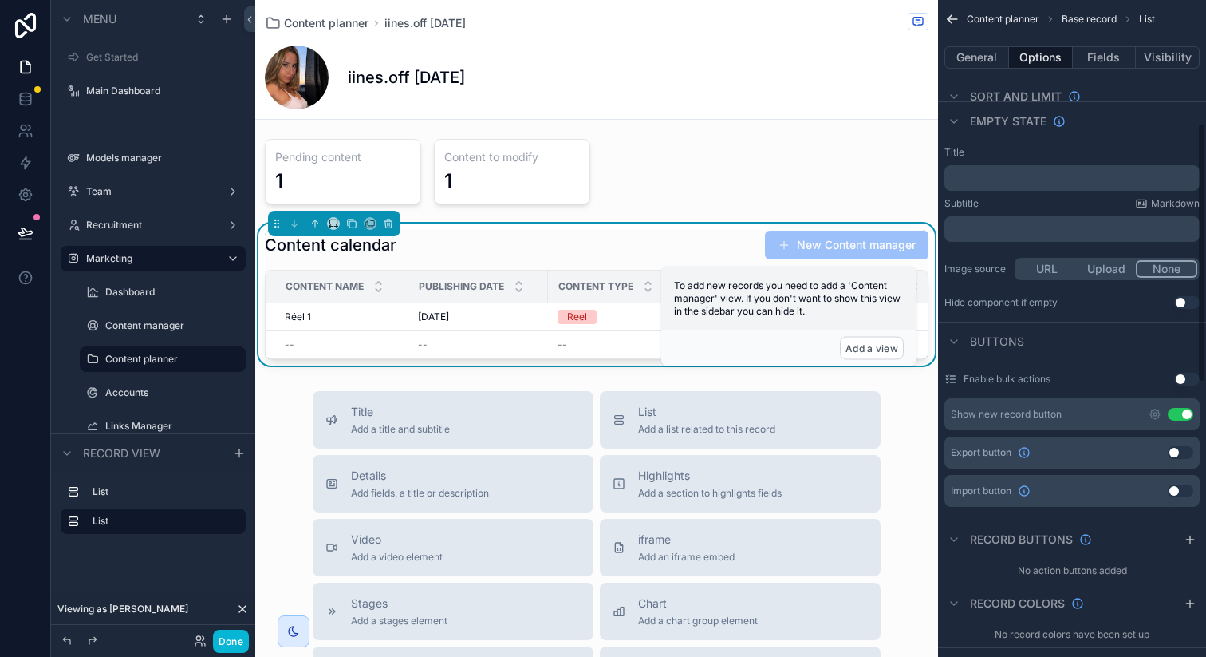
click at [1178, 412] on button "Use setting" at bounding box center [1181, 414] width 26 height 13
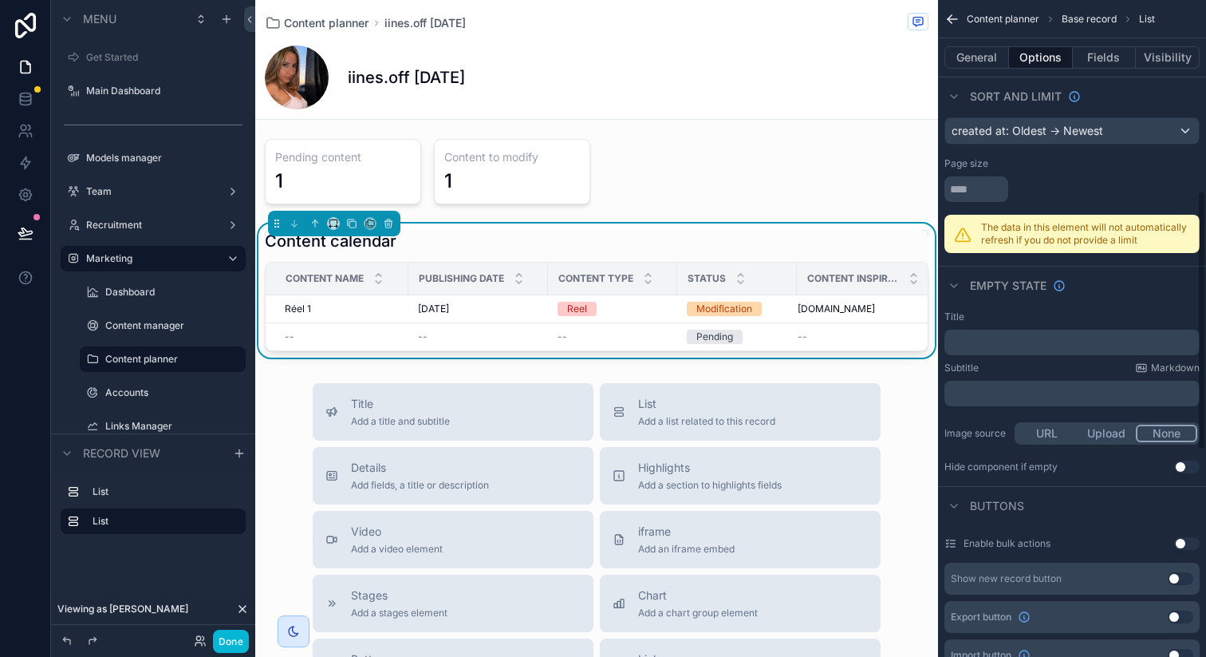
scroll to position [0, 0]
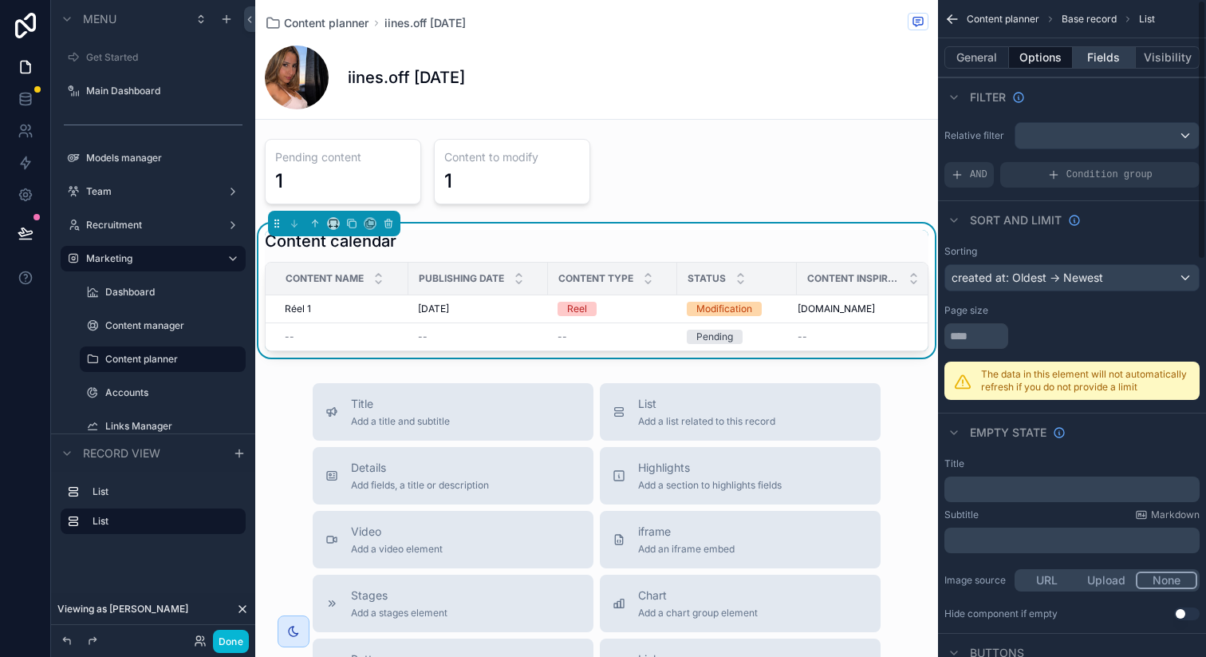
click at [1110, 59] on button "Fields" at bounding box center [1105, 57] width 64 height 22
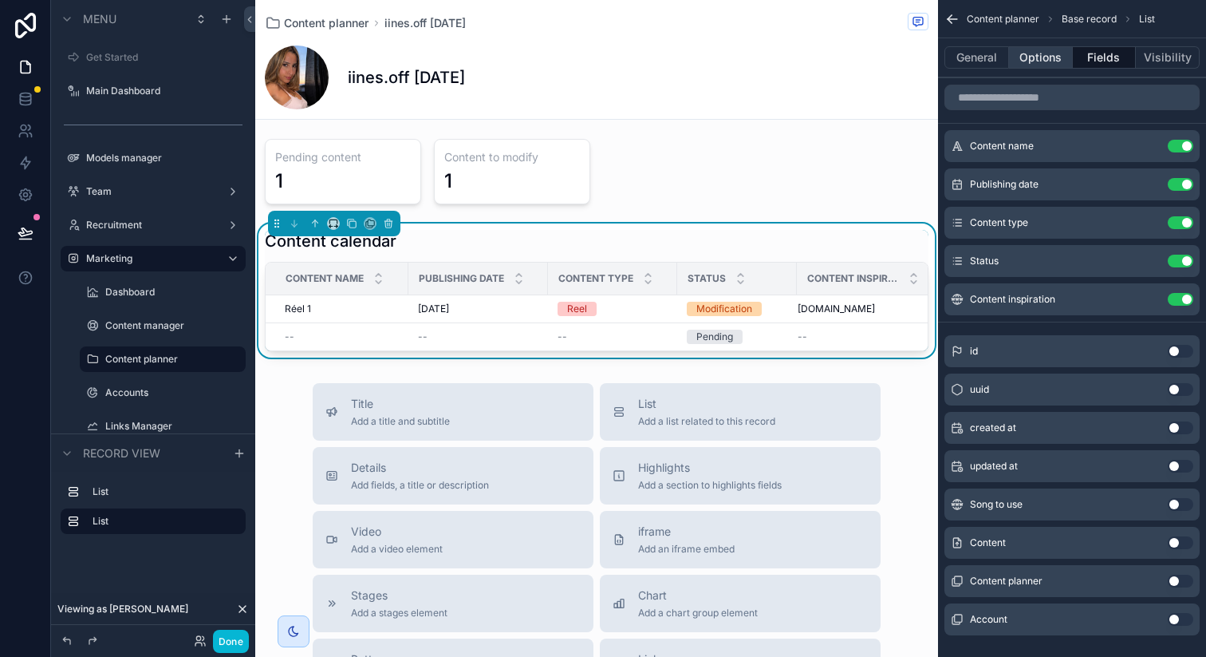
click at [1044, 58] on button "Options" at bounding box center [1041, 57] width 64 height 22
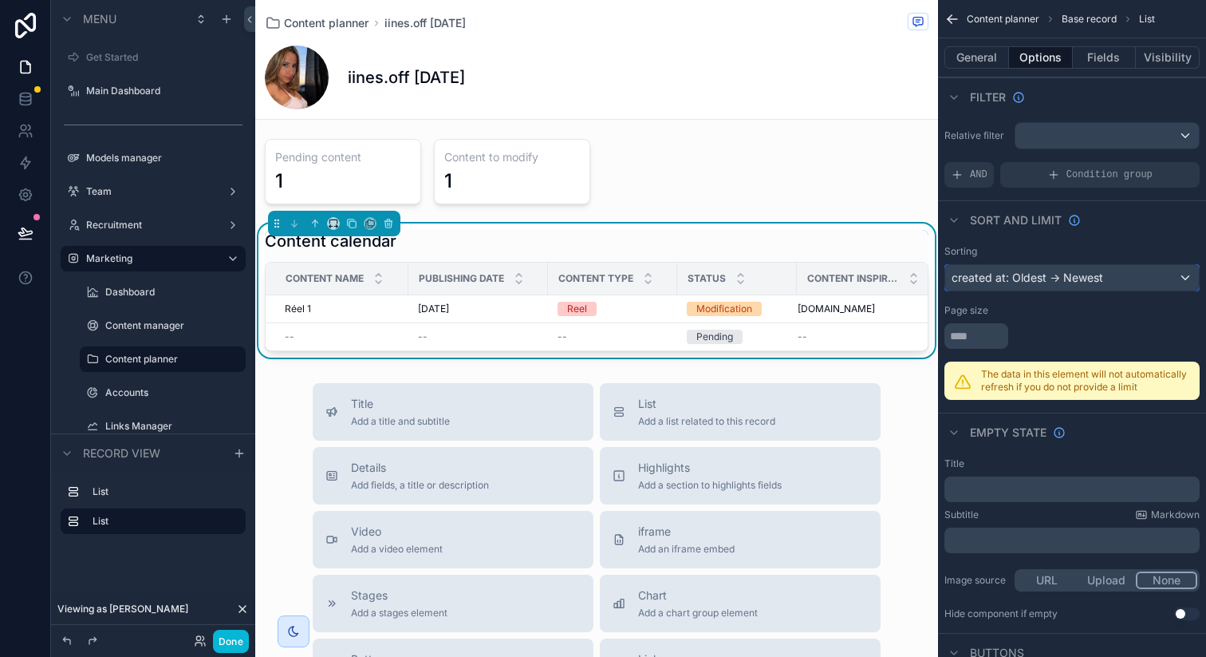
click at [1085, 272] on div "created at: Oldest -> Newest" at bounding box center [1072, 278] width 254 height 26
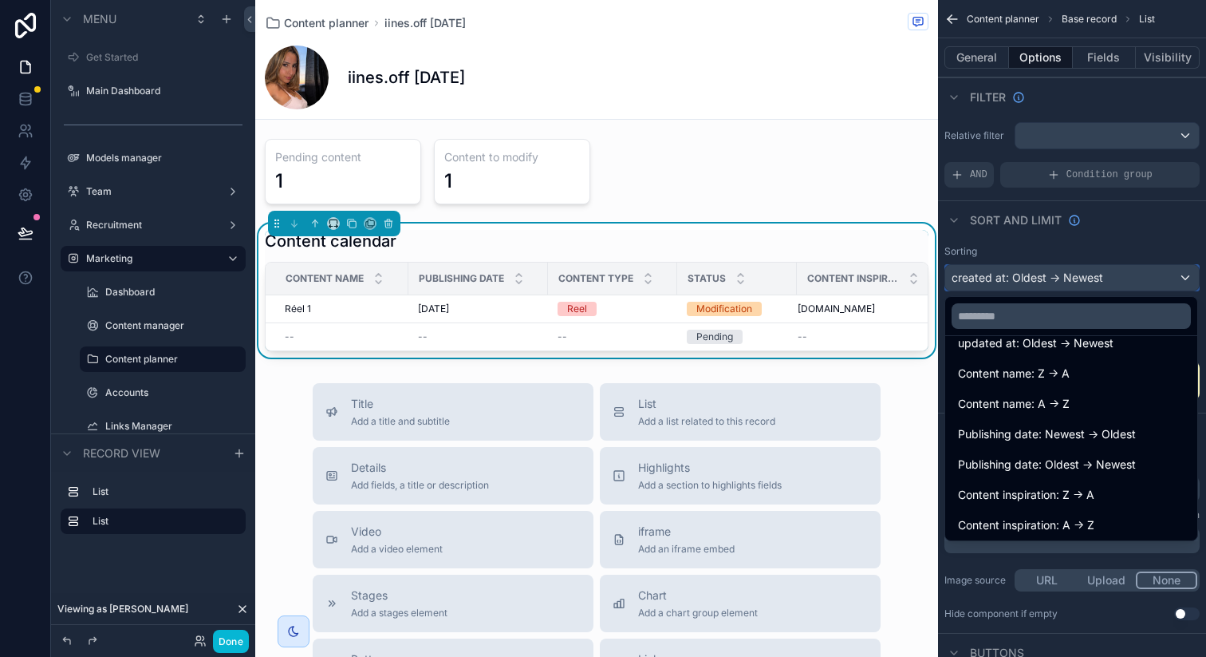
scroll to position [142, 0]
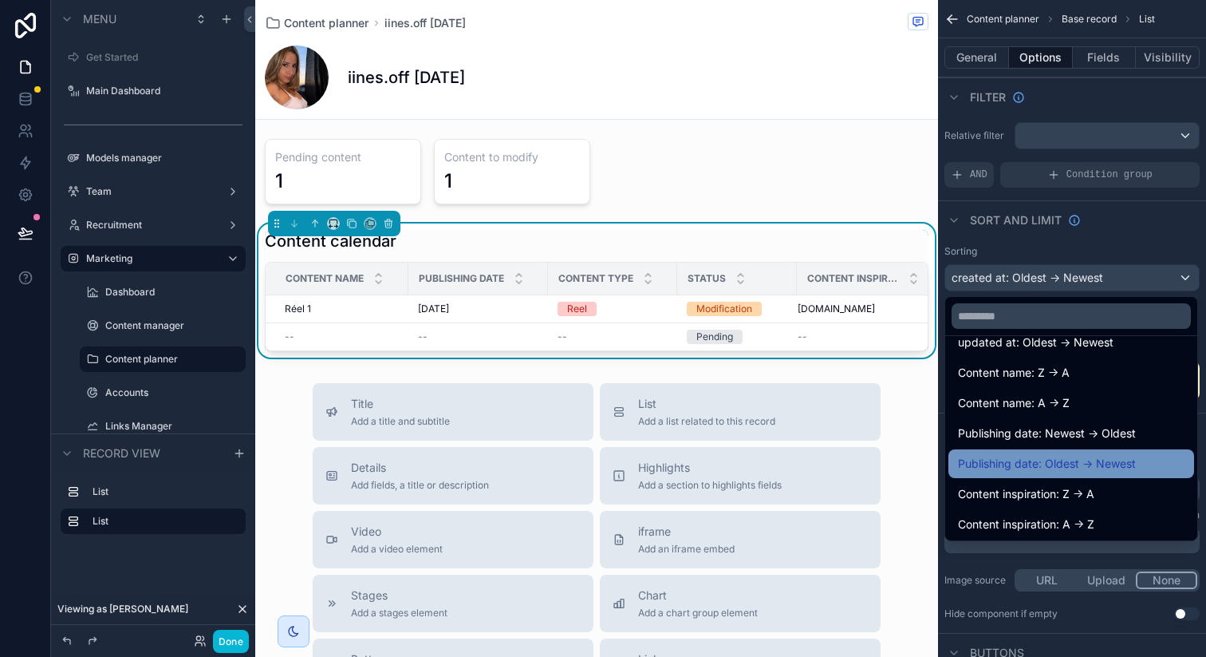
click at [1071, 454] on span "Publishing date: Oldest -> Newest" at bounding box center [1047, 463] width 178 height 19
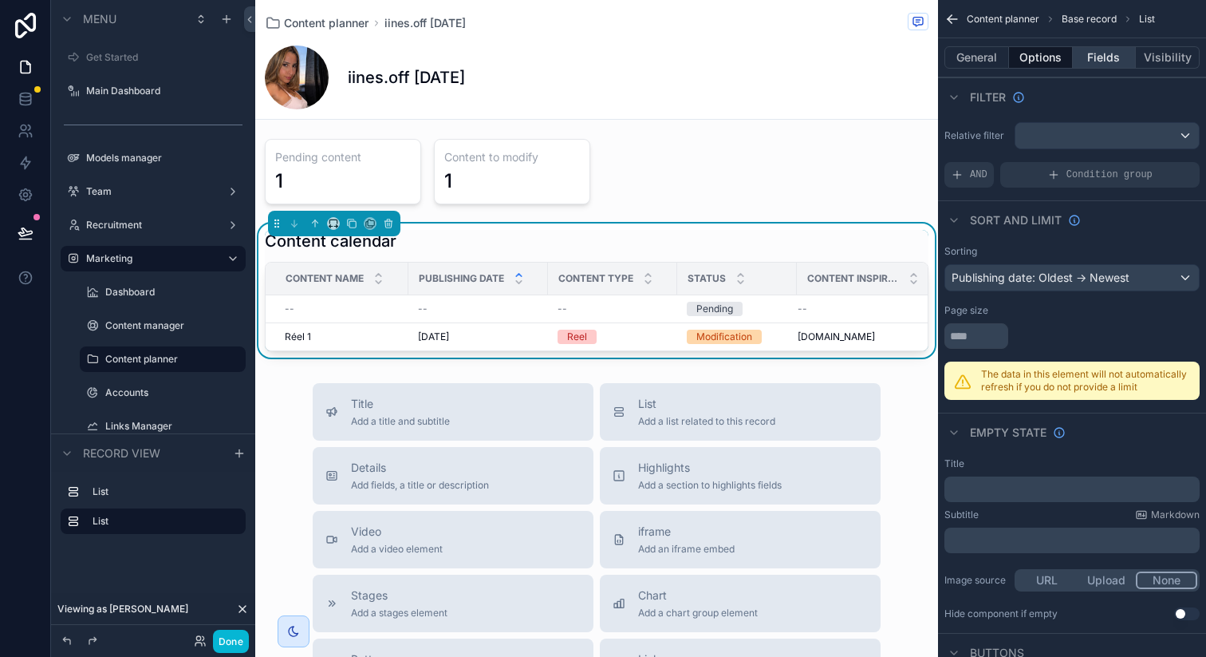
click at [1101, 62] on button "Fields" at bounding box center [1105, 57] width 64 height 22
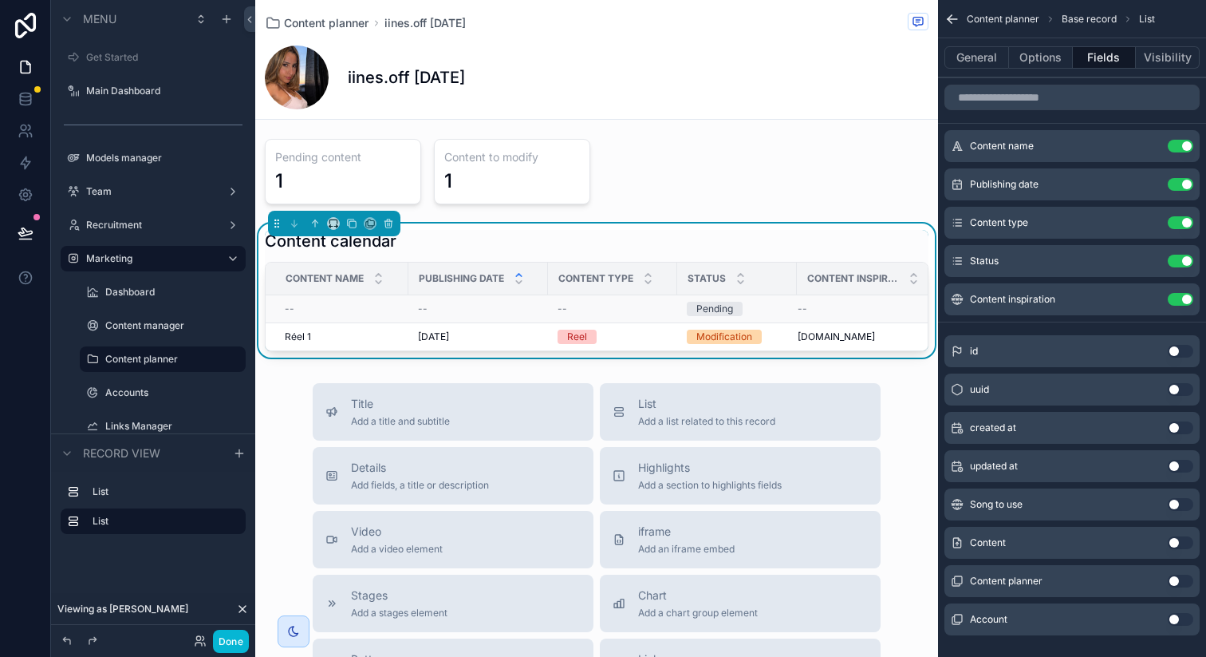
click at [604, 308] on div "--" at bounding box center [613, 308] width 110 height 13
click at [27, 101] on icon at bounding box center [25, 98] width 10 height 6
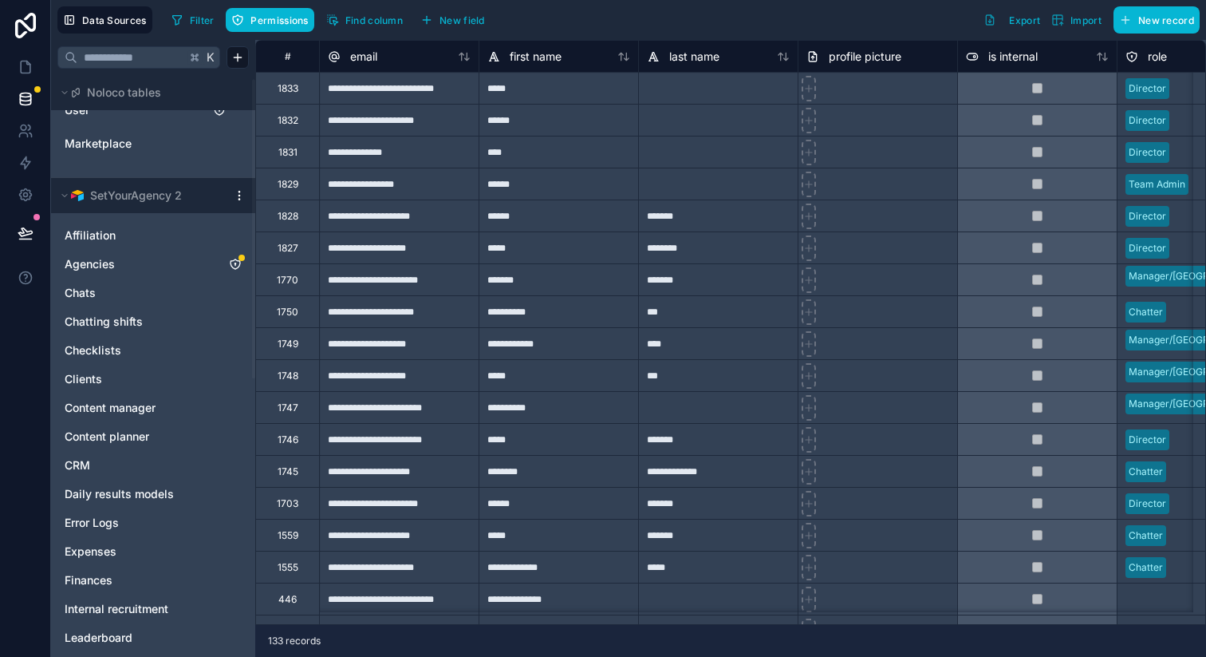
scroll to position [8, 0]
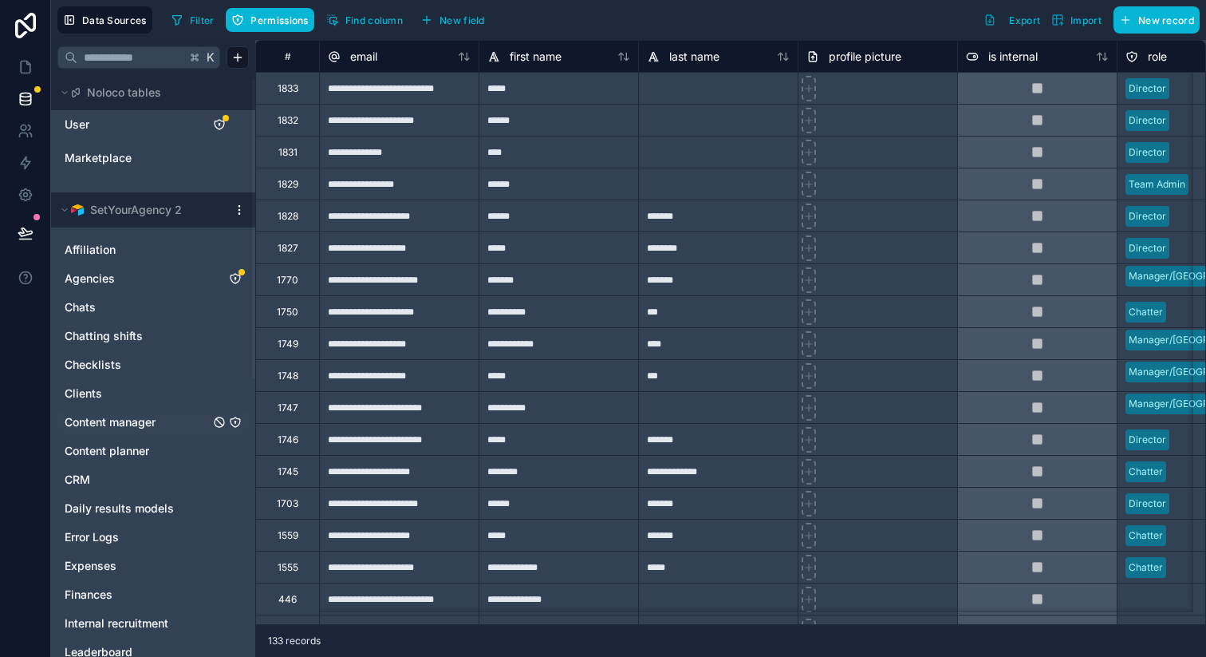
click at [152, 420] on span "Content manager" at bounding box center [110, 422] width 91 height 16
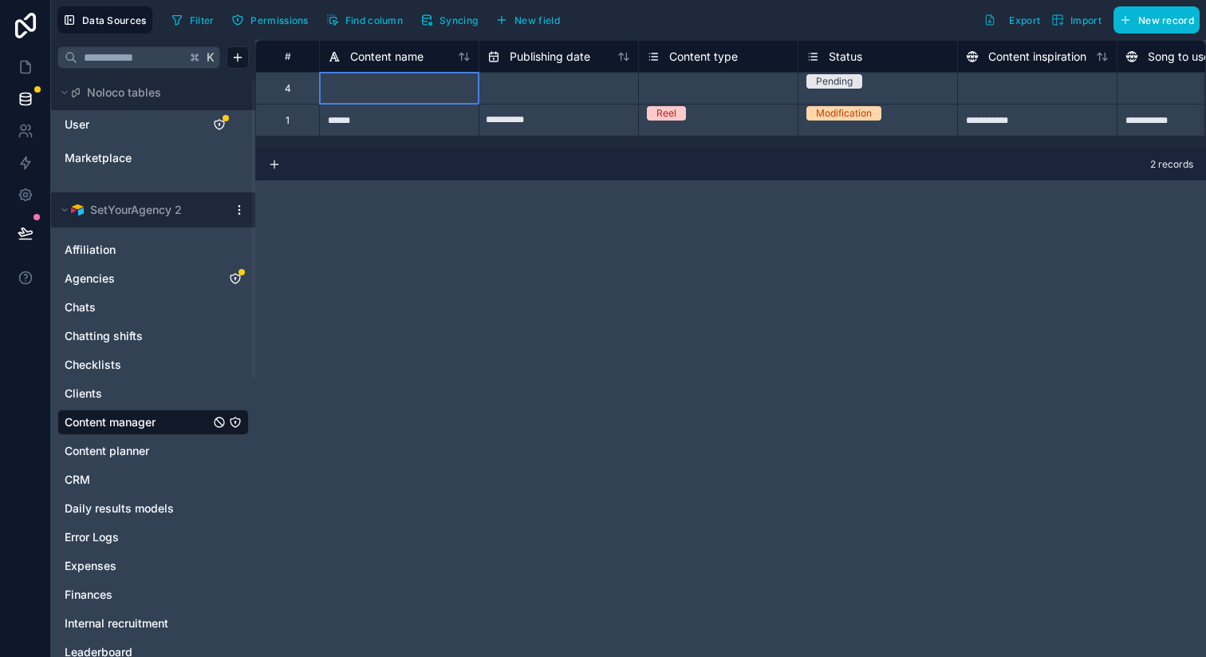
click at [422, 83] on div at bounding box center [399, 88] width 160 height 32
click at [428, 161] on div "Delete row" at bounding box center [428, 158] width 81 height 18
type input "**********"
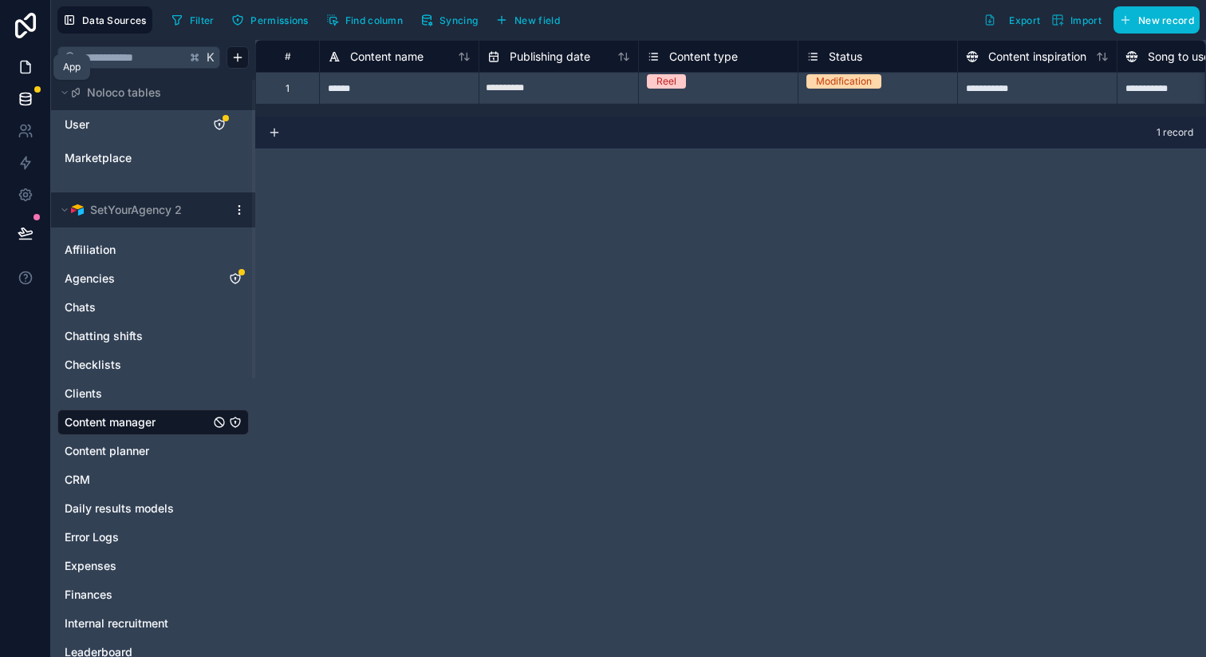
click at [31, 69] on icon at bounding box center [26, 67] width 16 height 16
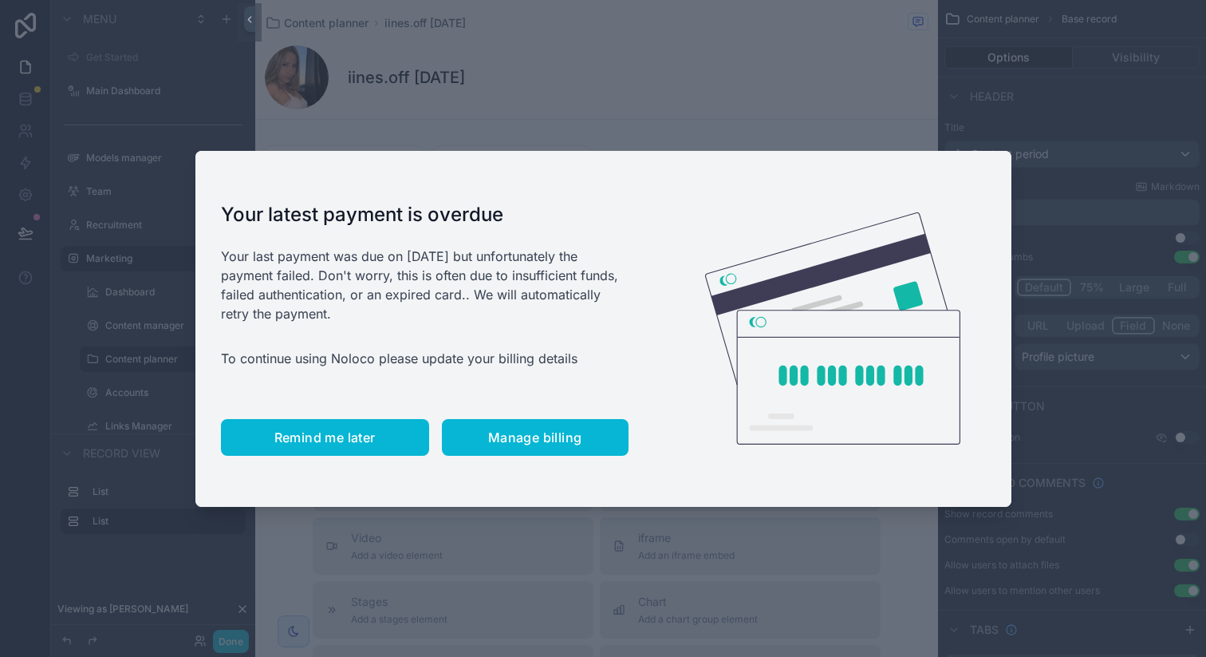
click at [349, 429] on span "Remind me later" at bounding box center [324, 437] width 101 height 16
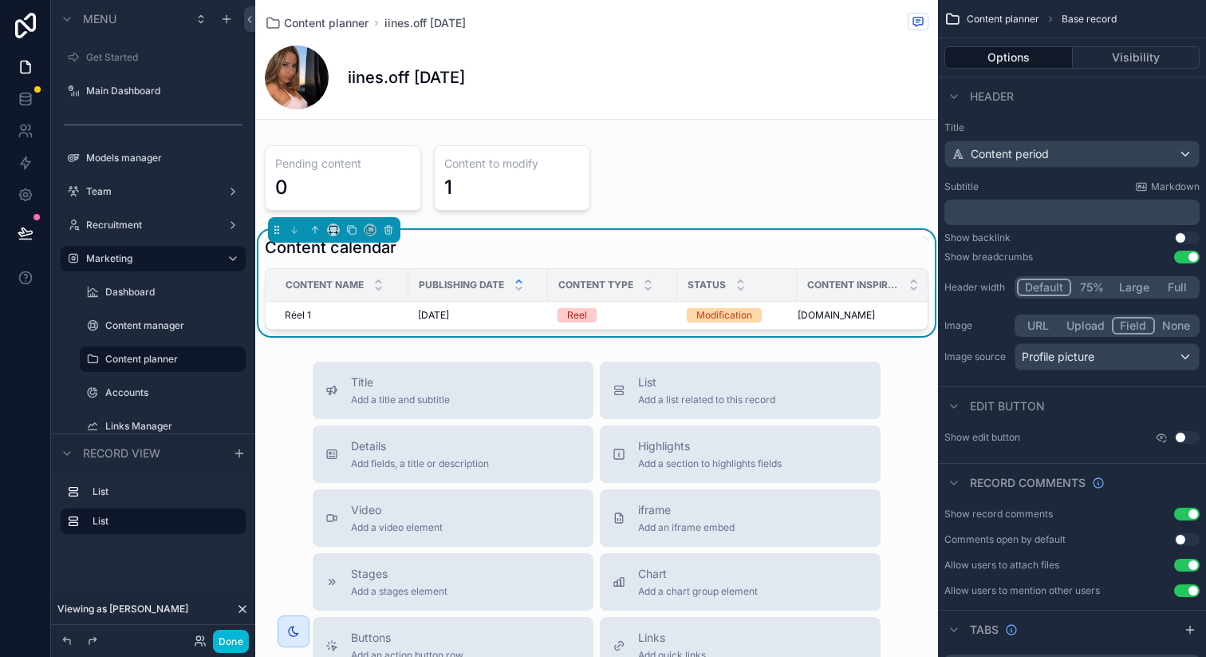
click at [810, 261] on div "Content calendar Content name Publishing date Content type Status Content inspi…" at bounding box center [597, 282] width 664 height 93
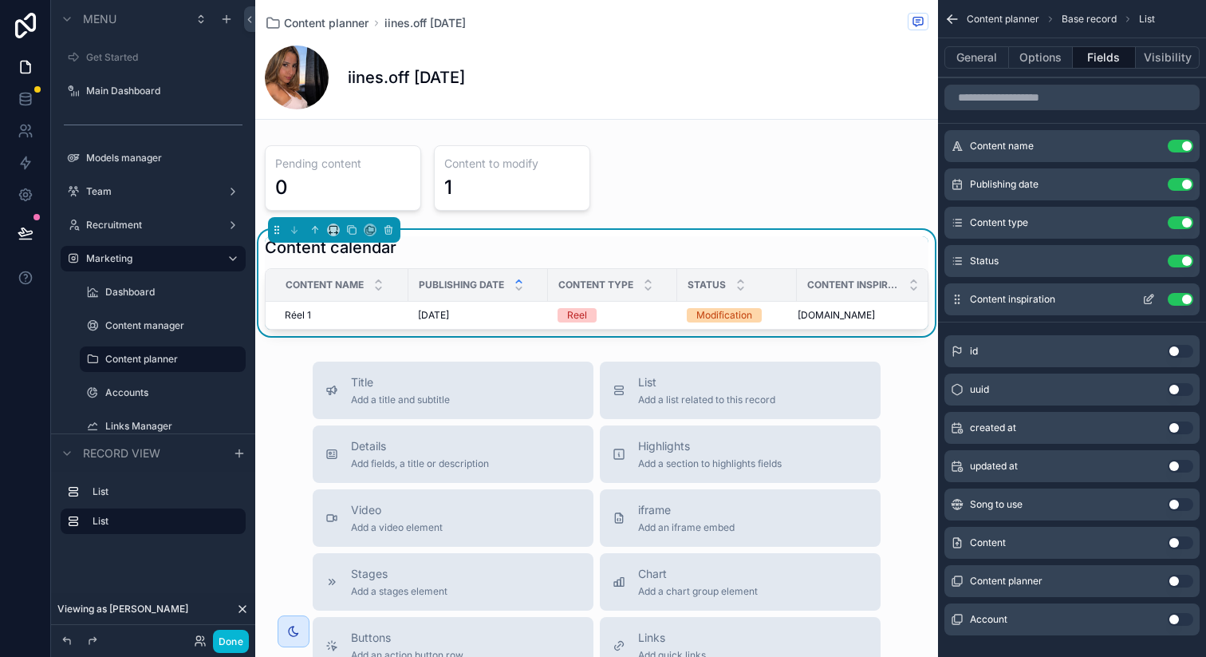
scroll to position [23, 0]
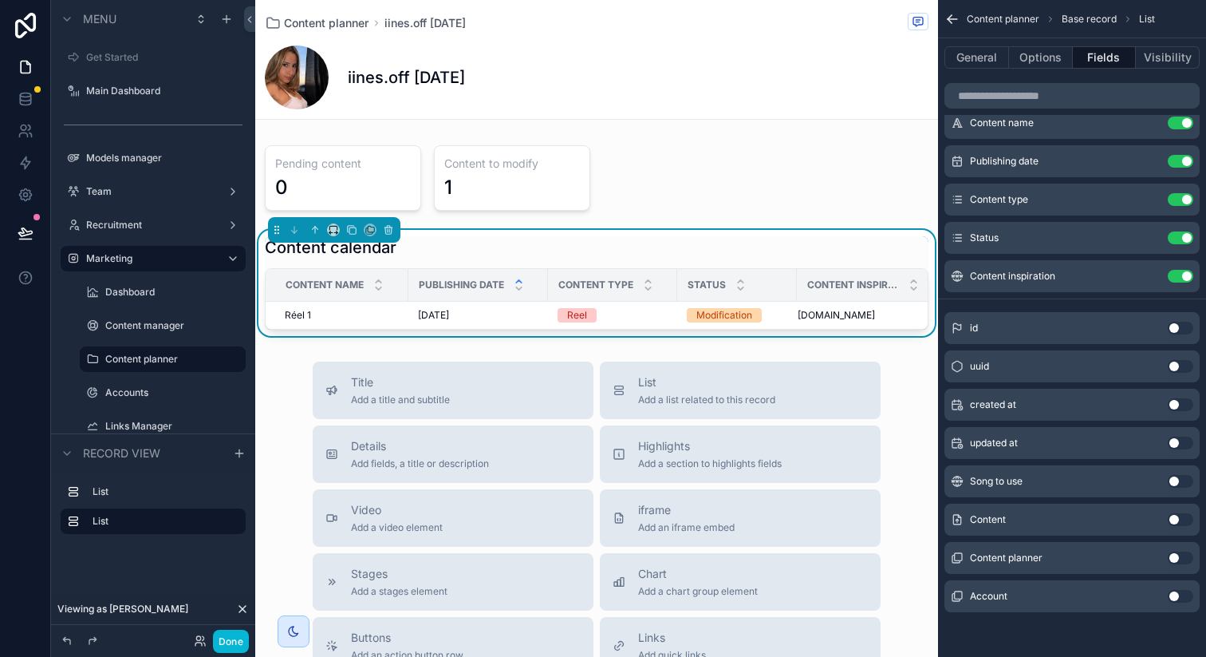
click at [1175, 477] on button "Use setting" at bounding box center [1181, 481] width 26 height 13
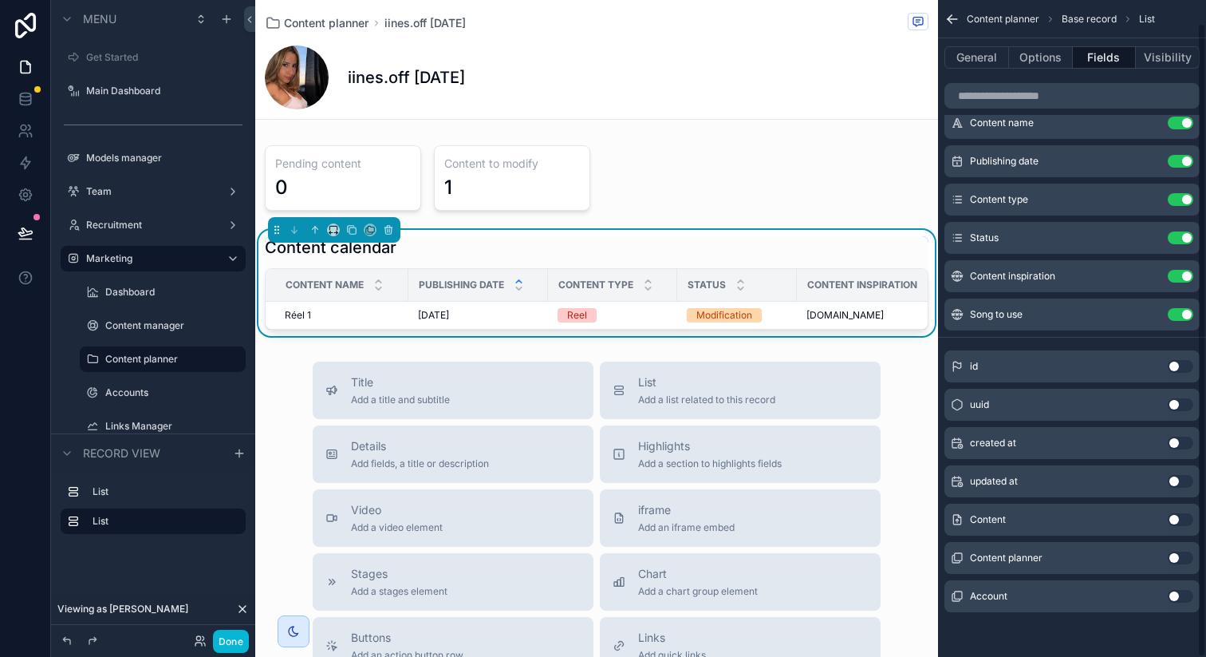
click at [1179, 521] on button "Use setting" at bounding box center [1181, 519] width 26 height 13
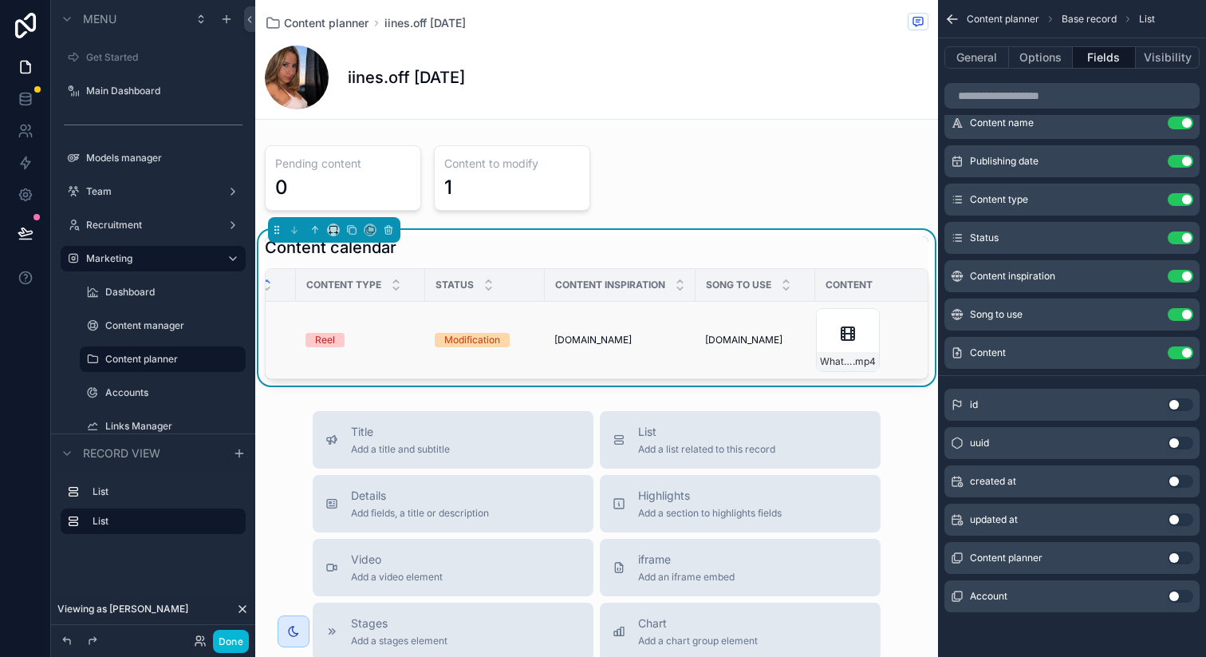
scroll to position [0, 274]
click at [1143, 351] on icon "scrollable content" at bounding box center [1148, 352] width 13 height 13
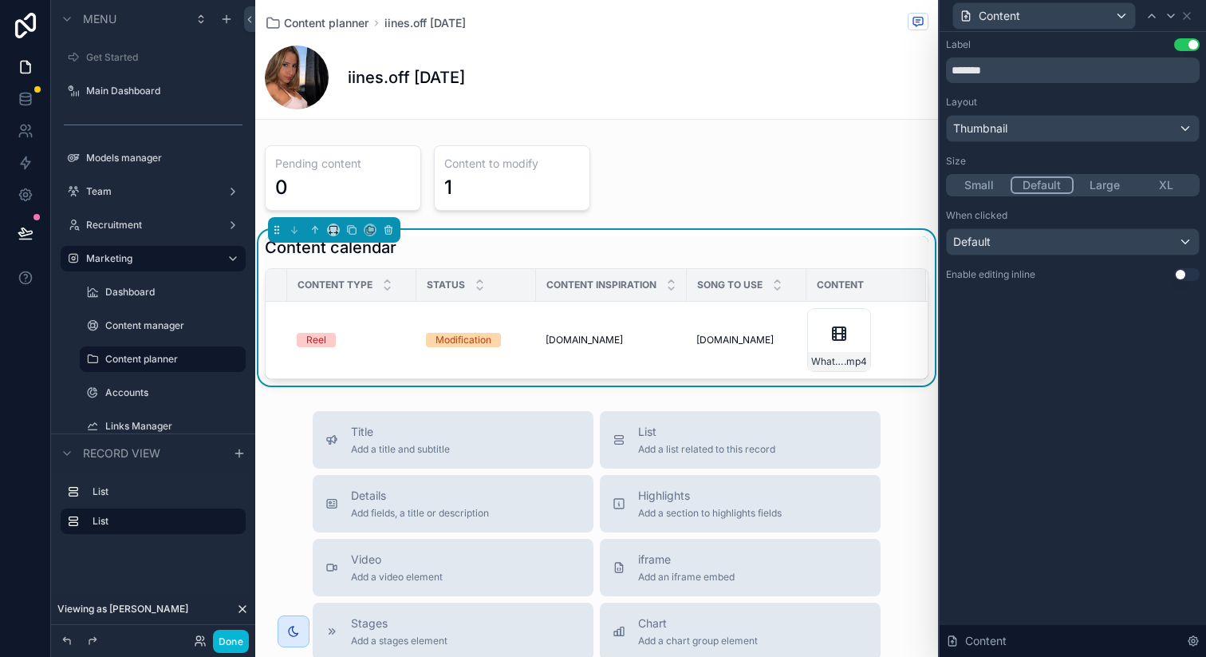
click at [987, 188] on button "Small" at bounding box center [980, 185] width 62 height 18
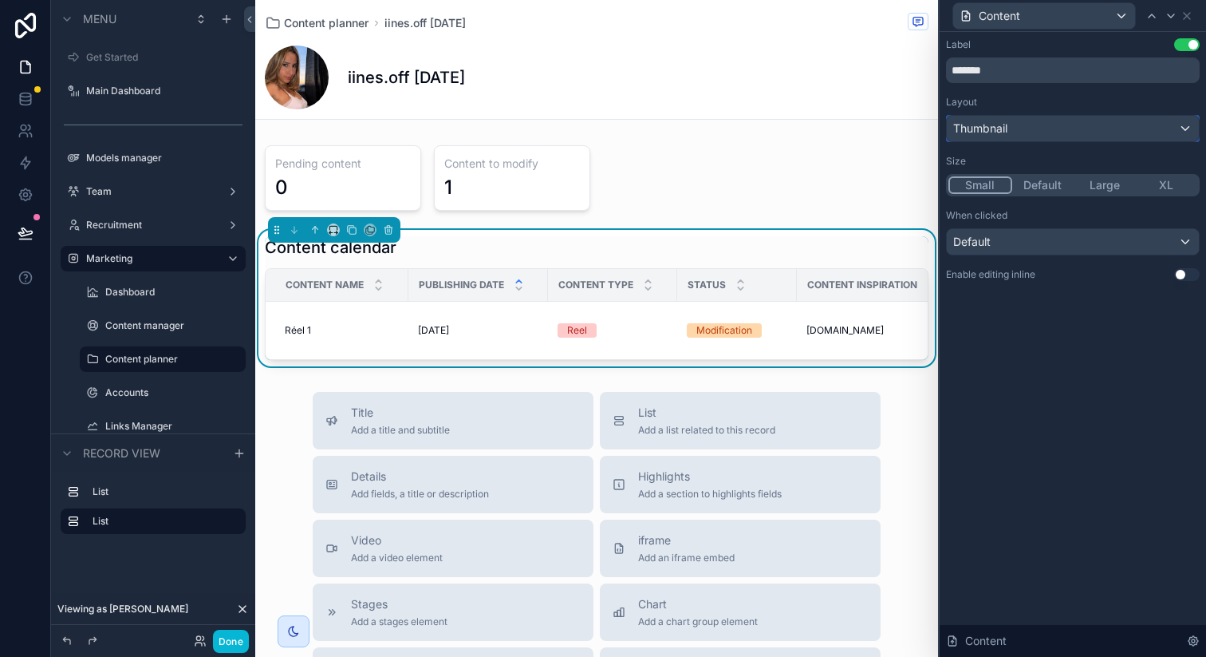
click at [1039, 121] on div "Thumbnail" at bounding box center [1073, 129] width 252 height 26
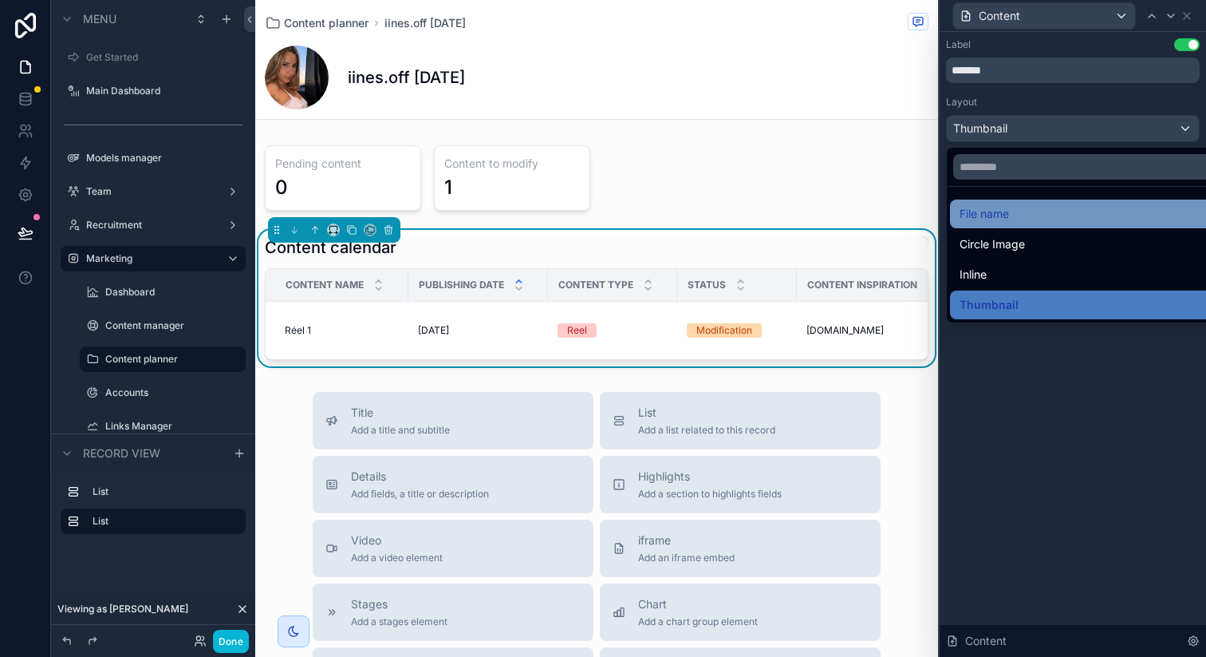
click at [1019, 205] on div "File name" at bounding box center [1091, 213] width 263 height 19
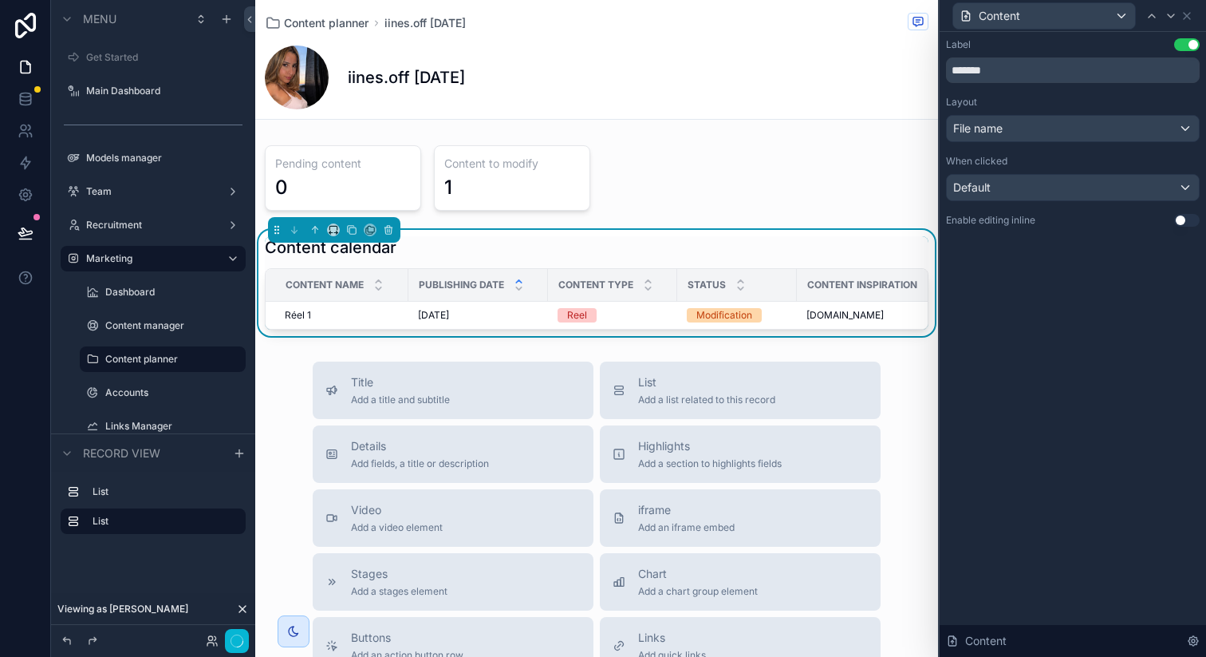
scroll to position [0, 286]
click at [1048, 124] on div "File name" at bounding box center [1073, 129] width 252 height 26
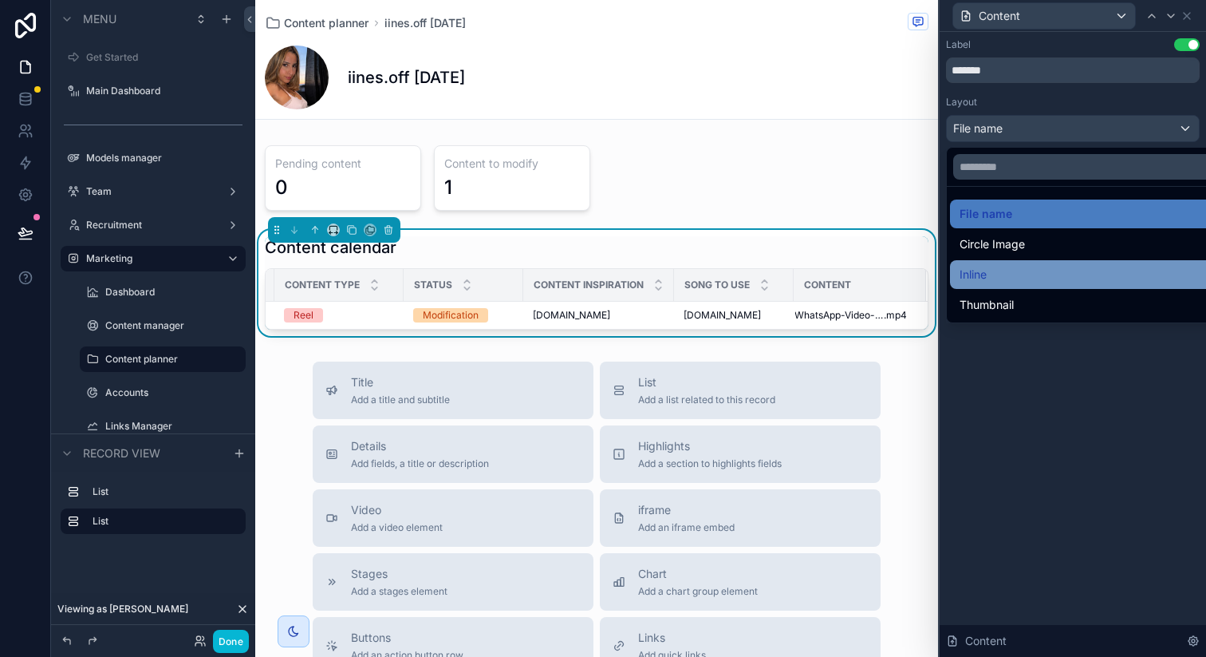
click at [1016, 280] on div "Inline" at bounding box center [1091, 274] width 263 height 19
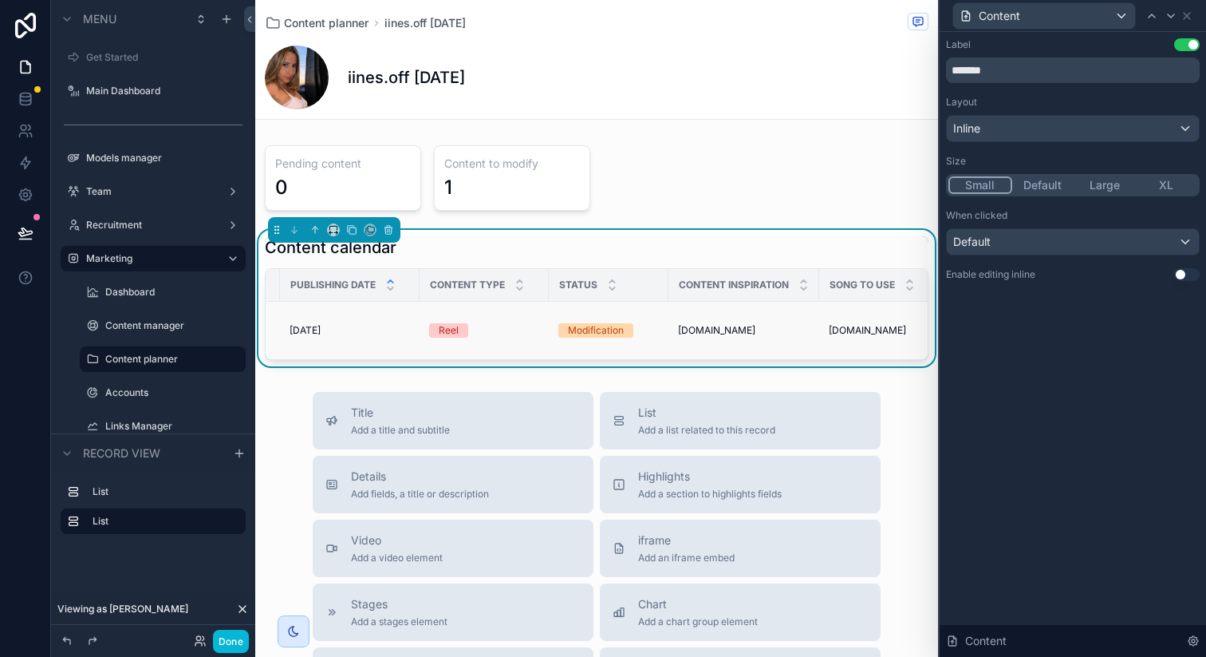
scroll to position [0, 274]
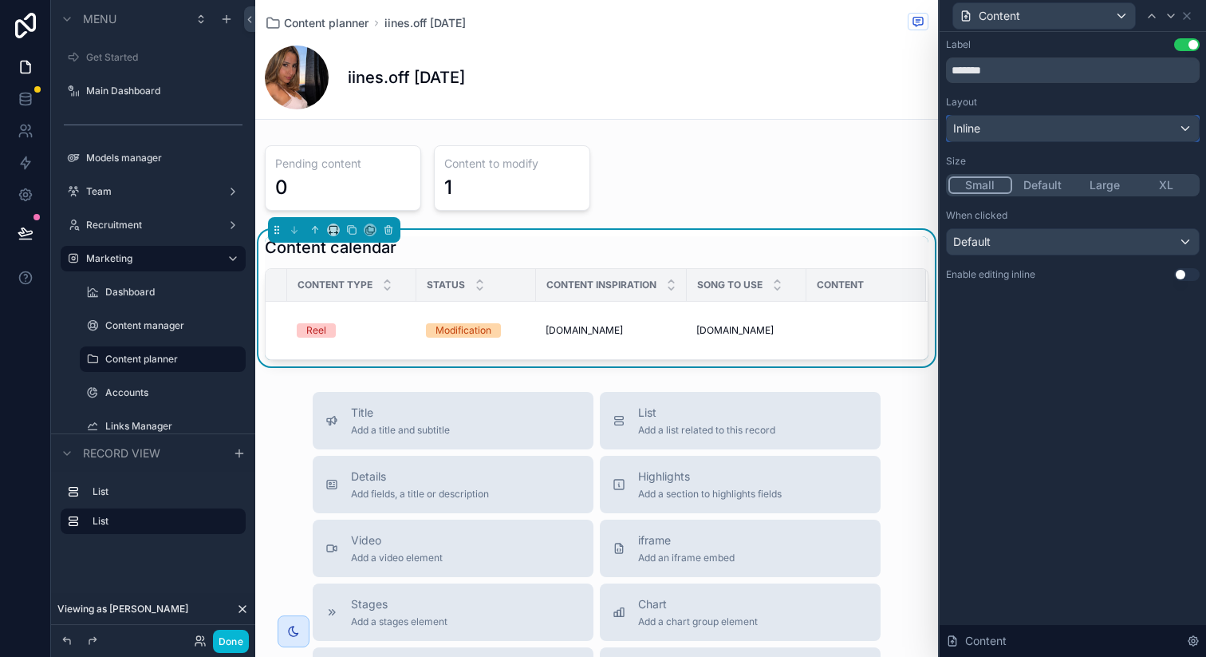
click at [1020, 134] on div "Inline" at bounding box center [1073, 129] width 252 height 26
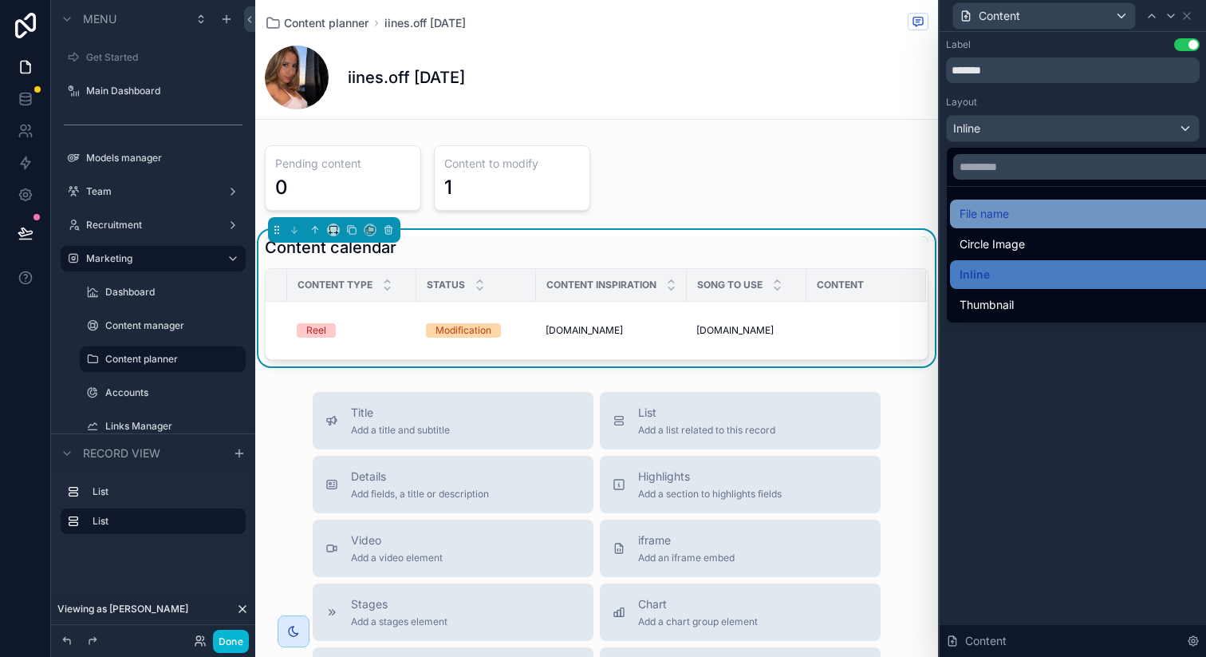
click at [1012, 214] on div "File name" at bounding box center [1091, 213] width 263 height 19
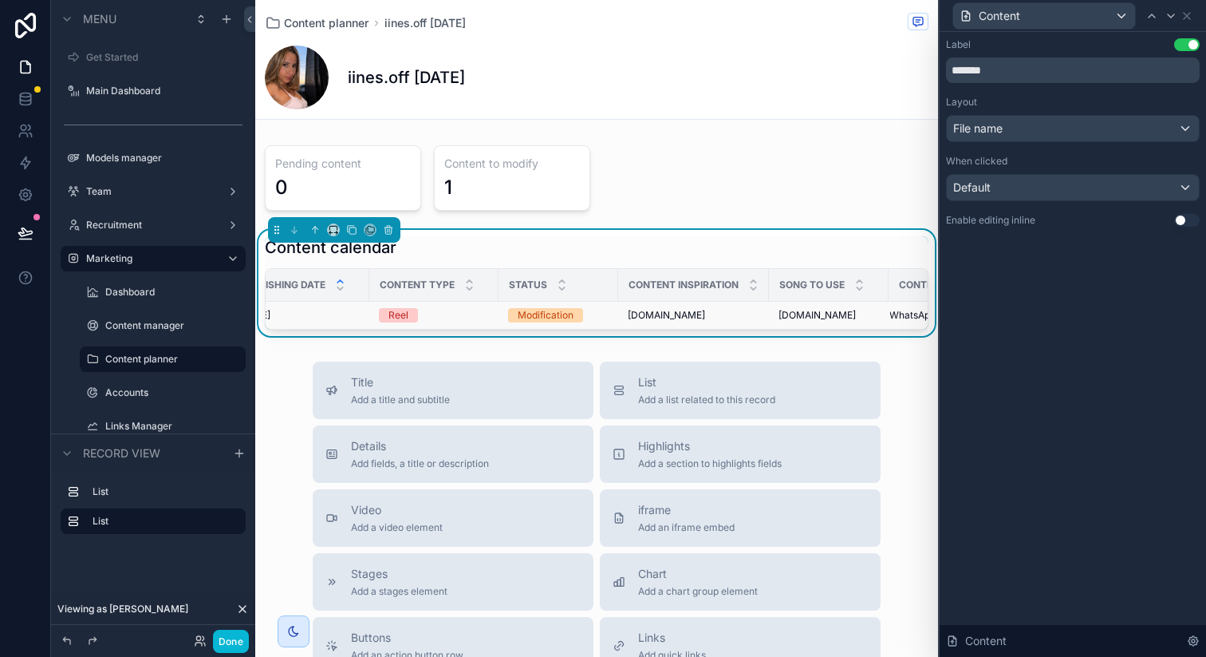
scroll to position [0, 286]
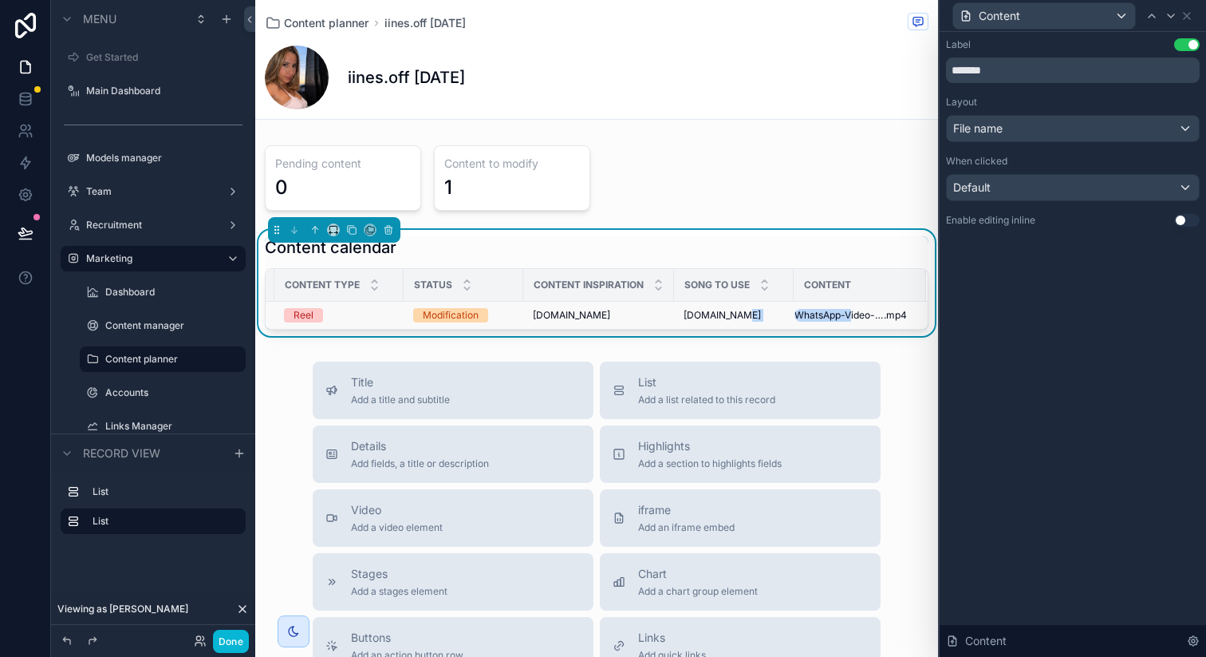
drag, startPoint x: 840, startPoint y: 320, endPoint x: 769, endPoint y: 314, distance: 71.2
click at [769, 314] on tr "Réel 1 Réel 1 06/10/2025 06/10/2025 Reel Modification example.com example.com e…" at bounding box center [460, 316] width 936 height 28
click at [820, 314] on span "WhatsApp-Video-2025-10-02-at-19.33.33" at bounding box center [839, 315] width 89 height 13
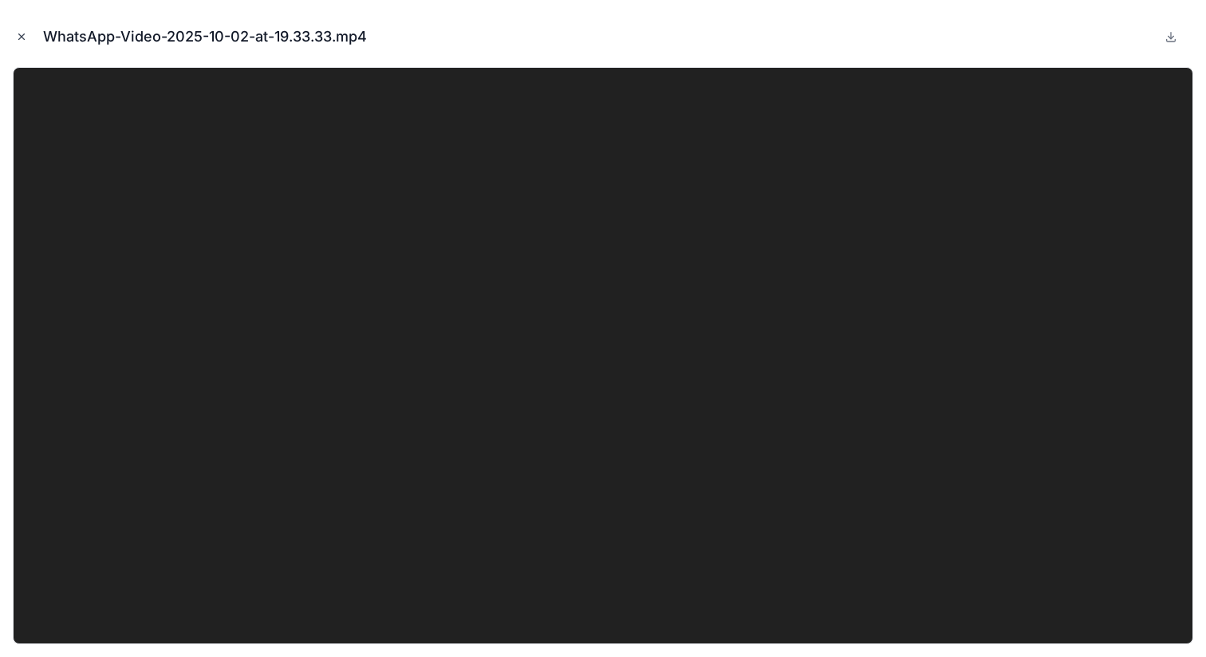
click at [25, 33] on icon "Close modal" at bounding box center [21, 36] width 11 height 11
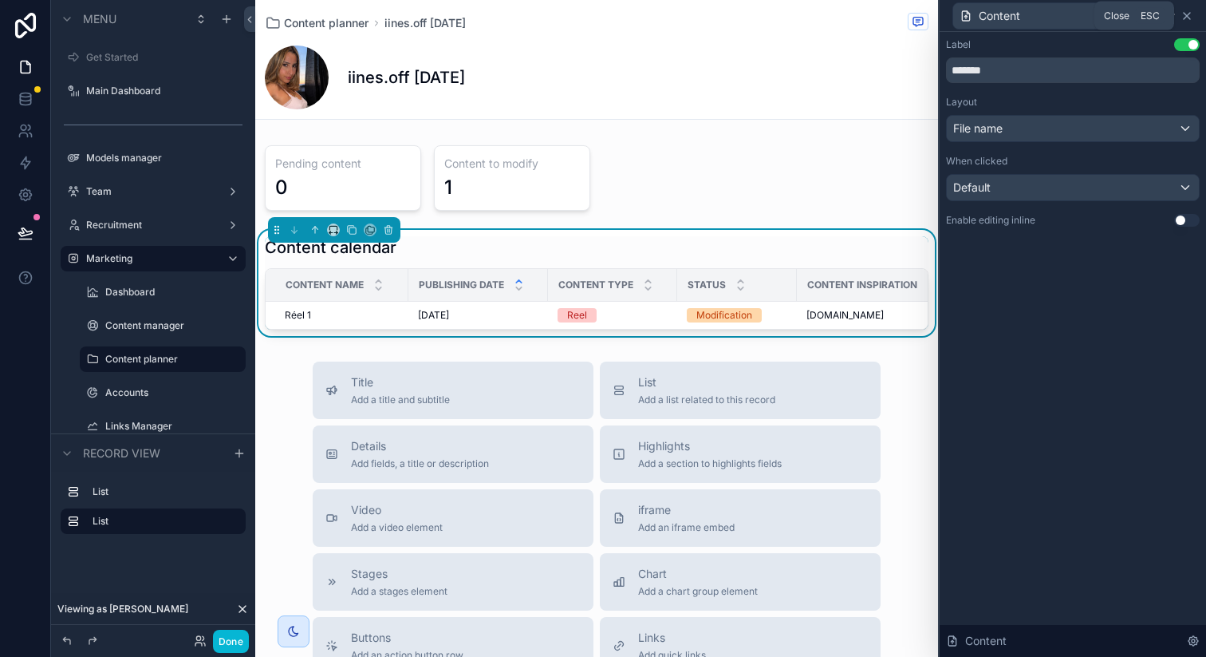
click at [1185, 20] on icon at bounding box center [1187, 16] width 13 height 13
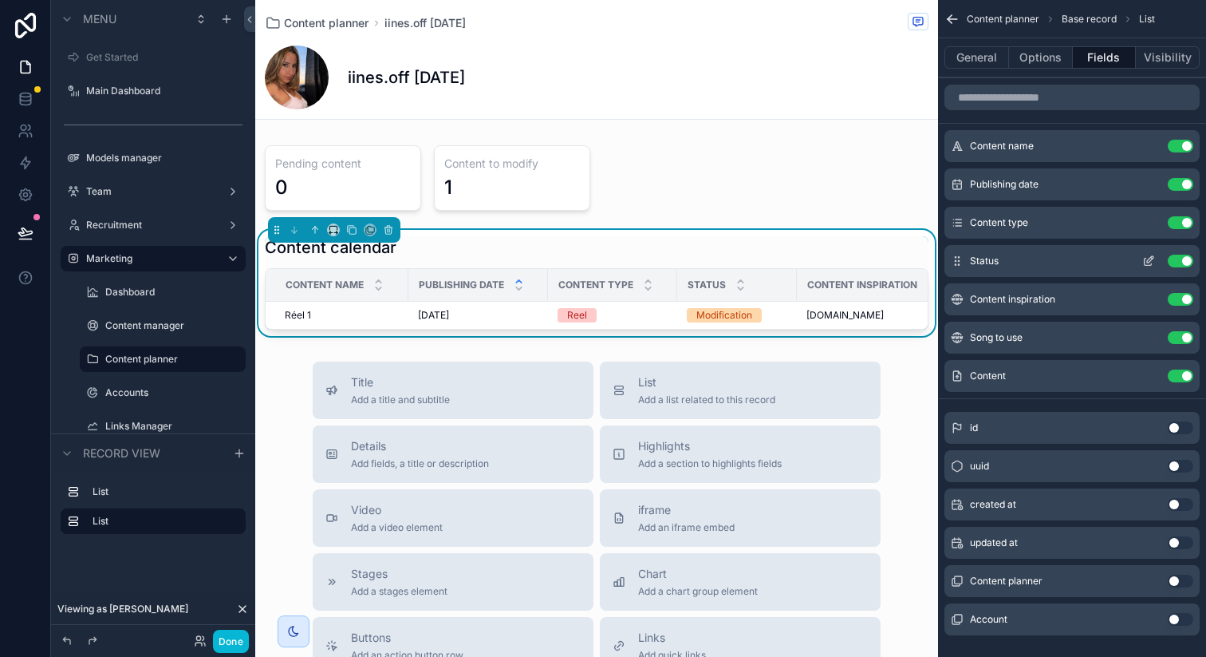
click at [1149, 263] on icon "scrollable content" at bounding box center [1148, 261] width 13 height 13
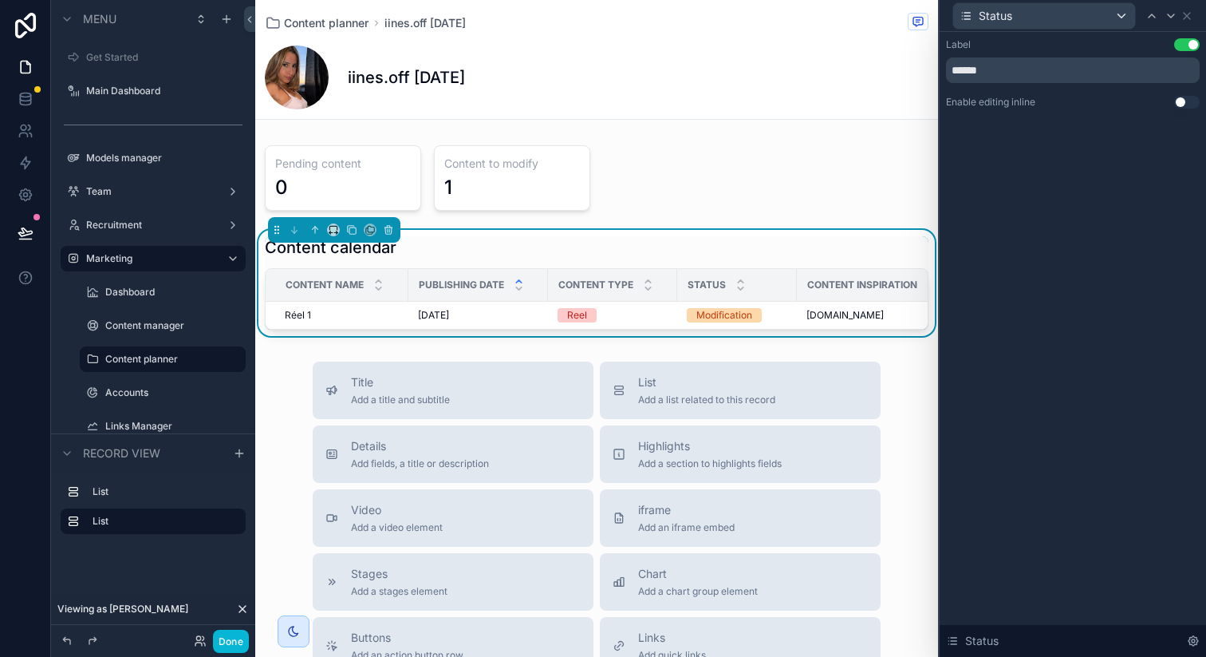
click at [1181, 102] on button "Use setting" at bounding box center [1187, 102] width 26 height 13
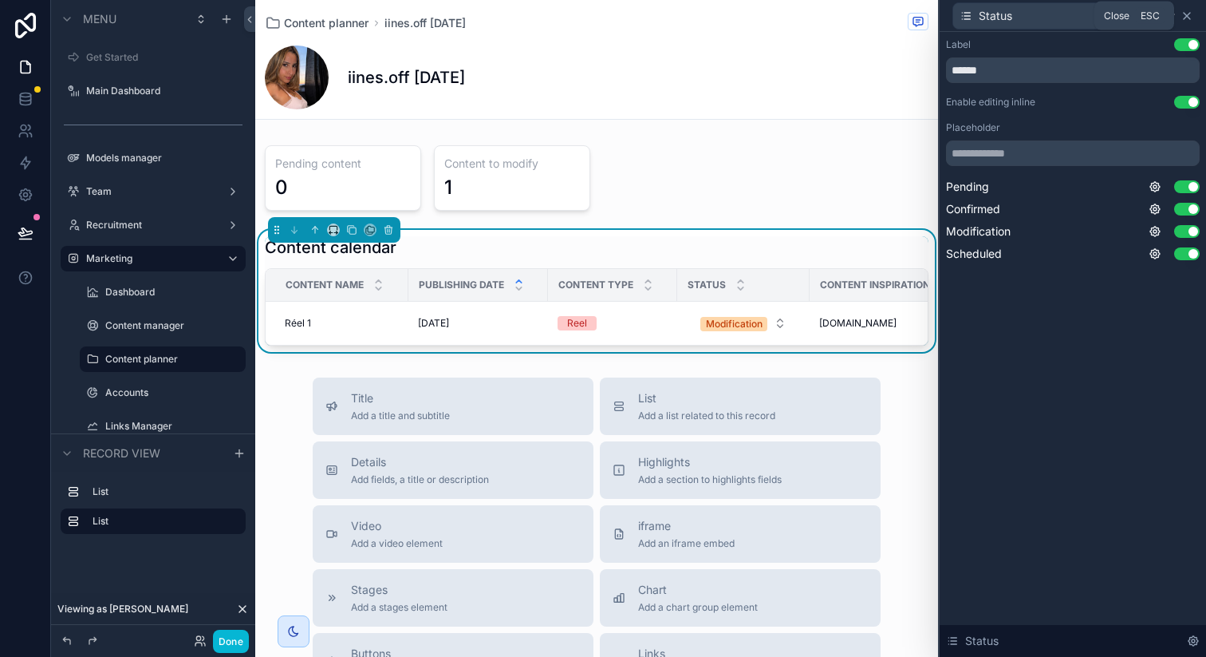
click at [1187, 18] on icon at bounding box center [1187, 16] width 13 height 13
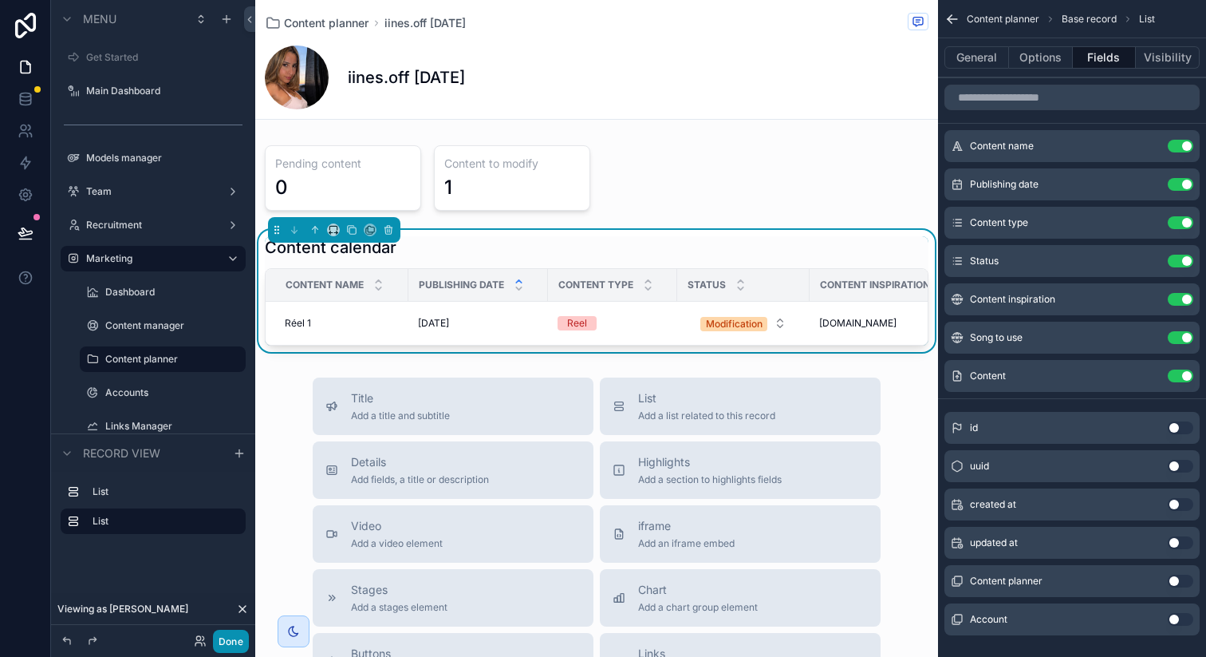
click at [232, 641] on button "Done" at bounding box center [231, 640] width 36 height 23
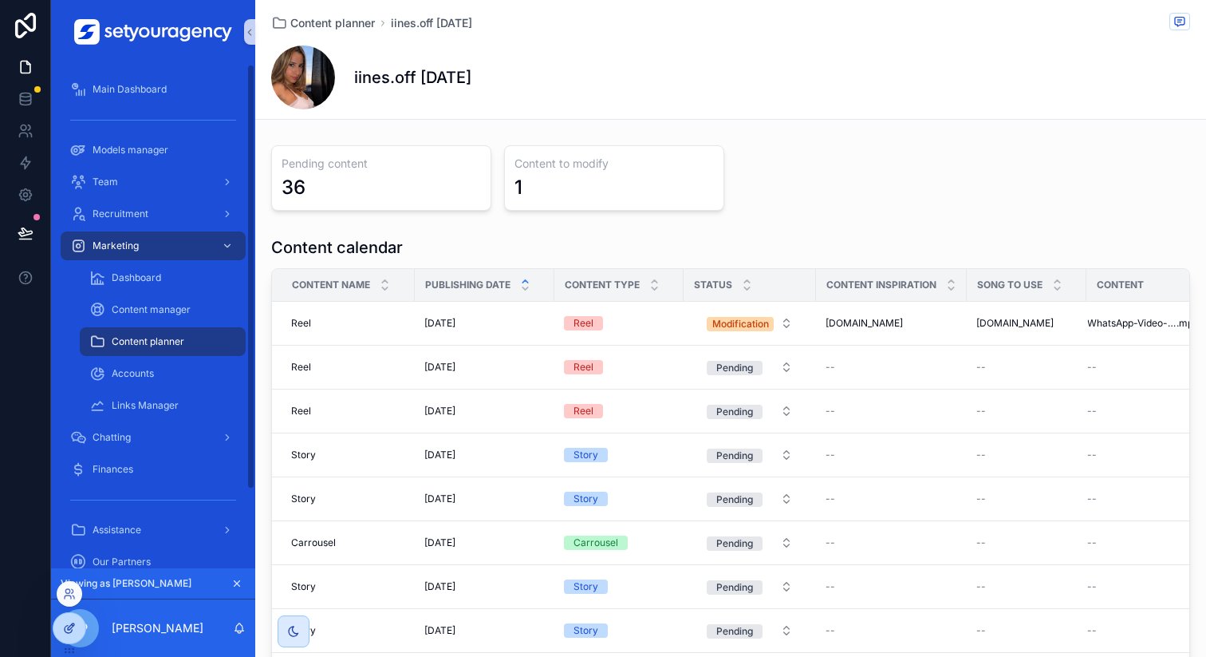
click at [67, 619] on div at bounding box center [69, 628] width 32 height 30
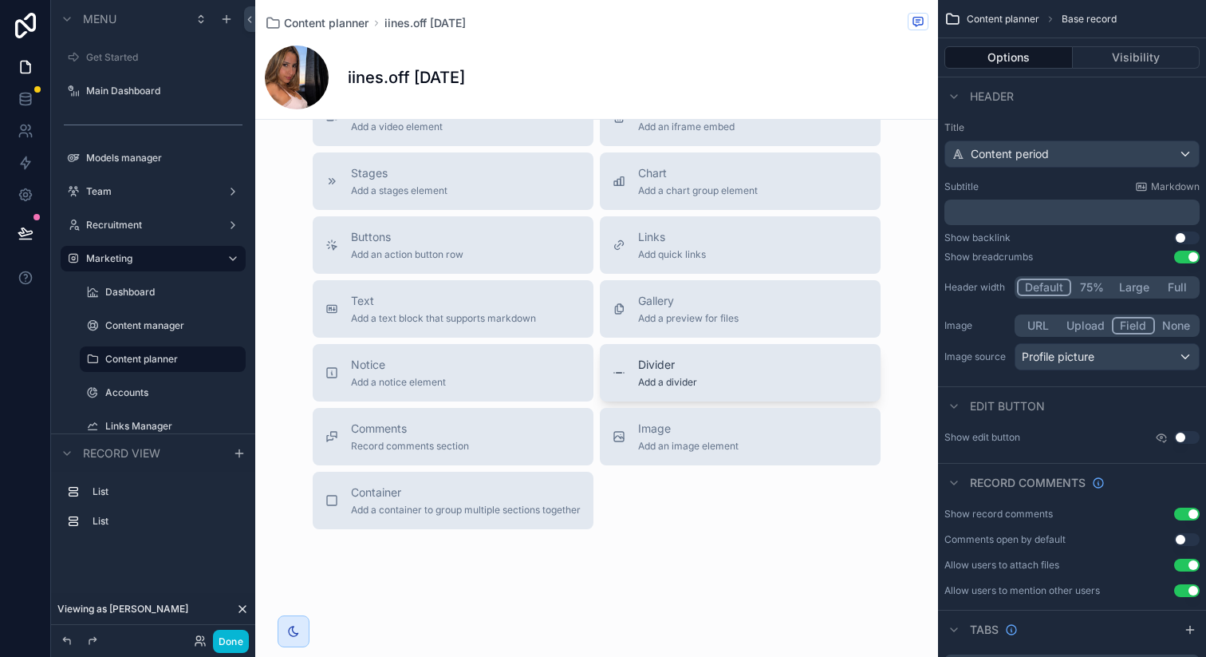
scroll to position [803, 0]
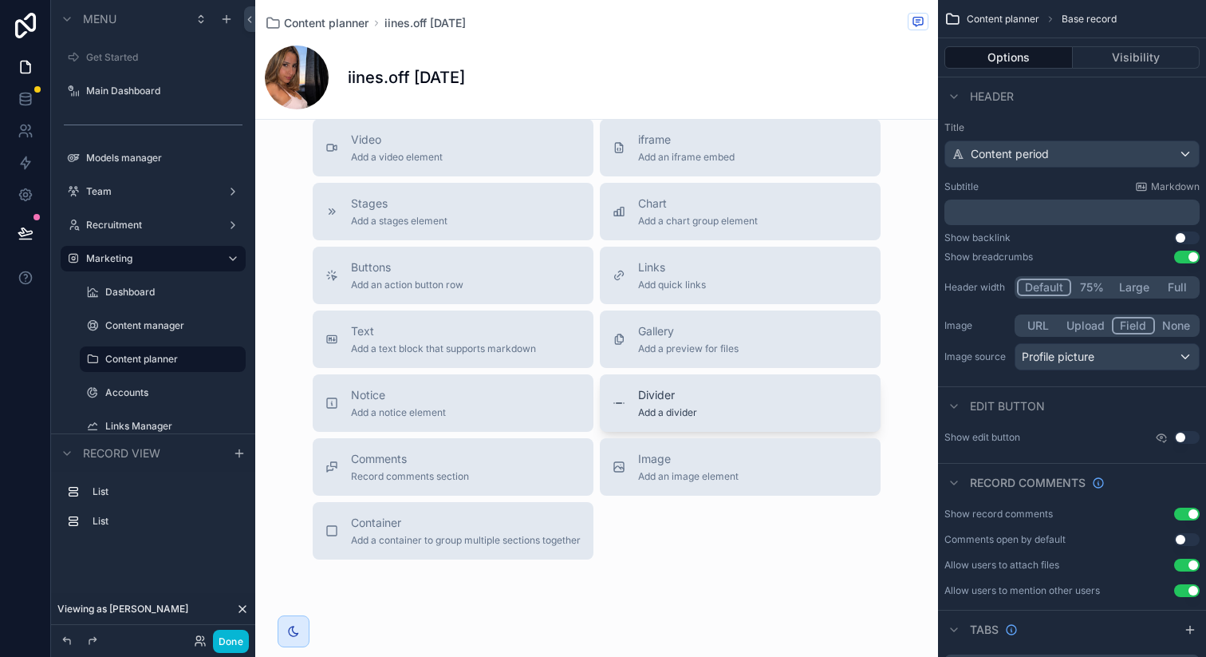
click at [641, 397] on span "Divider" at bounding box center [667, 395] width 59 height 16
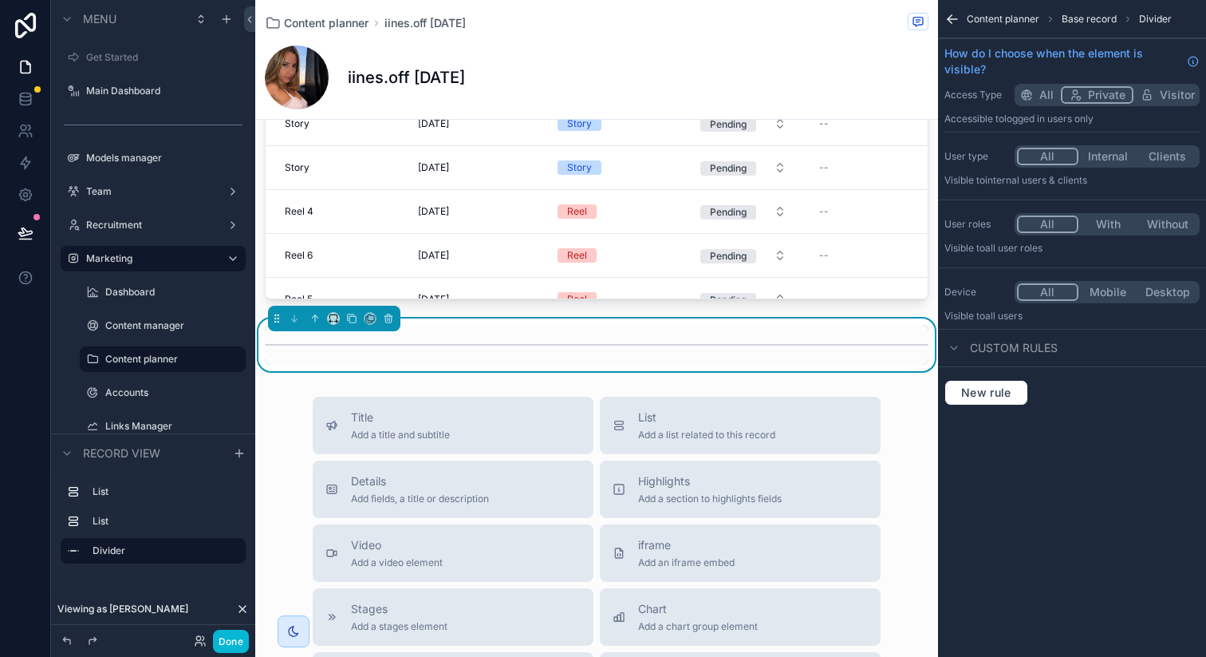
scroll to position [451, 0]
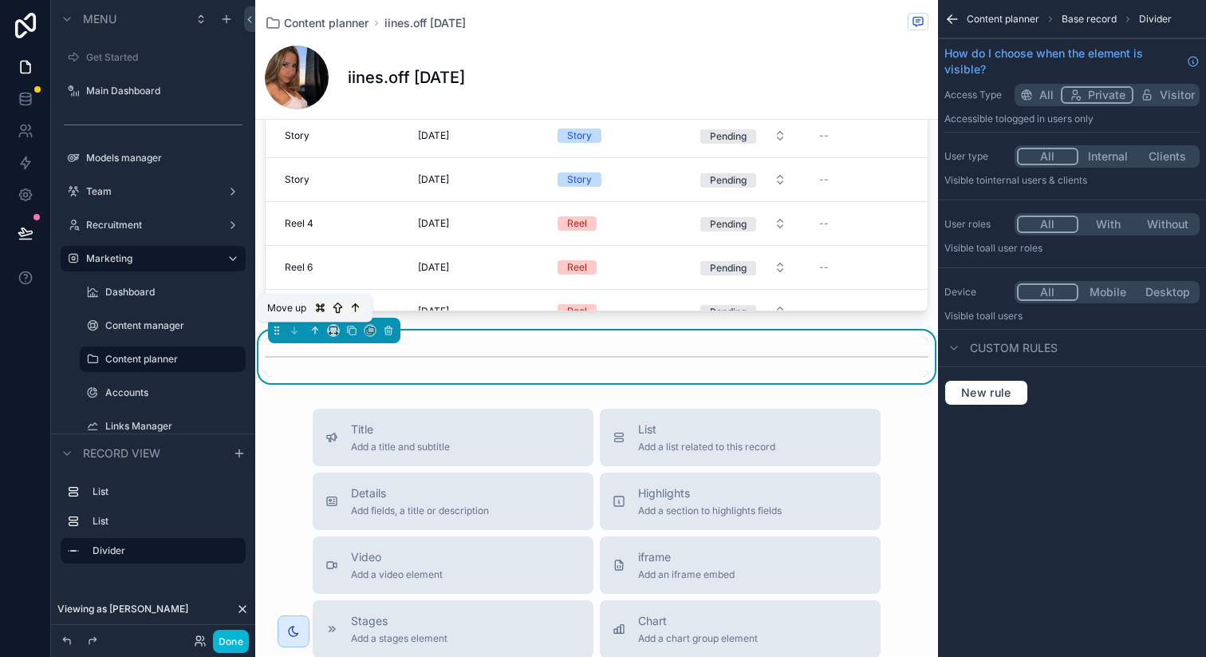
click at [311, 328] on icon "scrollable content" at bounding box center [315, 330] width 11 height 11
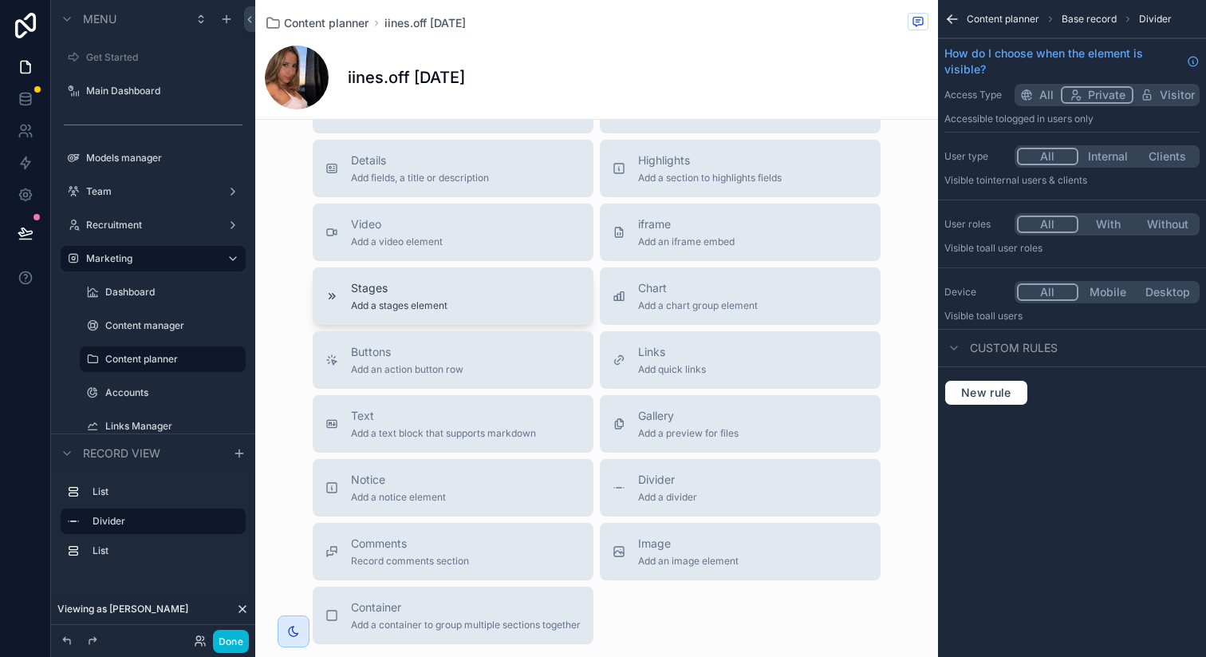
scroll to position [698, 0]
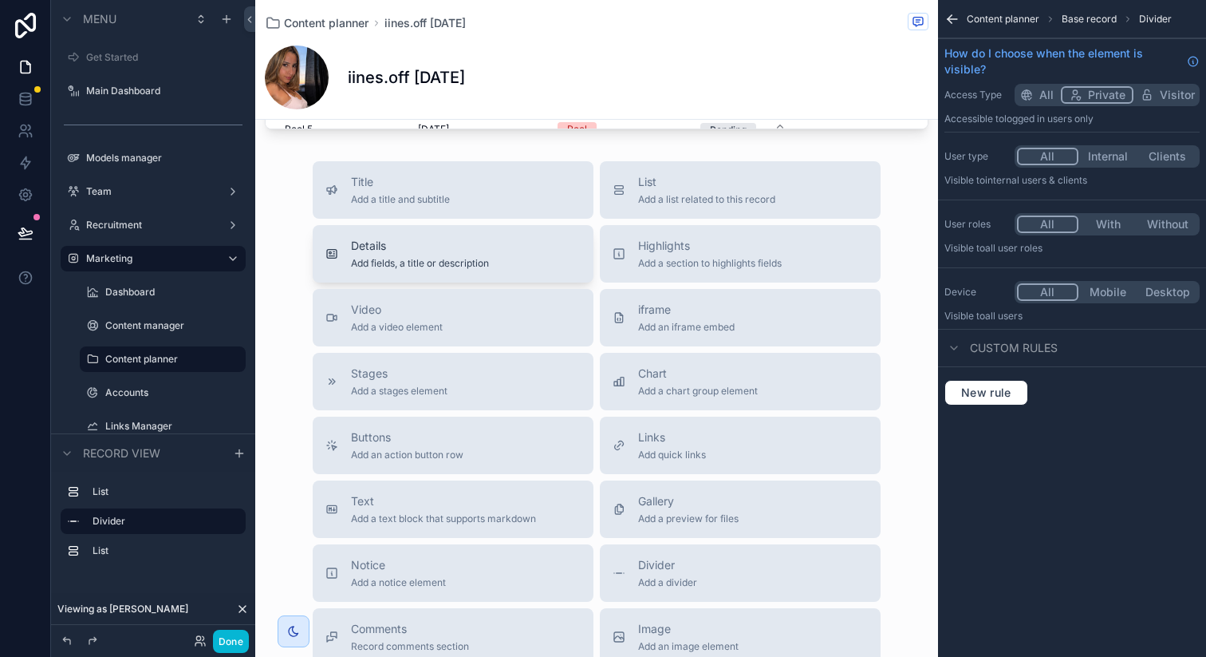
click at [515, 253] on div "Details Add fields, a title or description" at bounding box center [453, 254] width 255 height 32
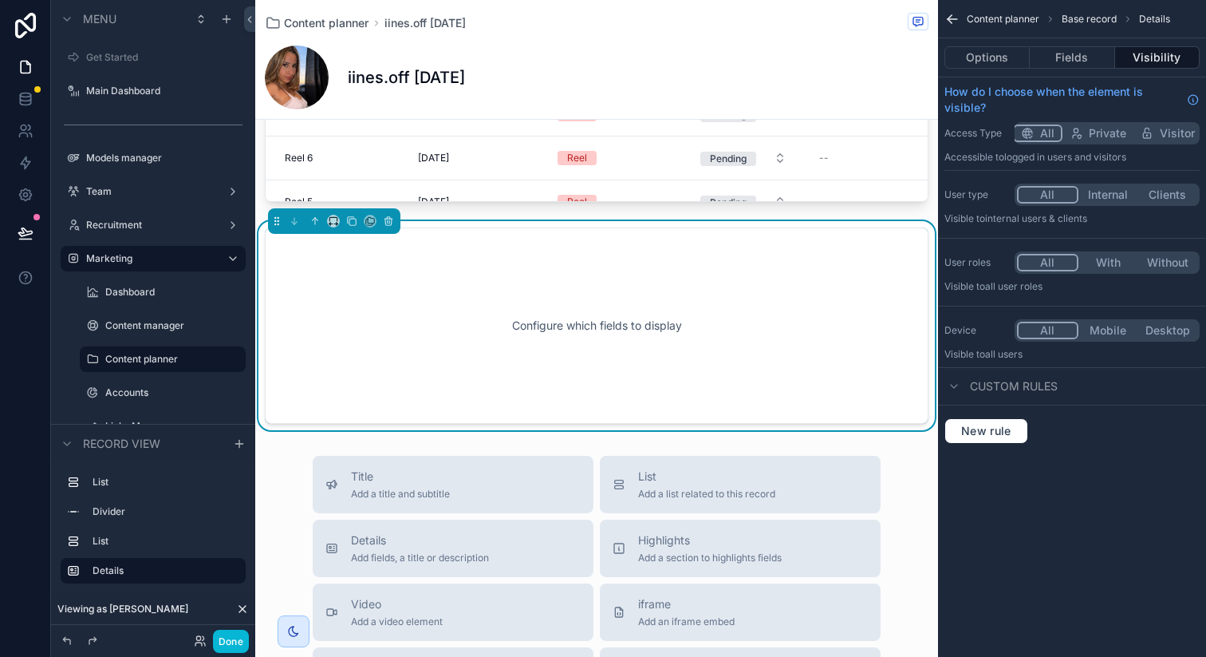
scroll to position [623, 0]
click at [1044, 49] on button "Fields" at bounding box center [1072, 57] width 85 height 22
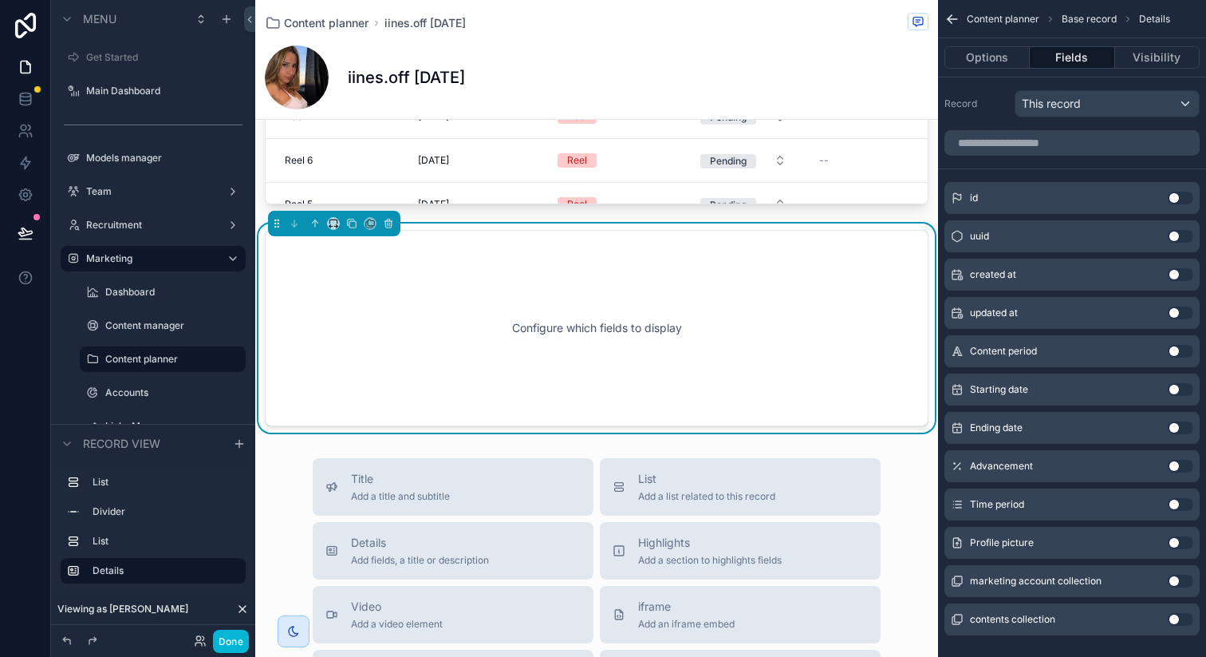
scroll to position [23, 0]
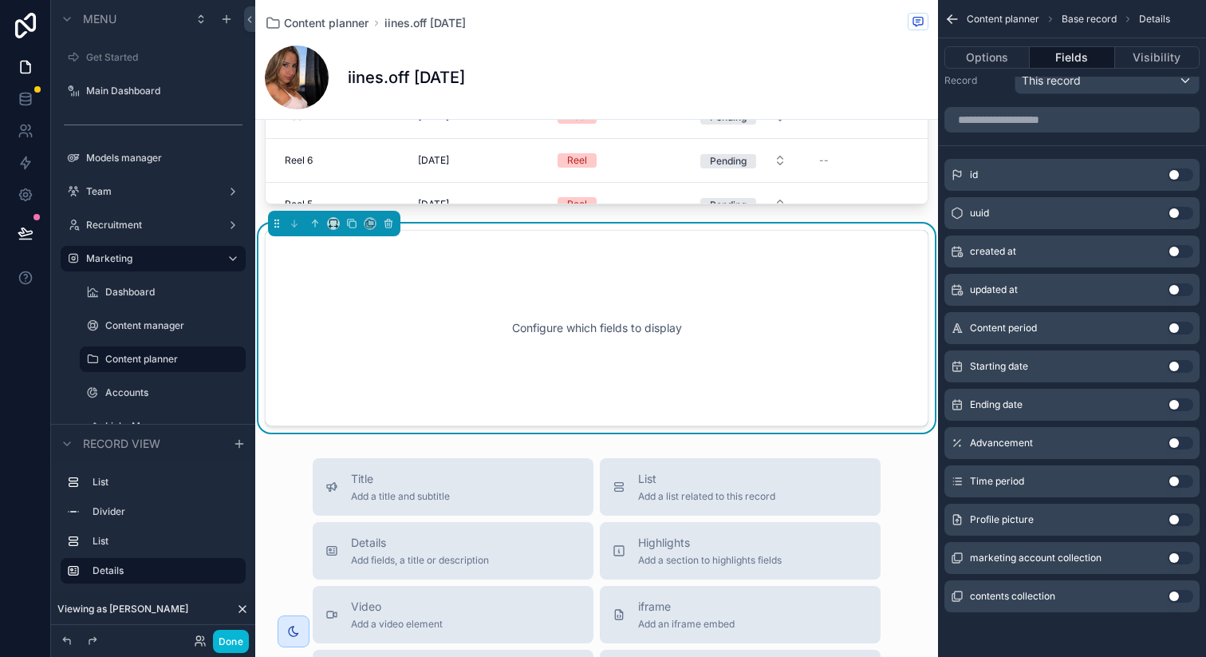
click at [1182, 442] on button "Use setting" at bounding box center [1181, 442] width 26 height 13
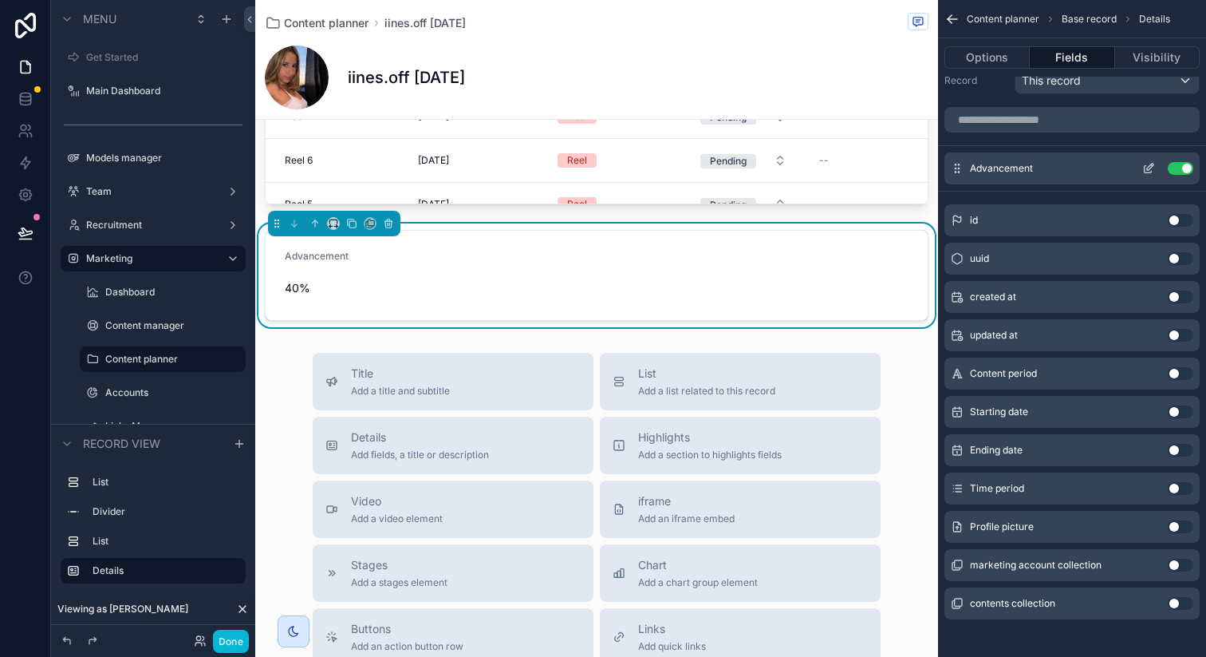
click at [1151, 165] on icon "scrollable content" at bounding box center [1148, 168] width 13 height 13
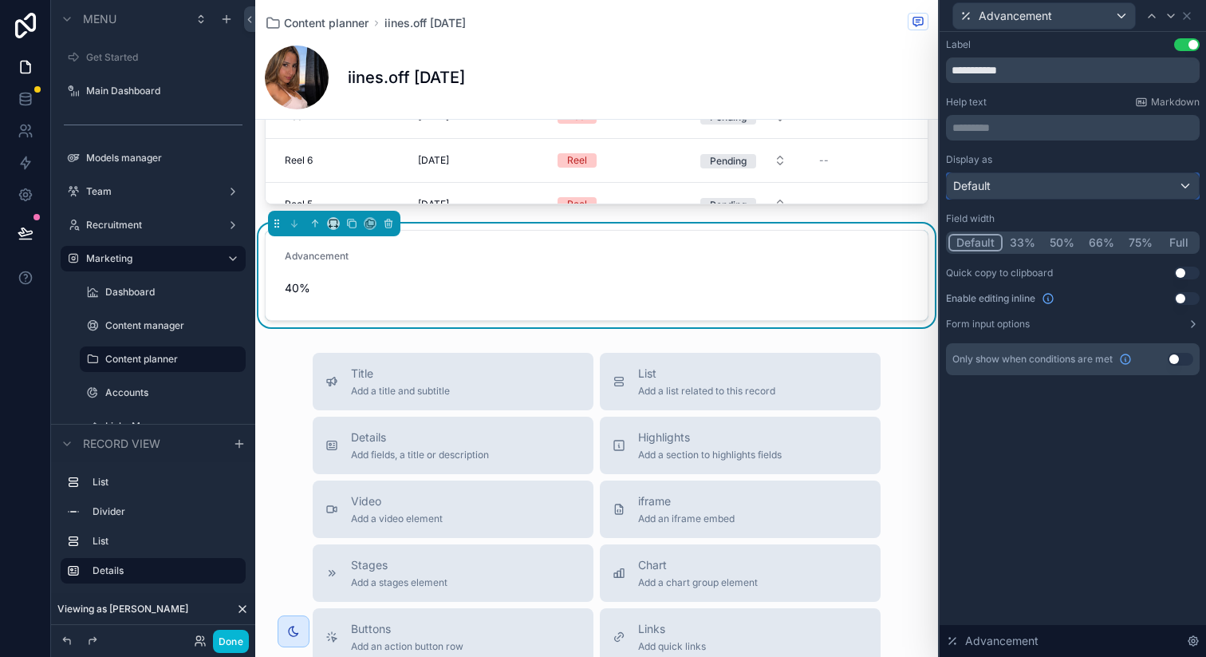
click at [1032, 196] on div "Default" at bounding box center [1073, 186] width 252 height 26
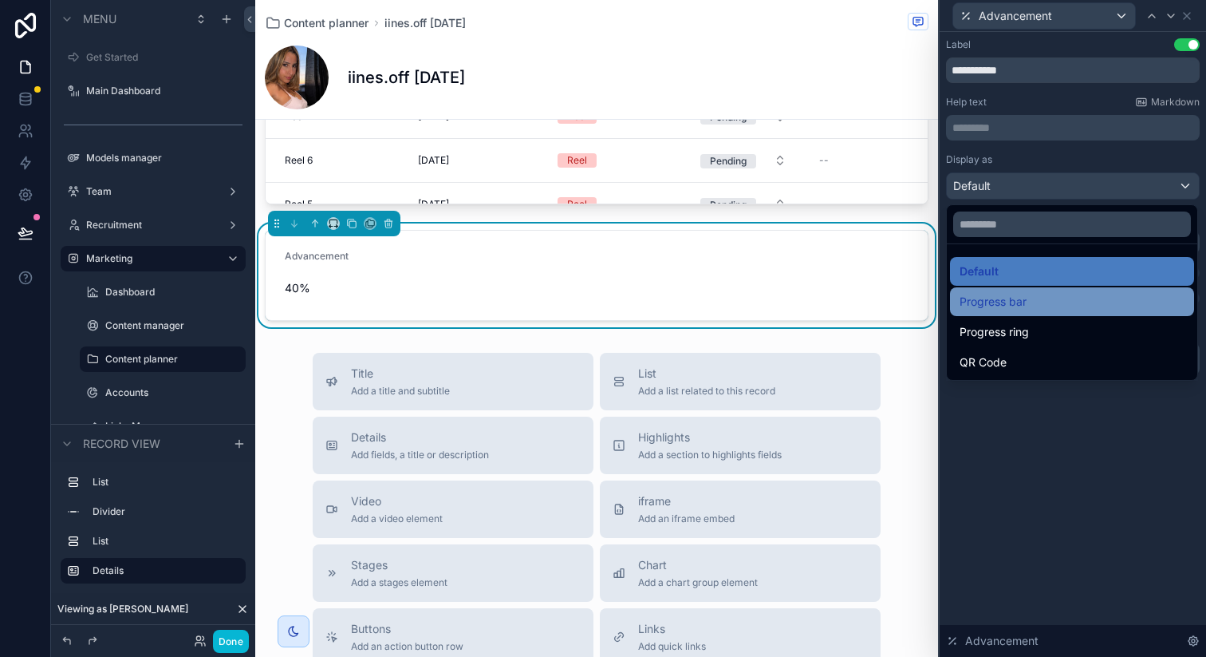
click at [1007, 302] on span "Progress bar" at bounding box center [993, 301] width 67 height 19
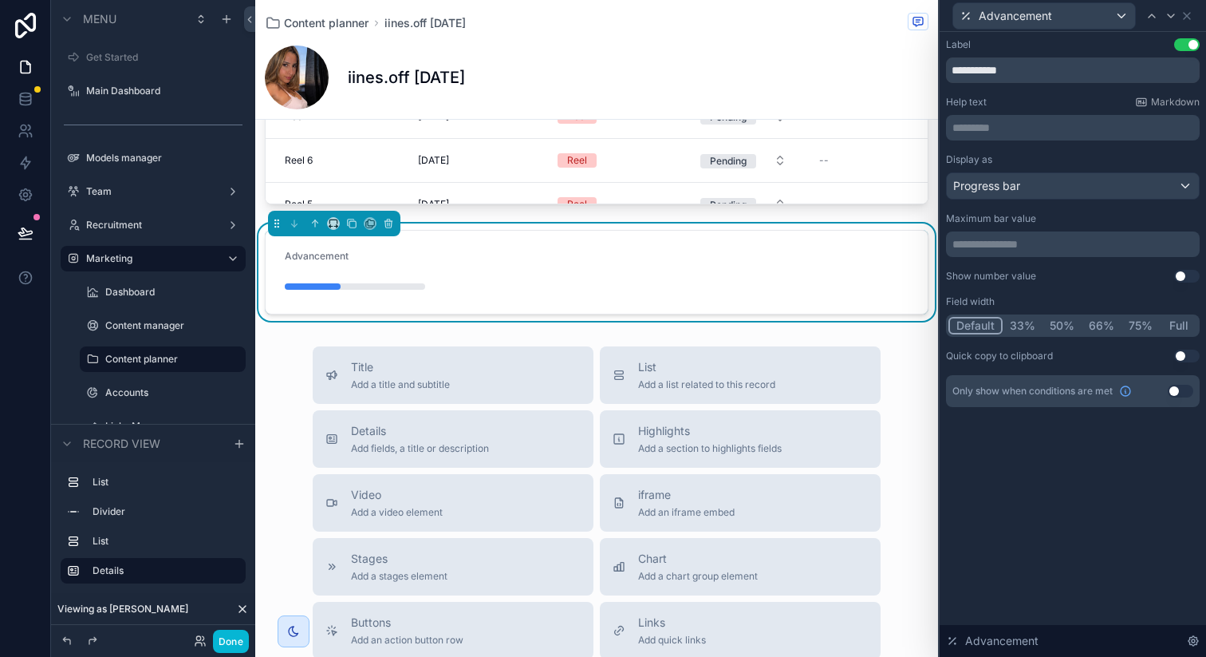
click at [1179, 318] on button "Full" at bounding box center [1178, 326] width 37 height 18
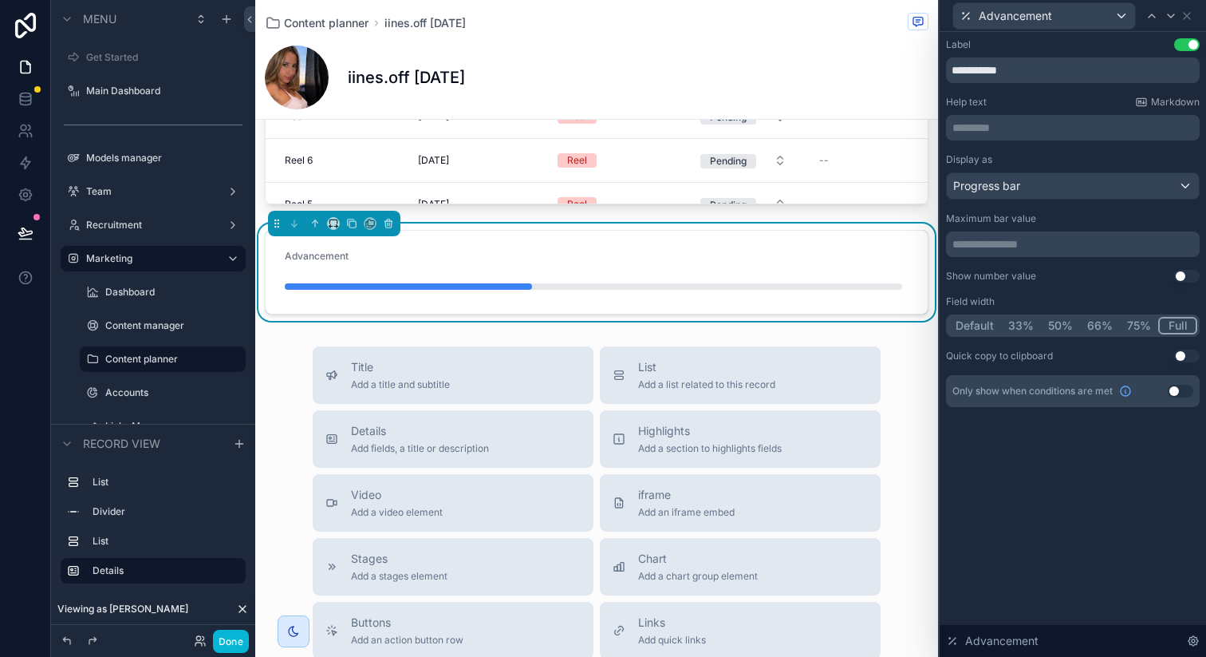
click at [1182, 274] on button "Use setting" at bounding box center [1187, 276] width 26 height 13
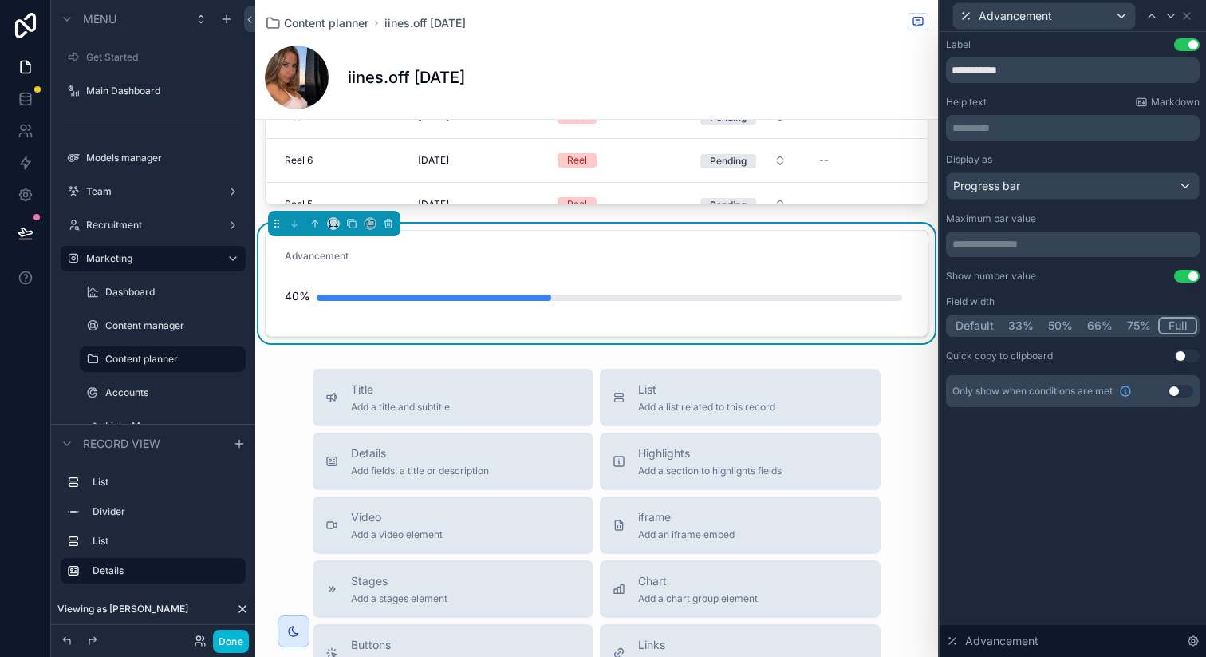
click at [1189, 42] on button "Use setting" at bounding box center [1187, 44] width 26 height 13
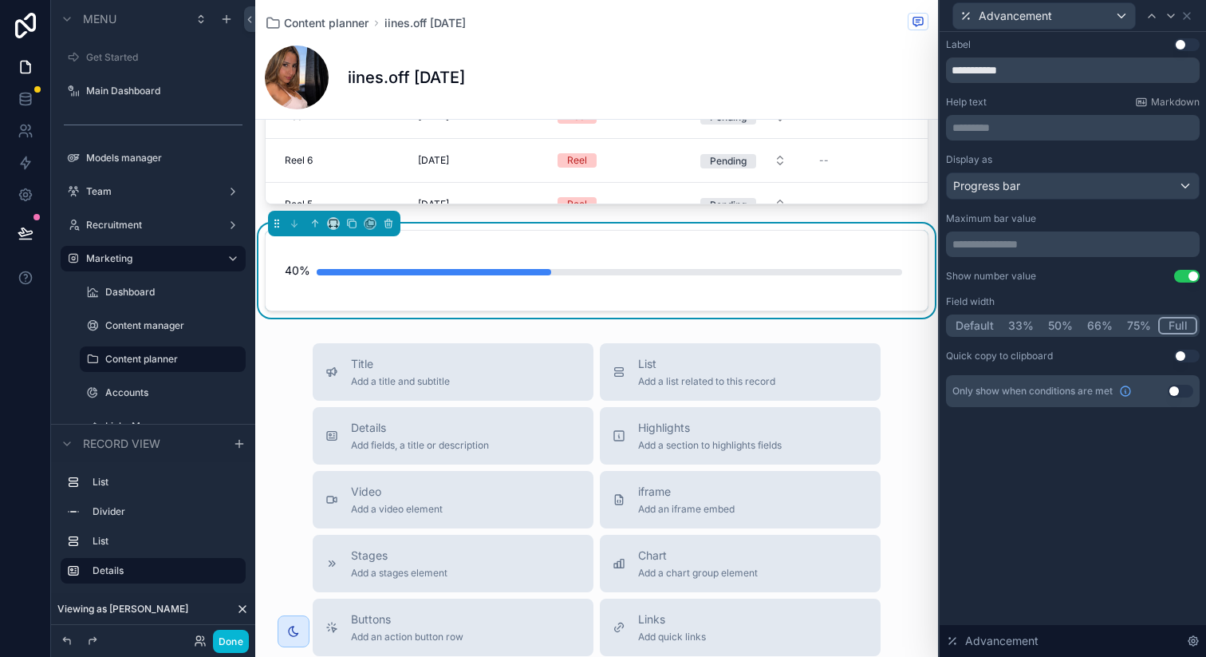
click at [1186, 42] on button "Use setting" at bounding box center [1187, 44] width 26 height 13
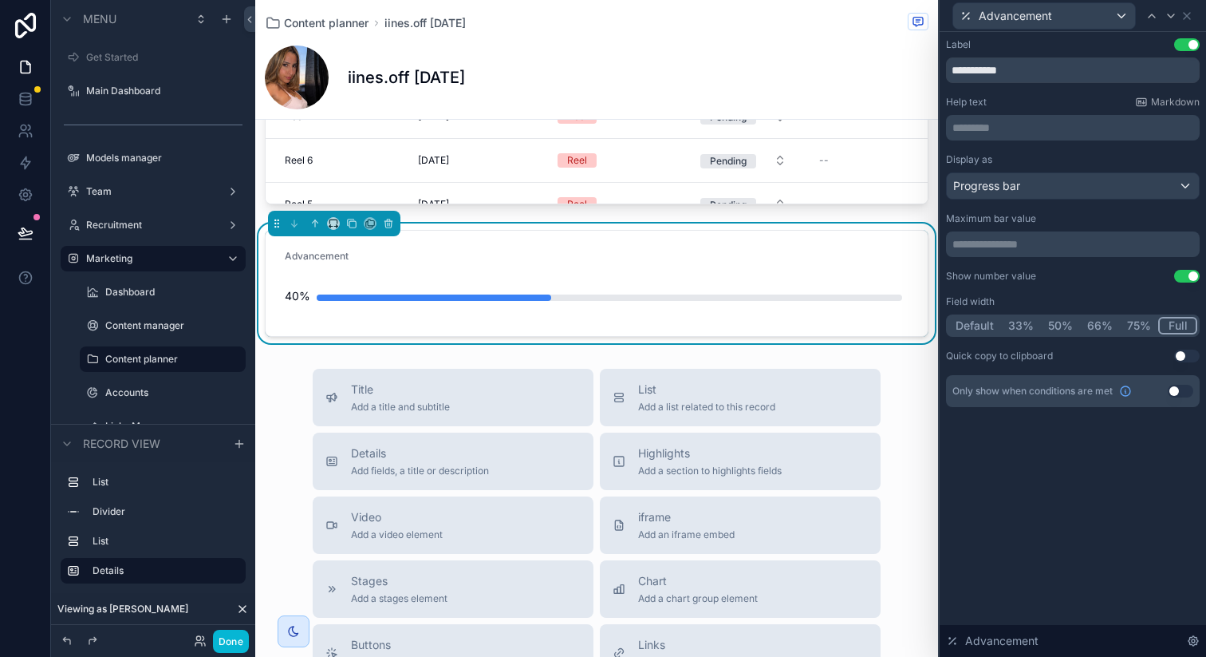
click at [1186, 42] on button "Use setting" at bounding box center [1187, 44] width 26 height 13
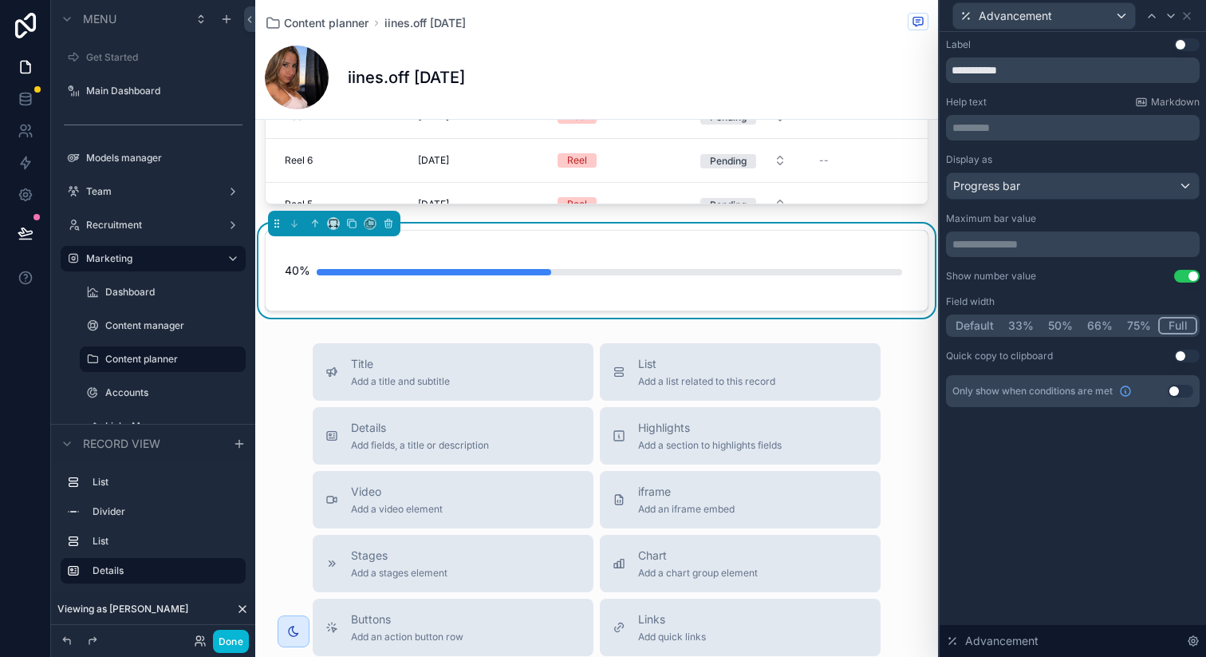
click at [1040, 126] on p "********* ﻿" at bounding box center [1075, 128] width 244 height 16
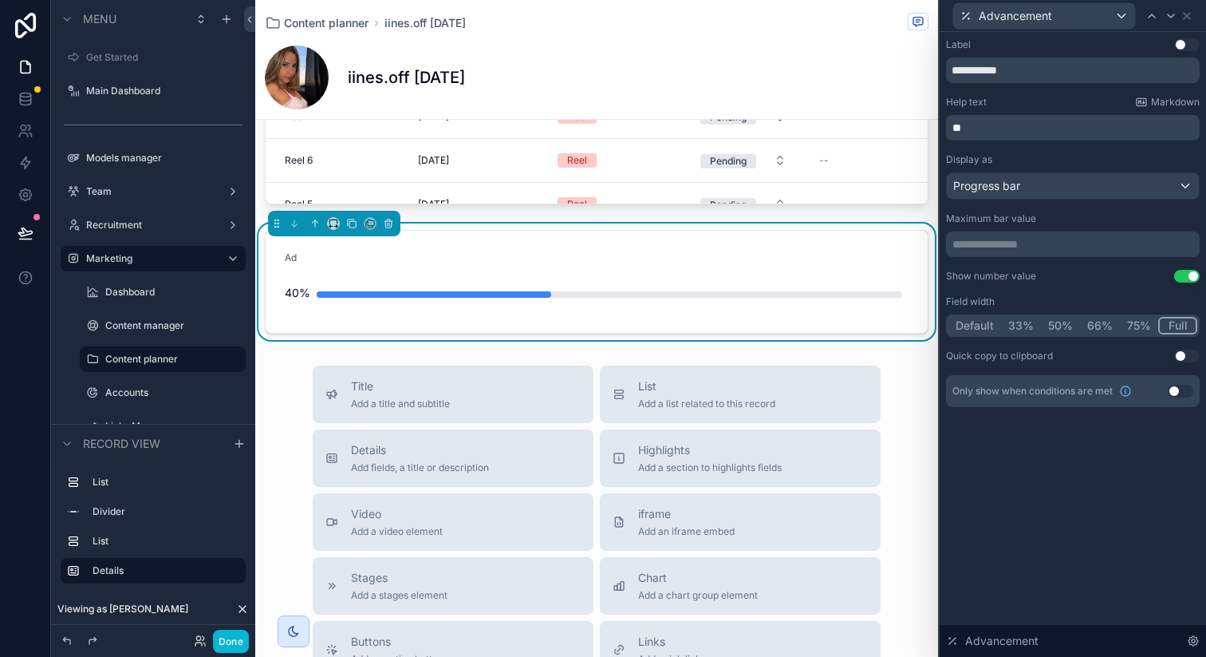
click at [1081, 92] on div "**********" at bounding box center [1073, 222] width 254 height 369
click at [1049, 108] on div "Help text Markdown" at bounding box center [1073, 102] width 254 height 13
click at [1037, 120] on p "**" at bounding box center [1075, 128] width 244 height 16
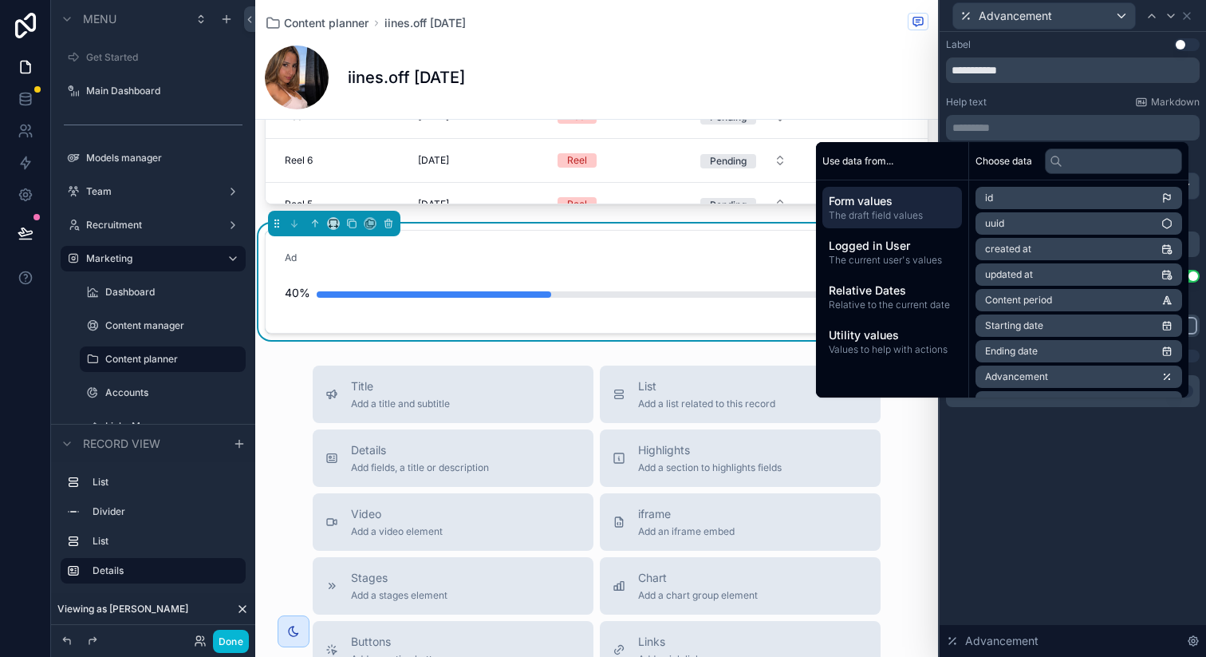
click at [1060, 92] on div "**********" at bounding box center [1073, 222] width 254 height 369
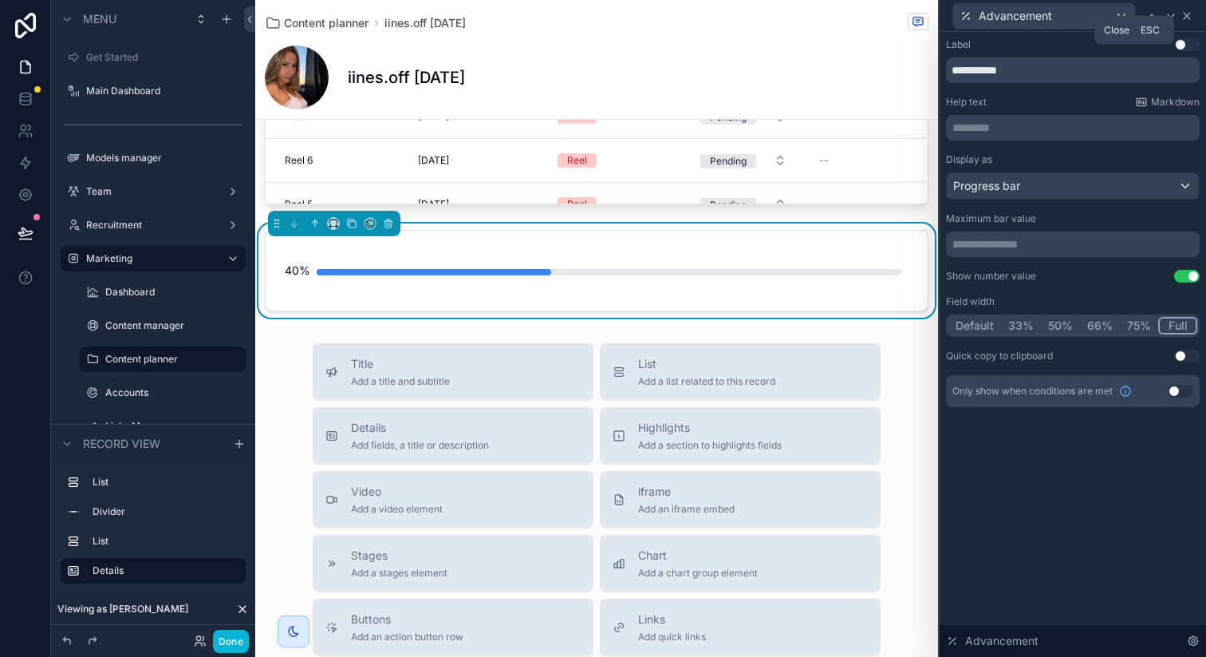
click at [1189, 13] on icon at bounding box center [1187, 16] width 6 height 6
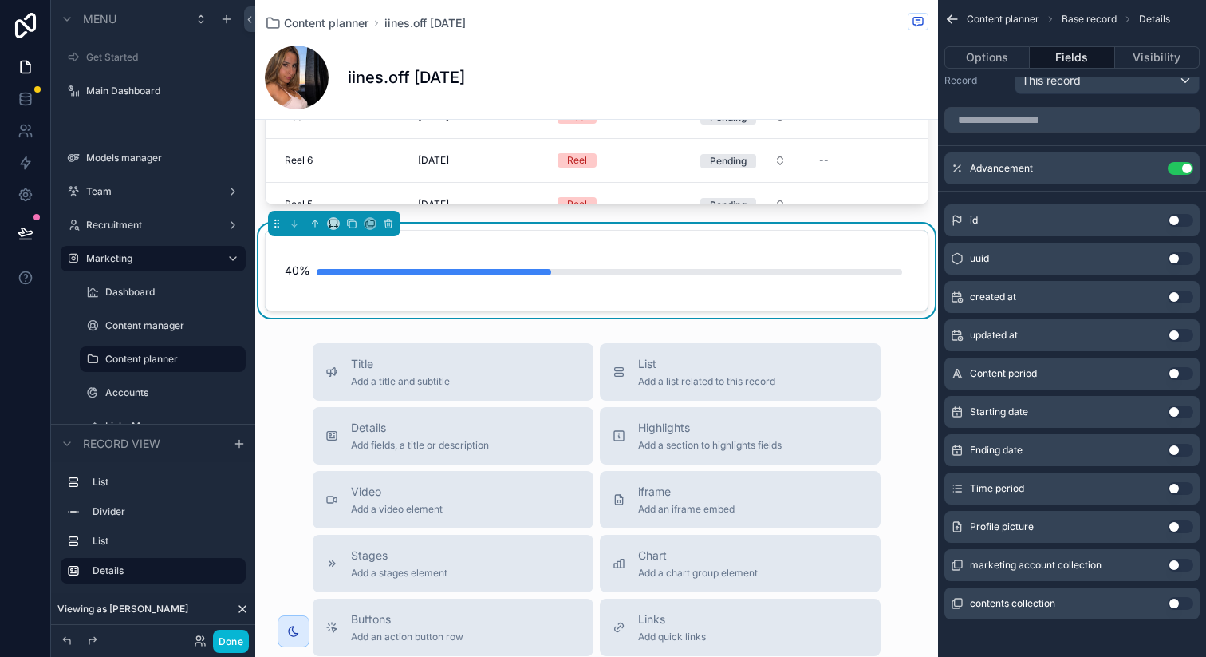
click at [1176, 602] on button "Use setting" at bounding box center [1181, 603] width 26 height 13
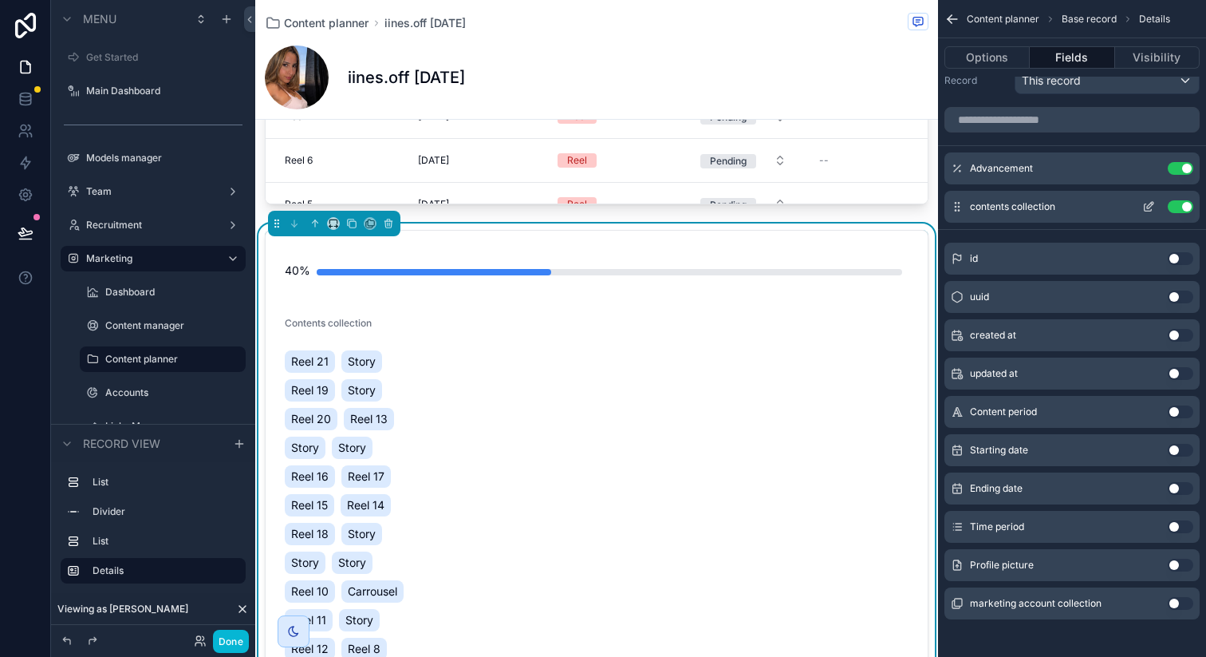
click at [1148, 205] on icon "scrollable content" at bounding box center [1150, 205] width 6 height 6
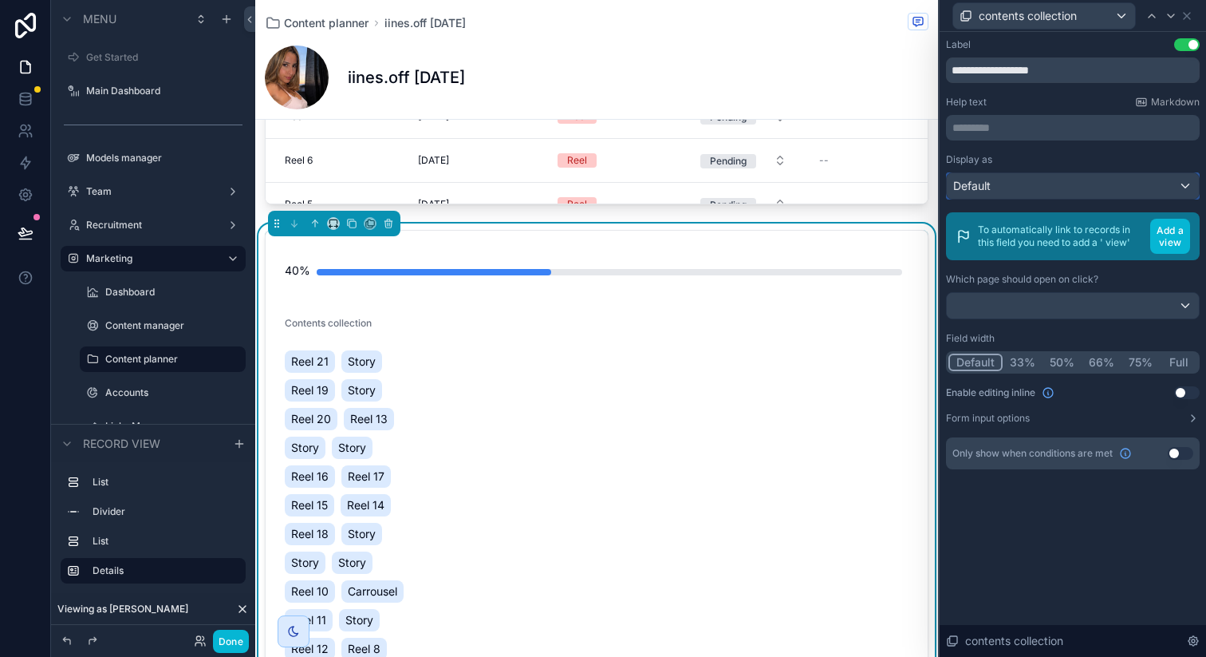
click at [1084, 193] on div "Default" at bounding box center [1073, 186] width 252 height 26
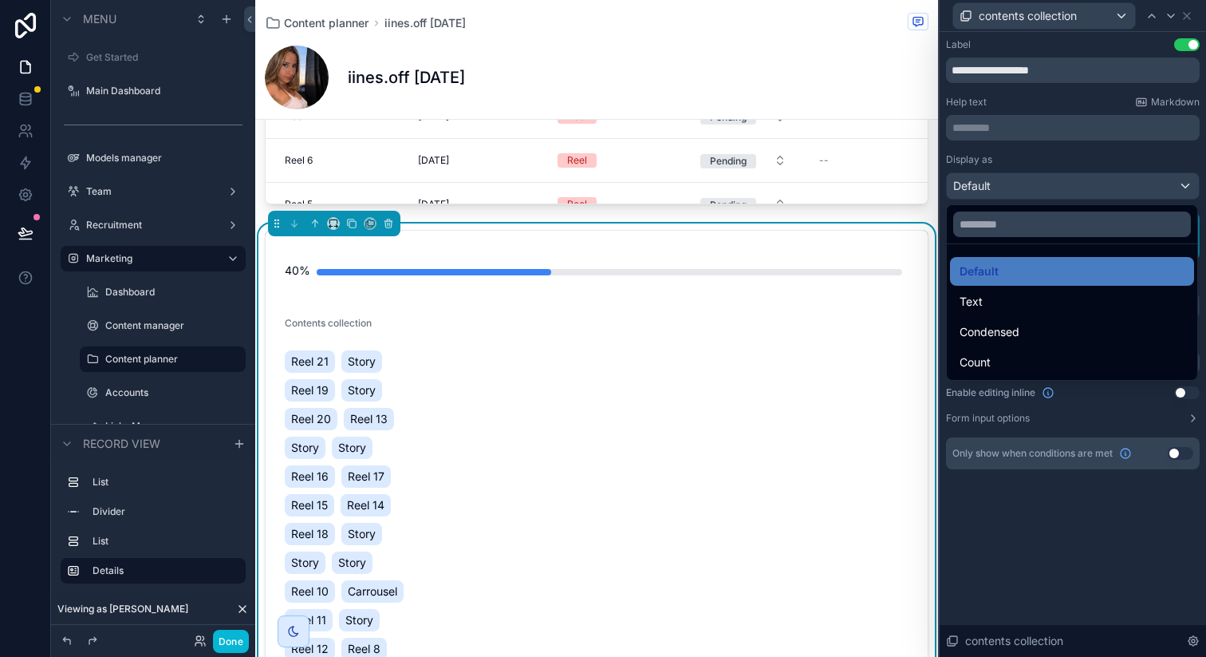
click at [1089, 183] on div at bounding box center [1073, 328] width 266 height 657
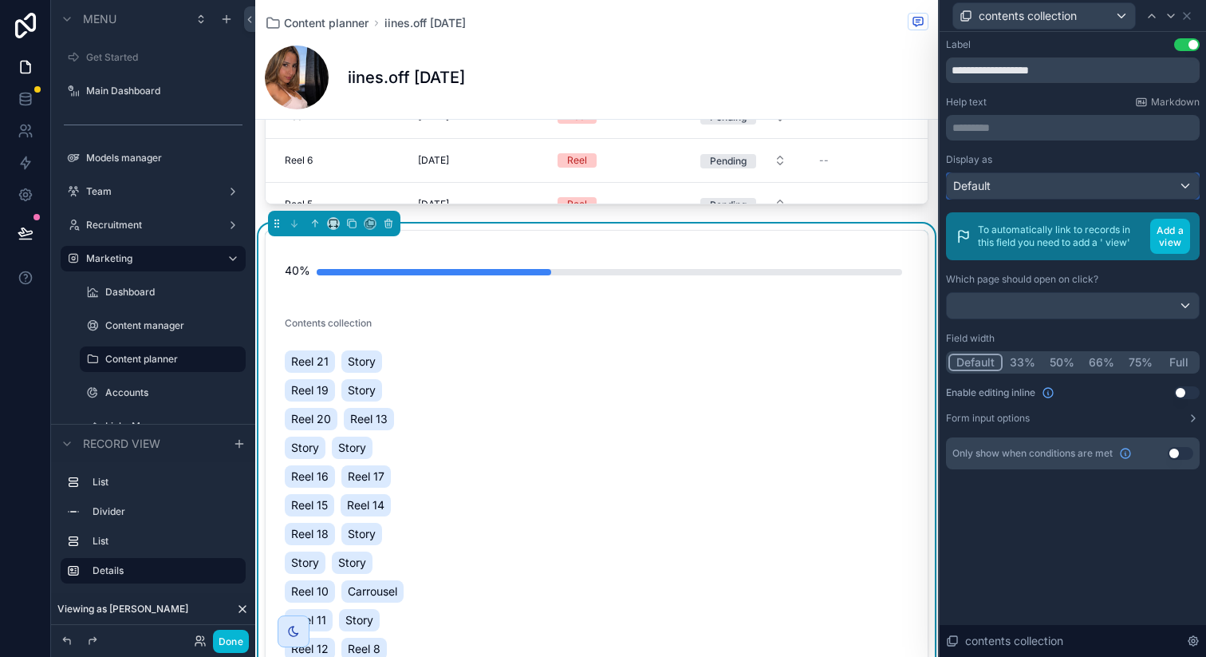
click at [1089, 183] on div "Default" at bounding box center [1073, 186] width 252 height 26
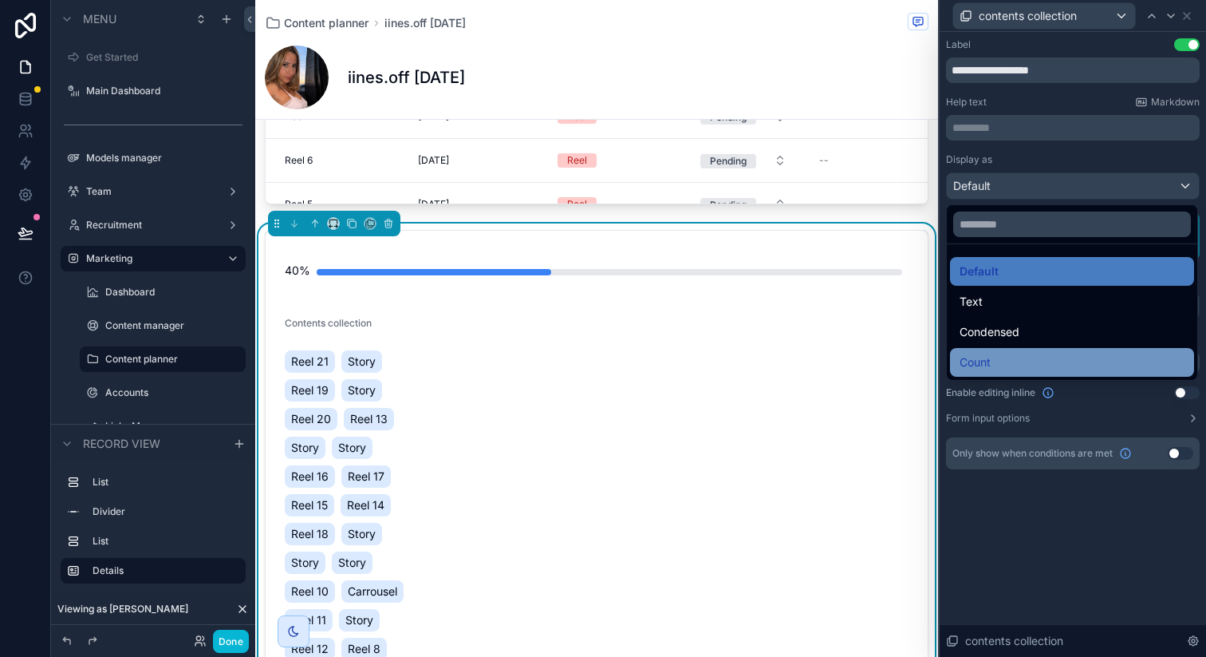
click at [1024, 355] on div "Count" at bounding box center [1072, 362] width 225 height 19
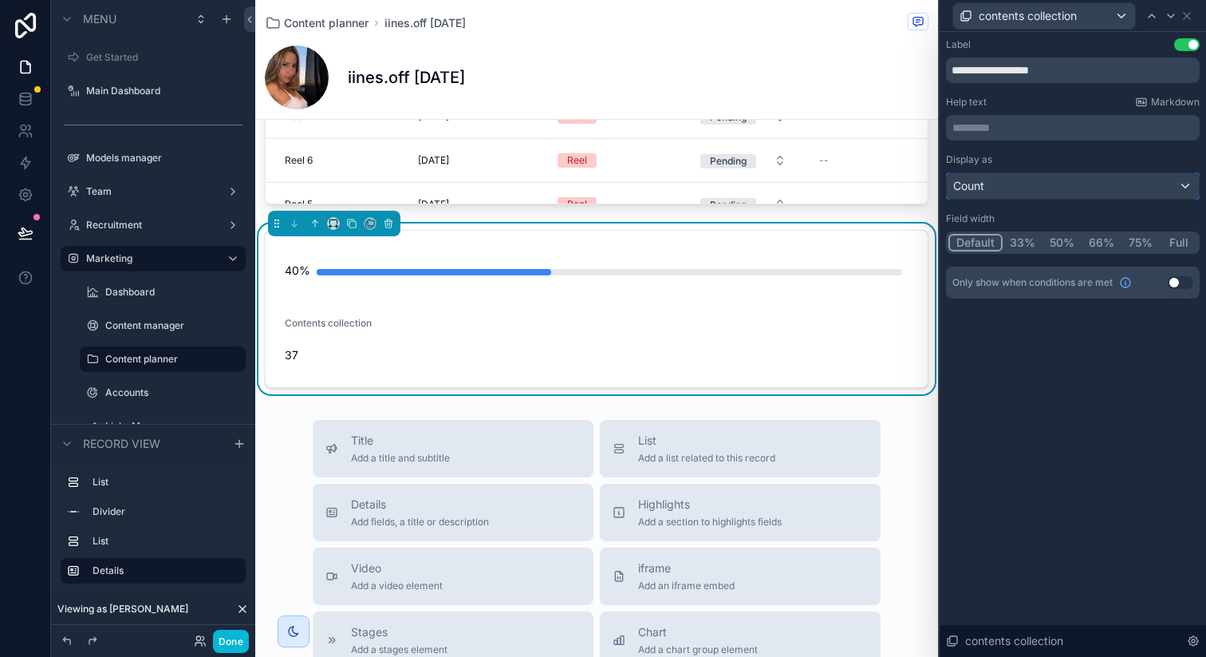
click at [1092, 187] on div "Count" at bounding box center [1073, 186] width 252 height 26
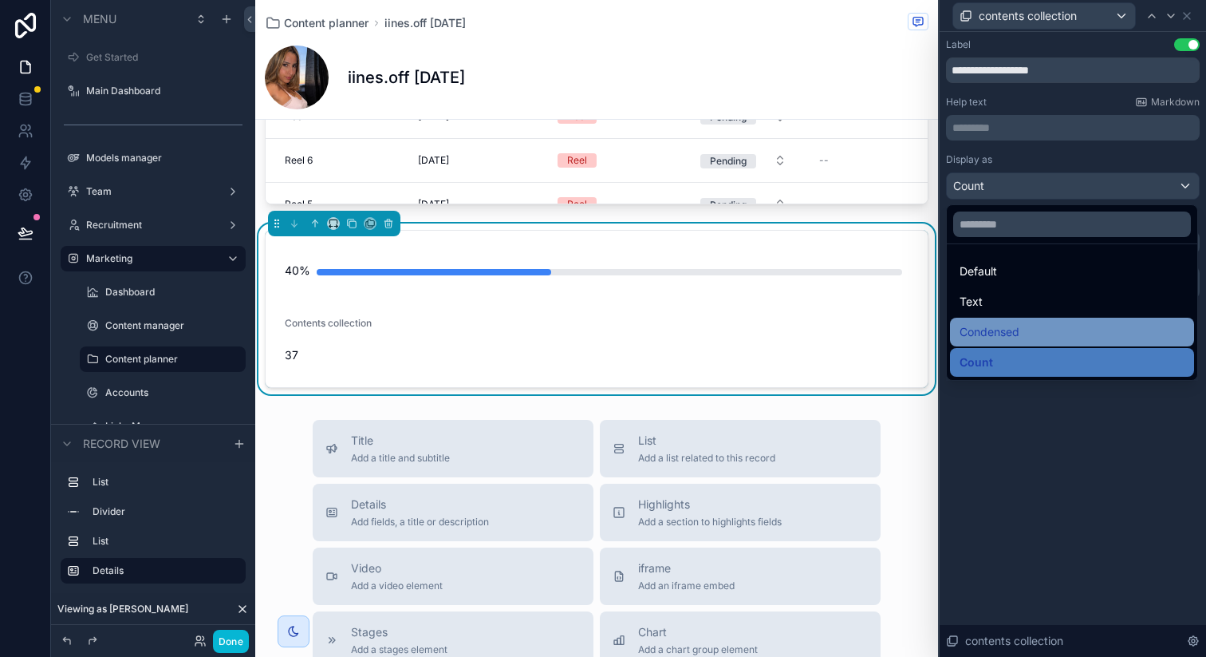
click at [1041, 319] on div "Condensed" at bounding box center [1072, 332] width 244 height 29
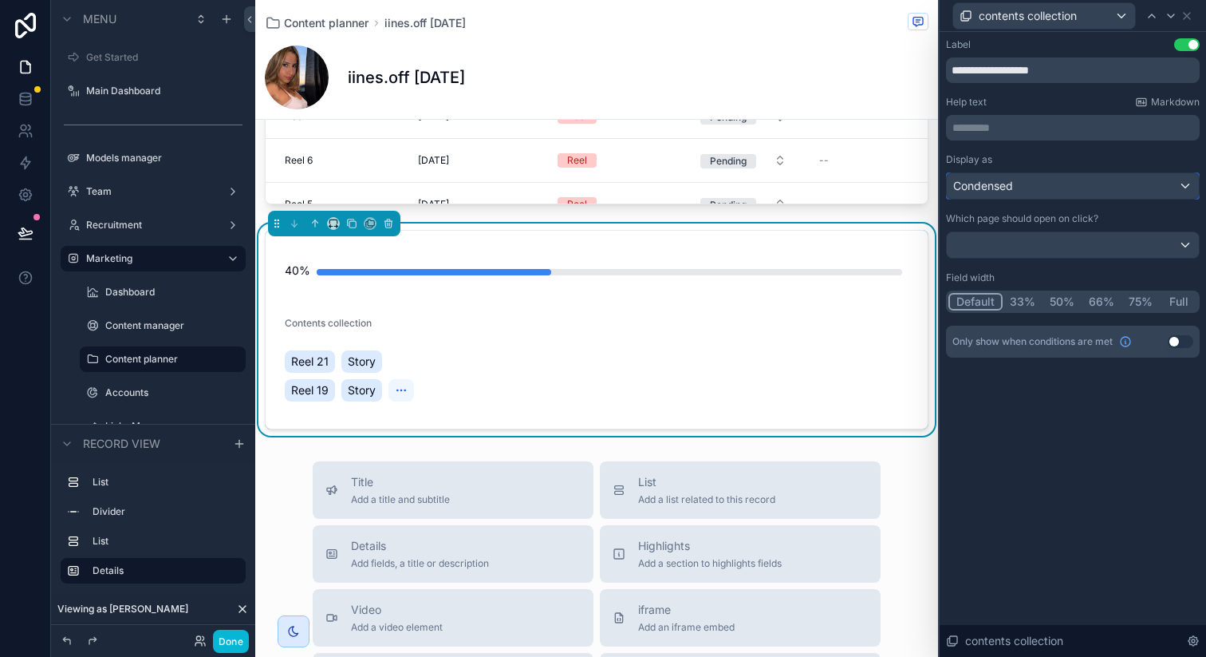
click at [1059, 182] on div "Condensed" at bounding box center [1073, 186] width 252 height 26
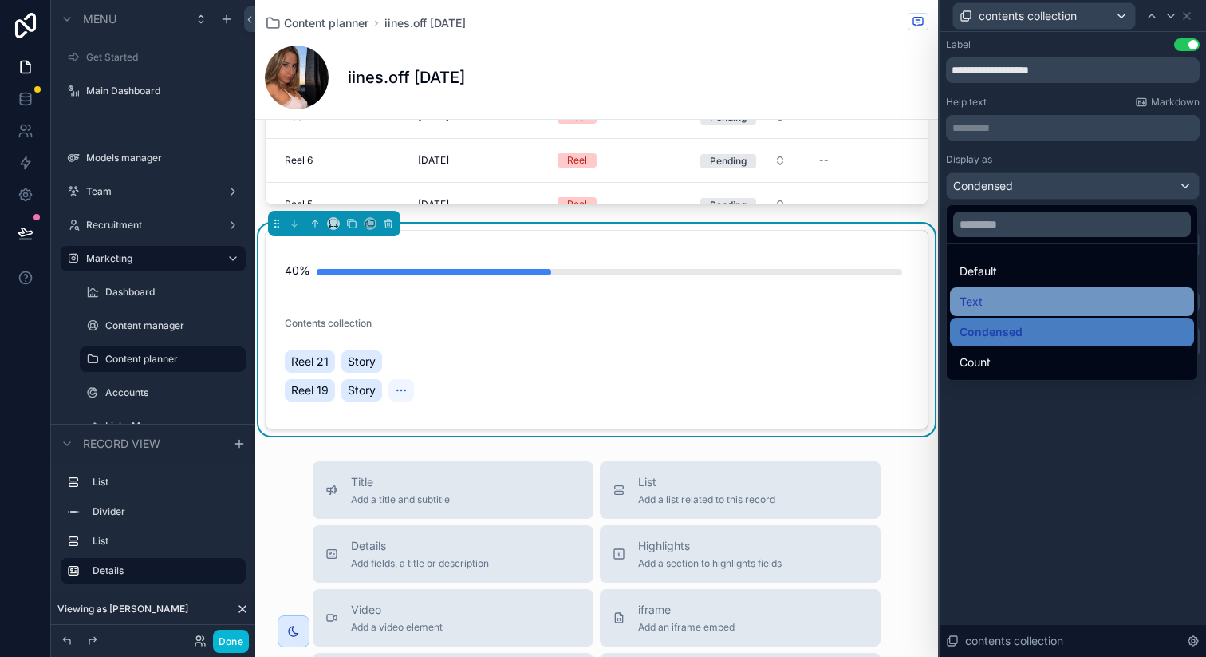
click at [1012, 296] on div "Text" at bounding box center [1072, 301] width 225 height 19
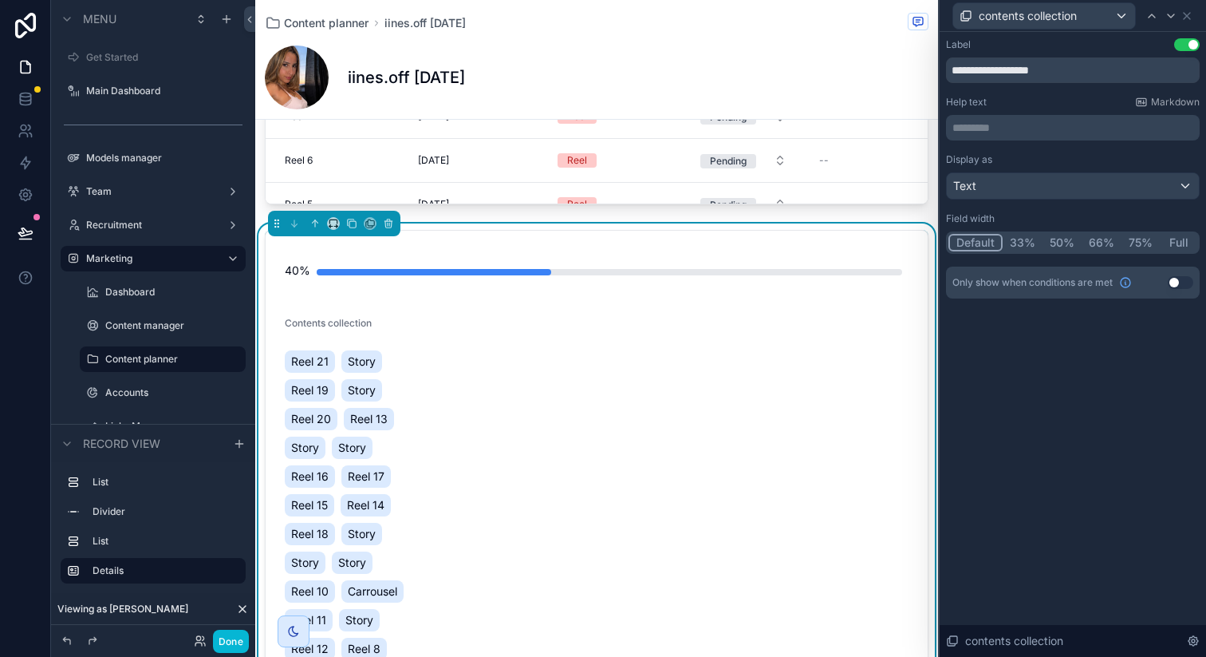
click at [1184, 47] on button "Use setting" at bounding box center [1187, 44] width 26 height 13
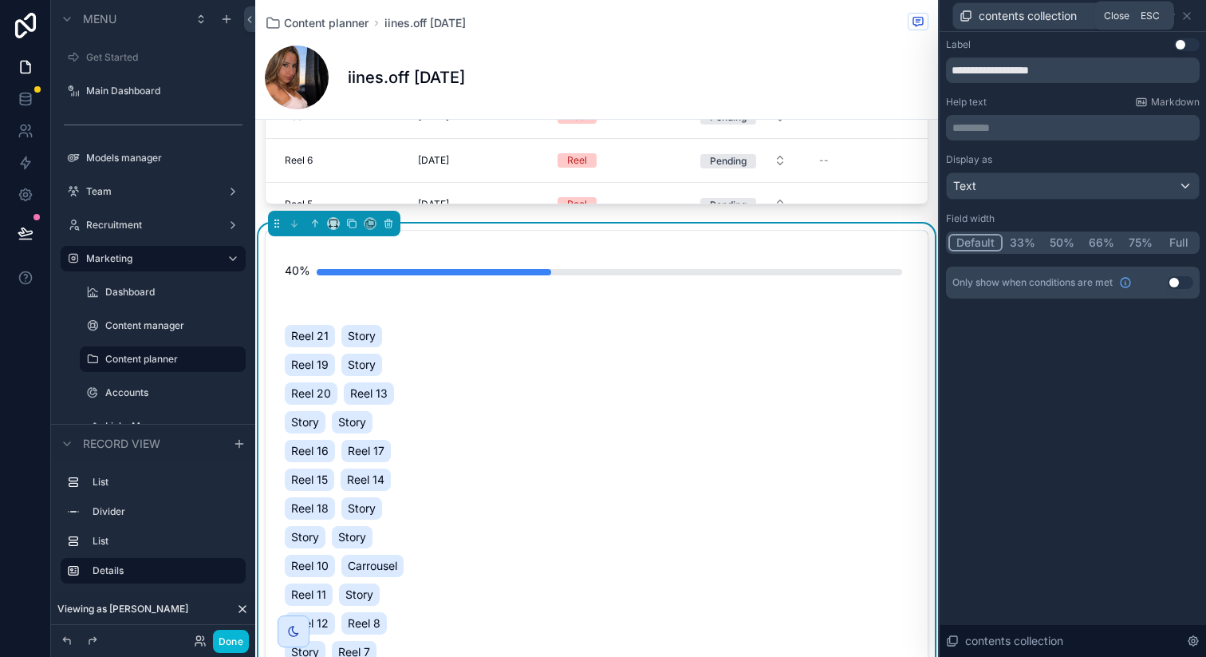
click at [1184, 17] on icon at bounding box center [1187, 16] width 6 height 6
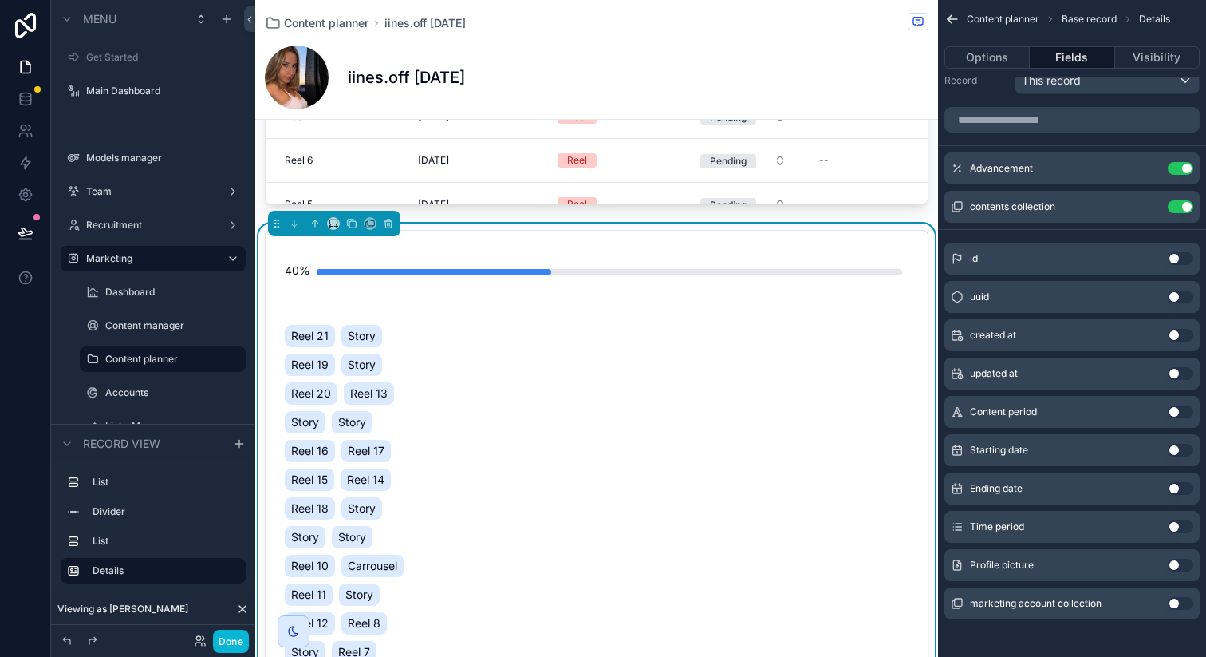
click at [1185, 204] on button "Use setting" at bounding box center [1181, 206] width 26 height 13
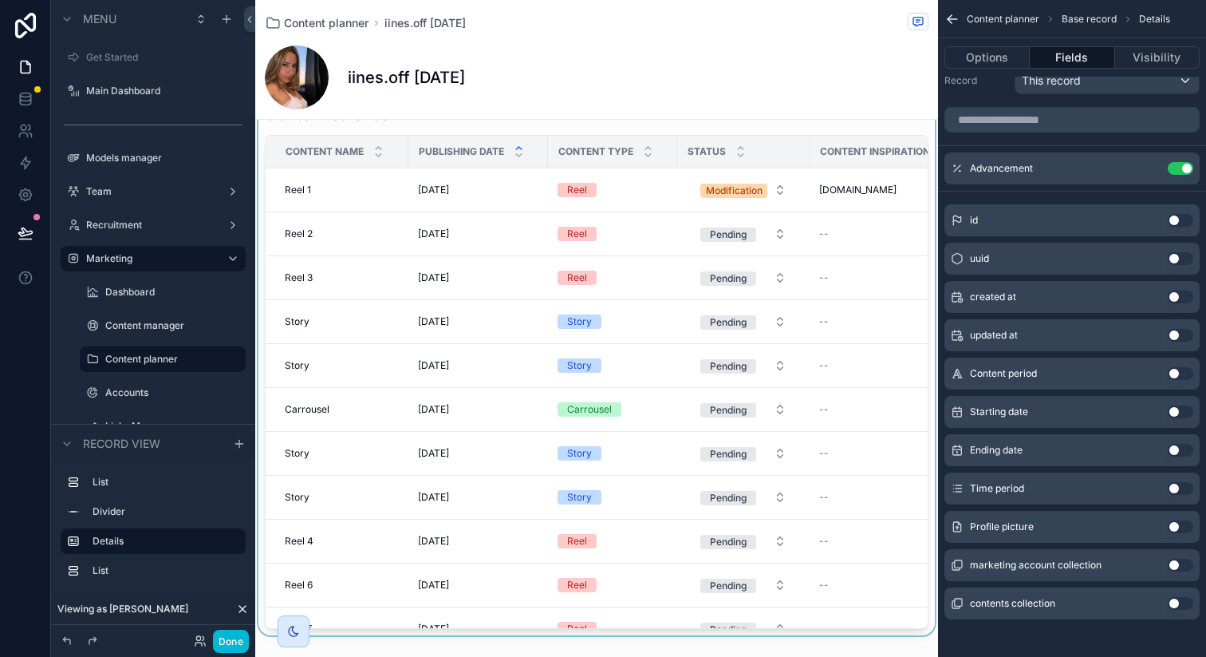
scroll to position [0, 0]
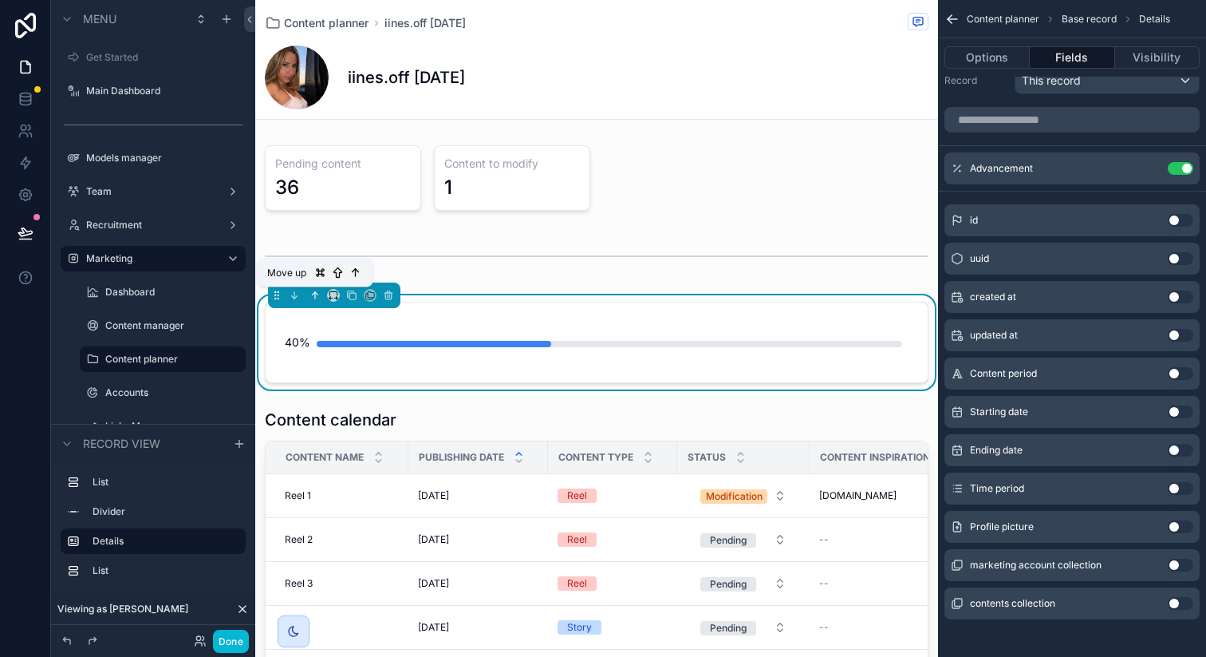
click at [311, 297] on icon "scrollable content" at bounding box center [315, 295] width 11 height 11
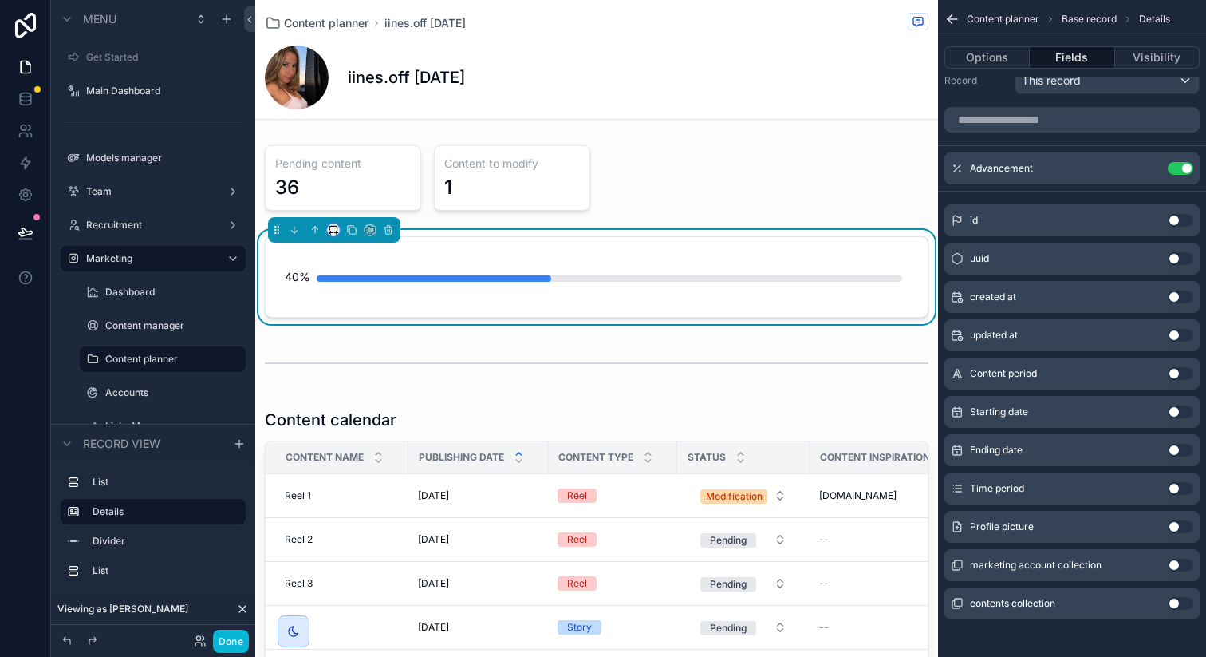
click at [333, 232] on icon "scrollable content" at bounding box center [333, 229] width 11 height 11
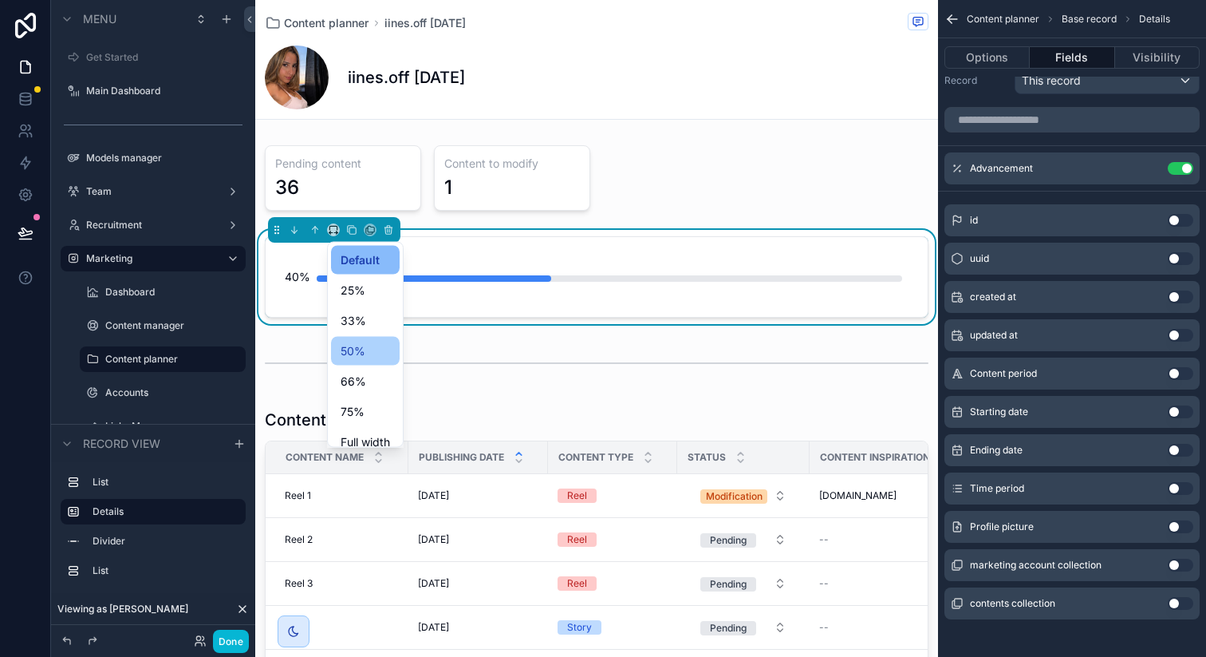
click at [377, 345] on div "50%" at bounding box center [365, 350] width 49 height 19
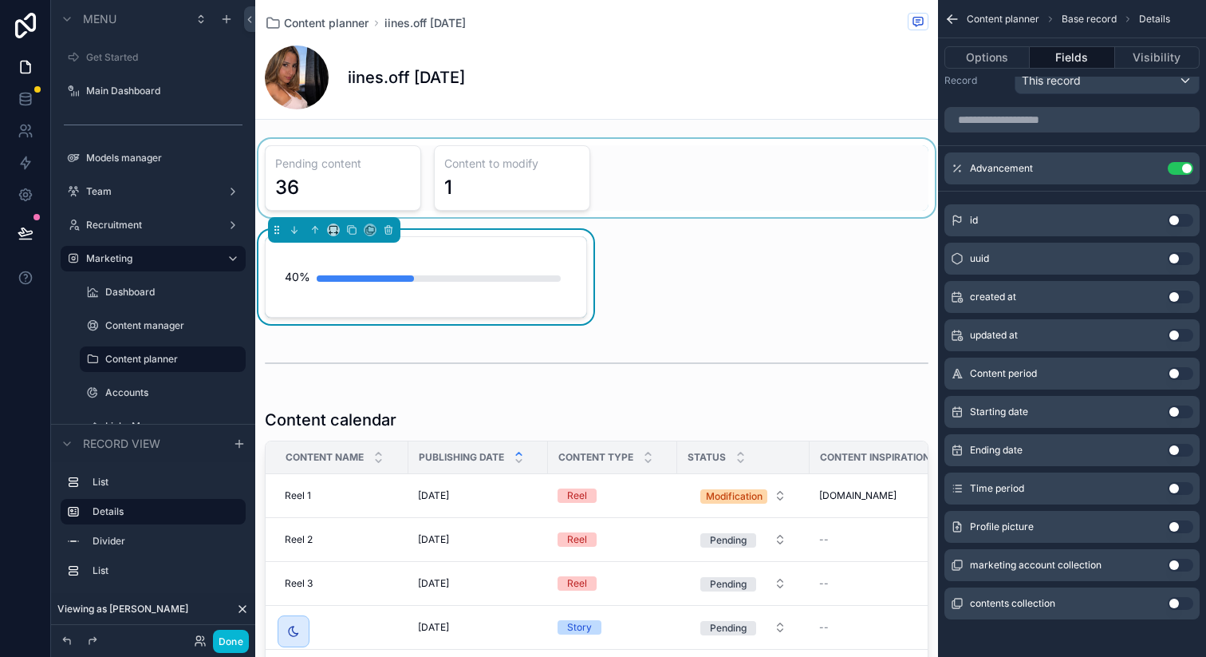
click at [629, 187] on div "scrollable content" at bounding box center [596, 178] width 683 height 78
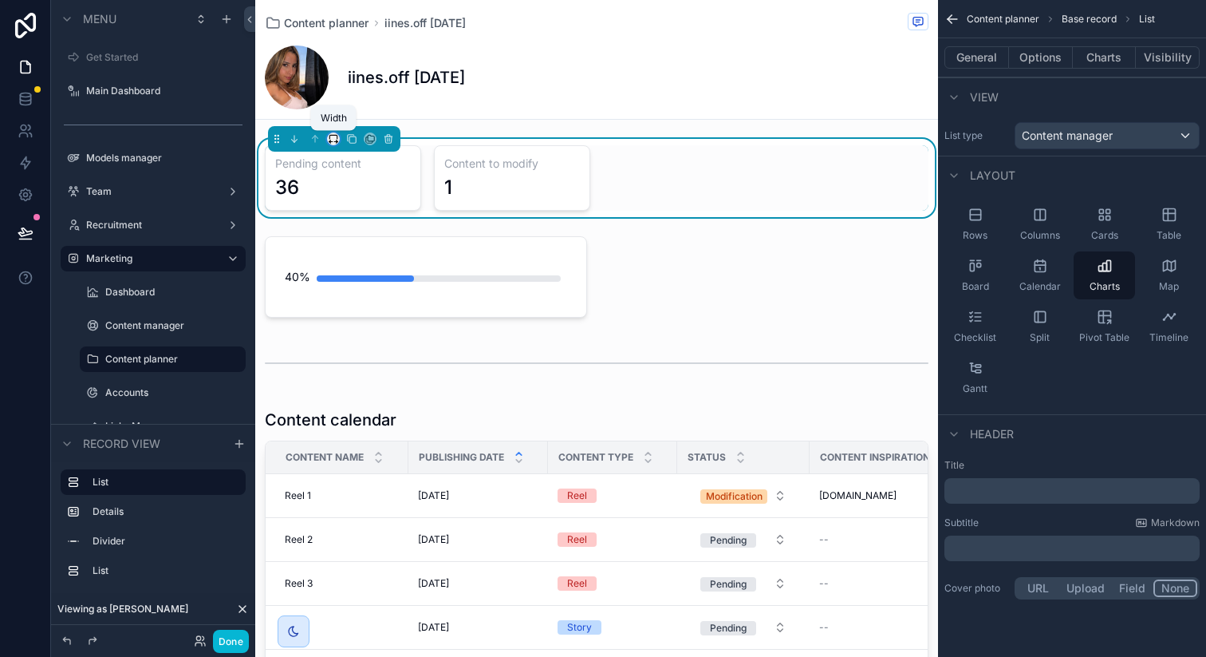
click at [331, 140] on icon "scrollable content" at bounding box center [333, 138] width 11 height 11
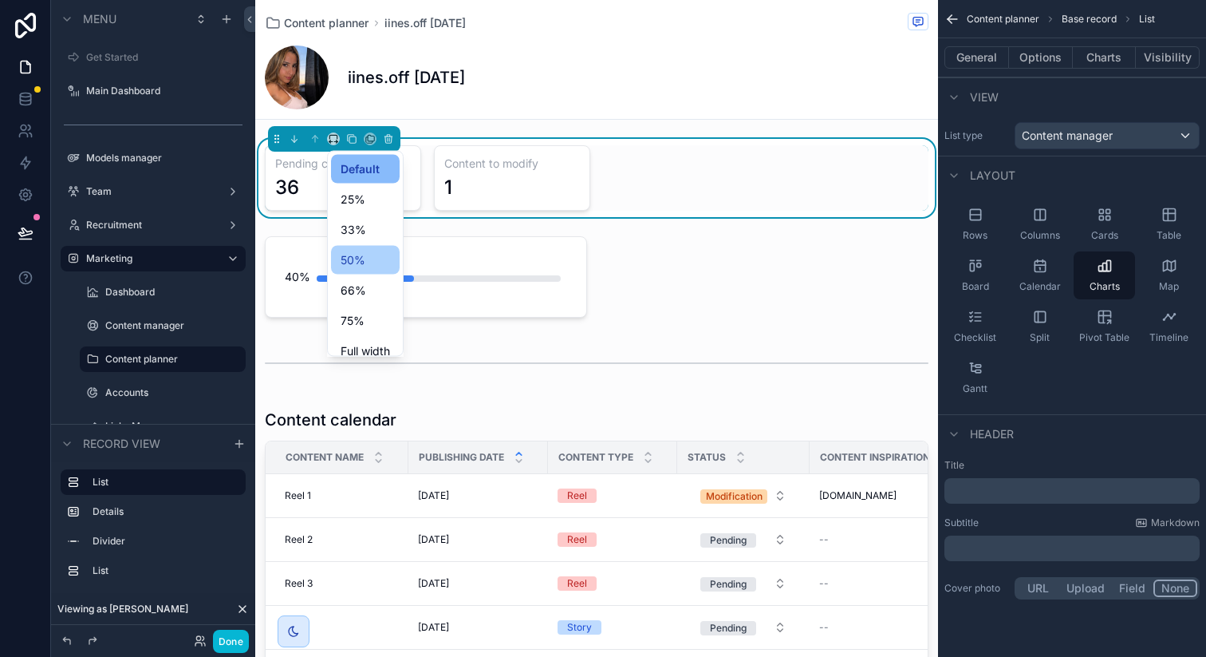
click at [365, 251] on div "50%" at bounding box center [365, 260] width 49 height 19
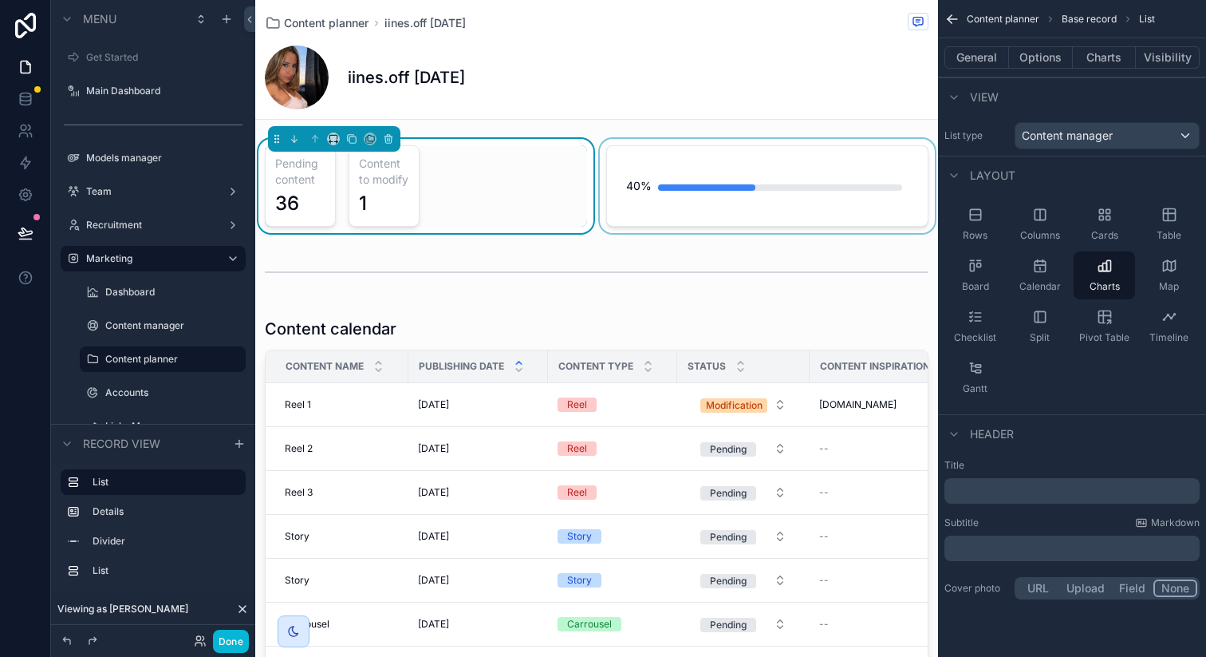
click at [698, 212] on div "scrollable content" at bounding box center [767, 186] width 341 height 94
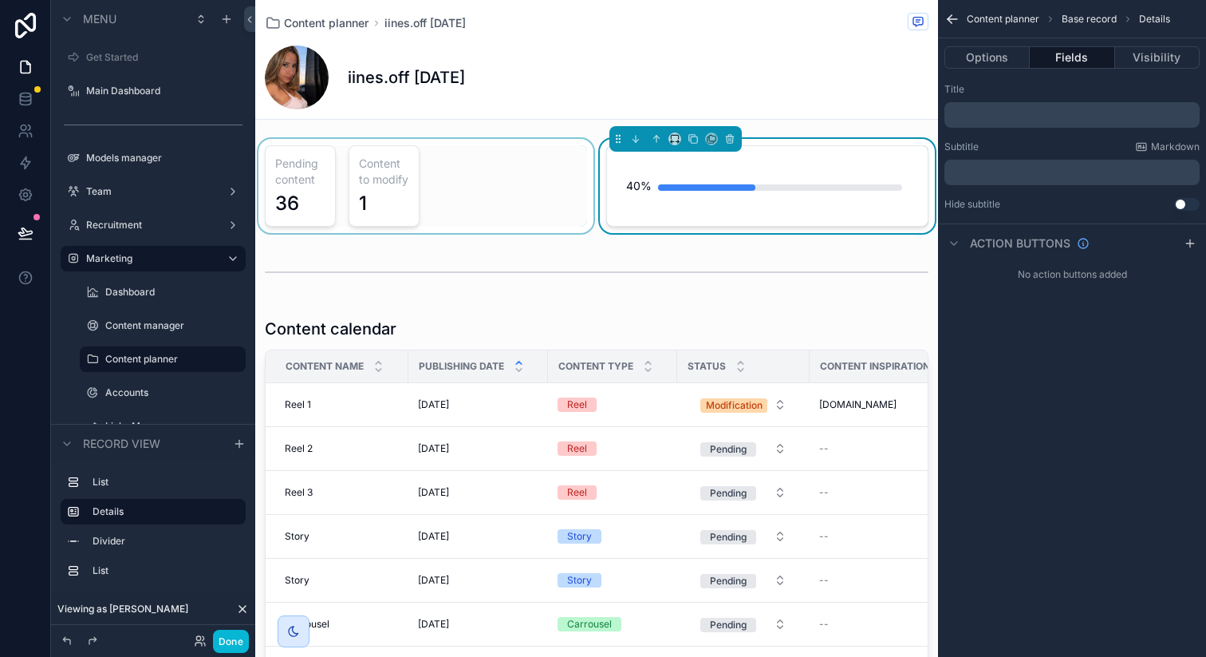
click at [557, 211] on div "scrollable content" at bounding box center [425, 186] width 341 height 94
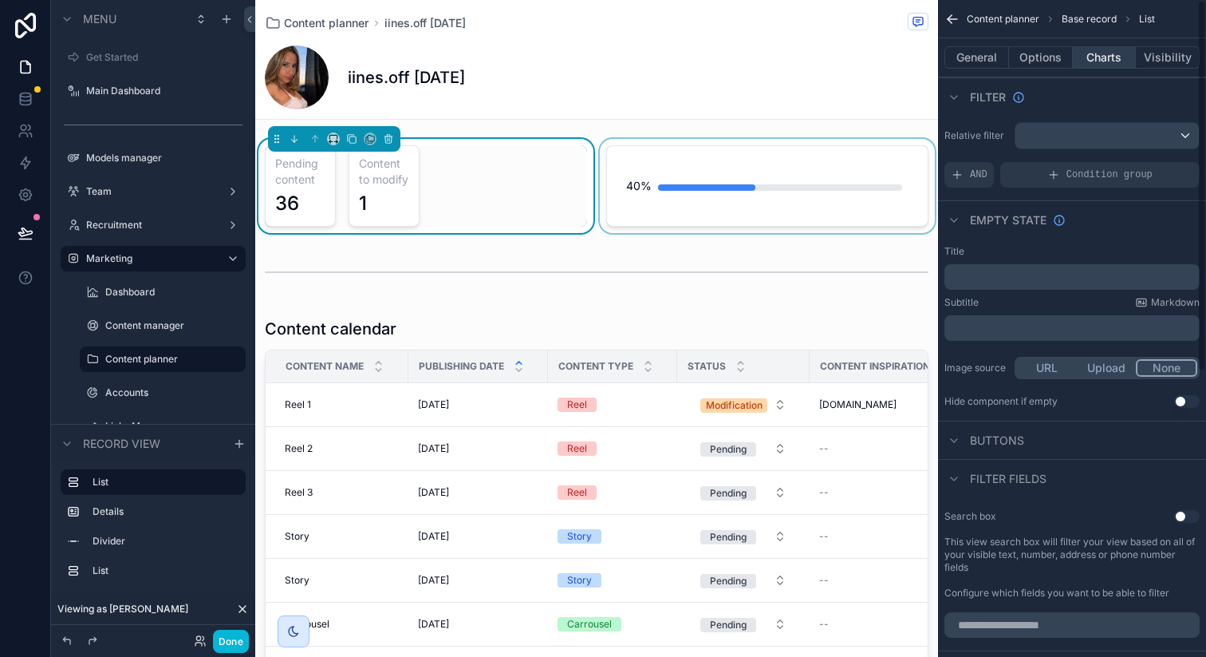
click at [1103, 64] on button "Charts" at bounding box center [1105, 57] width 64 height 22
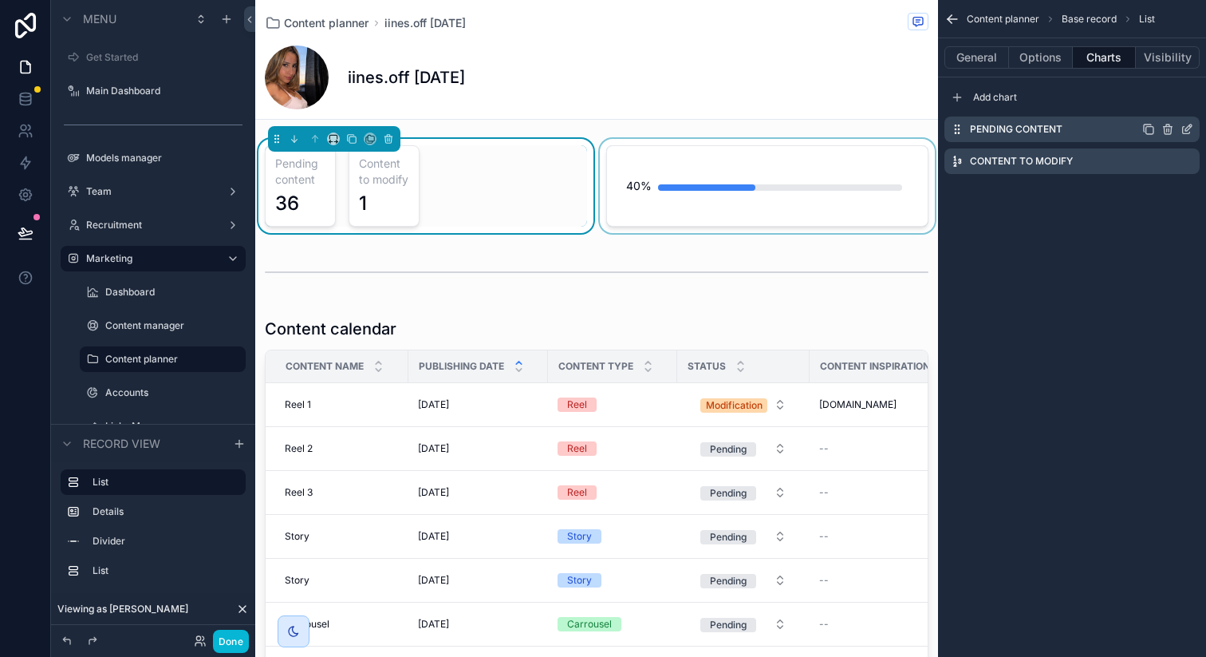
click at [1189, 130] on icon "scrollable content" at bounding box center [1187, 129] width 13 height 13
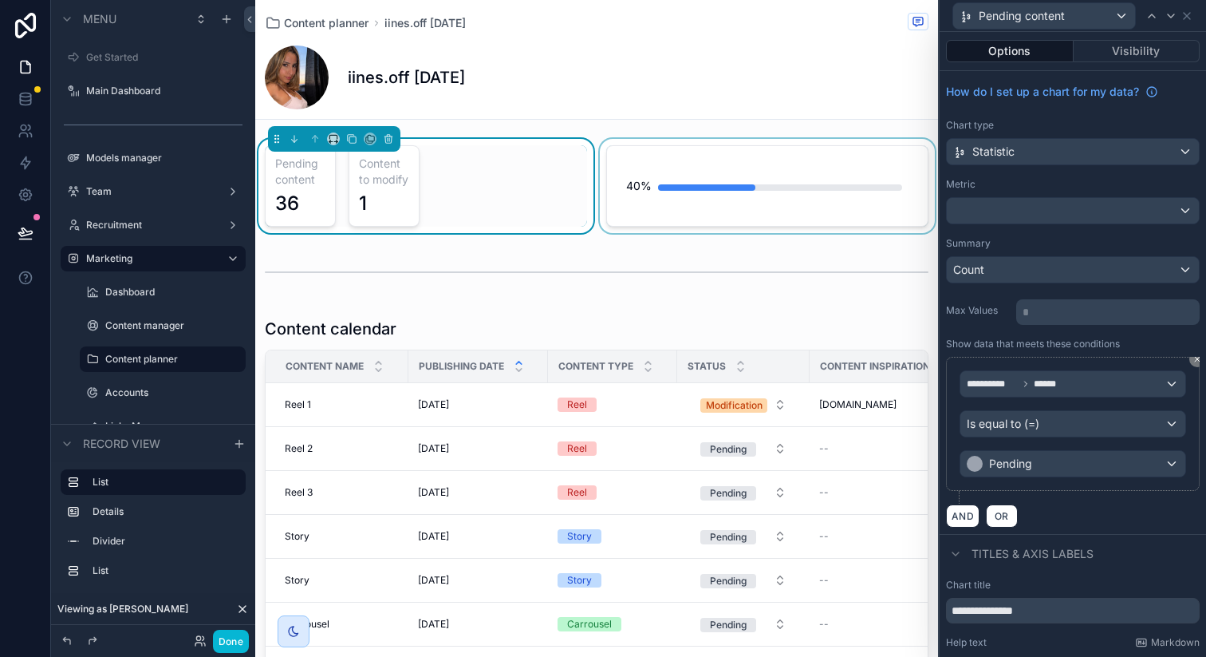
scroll to position [88, 0]
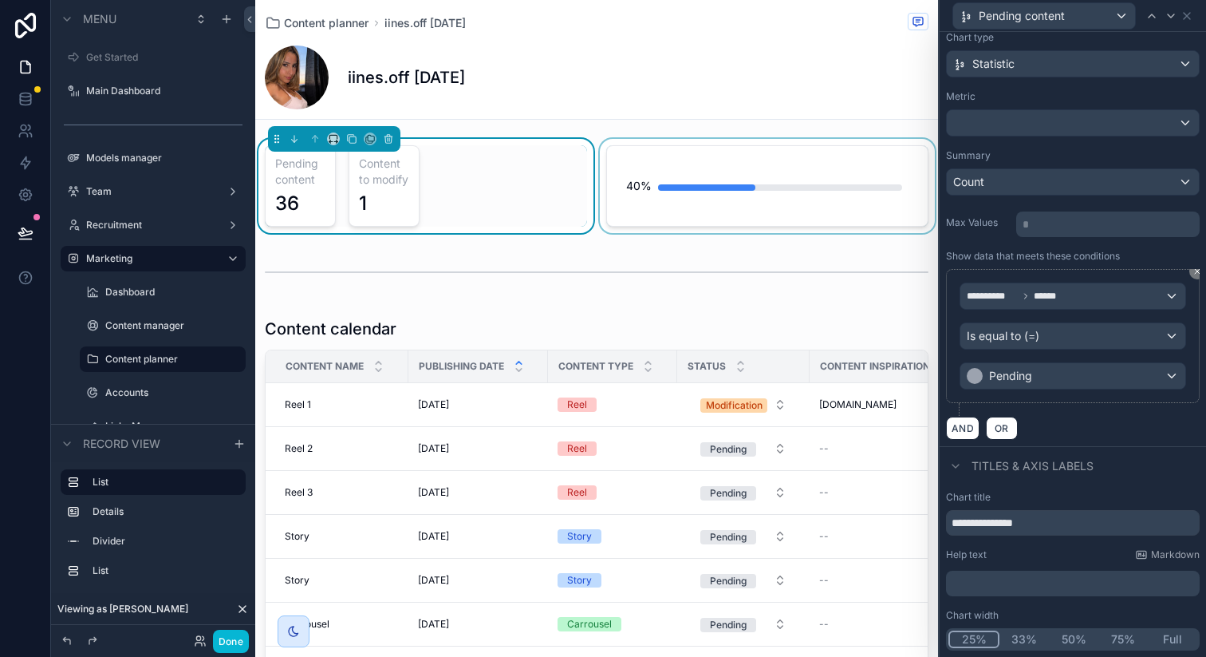
click at [1064, 637] on button "50%" at bounding box center [1073, 639] width 49 height 18
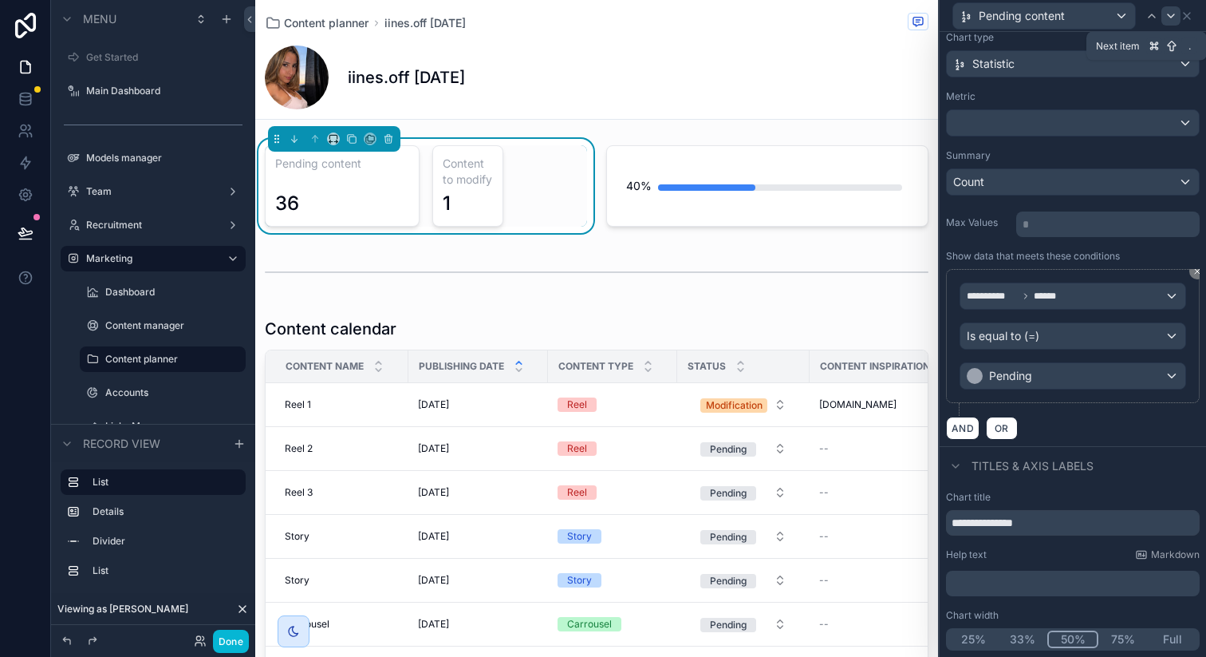
click at [1168, 16] on icon at bounding box center [1171, 16] width 13 height 13
click at [1070, 642] on button "50%" at bounding box center [1073, 639] width 49 height 18
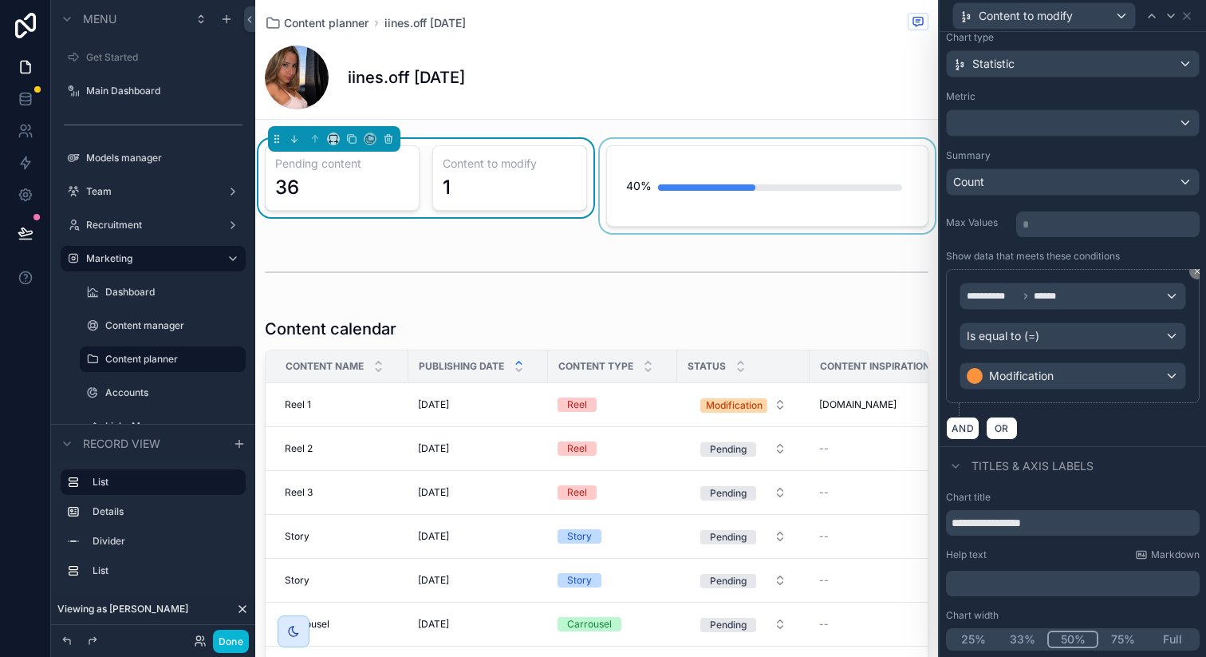
click at [765, 205] on div "scrollable content" at bounding box center [767, 186] width 341 height 94
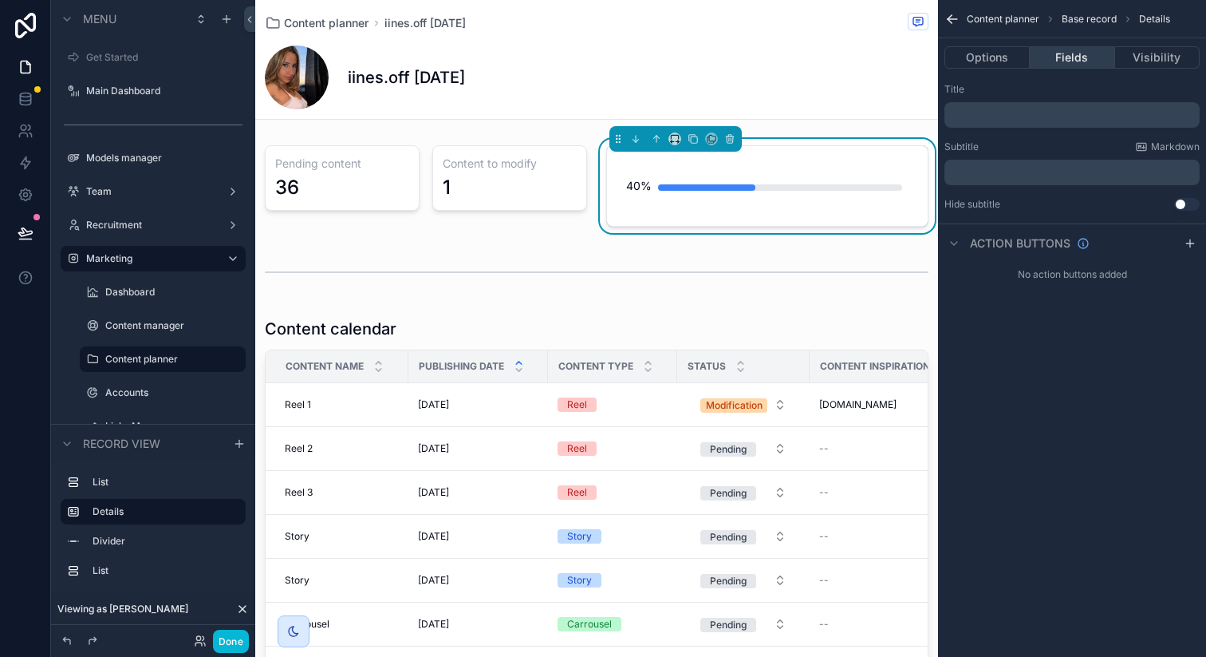
click at [1075, 63] on button "Fields" at bounding box center [1072, 57] width 85 height 22
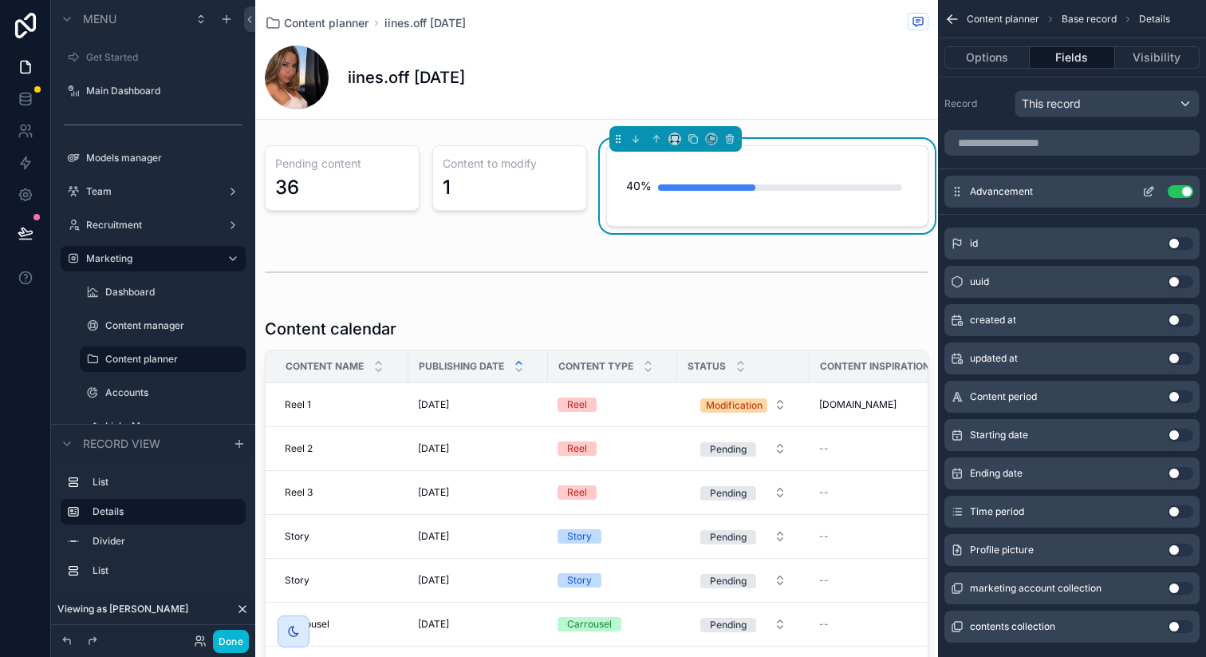
click at [1150, 195] on icon "scrollable content" at bounding box center [1148, 192] width 7 height 7
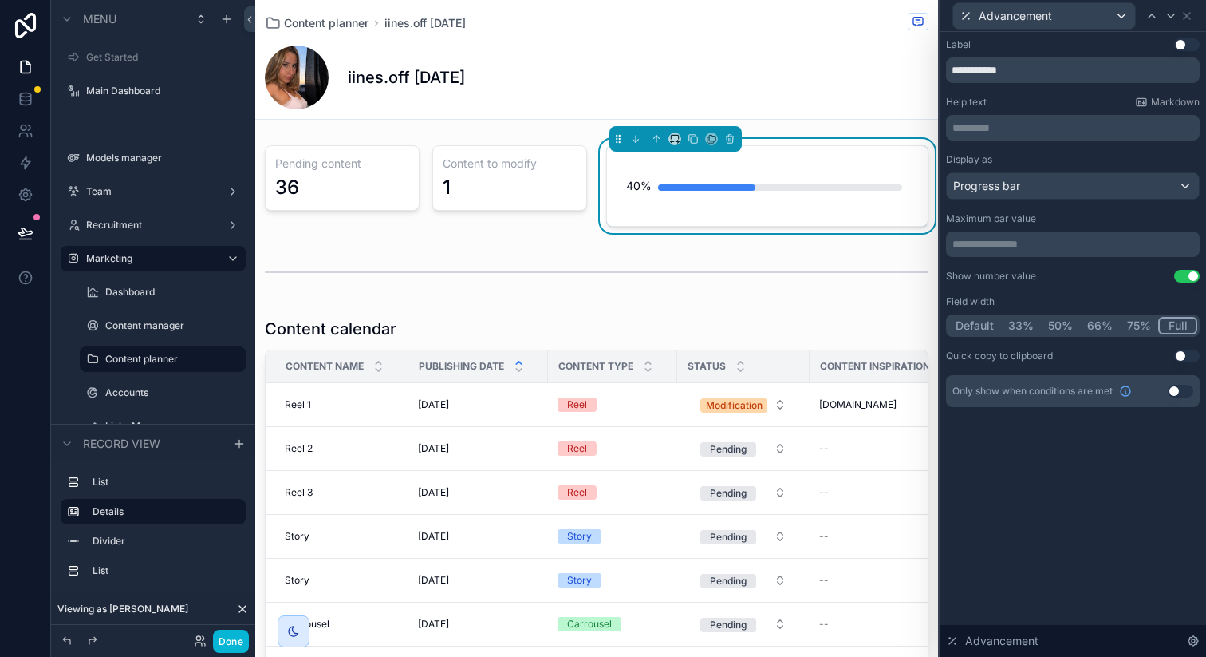
click at [1185, 273] on button "Use setting" at bounding box center [1187, 276] width 26 height 13
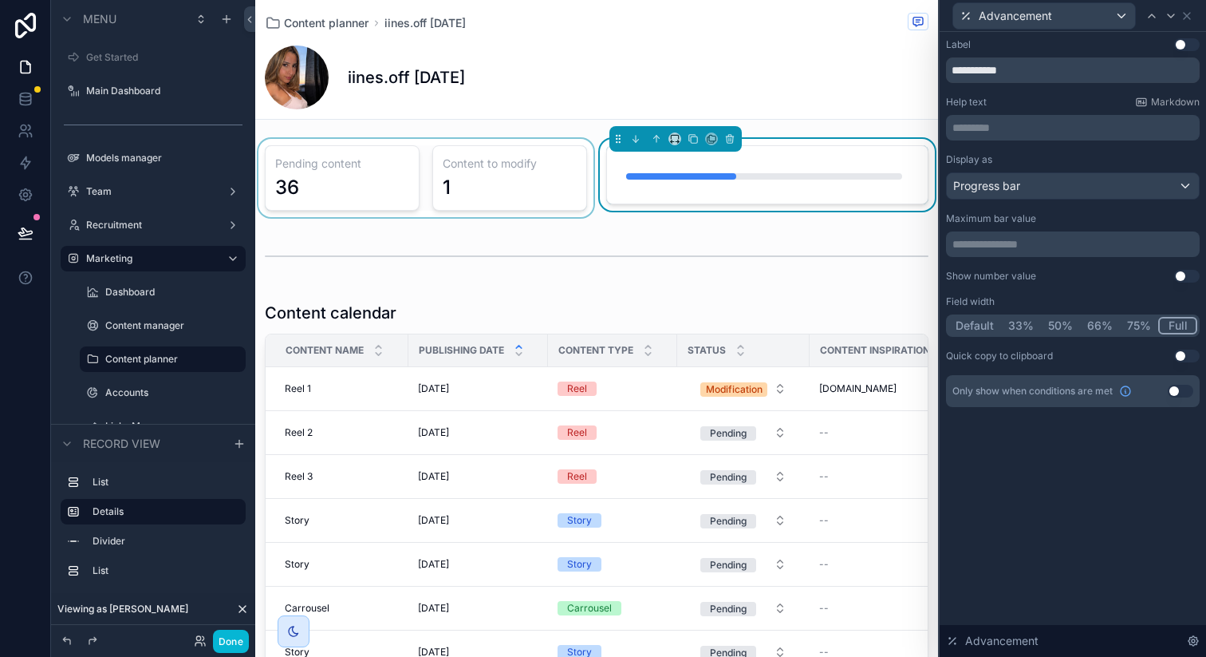
click at [566, 140] on div "scrollable content" at bounding box center [425, 178] width 341 height 78
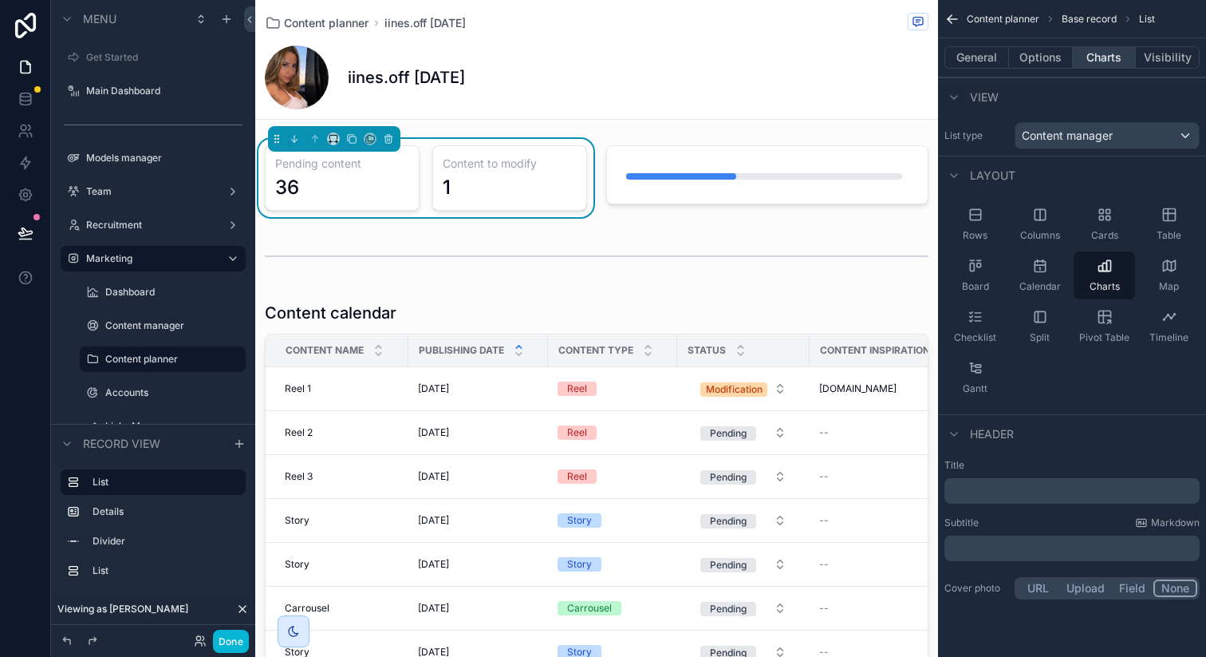
click at [1109, 63] on button "Charts" at bounding box center [1105, 57] width 64 height 22
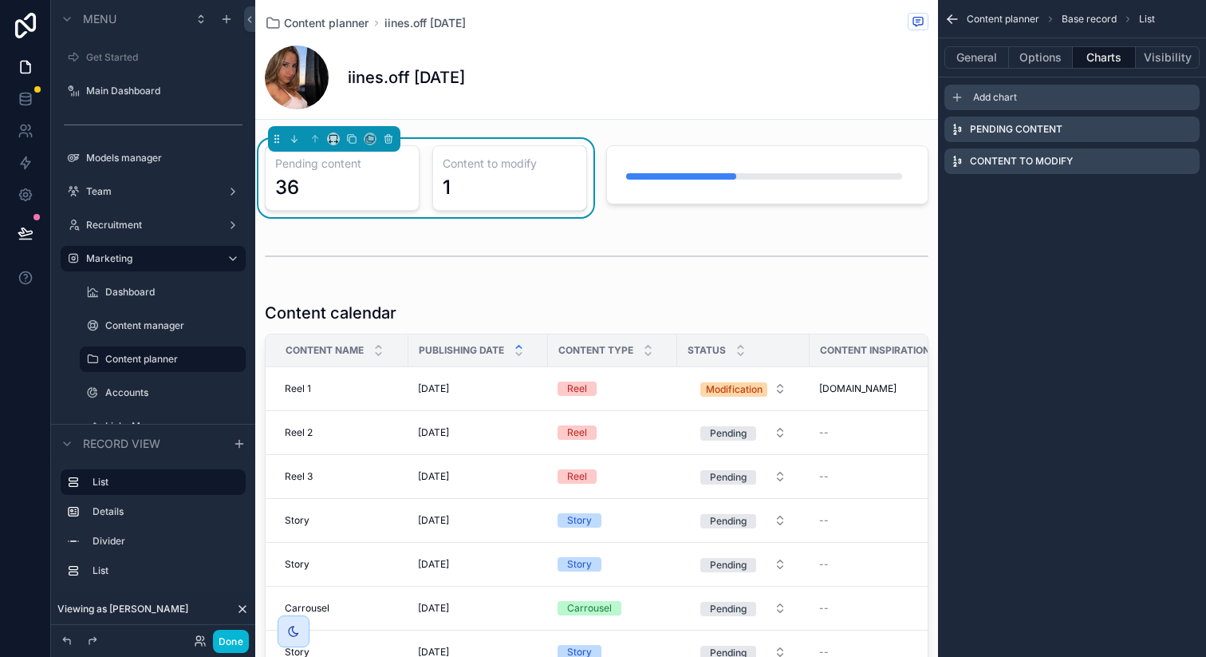
click at [1119, 100] on div "Add chart" at bounding box center [1072, 98] width 255 height 26
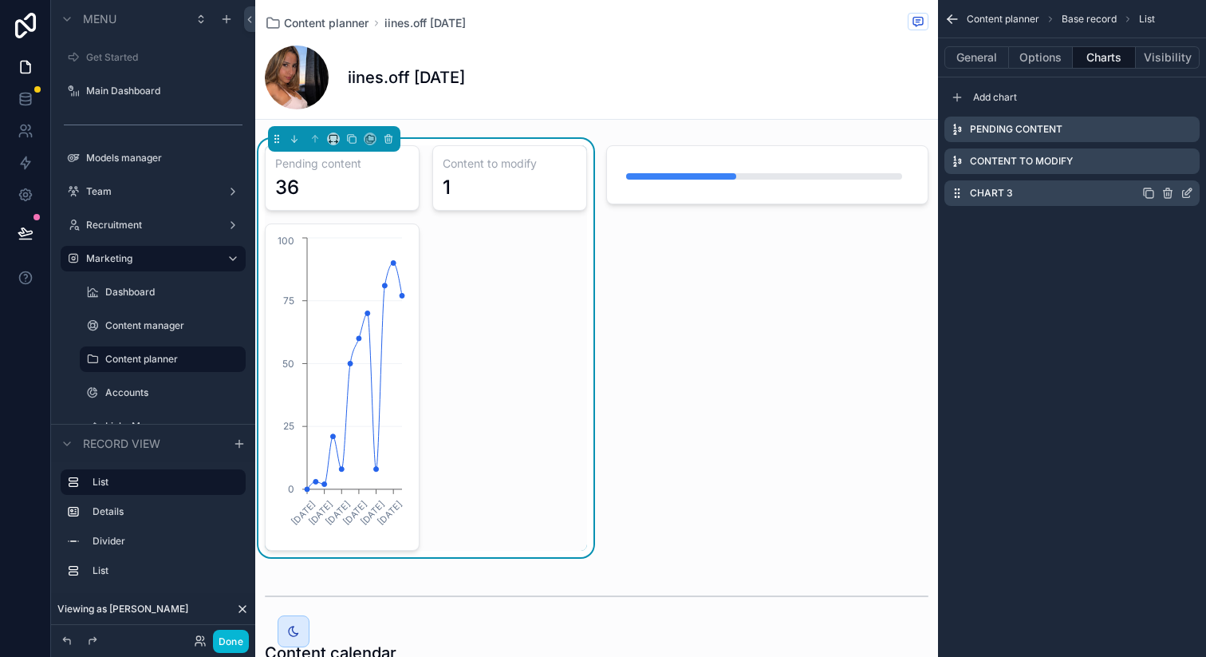
click at [1187, 192] on icon "scrollable content" at bounding box center [1187, 193] width 13 height 13
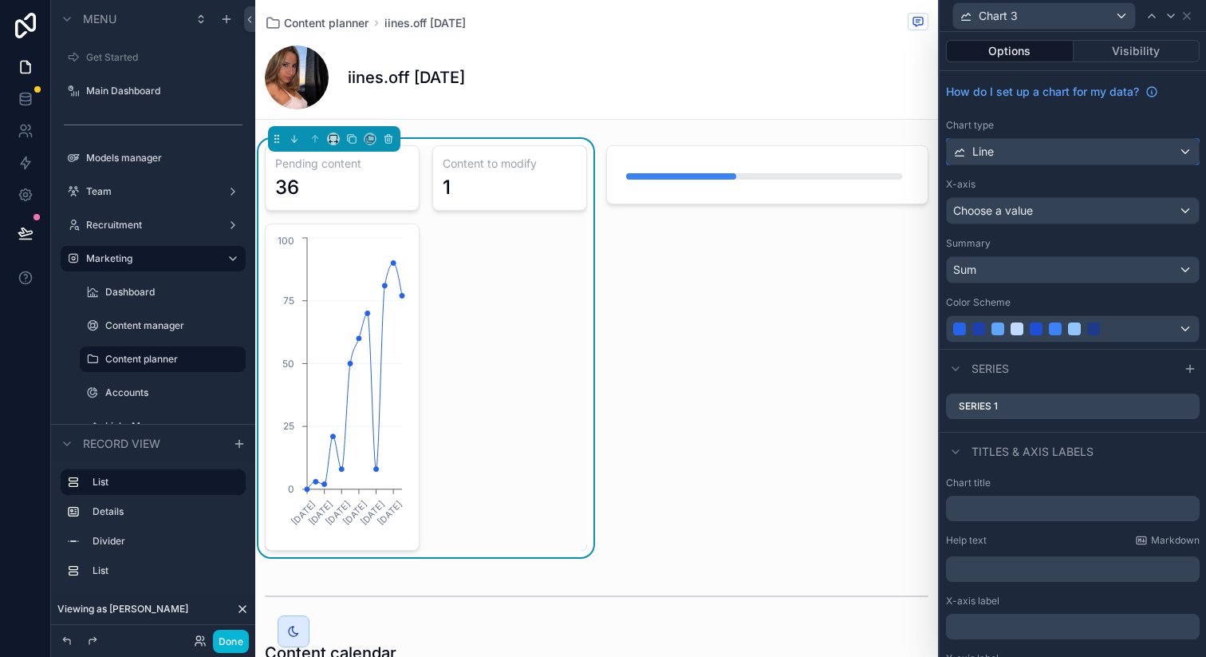
click at [1067, 146] on div "Line" at bounding box center [1073, 152] width 252 height 26
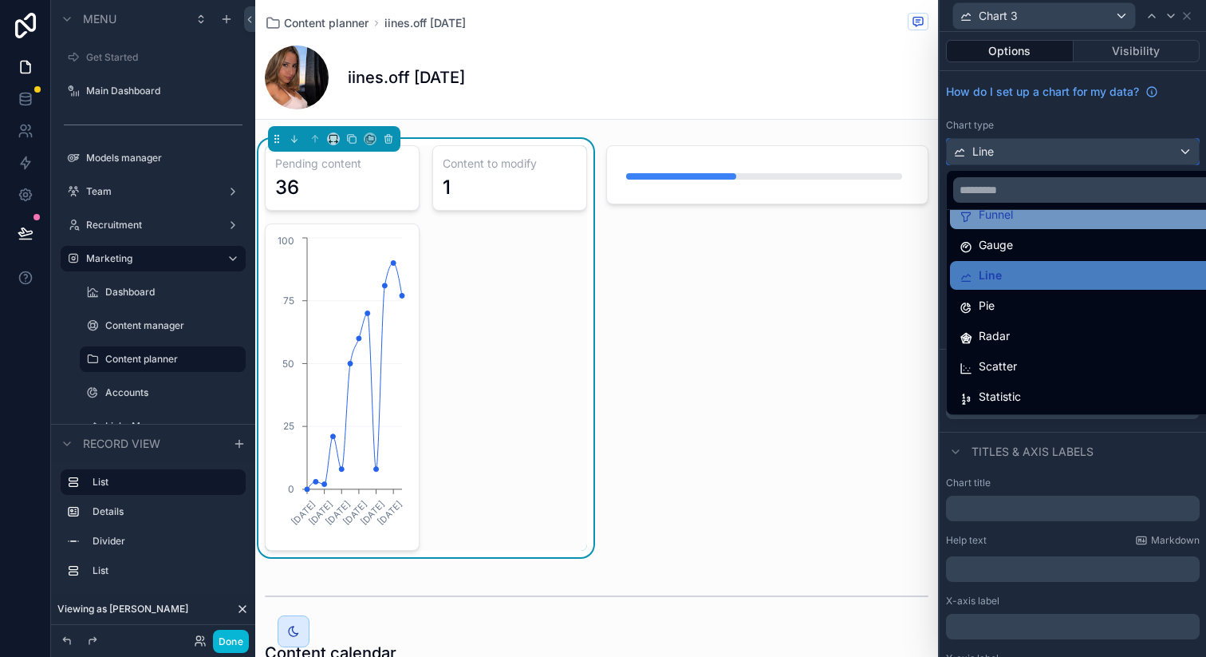
scroll to position [113, 0]
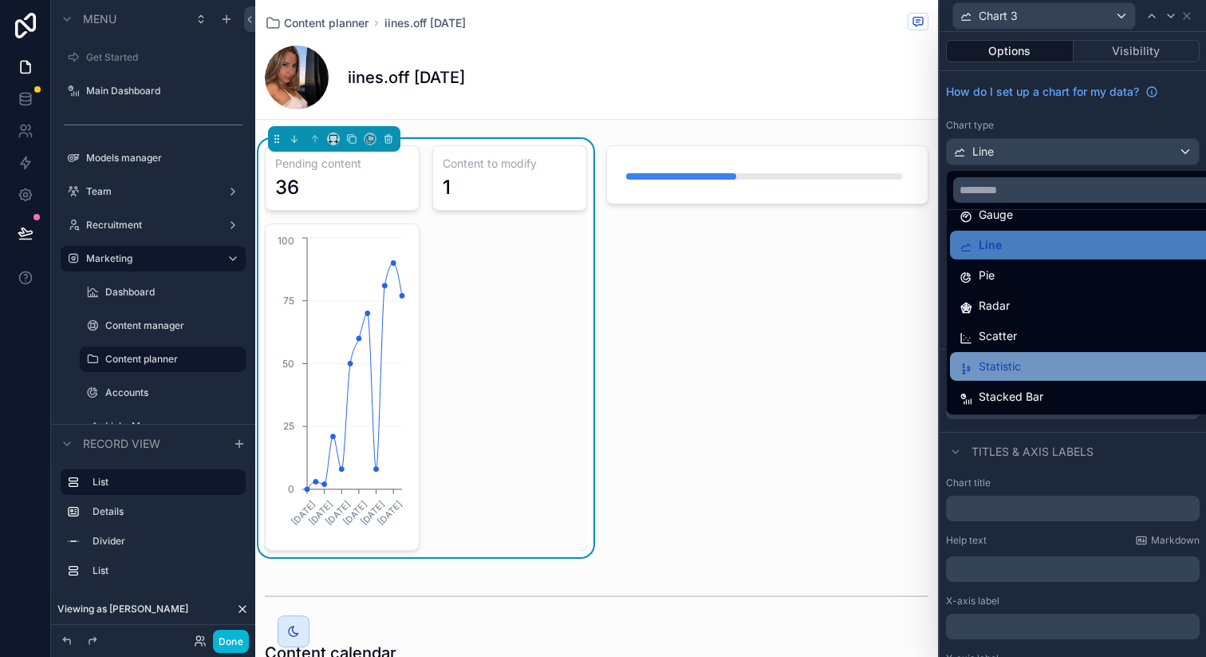
click at [1029, 361] on div "Statistic" at bounding box center [1085, 366] width 251 height 19
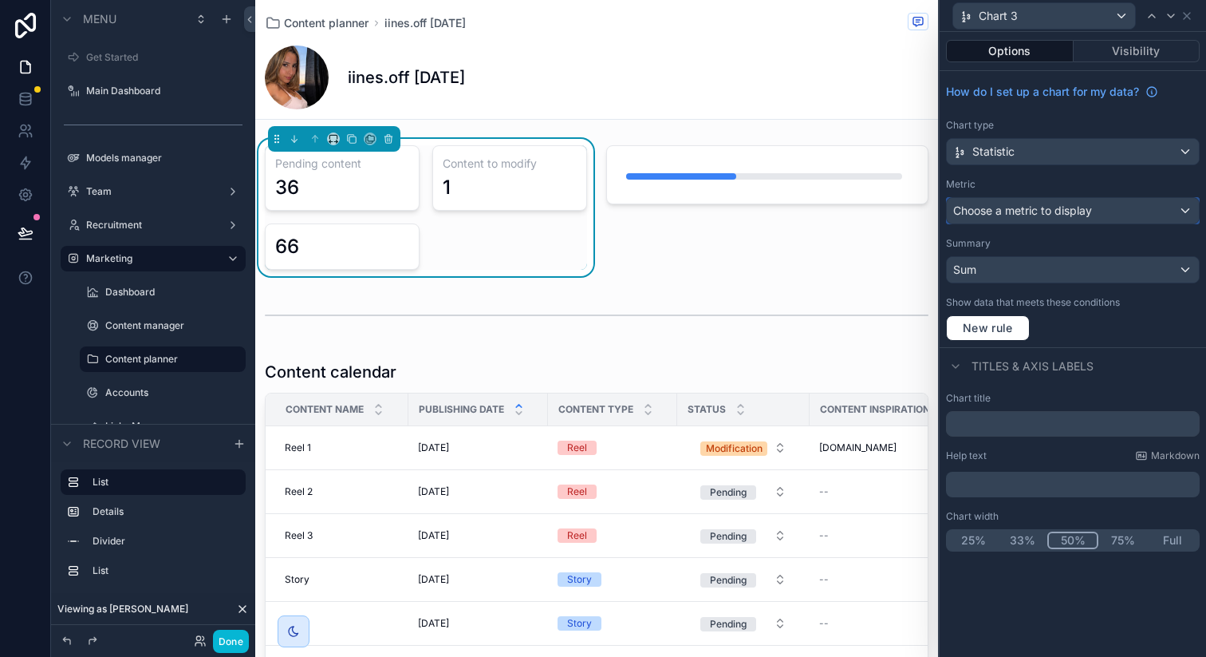
click at [1030, 214] on span "Choose a metric to display" at bounding box center [1022, 210] width 139 height 14
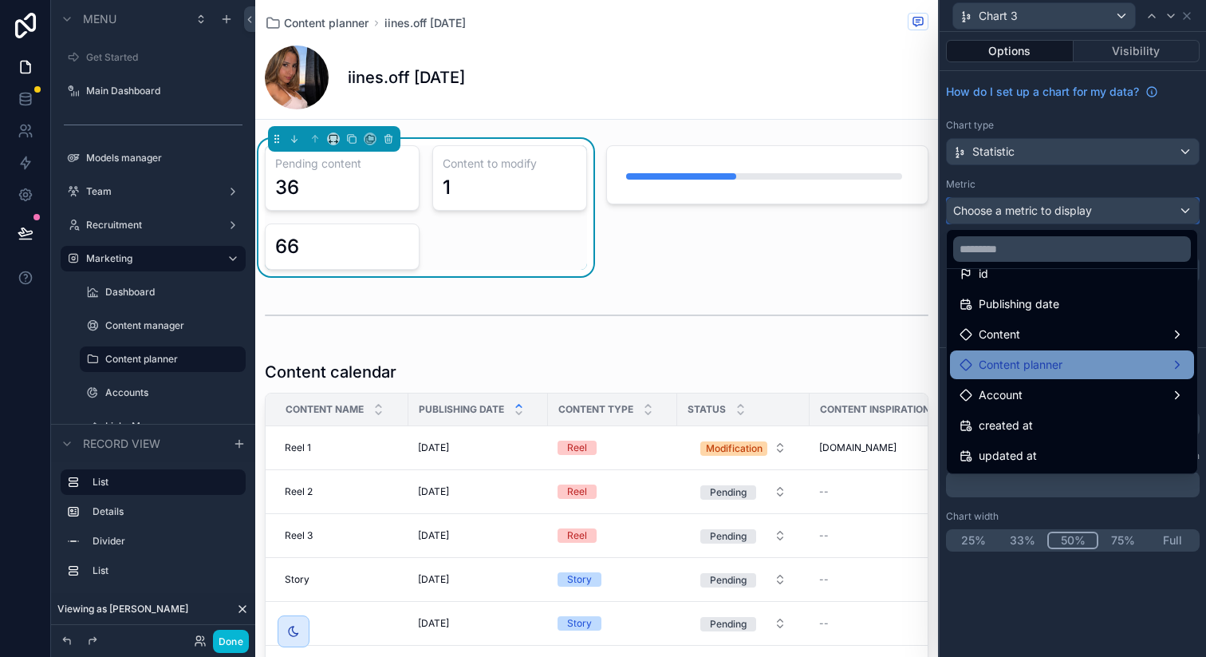
scroll to position [0, 0]
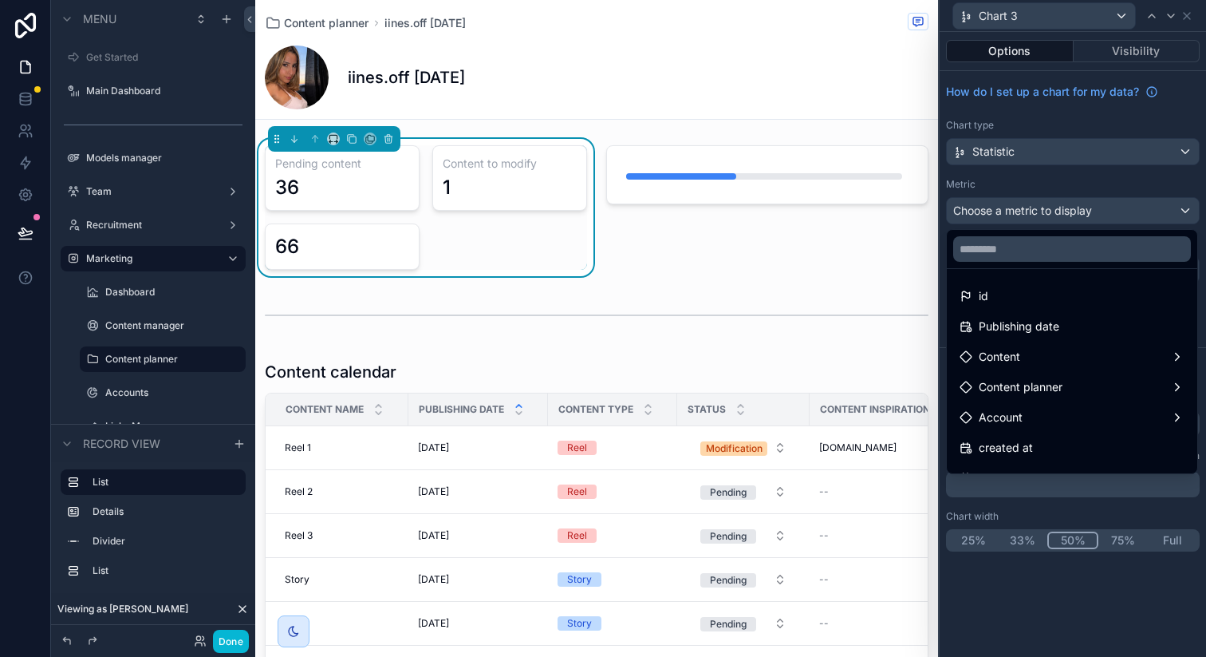
click at [1096, 177] on div at bounding box center [1073, 328] width 266 height 657
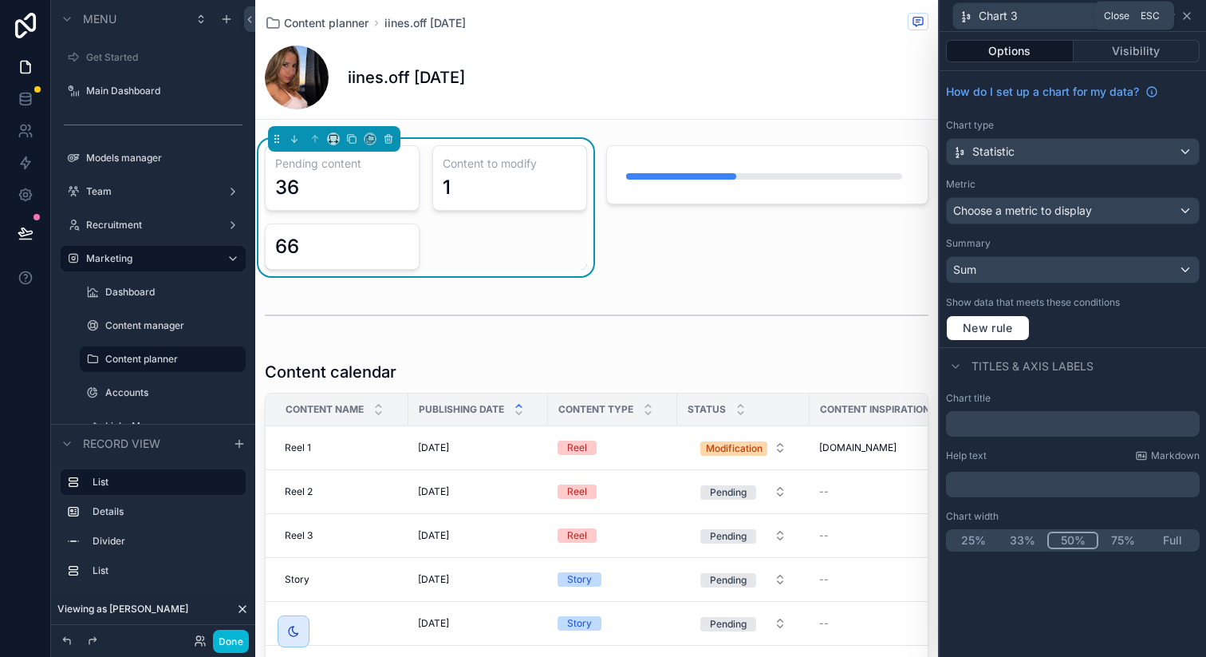
click at [1190, 18] on icon at bounding box center [1187, 16] width 13 height 13
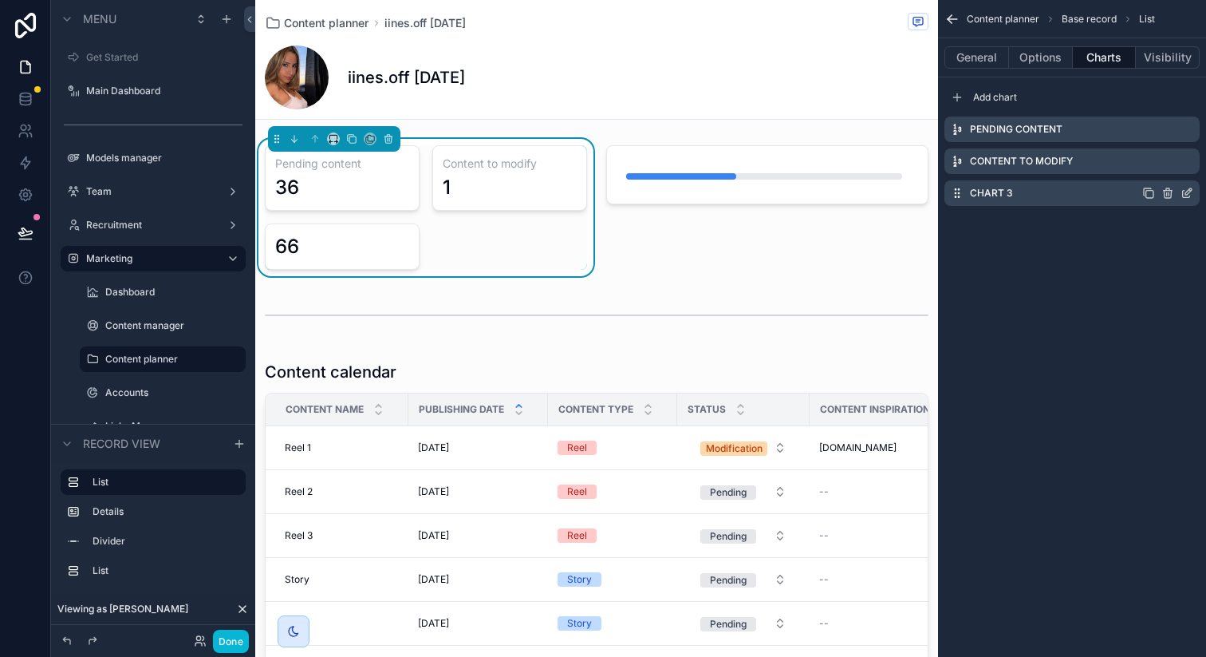
click at [1166, 193] on icon "scrollable content" at bounding box center [1168, 193] width 13 height 13
click at [1161, 169] on icon at bounding box center [1161, 168] width 0 height 3
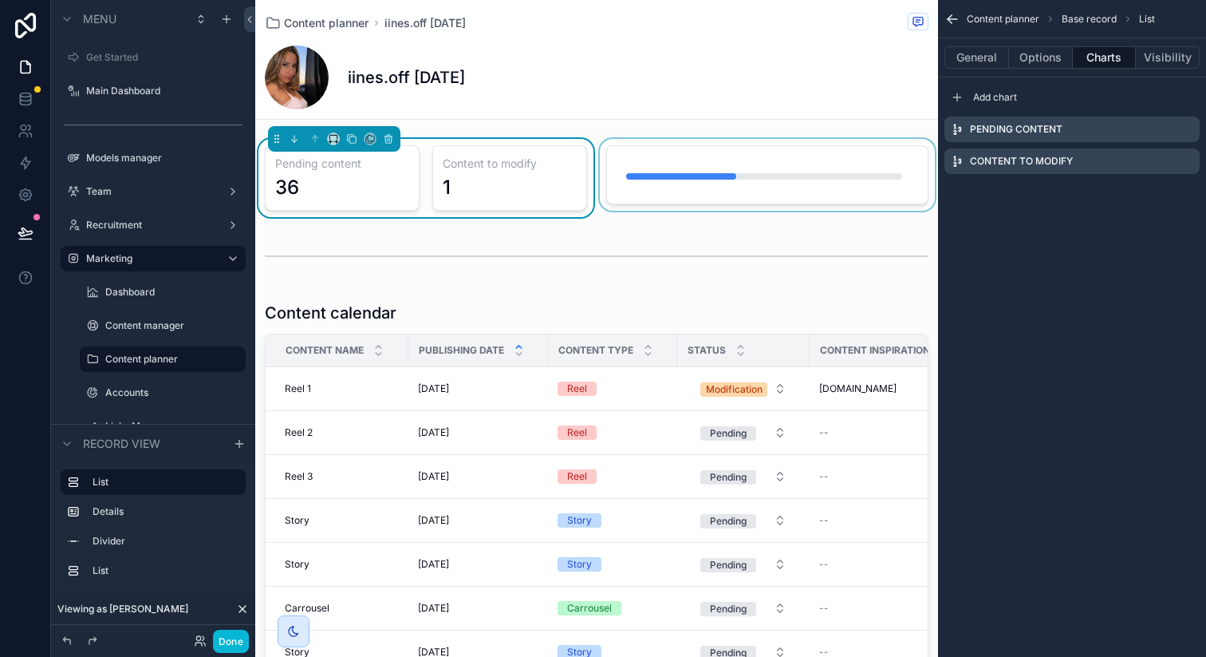
click at [650, 199] on div "scrollable content" at bounding box center [767, 178] width 341 height 78
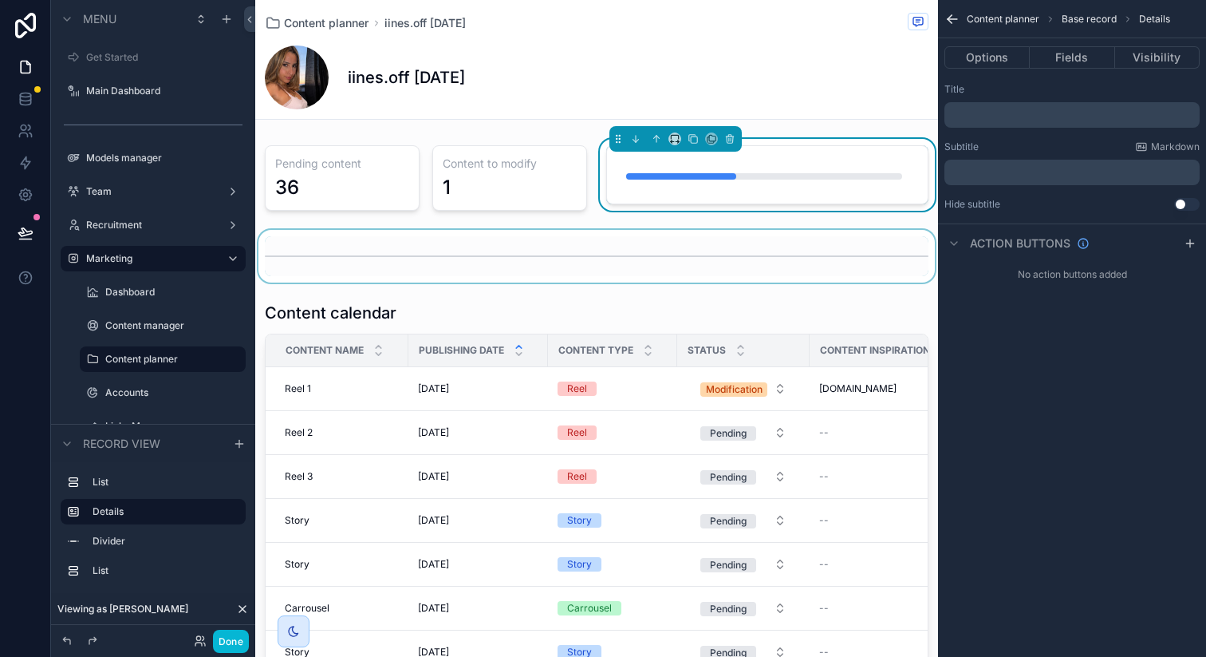
click at [650, 243] on div "scrollable content" at bounding box center [596, 256] width 683 height 53
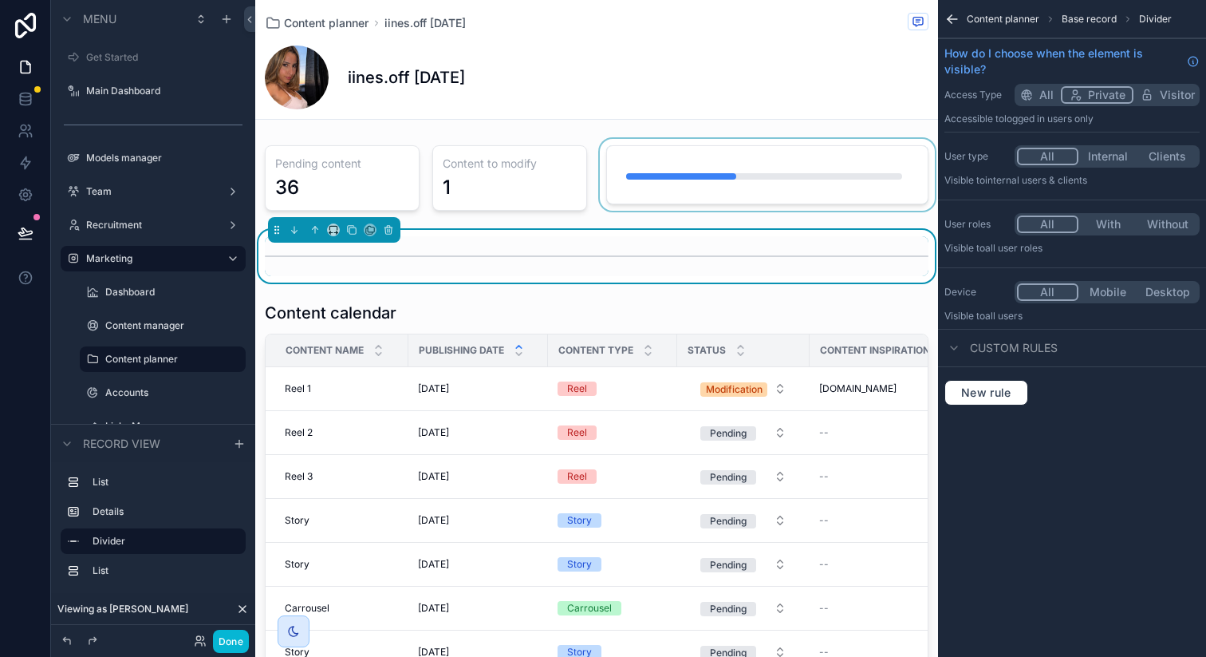
click at [674, 205] on div "scrollable content" at bounding box center [767, 178] width 341 height 78
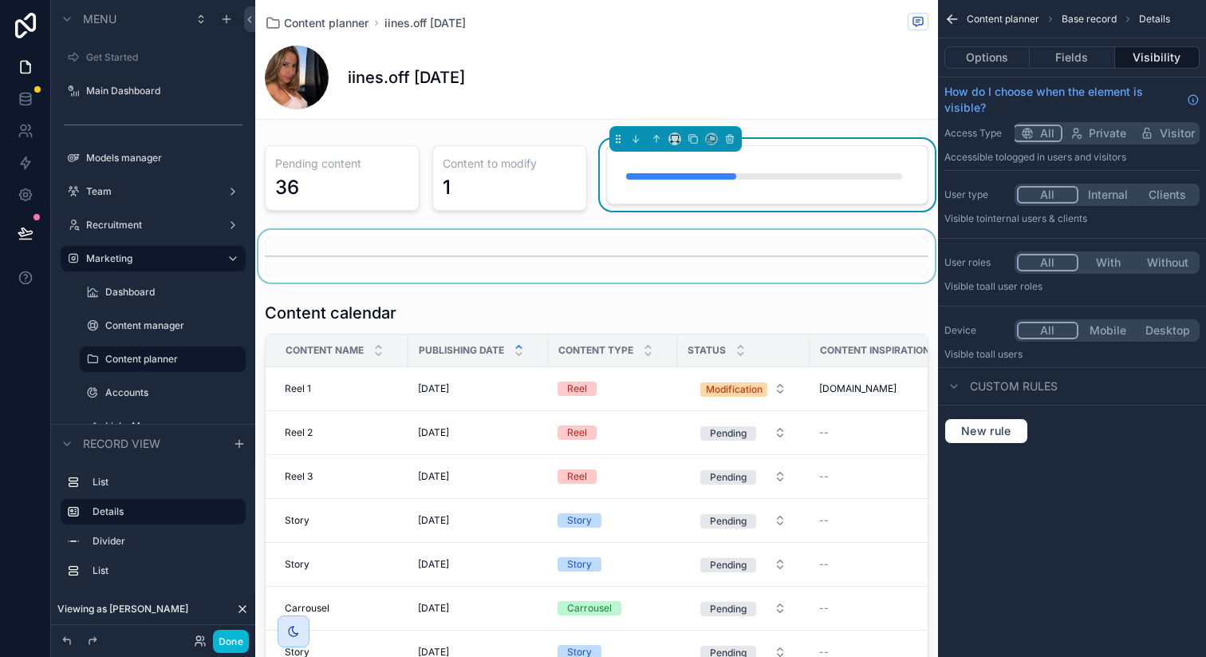
click at [670, 146] on div "scrollable content" at bounding box center [676, 139] width 132 height 26
click at [669, 143] on icon "scrollable content" at bounding box center [674, 138] width 11 height 11
click at [708, 178] on span "Default" at bounding box center [695, 169] width 37 height 19
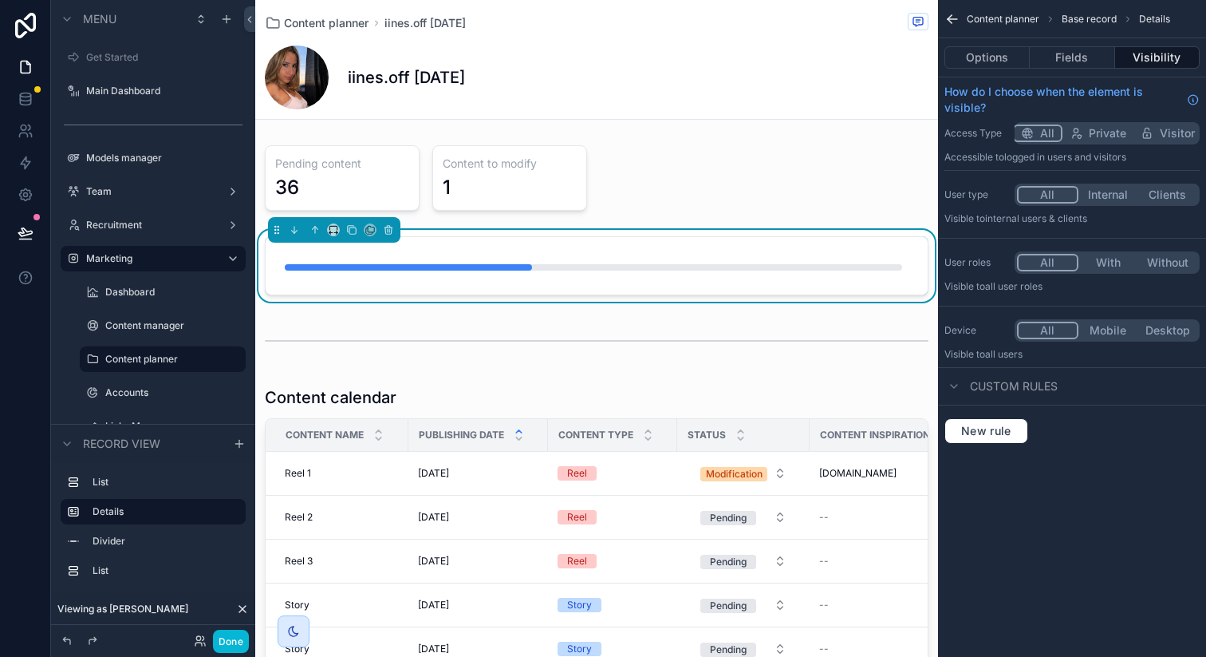
click at [624, 180] on div "Pending content 36 Content to modify 1 Content calendar Content name Publishing…" at bounding box center [596, 528] width 683 height 779
click at [623, 204] on div "Pending content 36 Content to modify 1 Content calendar Content name Publishing…" at bounding box center [596, 528] width 683 height 779
click at [665, 214] on div "Pending content 36 Content to modify 1 Content calendar Content name Publishing…" at bounding box center [596, 528] width 683 height 779
click at [1074, 58] on button "Fields" at bounding box center [1072, 57] width 85 height 22
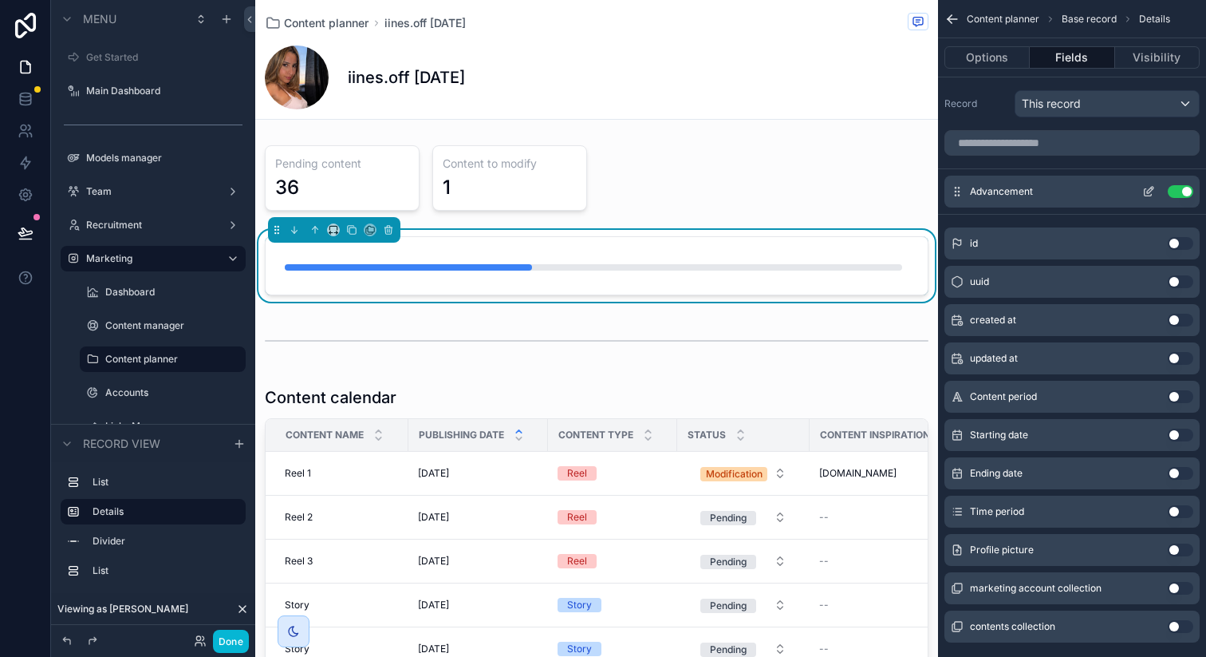
click at [1148, 199] on div "Advancement Use setting" at bounding box center [1072, 192] width 255 height 32
click at [1148, 196] on icon "scrollable content" at bounding box center [1148, 191] width 13 height 13
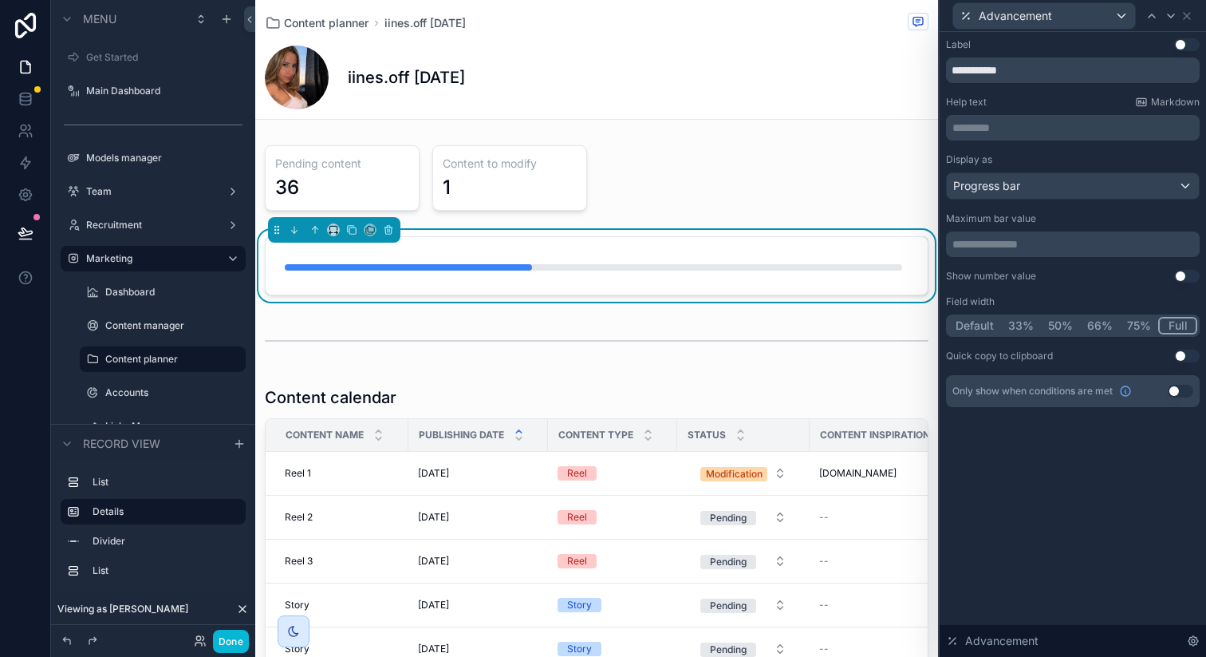
click at [1182, 45] on button "Use setting" at bounding box center [1187, 44] width 26 height 13
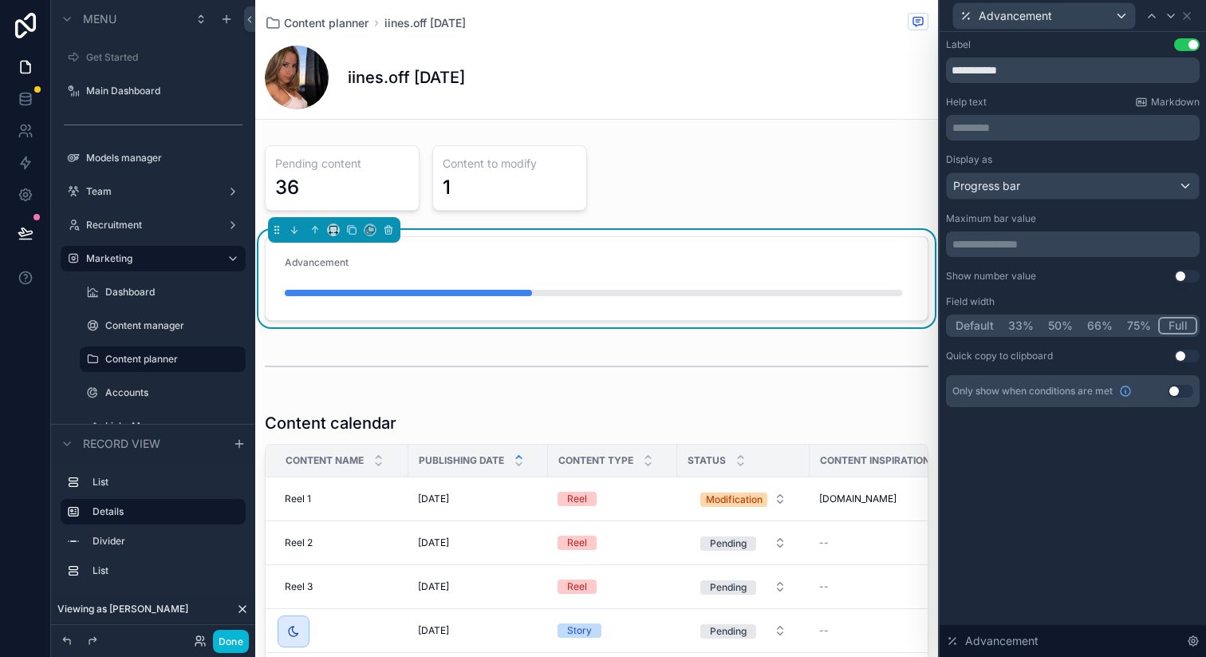
click at [1182, 277] on button "Use setting" at bounding box center [1187, 276] width 26 height 13
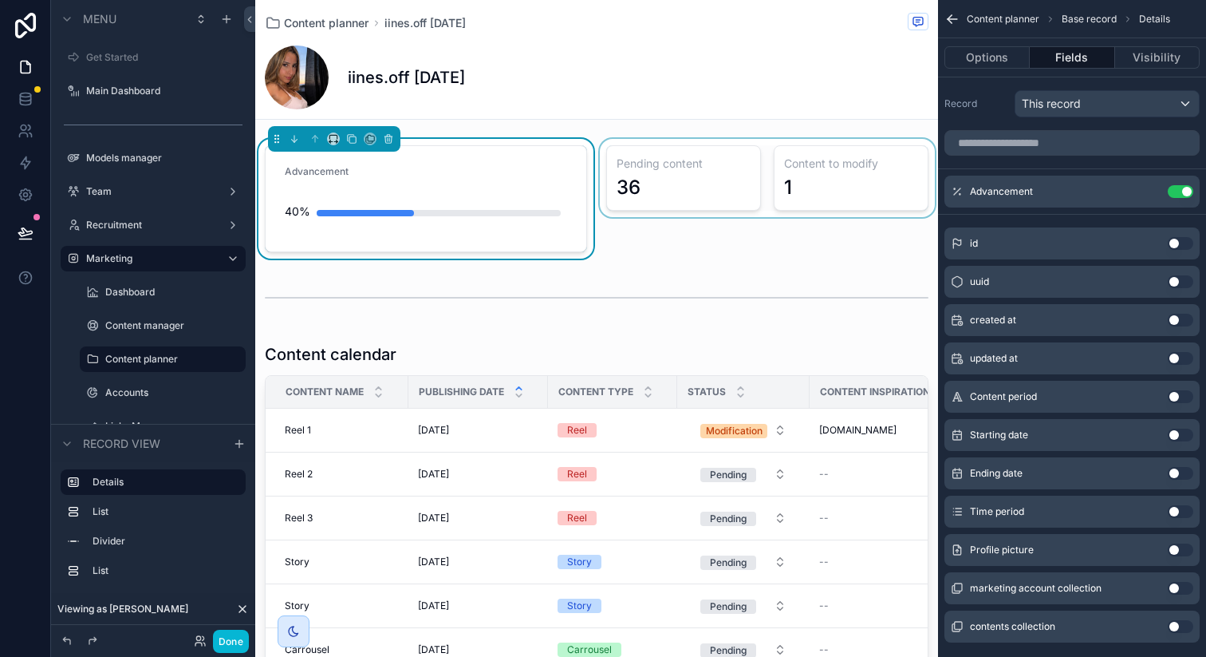
click at [625, 154] on div "scrollable content" at bounding box center [767, 199] width 341 height 120
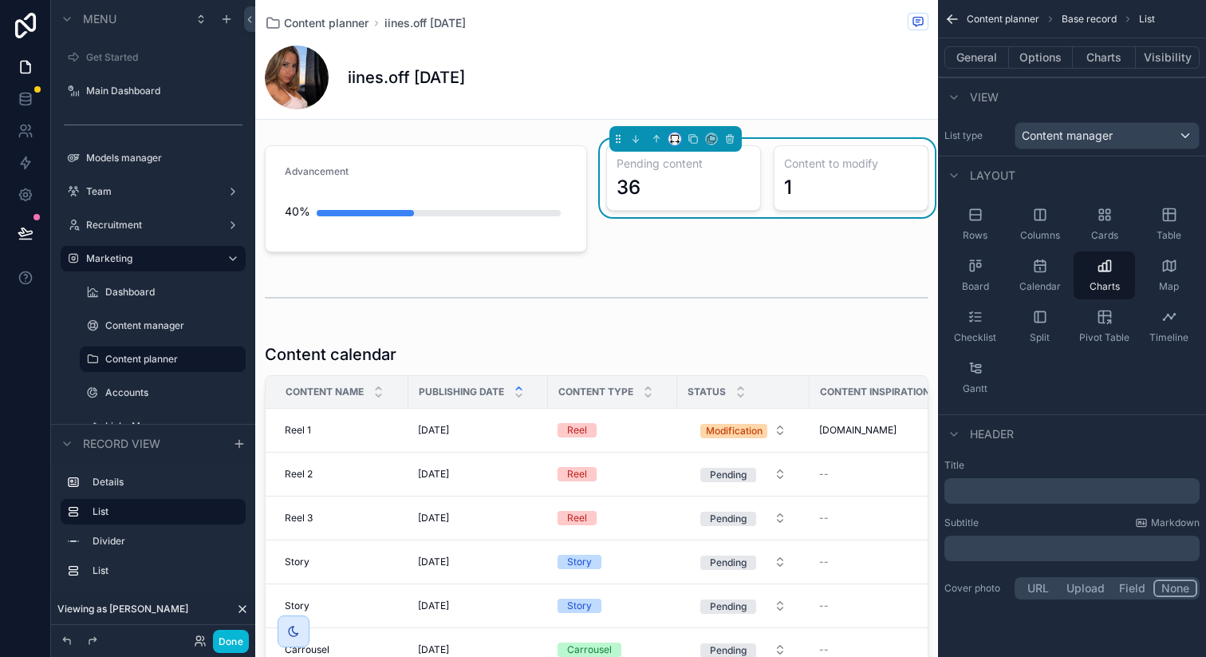
click at [669, 140] on icon "scrollable content" at bounding box center [674, 138] width 11 height 11
click at [699, 181] on div "Default" at bounding box center [701, 169] width 69 height 29
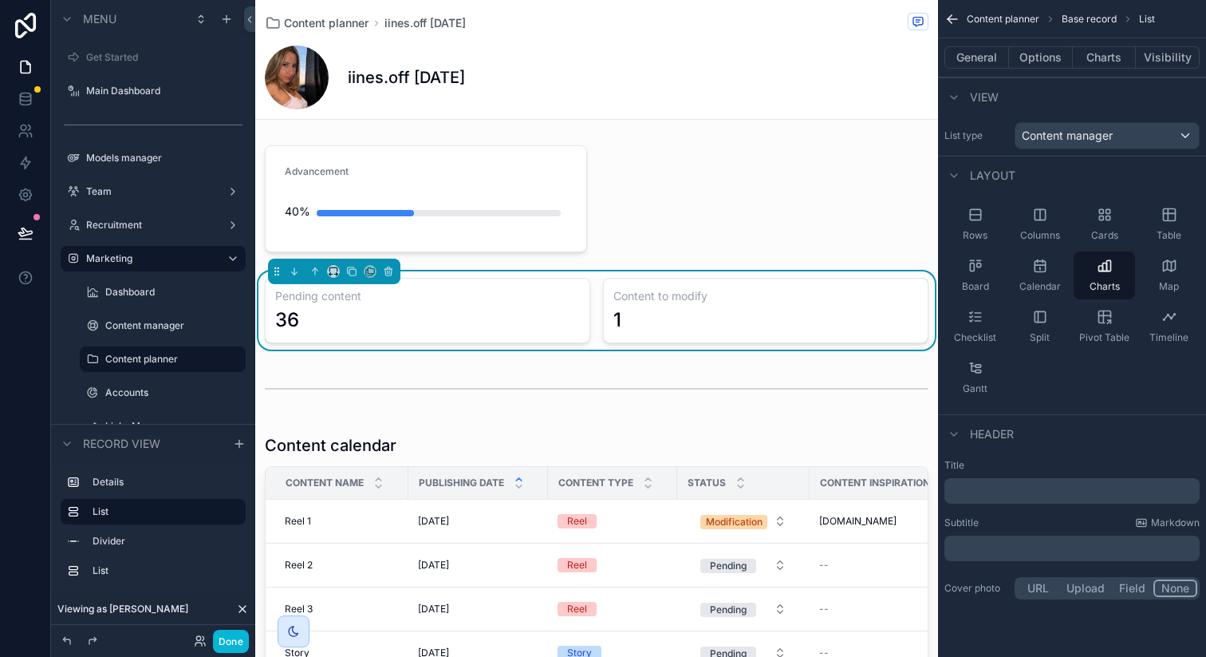
click at [707, 227] on div "Advancement 40% Pending content 36 Content to modify 1 Content calendar Content…" at bounding box center [596, 552] width 683 height 827
click at [511, 178] on div "scrollable content" at bounding box center [425, 199] width 341 height 120
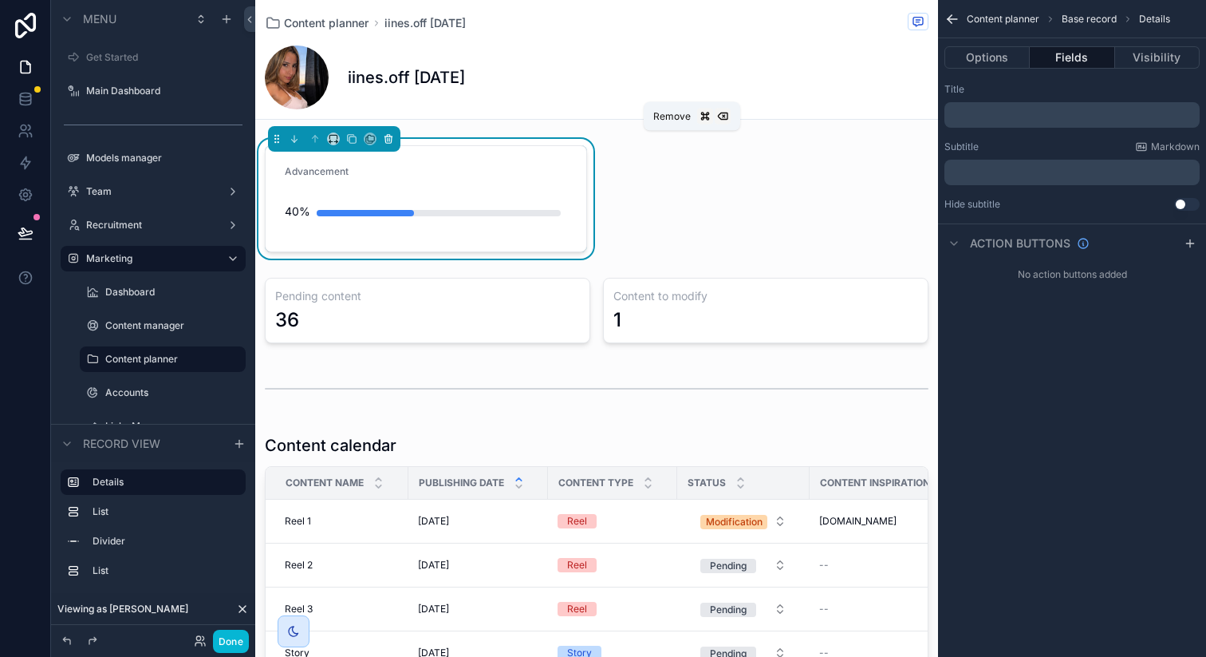
click at [389, 144] on icon "scrollable content" at bounding box center [388, 138] width 11 height 11
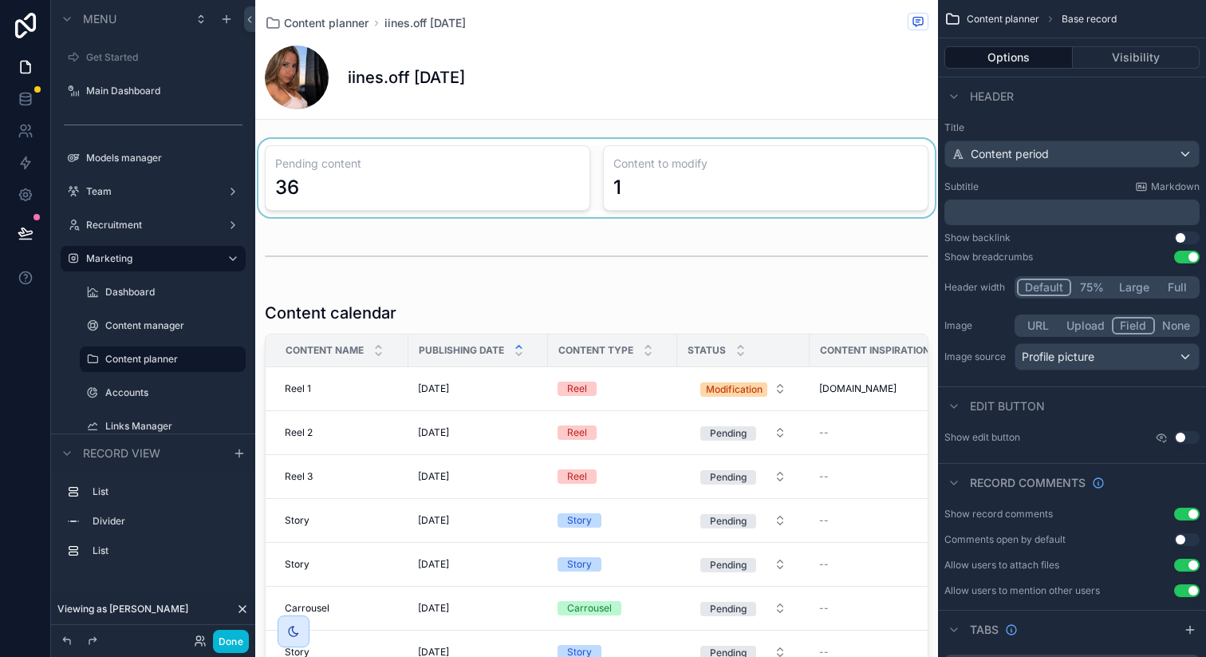
click at [632, 160] on div "scrollable content" at bounding box center [596, 178] width 683 height 78
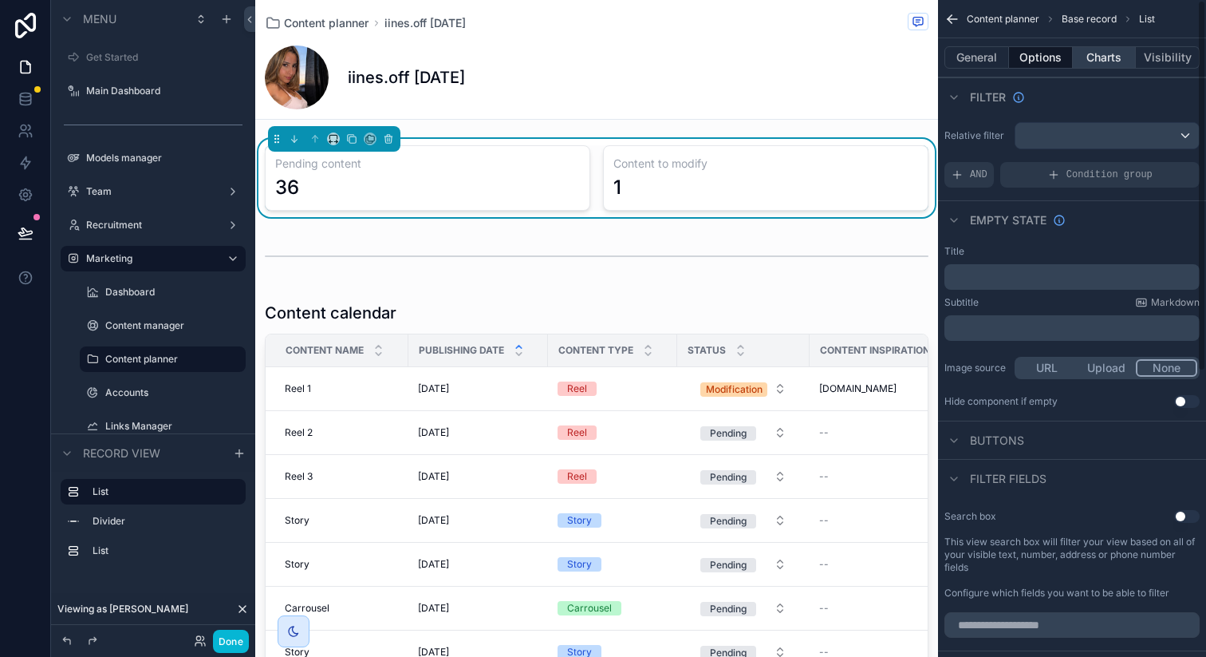
click at [1129, 57] on button "Charts" at bounding box center [1105, 57] width 64 height 22
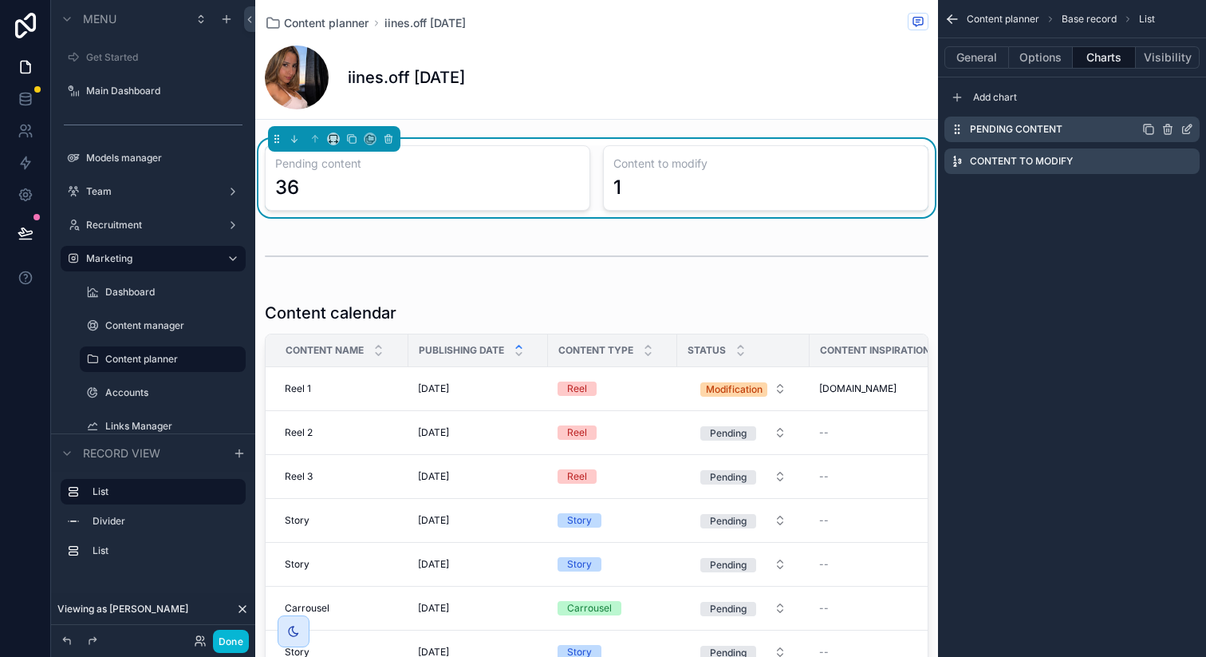
click at [1185, 131] on icon "scrollable content" at bounding box center [1187, 129] width 13 height 13
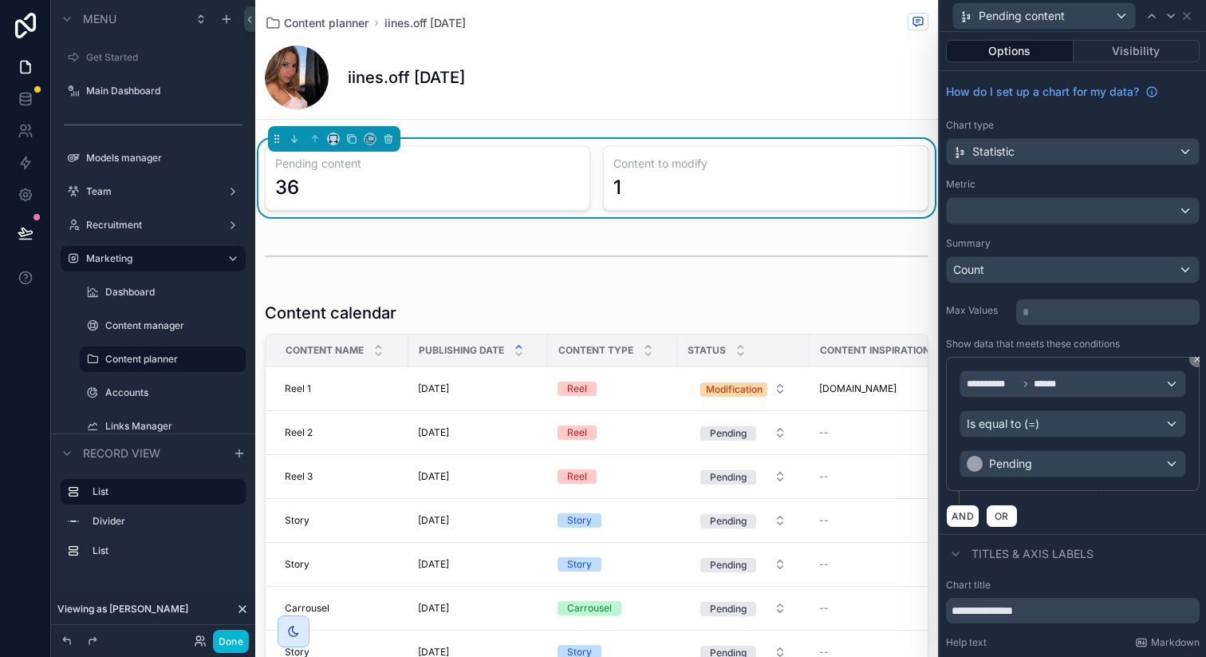
scroll to position [88, 0]
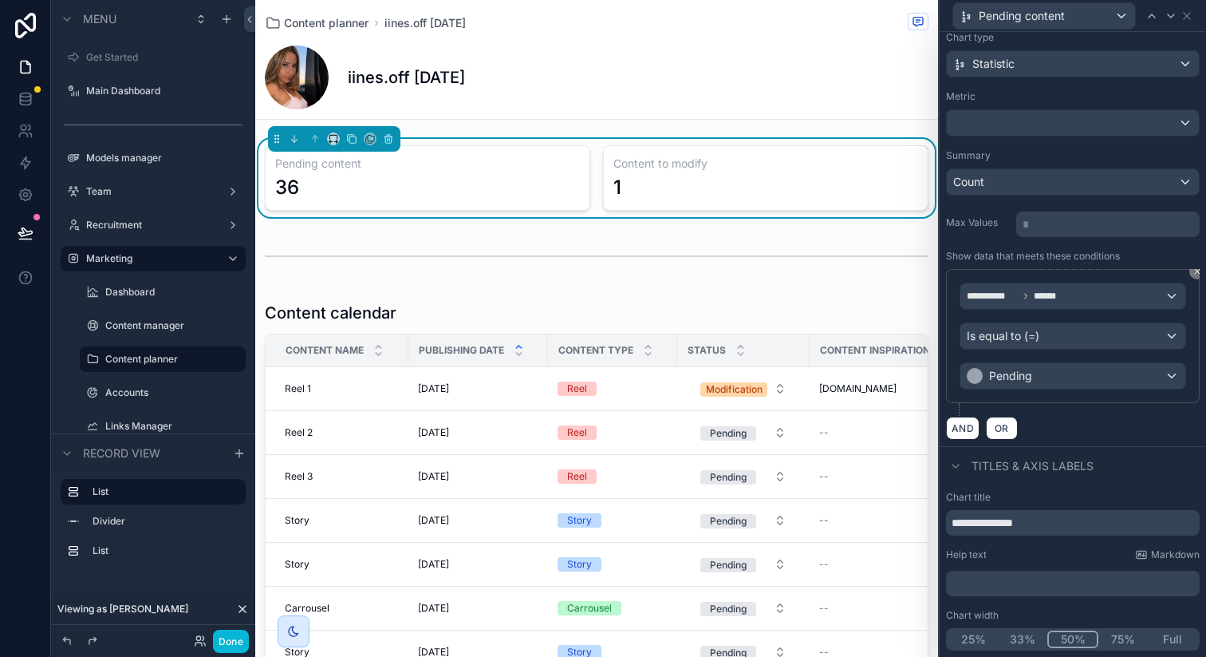
click at [979, 639] on button "25%" at bounding box center [973, 639] width 49 height 18
click at [1168, 16] on icon at bounding box center [1171, 16] width 13 height 13
click at [967, 633] on button "25%" at bounding box center [974, 639] width 51 height 18
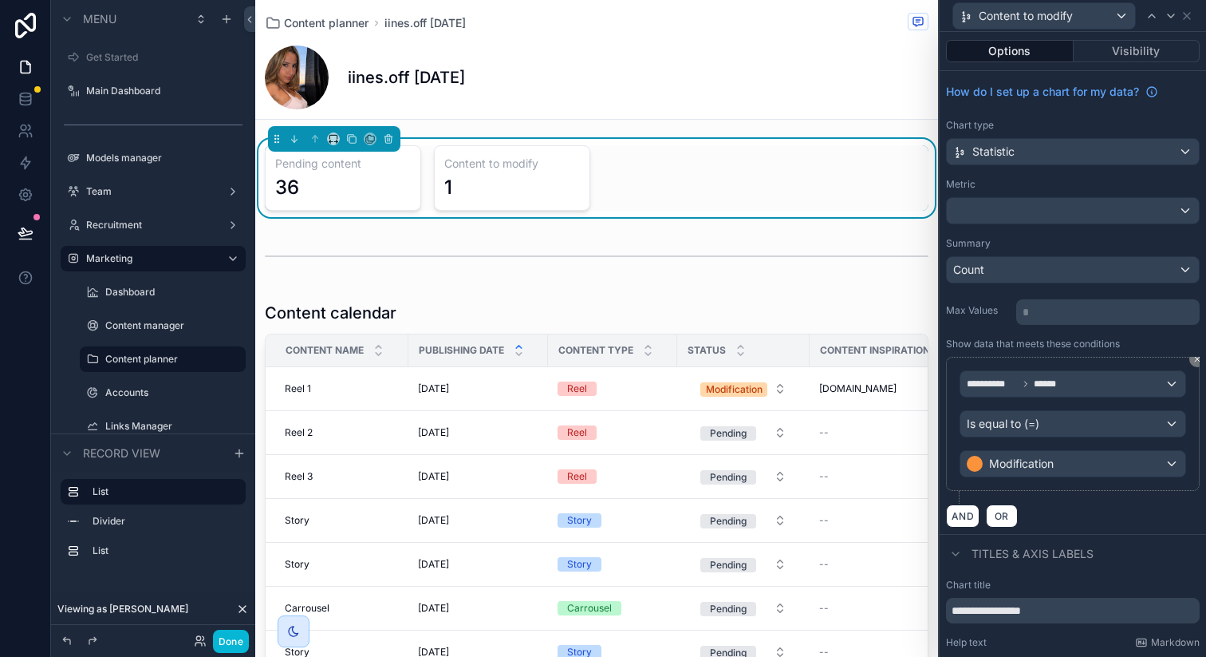
click at [733, 80] on div "iines.off [DATE]" at bounding box center [597, 77] width 664 height 64
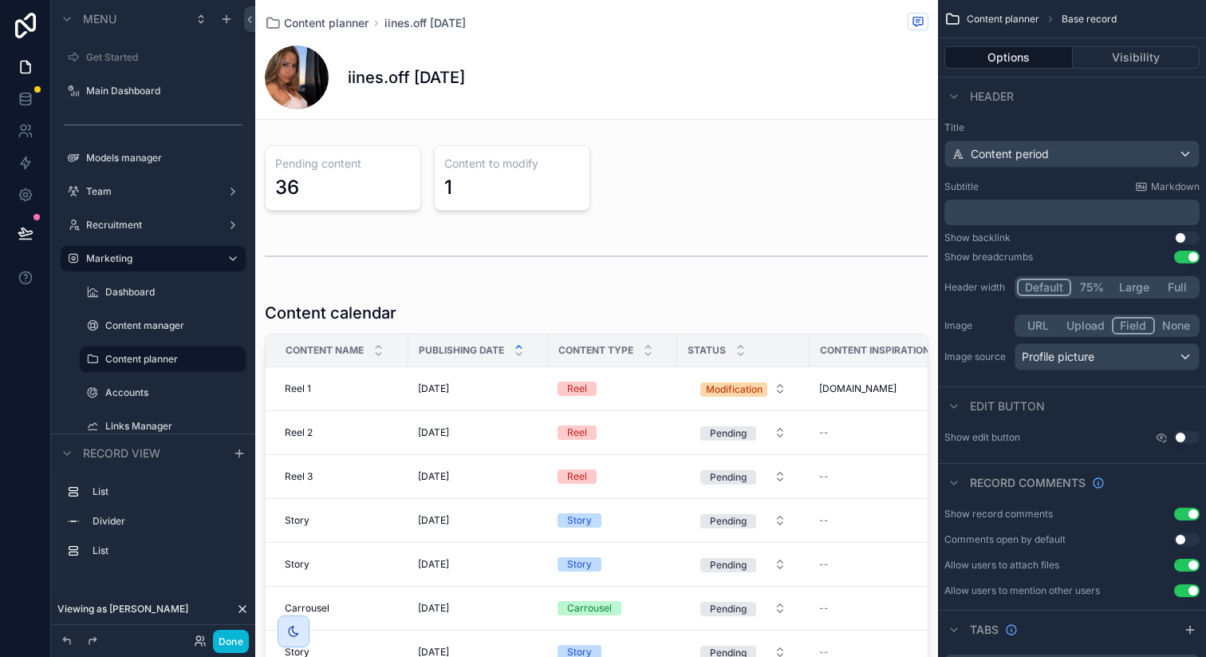
click at [1030, 217] on p "﻿" at bounding box center [1074, 212] width 246 height 16
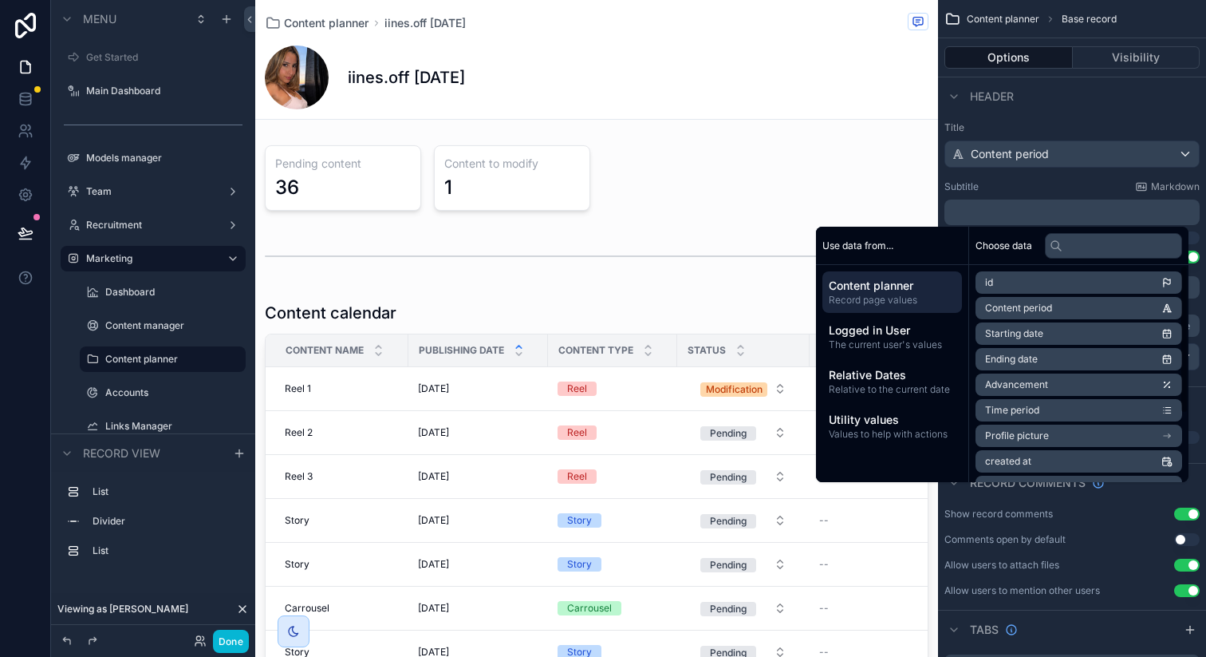
click at [1029, 387] on span "Advancement" at bounding box center [1016, 384] width 63 height 13
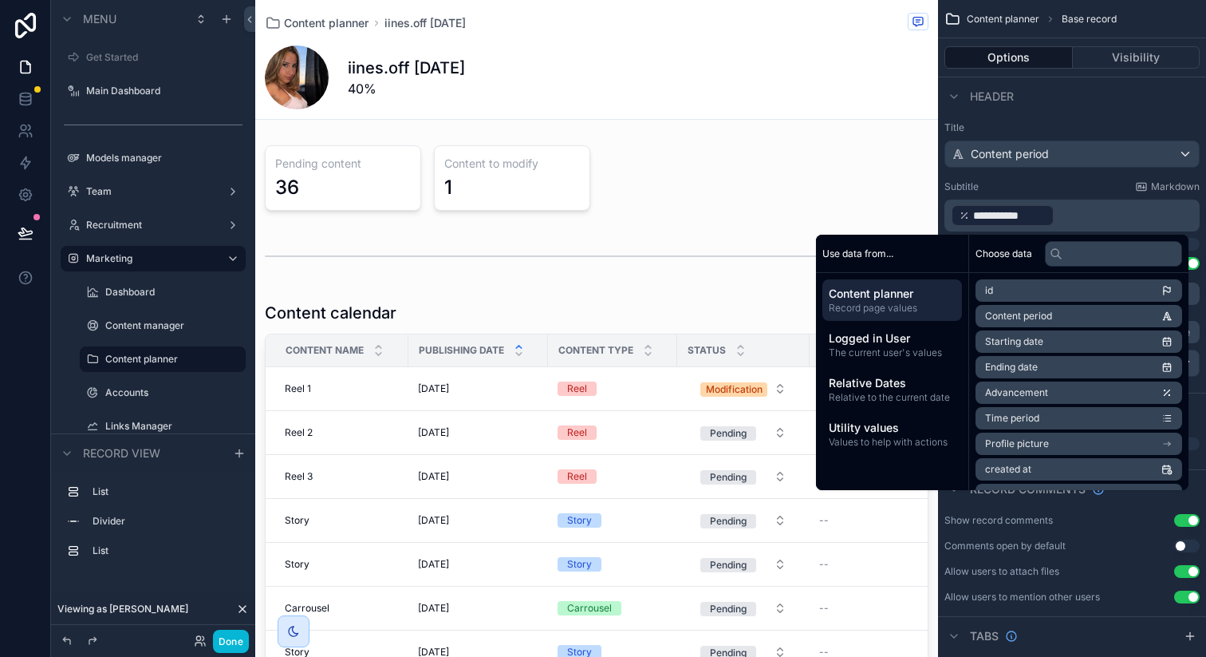
click at [1079, 188] on div "Subtitle Markdown" at bounding box center [1072, 186] width 255 height 13
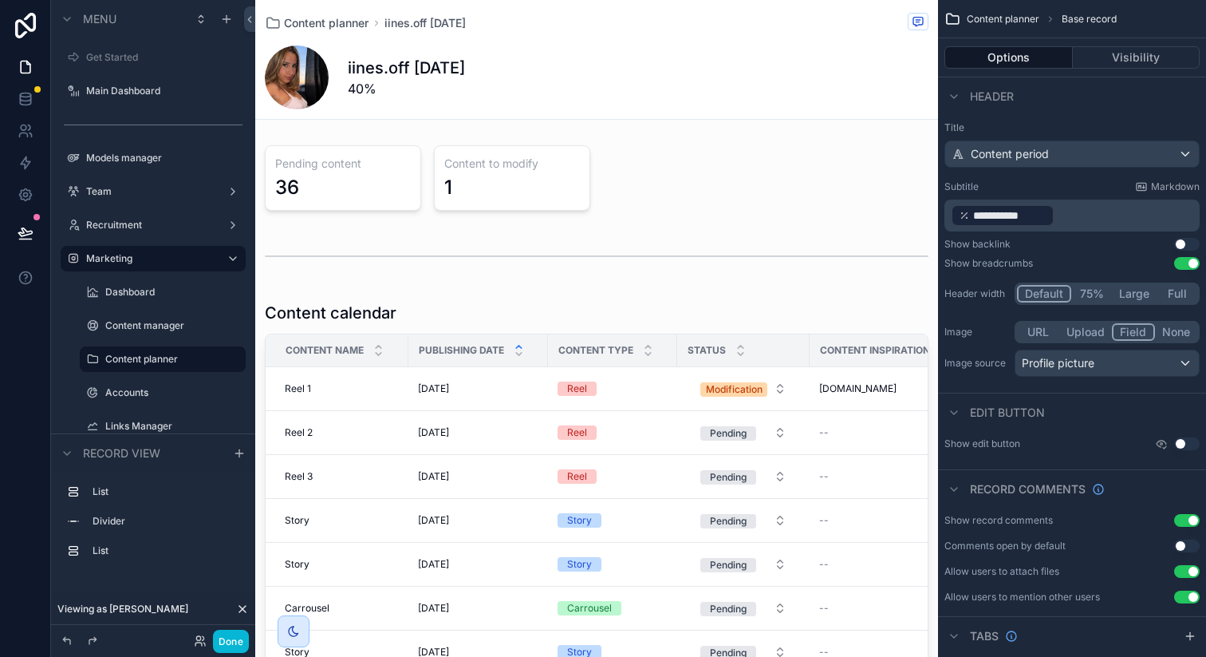
click at [1079, 214] on p "**********" at bounding box center [1074, 216] width 246 height 26
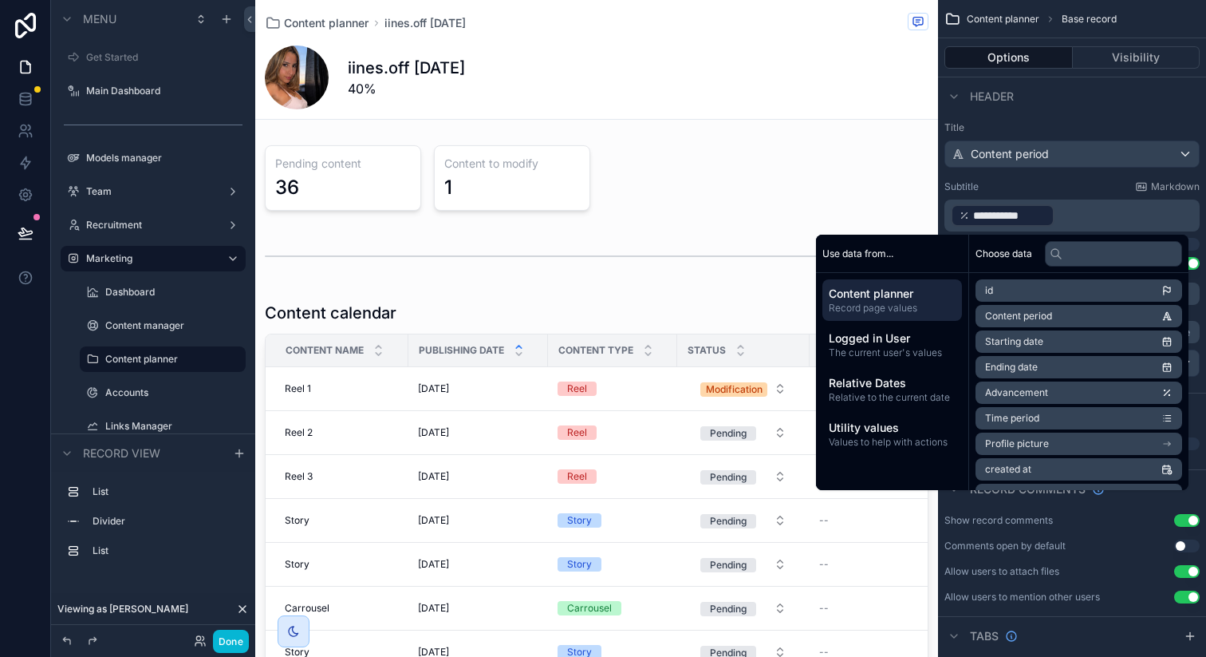
click at [1067, 188] on div "Subtitle Markdown" at bounding box center [1072, 186] width 255 height 13
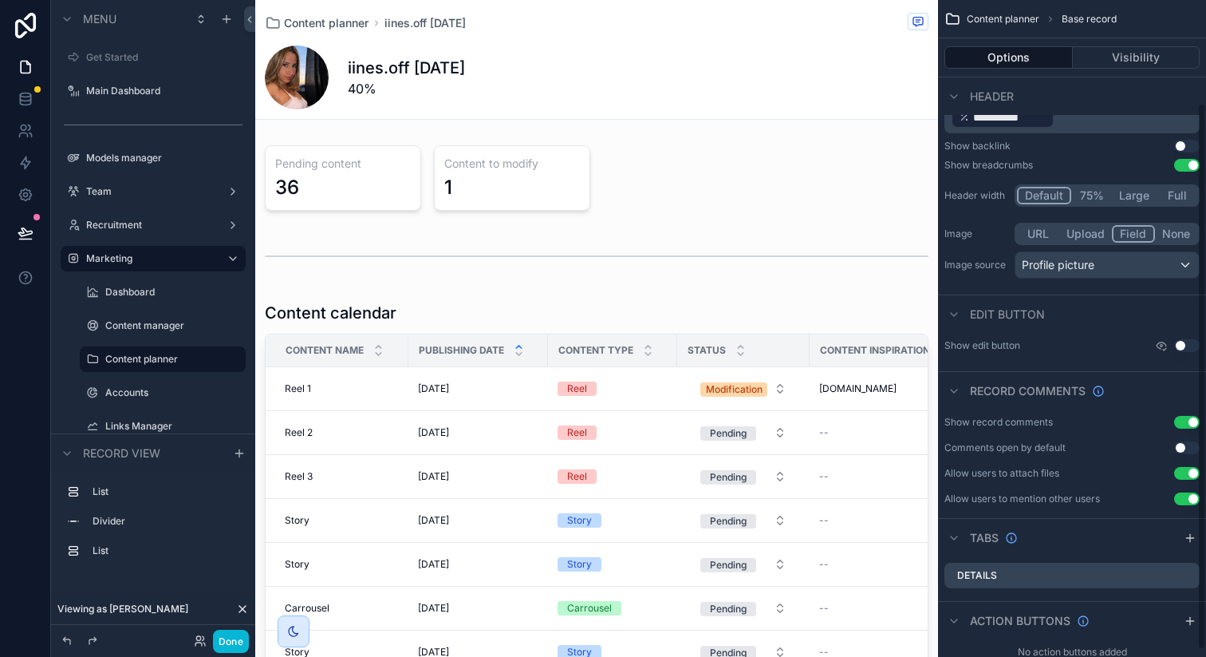
scroll to position [124, 0]
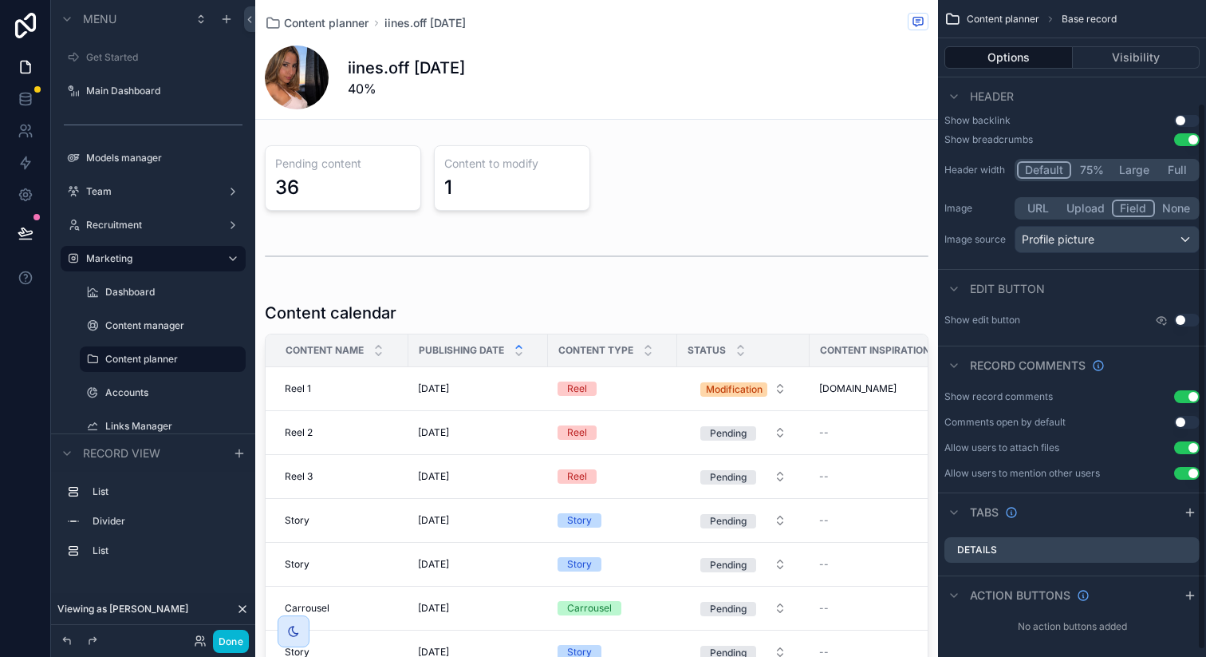
click at [1183, 391] on button "Use setting" at bounding box center [1187, 396] width 26 height 13
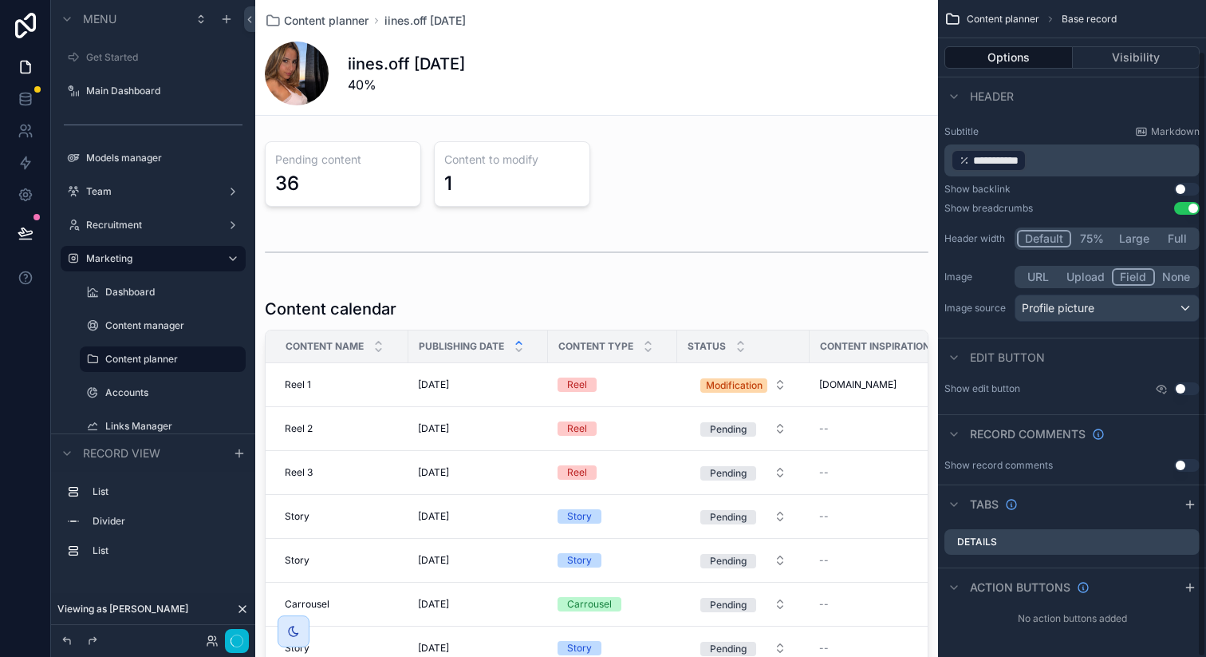
scroll to position [55, 0]
click at [1183, 388] on button "Use setting" at bounding box center [1187, 388] width 26 height 13
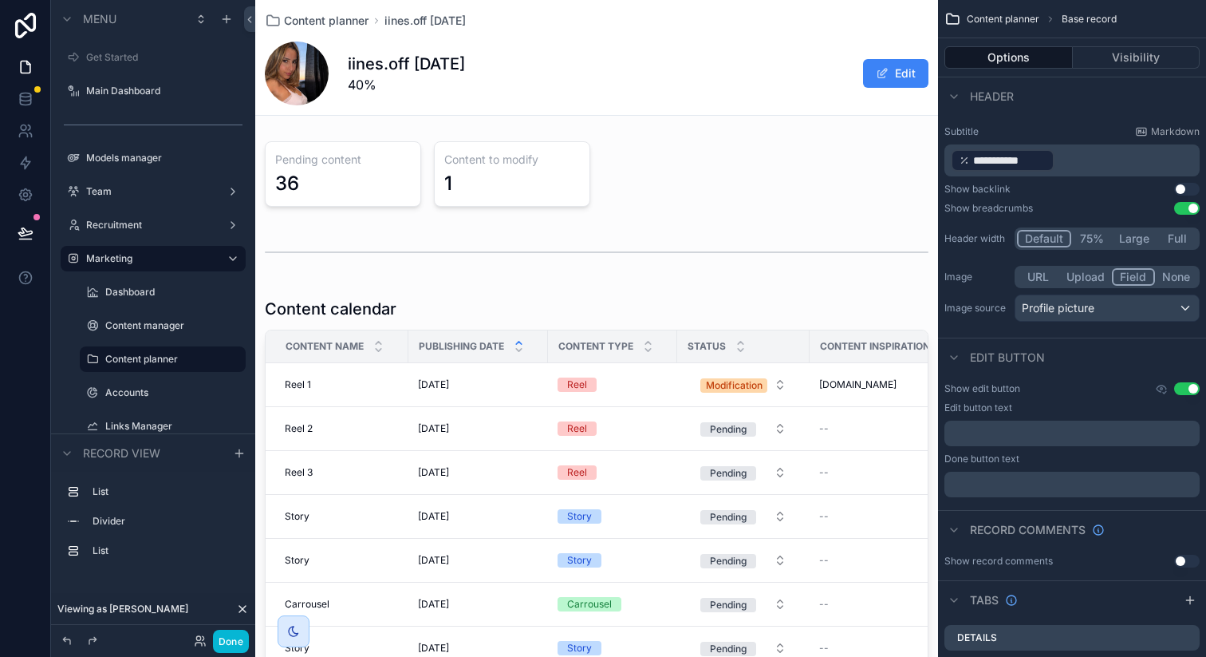
click at [1183, 388] on button "Use setting" at bounding box center [1187, 388] width 26 height 13
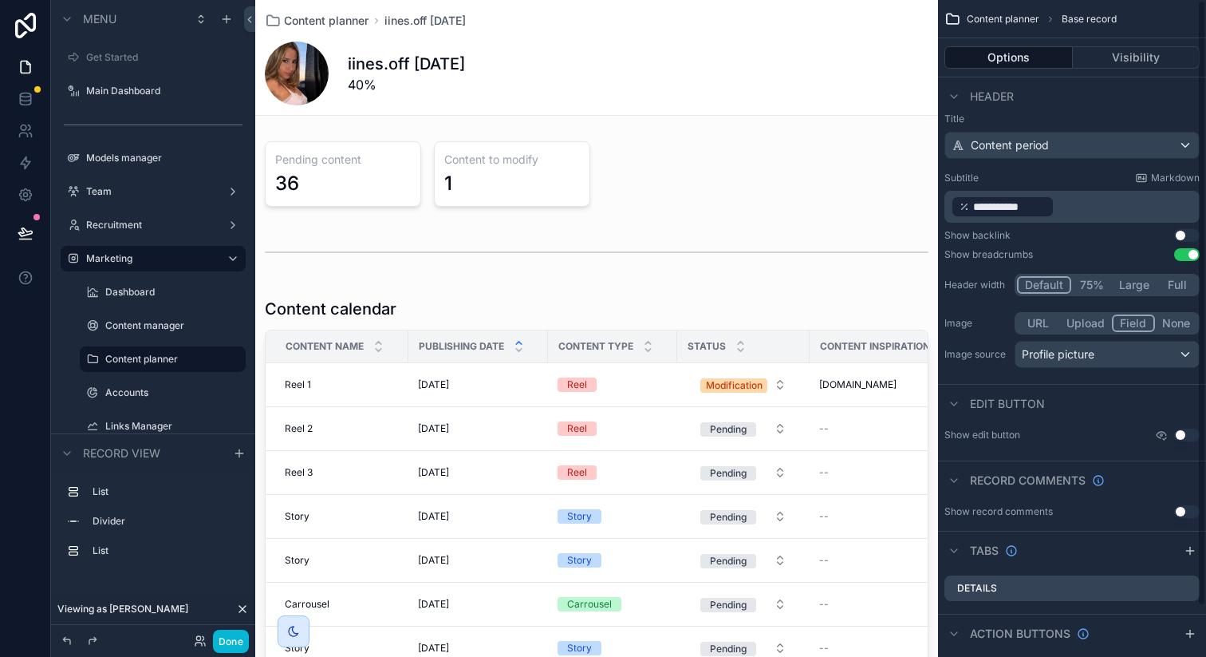
scroll to position [0, 0]
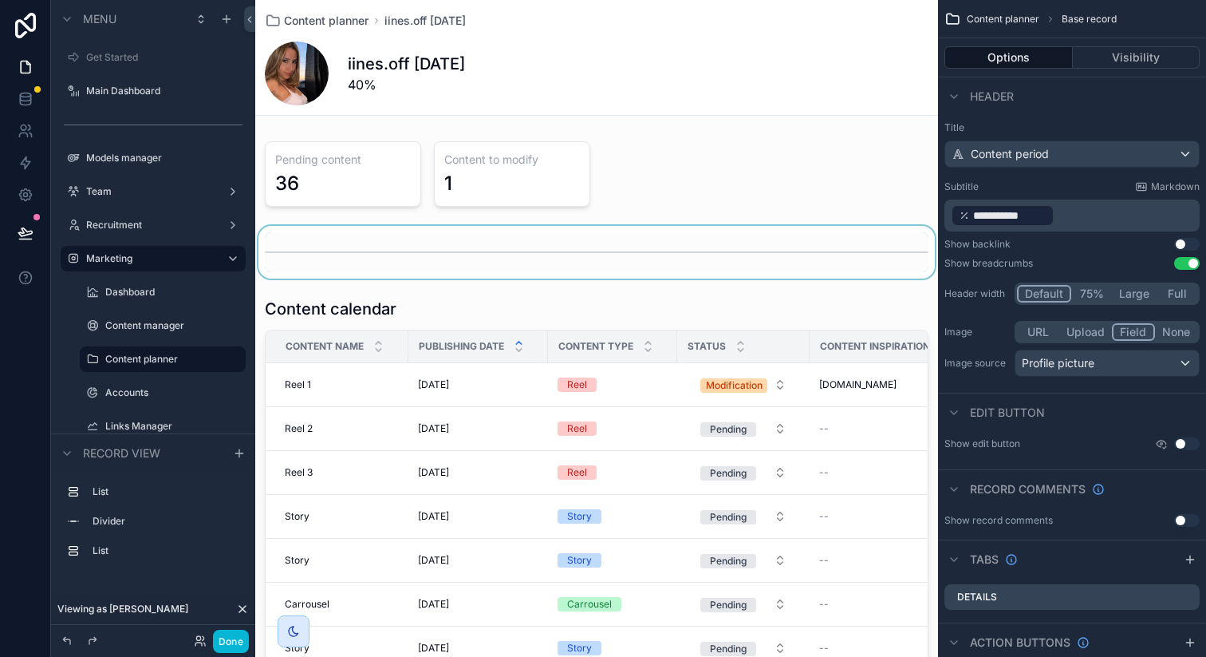
click at [559, 242] on div "scrollable content" at bounding box center [596, 252] width 683 height 53
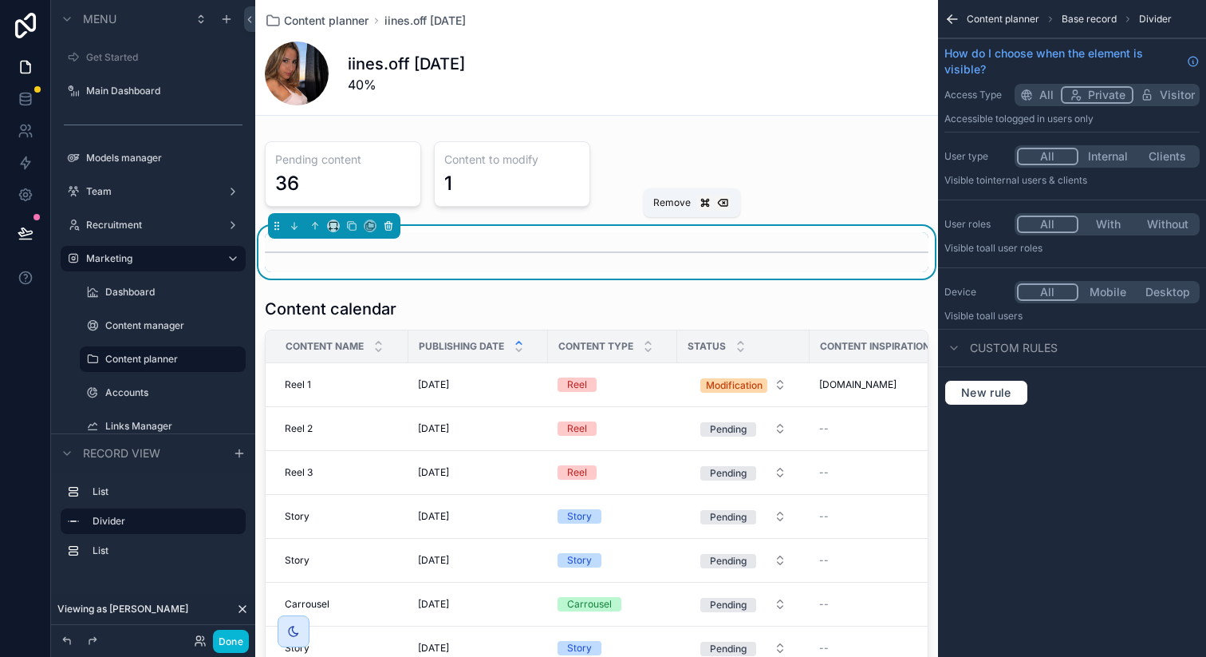
click at [385, 227] on icon "scrollable content" at bounding box center [388, 226] width 6 height 6
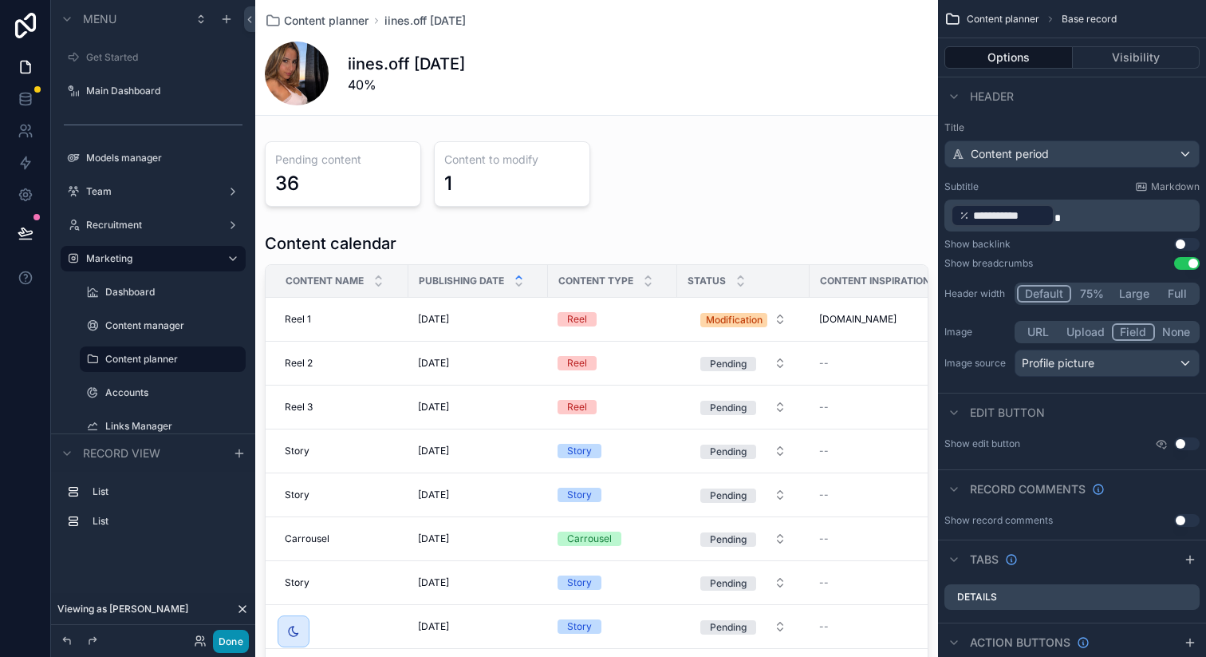
click at [239, 638] on button "Done" at bounding box center [231, 640] width 36 height 23
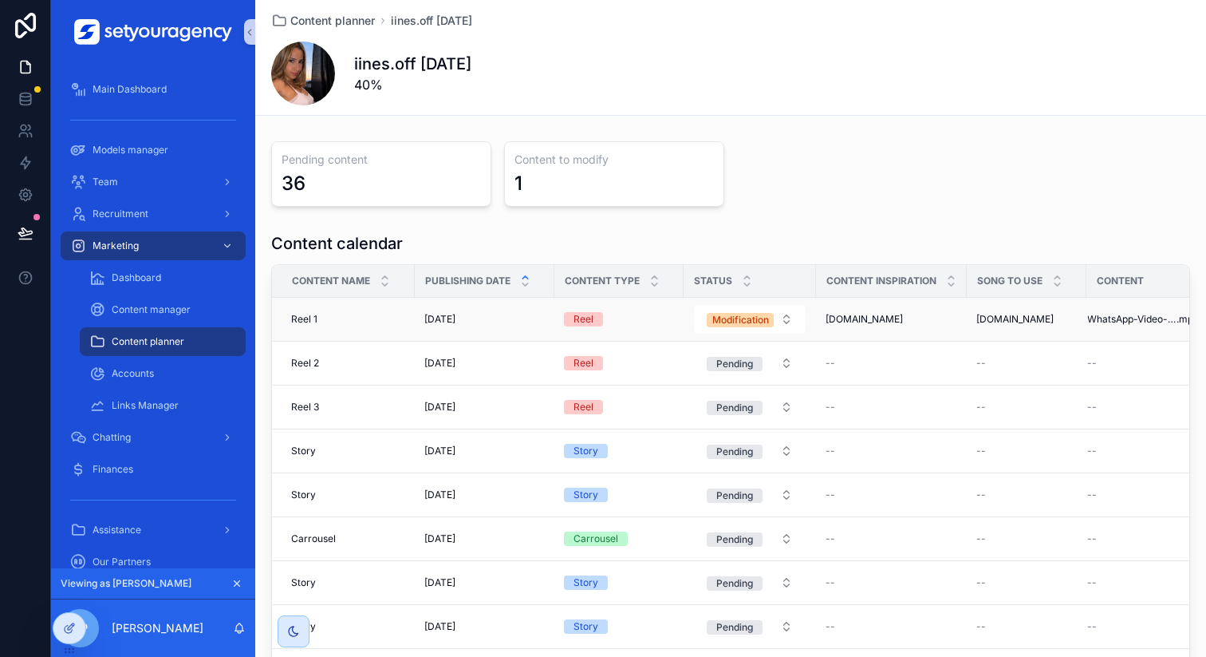
scroll to position [0, 44]
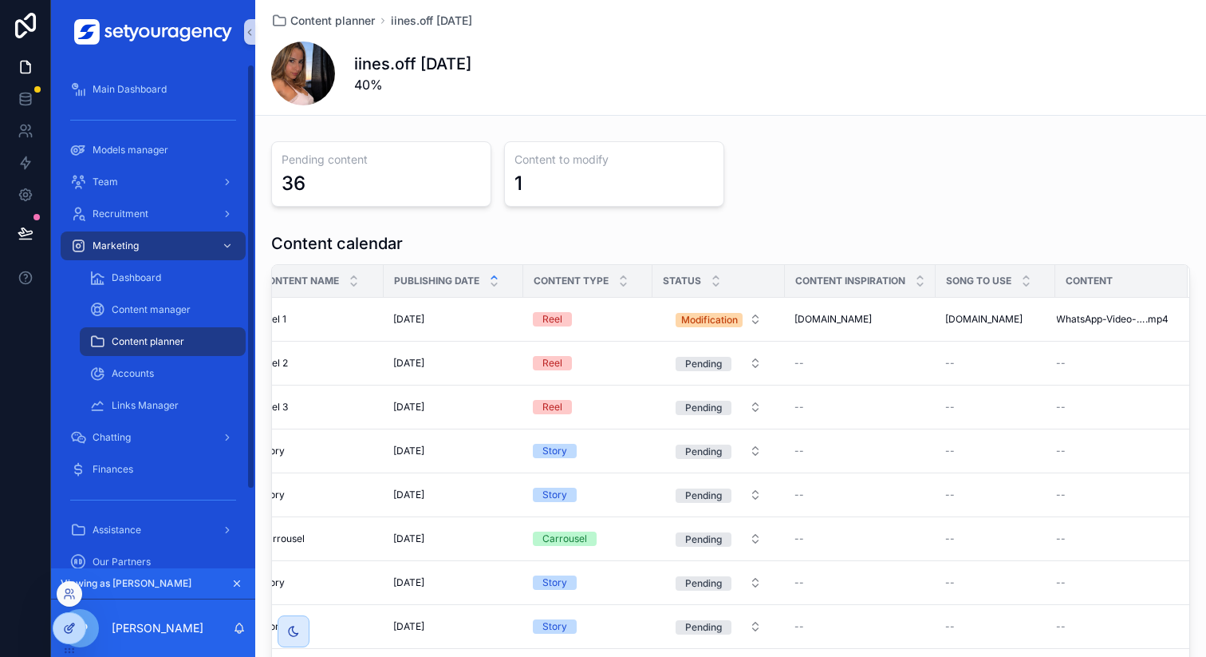
click at [78, 620] on div at bounding box center [69, 628] width 32 height 30
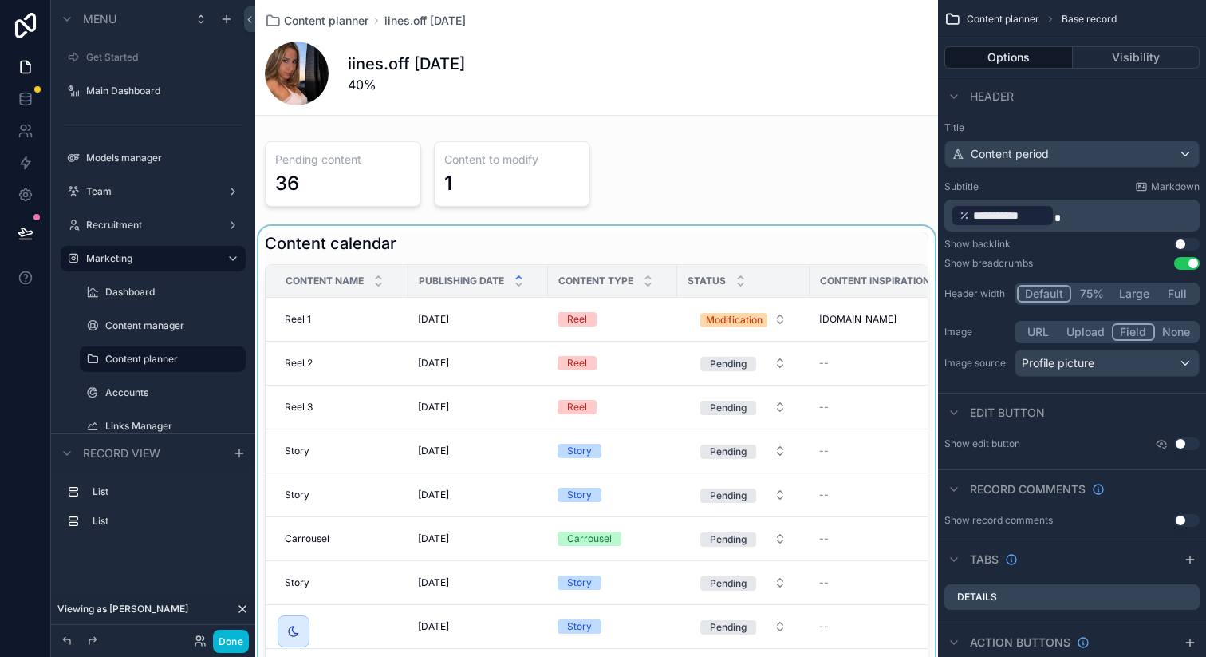
click at [862, 356] on div "scrollable content" at bounding box center [596, 495] width 683 height 539
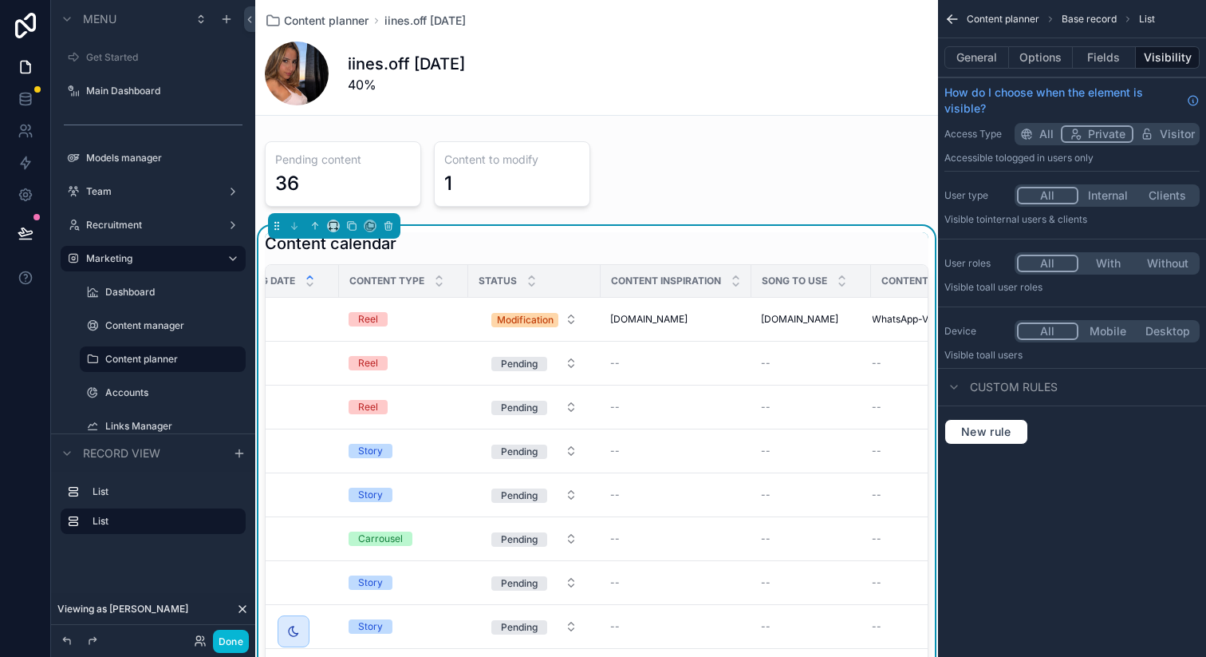
scroll to position [0, 311]
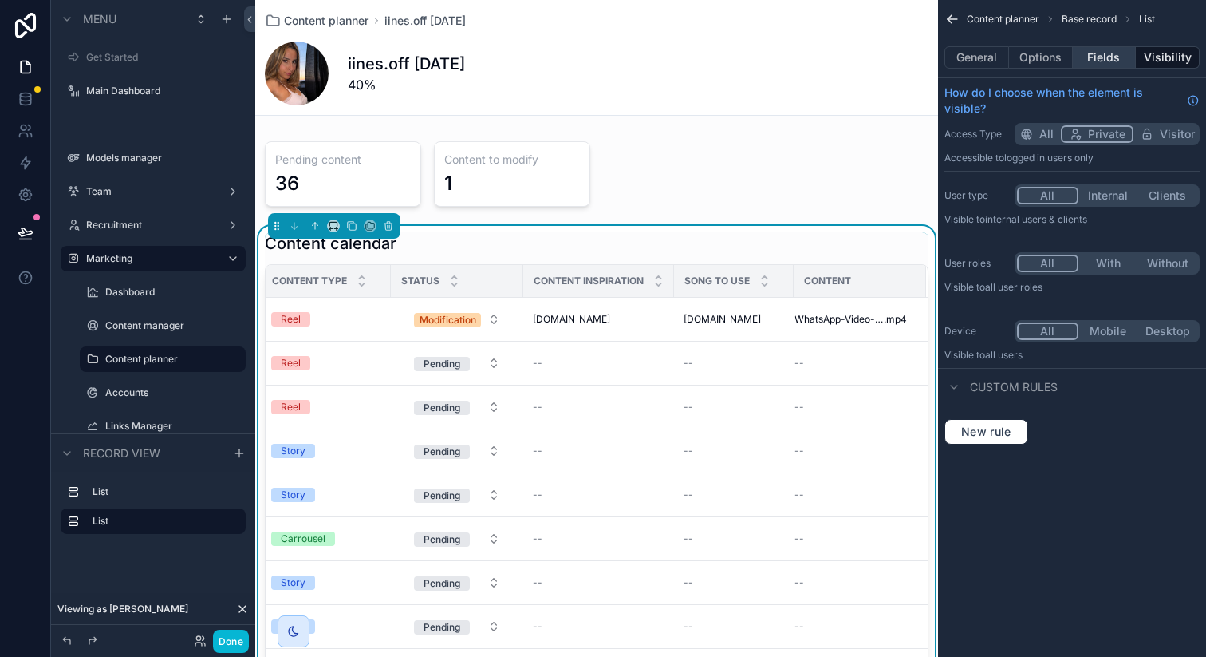
click at [1107, 67] on button "Fields" at bounding box center [1105, 57] width 64 height 22
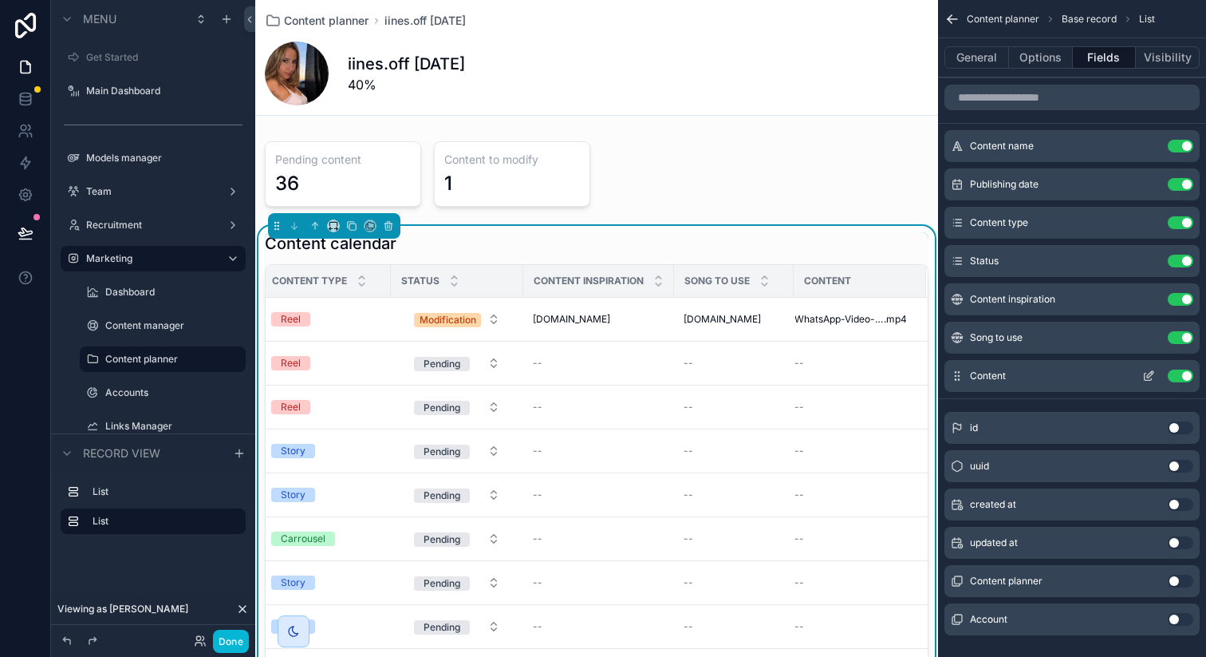
click at [1145, 376] on icon "scrollable content" at bounding box center [1148, 376] width 7 height 7
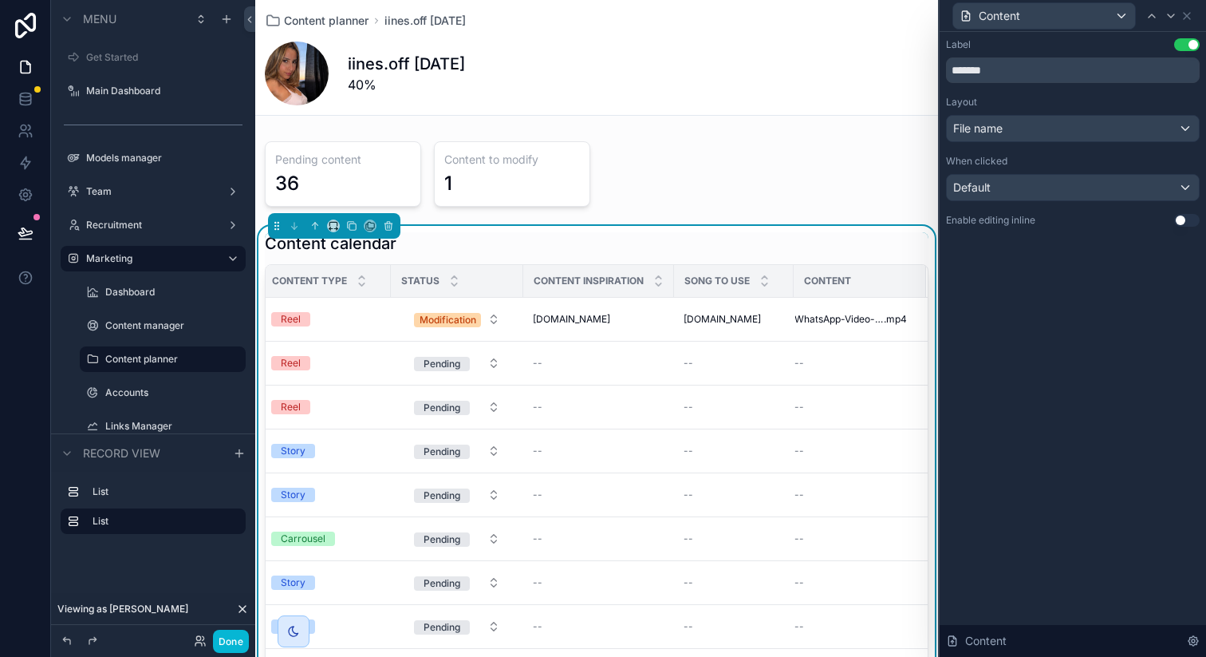
click at [1182, 220] on button "Use setting" at bounding box center [1187, 220] width 26 height 13
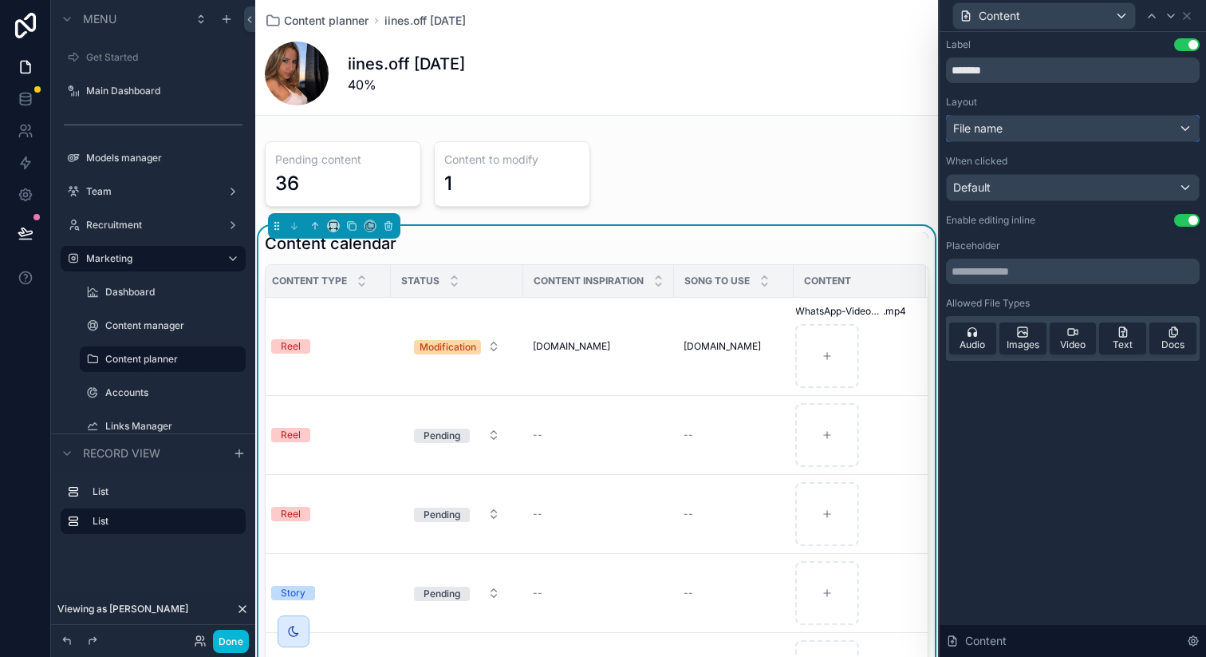
click at [1083, 121] on div "File name" at bounding box center [1073, 129] width 252 height 26
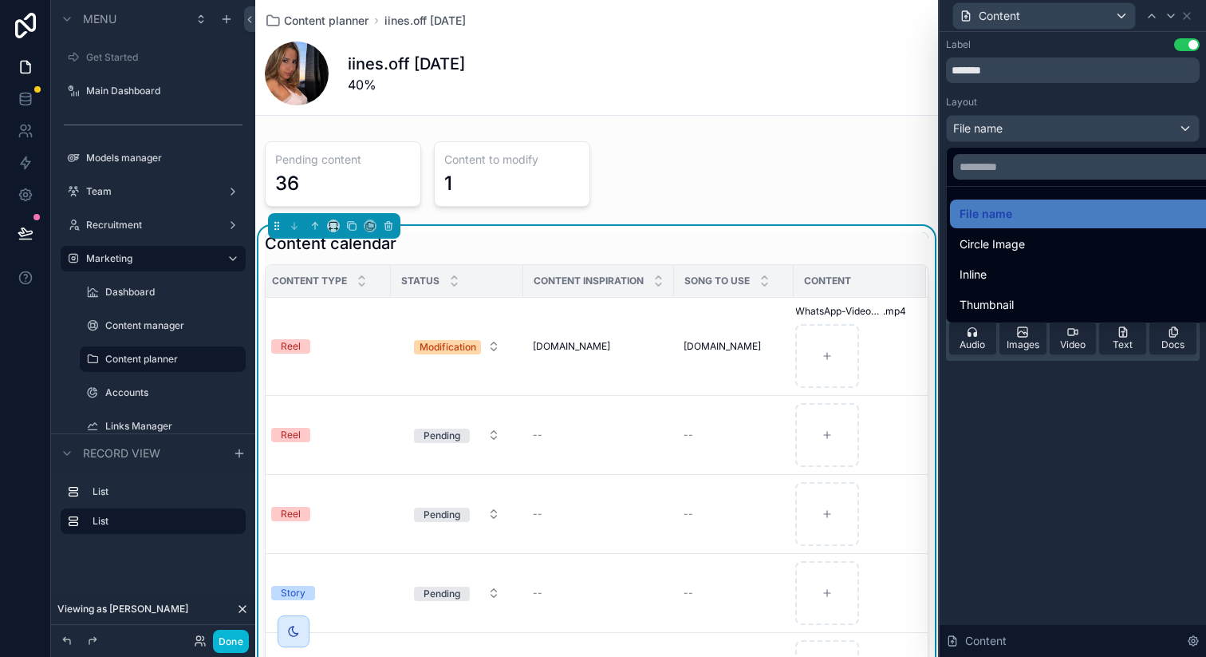
click at [1162, 89] on div at bounding box center [1073, 328] width 266 height 657
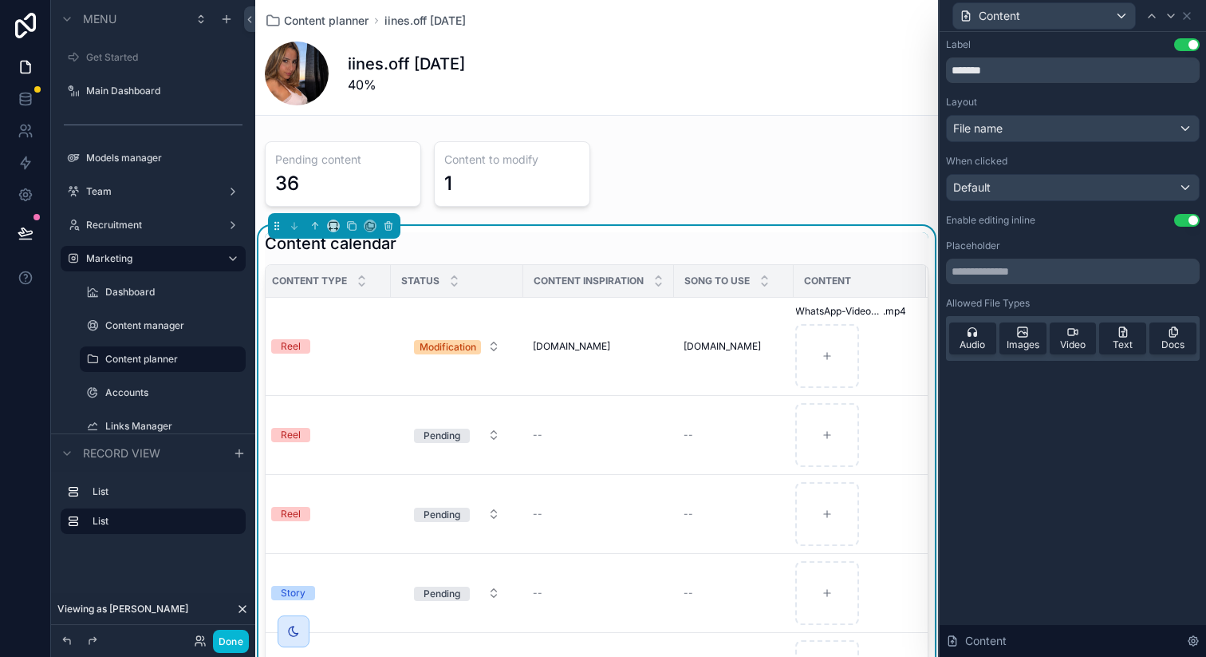
click at [1190, 221] on button "Use setting" at bounding box center [1187, 220] width 26 height 13
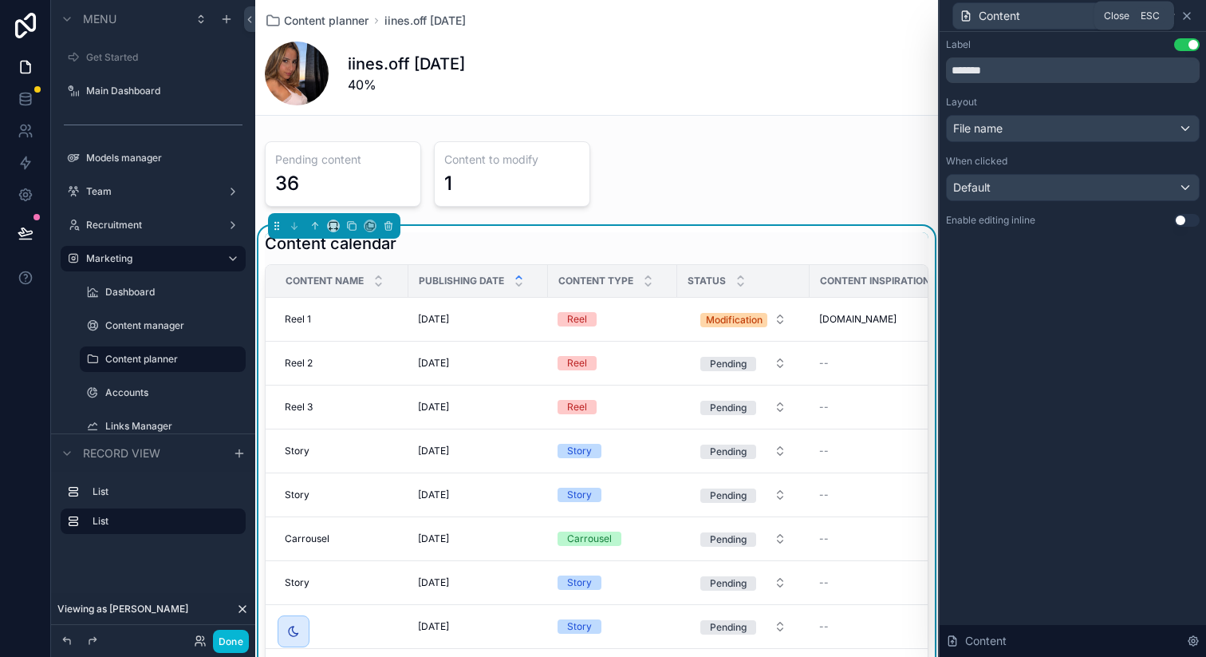
click at [1190, 17] on icon at bounding box center [1187, 16] width 13 height 13
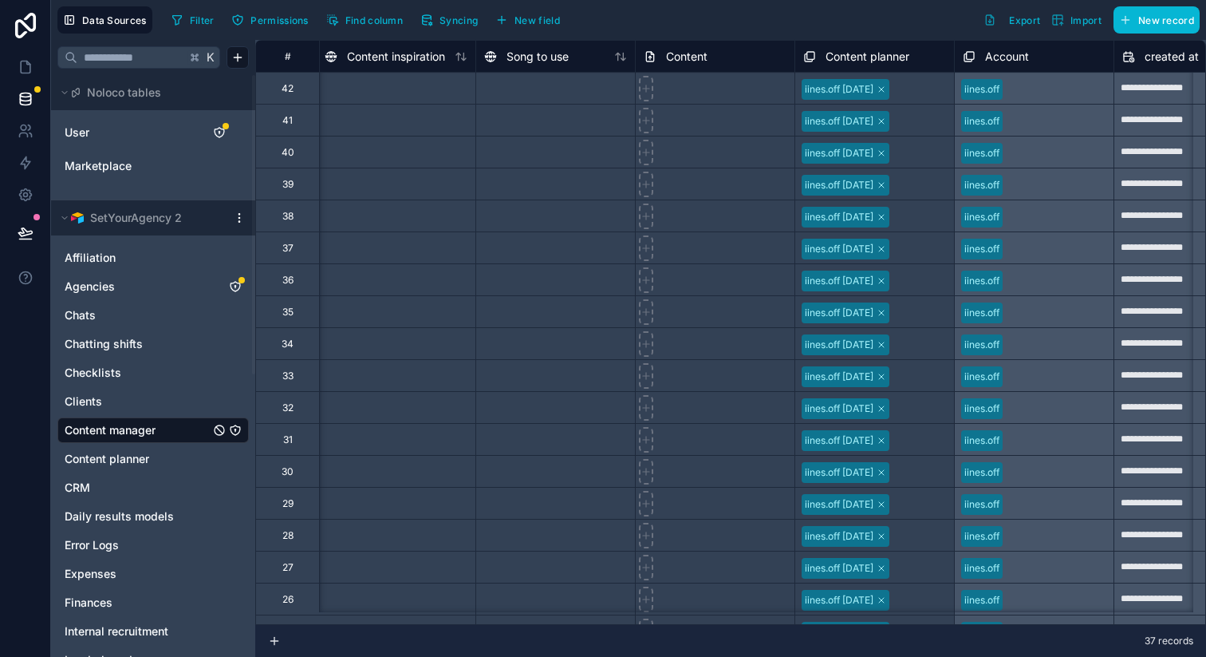
scroll to position [0, 700]
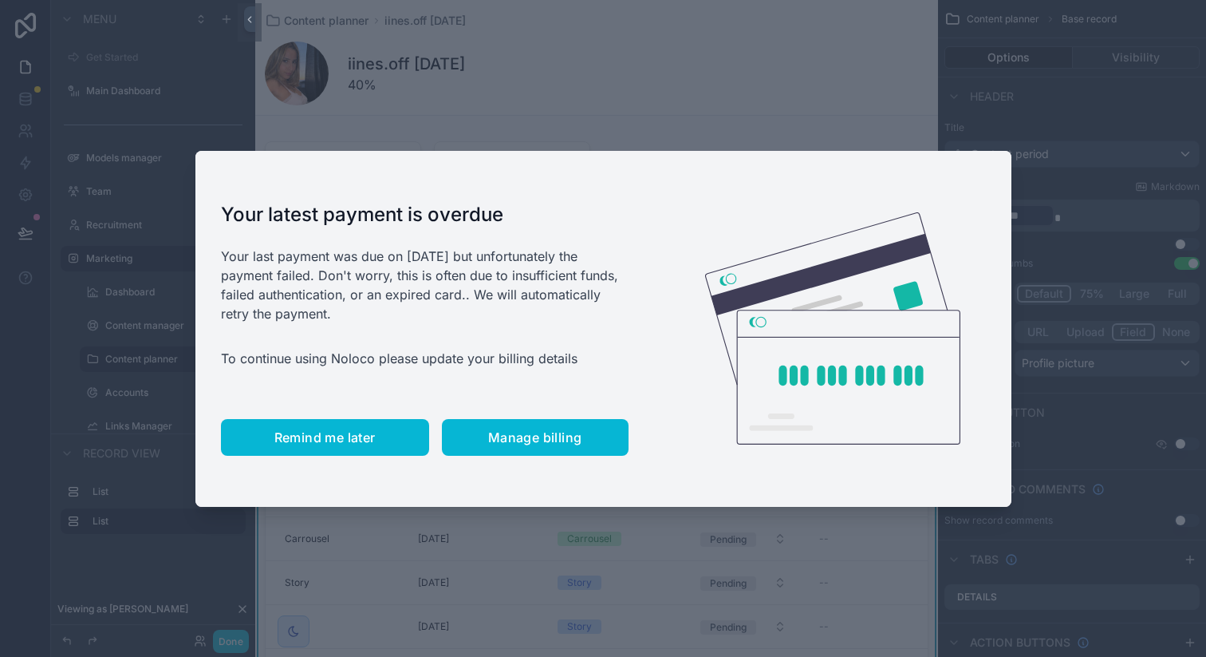
click at [297, 432] on span "Remind me later" at bounding box center [324, 437] width 101 height 16
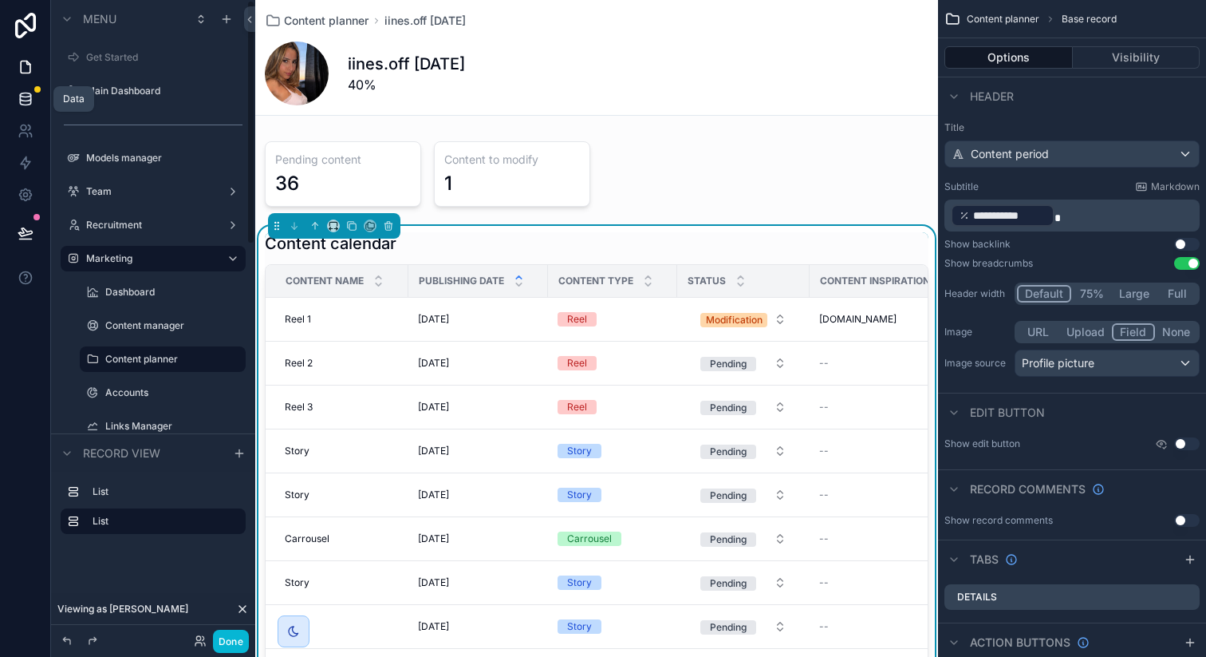
click at [36, 101] on link at bounding box center [25, 99] width 50 height 32
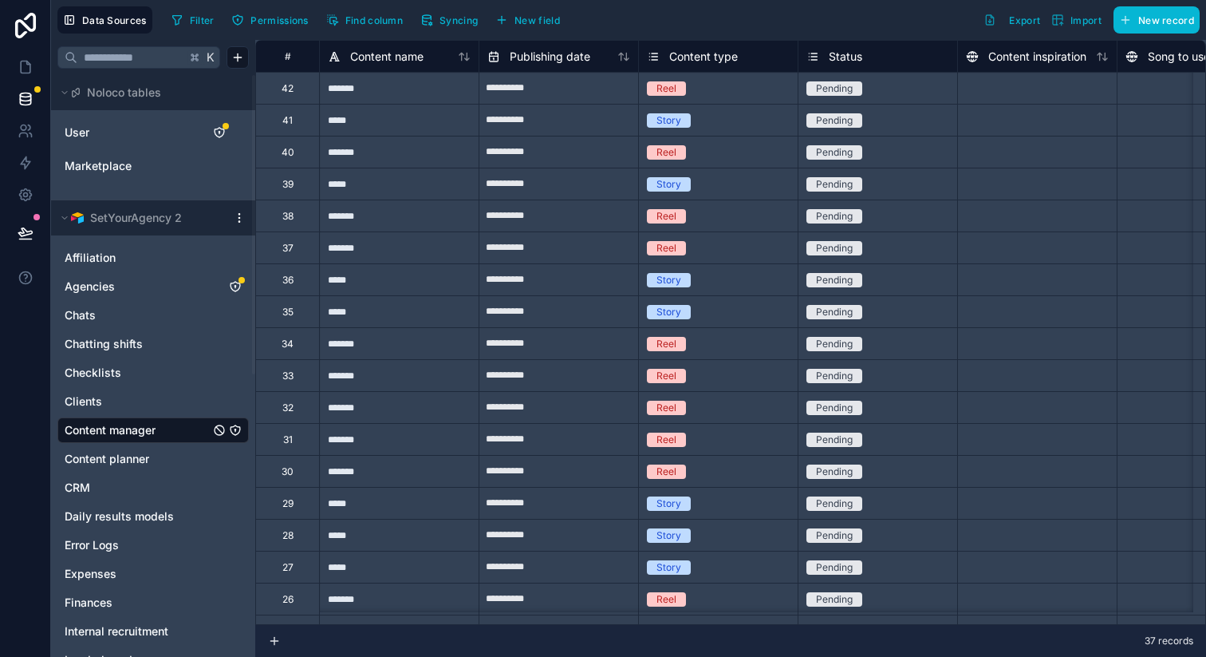
click at [236, 430] on icon "Content manager" at bounding box center [235, 430] width 13 height 13
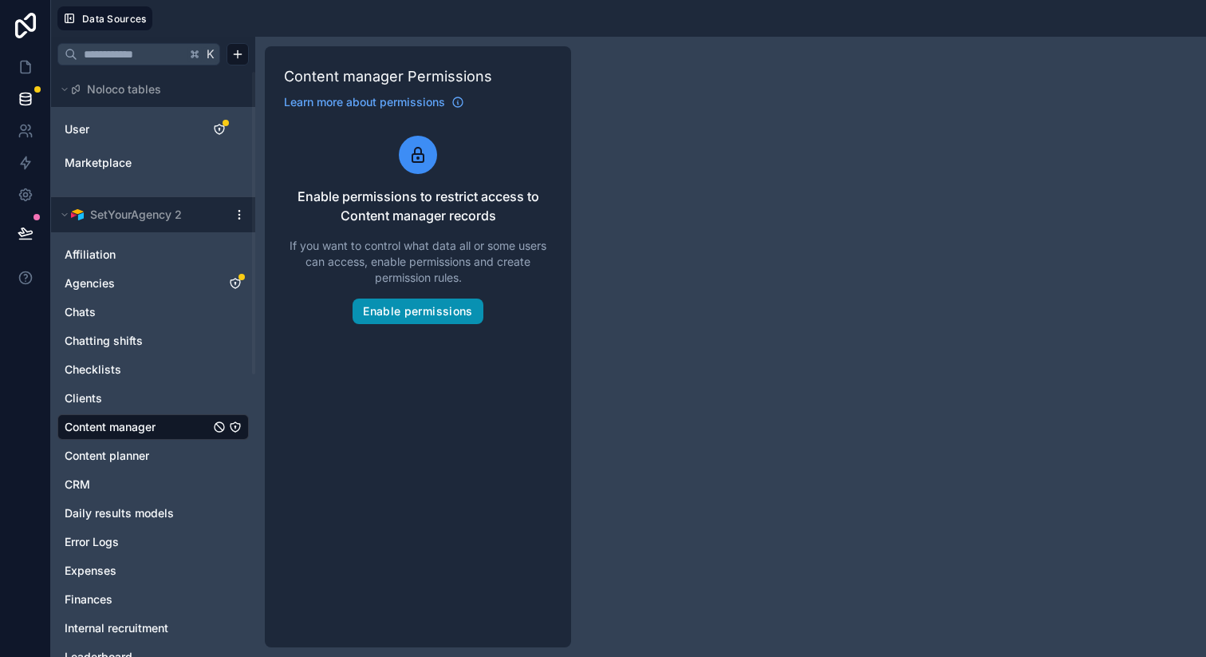
click at [412, 309] on button "Enable permissions" at bounding box center [418, 311] width 130 height 26
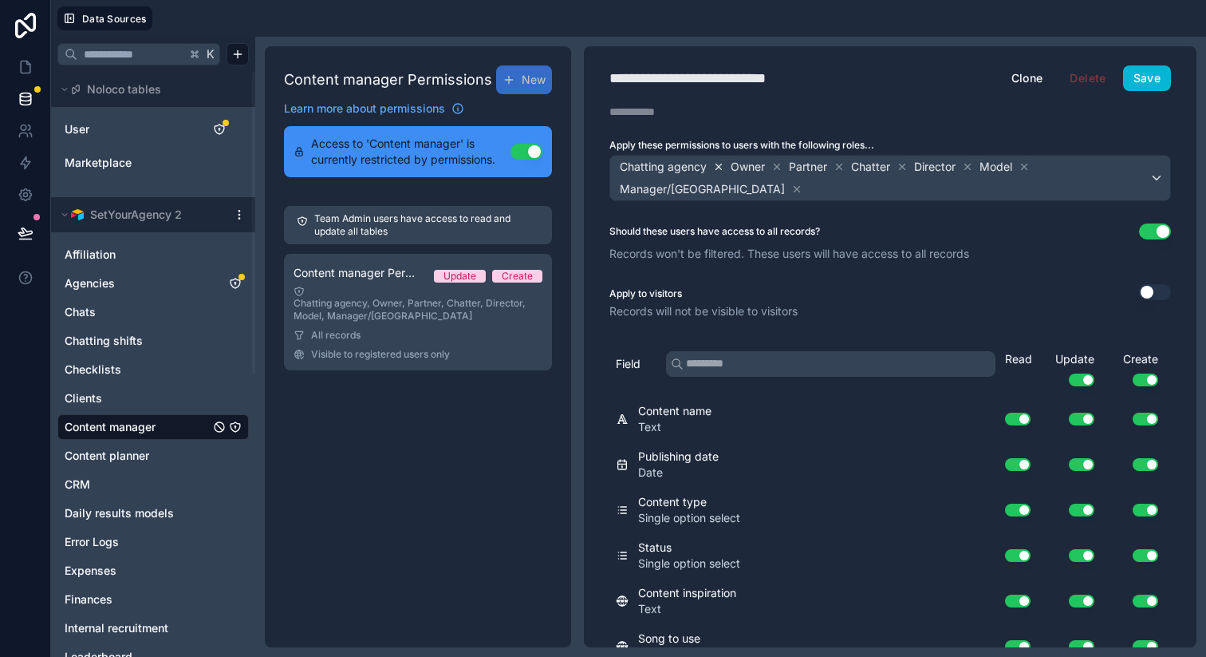
click at [717, 167] on icon at bounding box center [719, 167] width 6 height 6
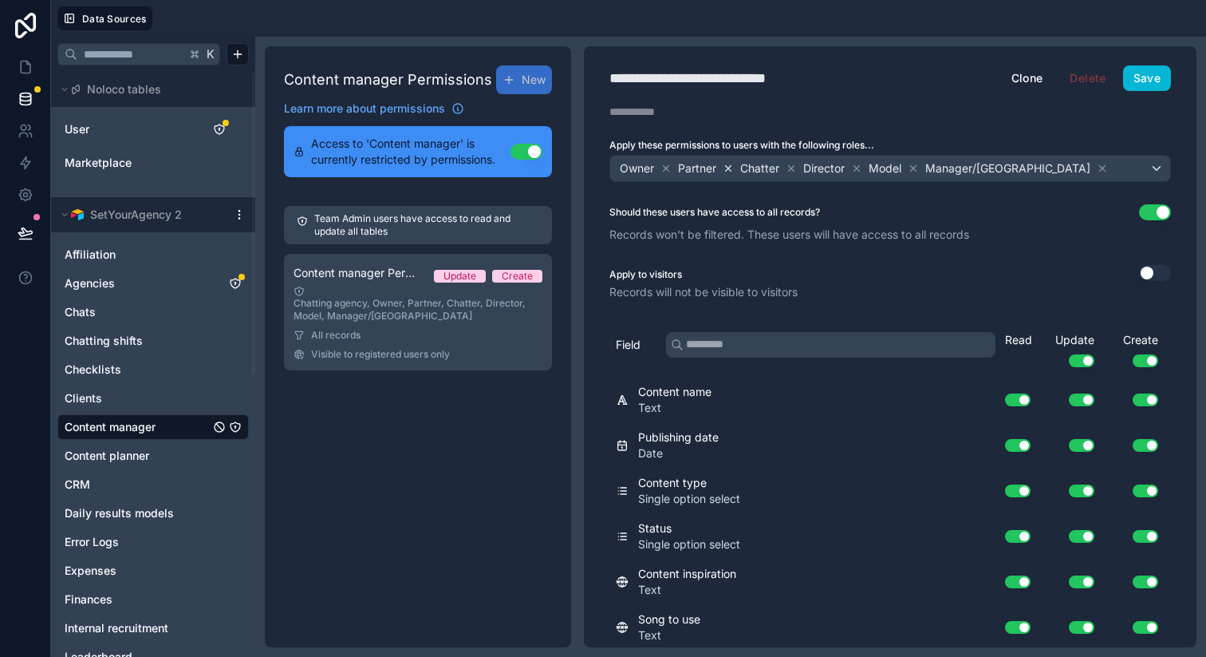
click at [731, 167] on icon at bounding box center [728, 168] width 11 height 11
click at [726, 168] on icon at bounding box center [729, 168] width 11 height 11
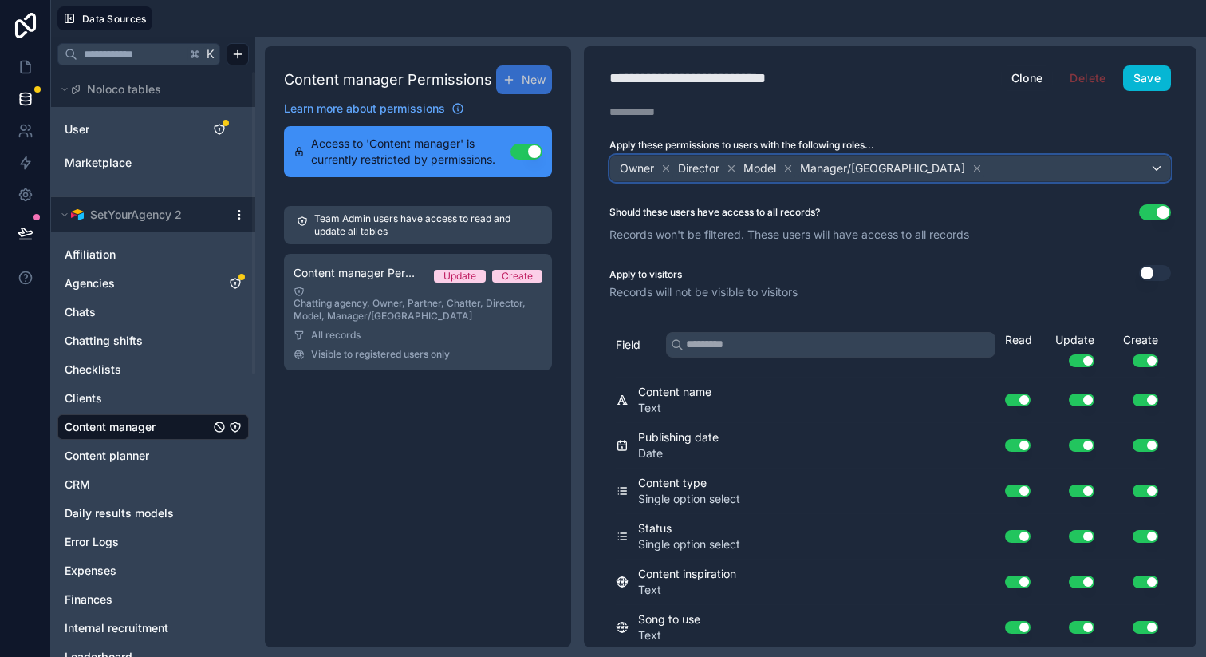
click at [783, 166] on div "Model" at bounding box center [768, 168] width 53 height 19
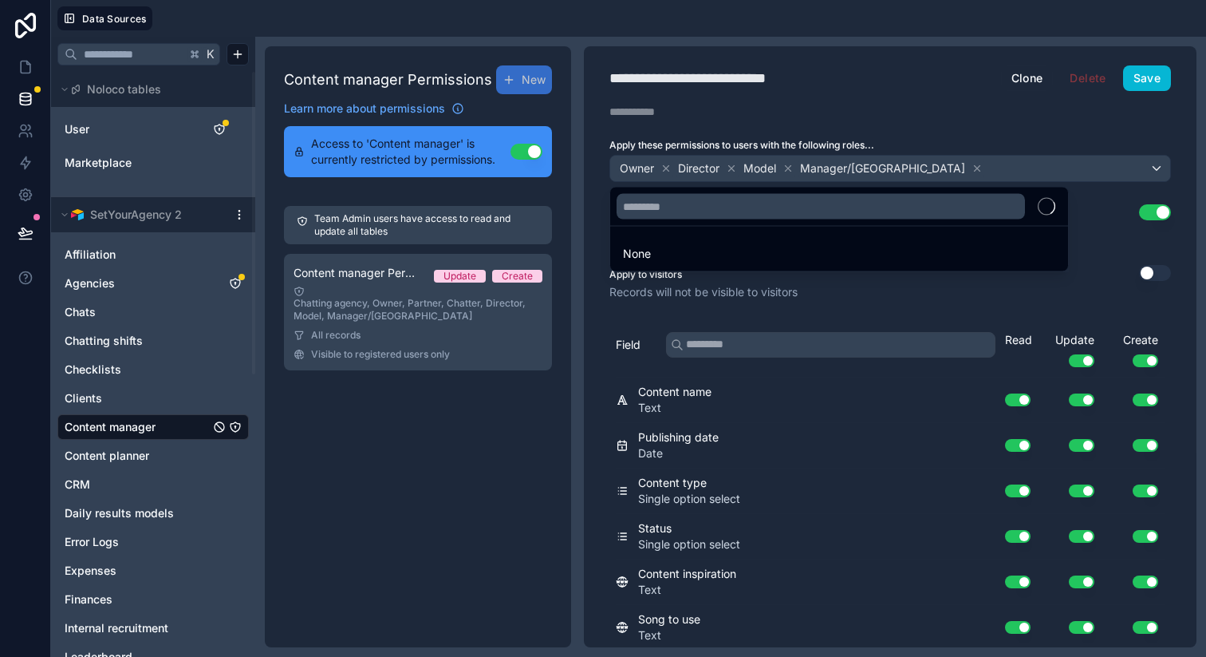
click at [788, 168] on div at bounding box center [603, 328] width 1206 height 657
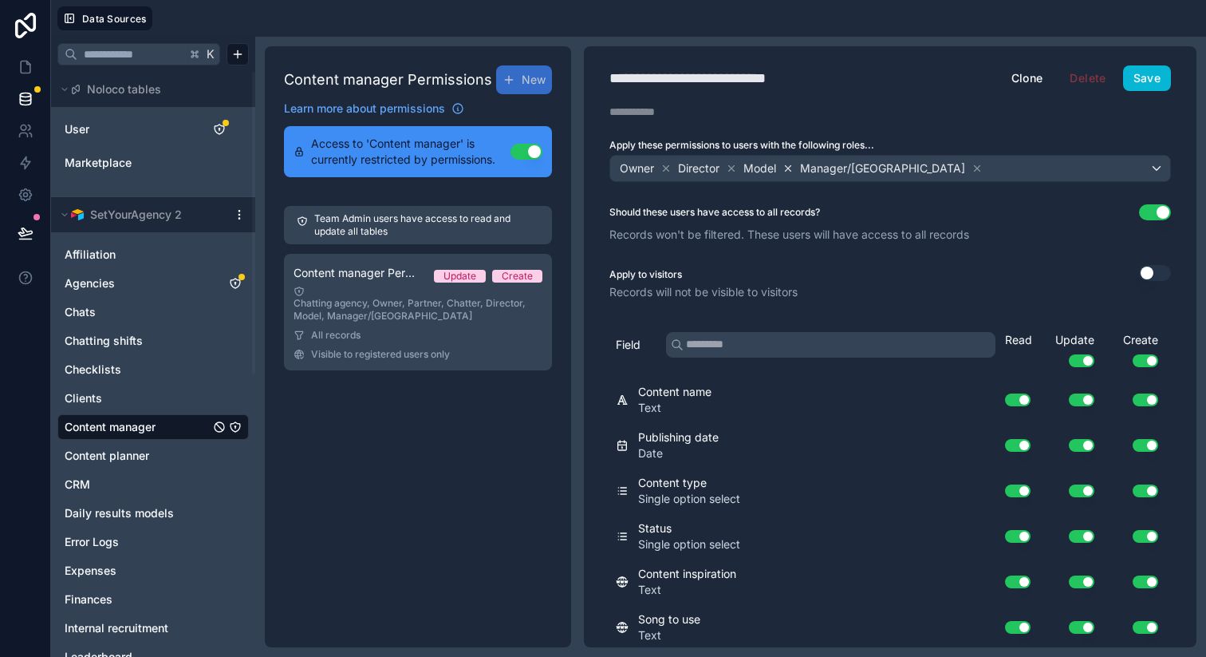
click at [790, 168] on icon at bounding box center [789, 168] width 6 height 6
click at [1141, 215] on button "Use setting" at bounding box center [1155, 212] width 32 height 16
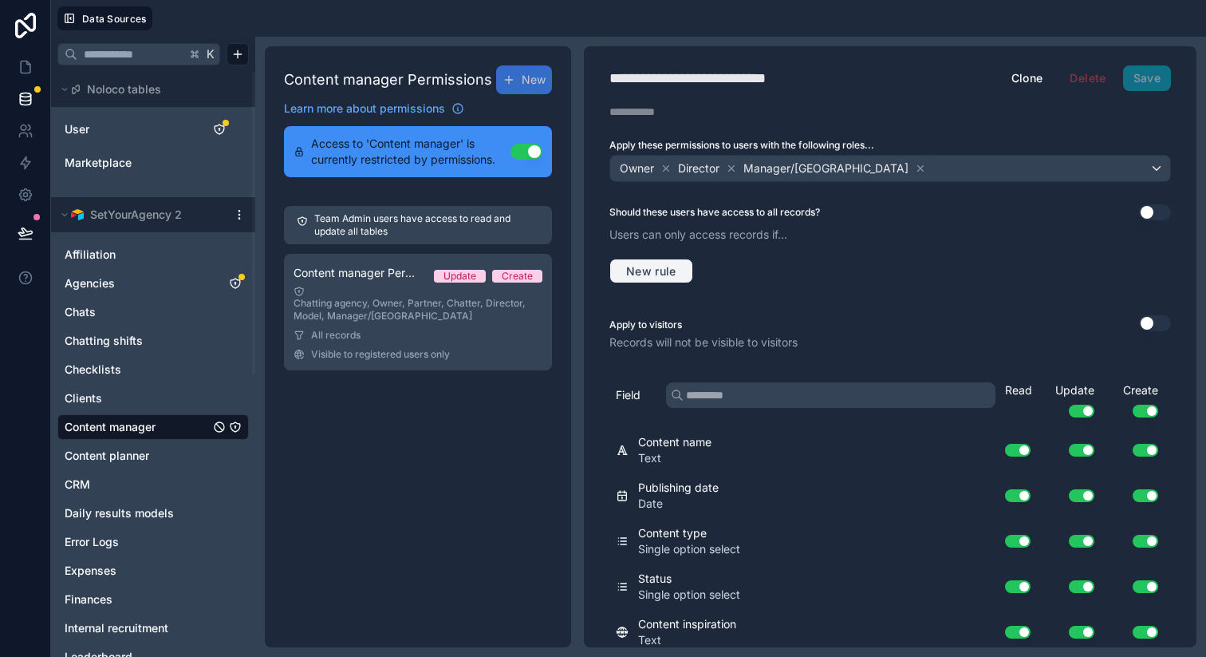
click at [649, 273] on span "New rule" at bounding box center [651, 271] width 63 height 14
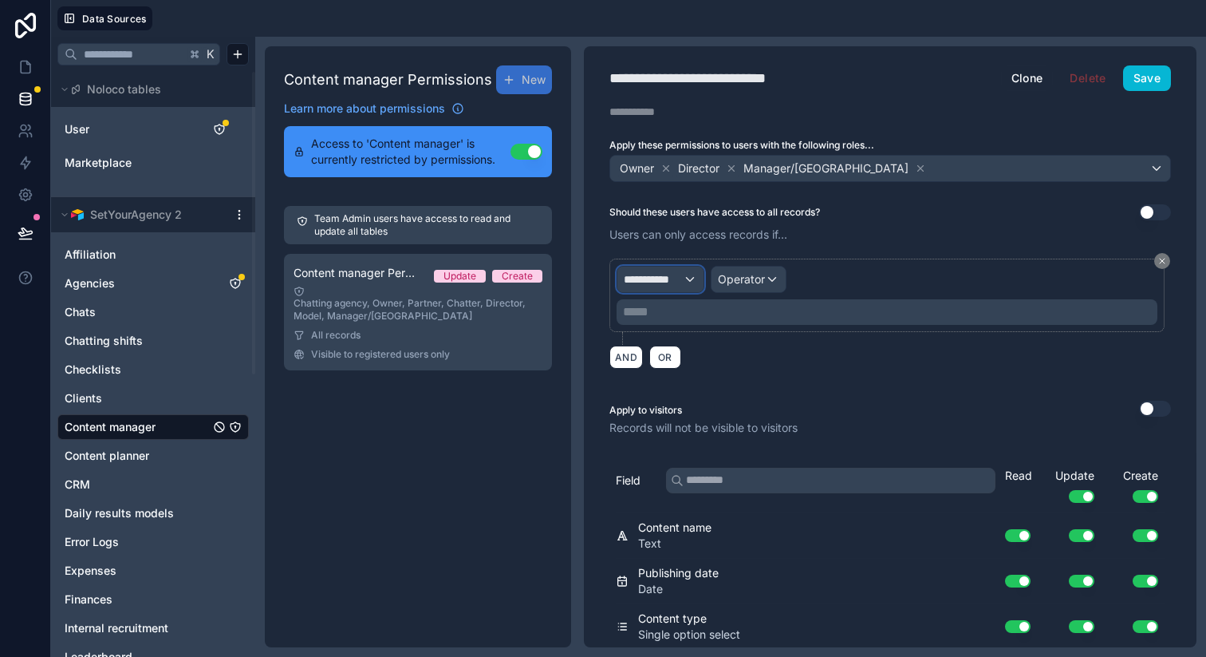
click at [658, 279] on span "**********" at bounding box center [653, 279] width 59 height 16
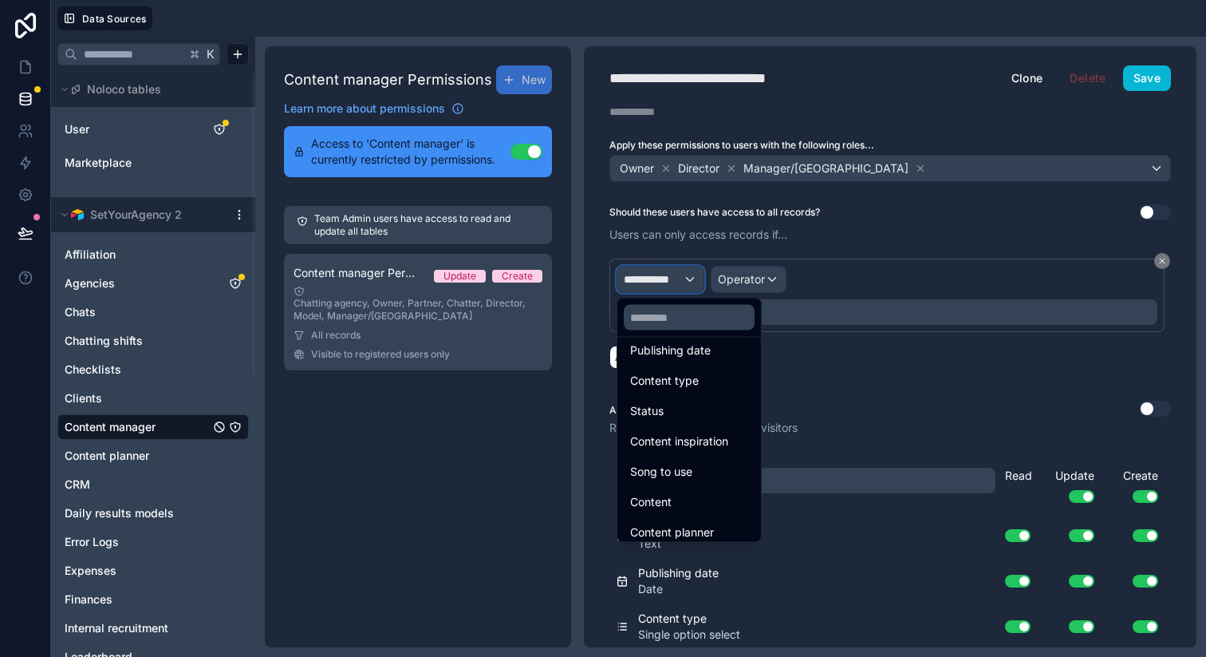
scroll to position [204, 0]
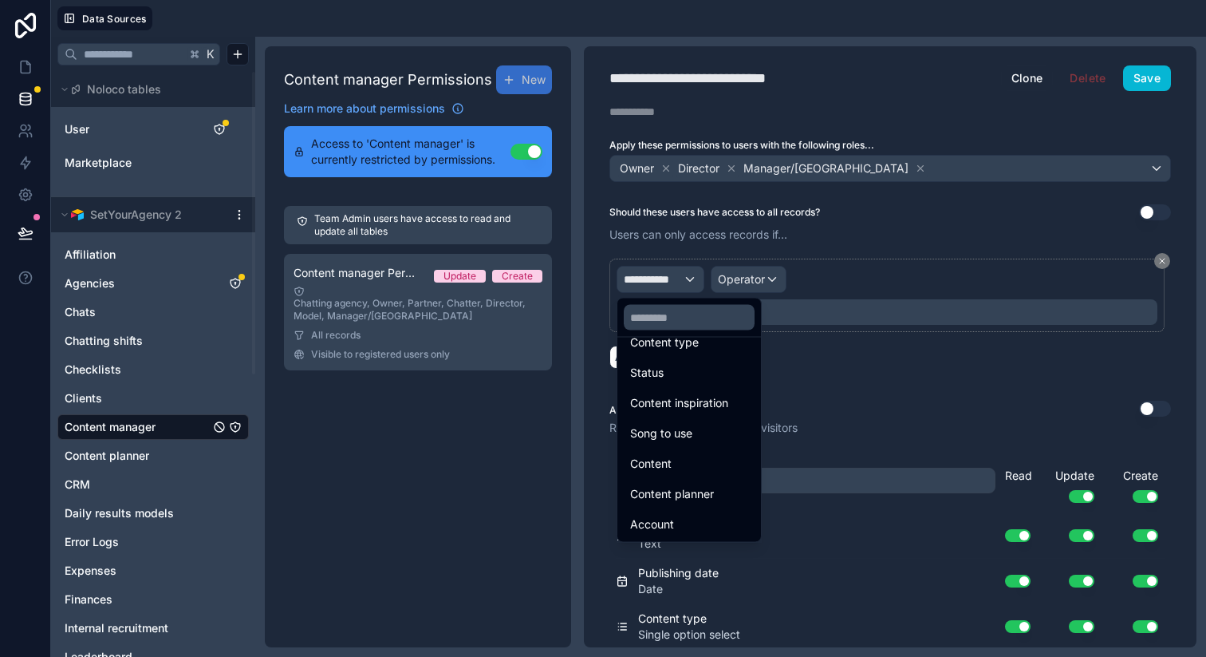
click at [834, 247] on div at bounding box center [603, 328] width 1206 height 657
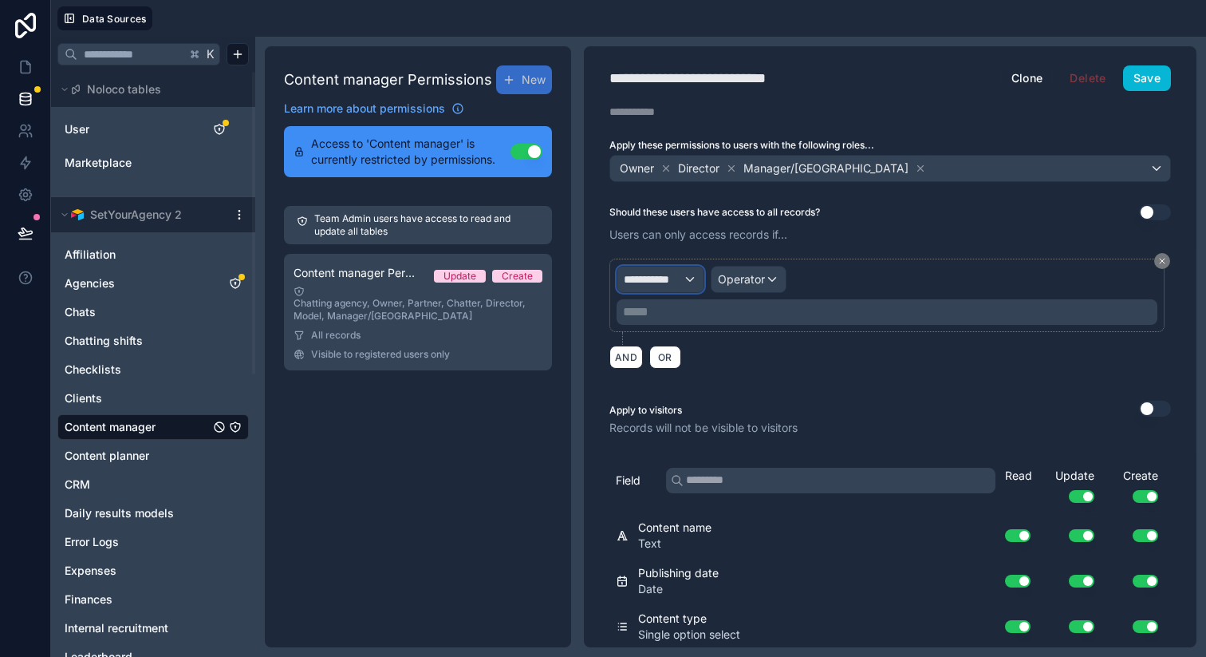
click at [675, 281] on span "**********" at bounding box center [653, 279] width 59 height 16
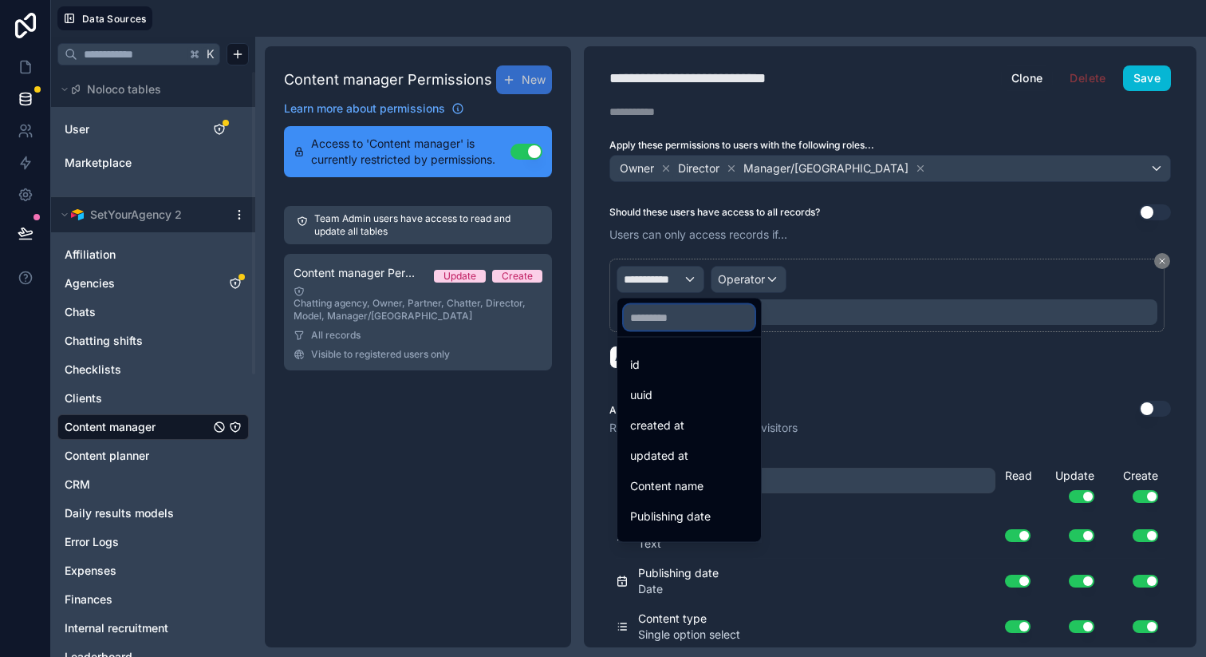
click at [674, 322] on input "text" at bounding box center [689, 318] width 131 height 26
type input "**"
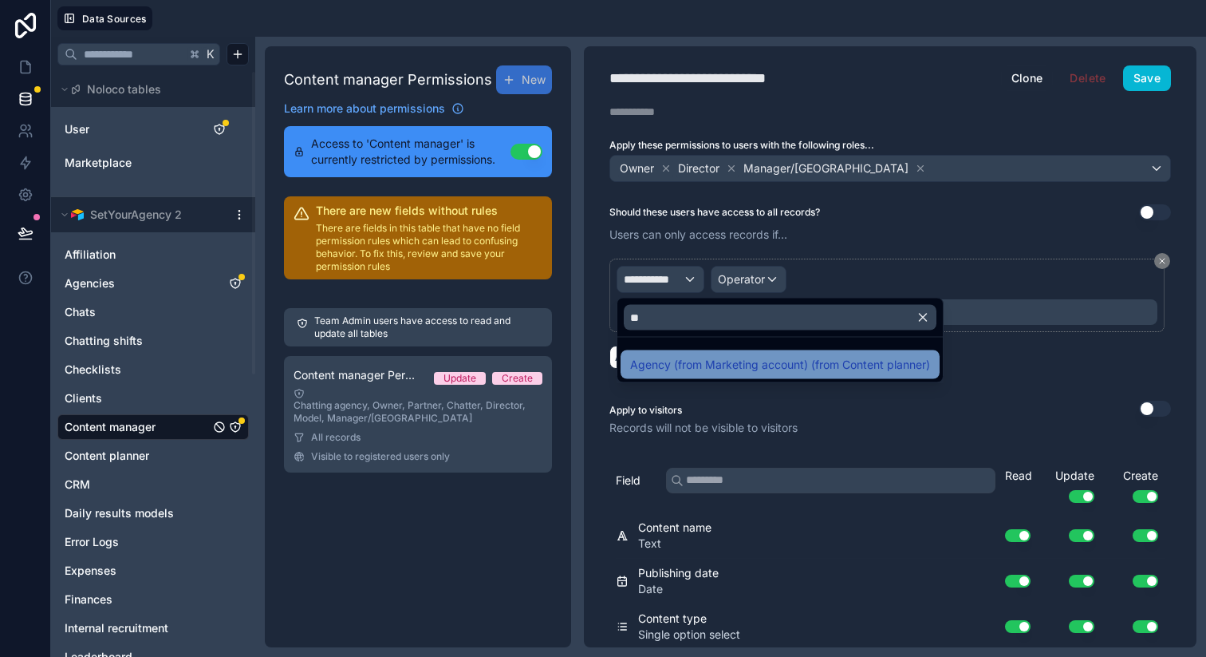
click at [756, 357] on span "Agency (from Marketing account) (from Content planner)" at bounding box center [780, 364] width 300 height 19
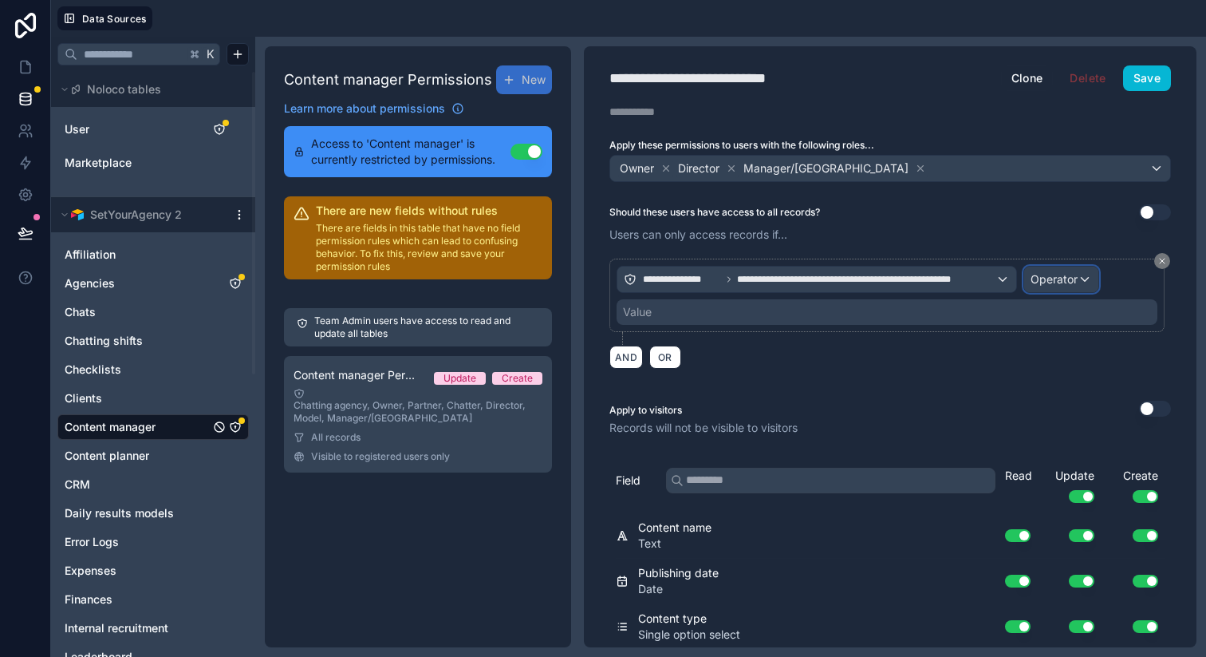
click at [1037, 282] on span "Operator" at bounding box center [1054, 279] width 47 height 14
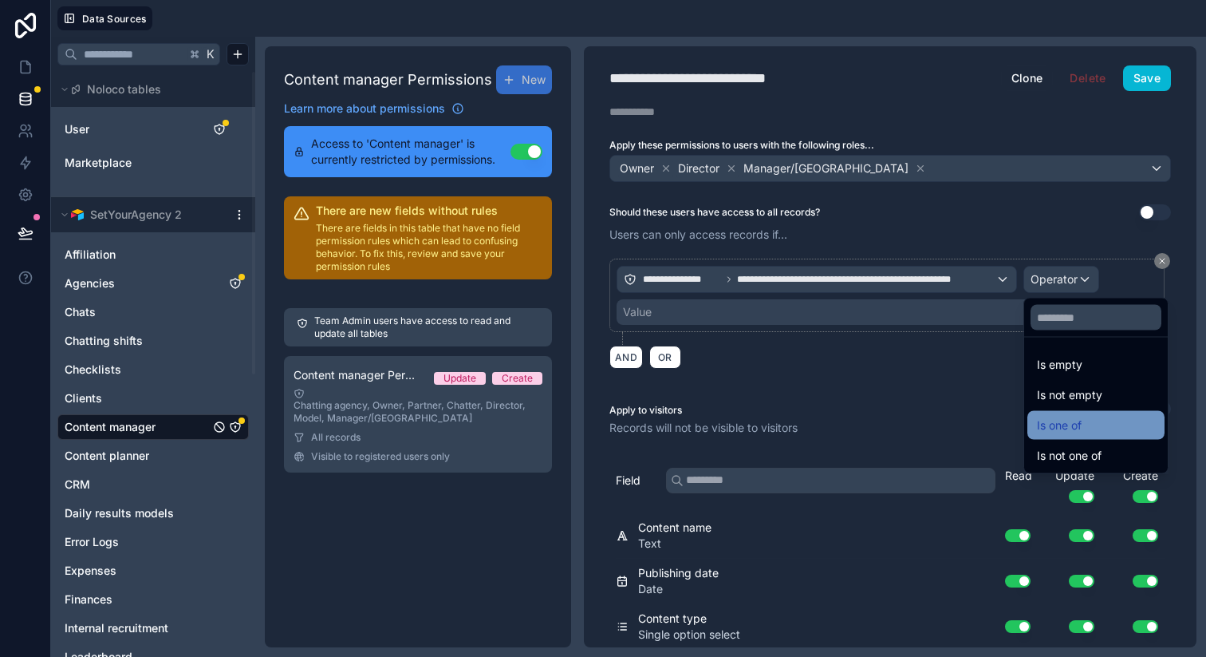
click at [1067, 431] on span "Is one of" at bounding box center [1059, 425] width 45 height 19
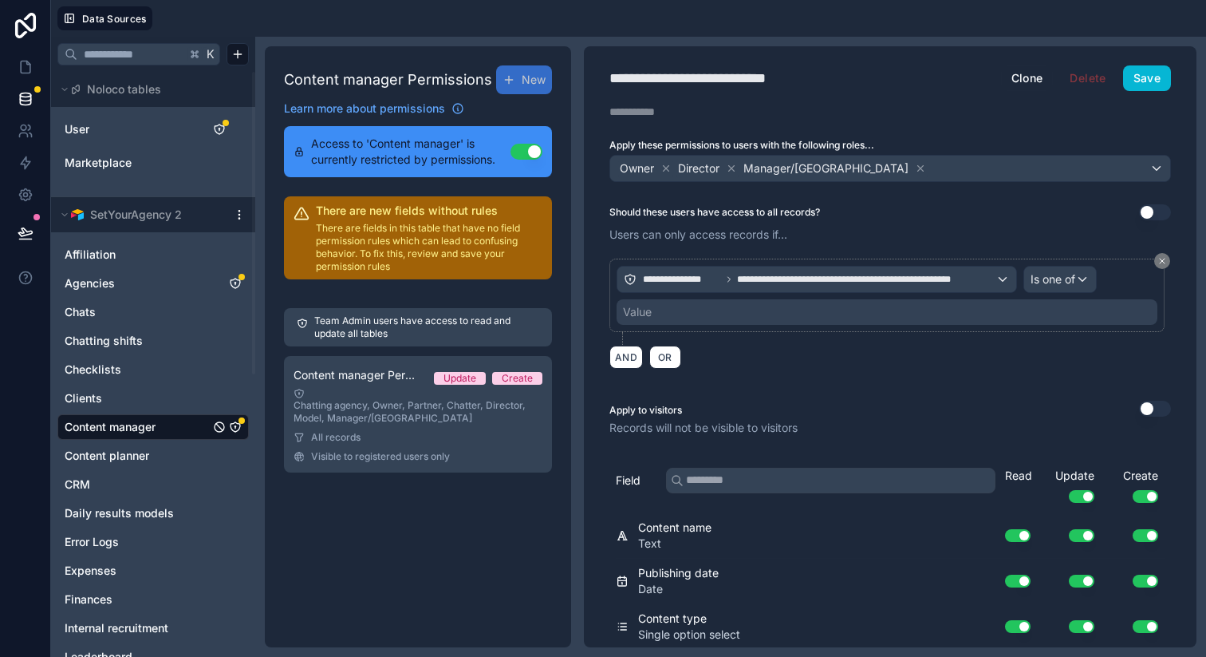
click at [816, 309] on div "Value" at bounding box center [887, 312] width 541 height 26
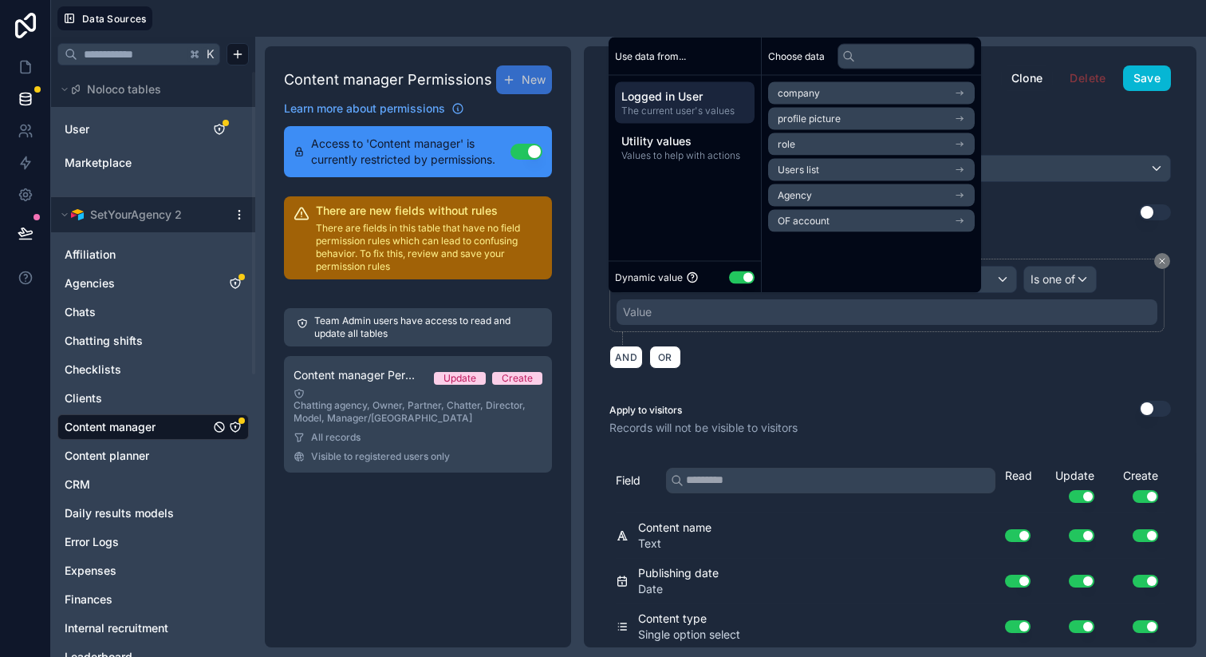
click at [805, 145] on li "role" at bounding box center [871, 144] width 207 height 22
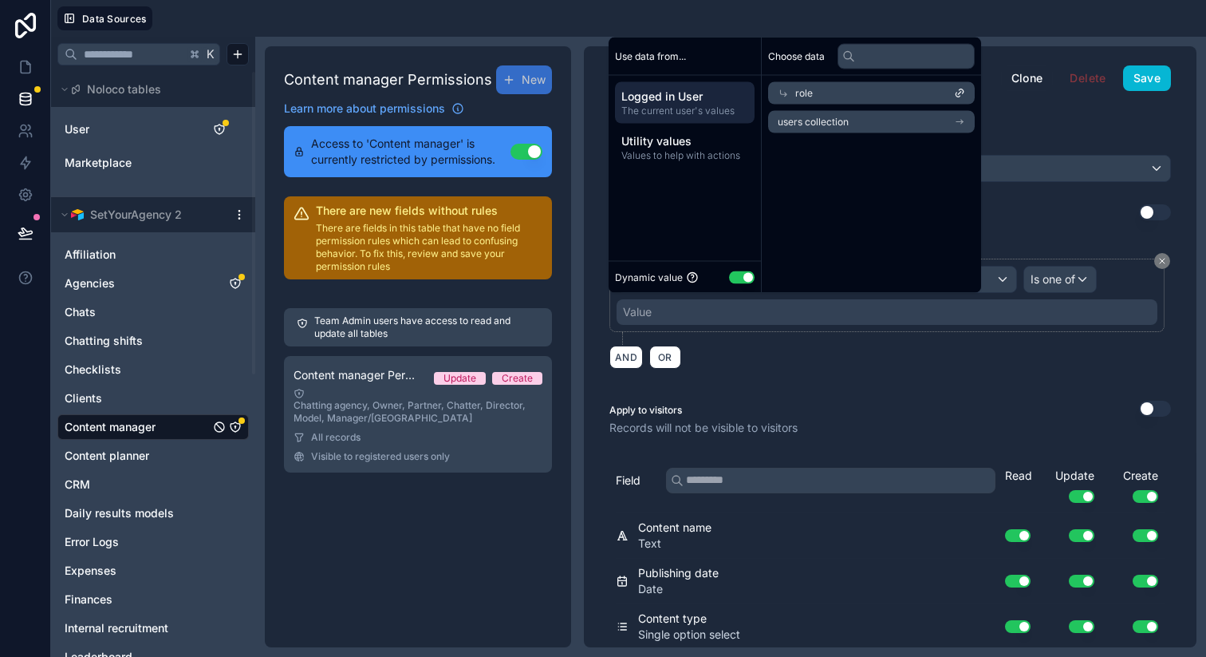
click at [790, 92] on div "role" at bounding box center [871, 93] width 207 height 22
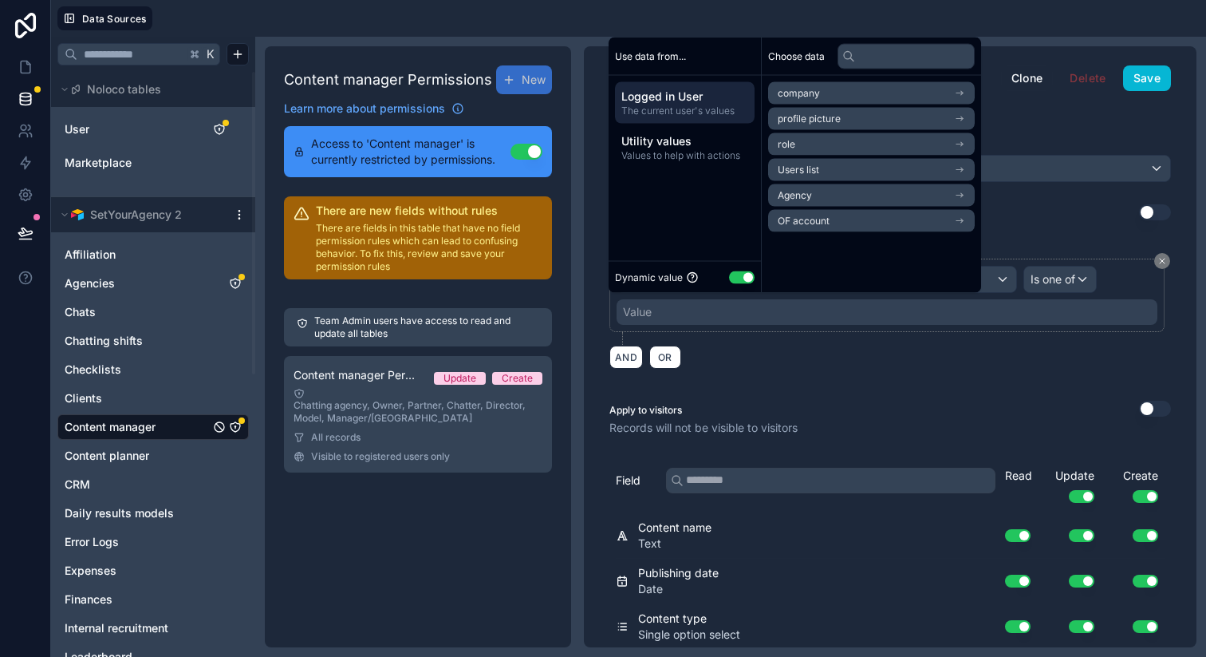
click at [806, 192] on span "Agency" at bounding box center [795, 195] width 34 height 13
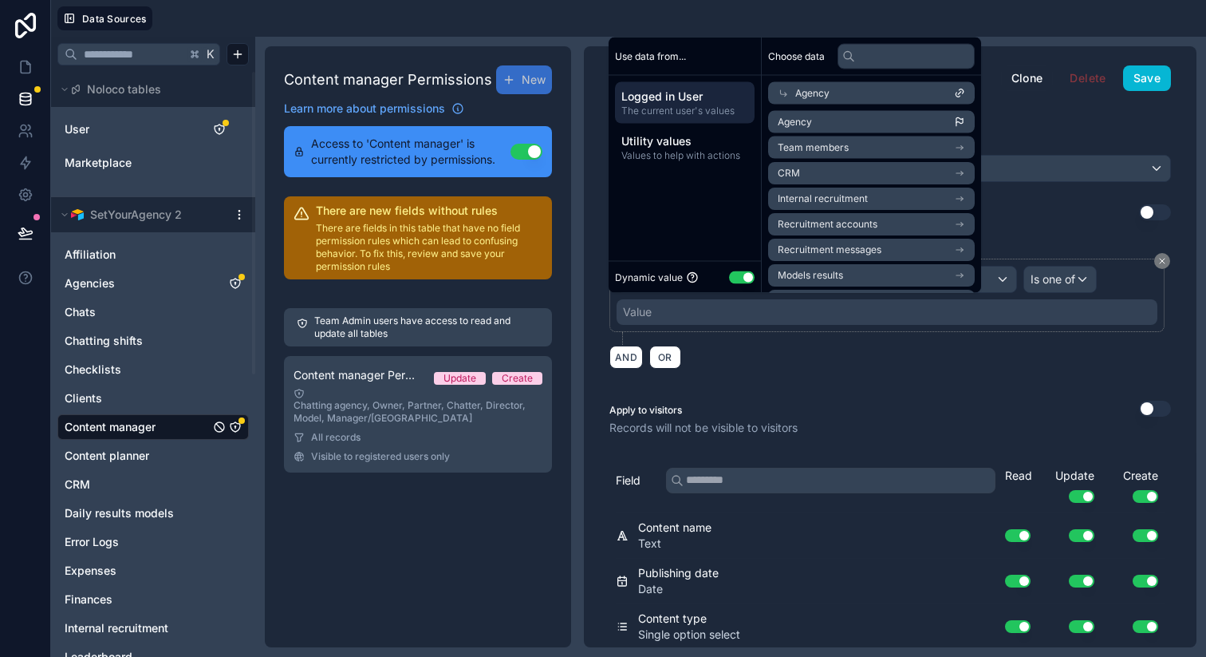
click at [823, 119] on li "Agency" at bounding box center [871, 122] width 207 height 22
click at [861, 351] on div "AND OR" at bounding box center [891, 357] width 562 height 24
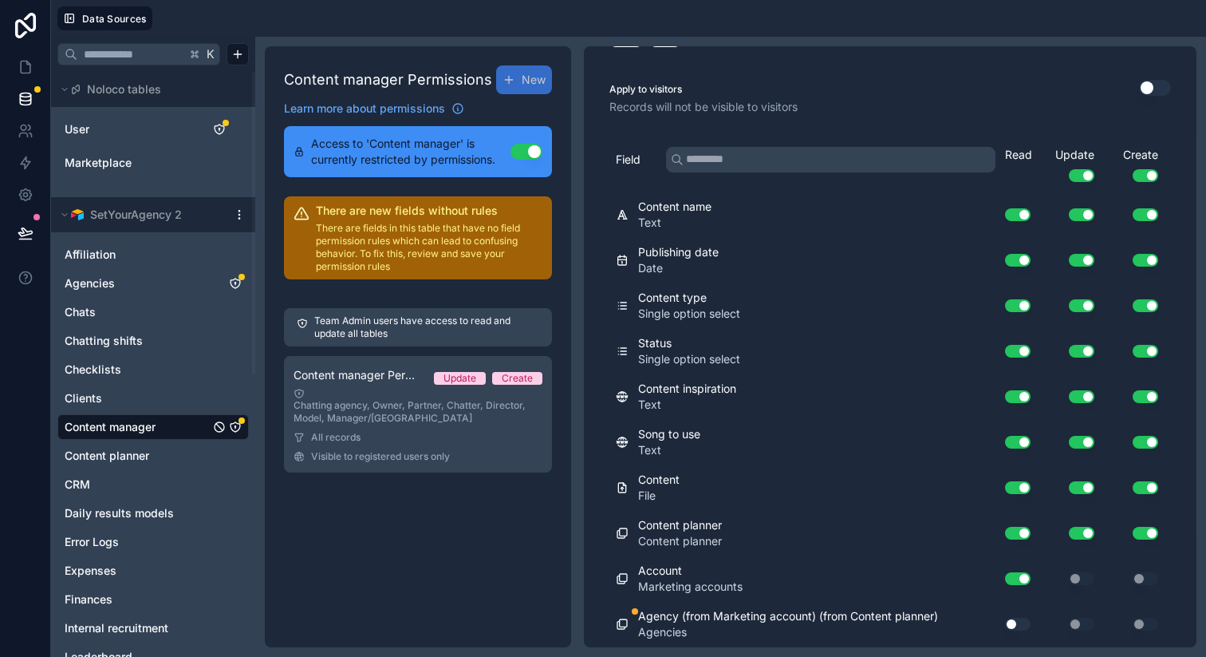
scroll to position [0, 0]
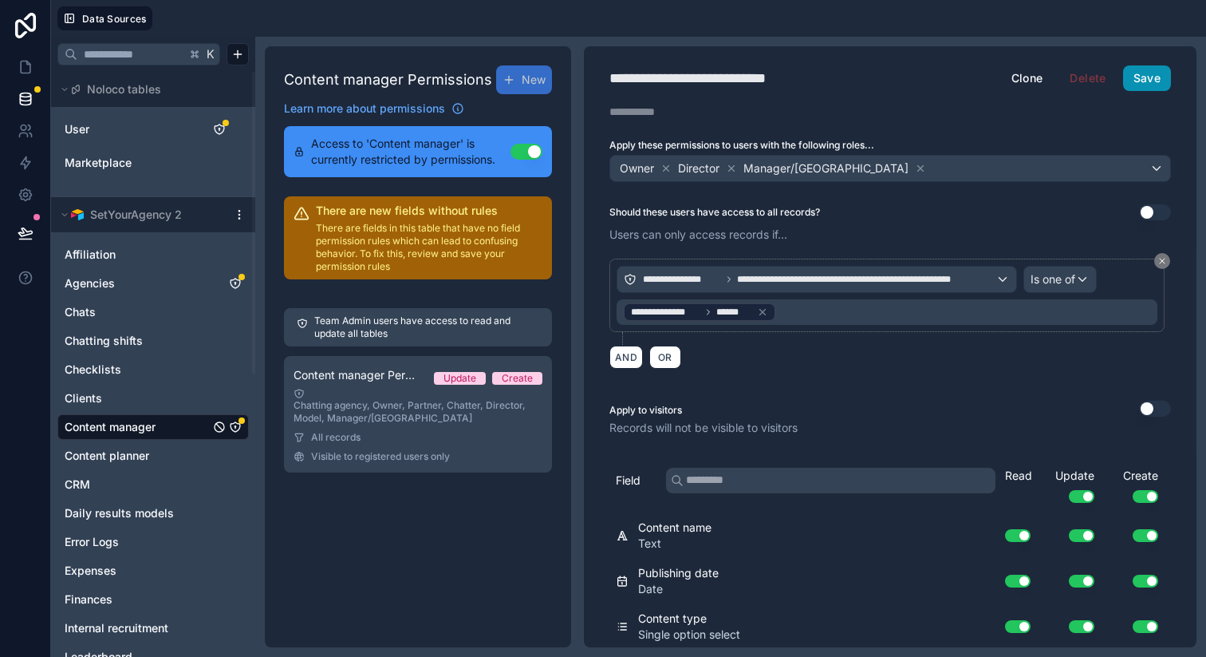
click at [1131, 89] on button "Save" at bounding box center [1147, 78] width 48 height 26
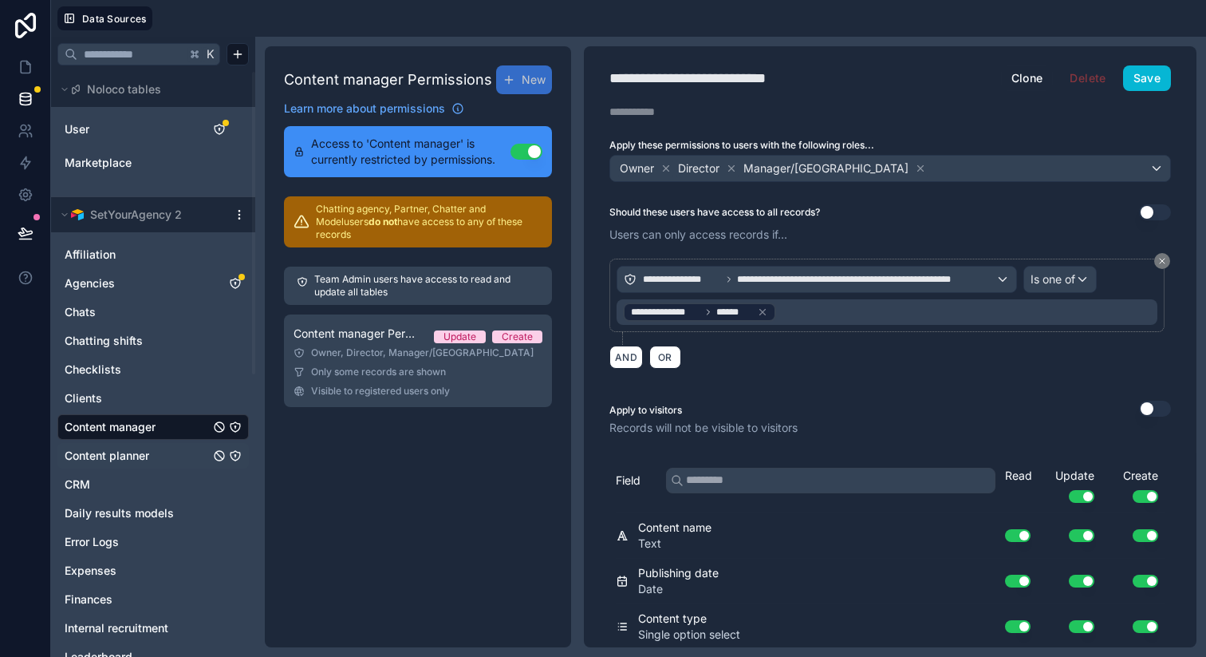
click at [158, 449] on link "Content planner" at bounding box center [137, 456] width 145 height 16
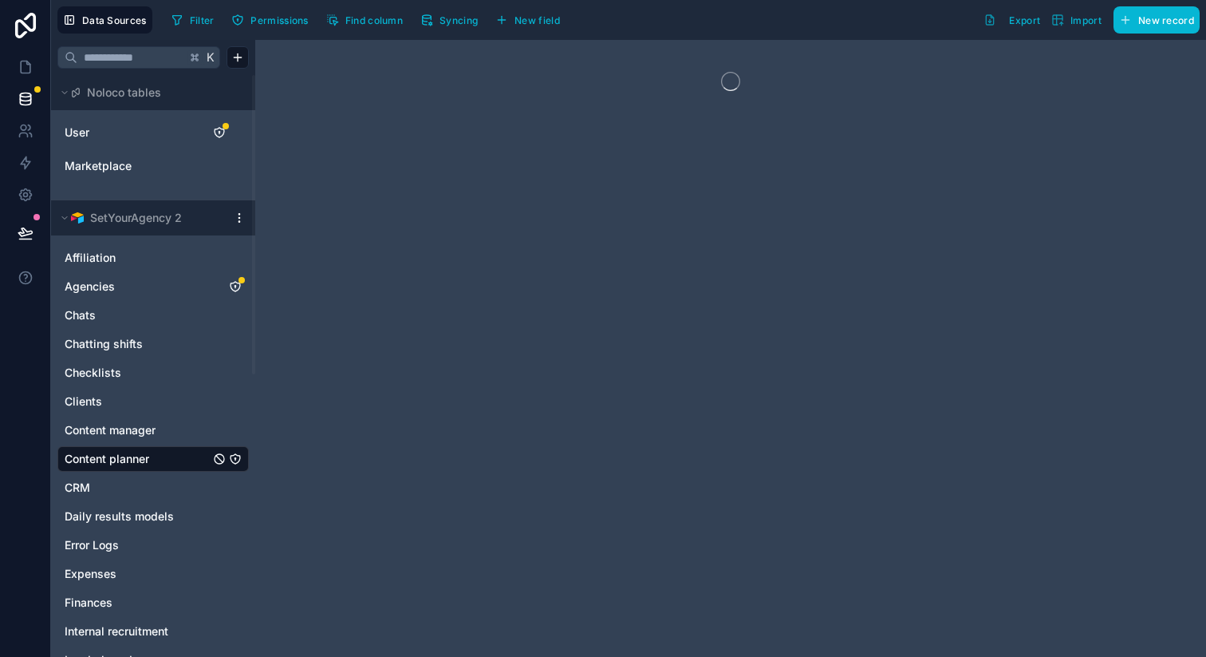
click at [236, 457] on icon "Content planner" at bounding box center [235, 458] width 13 height 13
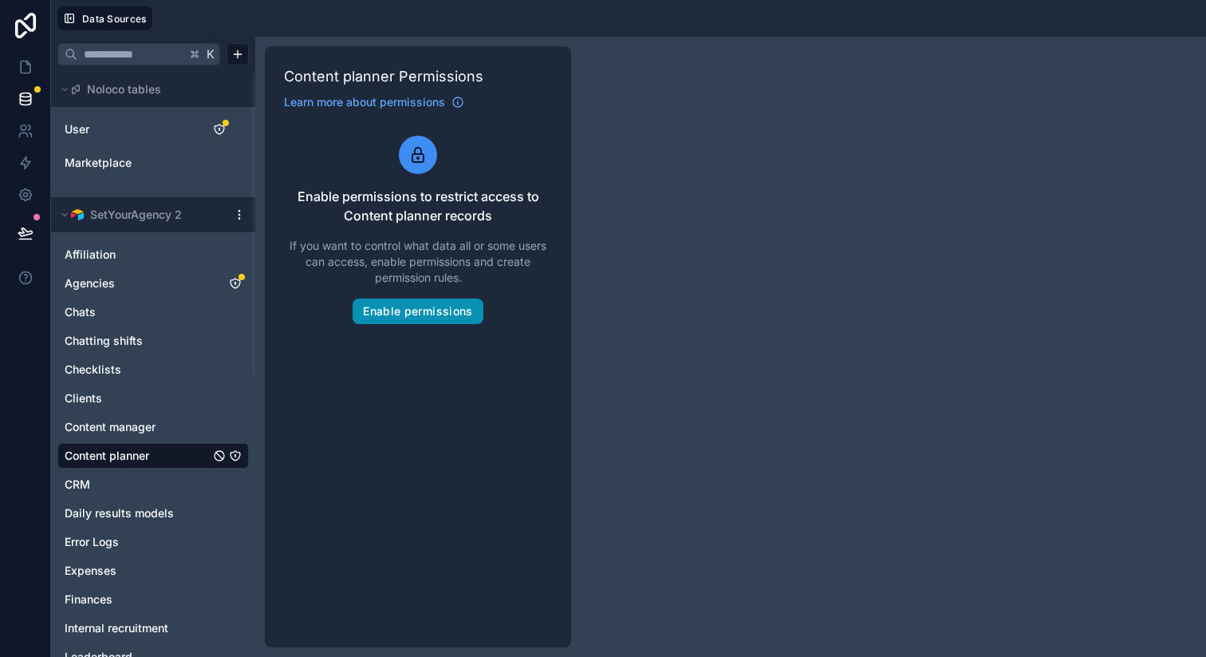
click at [403, 310] on button "Enable permissions" at bounding box center [418, 311] width 130 height 26
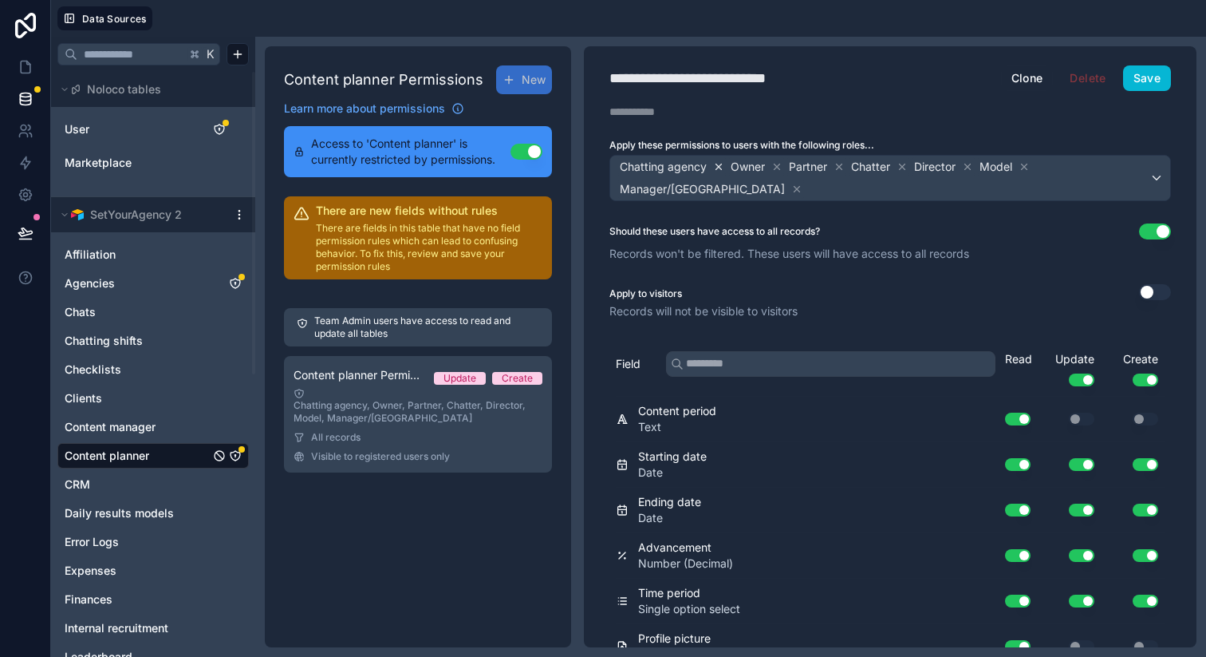
click at [716, 167] on icon at bounding box center [718, 166] width 11 height 11
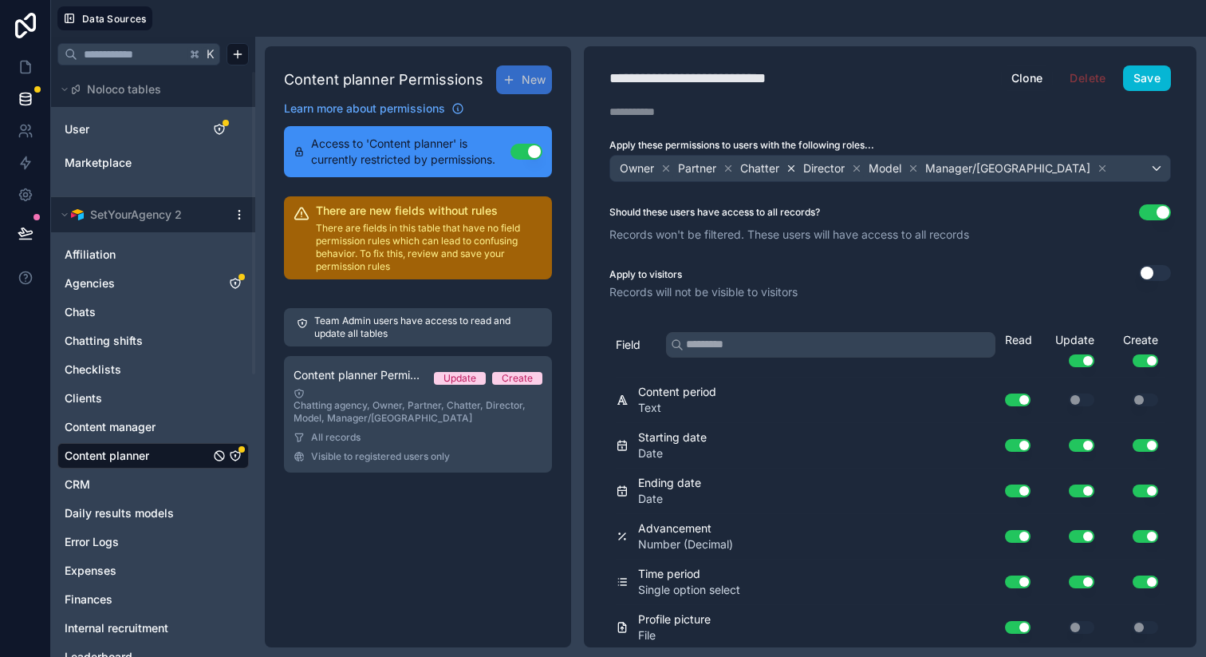
click at [790, 168] on icon at bounding box center [791, 168] width 11 height 11
click at [849, 167] on icon at bounding box center [850, 168] width 11 height 11
click at [728, 167] on icon at bounding box center [728, 168] width 11 height 11
click at [1139, 214] on button "Use setting" at bounding box center [1155, 212] width 32 height 16
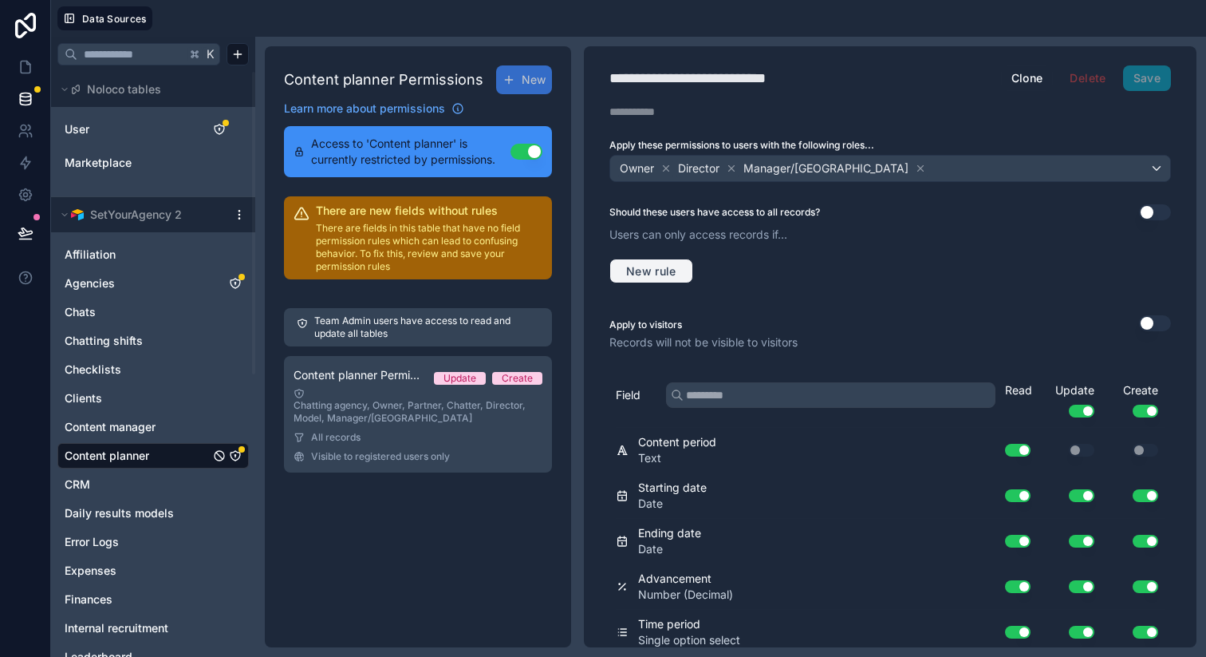
click at [647, 269] on span "New rule" at bounding box center [651, 271] width 63 height 14
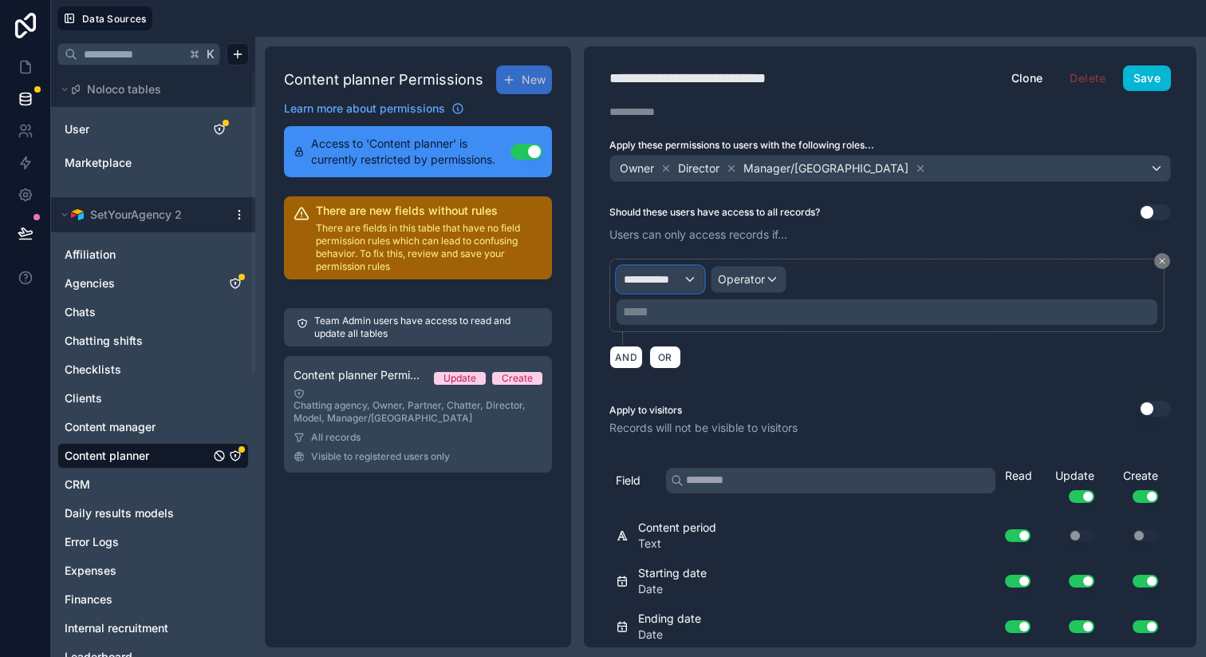
click at [673, 273] on span "**********" at bounding box center [653, 279] width 59 height 16
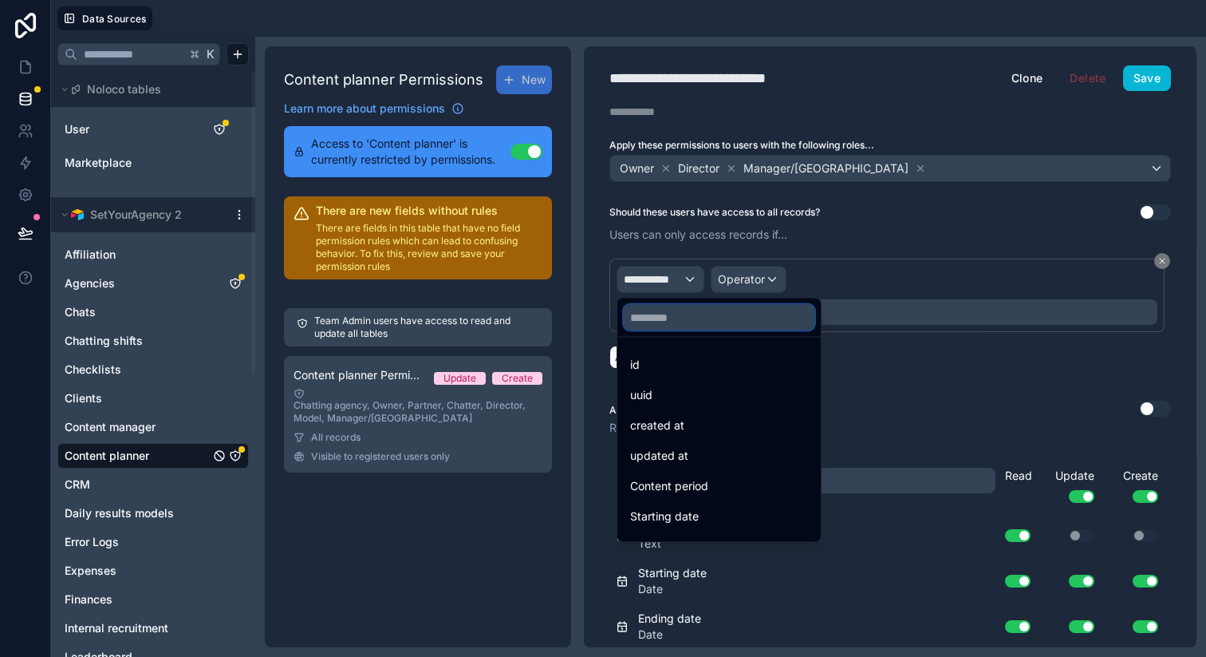
click at [685, 317] on input "text" at bounding box center [719, 318] width 191 height 26
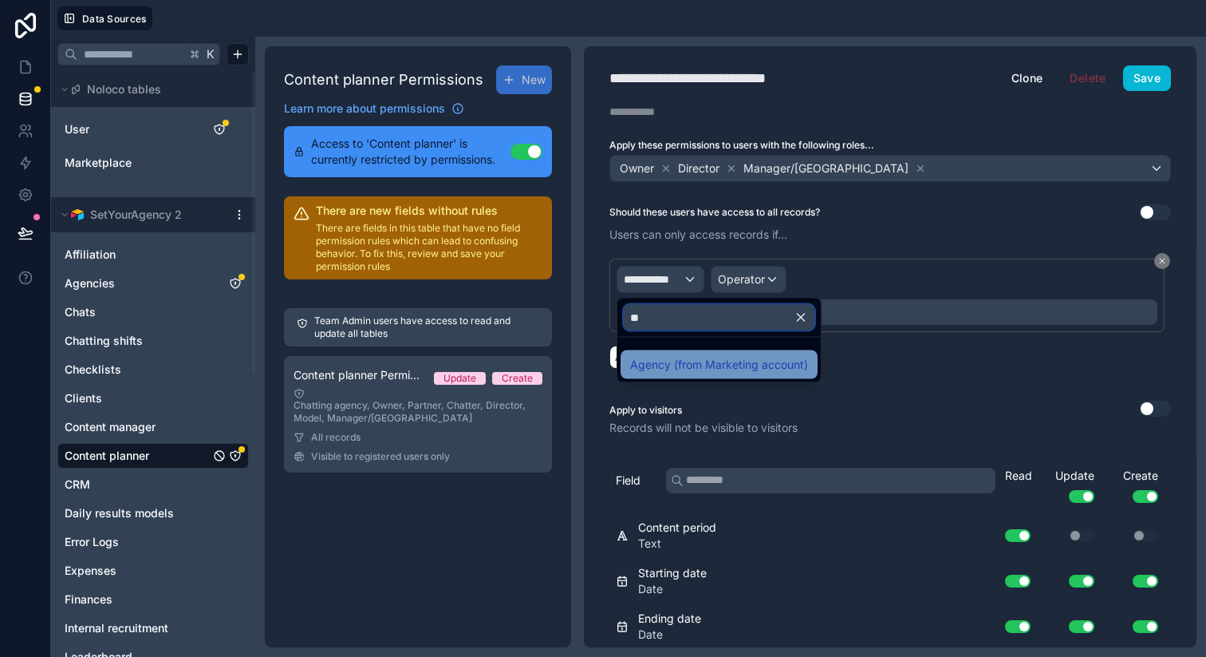
type input "**"
click at [689, 363] on span "Agency (from Marketing account)" at bounding box center [719, 364] width 178 height 19
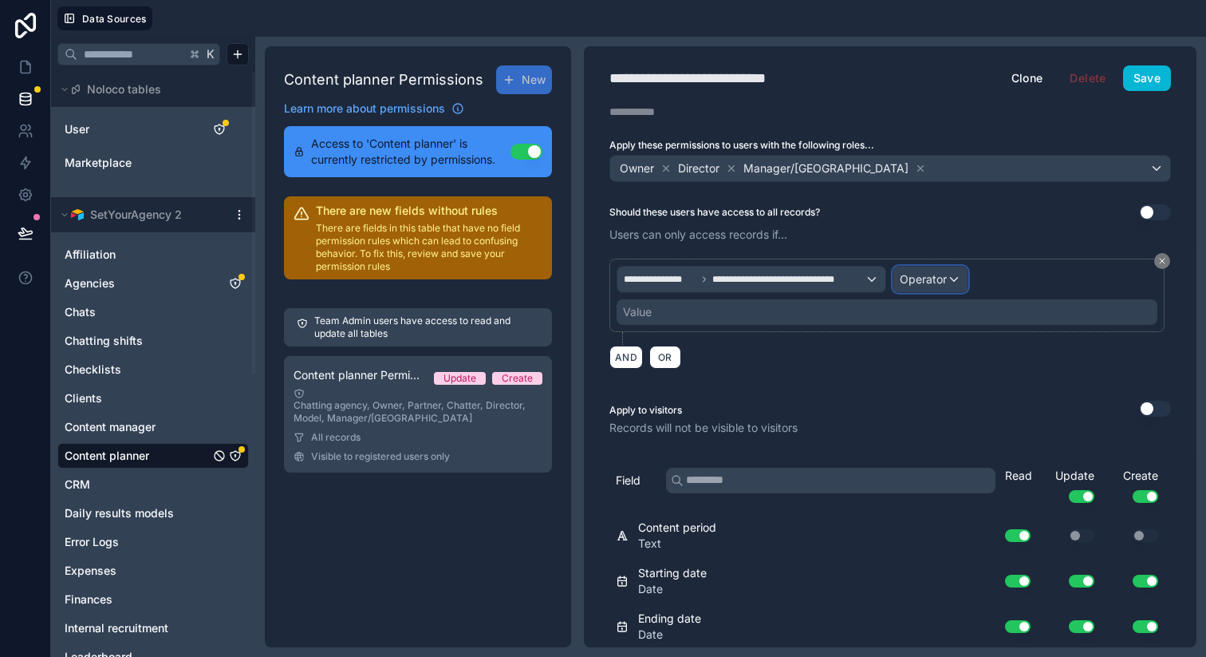
click at [907, 283] on span "Operator" at bounding box center [923, 279] width 47 height 14
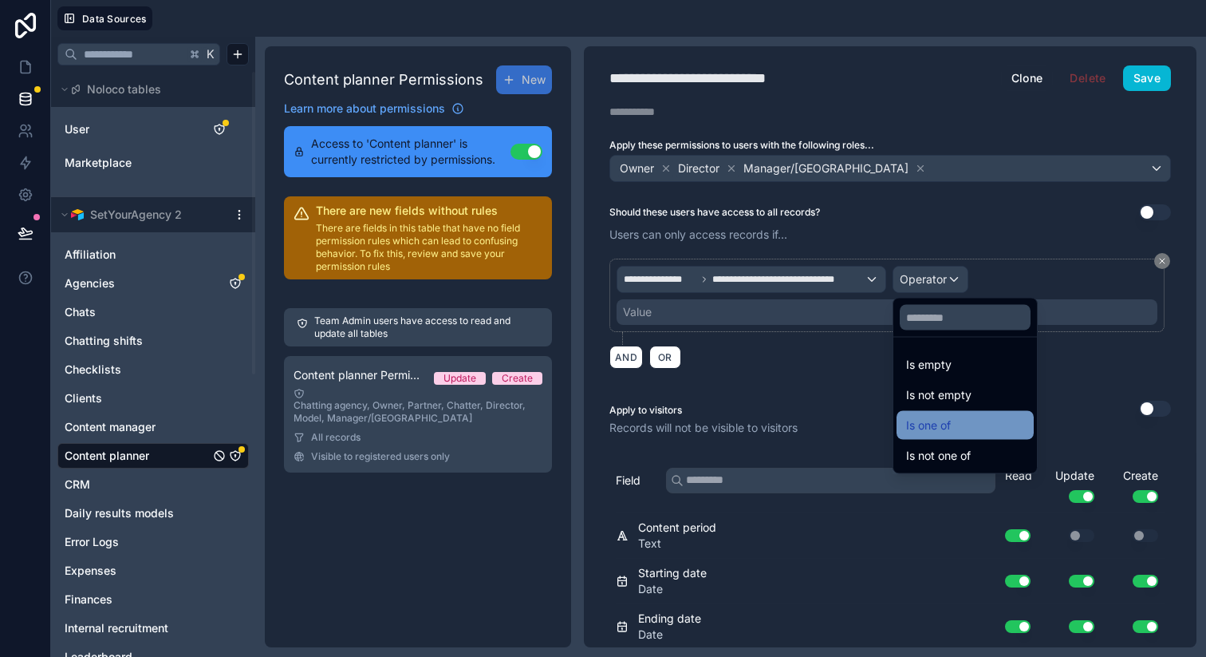
click at [925, 416] on span "Is one of" at bounding box center [928, 425] width 45 height 19
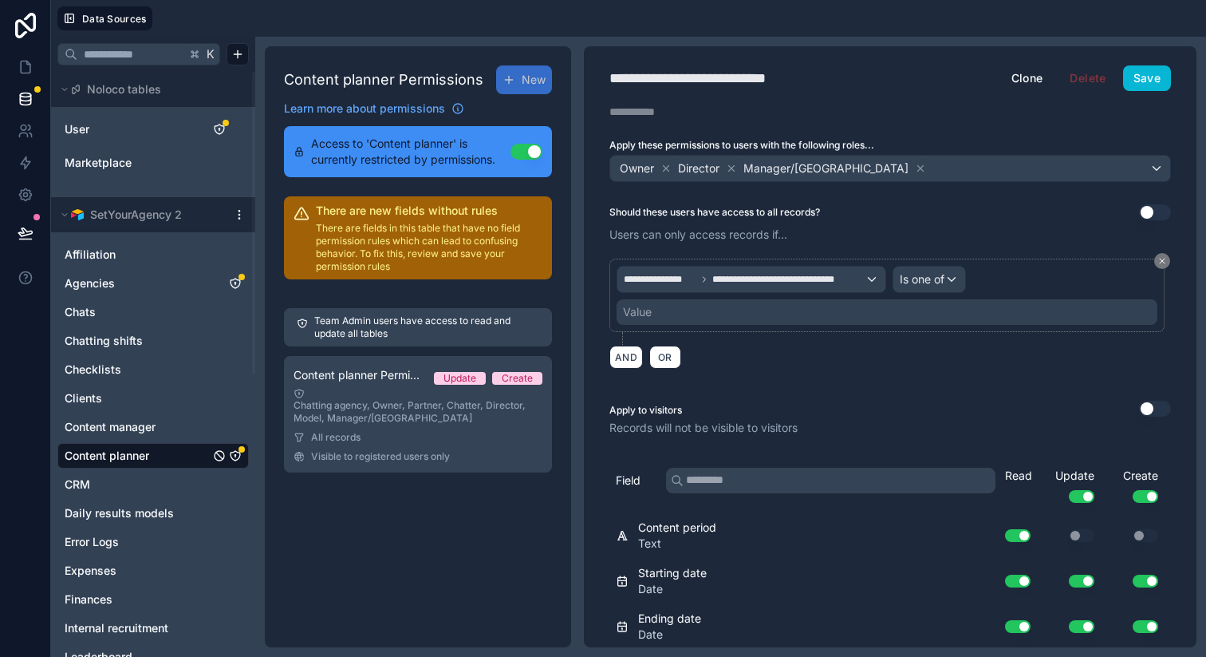
click at [712, 308] on div "Value" at bounding box center [887, 312] width 541 height 26
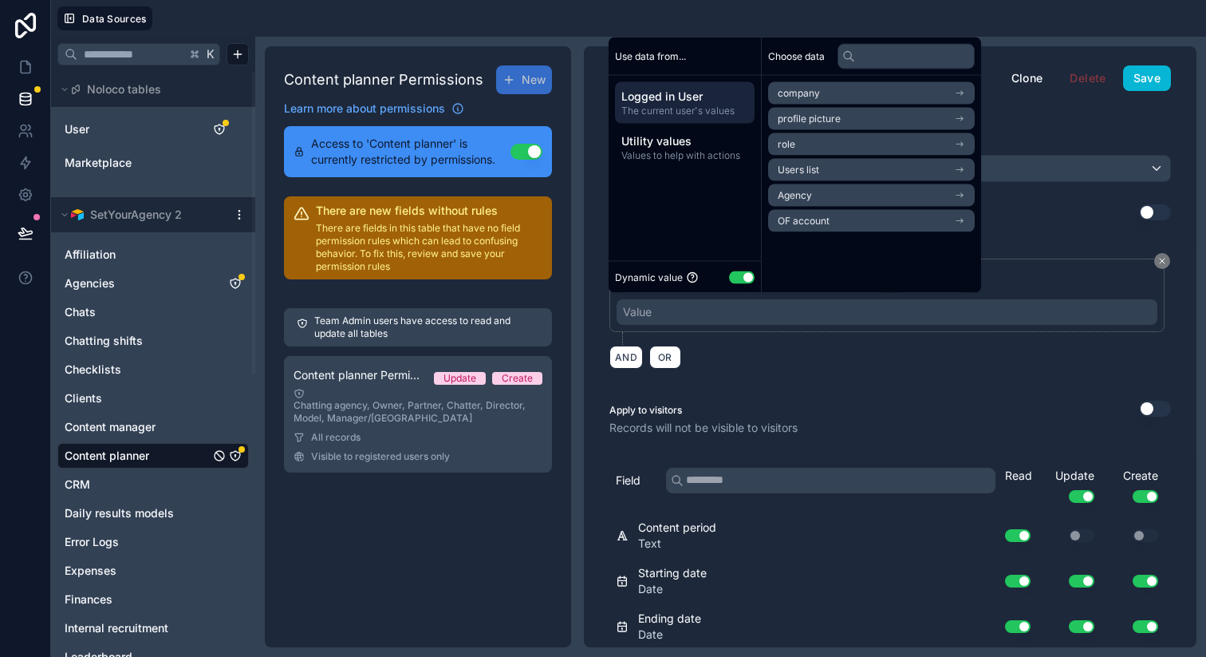
click at [807, 195] on span "Agency" at bounding box center [795, 195] width 34 height 13
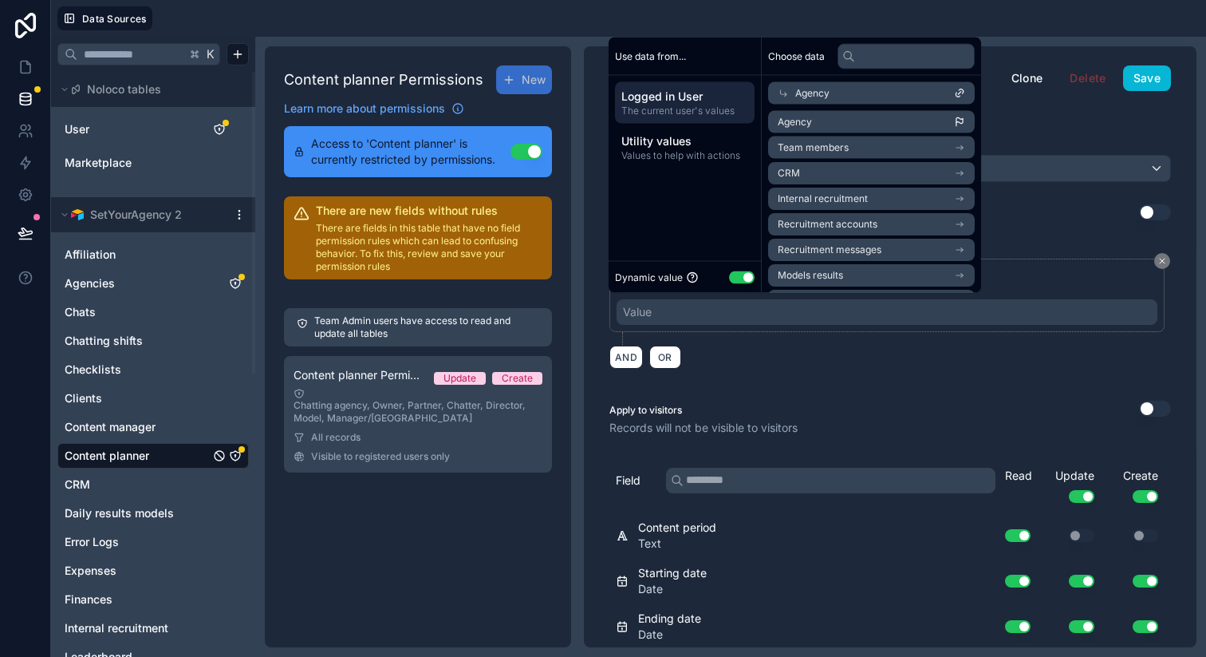
click at [817, 120] on li "Agency" at bounding box center [871, 122] width 207 height 22
click at [823, 352] on div "AND OR" at bounding box center [891, 357] width 562 height 24
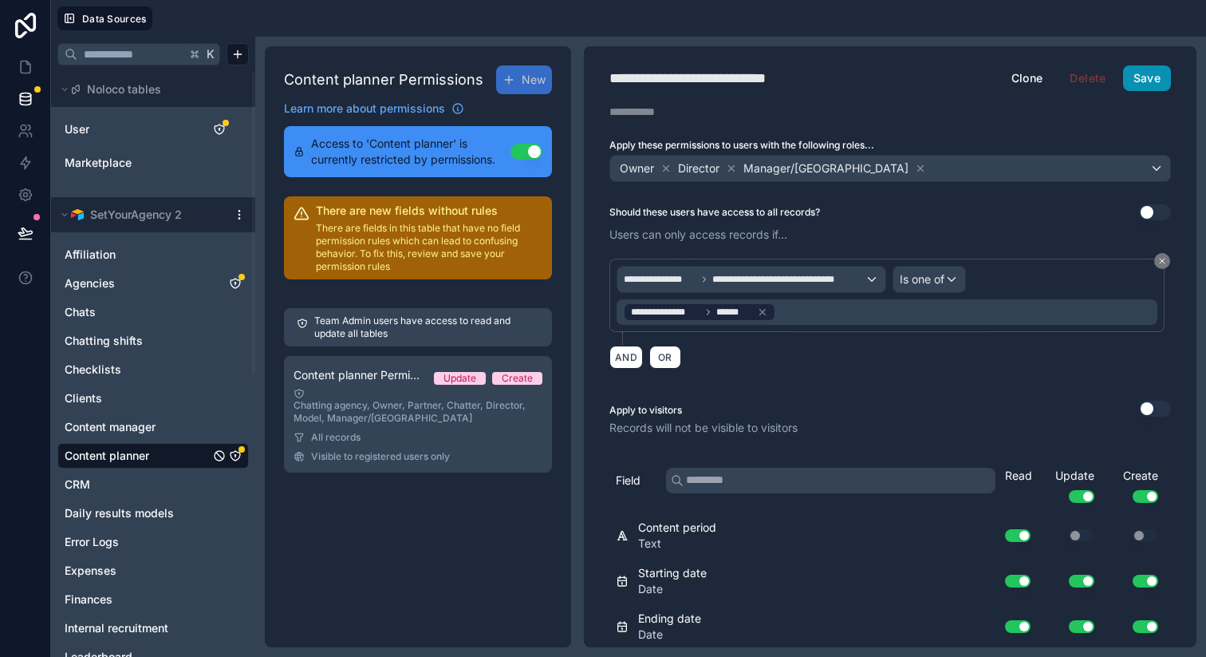
click at [1146, 79] on button "Save" at bounding box center [1147, 78] width 48 height 26
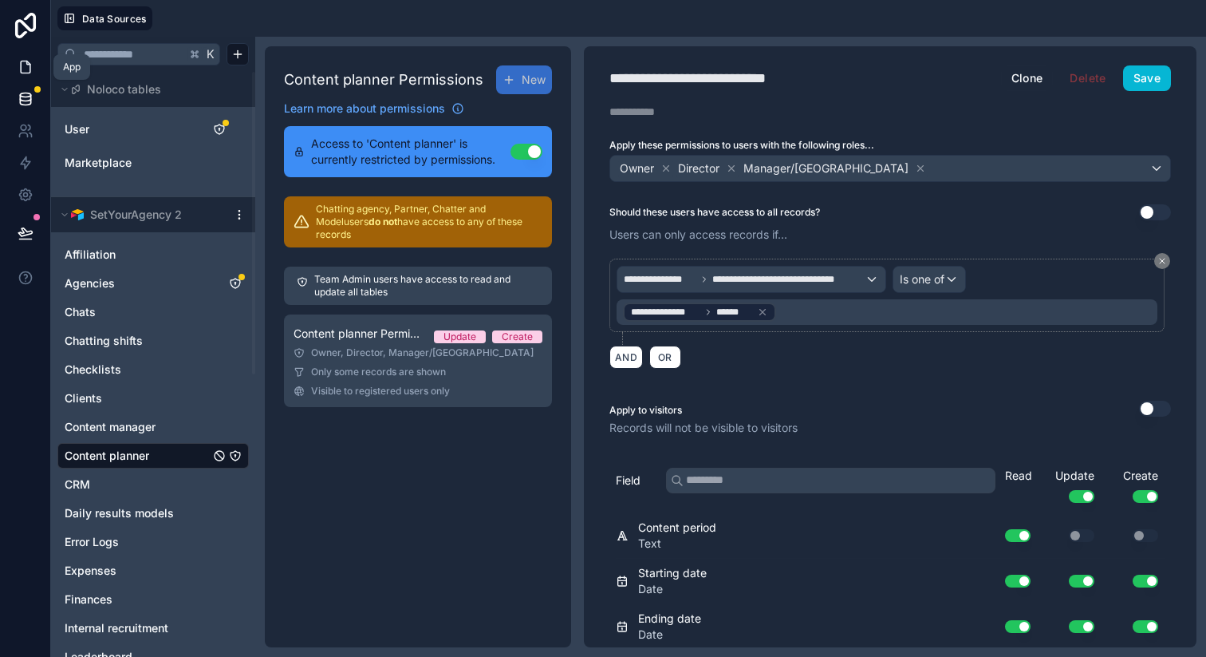
click at [25, 68] on icon at bounding box center [26, 67] width 16 height 16
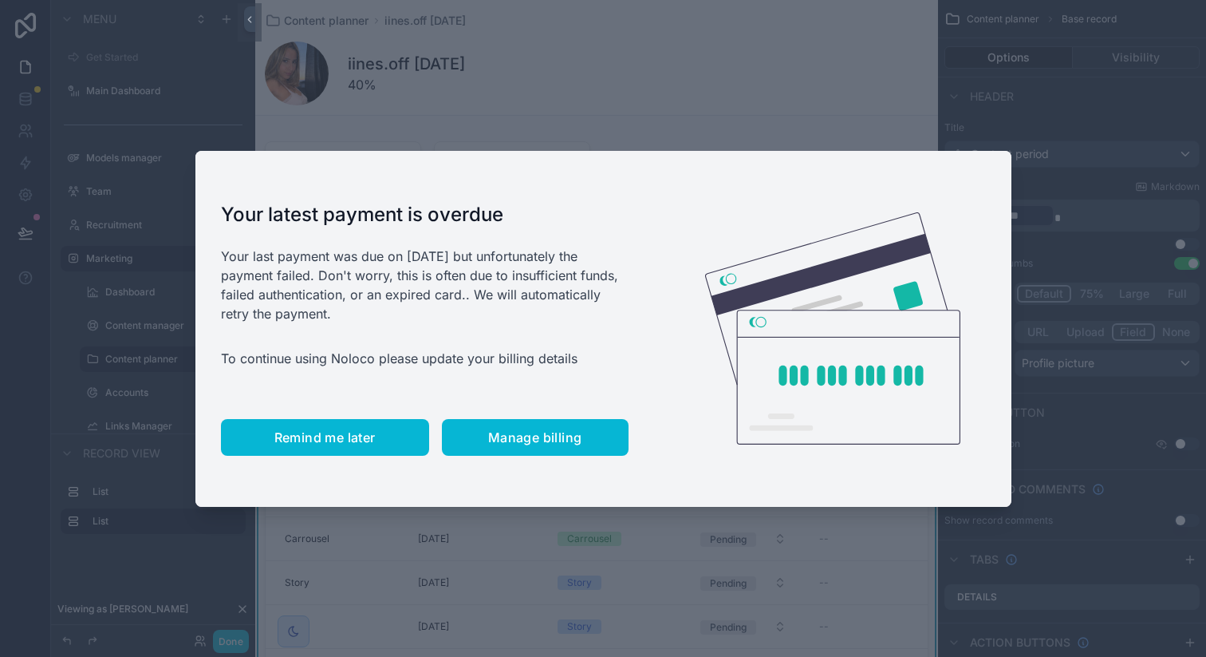
click at [305, 442] on span "Remind me later" at bounding box center [324, 437] width 101 height 16
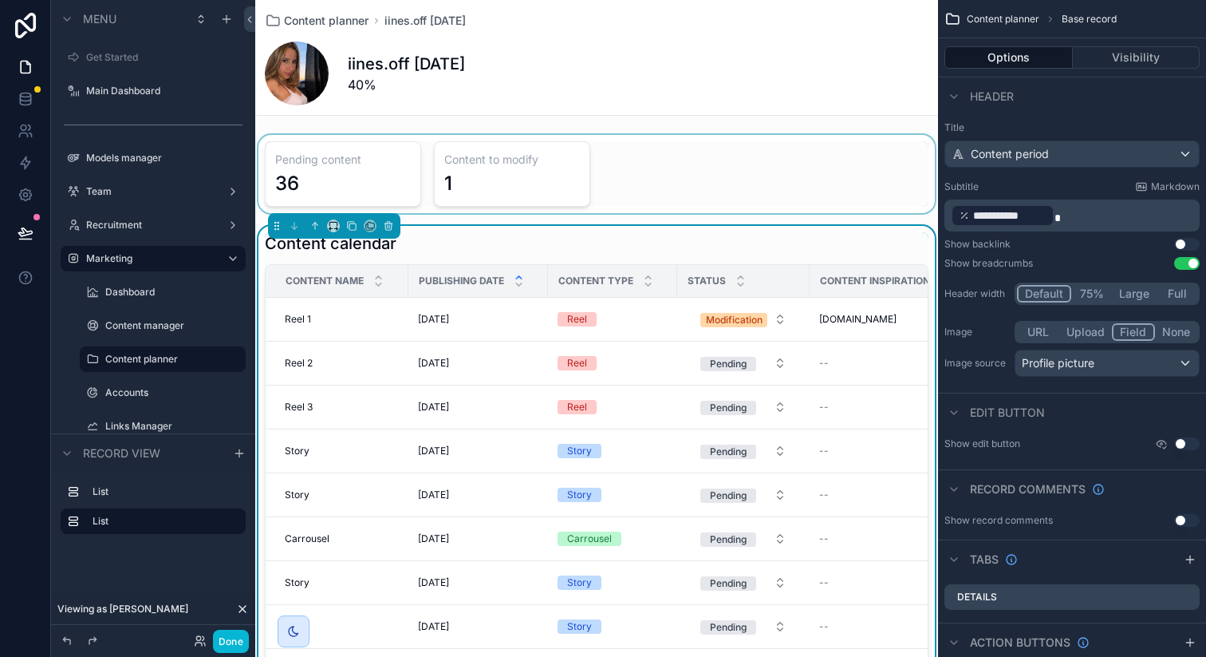
click at [696, 179] on div "scrollable content" at bounding box center [596, 174] width 683 height 78
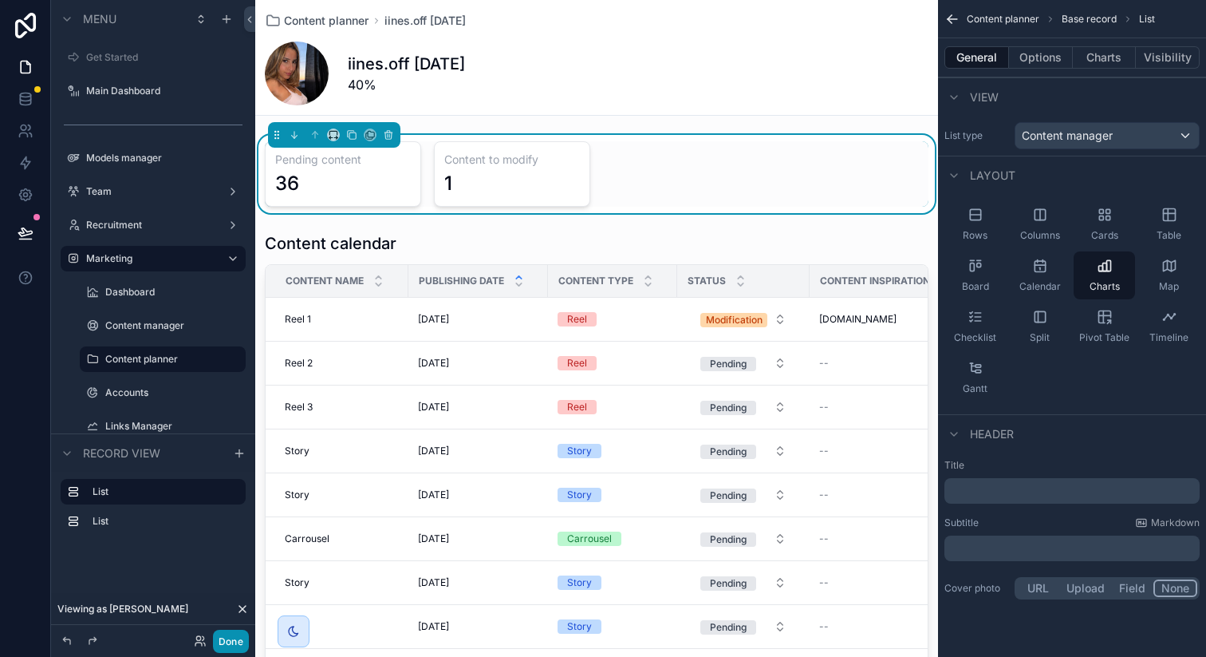
click at [239, 639] on button "Done" at bounding box center [231, 640] width 36 height 23
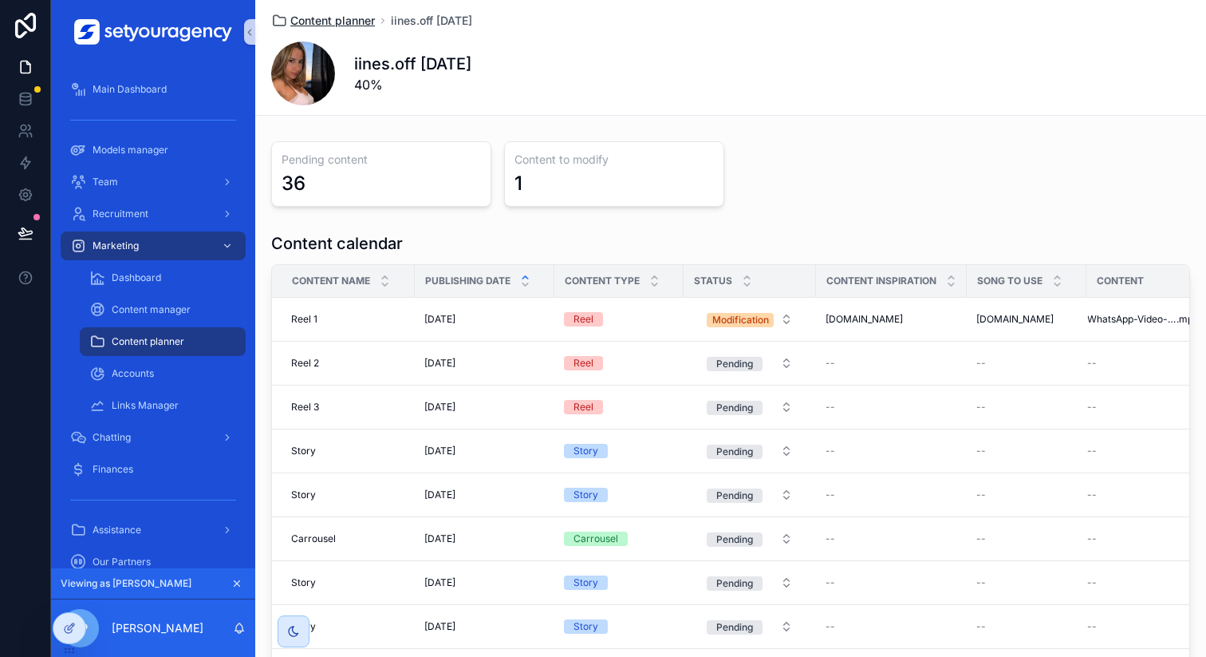
click at [328, 19] on span "Content planner" at bounding box center [332, 21] width 85 height 16
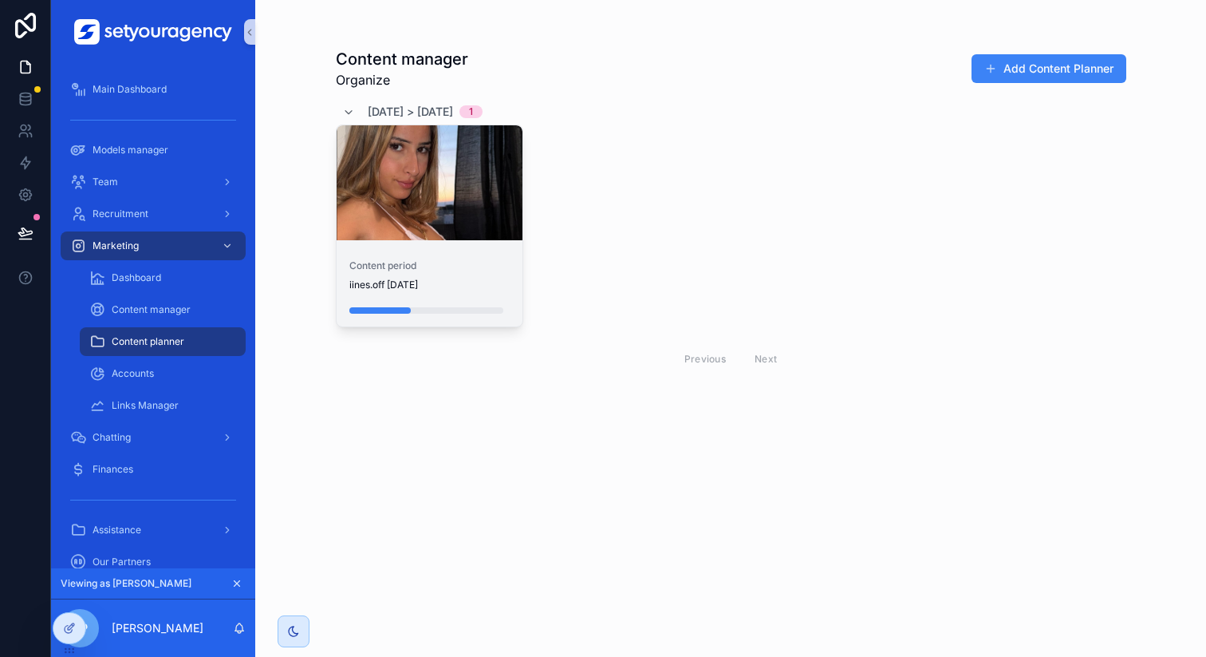
click at [423, 210] on div "scrollable content" at bounding box center [430, 182] width 187 height 115
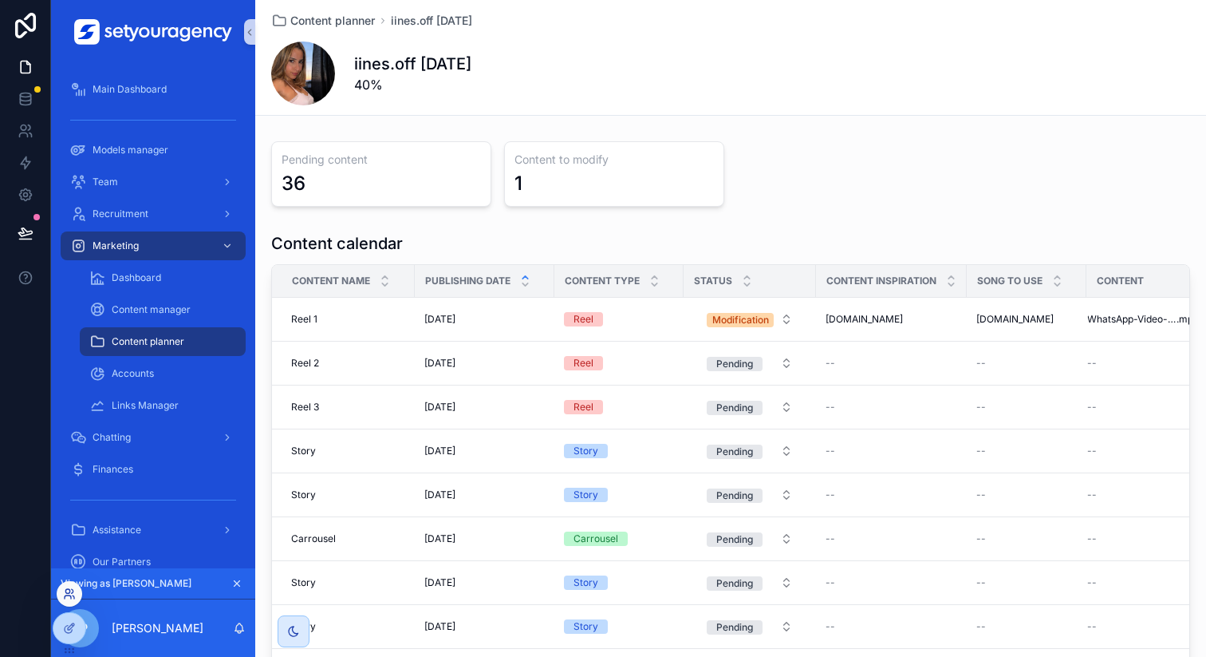
click at [70, 596] on icon at bounding box center [68, 596] width 6 height 3
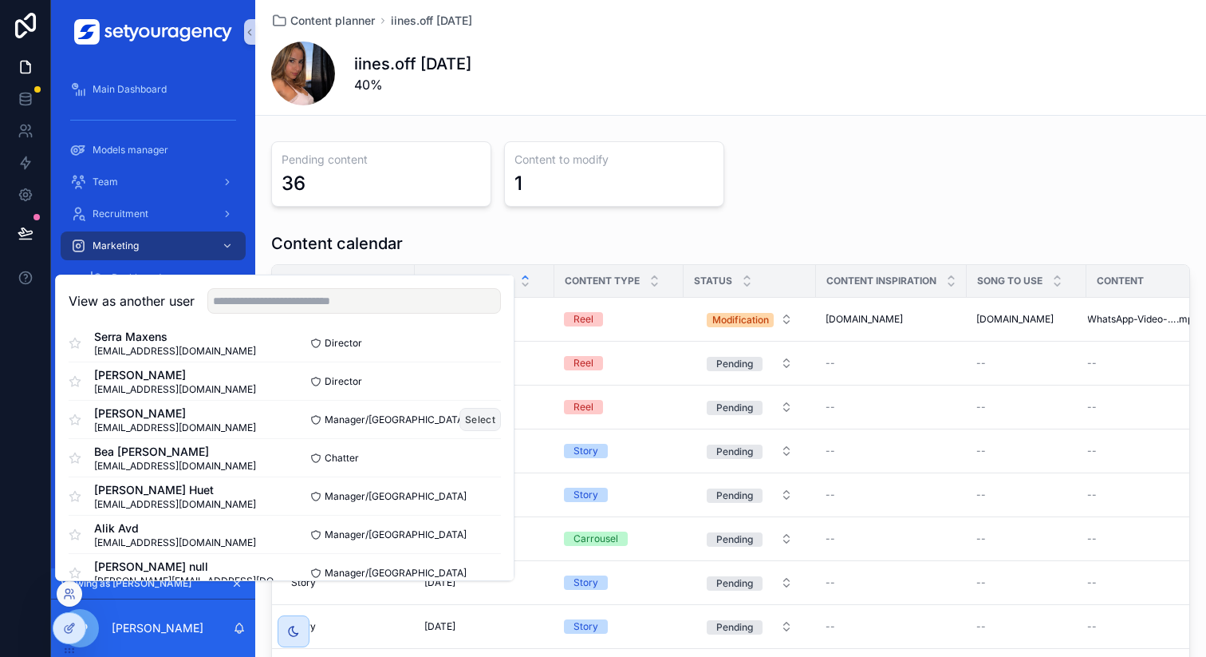
scroll to position [214, 0]
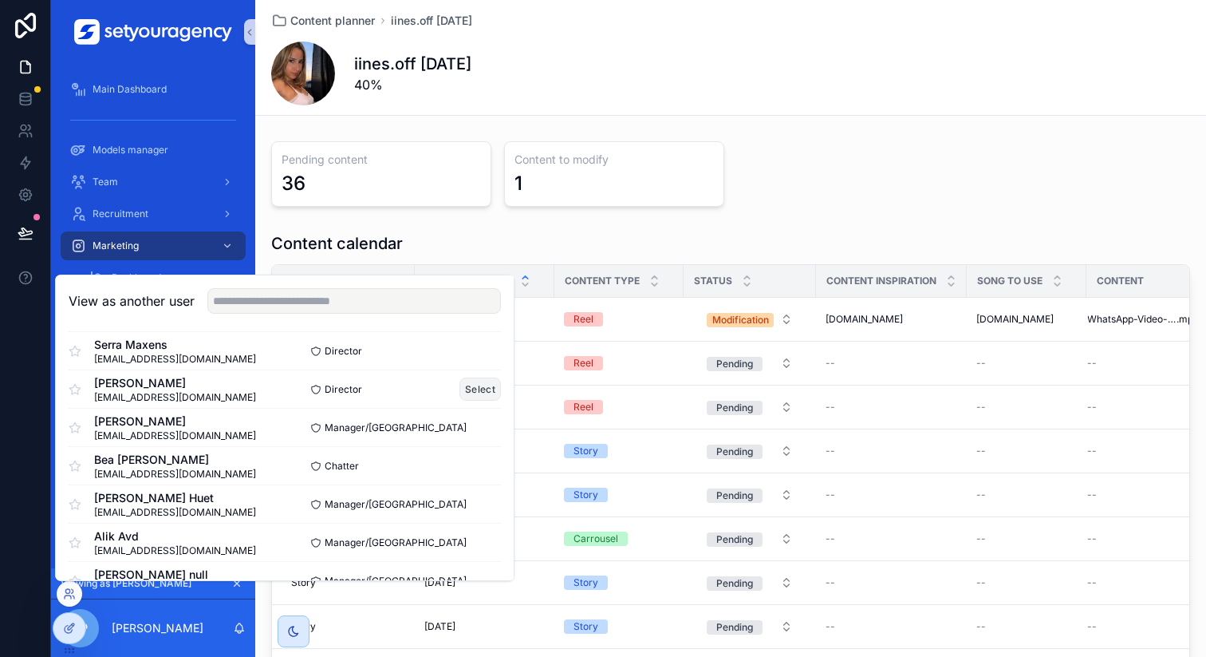
click at [476, 388] on button "Select" at bounding box center [480, 388] width 41 height 23
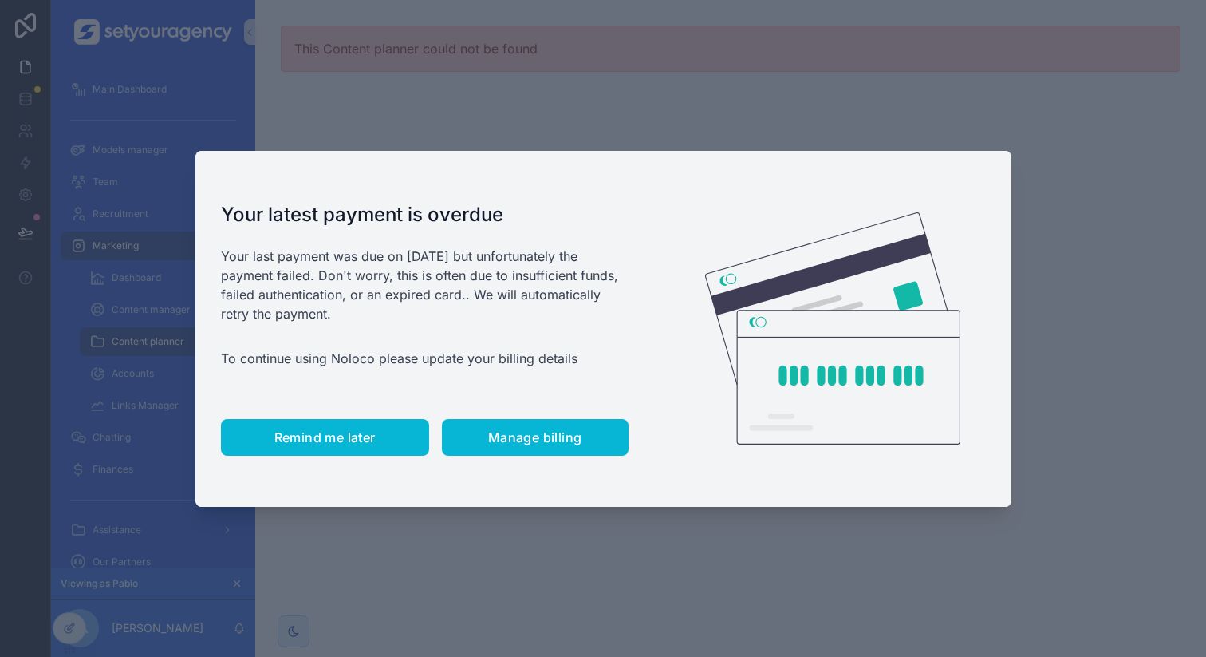
click at [305, 434] on span "Remind me later" at bounding box center [324, 437] width 101 height 16
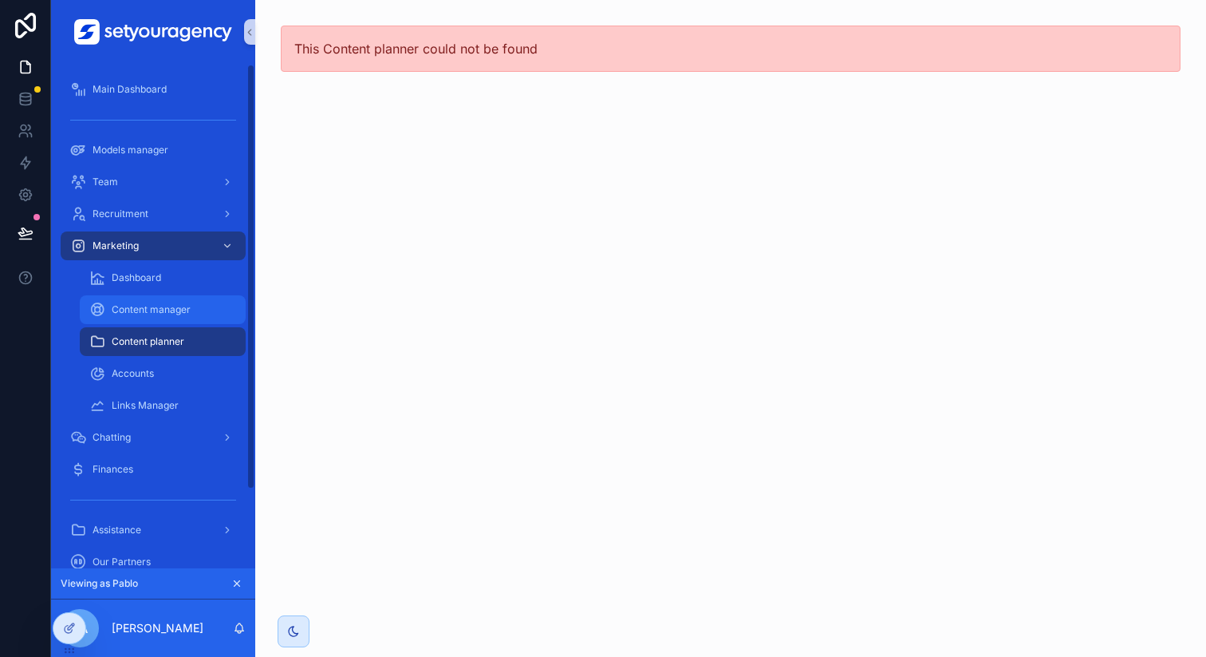
click at [178, 322] on div "Content manager" at bounding box center [162, 310] width 147 height 26
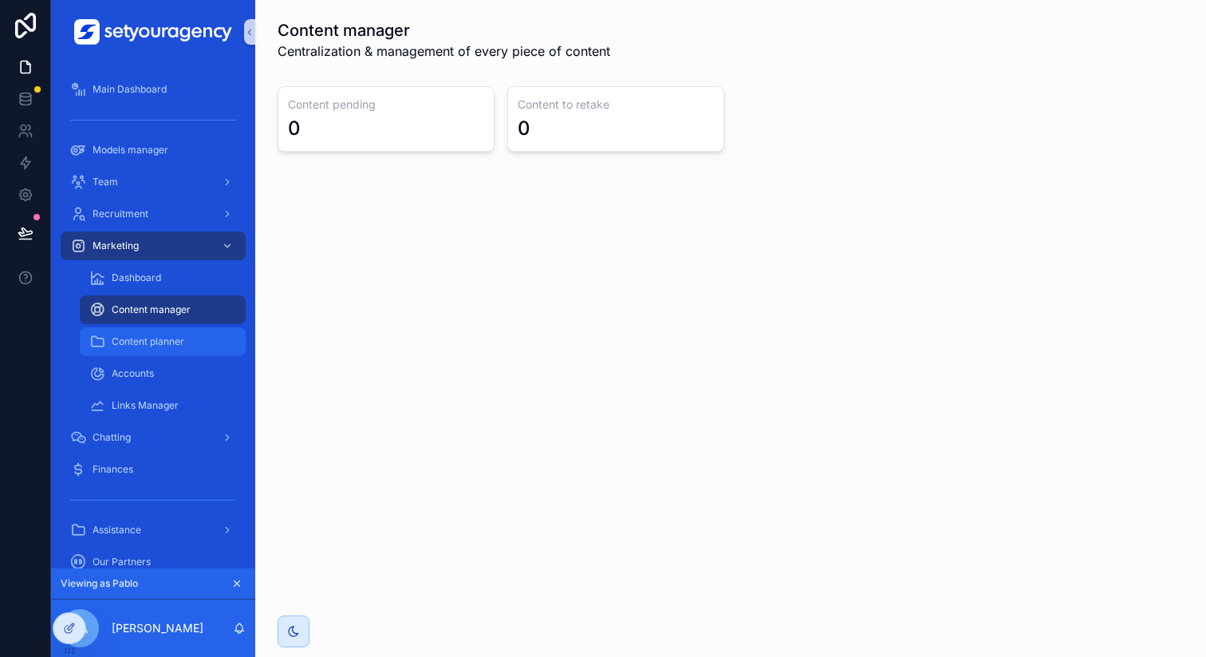
click at [176, 342] on span "Content planner" at bounding box center [148, 341] width 73 height 13
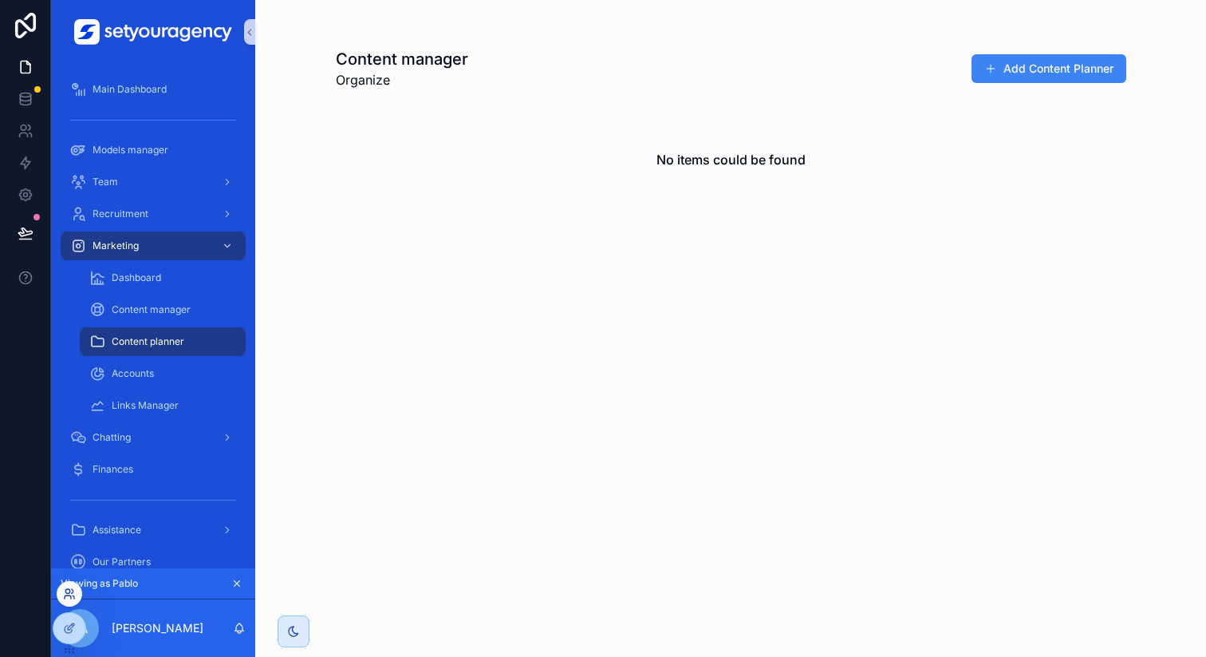
click at [70, 597] on icon at bounding box center [69, 593] width 13 height 13
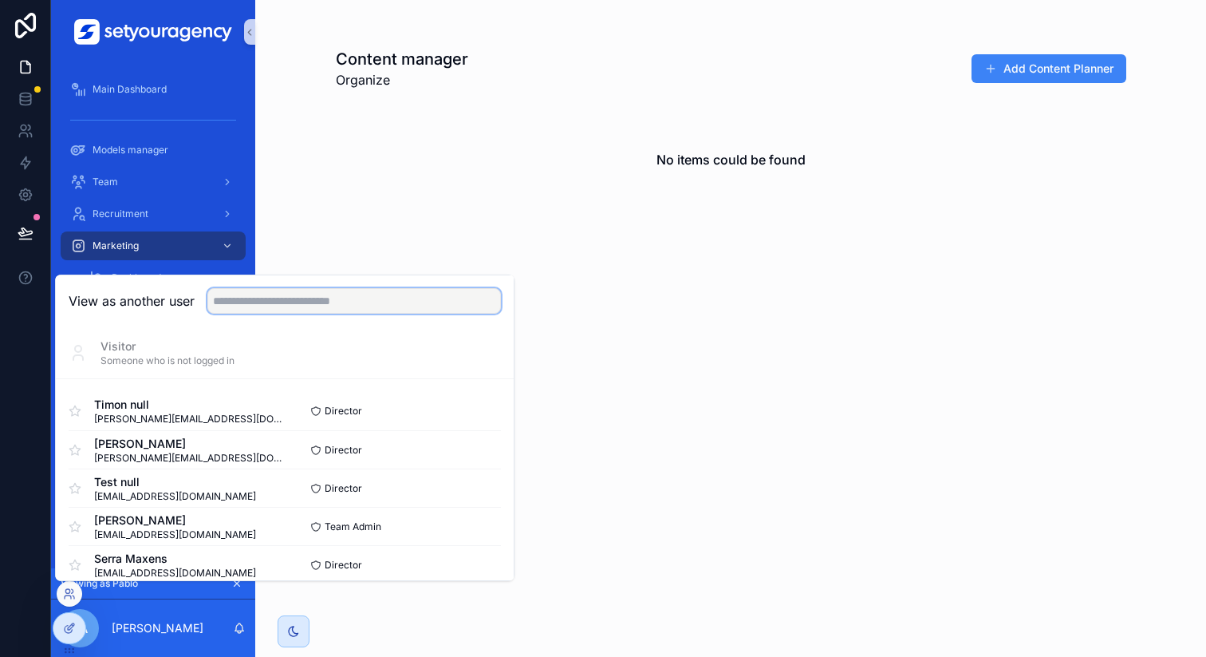
click at [297, 302] on input "text" at bounding box center [354, 301] width 294 height 26
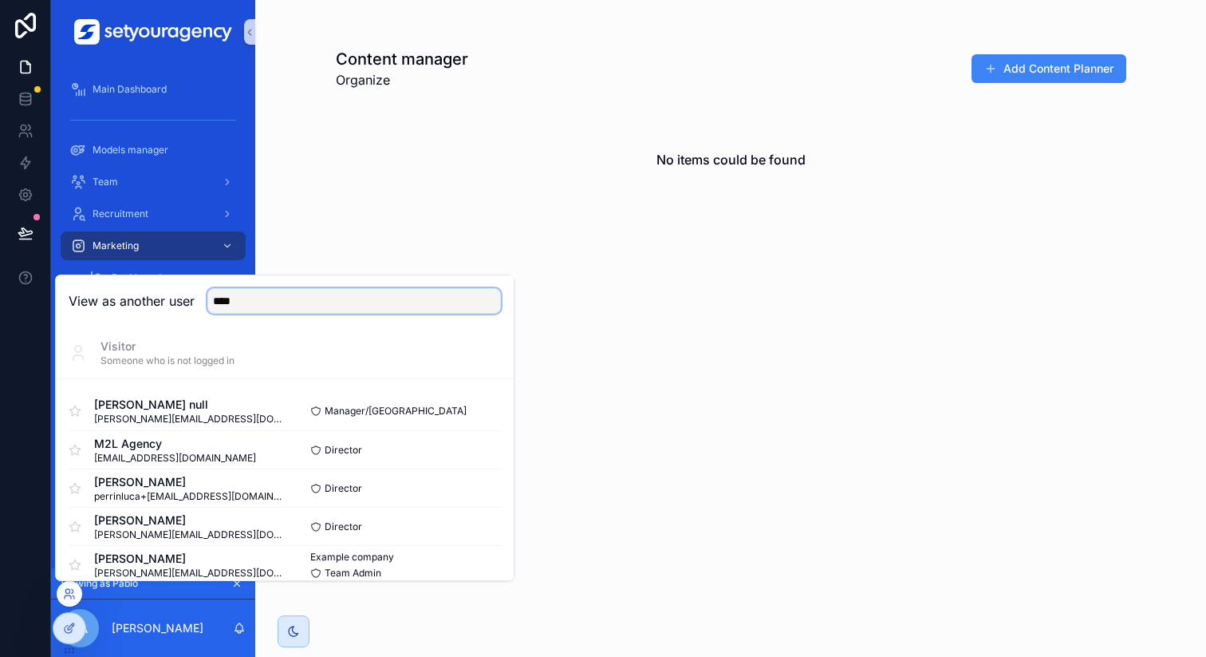
scroll to position [16, 0]
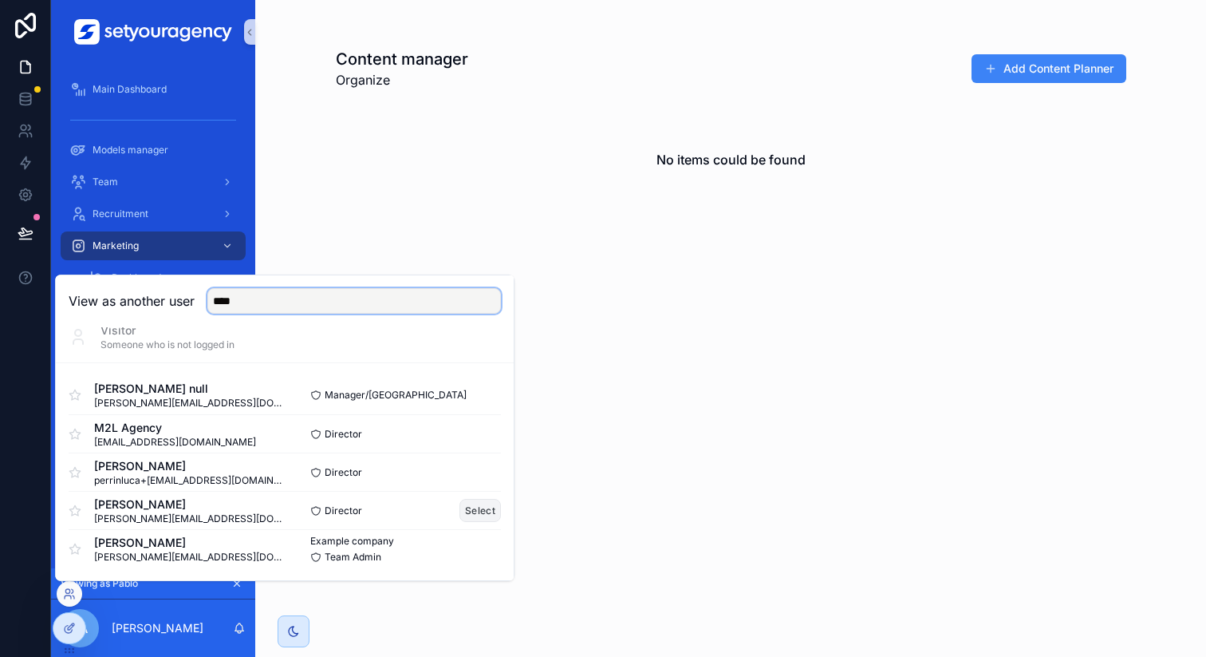
type input "****"
click at [460, 511] on button "Select" at bounding box center [480, 510] width 41 height 23
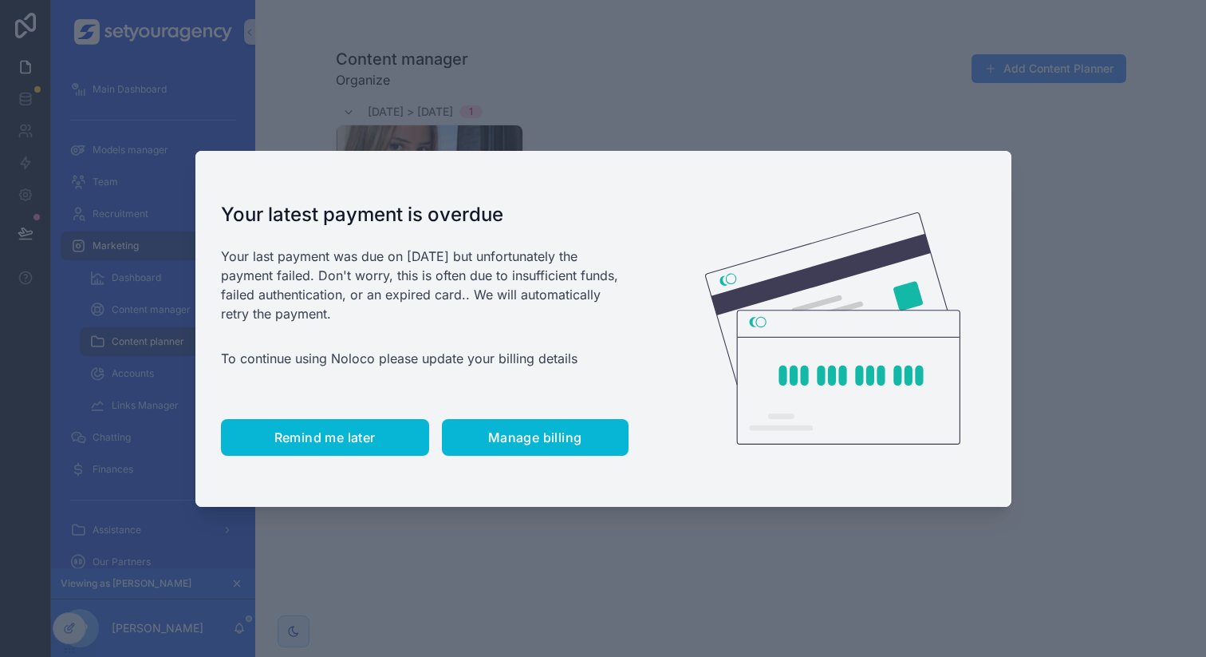
click at [335, 452] on button "Remind me later" at bounding box center [325, 437] width 208 height 37
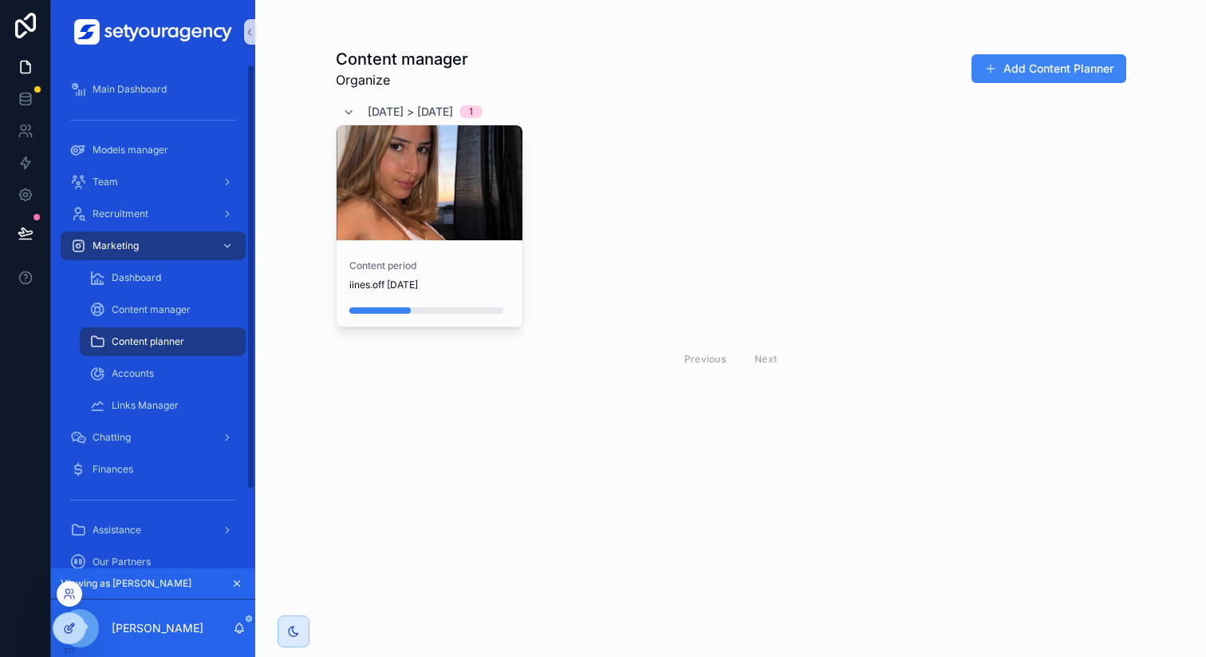
click at [76, 632] on div at bounding box center [69, 628] width 32 height 30
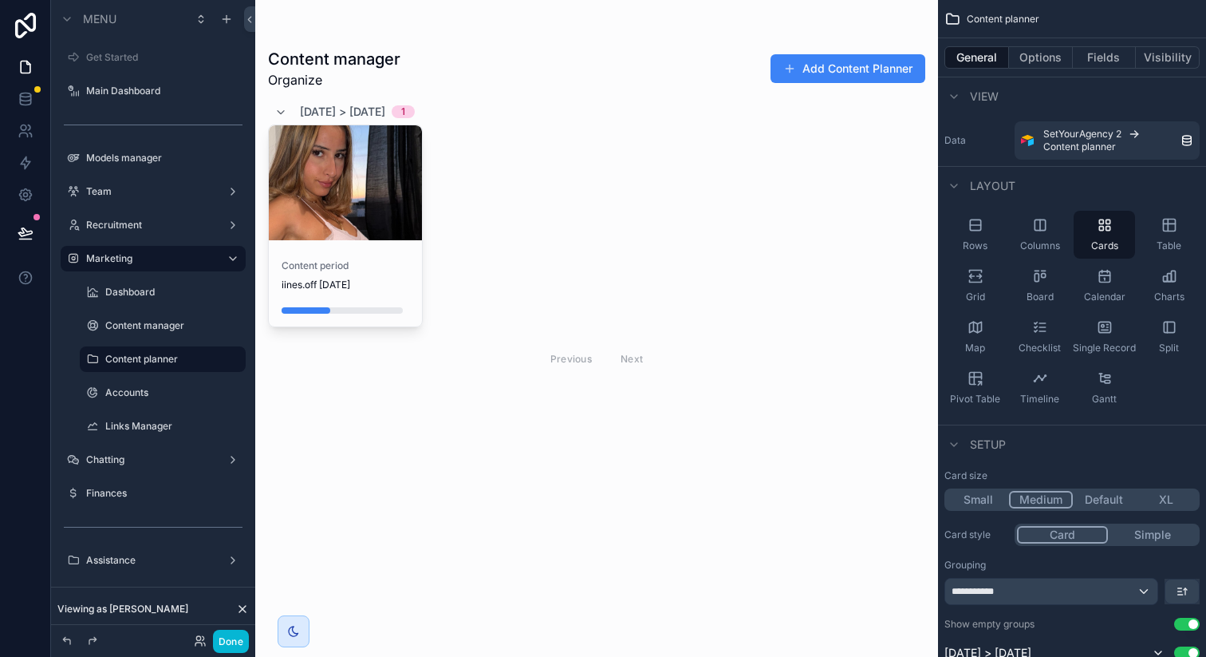
click at [427, 68] on div "scrollable content" at bounding box center [596, 214] width 683 height 428
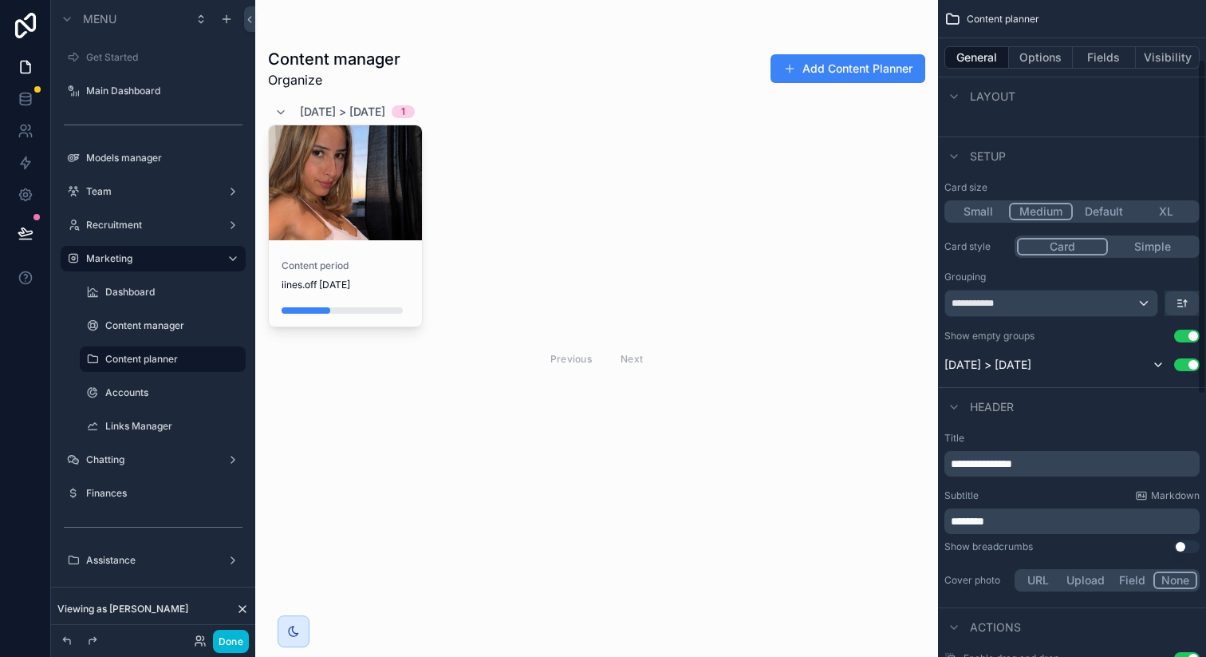
scroll to position [448, 0]
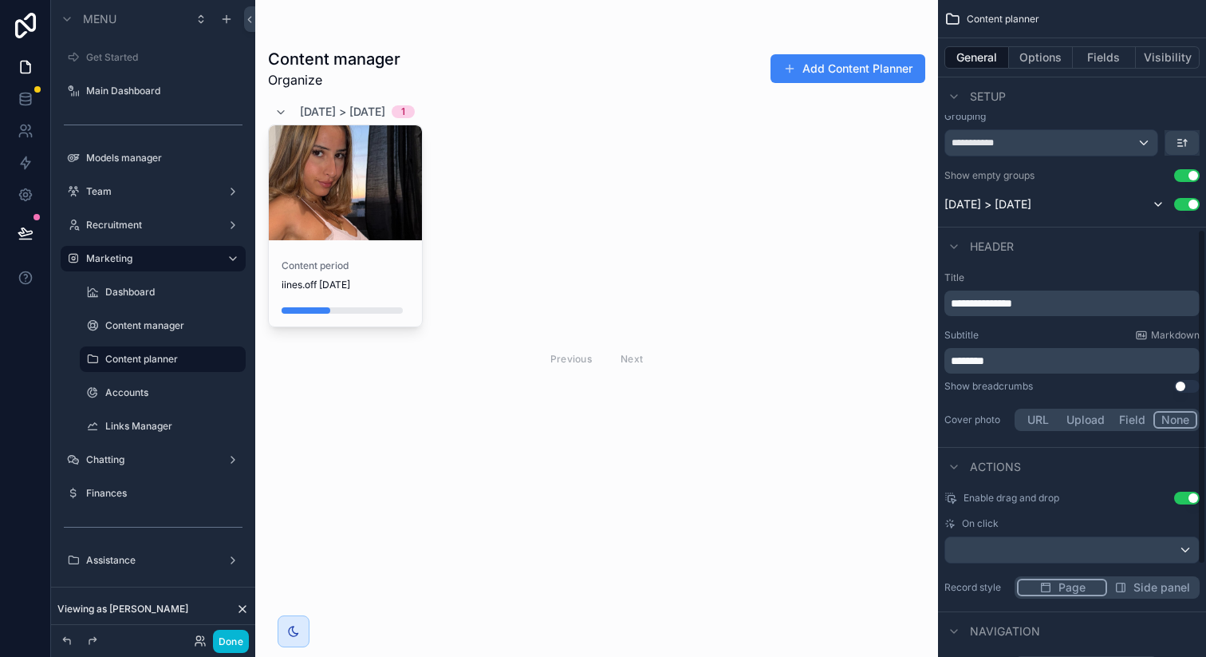
click at [1029, 357] on p "********" at bounding box center [1074, 361] width 246 height 16
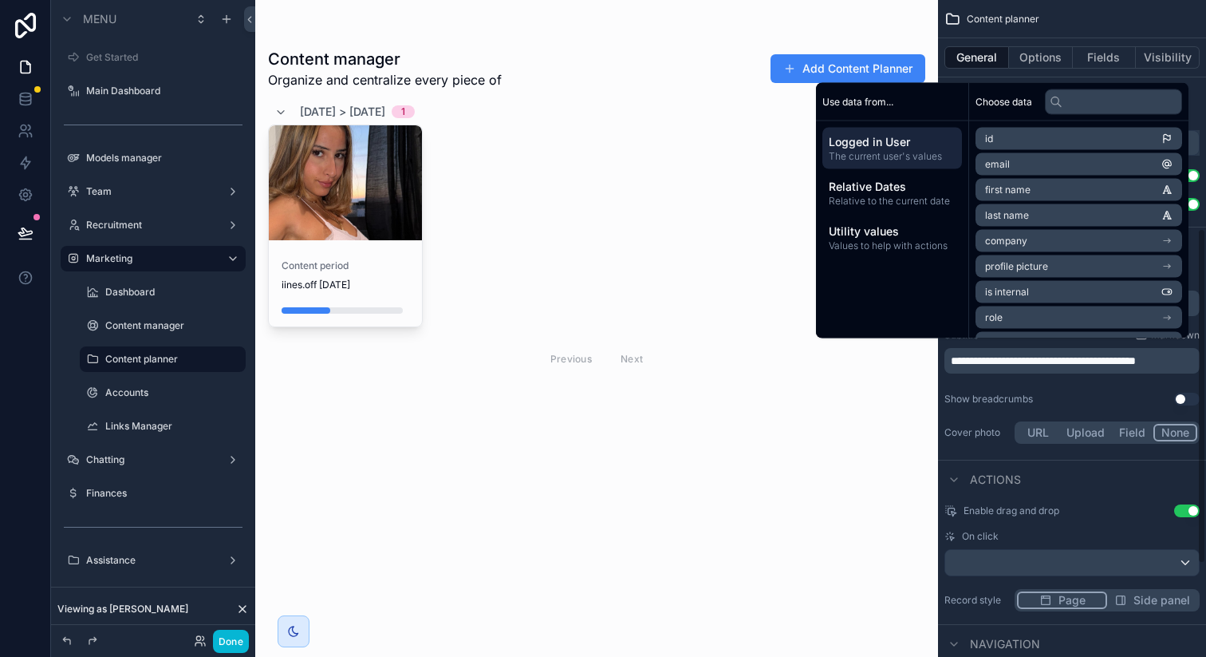
scroll to position [455, 0]
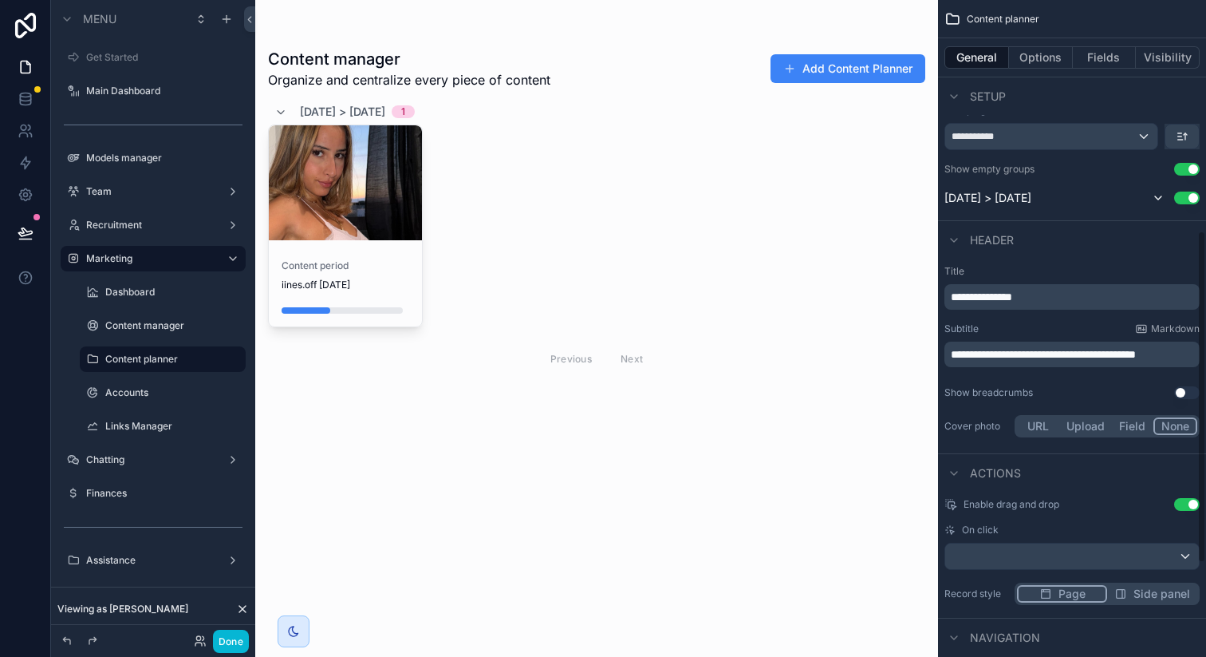
click at [586, 346] on div "Previous Next" at bounding box center [597, 358] width 116 height 25
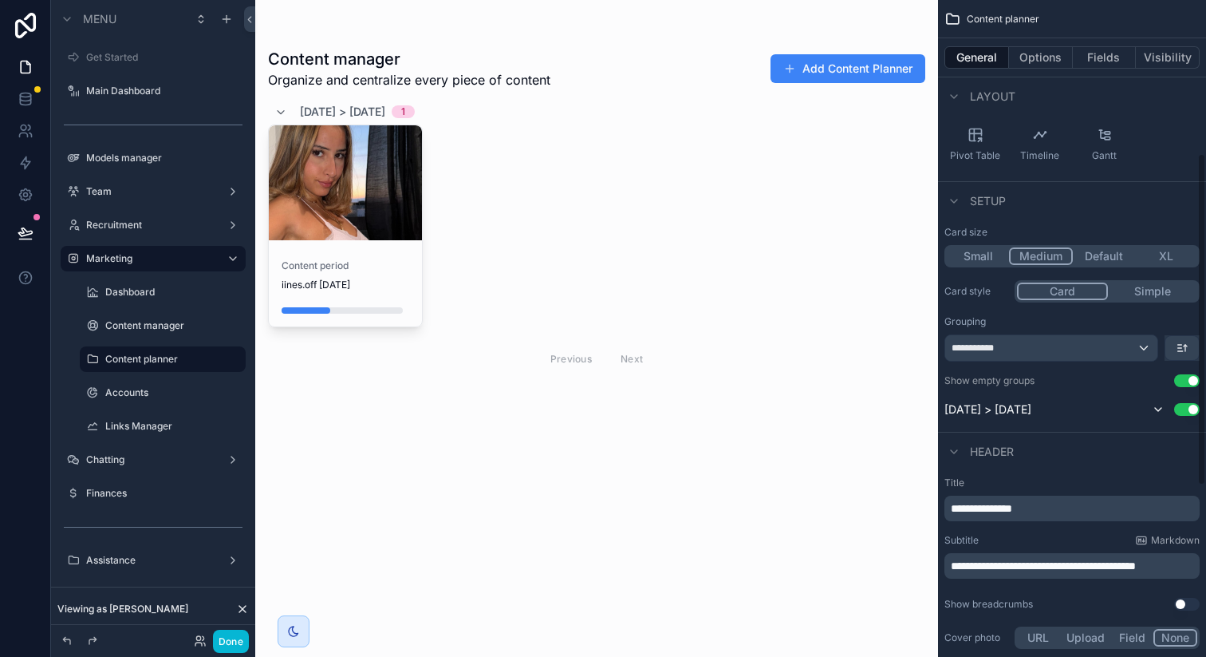
scroll to position [237, 0]
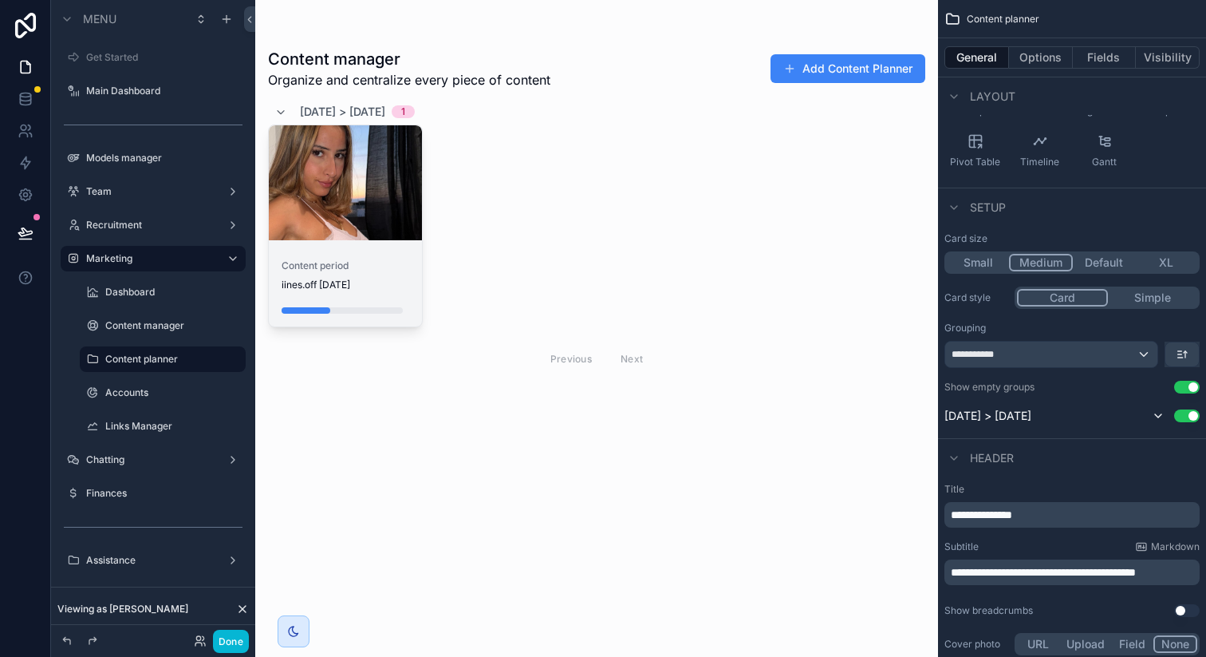
click at [363, 217] on div "scrollable content" at bounding box center [345, 182] width 153 height 115
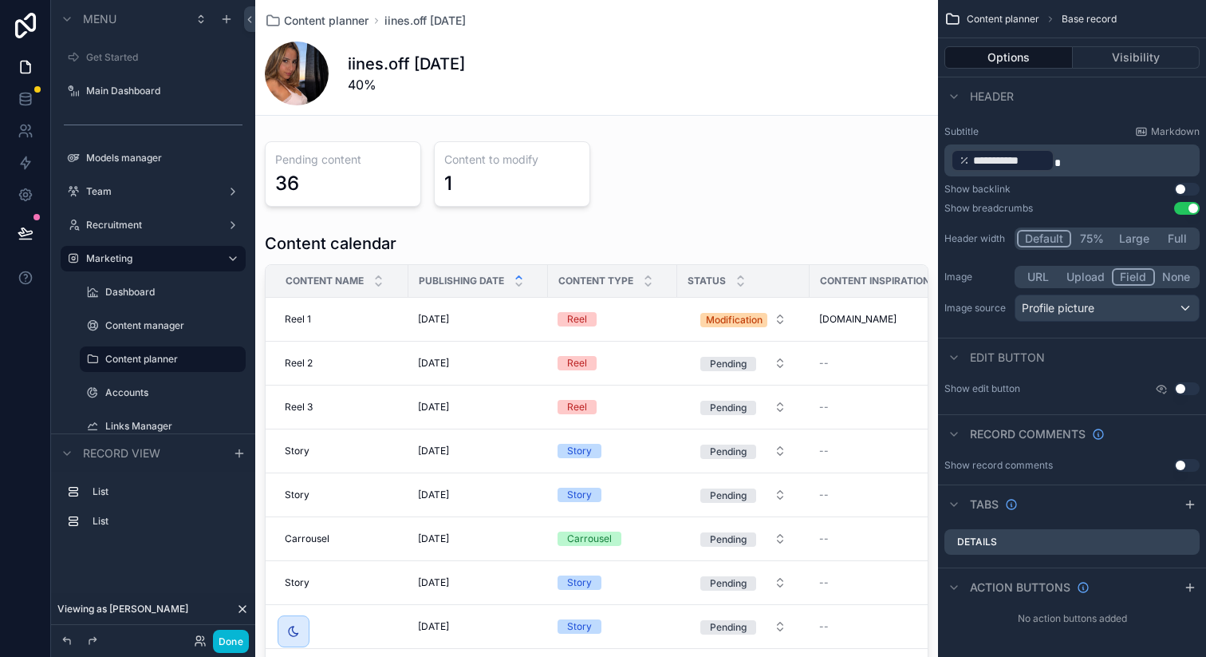
click at [506, 96] on div "iines.off [DATE] 40%" at bounding box center [597, 73] width 664 height 64
click at [1077, 164] on p "**********" at bounding box center [1074, 161] width 246 height 26
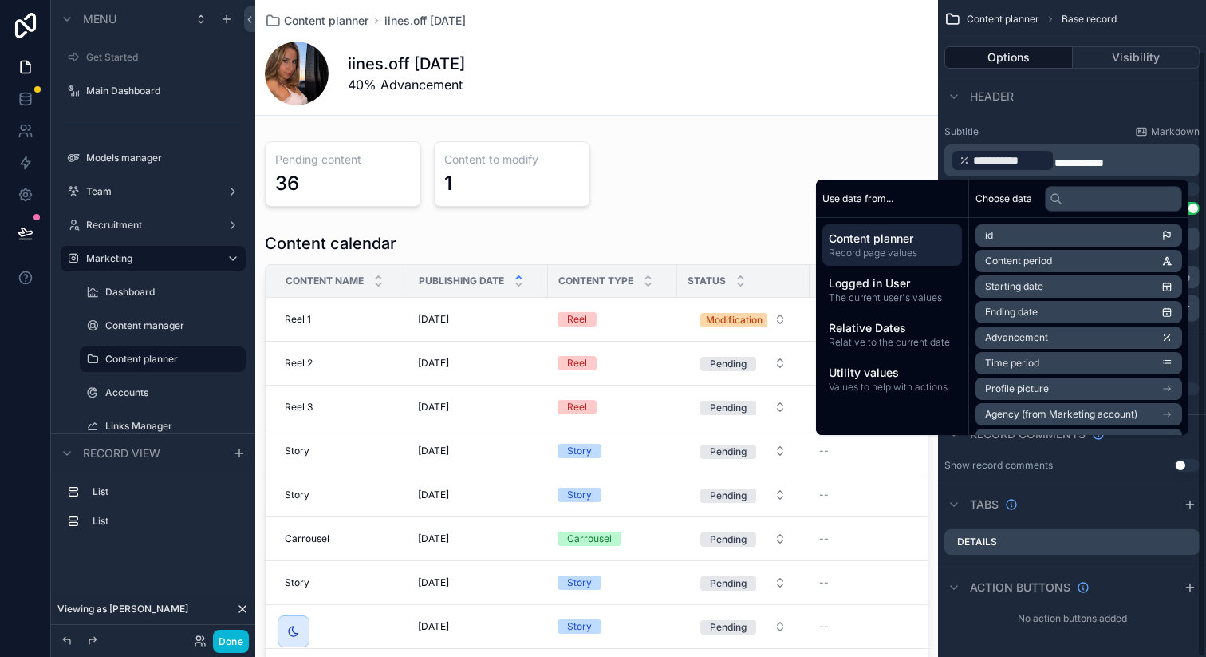
click at [1065, 164] on span "**********" at bounding box center [1079, 162] width 49 height 11
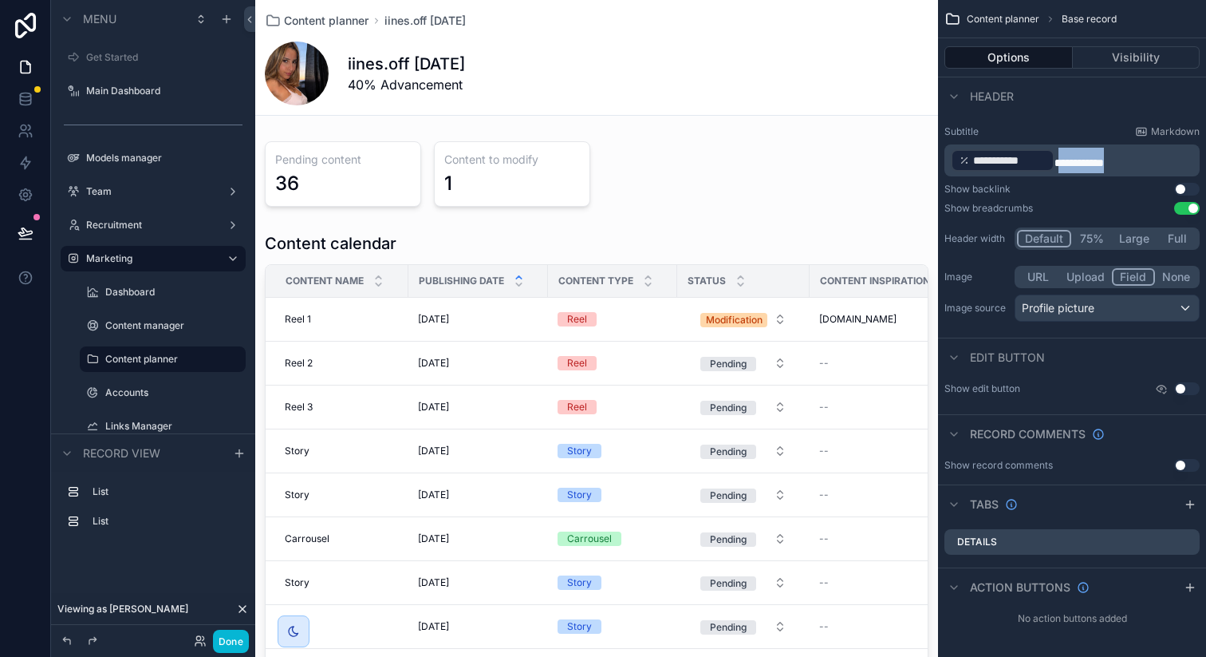
click at [1065, 164] on span "**********" at bounding box center [1079, 162] width 49 height 11
click at [1077, 124] on div "**********" at bounding box center [1072, 195] width 268 height 271
click at [351, 26] on span "Content planner" at bounding box center [326, 21] width 85 height 16
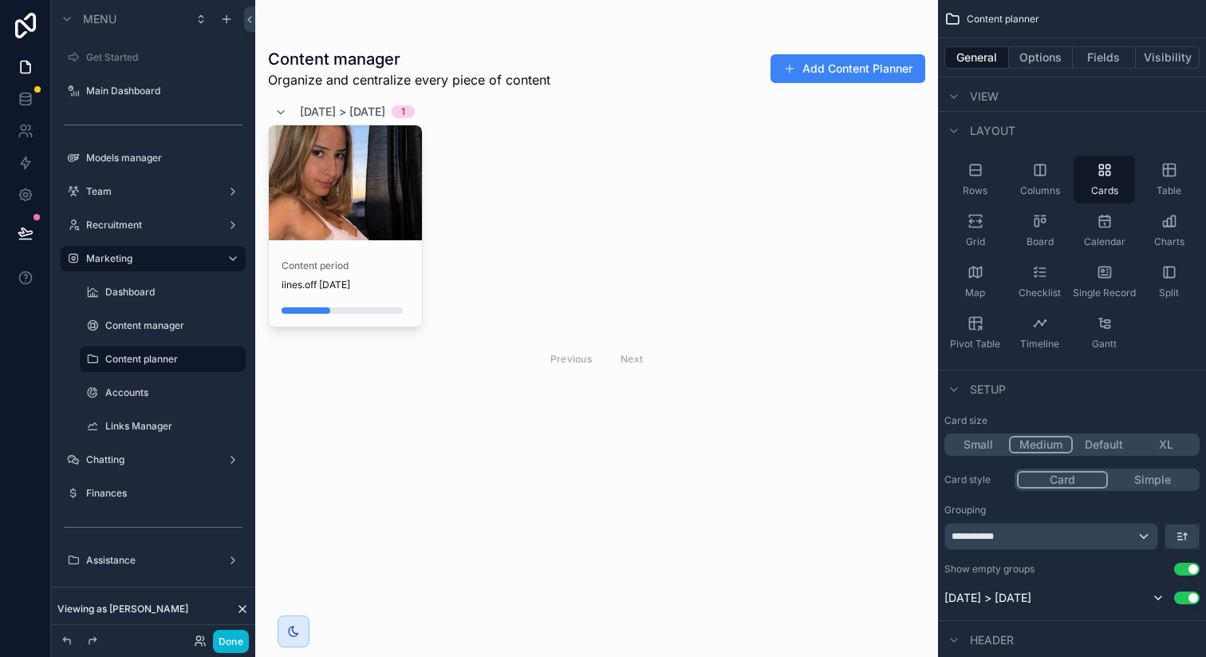
click at [847, 116] on div "[DATE] > [DATE] 1" at bounding box center [596, 112] width 657 height 26
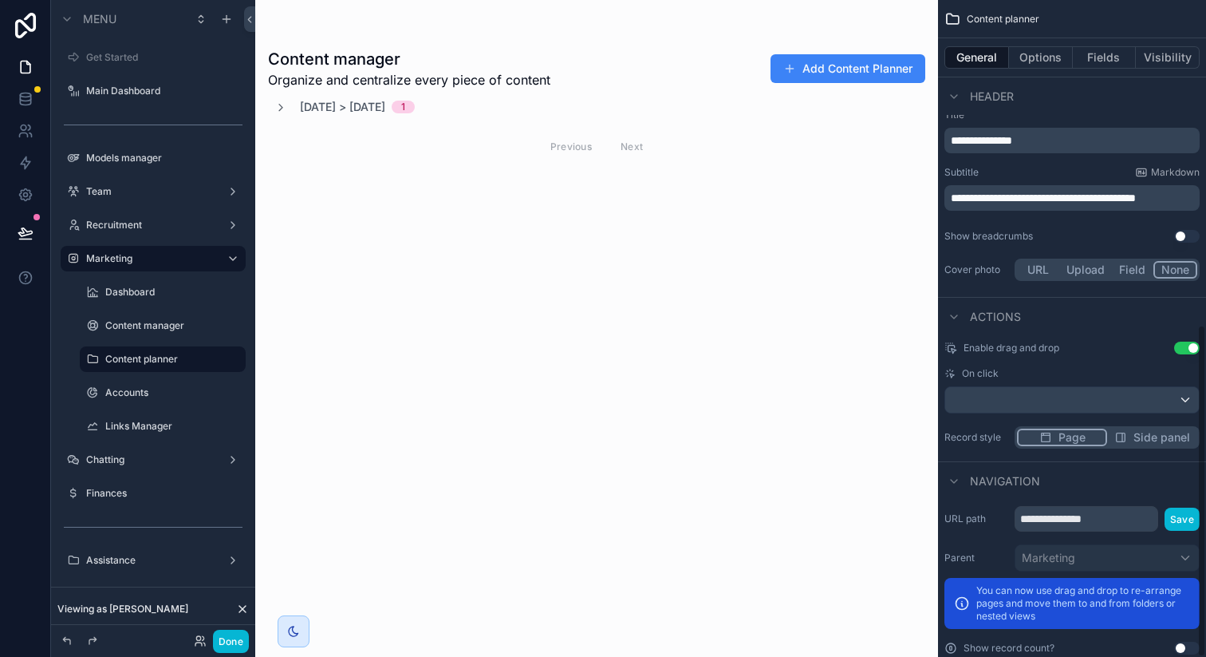
scroll to position [641, 0]
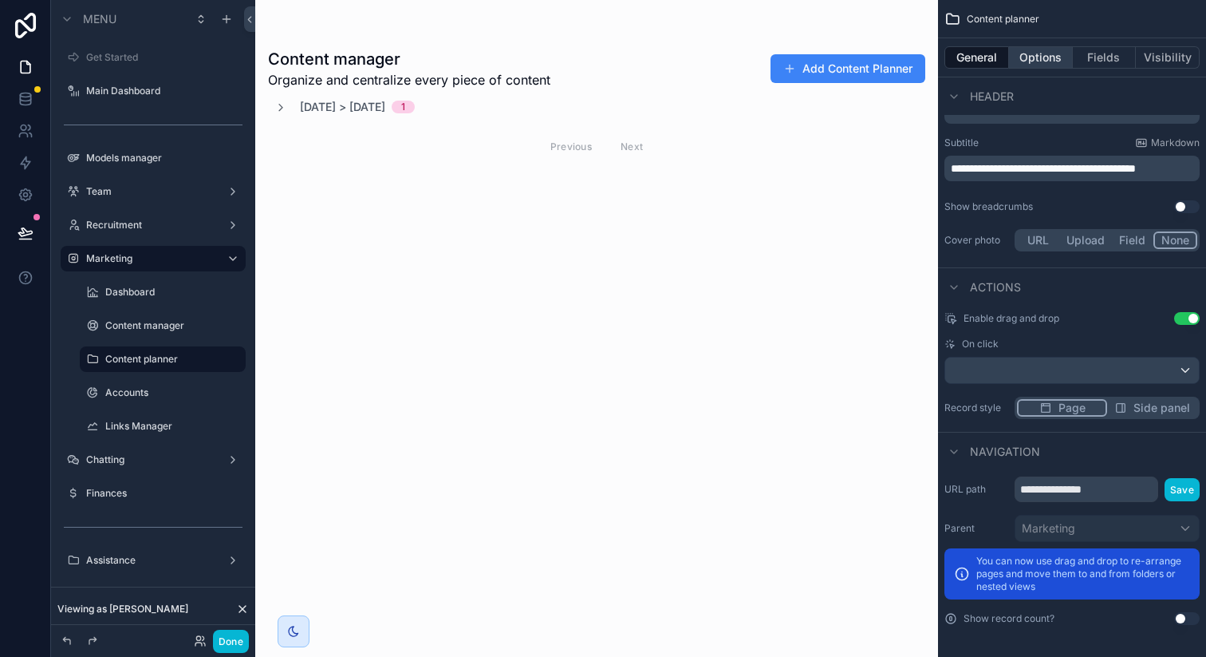
click at [1051, 62] on button "Options" at bounding box center [1041, 57] width 64 height 22
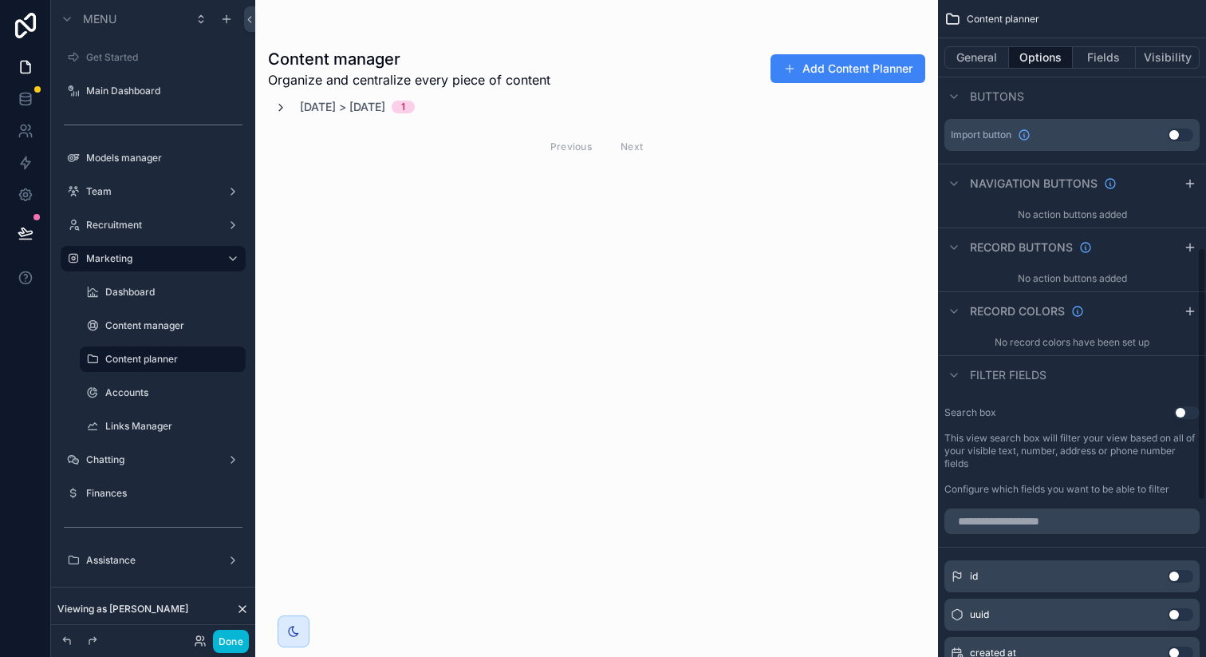
click at [286, 107] on icon "scrollable content" at bounding box center [280, 107] width 13 height 13
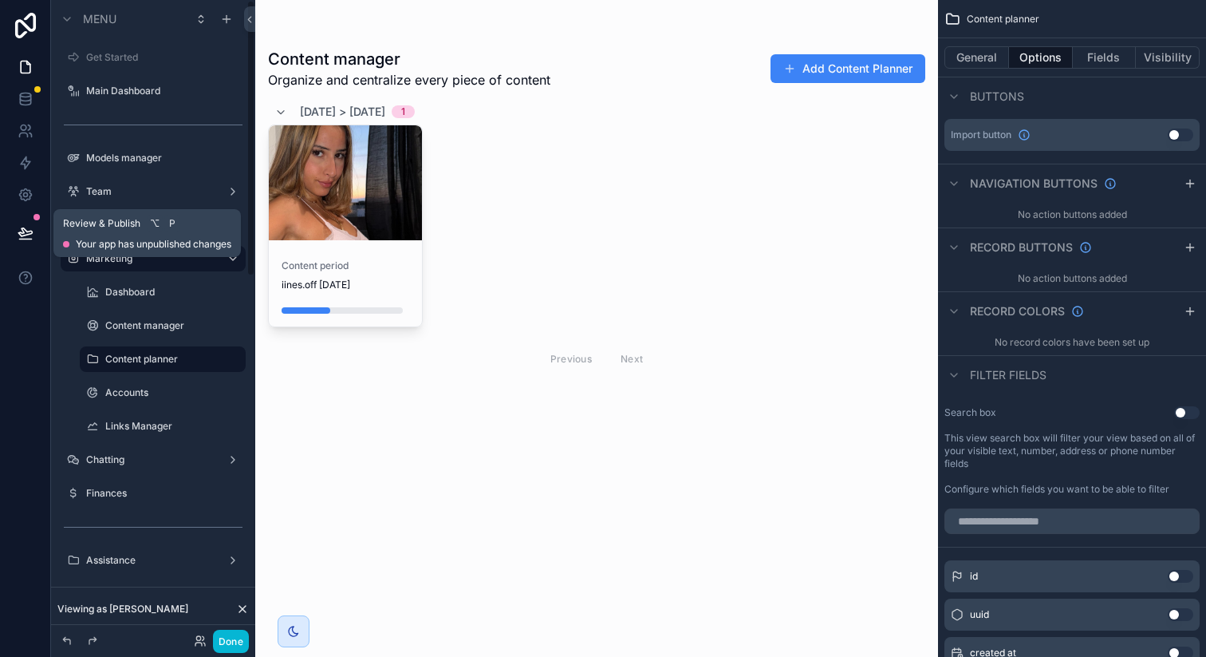
click at [20, 237] on icon at bounding box center [26, 233] width 16 height 16
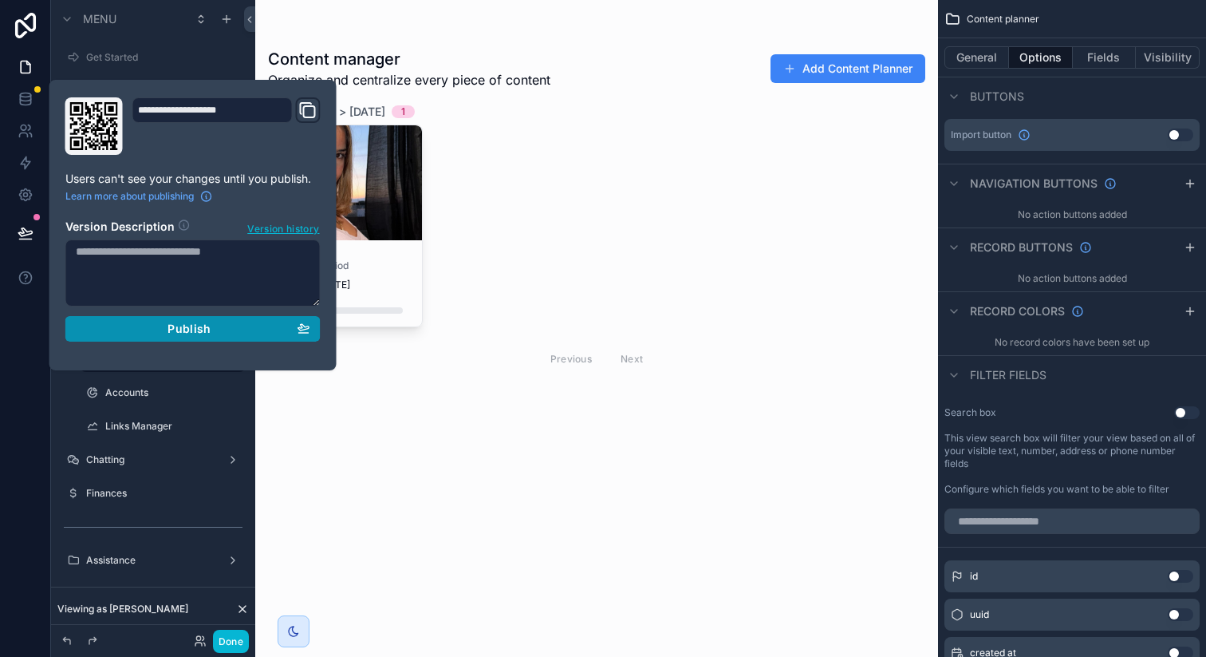
click at [180, 327] on span "Publish" at bounding box center [189, 329] width 43 height 14
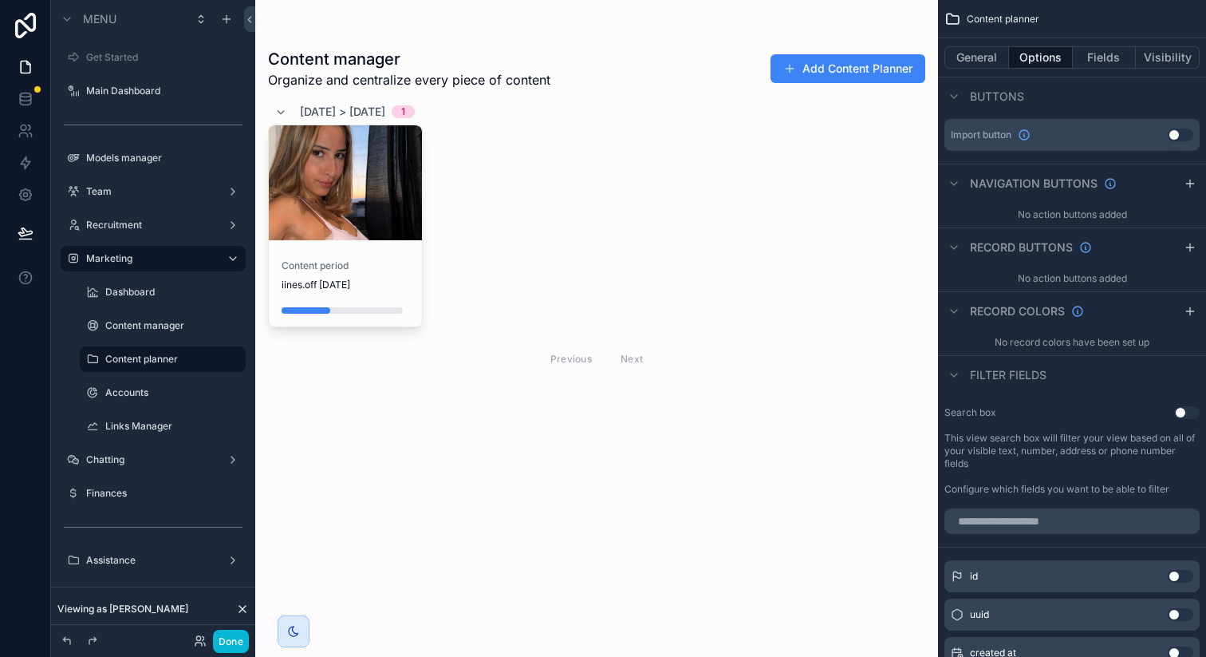
click at [724, 179] on div "Content period iines.off [DATE]" at bounding box center [596, 225] width 657 height 203
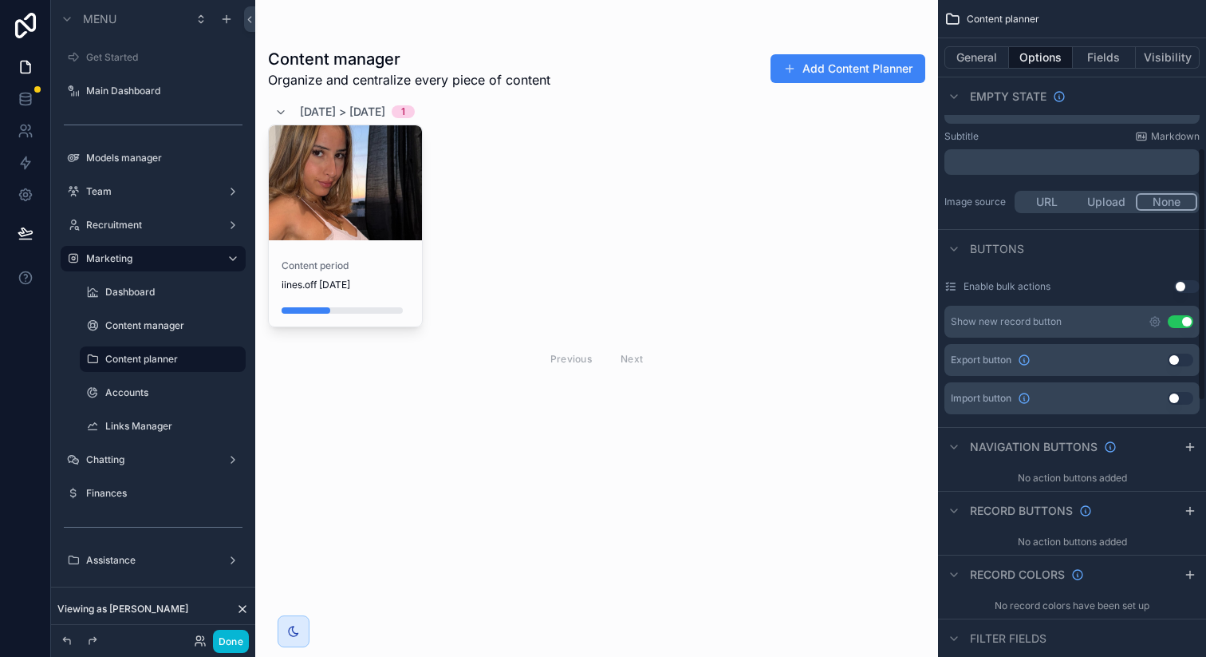
scroll to position [383, 0]
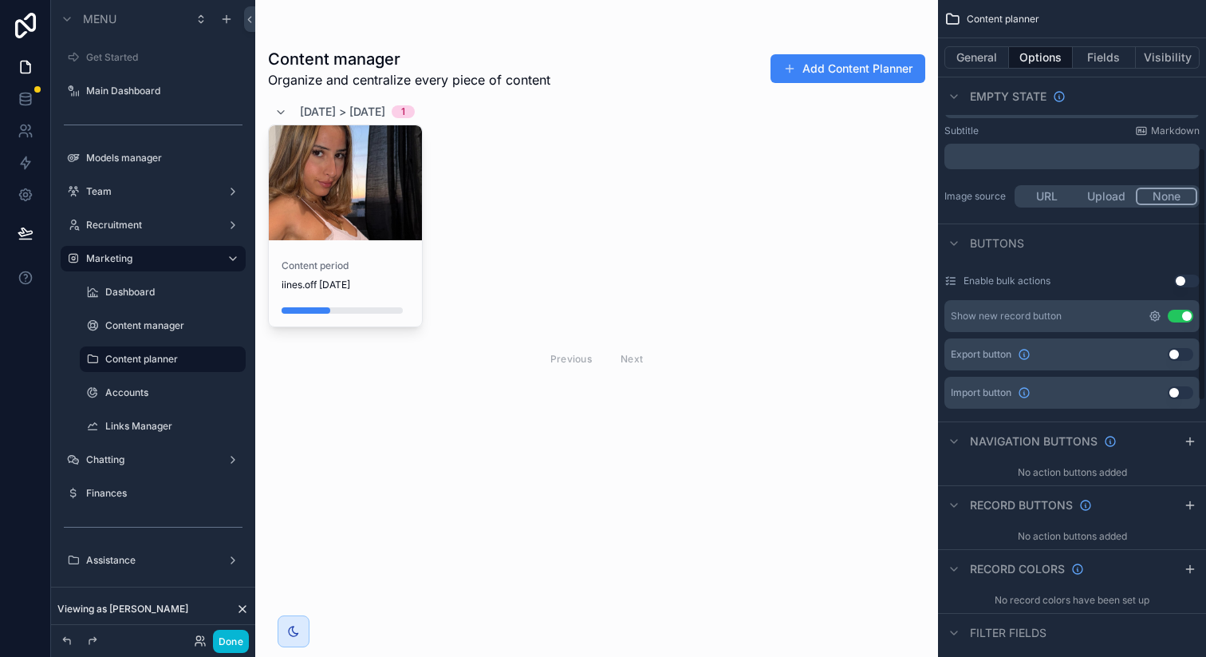
click at [1154, 317] on icon "scrollable content" at bounding box center [1155, 316] width 13 height 13
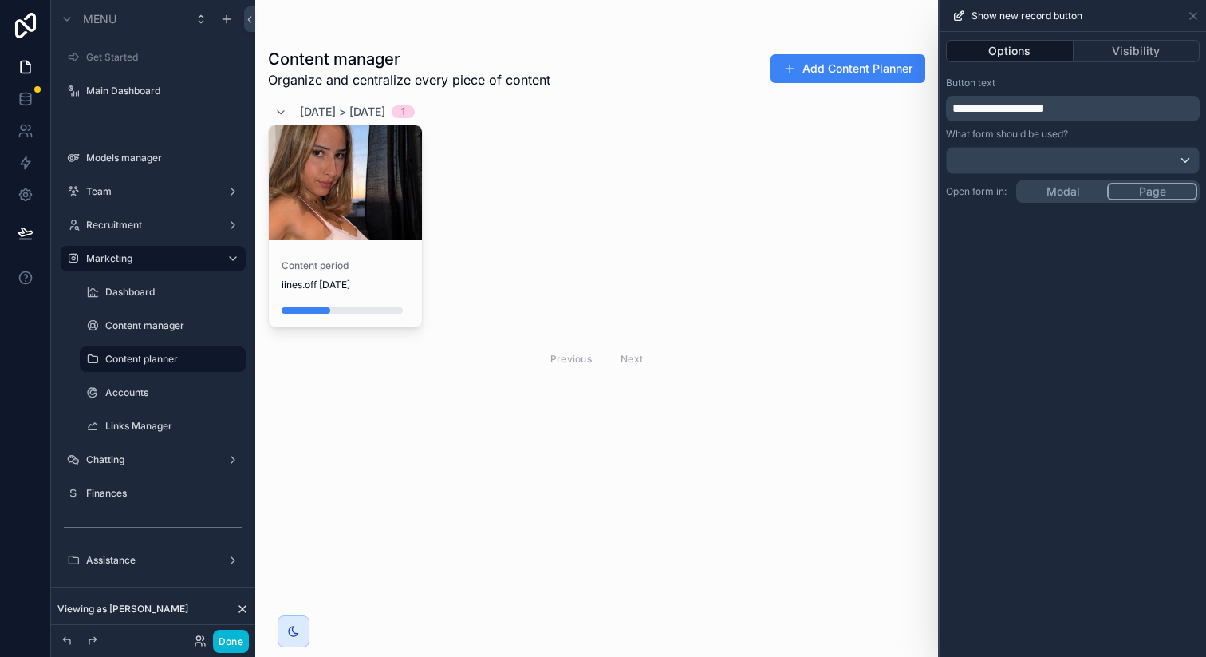
click at [1052, 193] on div "**********" at bounding box center [1073, 344] width 266 height 625
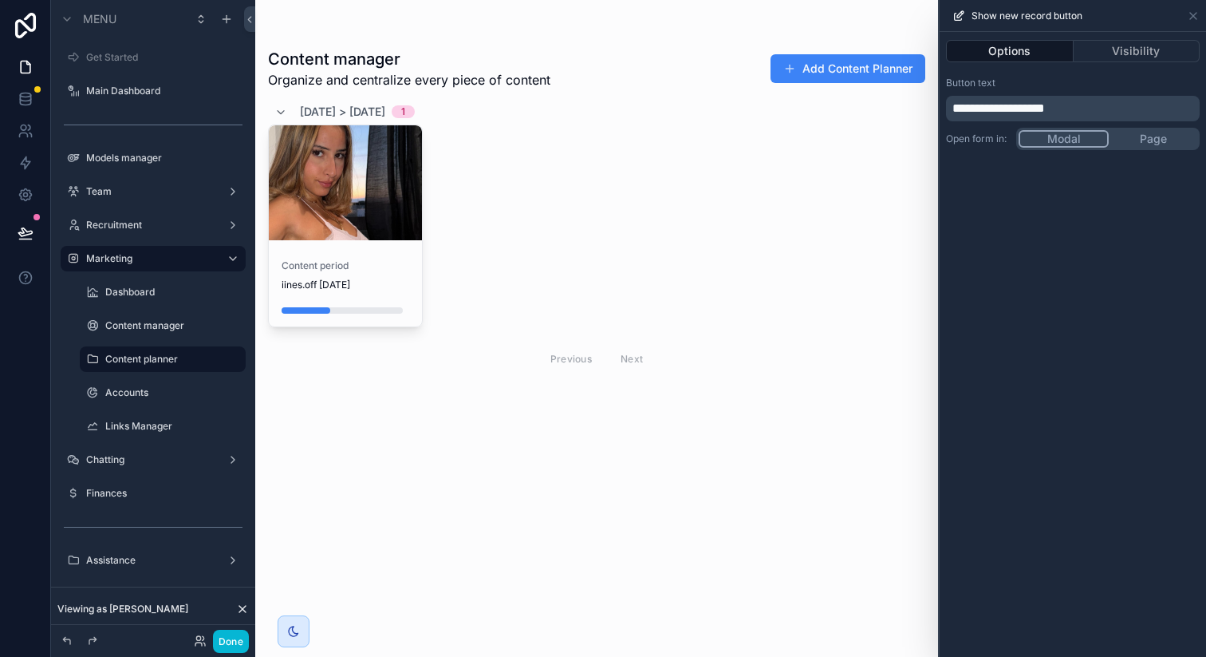
click at [1045, 107] on span "**********" at bounding box center [999, 108] width 93 height 12
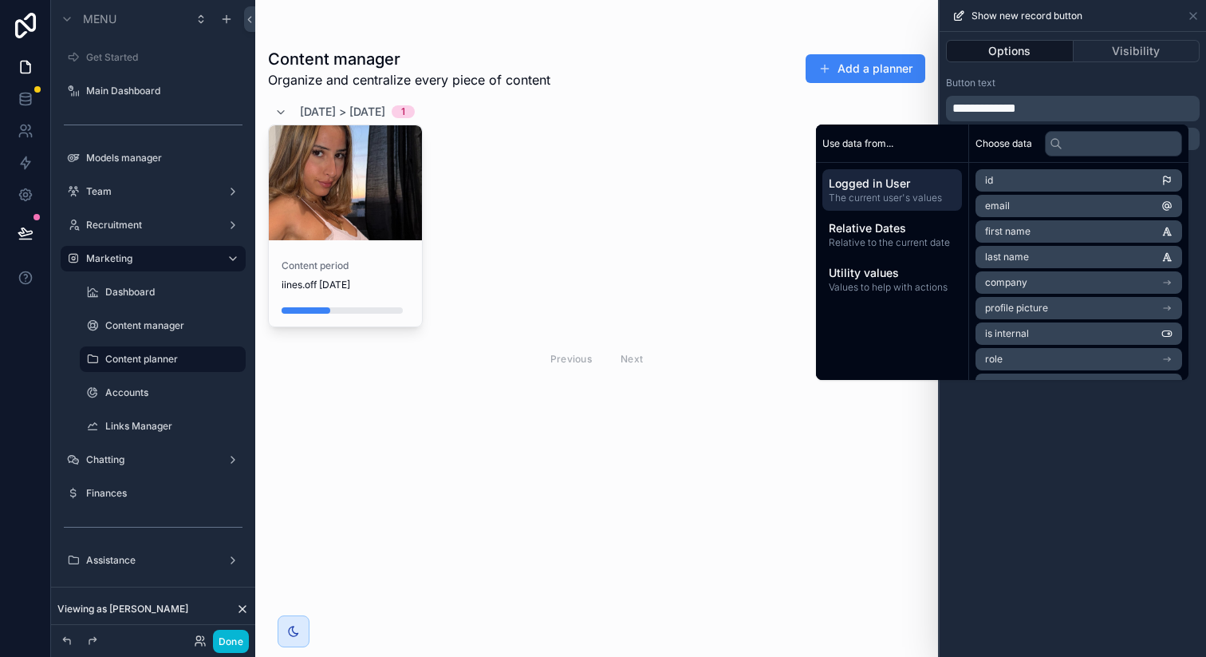
click at [1134, 90] on div "**********" at bounding box center [1073, 99] width 254 height 45
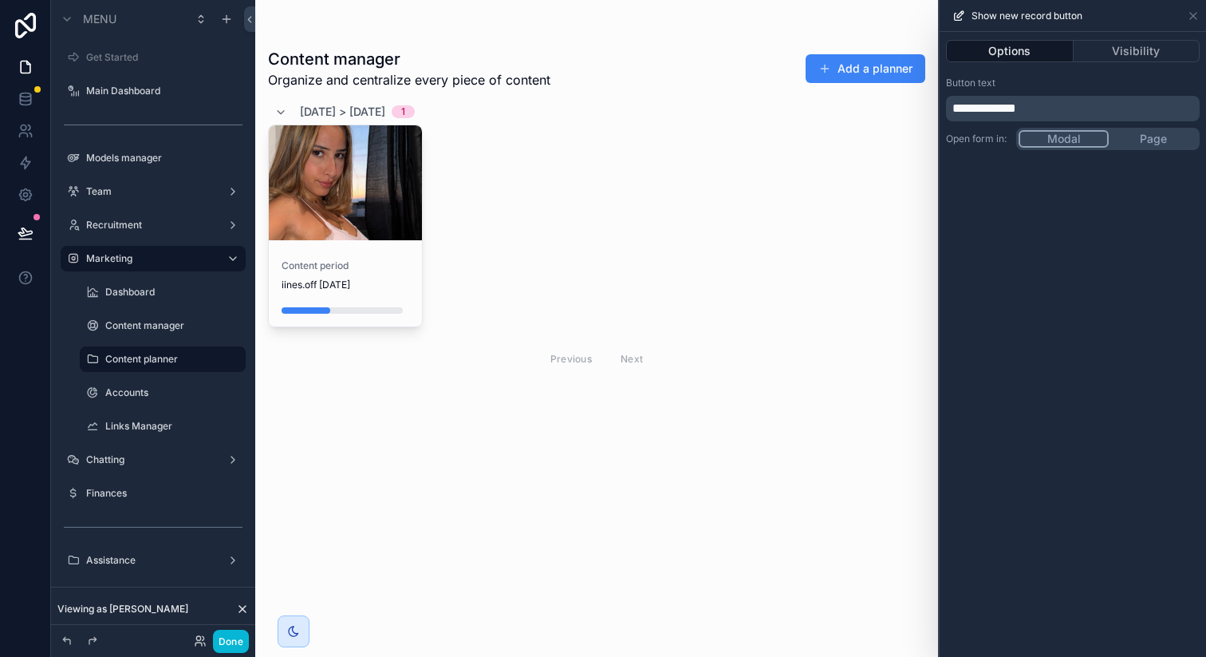
click at [1203, 22] on div "Show new record button" at bounding box center [1073, 16] width 266 height 32
click at [1192, 18] on icon at bounding box center [1193, 16] width 13 height 13
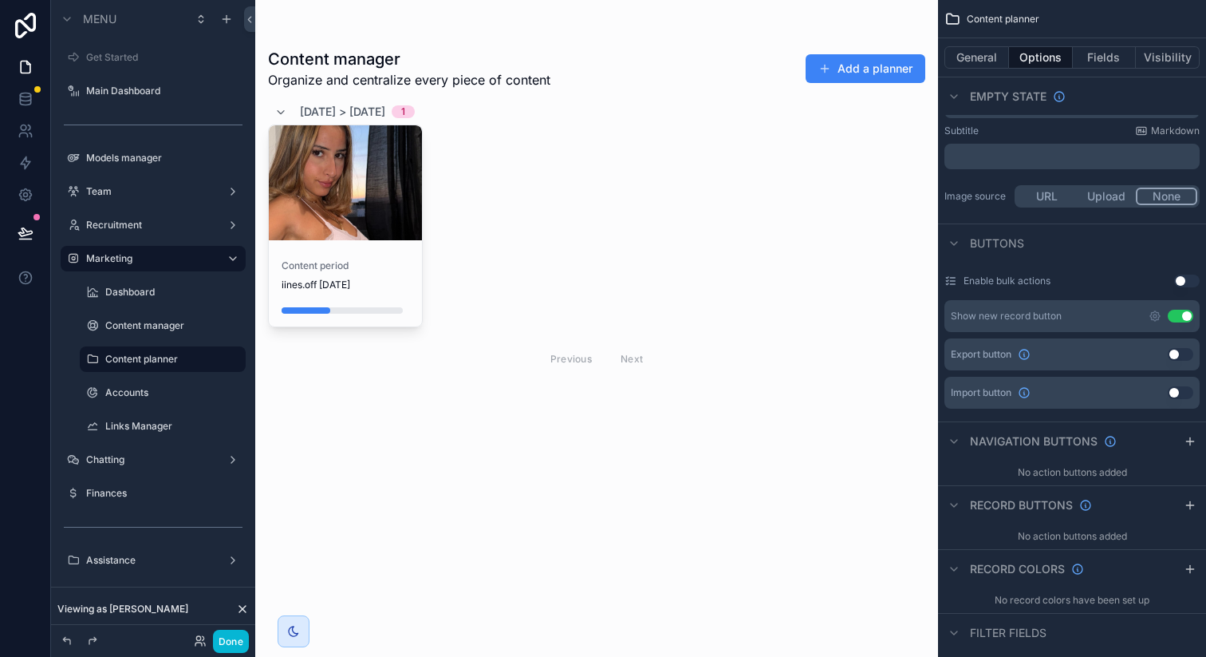
click at [1174, 315] on button "Use setting" at bounding box center [1181, 316] width 26 height 13
click at [644, 268] on div "Content period iines.off [DATE]" at bounding box center [596, 225] width 657 height 203
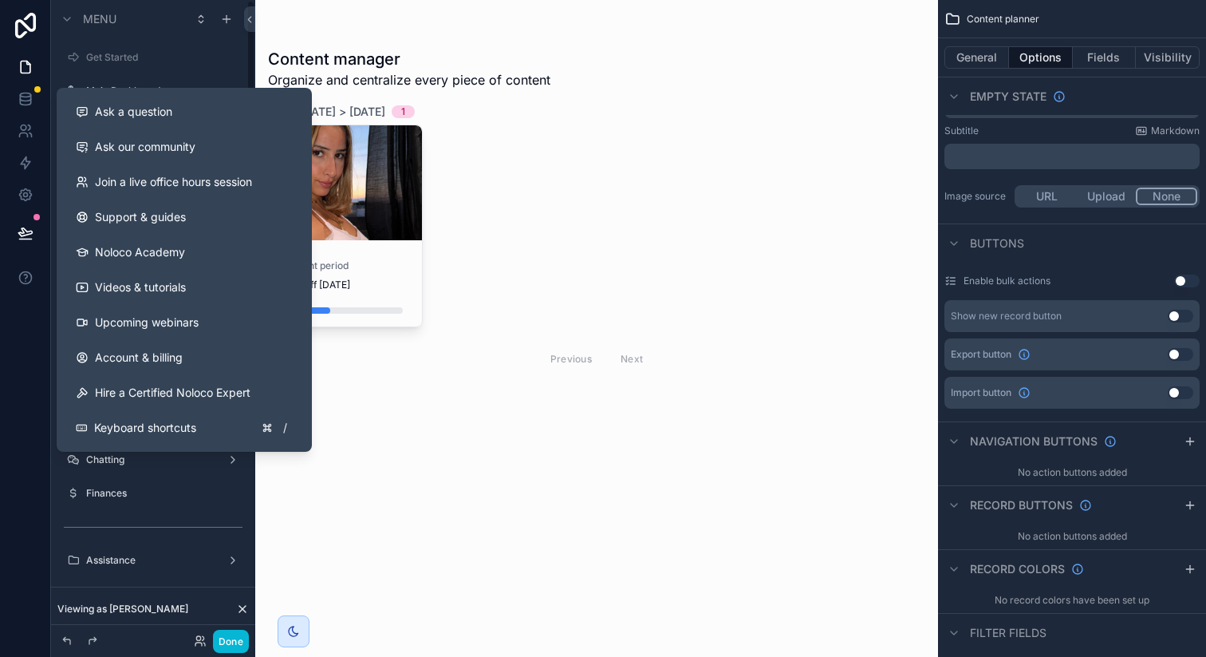
click at [29, 239] on icon at bounding box center [26, 233] width 16 height 16
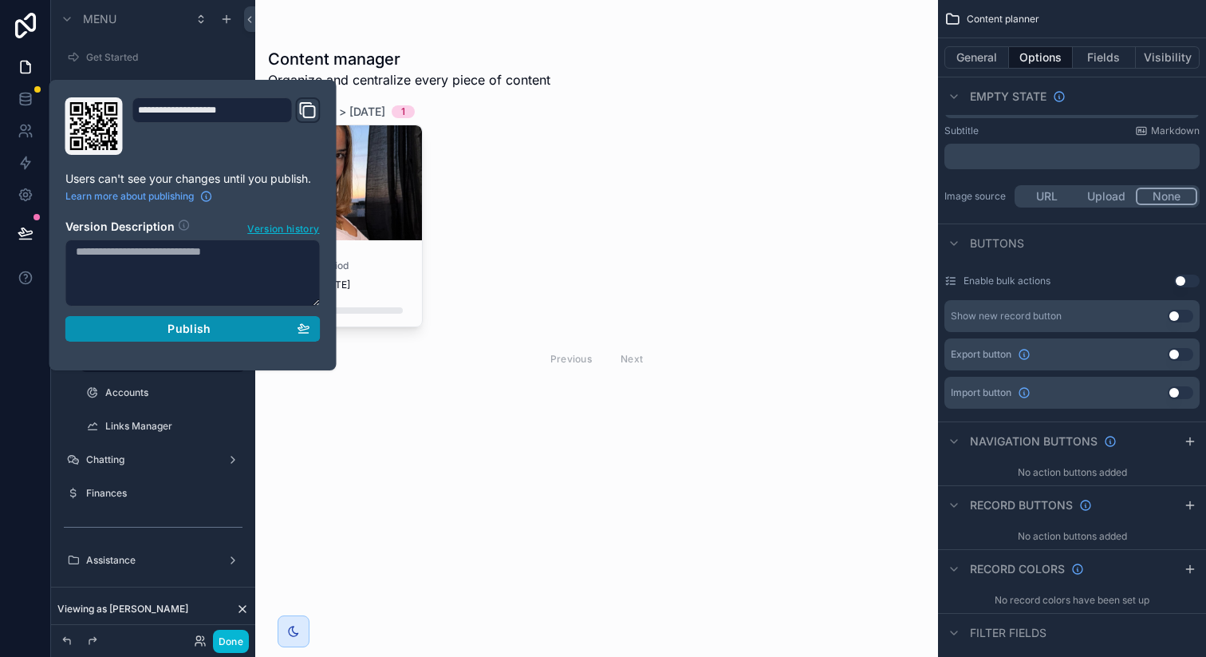
click at [165, 334] on div "Publish" at bounding box center [193, 329] width 235 height 14
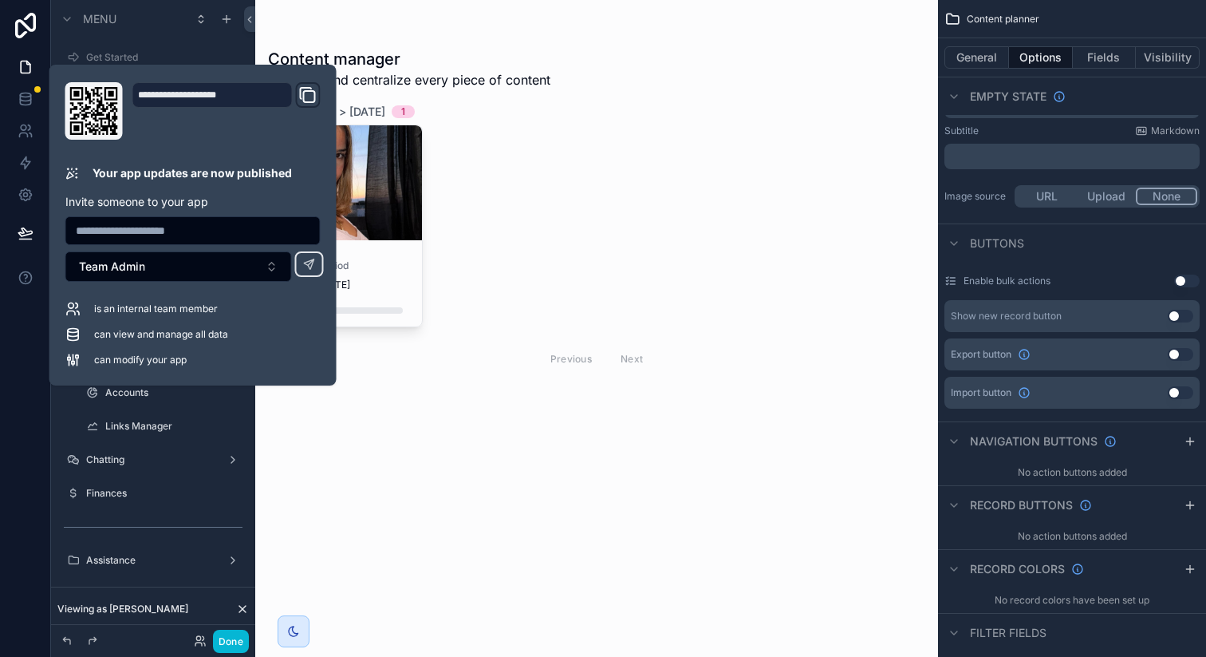
click at [528, 365] on div "Previous Next" at bounding box center [596, 358] width 657 height 37
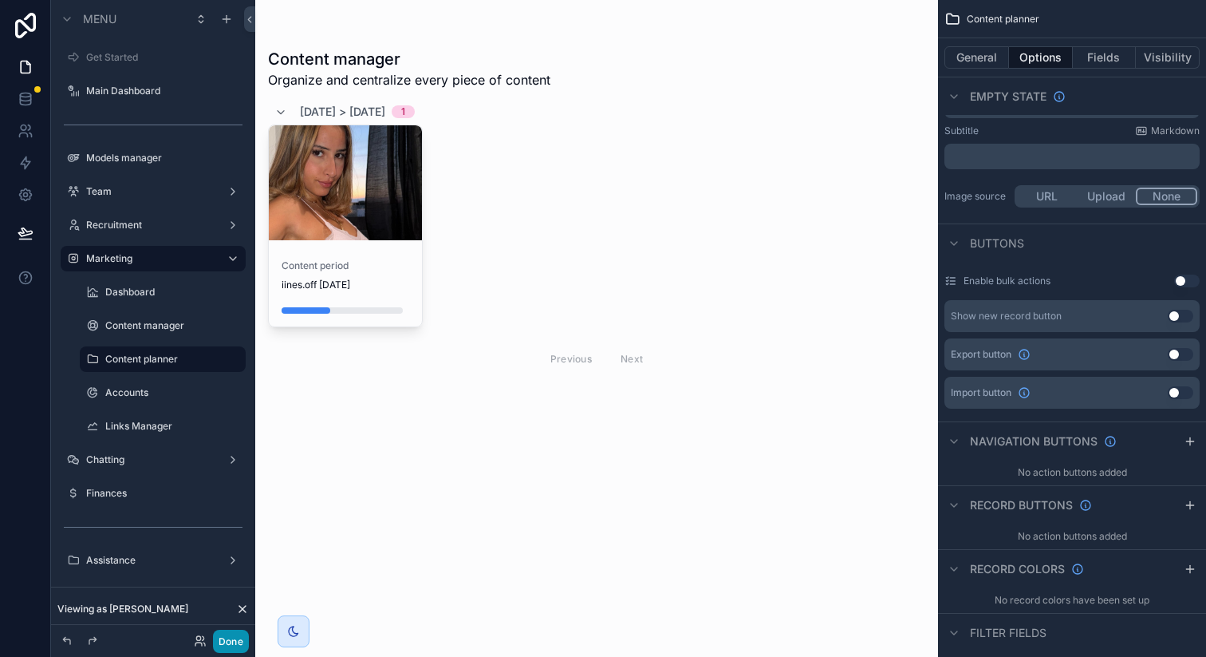
click at [222, 645] on button "Done" at bounding box center [231, 640] width 36 height 23
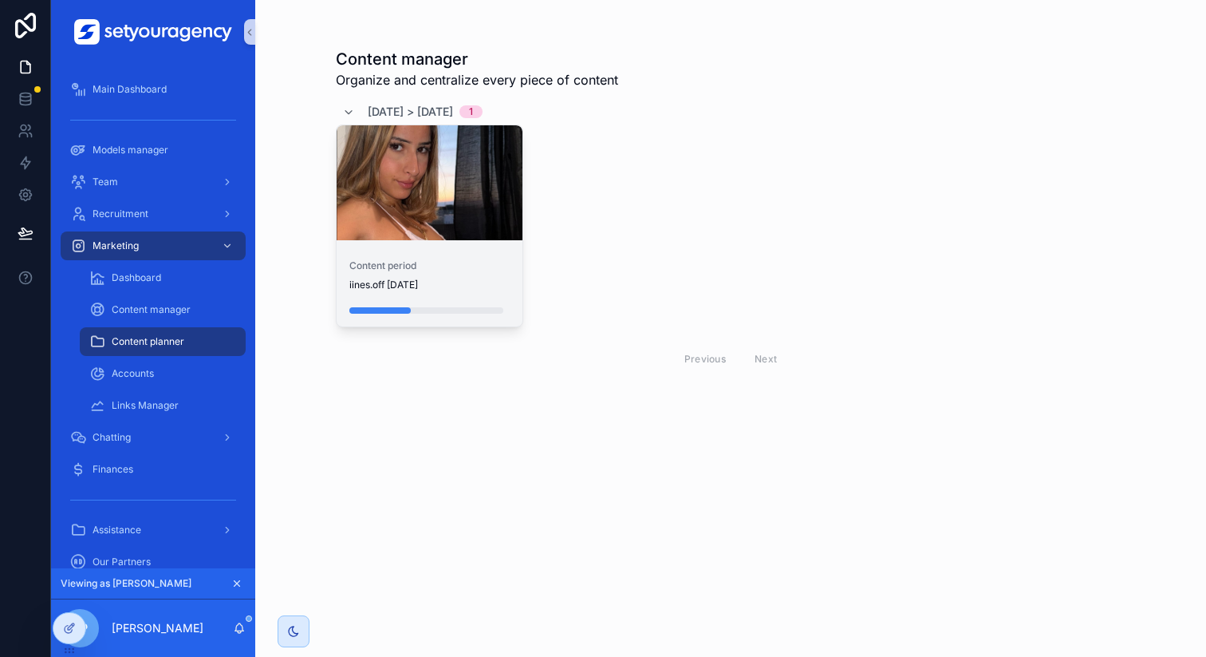
click at [452, 191] on div "scrollable content" at bounding box center [430, 182] width 187 height 19
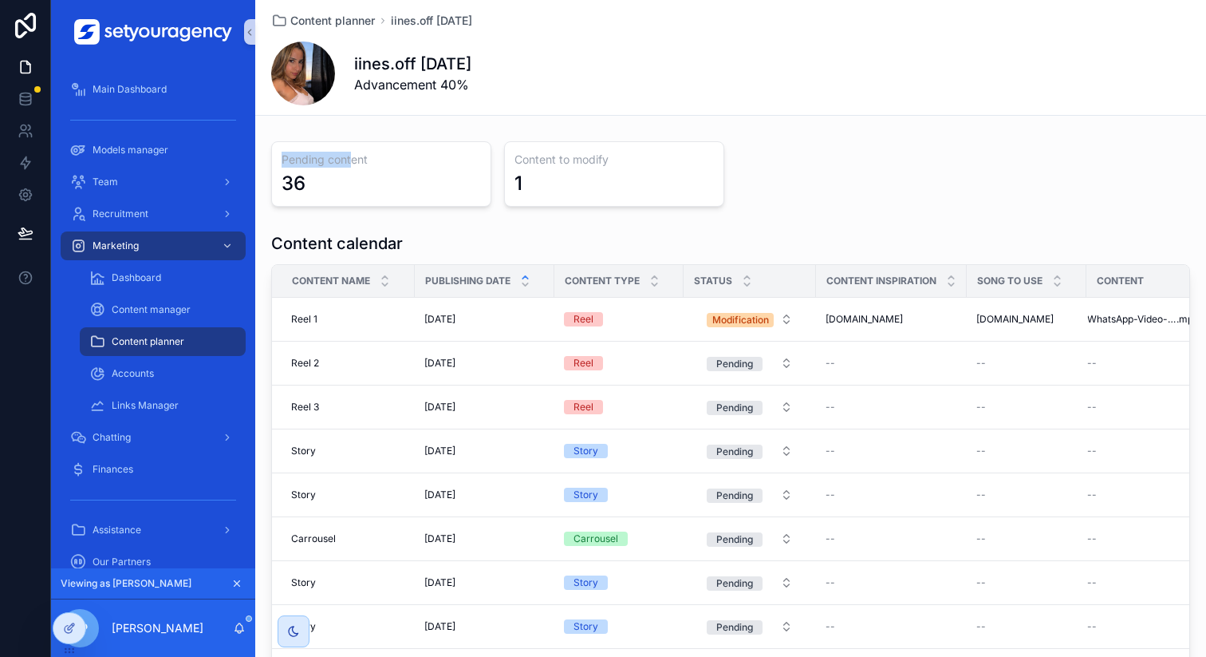
drag, startPoint x: 276, startPoint y: 164, endPoint x: 346, endPoint y: 163, distance: 70.2
click at [346, 163] on h3 "Pending content" at bounding box center [381, 160] width 199 height 16
drag, startPoint x: 511, startPoint y: 156, endPoint x: 615, endPoint y: 156, distance: 103.7
click at [615, 156] on h3 "Content to modify" at bounding box center [614, 160] width 199 height 16
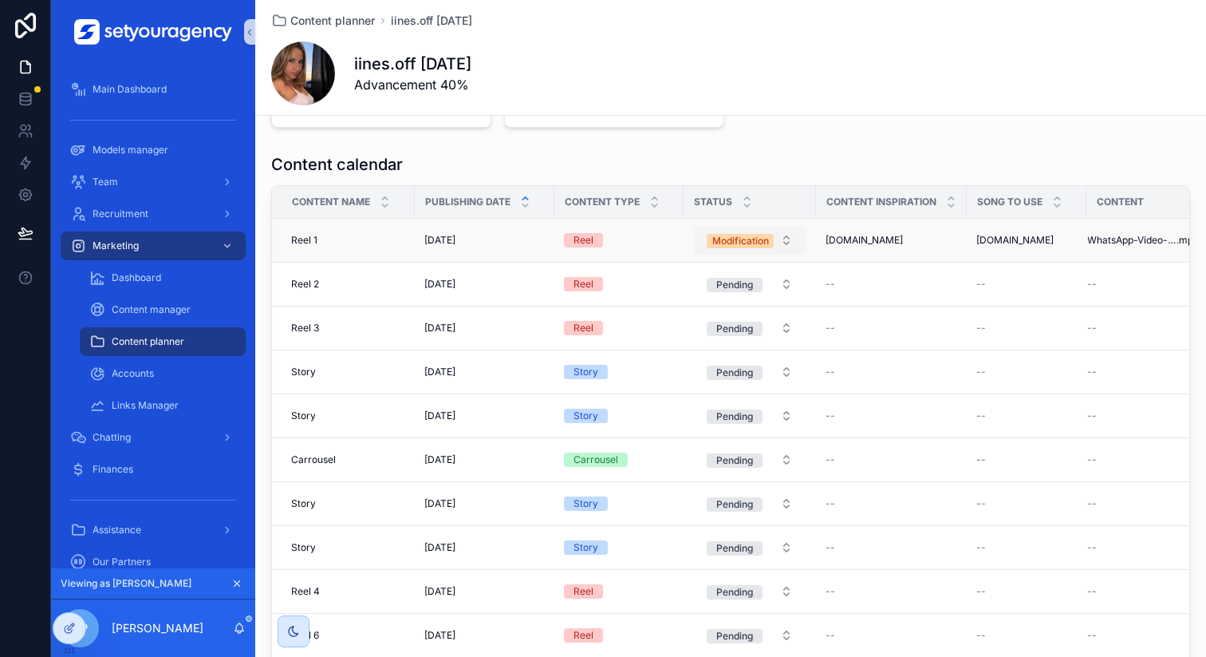
click at [765, 245] on span "Modification" at bounding box center [740, 241] width 67 height 14
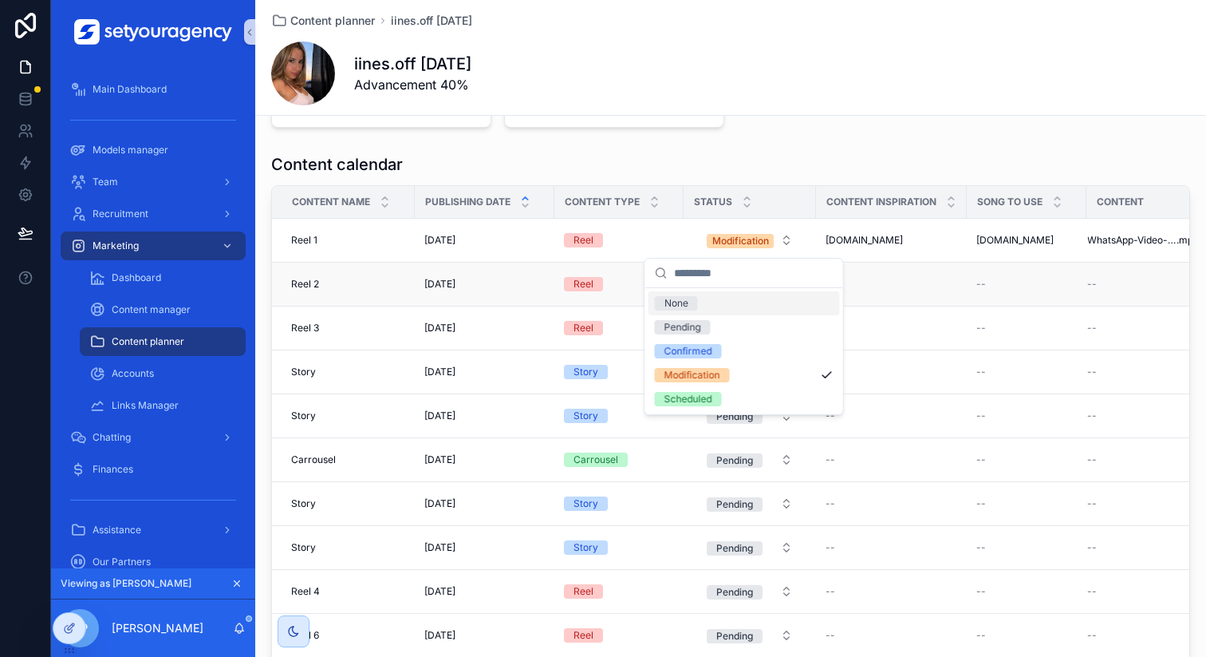
click at [972, 268] on td "--" at bounding box center [1027, 284] width 120 height 44
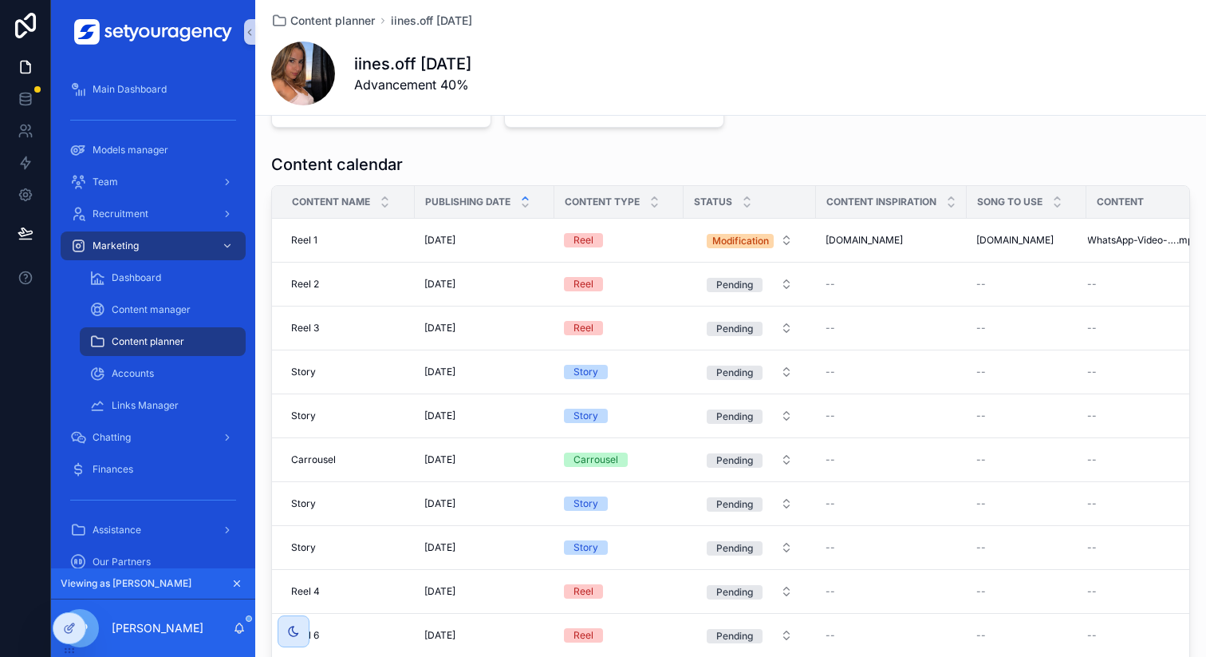
click at [737, 101] on div "iines.off [DATE] Advancement 40%" at bounding box center [730, 73] width 919 height 64
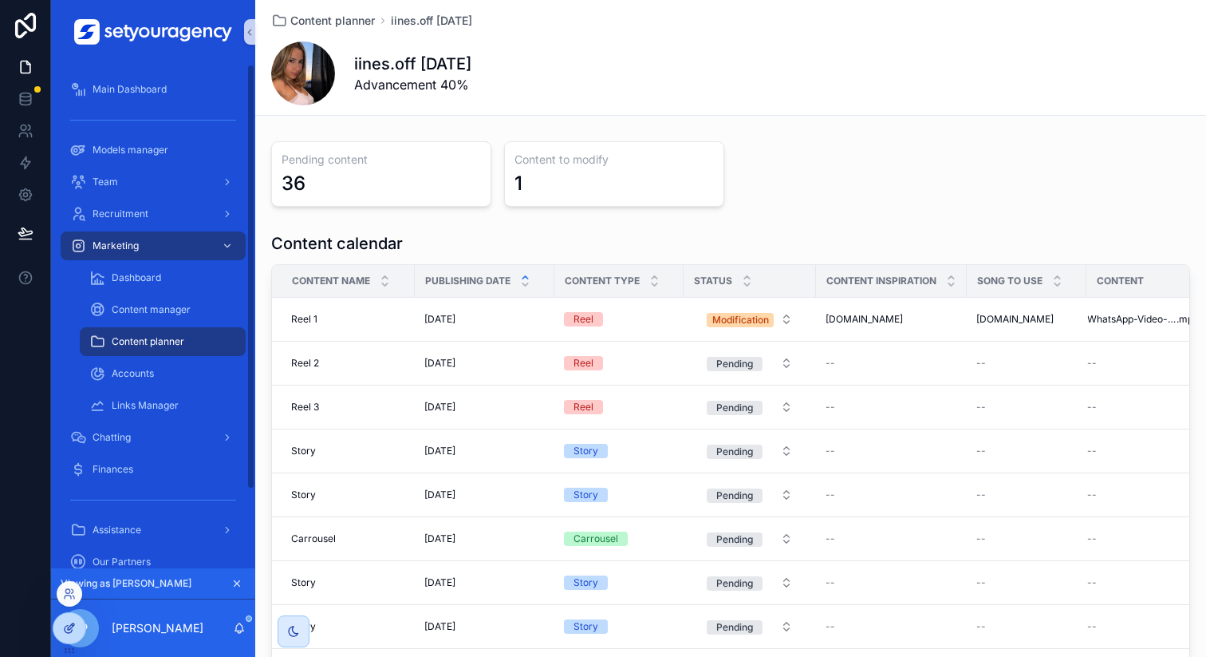
click at [64, 628] on icon at bounding box center [69, 628] width 13 height 13
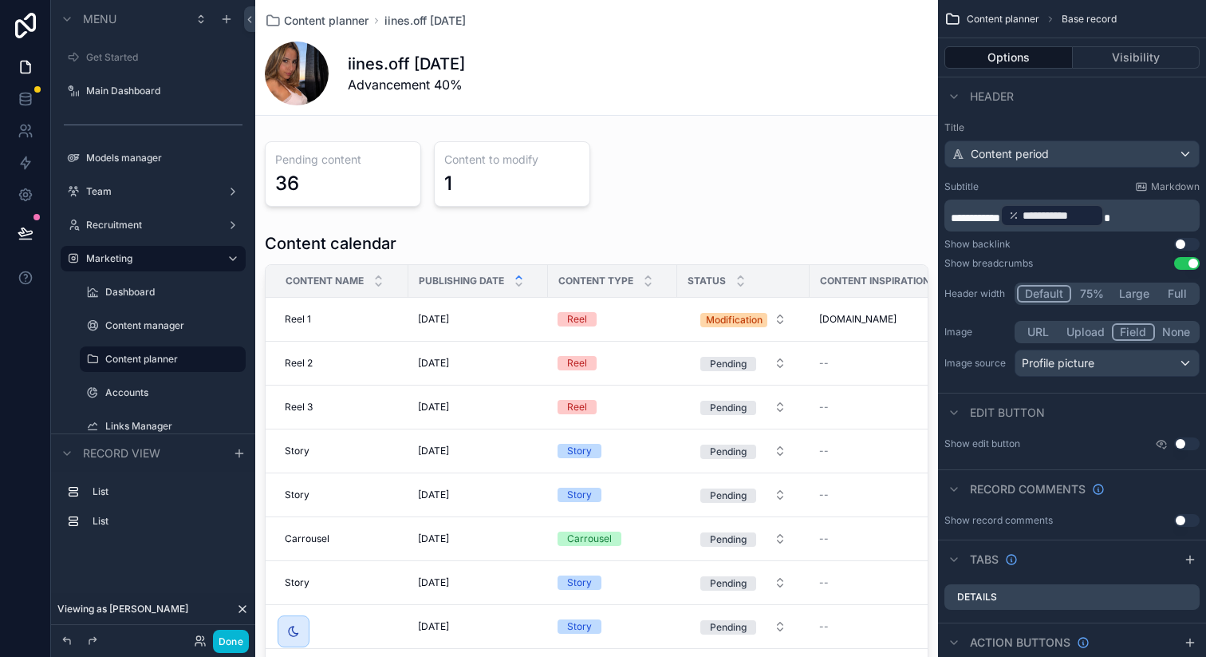
click at [814, 329] on div "scrollable content" at bounding box center [596, 495] width 683 height 539
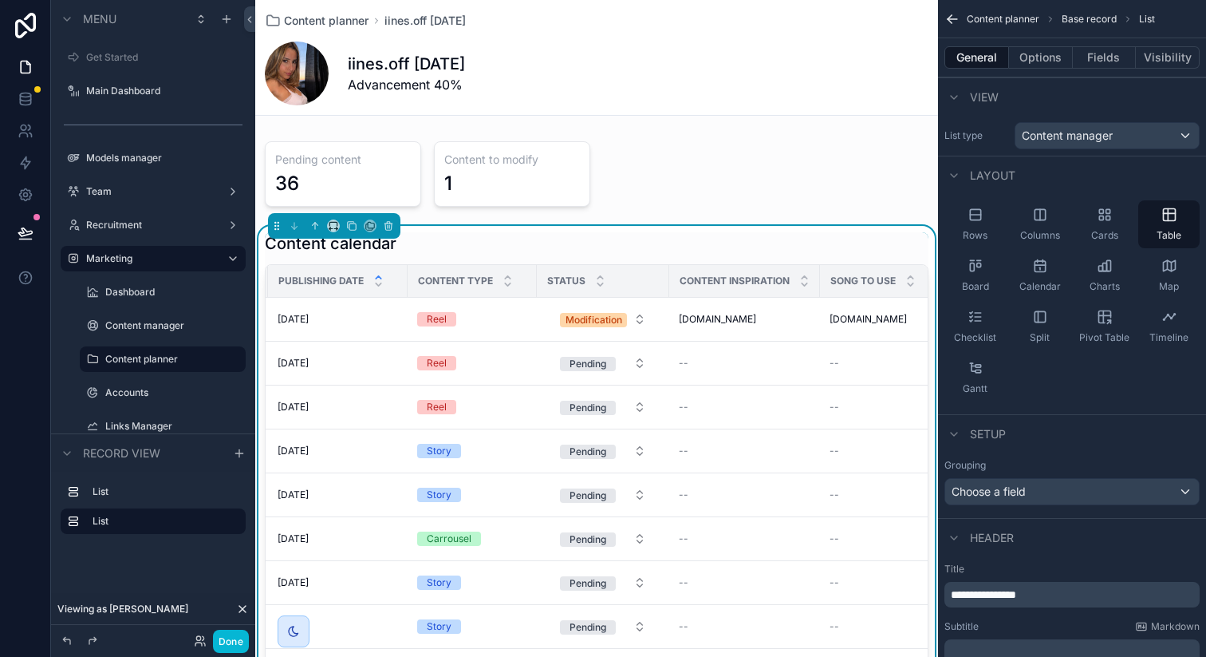
scroll to position [0, 166]
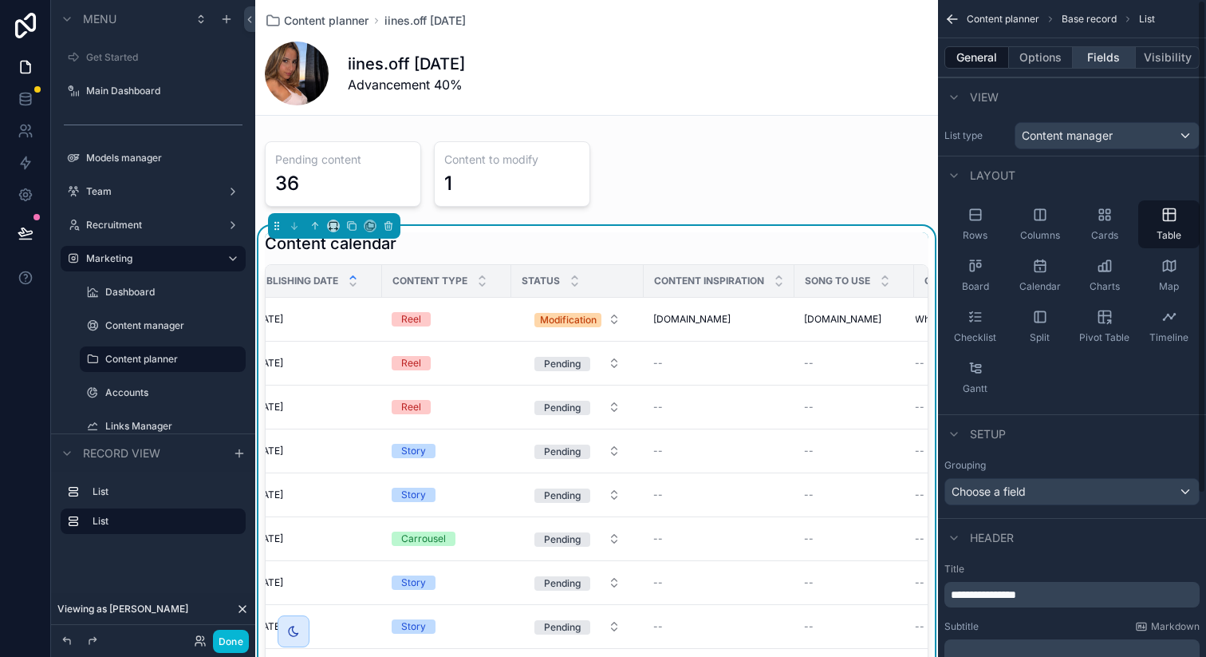
click at [1107, 52] on button "Fields" at bounding box center [1105, 57] width 64 height 22
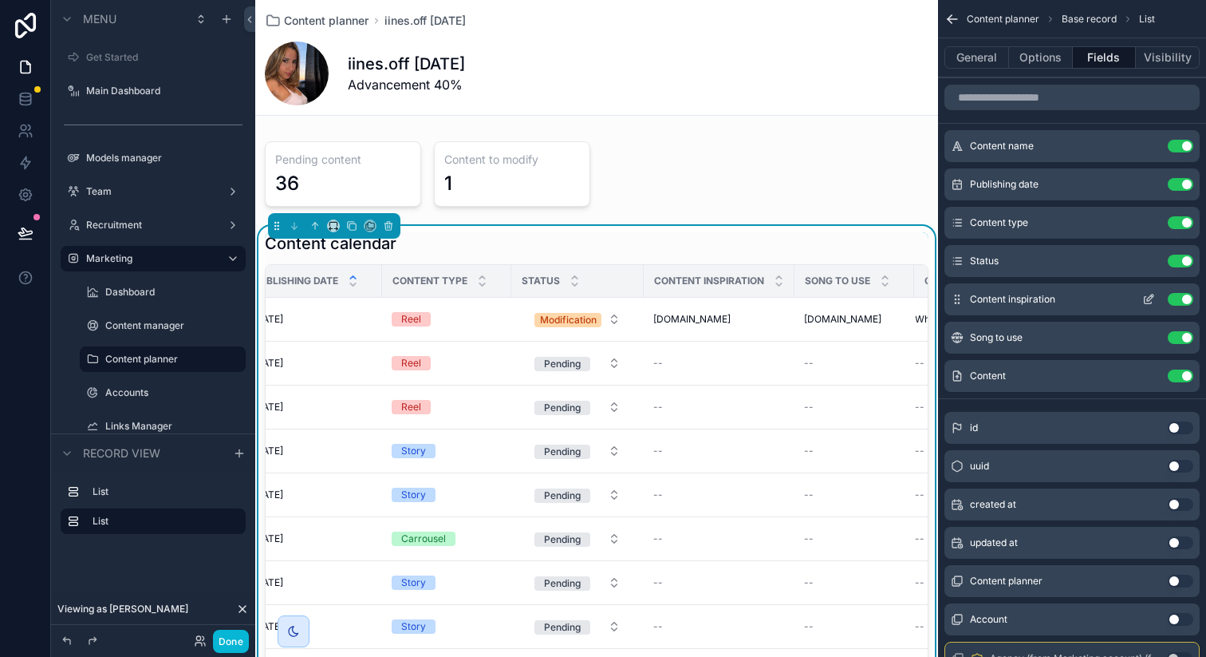
click at [1146, 299] on icon "scrollable content" at bounding box center [1148, 299] width 13 height 13
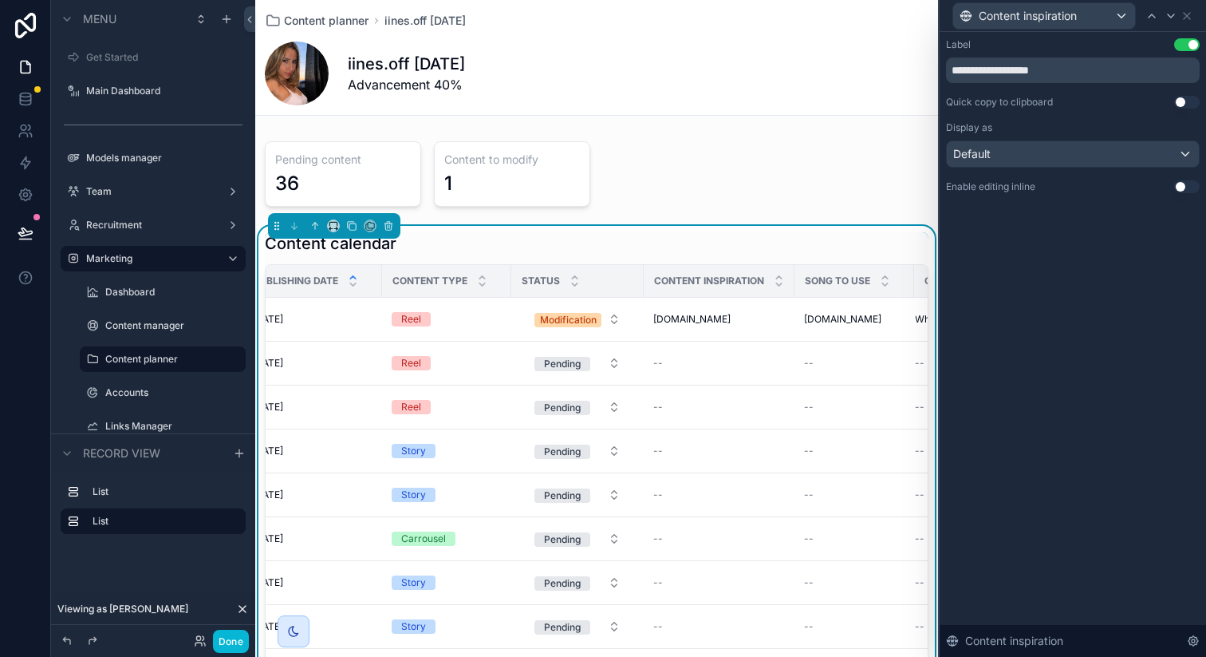
click at [1181, 187] on button "Use setting" at bounding box center [1187, 186] width 26 height 13
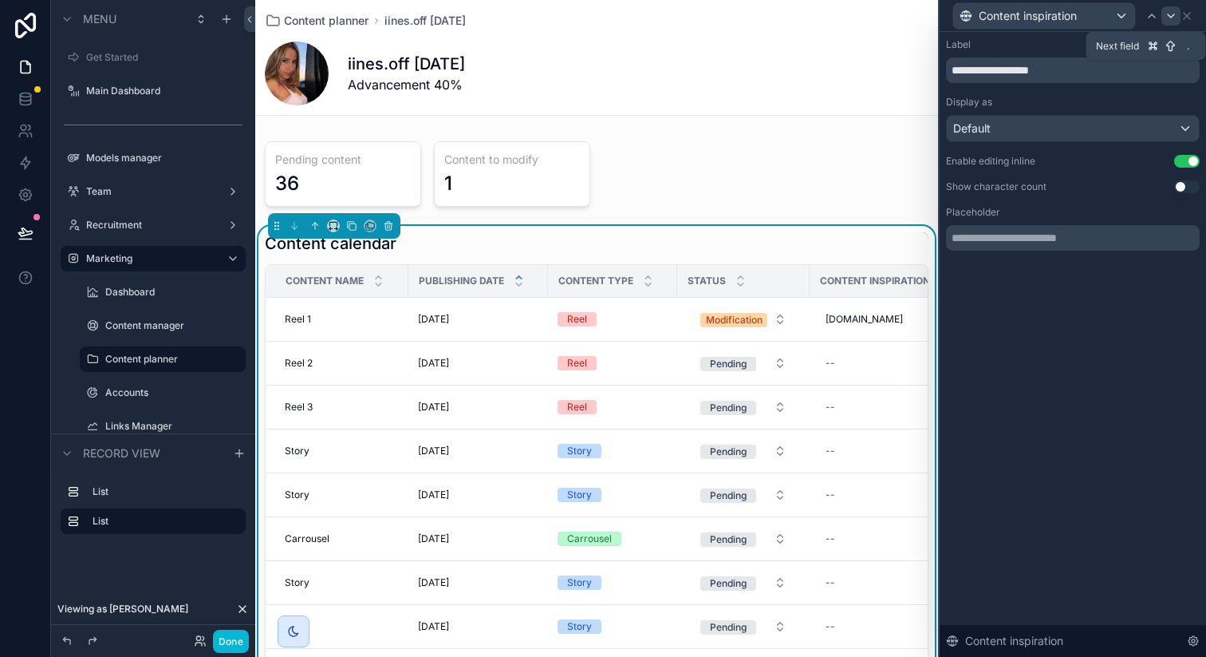
click at [1168, 11] on icon at bounding box center [1171, 16] width 13 height 13
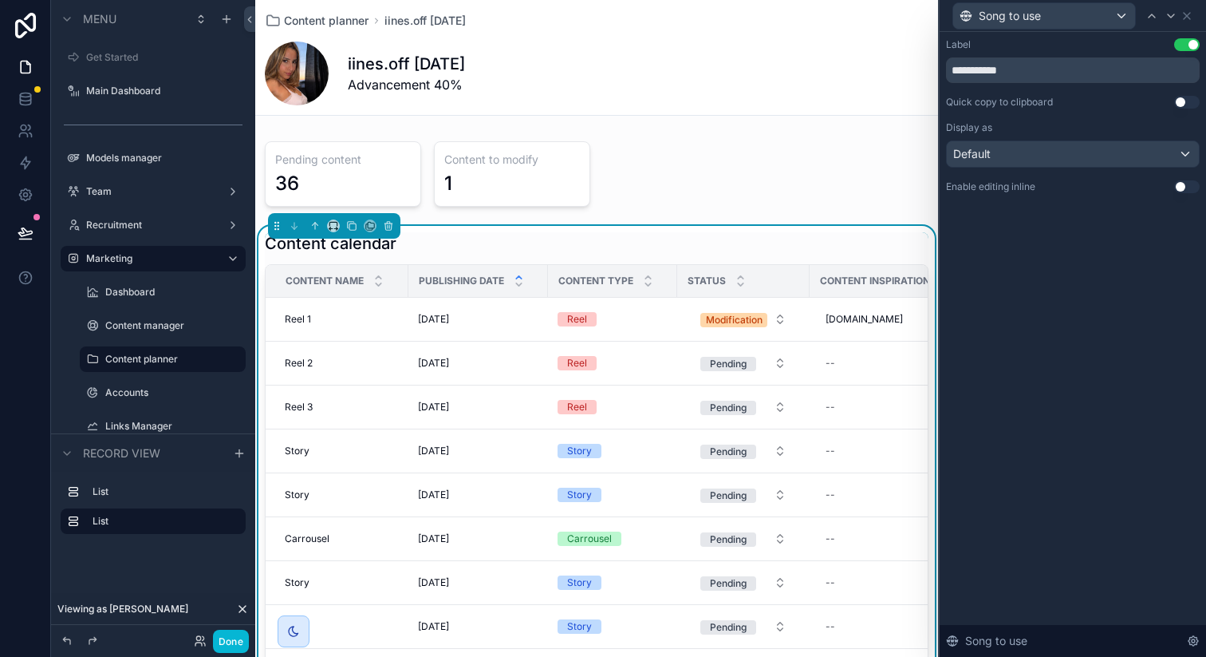
click at [1184, 188] on button "Use setting" at bounding box center [1187, 186] width 26 height 13
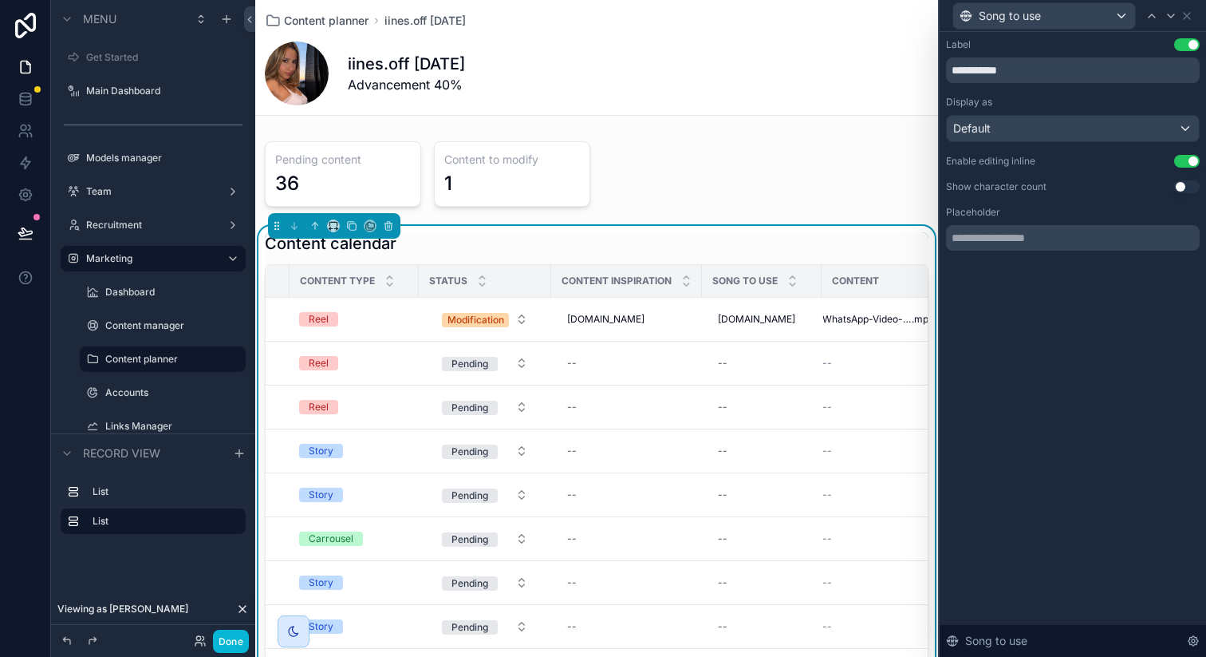
scroll to position [0, 278]
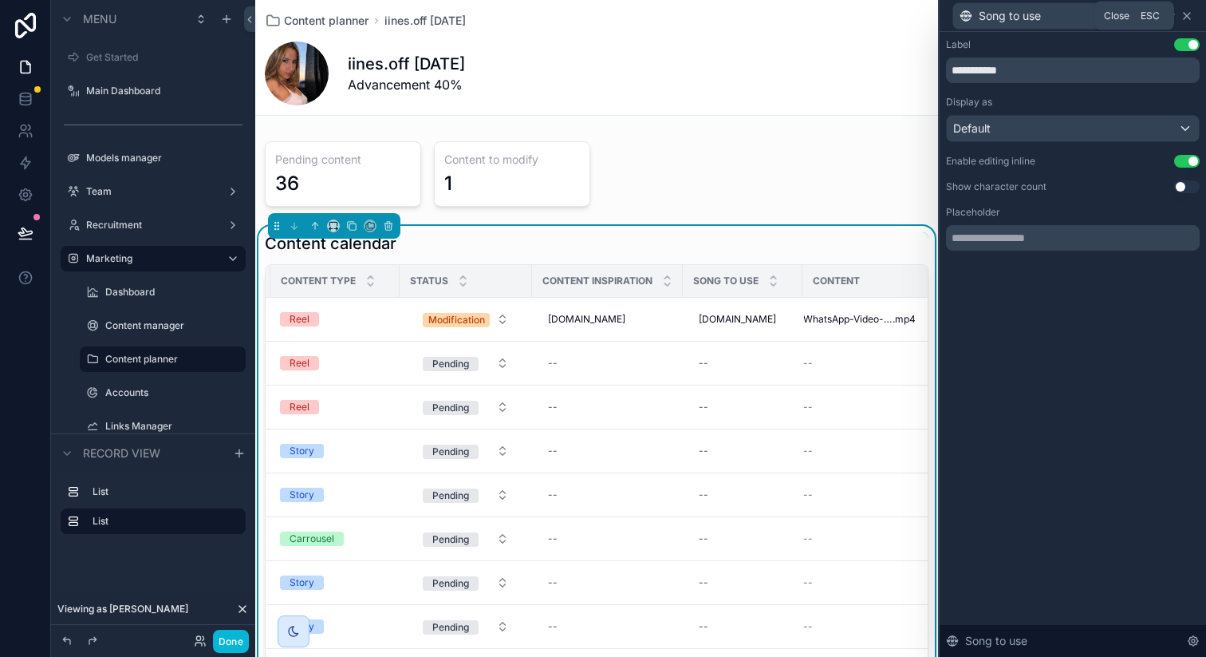
click at [1189, 13] on icon at bounding box center [1187, 16] width 6 height 6
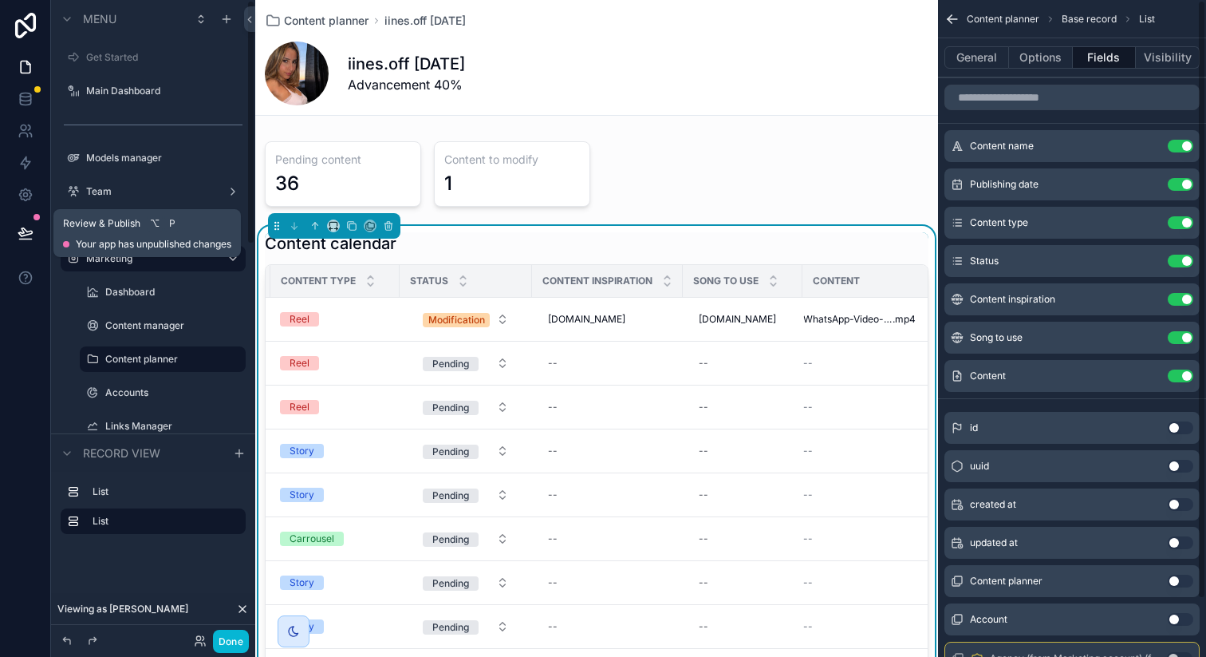
click at [30, 241] on button at bounding box center [25, 233] width 35 height 45
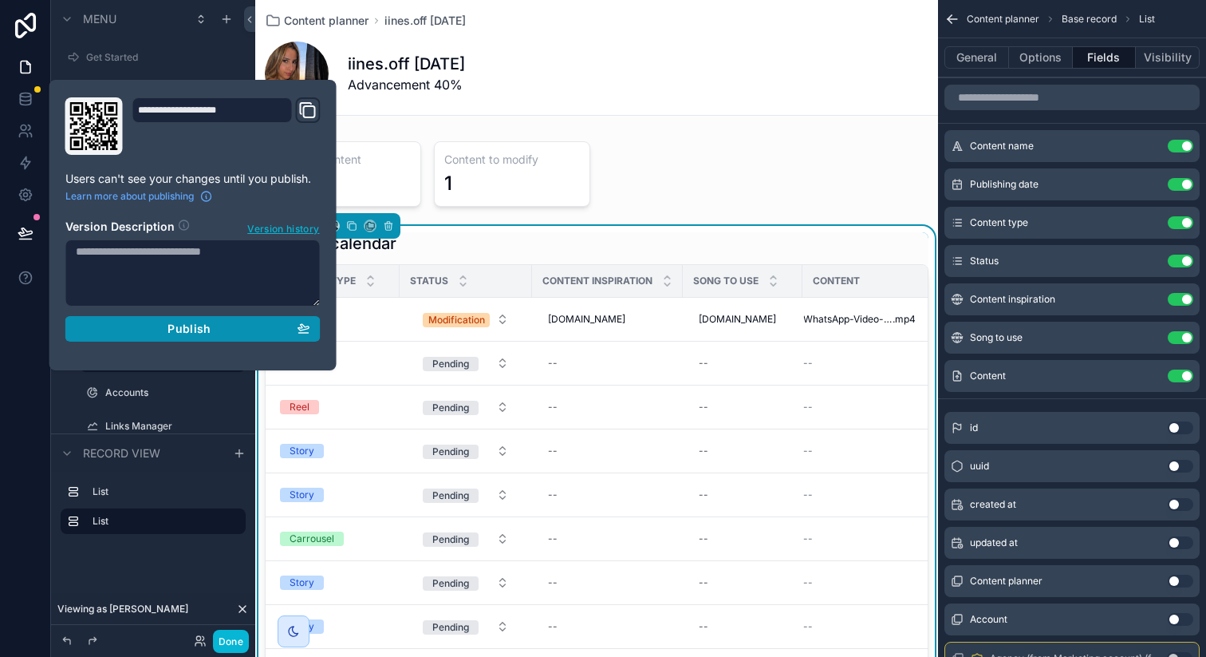
click at [147, 329] on div "Publish" at bounding box center [193, 329] width 235 height 14
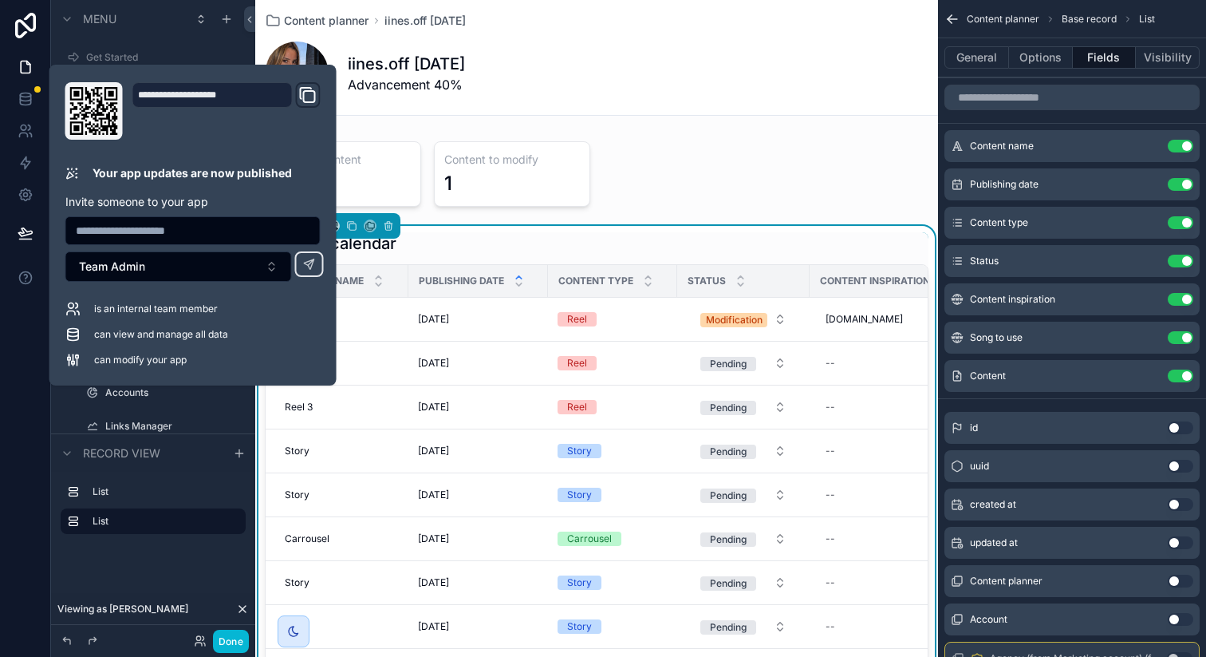
click at [185, 548] on div "List List" at bounding box center [153, 511] width 204 height 78
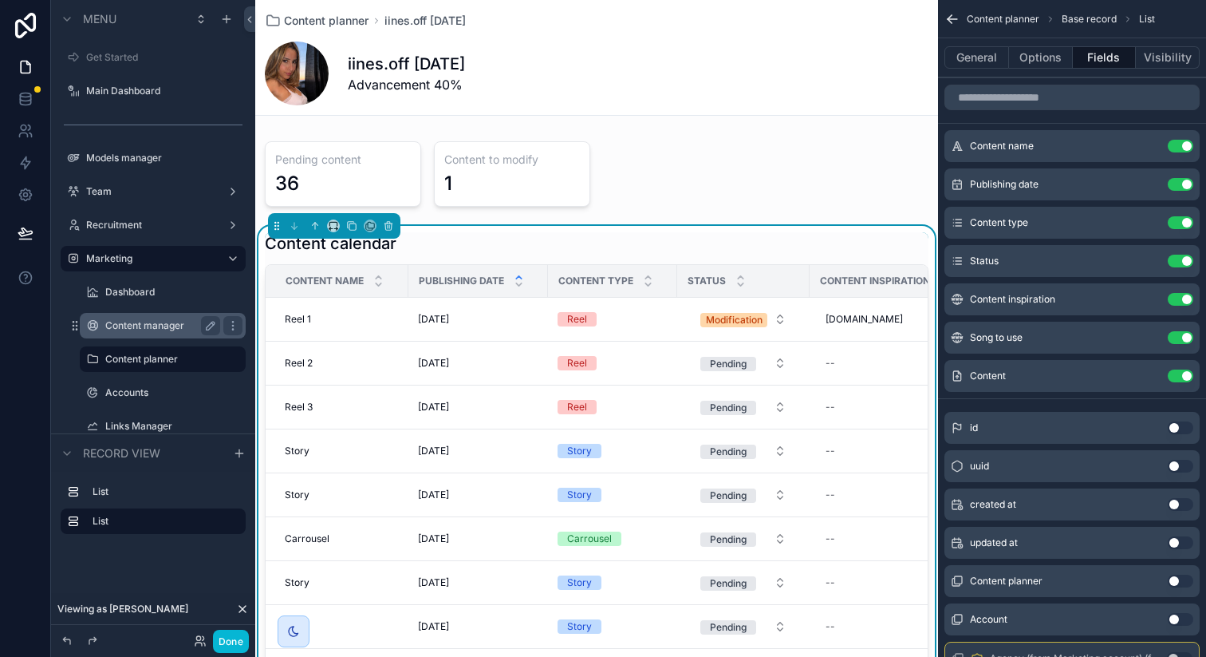
click at [167, 323] on label "Content manager" at bounding box center [159, 325] width 109 height 13
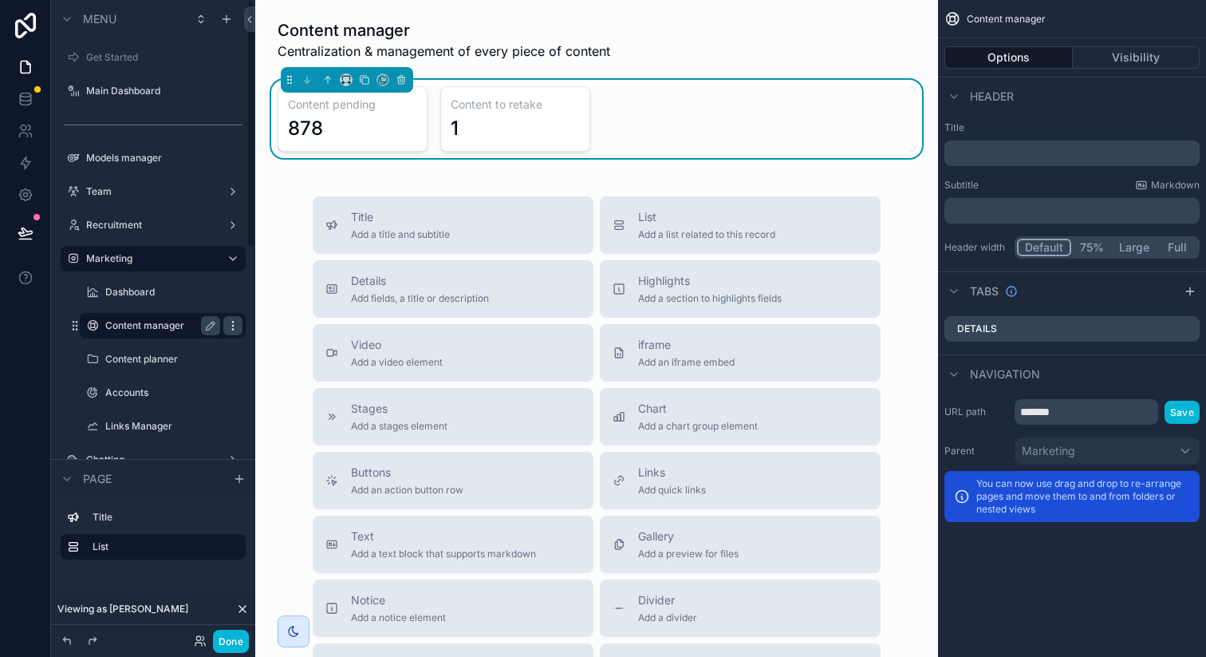
click at [232, 323] on icon "scrollable content" at bounding box center [233, 325] width 13 height 13
click at [276, 335] on icon at bounding box center [271, 336] width 13 height 13
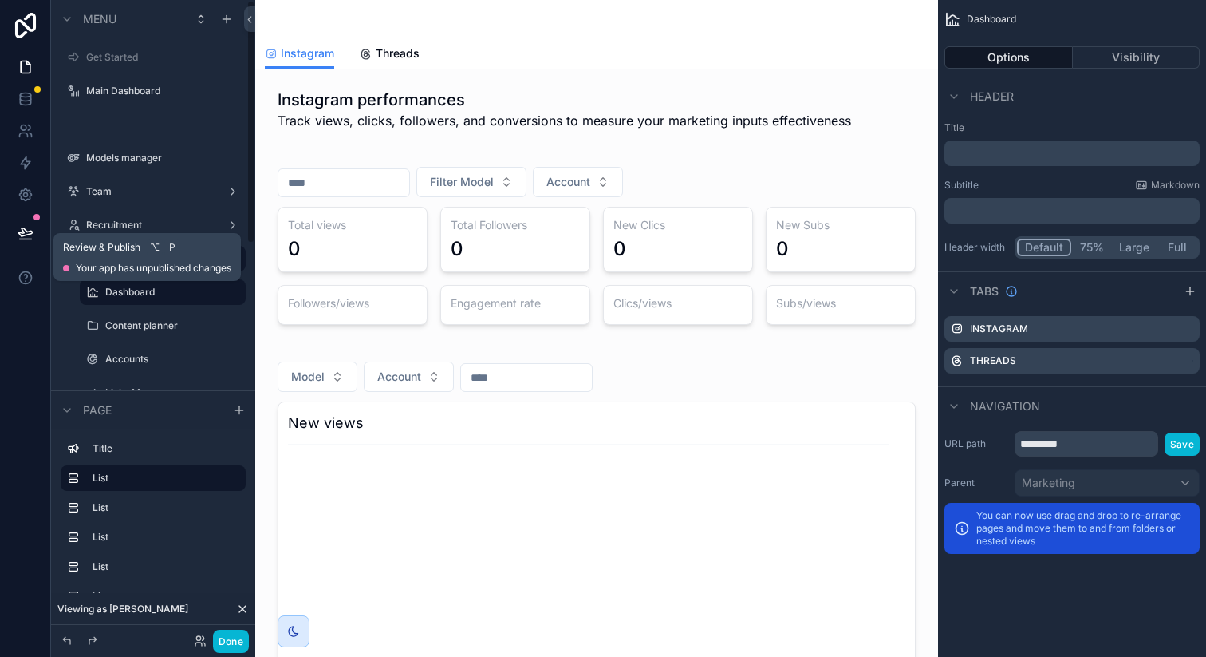
click at [26, 228] on icon at bounding box center [26, 233] width 16 height 16
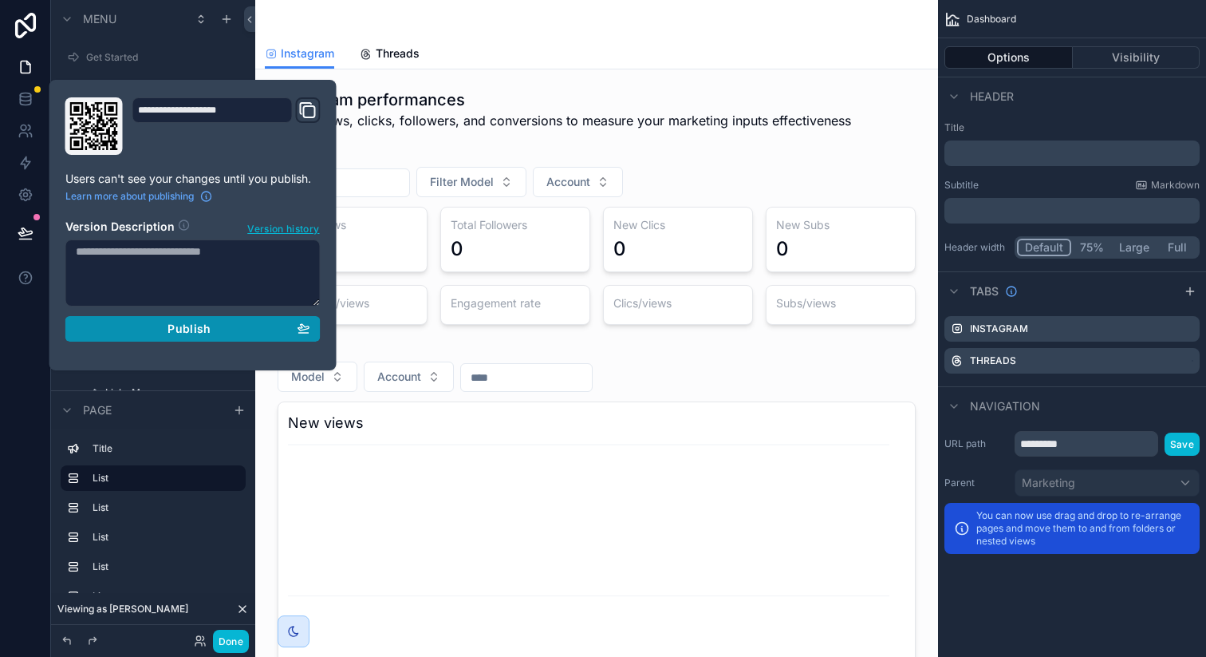
click at [179, 327] on span "Publish" at bounding box center [189, 329] width 43 height 14
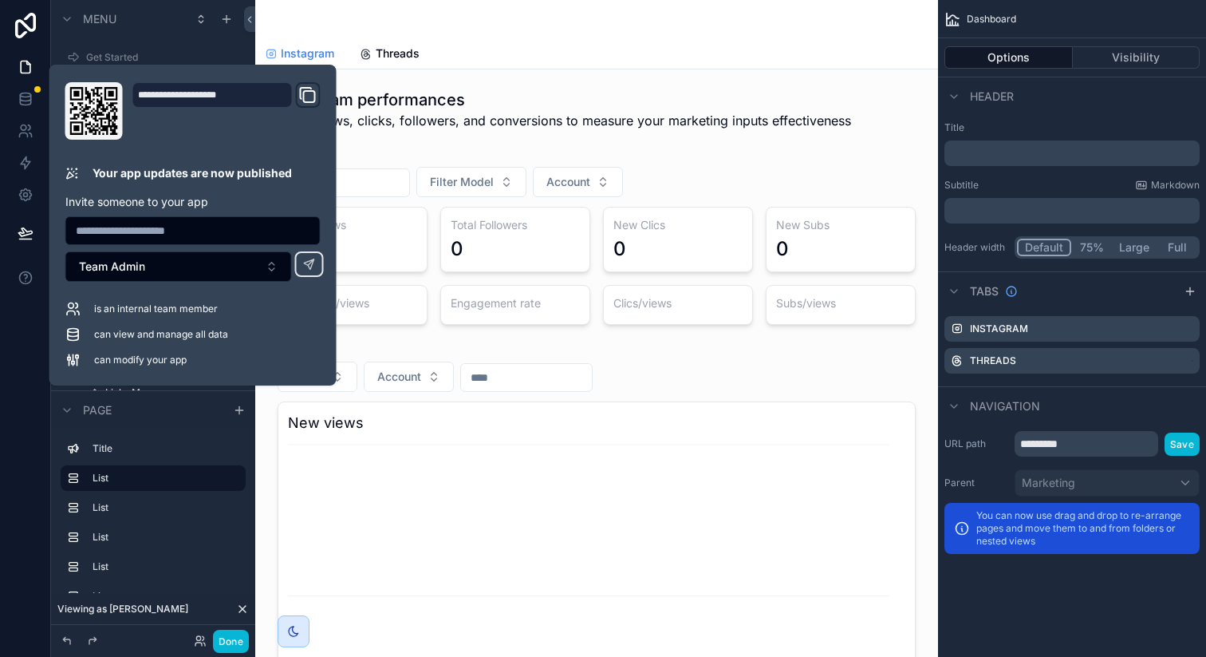
drag, startPoint x: 516, startPoint y: 107, endPoint x: 195, endPoint y: 405, distance: 438.6
click at [516, 107] on div "scrollable content" at bounding box center [596, 109] width 657 height 54
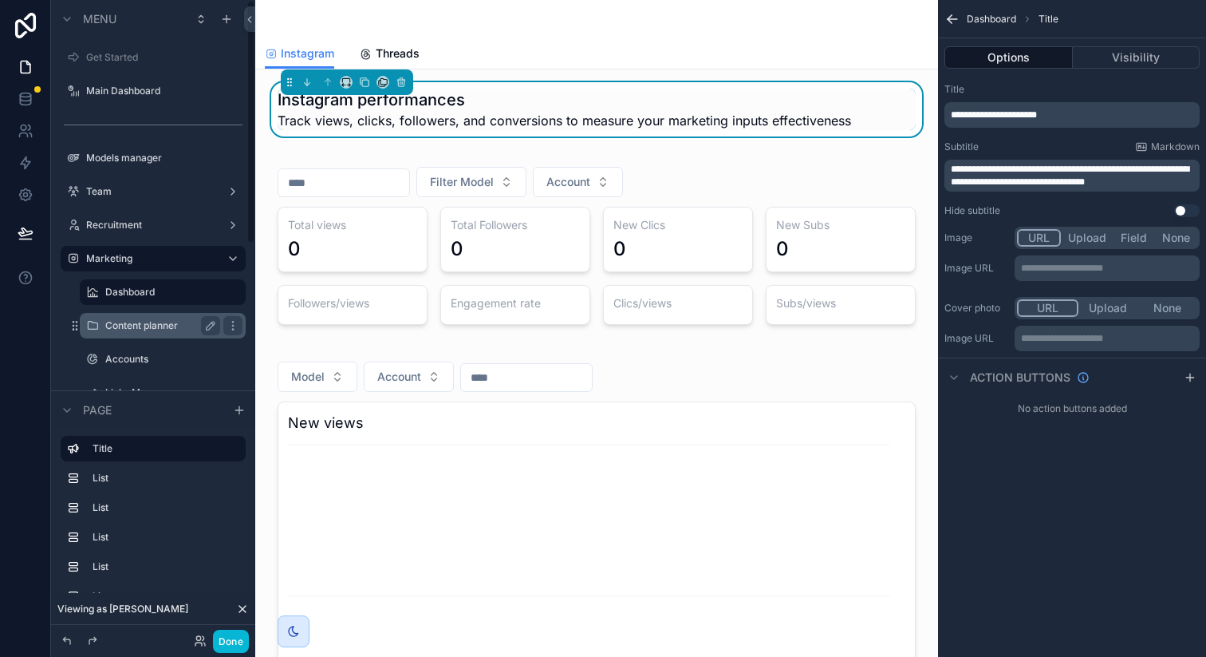
click at [125, 325] on label "Content planner" at bounding box center [159, 325] width 109 height 13
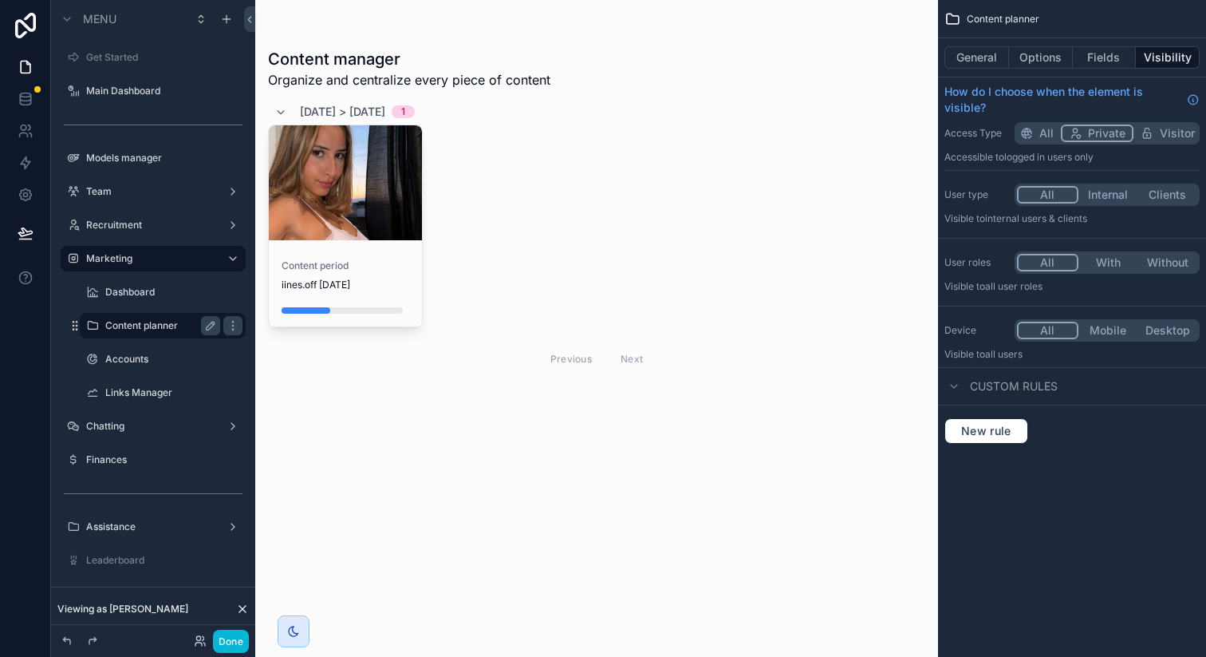
click at [383, 208] on div "scrollable content" at bounding box center [596, 214] width 683 height 428
click at [390, 195] on div "scrollable content" at bounding box center [345, 182] width 153 height 115
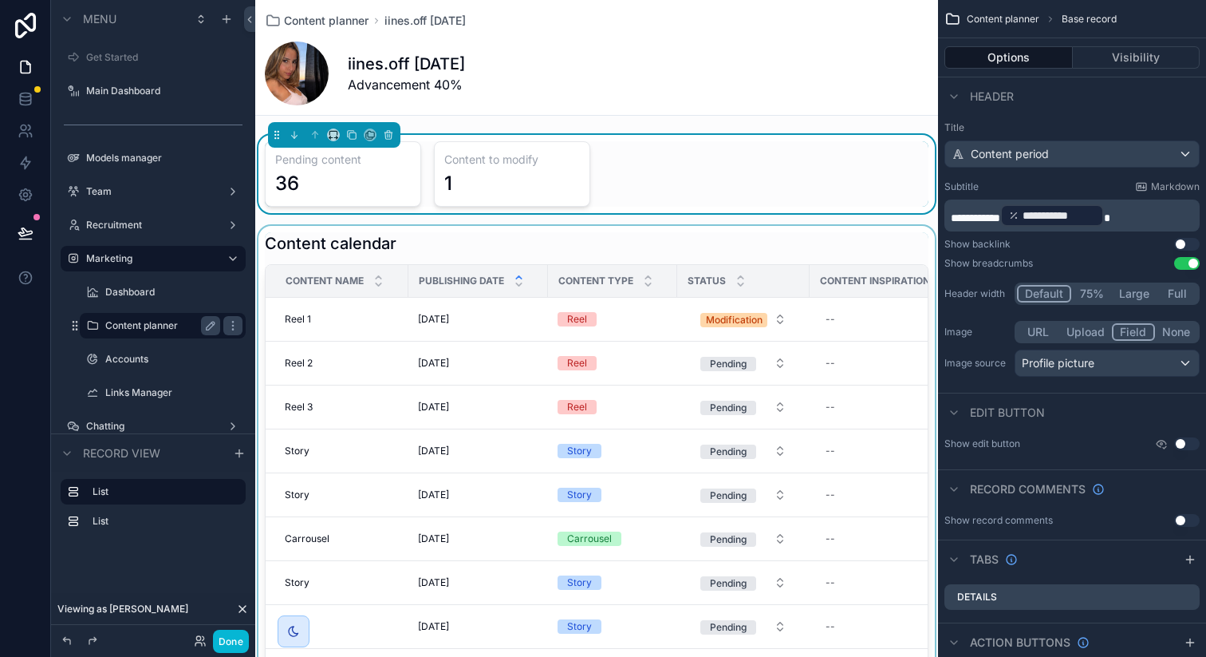
click at [685, 259] on div "scrollable content" at bounding box center [596, 495] width 683 height 539
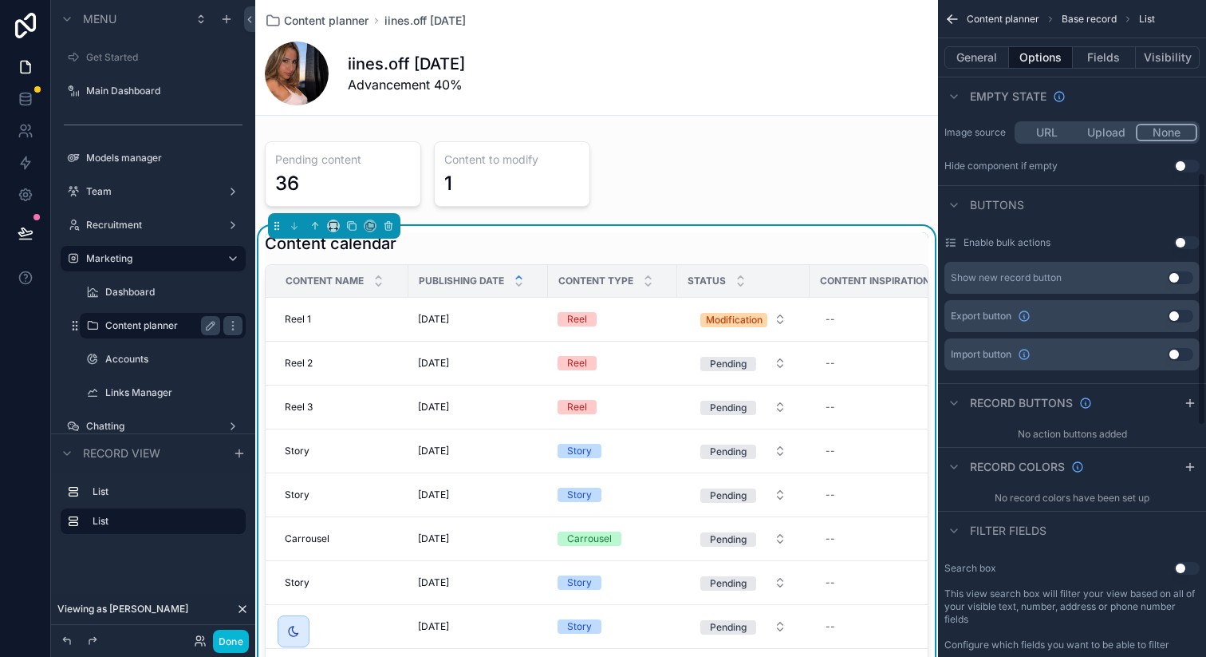
scroll to position [403, 0]
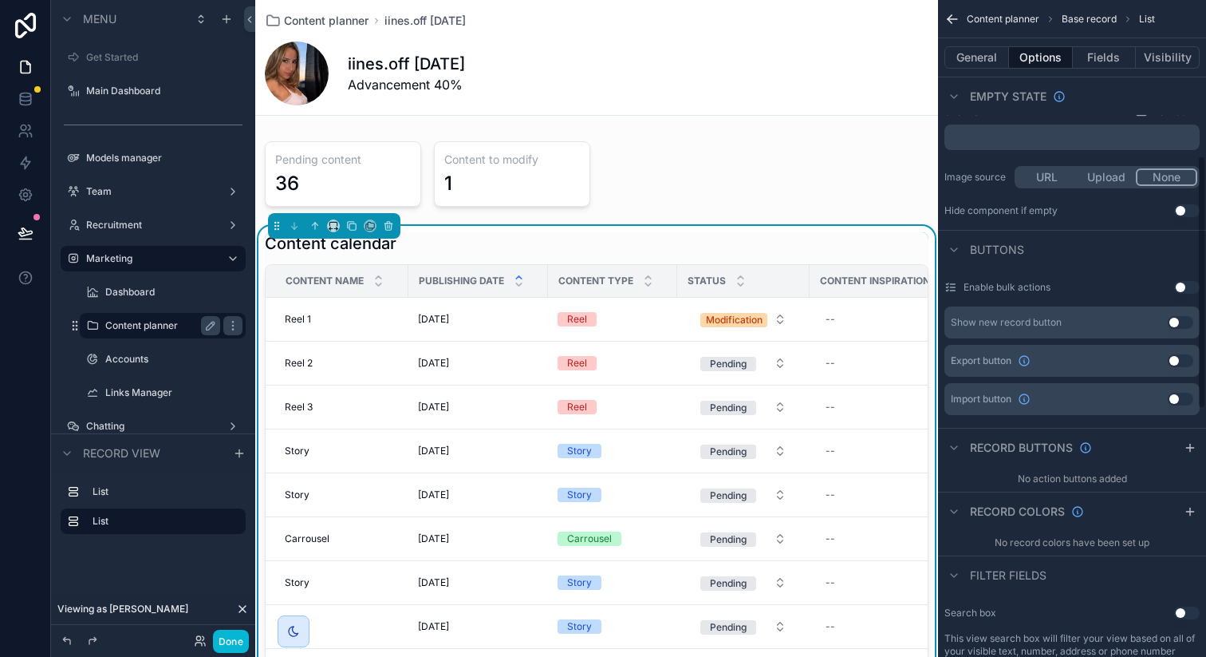
click at [1178, 359] on button "Use setting" at bounding box center [1181, 360] width 26 height 13
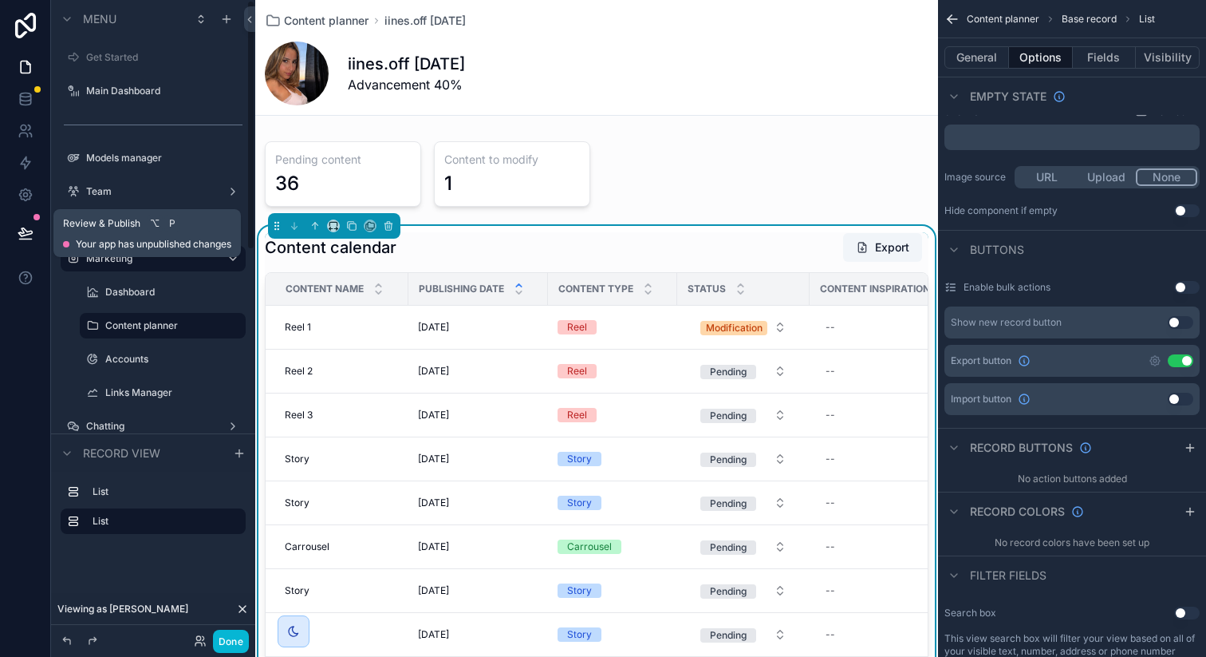
click at [23, 238] on icon at bounding box center [26, 233] width 16 height 16
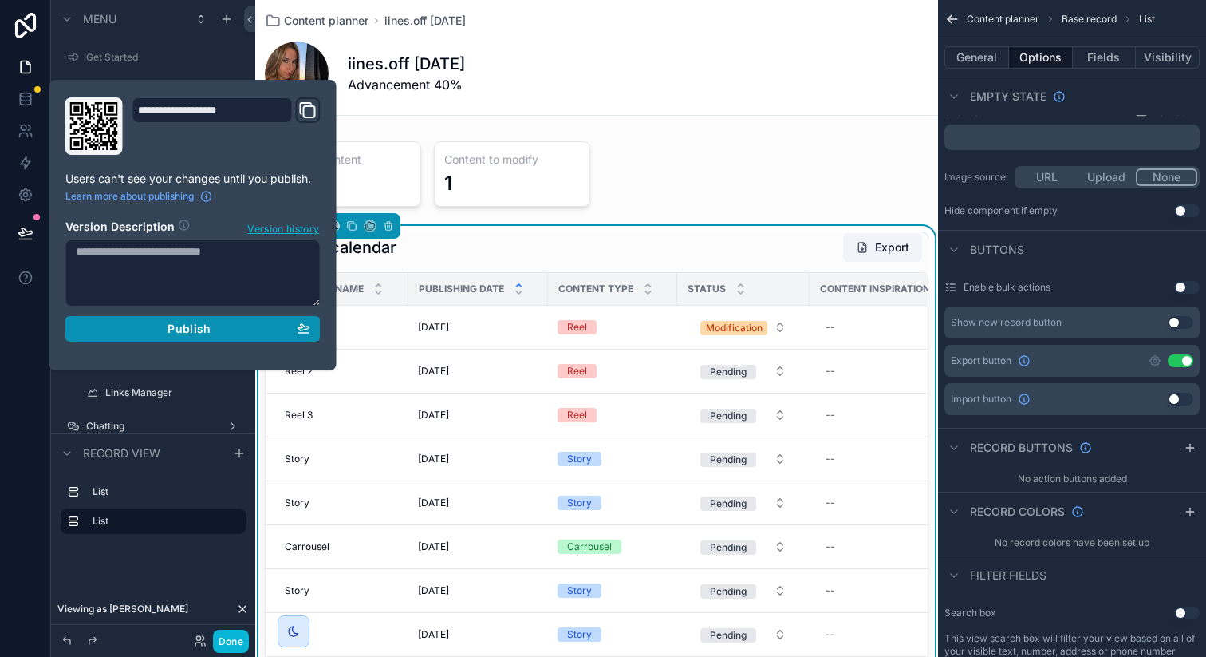
click at [104, 322] on div "Publish" at bounding box center [193, 329] width 235 height 14
